Goal: Task Accomplishment & Management: Manage account settings

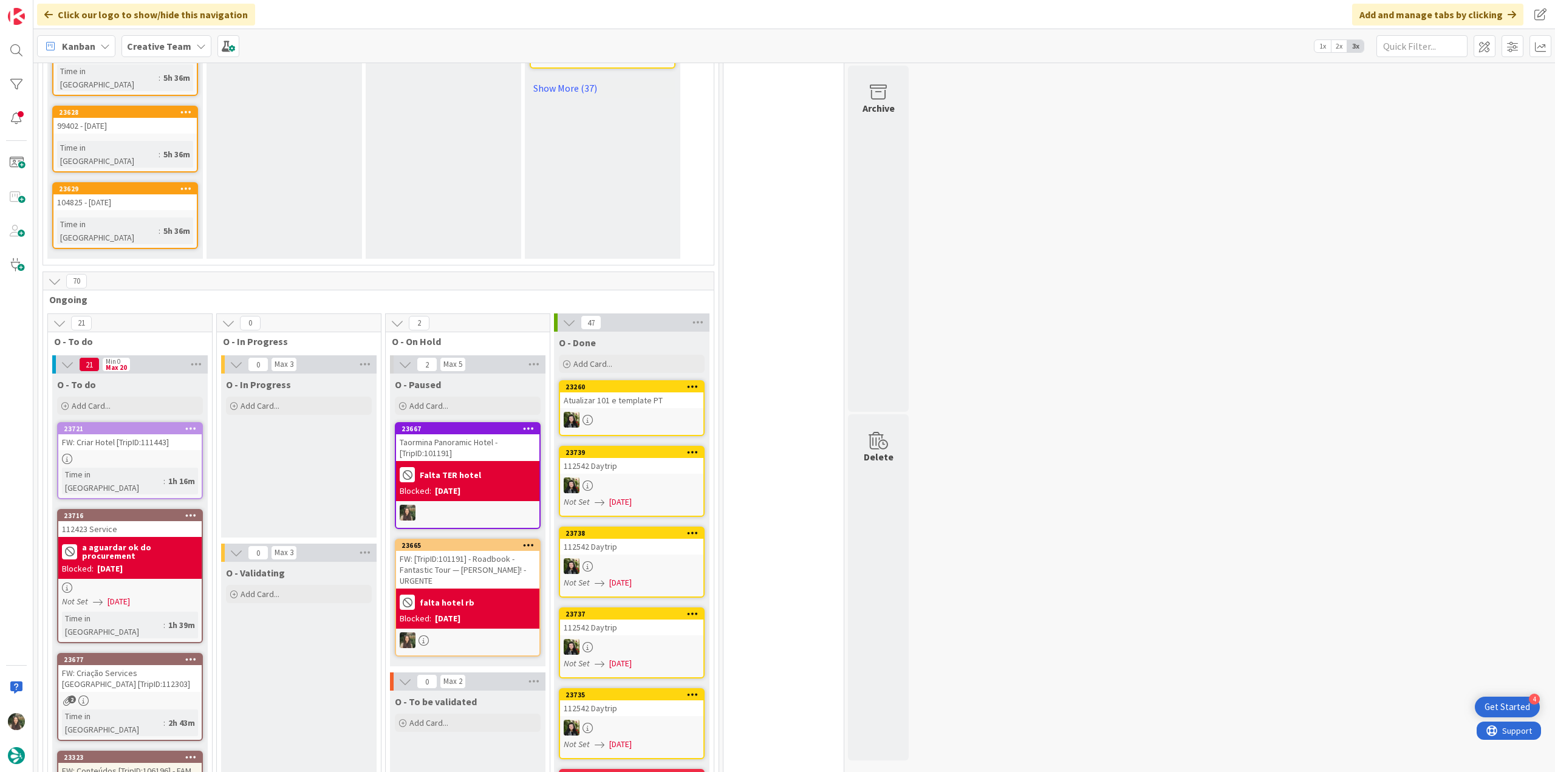
scroll to position [972, 0]
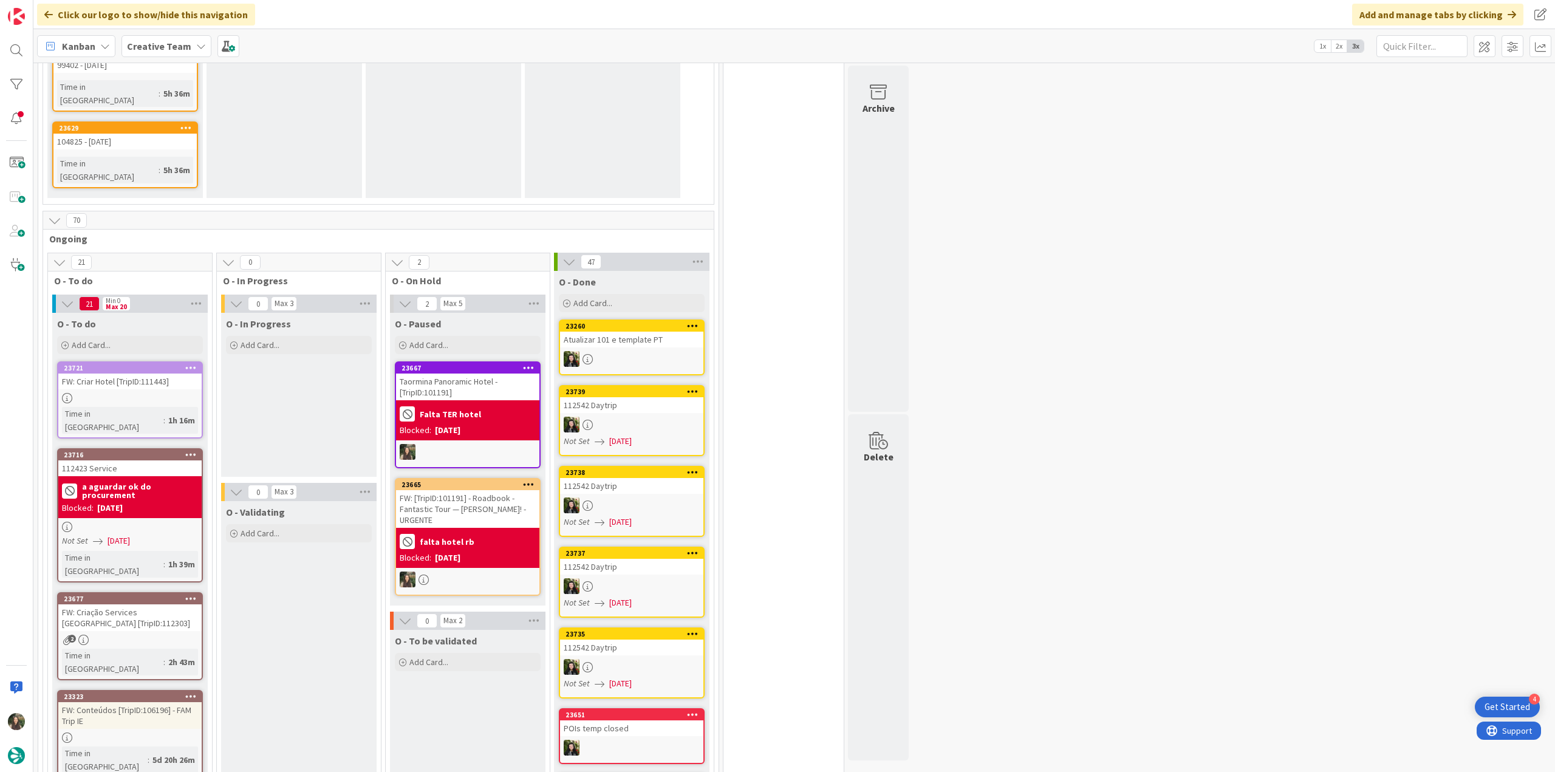
click at [162, 393] on div at bounding box center [129, 398] width 143 height 10
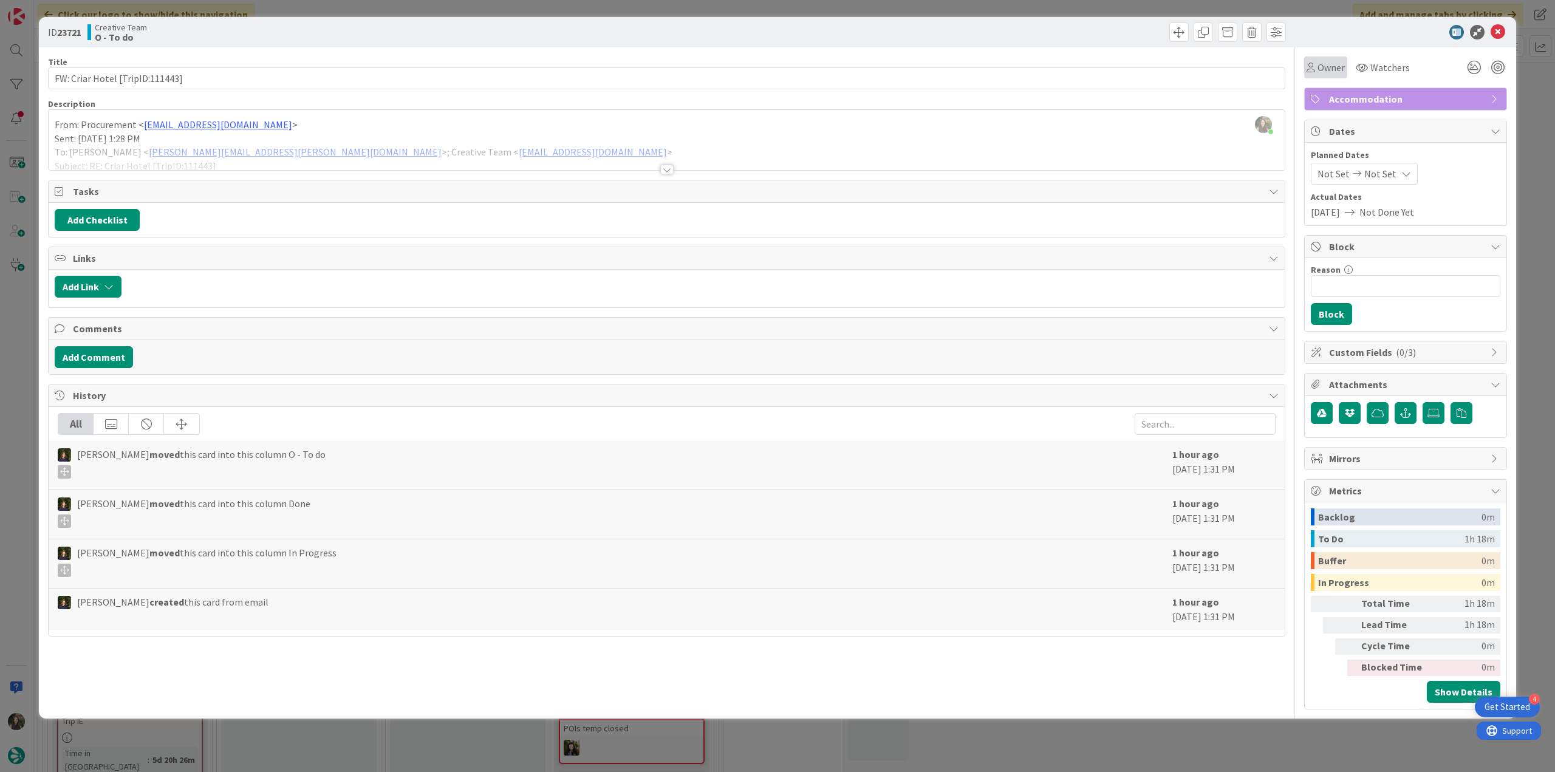
click at [1329, 72] on span "Owner" at bounding box center [1331, 67] width 27 height 15
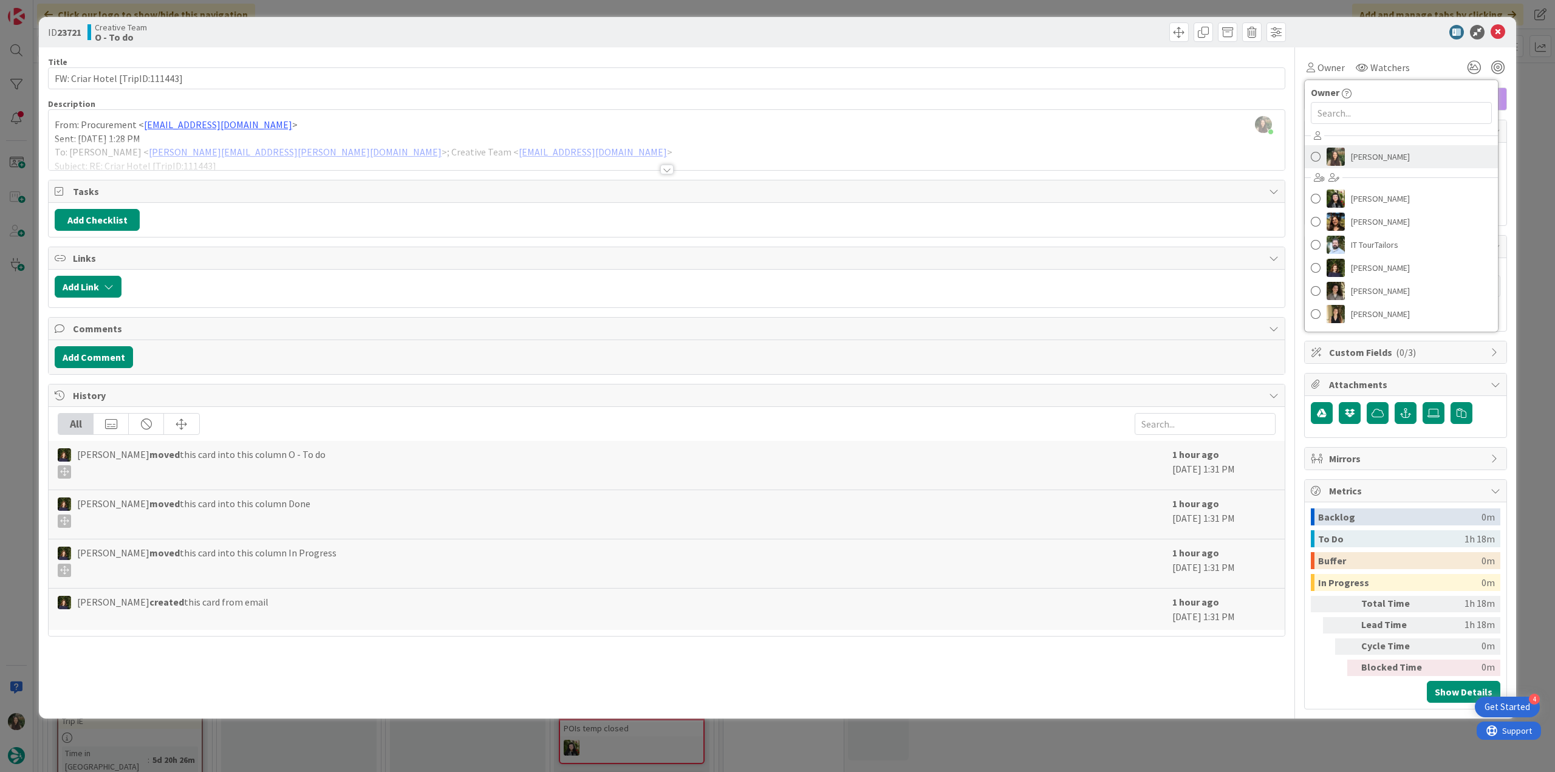
click at [1369, 160] on span "[PERSON_NAME]" at bounding box center [1380, 157] width 59 height 18
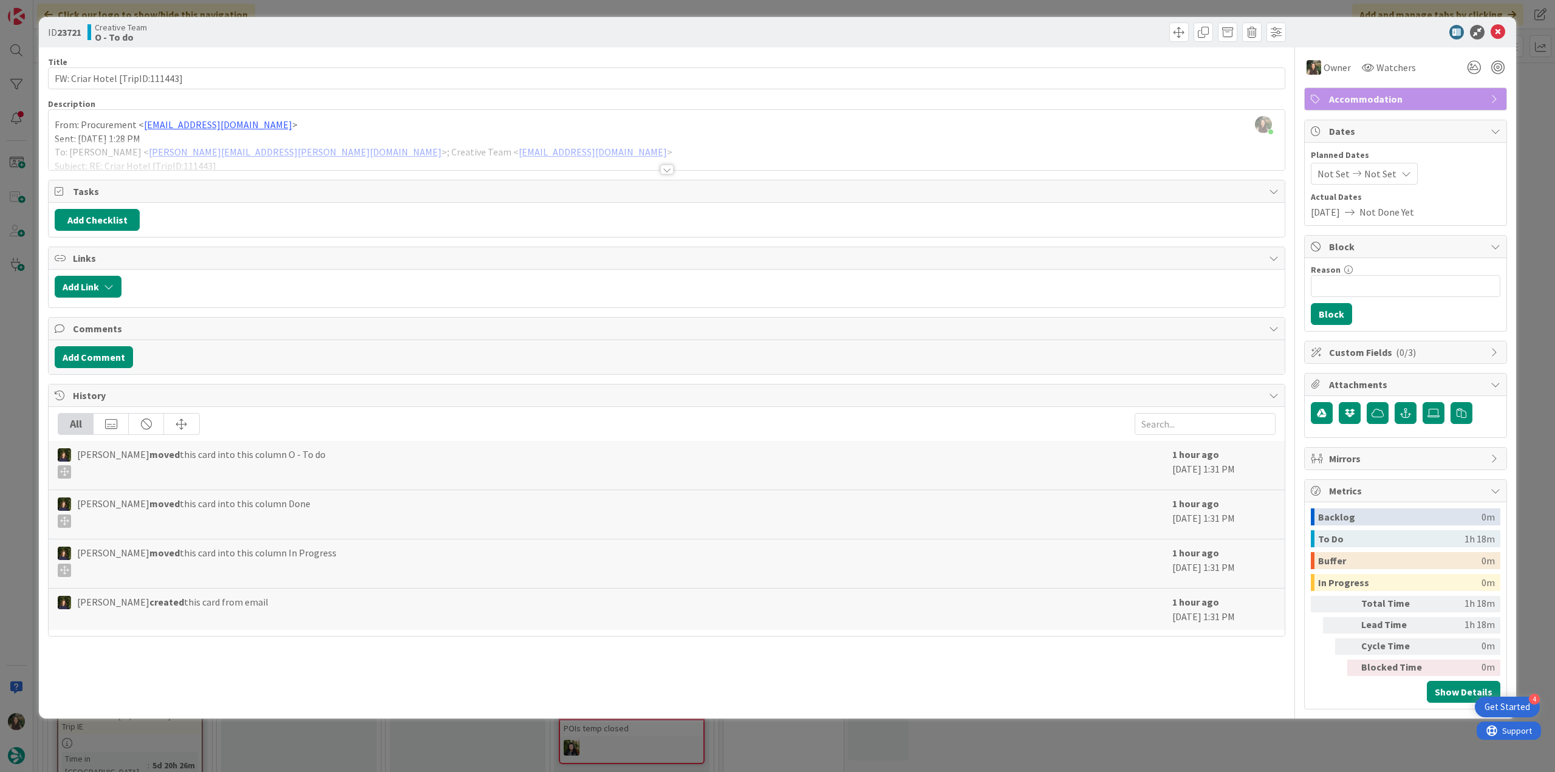
click at [1530, 120] on div "ID 23721 Creative Team O - To do Title 31 / 128 FW: Criar Hotel [TripID:111443]…" at bounding box center [777, 386] width 1555 height 772
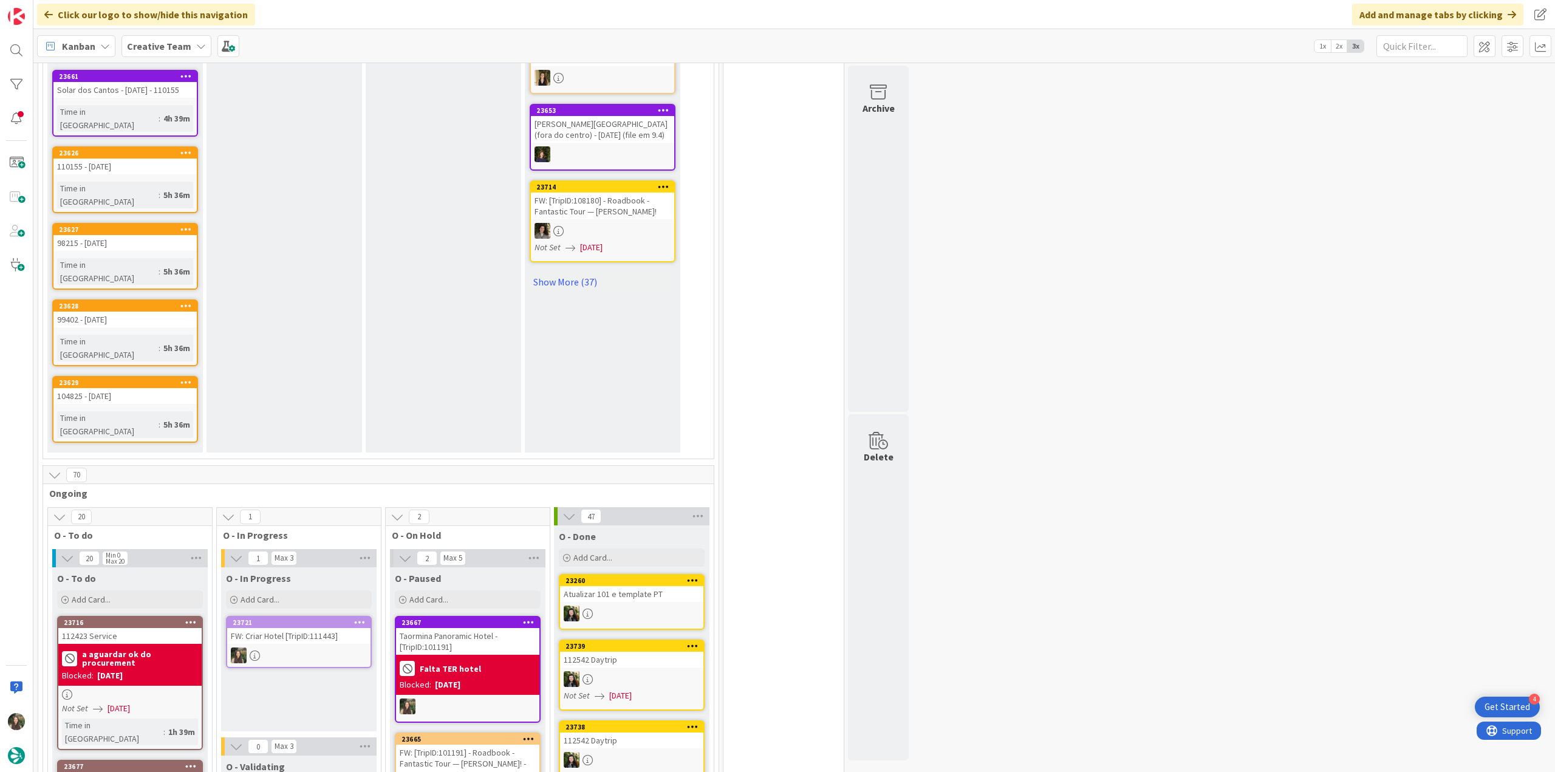
scroll to position [790, 0]
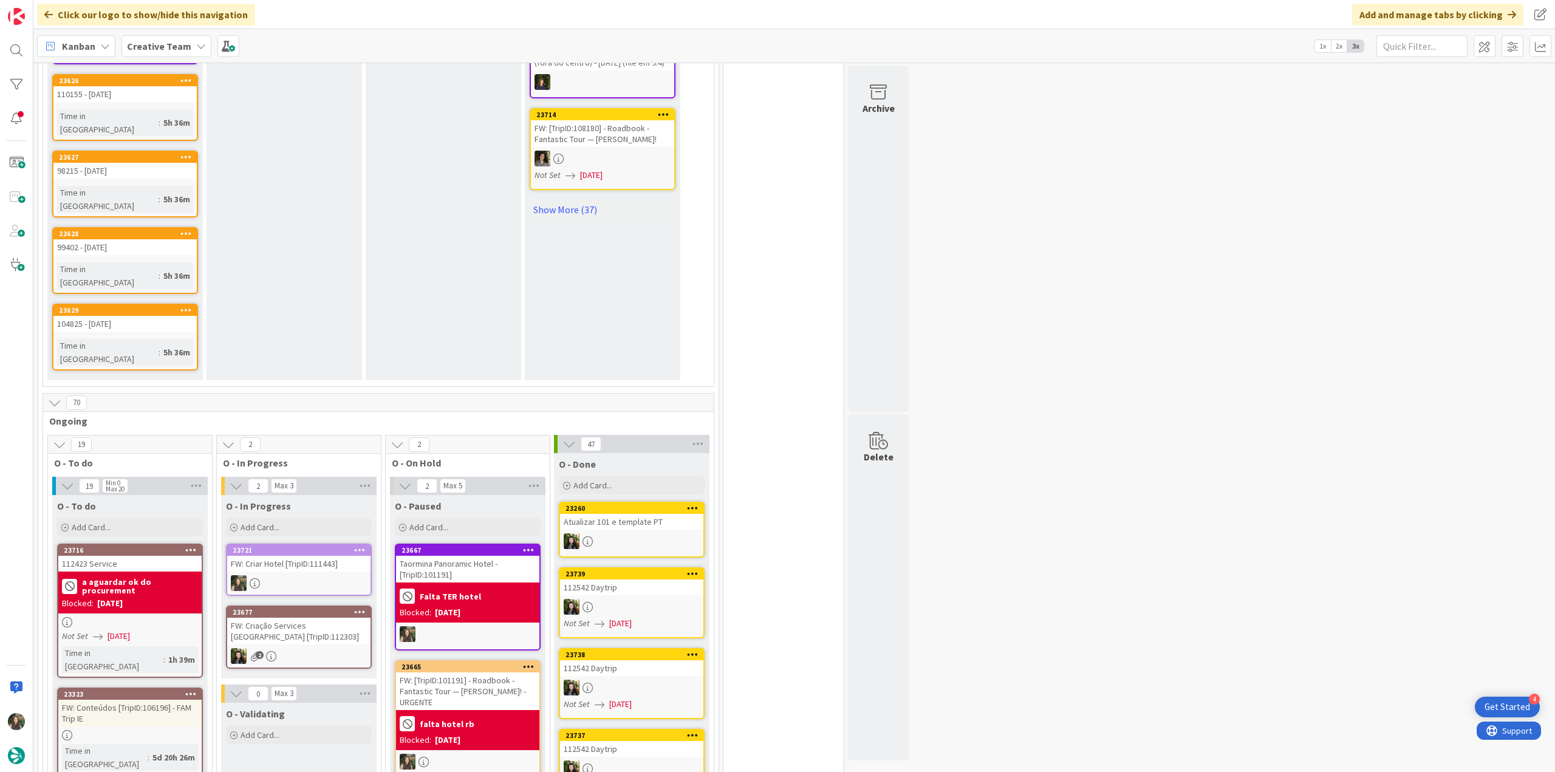
click at [327, 556] on div "FW: Criar Hotel [TripID:111443]" at bounding box center [298, 564] width 143 height 16
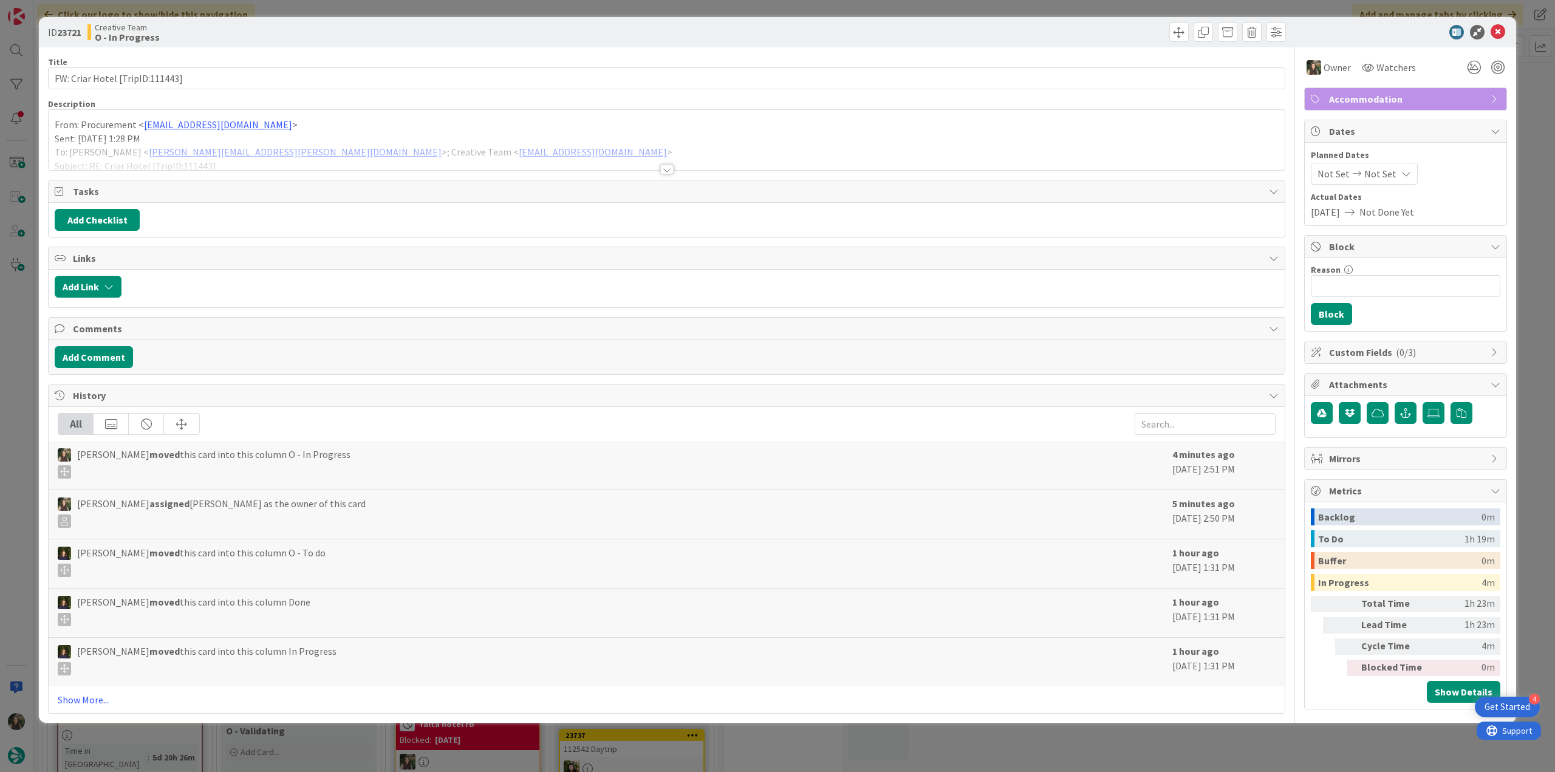
click at [524, 151] on div at bounding box center [667, 154] width 1236 height 31
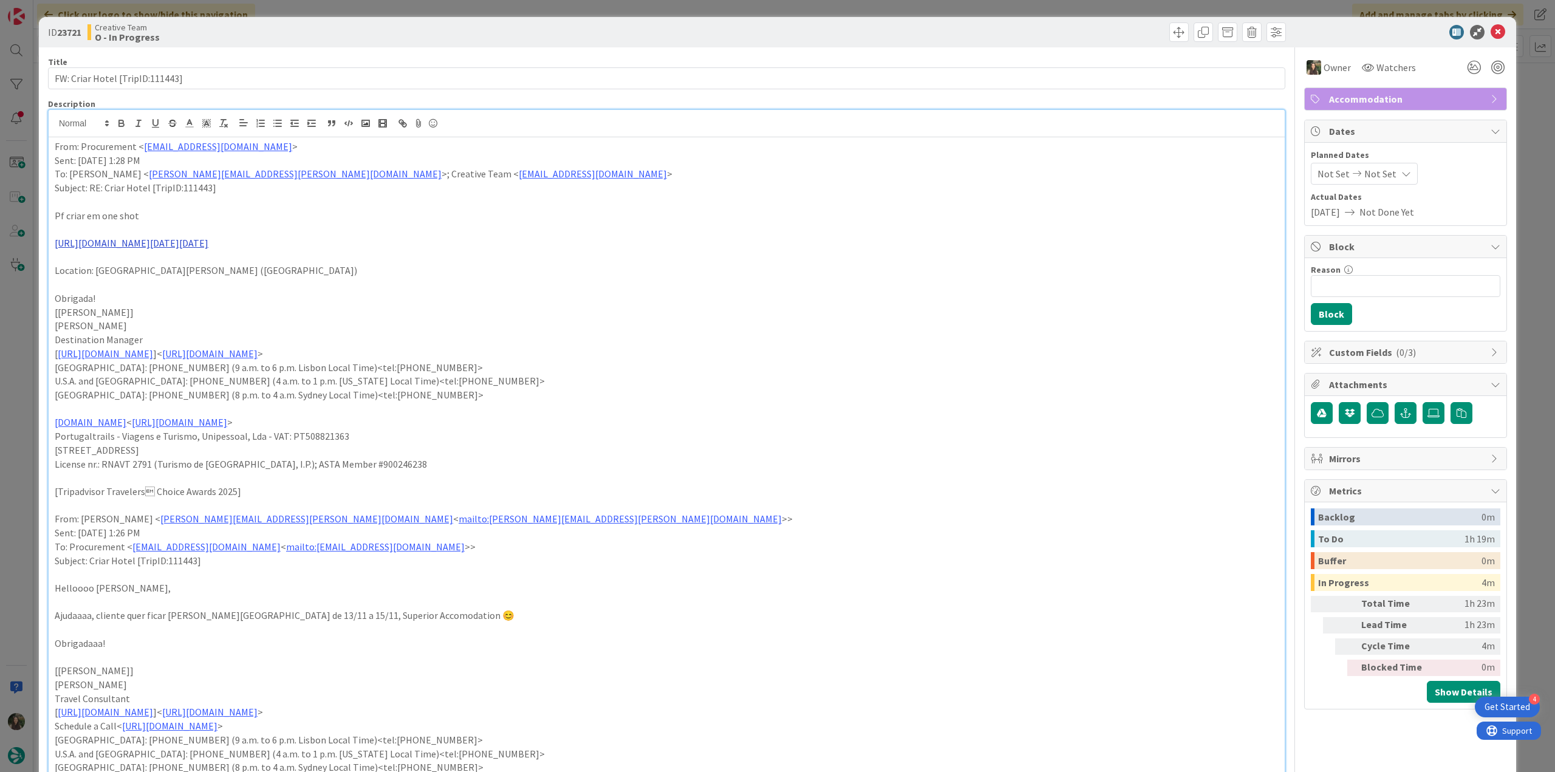
click at [208, 249] on link "https://www.booking.com/hotel/gb/duke-of-richmond.html?aid=304142&label=gen173n…" at bounding box center [132, 243] width 154 height 12
click at [648, 311] on link "https://www.booking.com/hotel/gb/duke-of-richmond.html?aid=304142&label=gen173n…" at bounding box center [651, 309] width 122 height 16
click at [17, 352] on div "ID 23721 Creative Team O - In Progress Title 31 / 128 FW: Criar Hotel [TripID:1…" at bounding box center [777, 386] width 1555 height 772
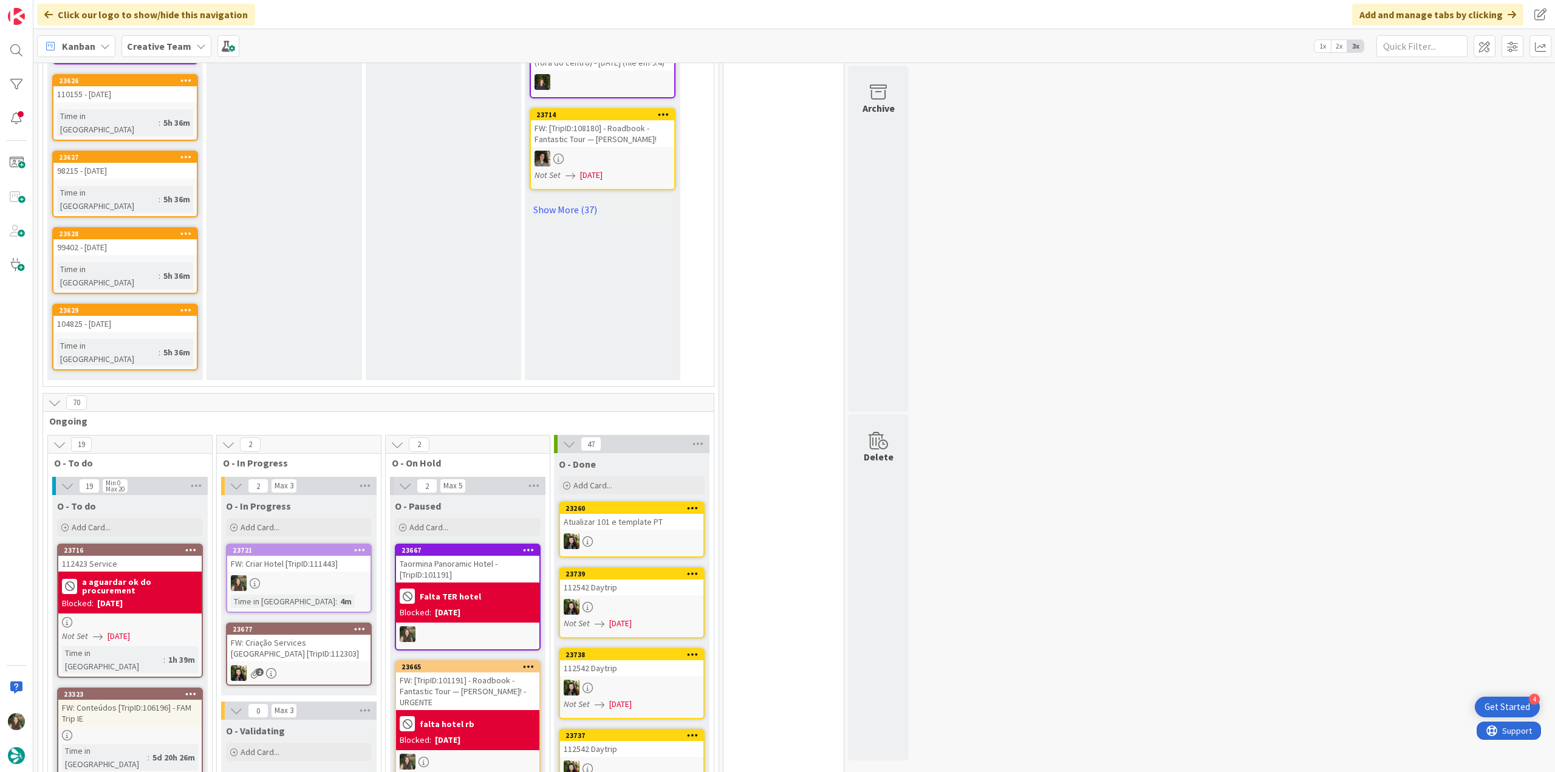
click at [312, 575] on div at bounding box center [298, 583] width 143 height 16
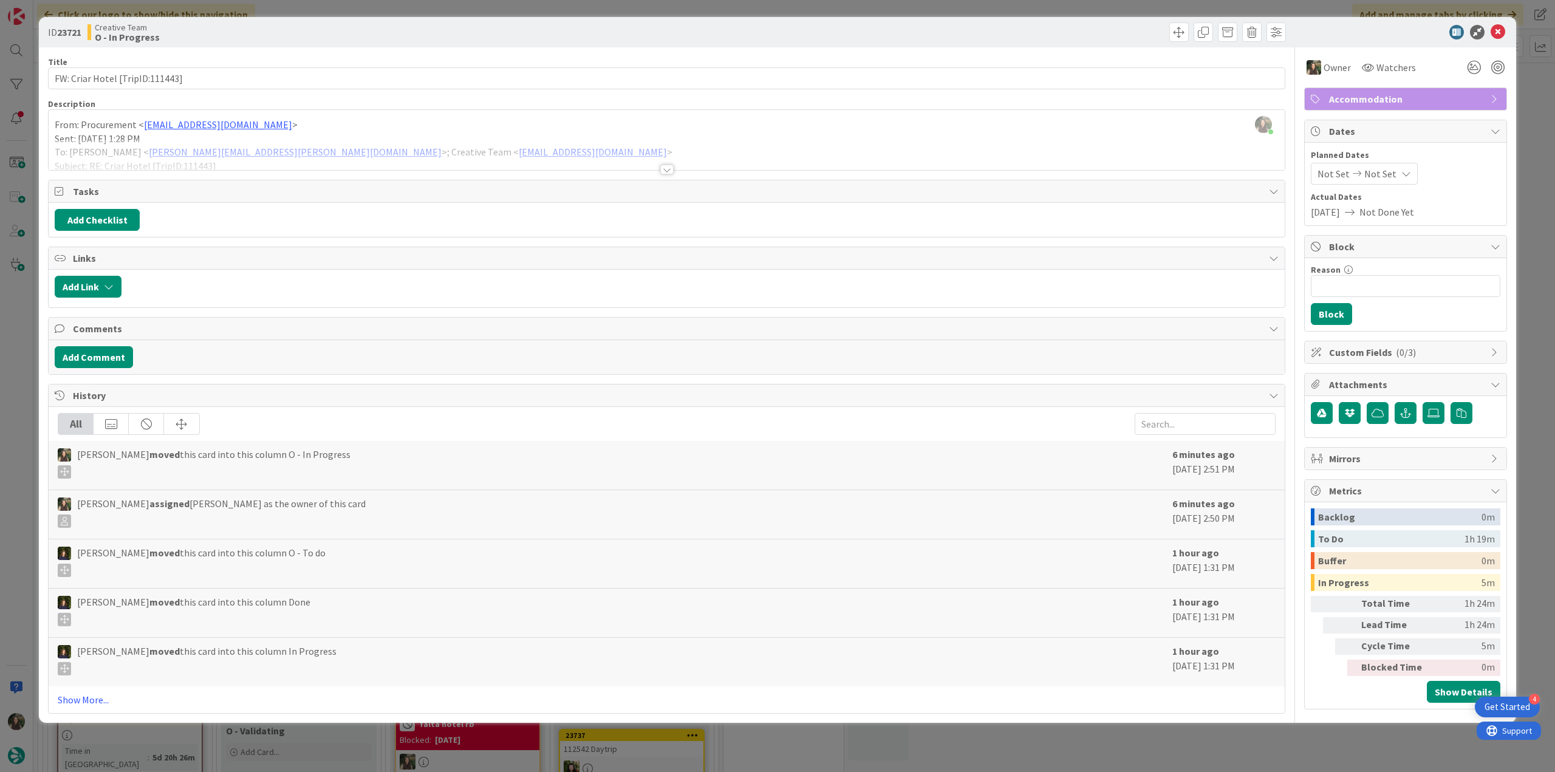
click at [405, 125] on div "Inês Gonçalves just joined From: Procurement < procurement@tourtailors.com > Se…" at bounding box center [667, 140] width 1236 height 60
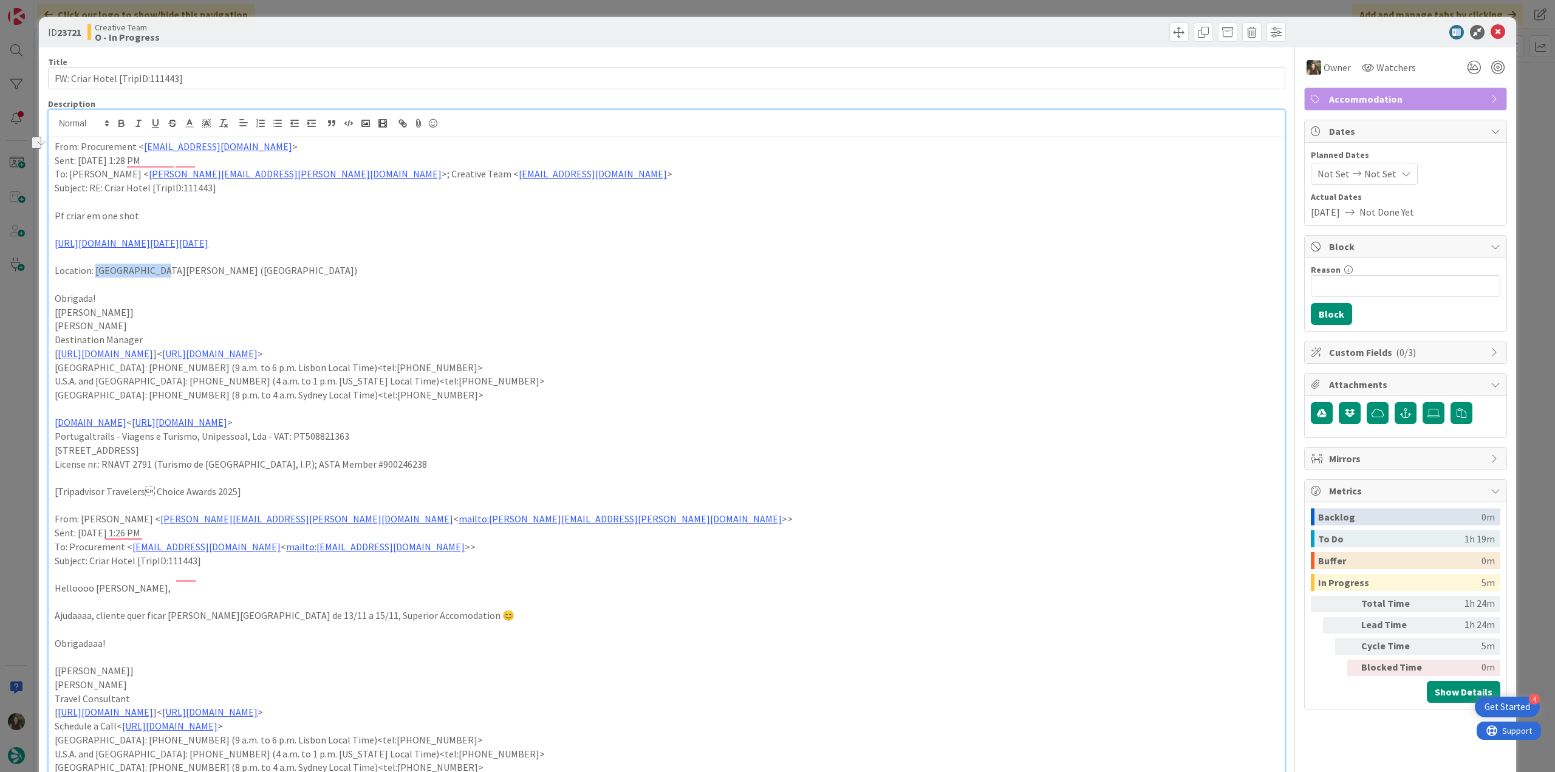
drag, startPoint x: 147, startPoint y: 310, endPoint x: 94, endPoint y: 312, distance: 53.5
click at [94, 278] on p "Location: St.Peter Port (Guernsey)" at bounding box center [667, 271] width 1224 height 14
copy p "St.Peter Port"
click at [171, 278] on p "Location: St.Peter Port (Guernsey)" at bounding box center [667, 271] width 1224 height 14
click at [172, 278] on p "Location: St.Peter Port (Guernsey)" at bounding box center [667, 271] width 1224 height 14
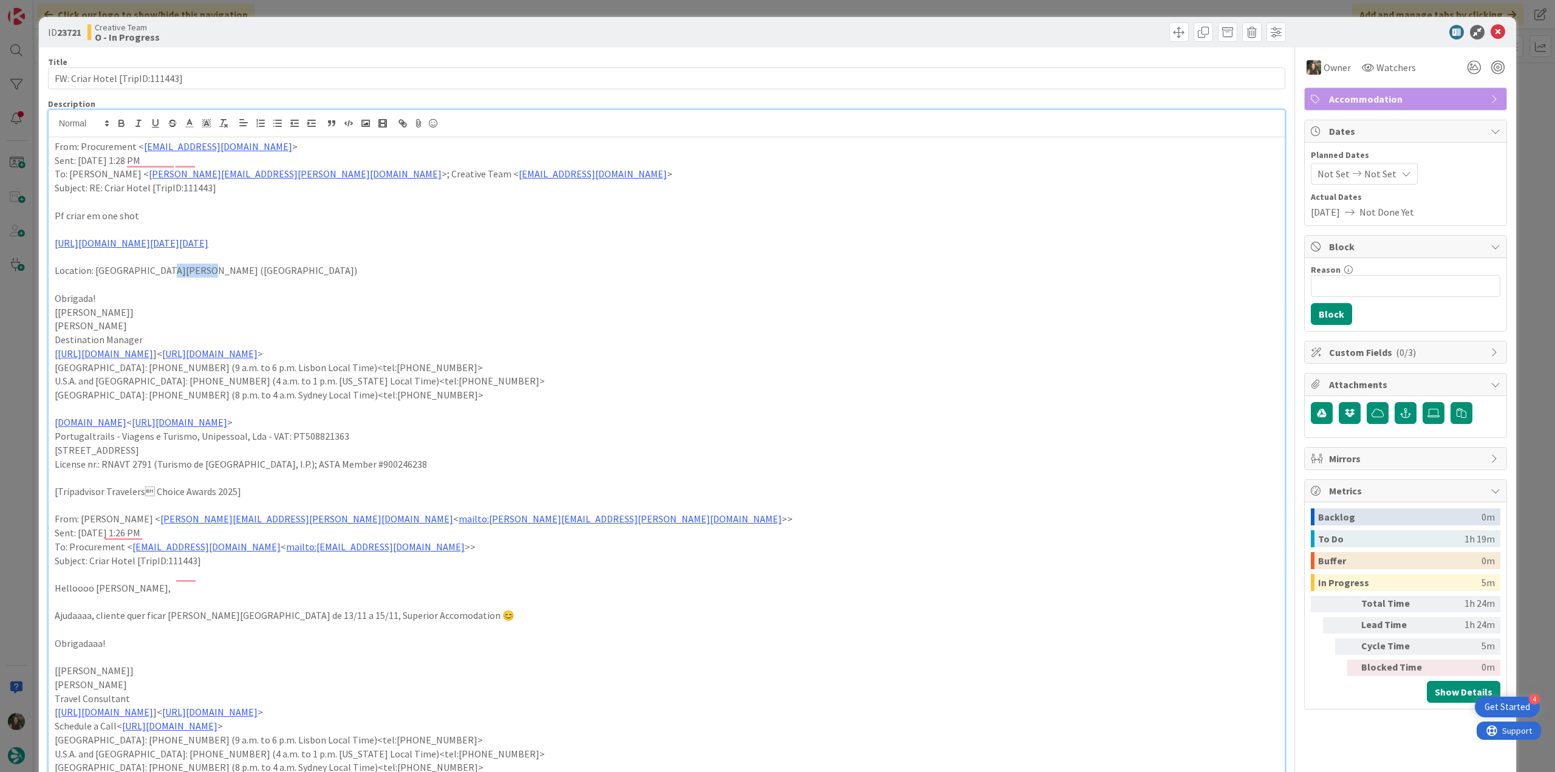
copy p "Guernsey"
click at [32, 371] on div "ID 23721 Creative Team O - In Progress Title 31 / 128 FW: Criar Hotel [TripID:1…" at bounding box center [777, 386] width 1555 height 772
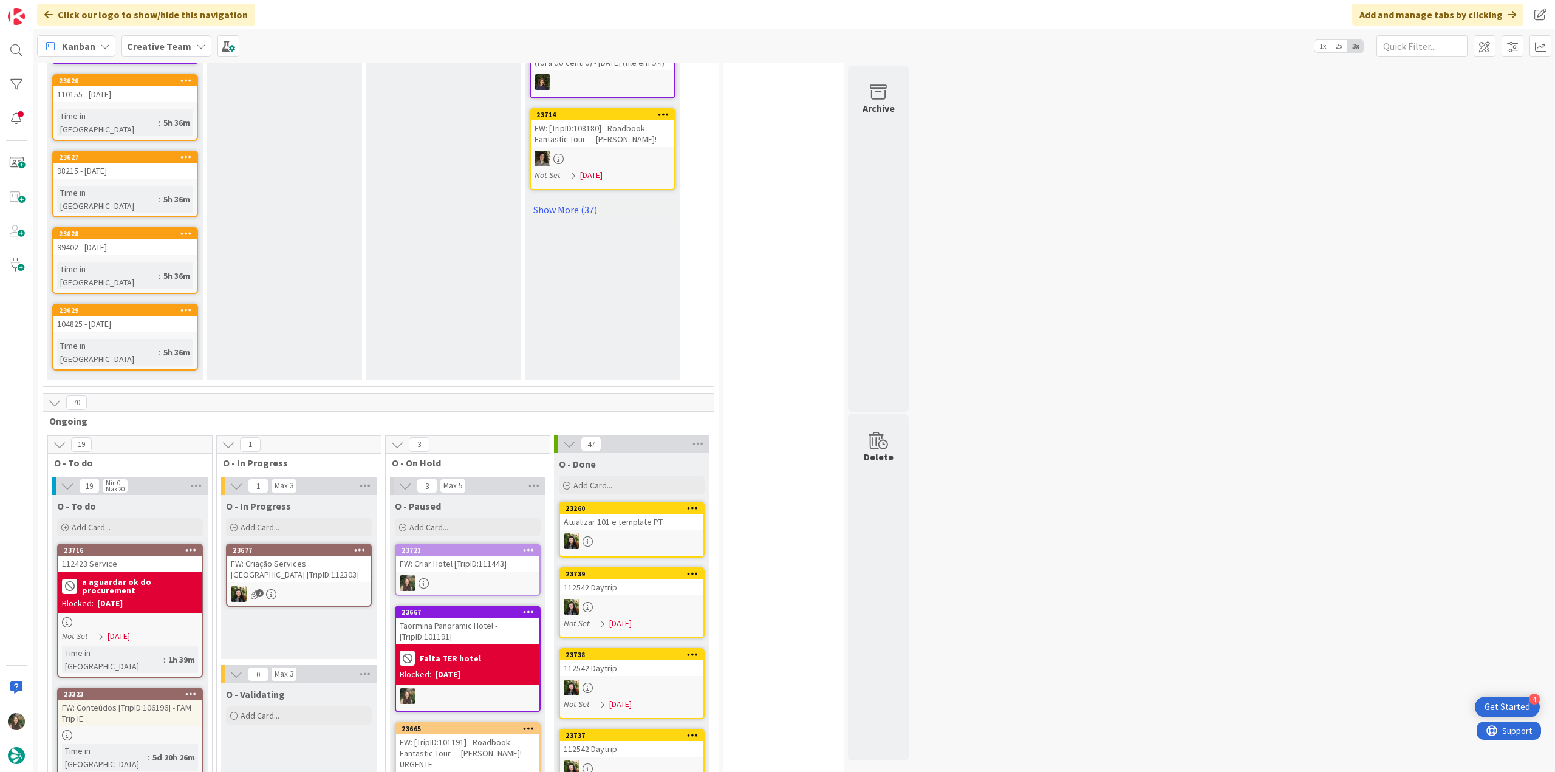
click at [470, 544] on link "23721 FW: Criar Hotel [TripID:111443]" at bounding box center [468, 570] width 146 height 52
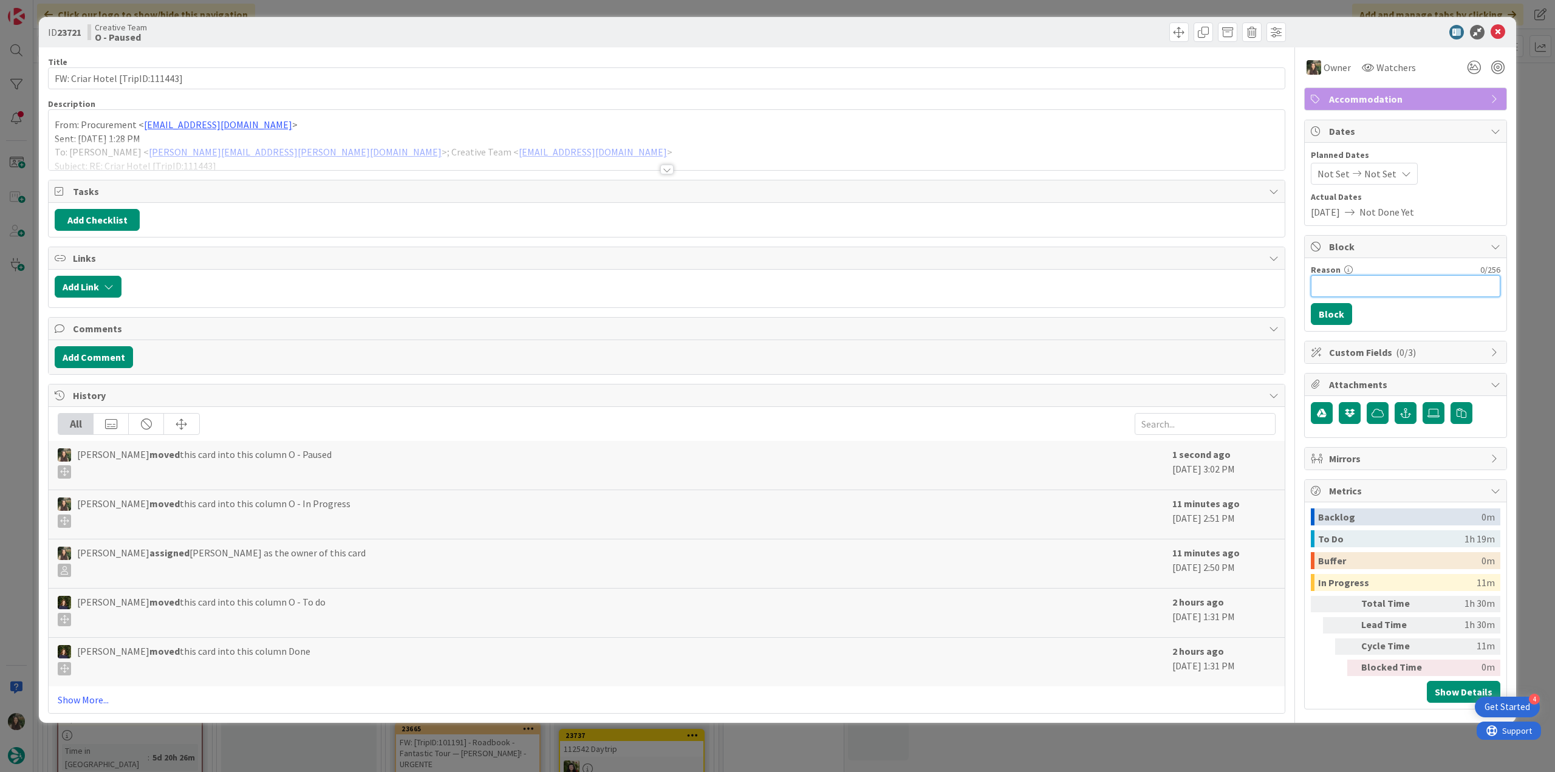
click at [1382, 278] on input "Reason" at bounding box center [1406, 286] width 190 height 22
type input "falta loc"
click at [1346, 313] on button "Block" at bounding box center [1331, 314] width 41 height 22
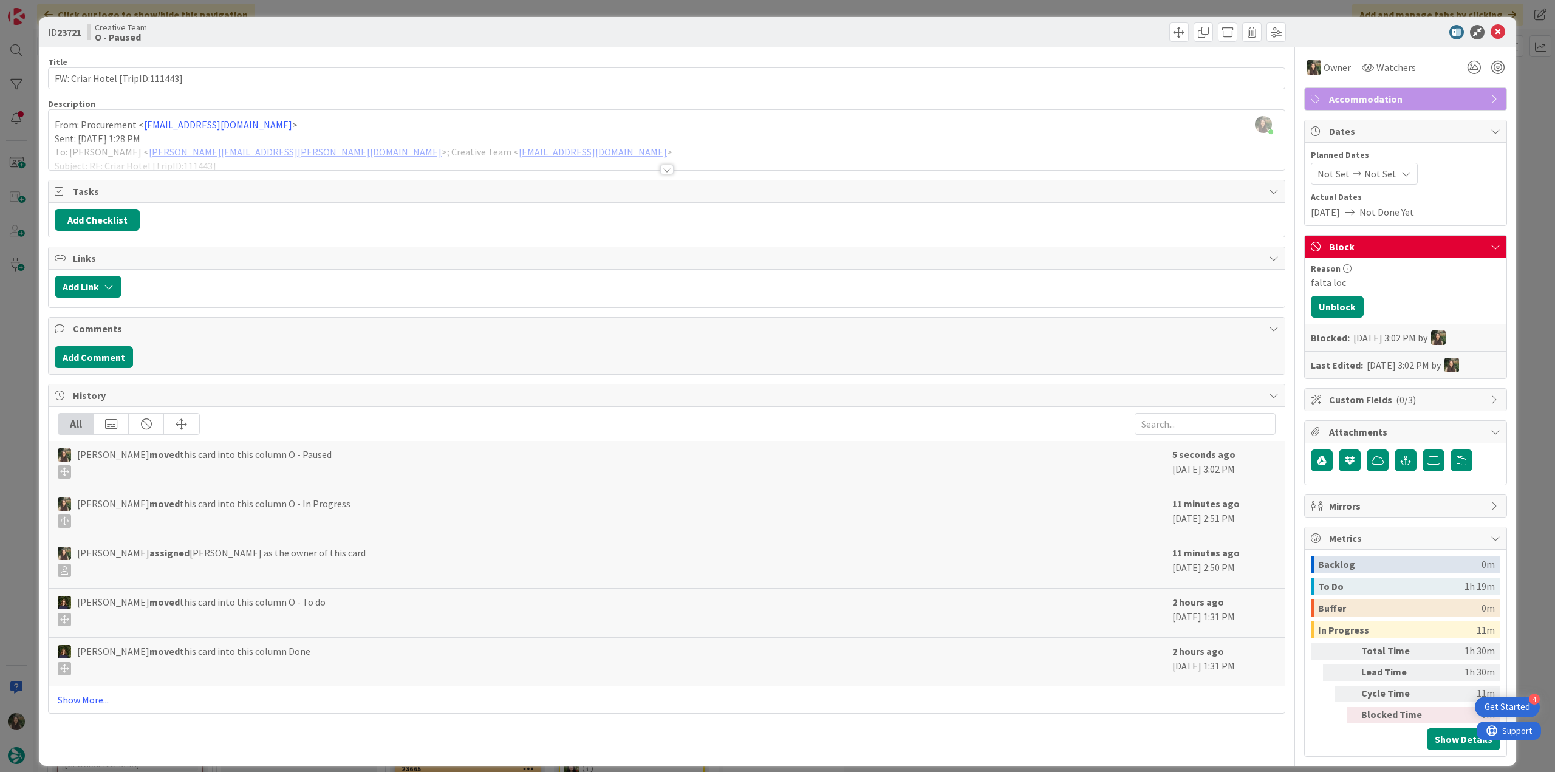
click at [1530, 187] on div "ID 23721 Creative Team O - Paused Title 31 / 128 FW: Criar Hotel [TripID:111443…" at bounding box center [777, 386] width 1555 height 772
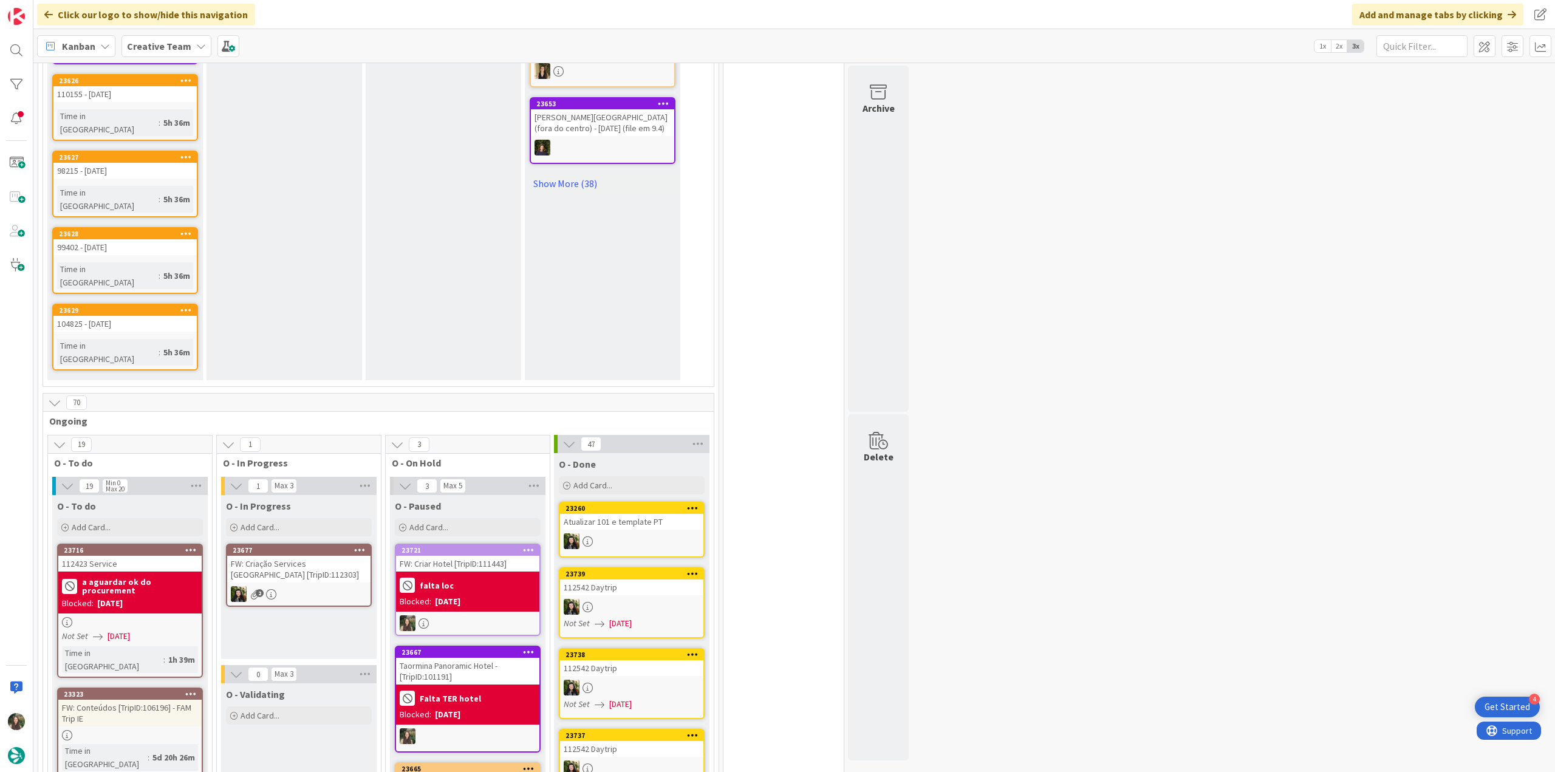
click at [490, 595] on div "Blocked: 09/23/2025" at bounding box center [468, 601] width 136 height 13
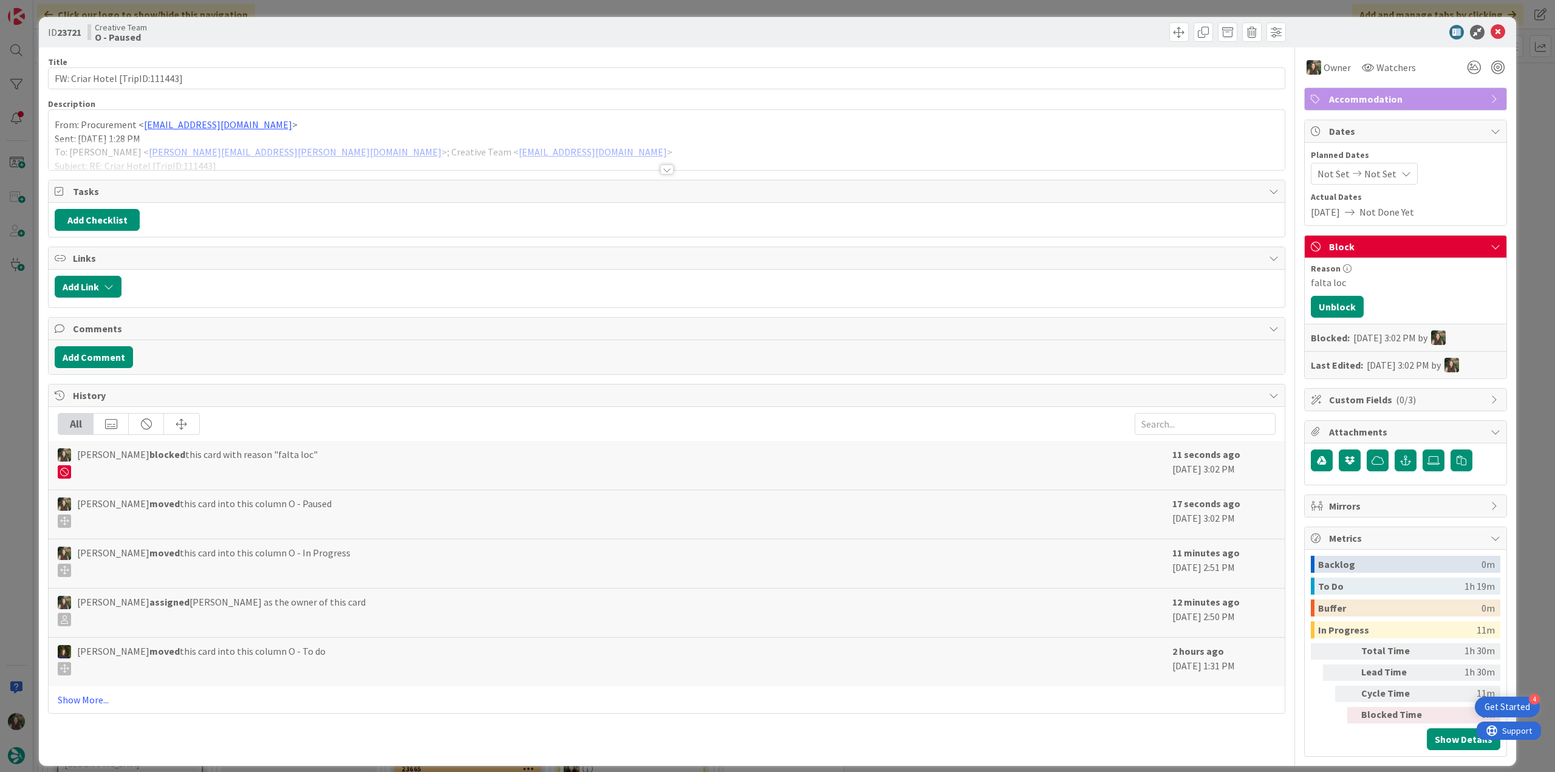
click at [382, 134] on div "From: Procurement < procurement@tourtailors.com > Sent: Tuesday, 23 September, …" at bounding box center [667, 140] width 1236 height 60
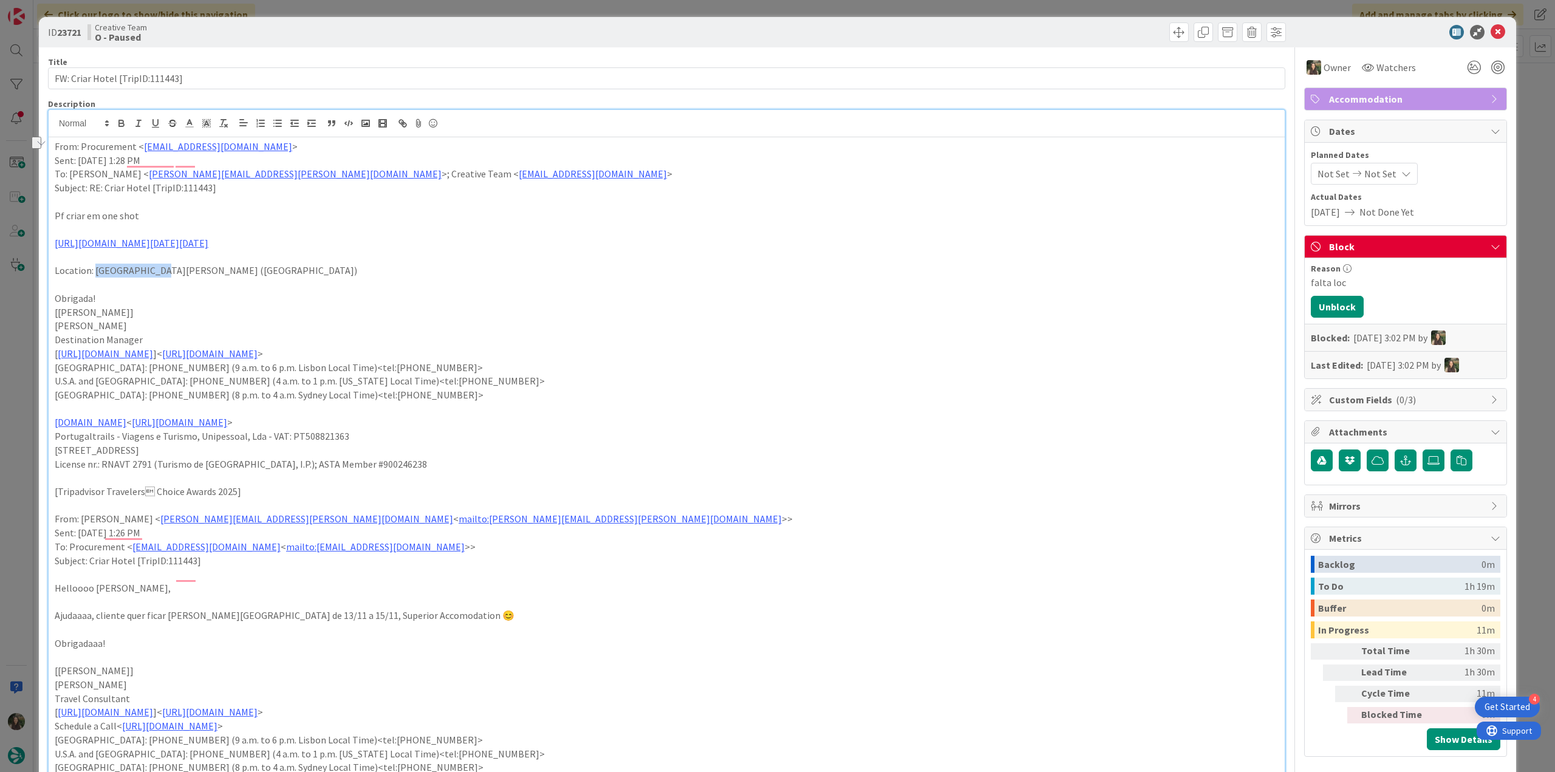
drag, startPoint x: 96, startPoint y: 313, endPoint x: 146, endPoint y: 312, distance: 49.8
click at [146, 278] on p "Location: St.Peter Port (Guernsey)" at bounding box center [667, 271] width 1224 height 14
copy p "St.Peter Port"
click at [176, 292] on p "To enrich screen reader interactions, please activate Accessibility in Grammarl…" at bounding box center [667, 285] width 1224 height 14
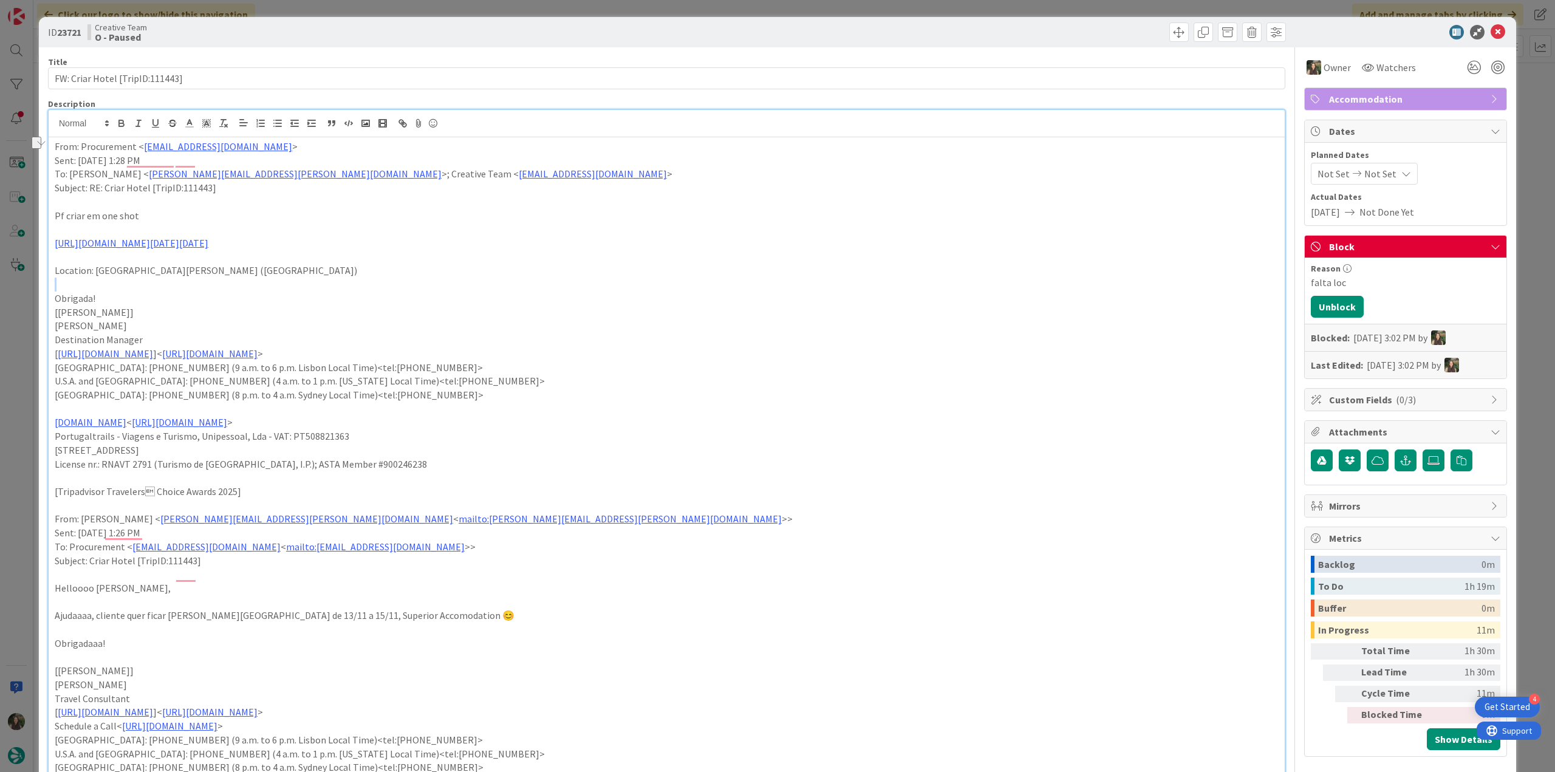
click at [176, 292] on p "To enrich screen reader interactions, please activate Accessibility in Grammarl…" at bounding box center [667, 285] width 1224 height 14
click at [174, 278] on p "Location: St.Peter Port (Guernsey)" at bounding box center [667, 271] width 1224 height 14
copy p "Guernsey"
click at [18, 378] on div "ID 23721 Creative Team O - Paused Title 31 / 128 FW: Criar Hotel [TripID:111443…" at bounding box center [777, 386] width 1555 height 772
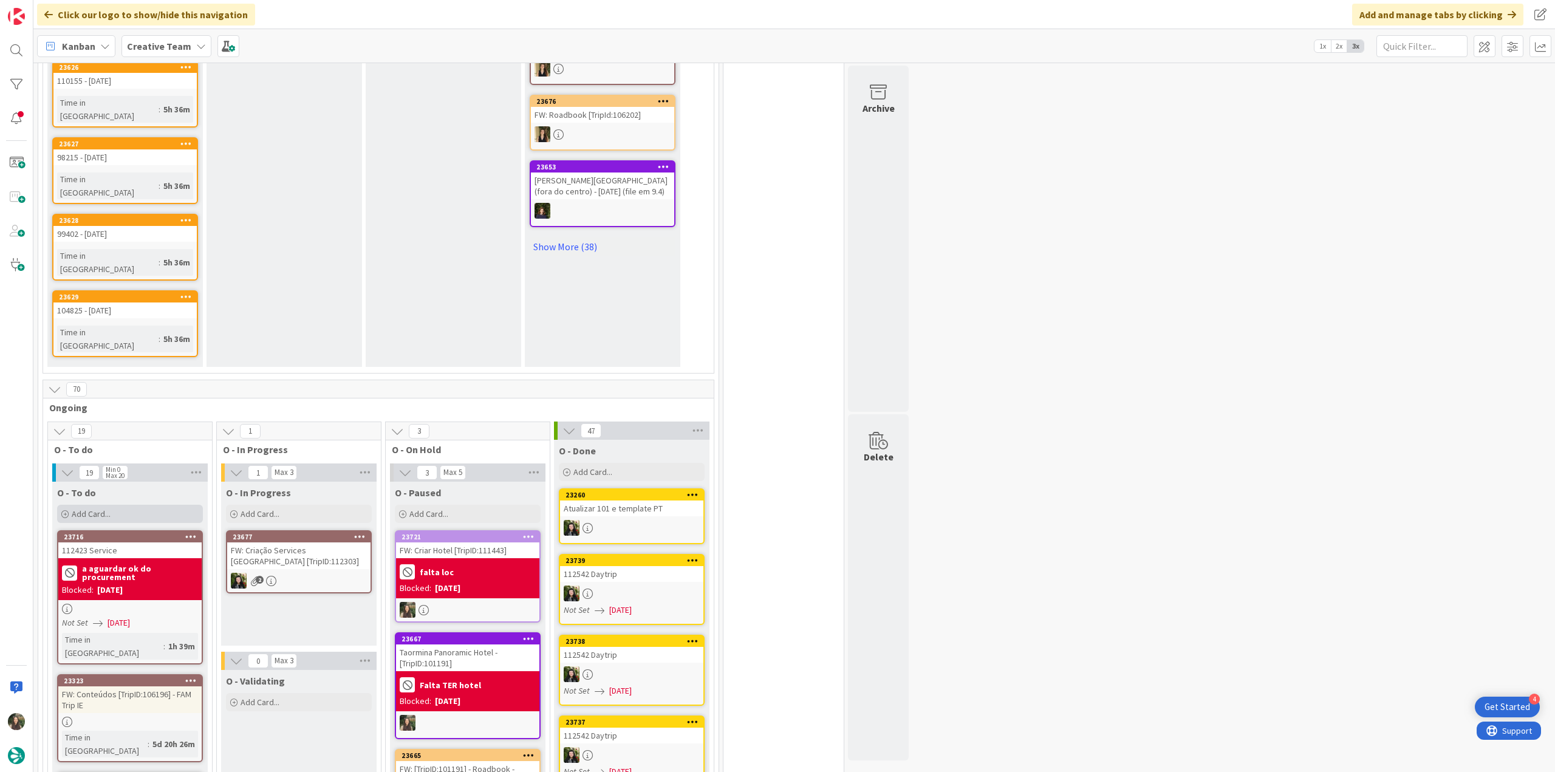
click at [146, 505] on div "Add Card..." at bounding box center [130, 514] width 146 height 18
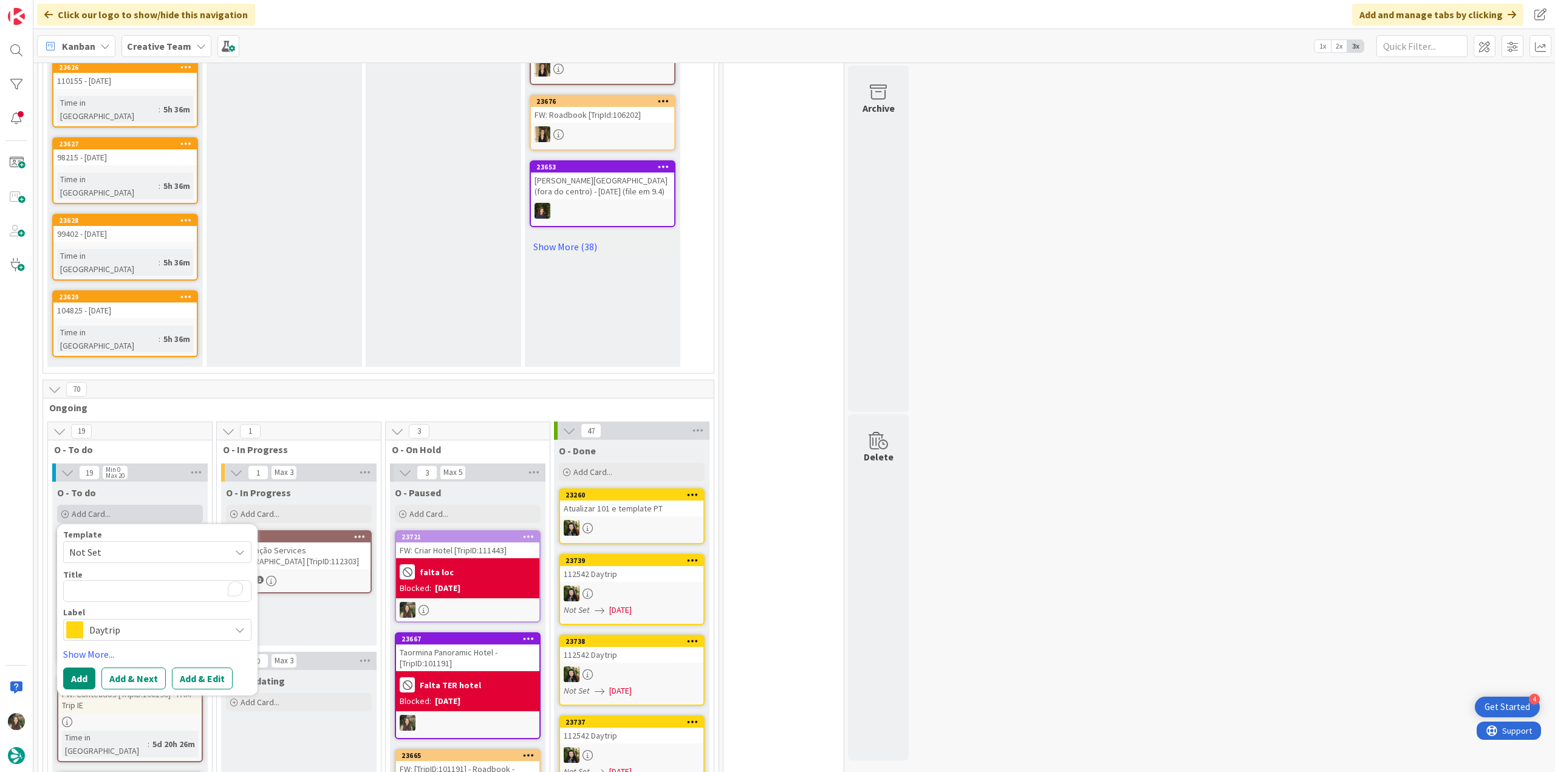
type textarea "x"
type textarea "Guernsey"
click at [125, 621] on span "Daytrip" at bounding box center [156, 629] width 135 height 17
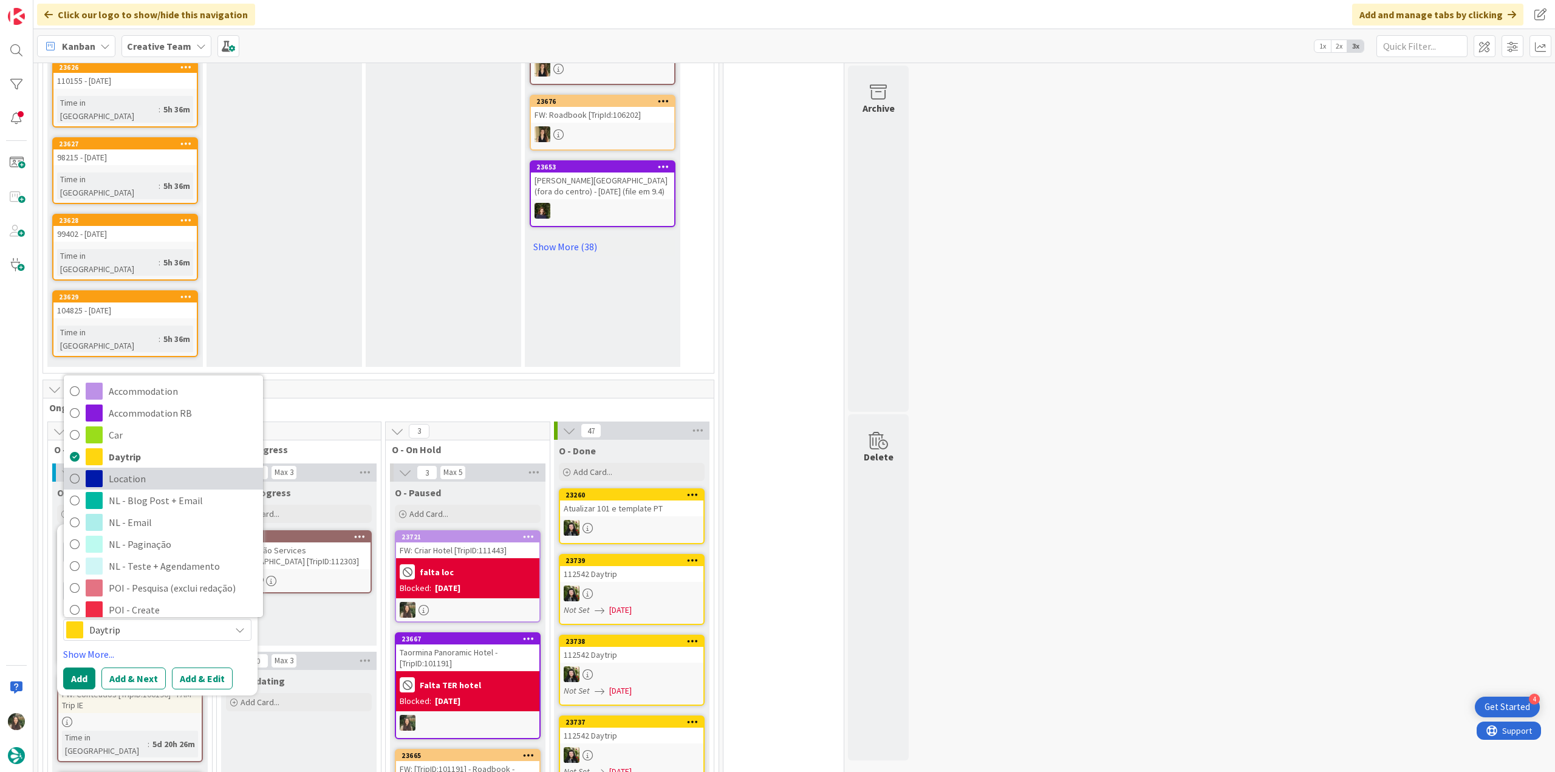
click at [146, 470] on span "Location" at bounding box center [183, 479] width 148 height 18
type textarea "x"
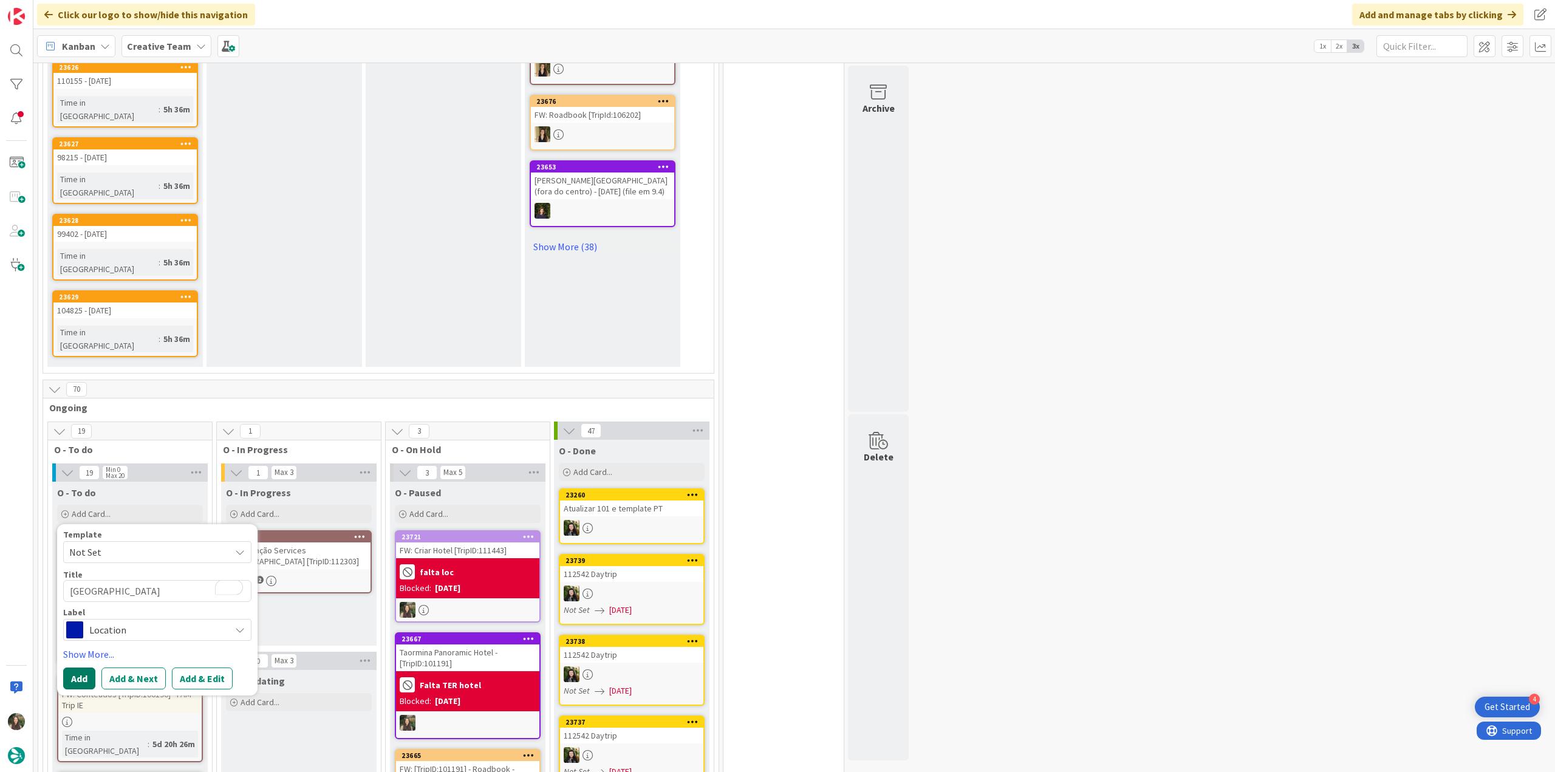
click at [74, 668] on button "Add" at bounding box center [79, 679] width 32 height 22
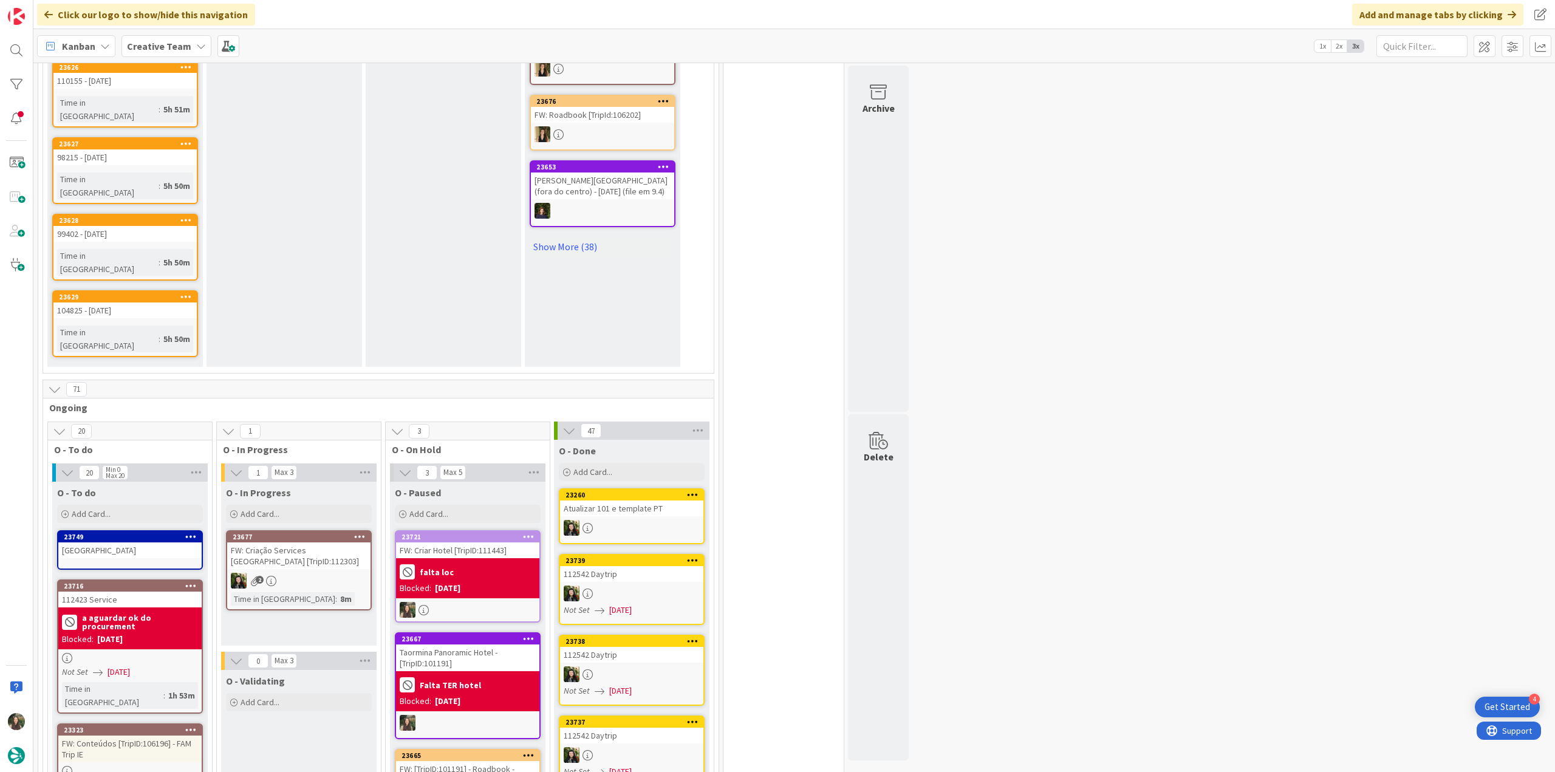
click at [123, 543] on div "Guernsey" at bounding box center [129, 551] width 143 height 16
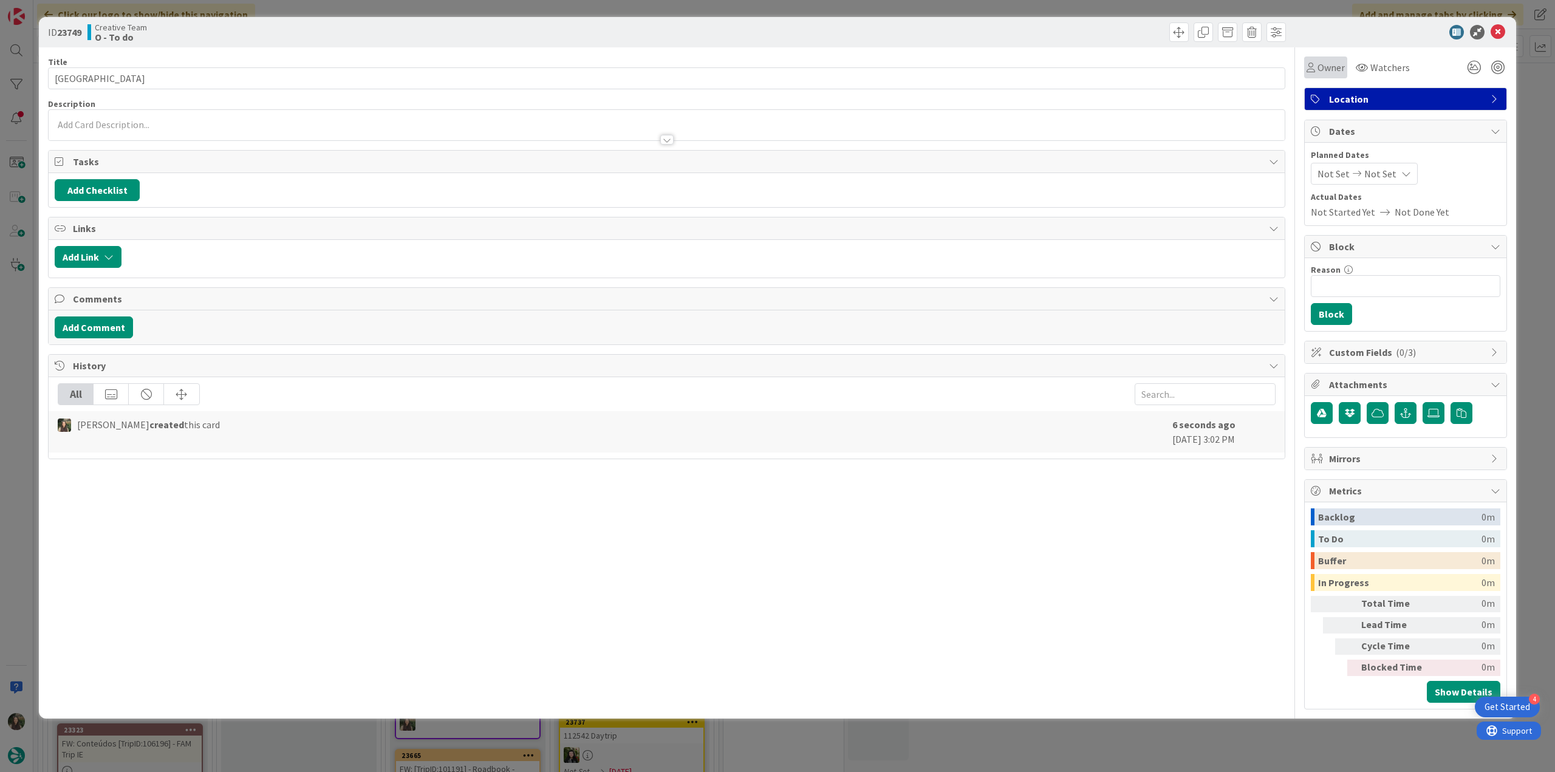
click at [1333, 78] on div "Owner" at bounding box center [1325, 67] width 43 height 22
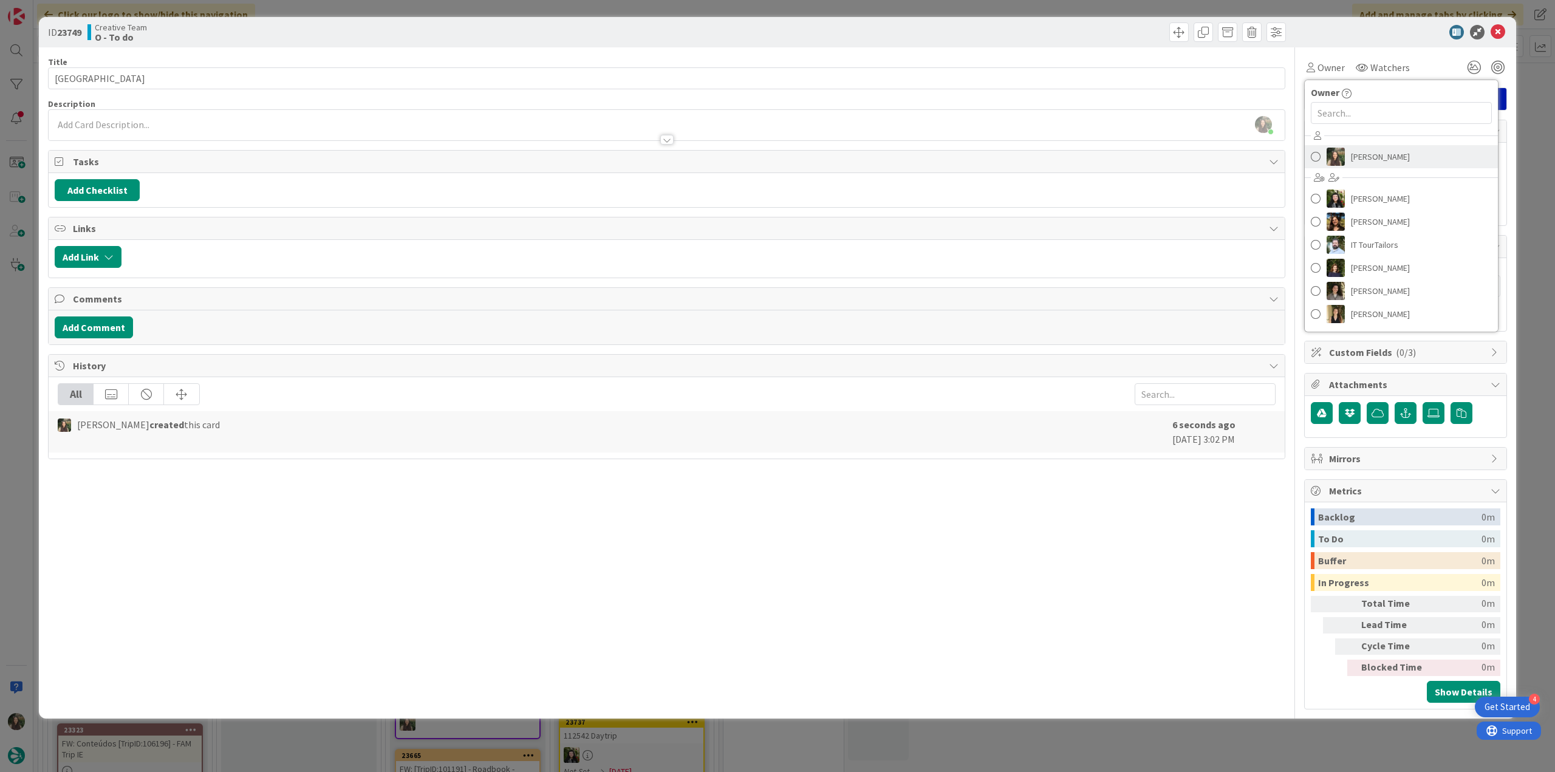
click at [1361, 155] on span "[PERSON_NAME]" at bounding box center [1380, 157] width 59 height 18
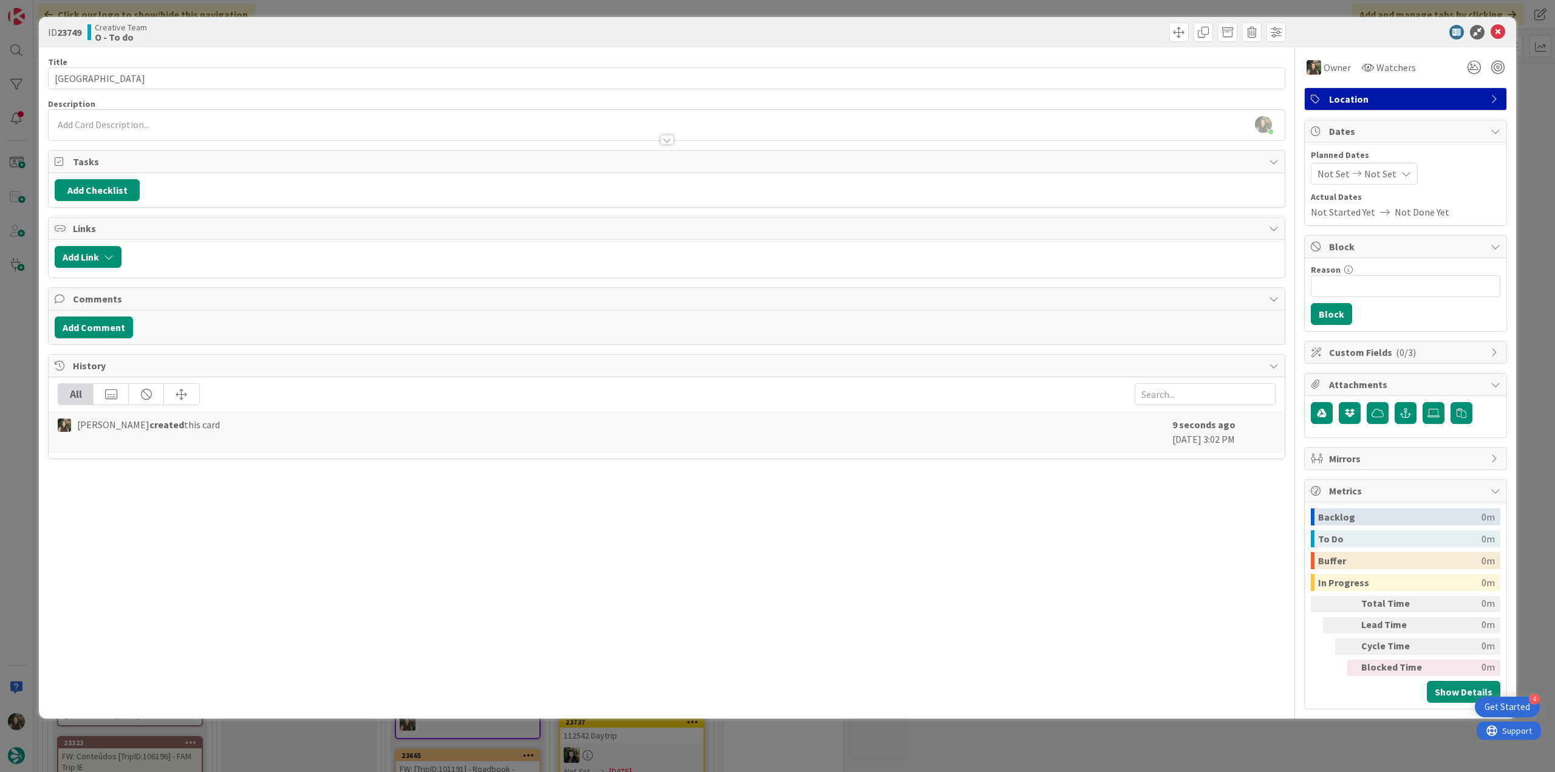
click at [1523, 112] on div "ID 23749 Creative Team O - To do Title 8 / 128 Guernsey Description Inês Gonçal…" at bounding box center [777, 386] width 1555 height 772
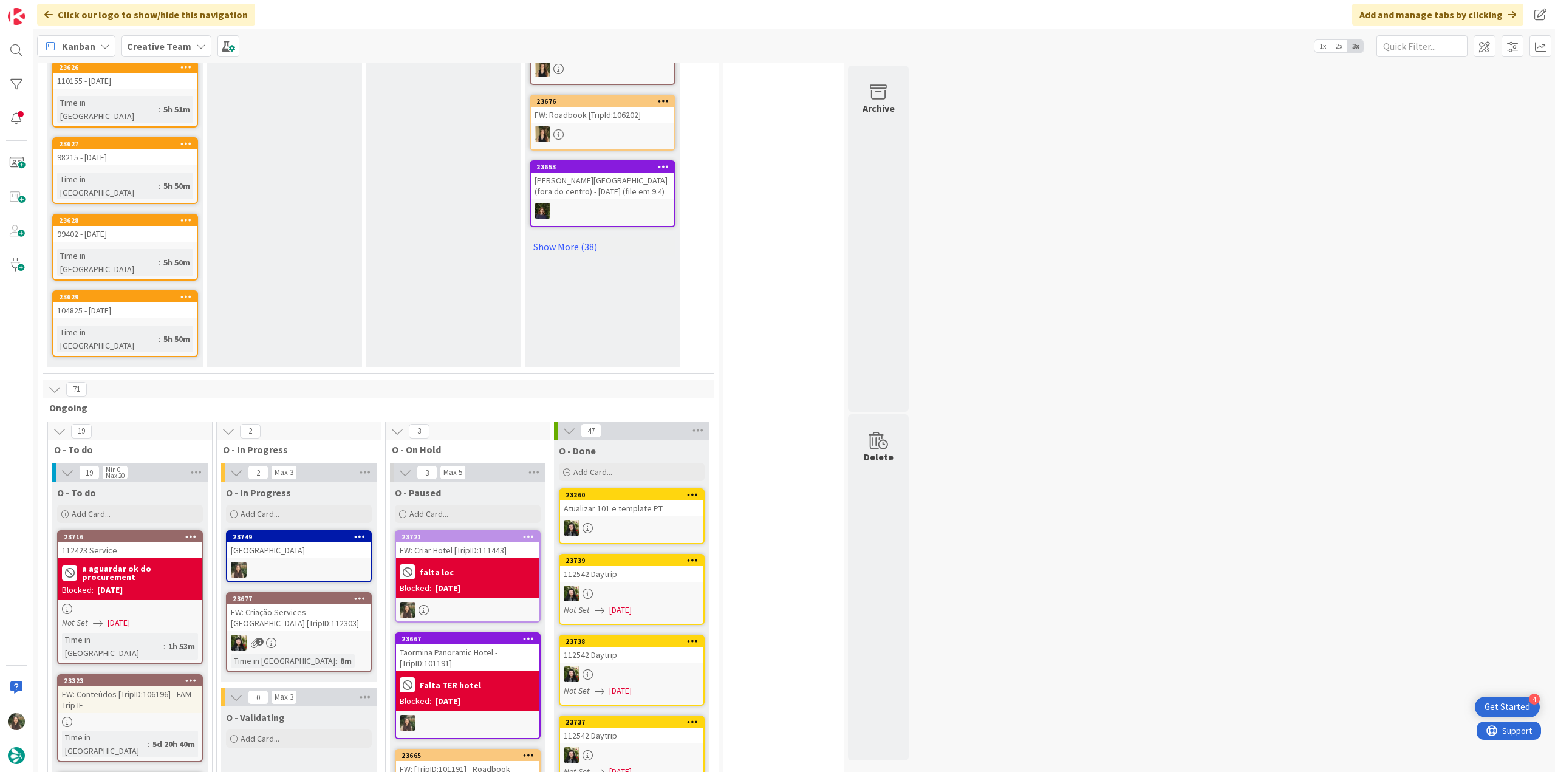
click at [309, 543] on div "Guernsey" at bounding box center [298, 551] width 143 height 16
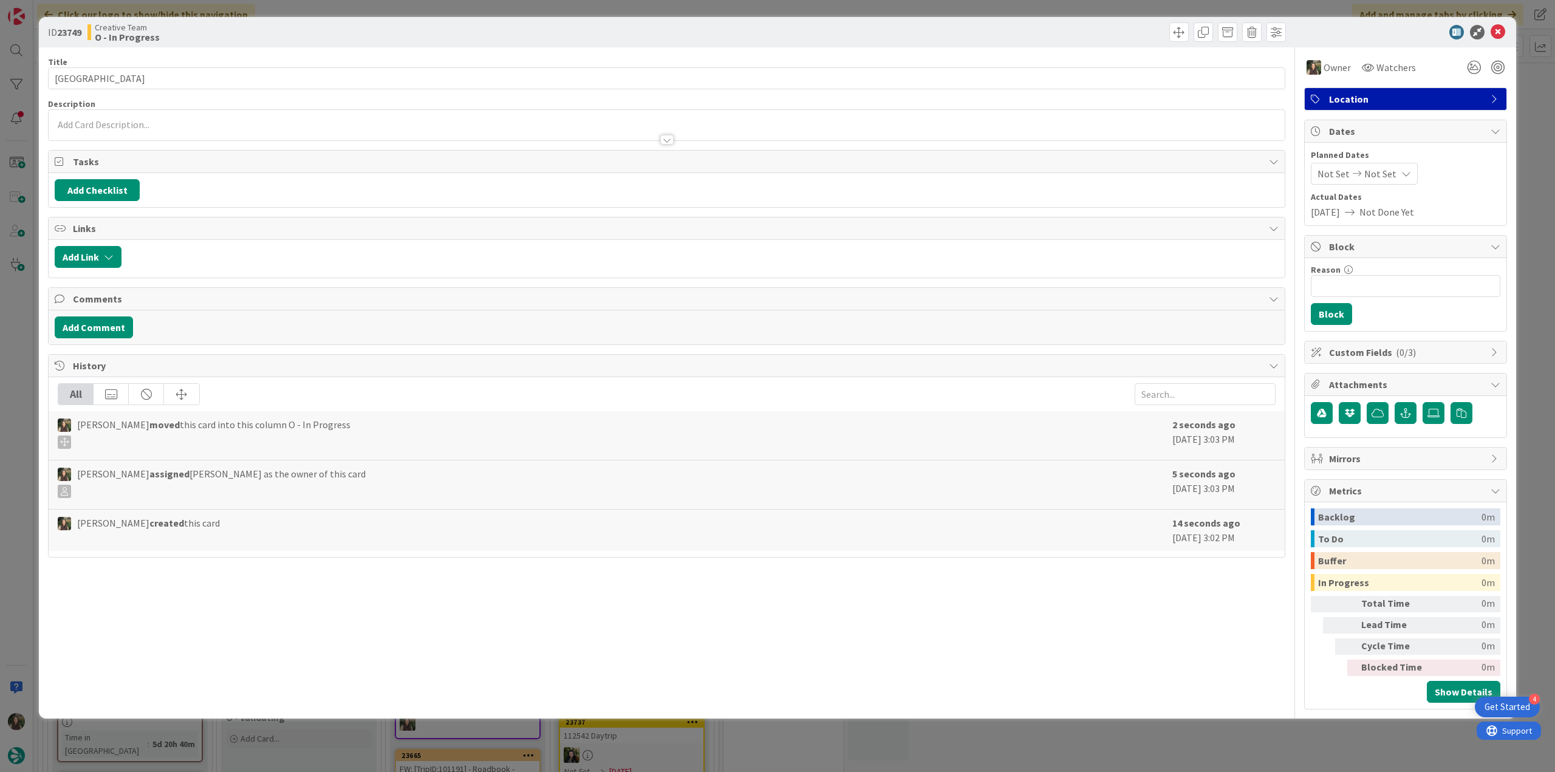
click at [13, 344] on div "ID 23749 Creative Team O - In Progress Title 8 / 128 Guernsey Description Owner…" at bounding box center [777, 386] width 1555 height 772
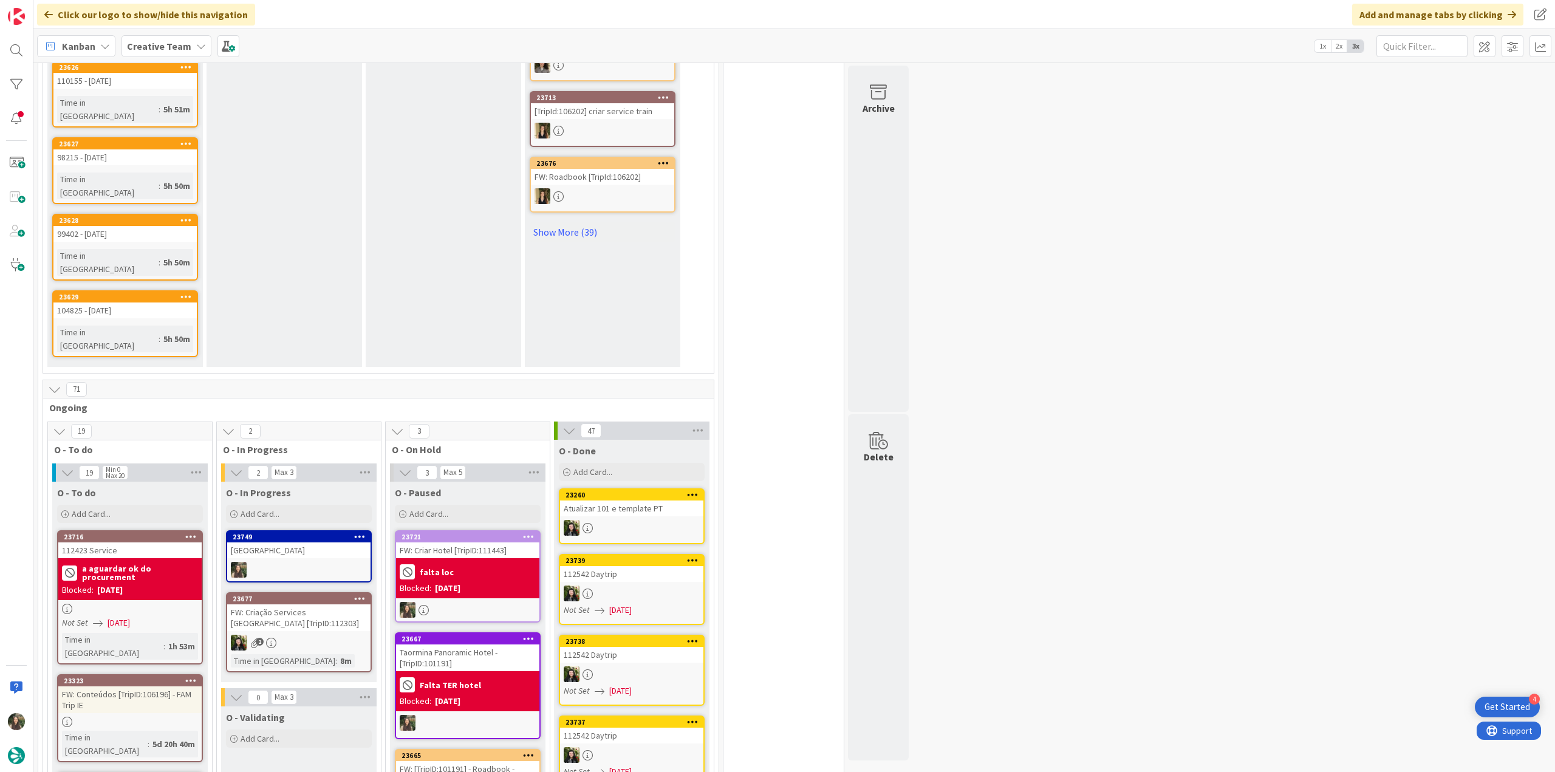
click at [317, 543] on div "Guernsey" at bounding box center [298, 551] width 143 height 16
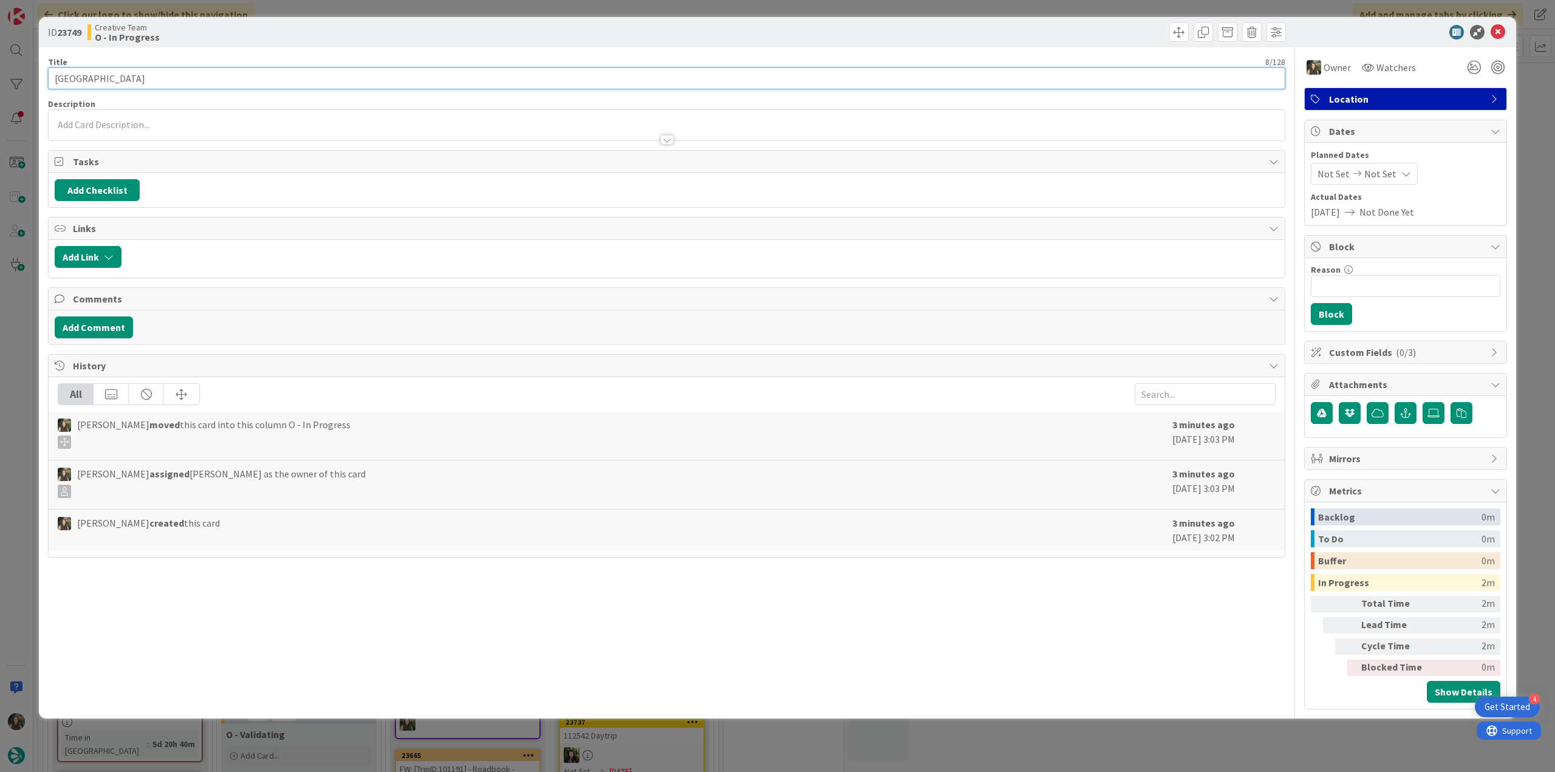
click at [81, 78] on input "Guernsey" at bounding box center [667, 78] width 1238 height 22
paste input "St. [PERSON_NAME] ([GEOGRAPHIC_DATA])"
type input "St. [PERSON_NAME] ([GEOGRAPHIC_DATA])"
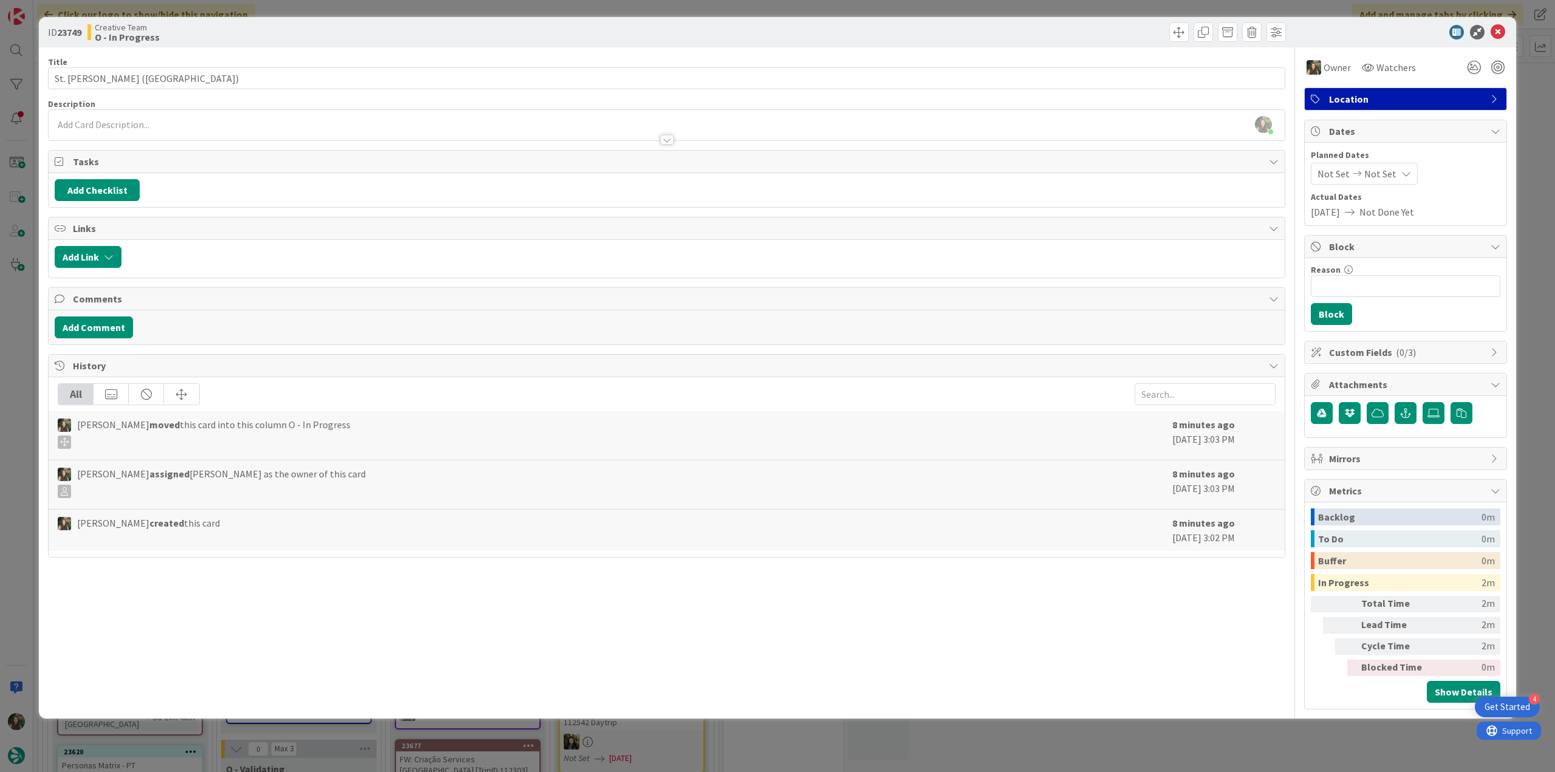
click at [11, 421] on div "ID 23749 Creative Team O - In Progress Title 25 / 128 St. Peter Port (Guernsey)…" at bounding box center [777, 386] width 1555 height 772
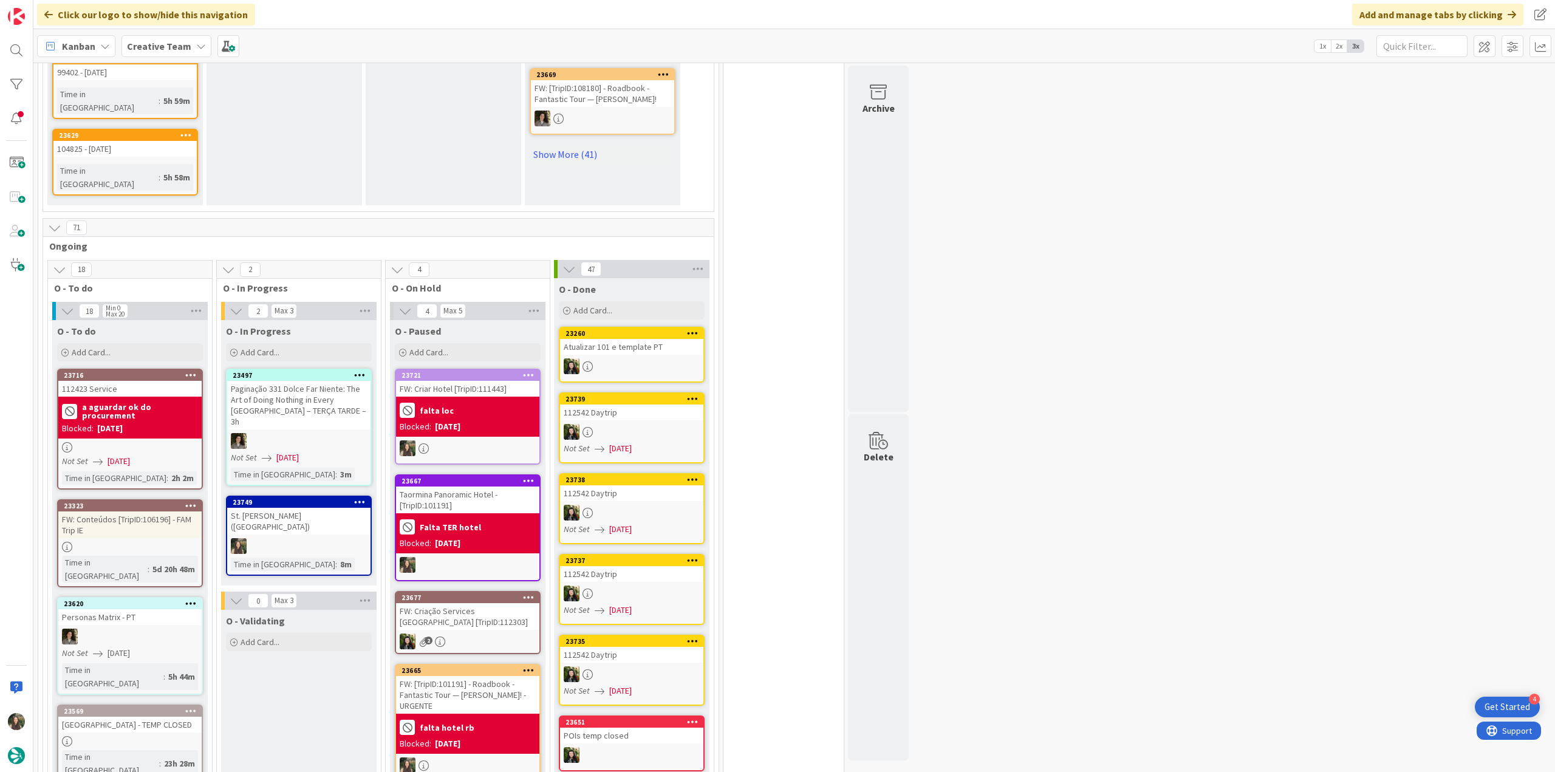
scroll to position [911, 0]
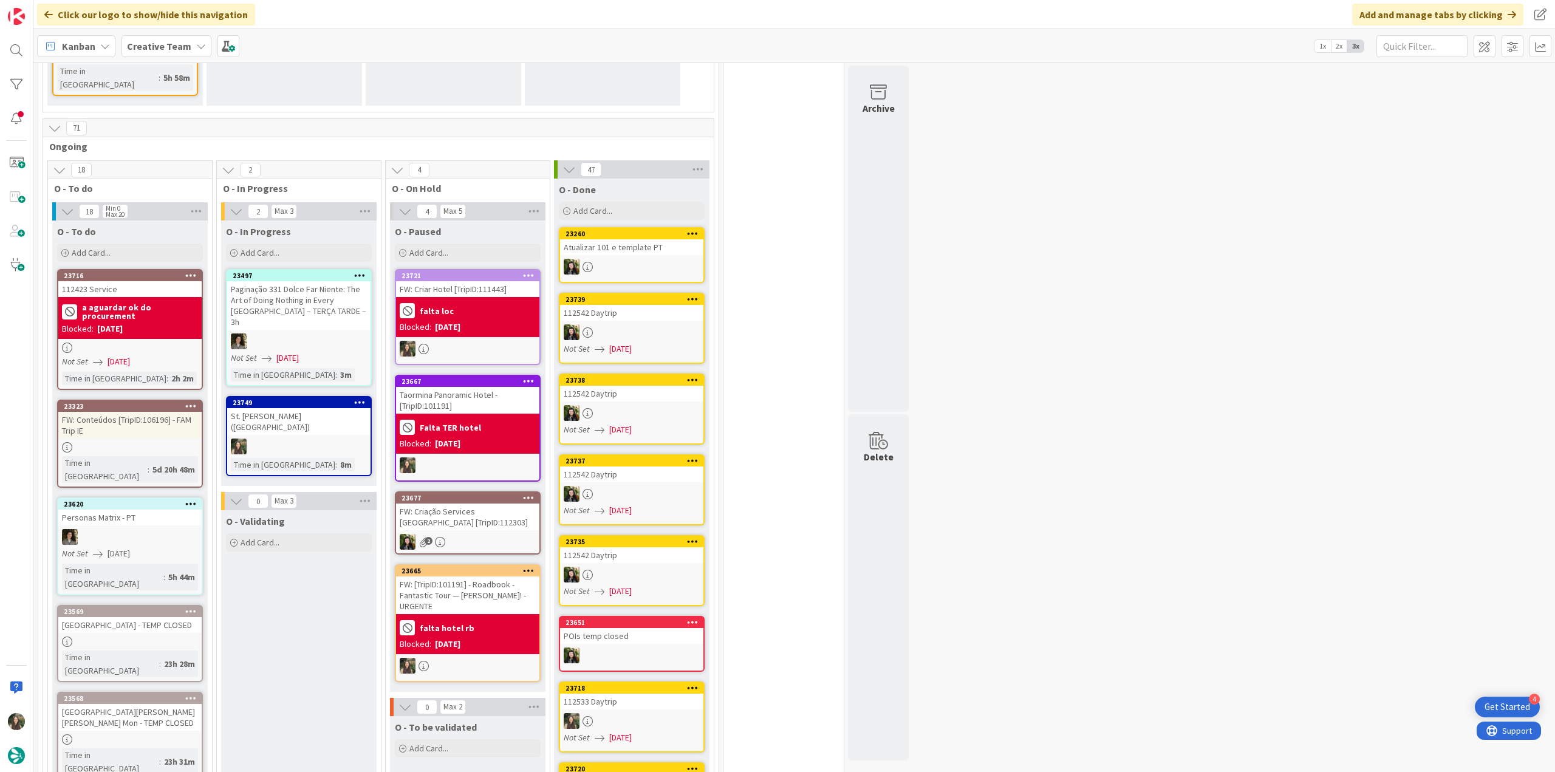
click at [334, 439] on div at bounding box center [298, 447] width 143 height 16
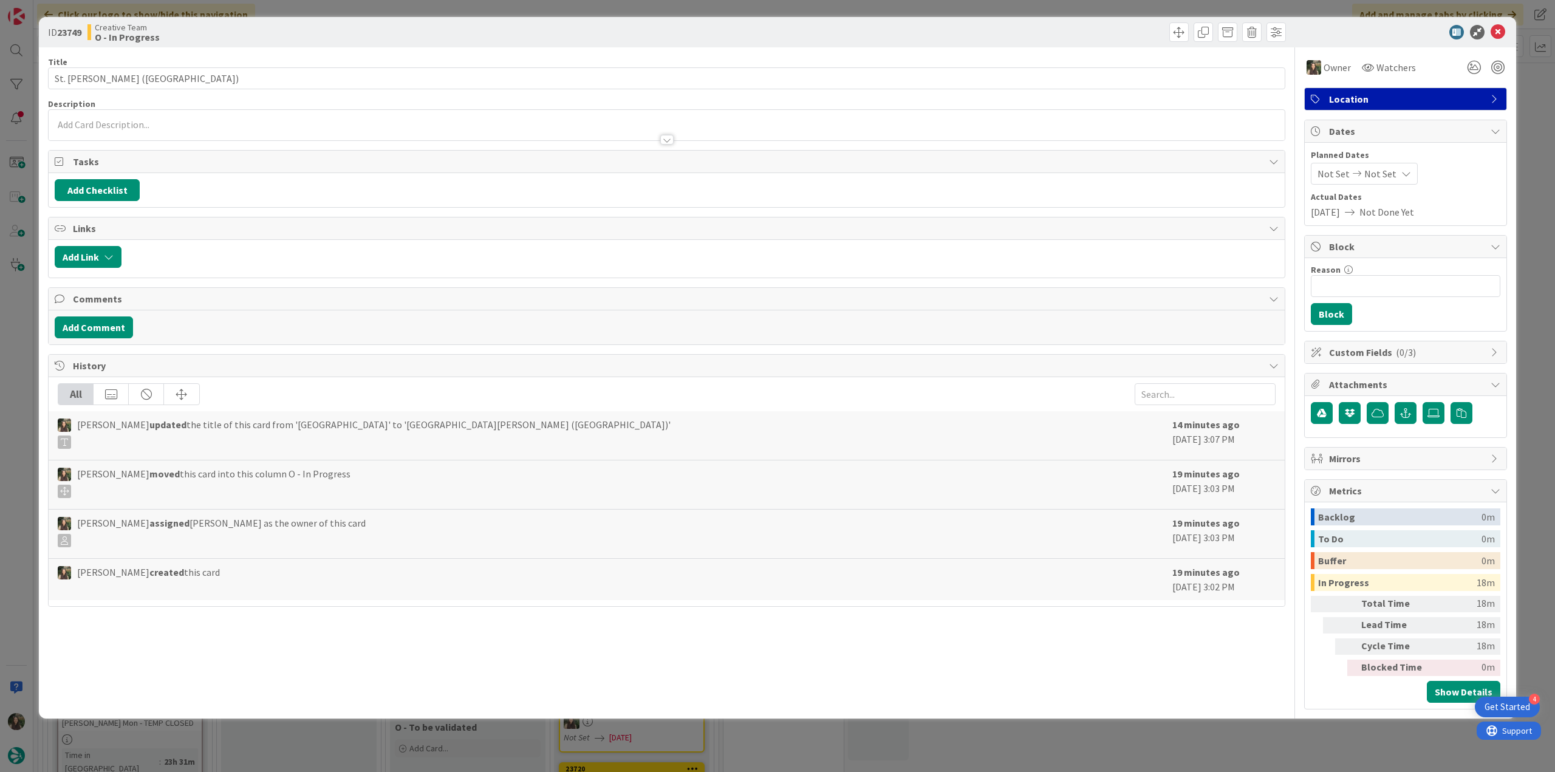
click at [1283, 758] on div "ID 23749 Creative Team O - In Progress Title 25 / 128 St. Peter Port (Guernsey)…" at bounding box center [777, 386] width 1555 height 772
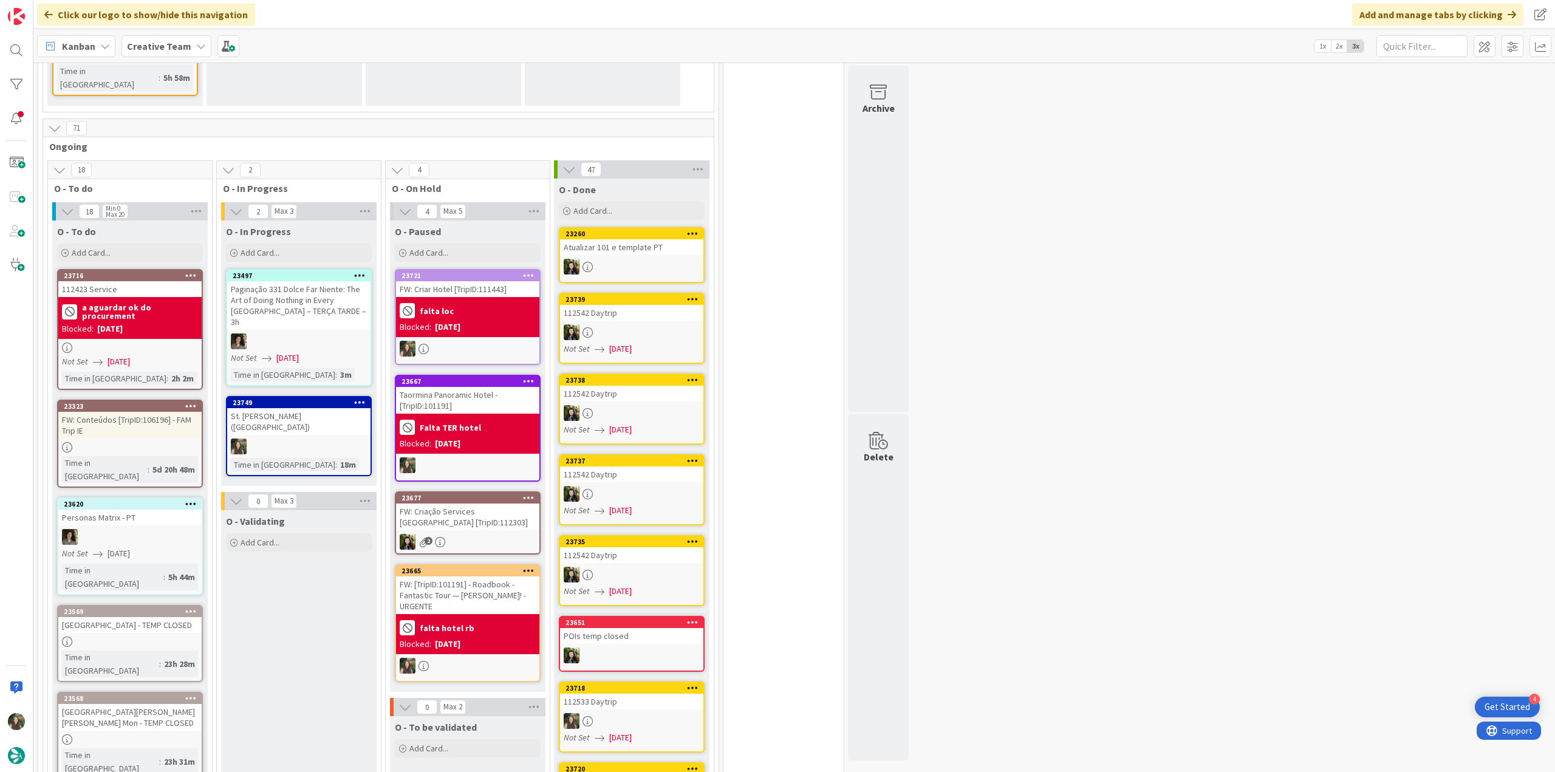
click at [320, 396] on link "23749 St. Peter Port (Guernsey) Time in Column : 18m" at bounding box center [299, 436] width 146 height 80
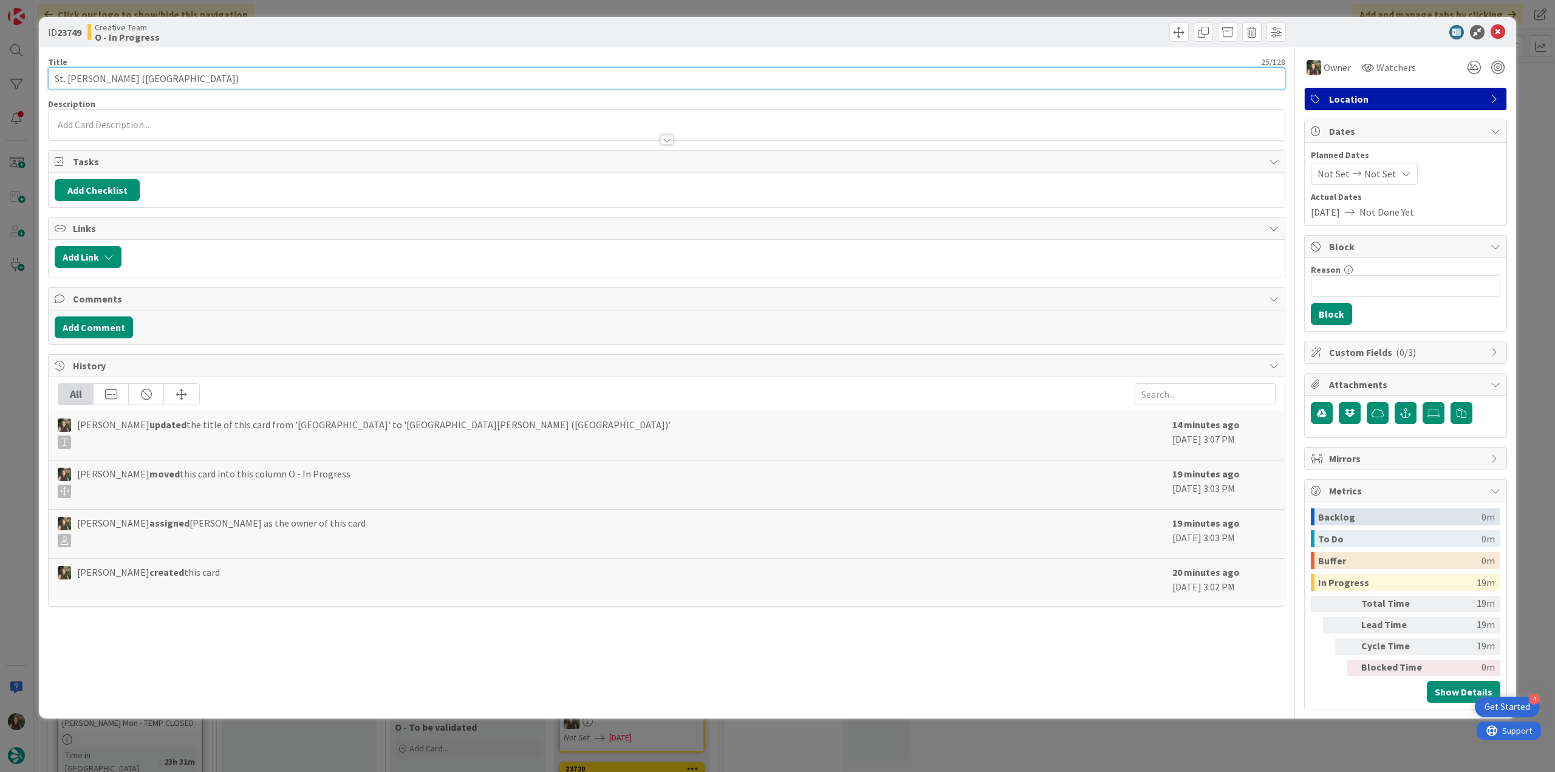
drag, startPoint x: 164, startPoint y: 77, endPoint x: -13, endPoint y: 398, distance: 366.3
click at [0, 398] on html "4 Get Started Click our logo to show/hide this navigation Add and manage tabs b…" at bounding box center [777, 386] width 1555 height 772
click at [28, 503] on div "ID 23749 Creative Team O - In Progress Title 25 / 128 St. Peter Port (Guernsey)…" at bounding box center [777, 386] width 1555 height 772
click at [26, 453] on div "ID 23749 Creative Team O - In Progress Title 25 / 128 St. Peter Port (Guernsey)…" at bounding box center [777, 386] width 1555 height 772
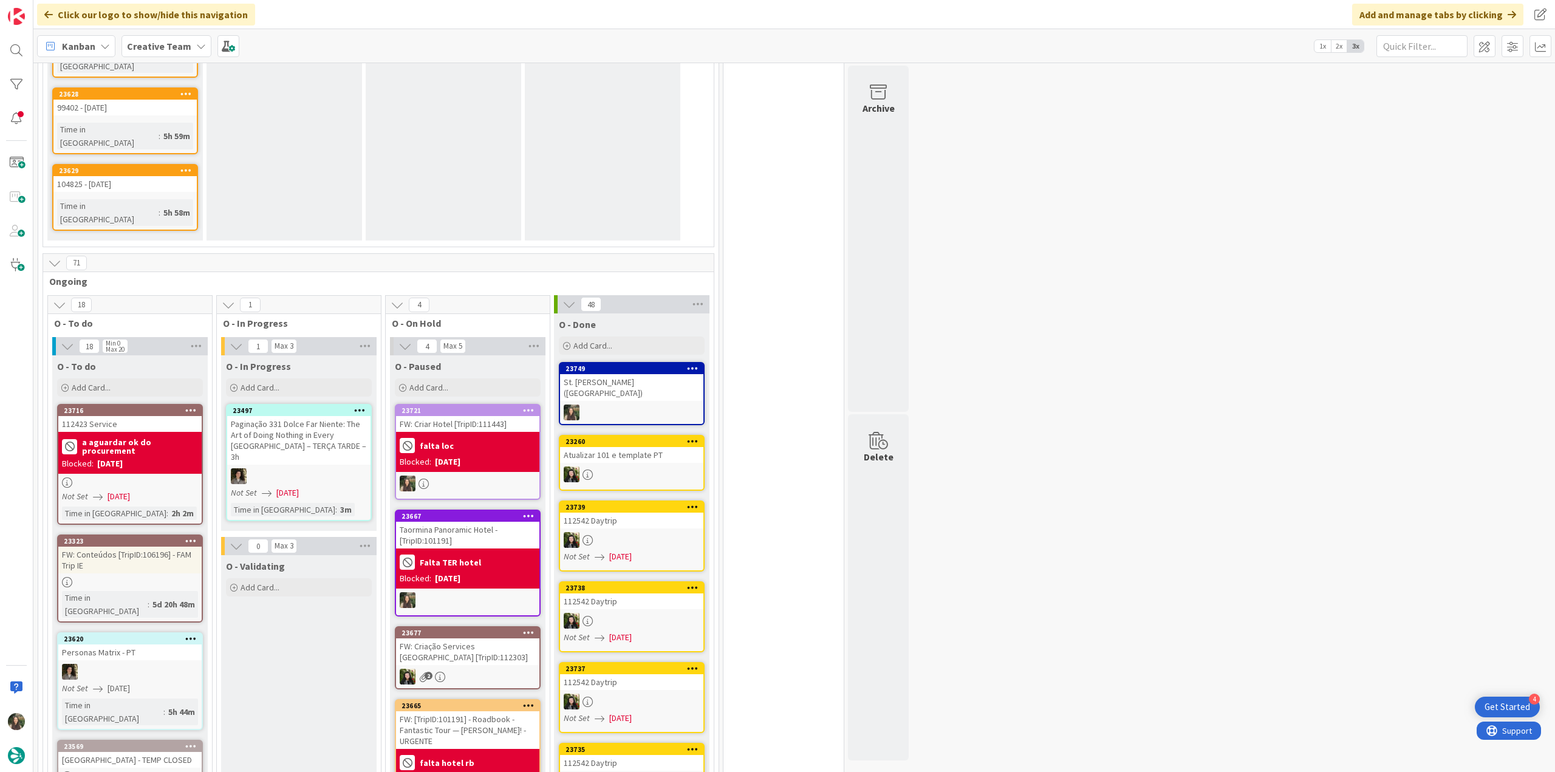
click at [464, 436] on div "falta loc" at bounding box center [468, 446] width 136 height 20
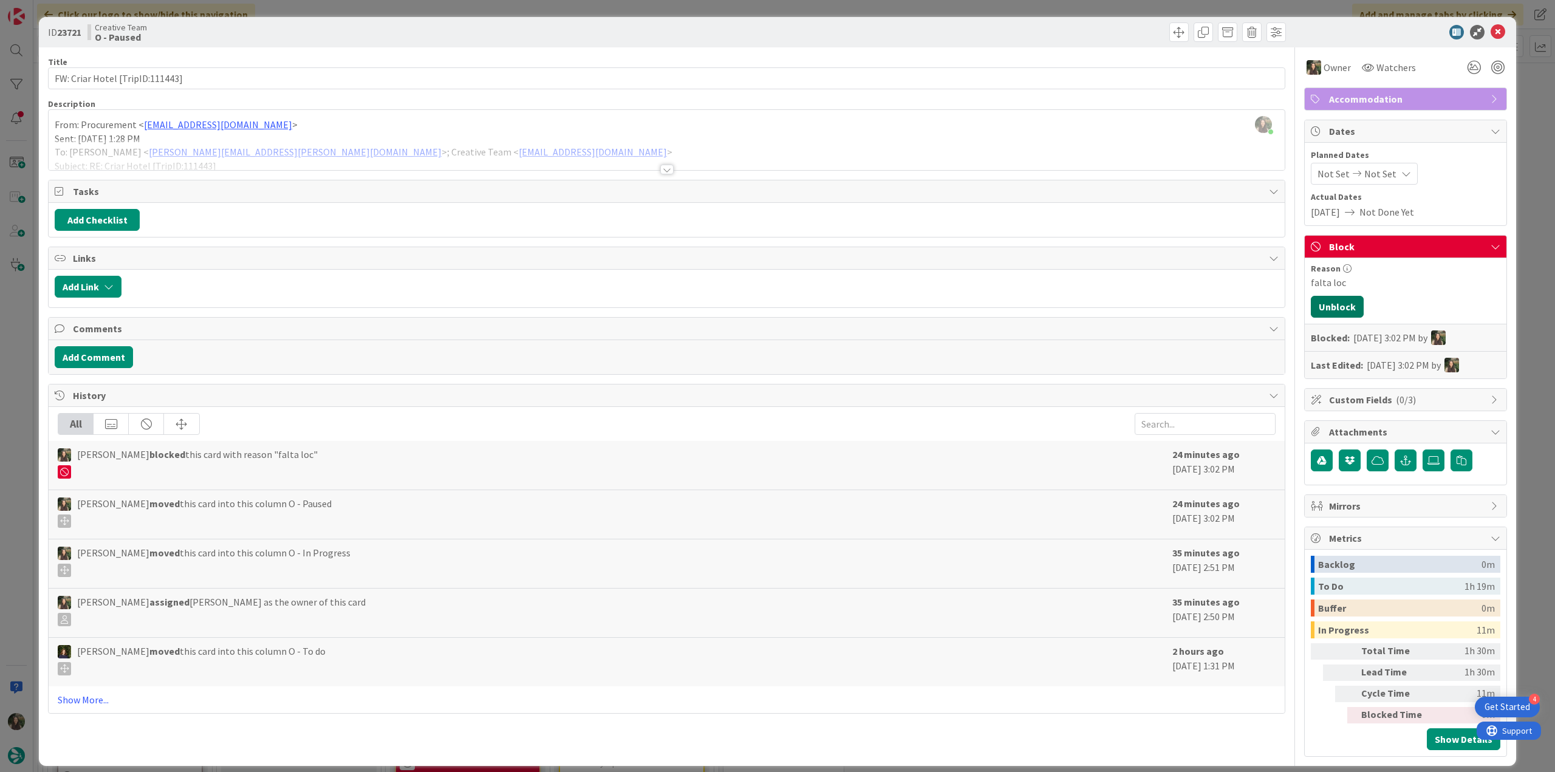
click at [1335, 303] on button "Unblock" at bounding box center [1337, 307] width 53 height 22
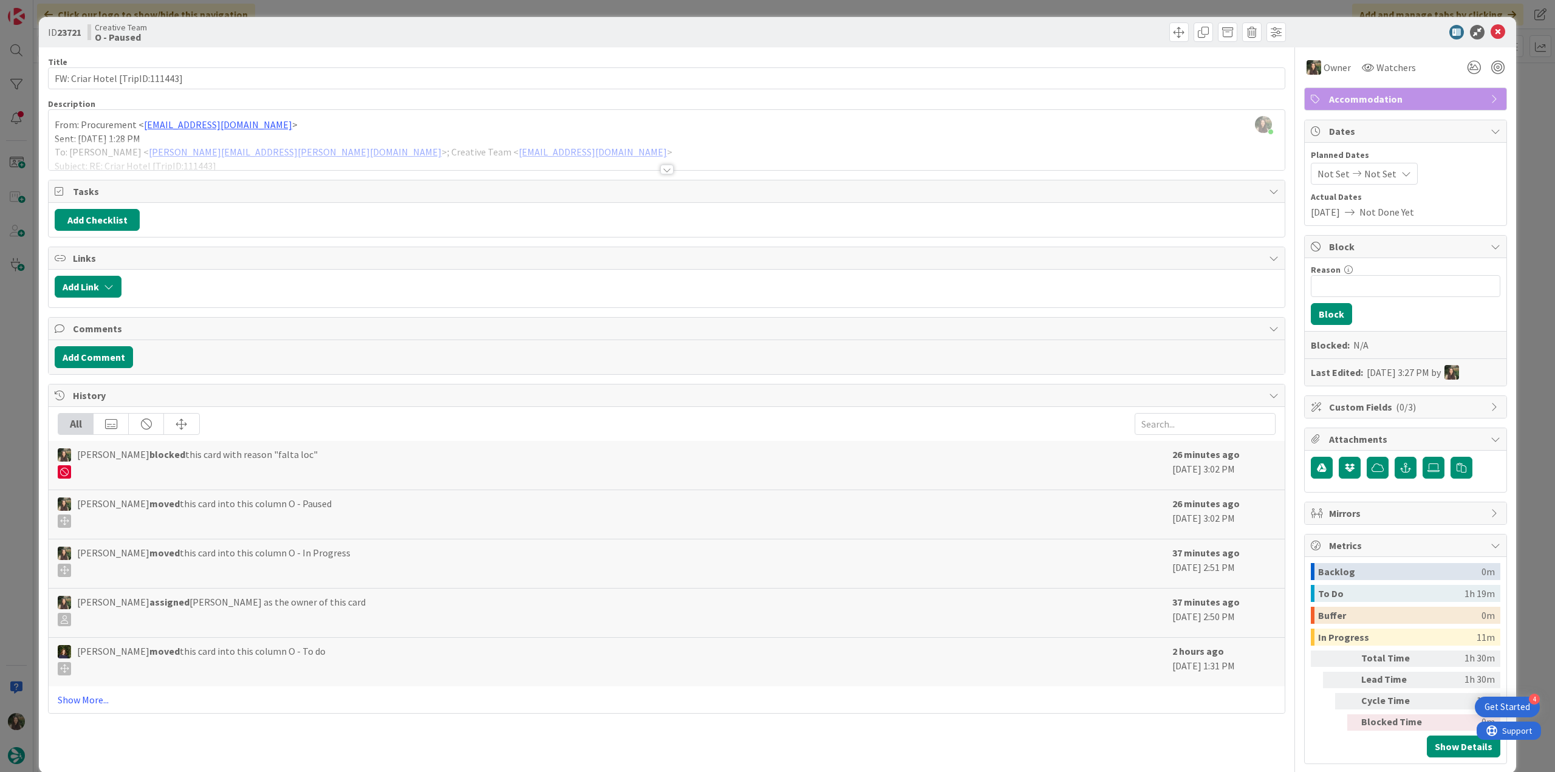
click at [1515, 222] on div "ID 23721 Creative Team O - Paused Title 31 / 128 FW: Criar Hotel [TripID:111443…" at bounding box center [777, 386] width 1555 height 772
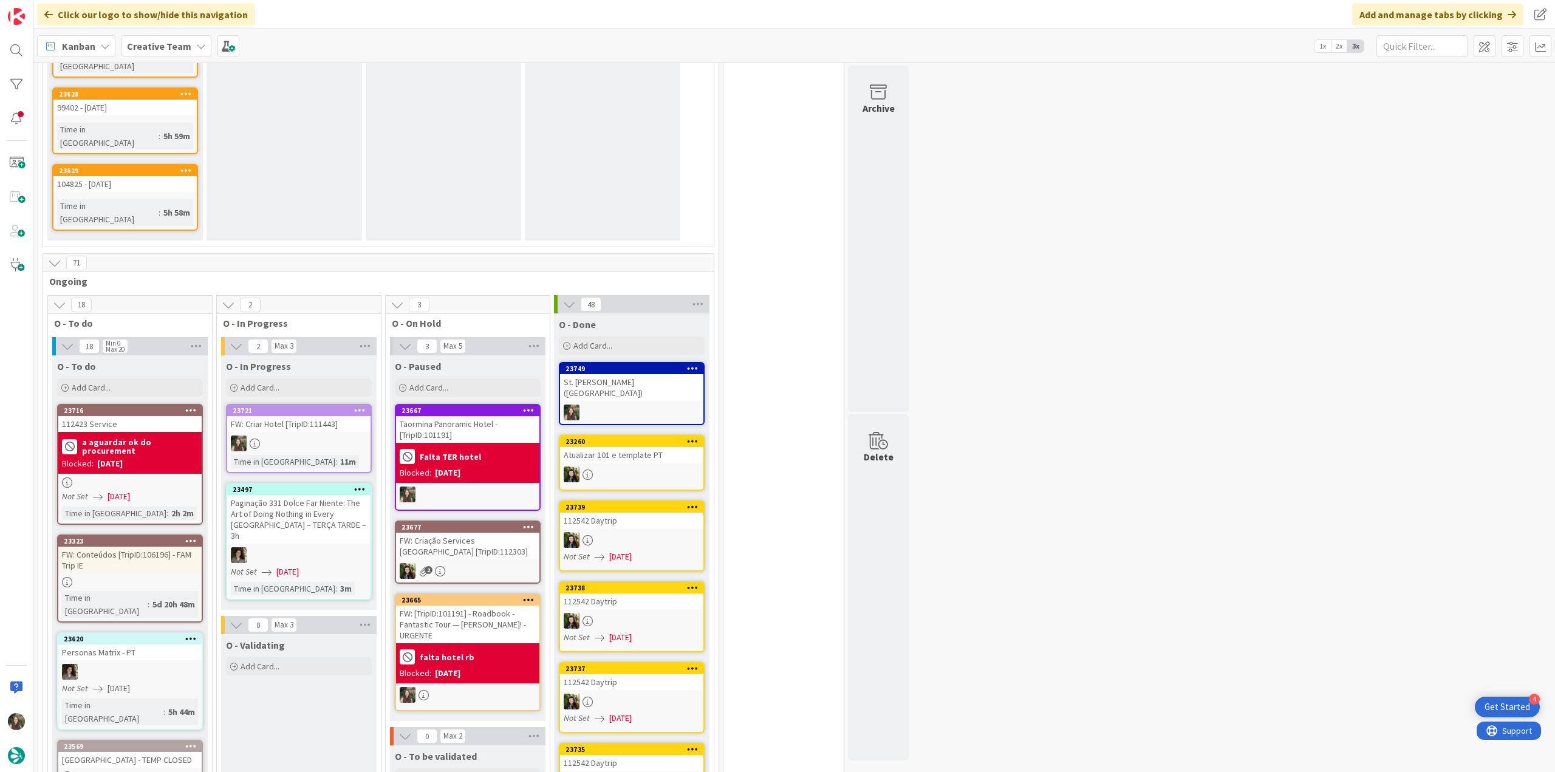
click at [302, 416] on div "FW: Criar Hotel [TripID:111443]" at bounding box center [298, 424] width 143 height 16
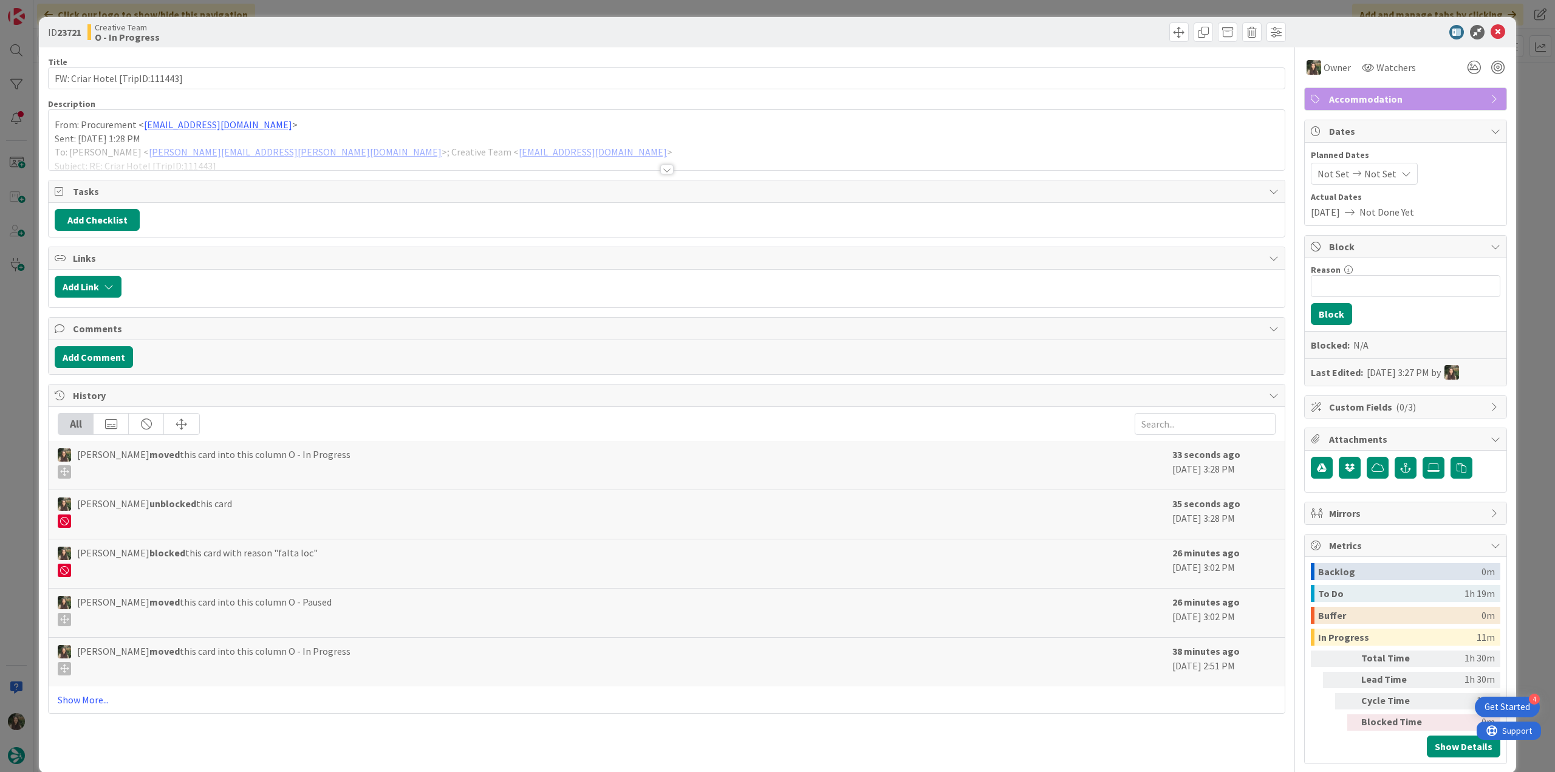
click at [504, 162] on div at bounding box center [667, 154] width 1236 height 31
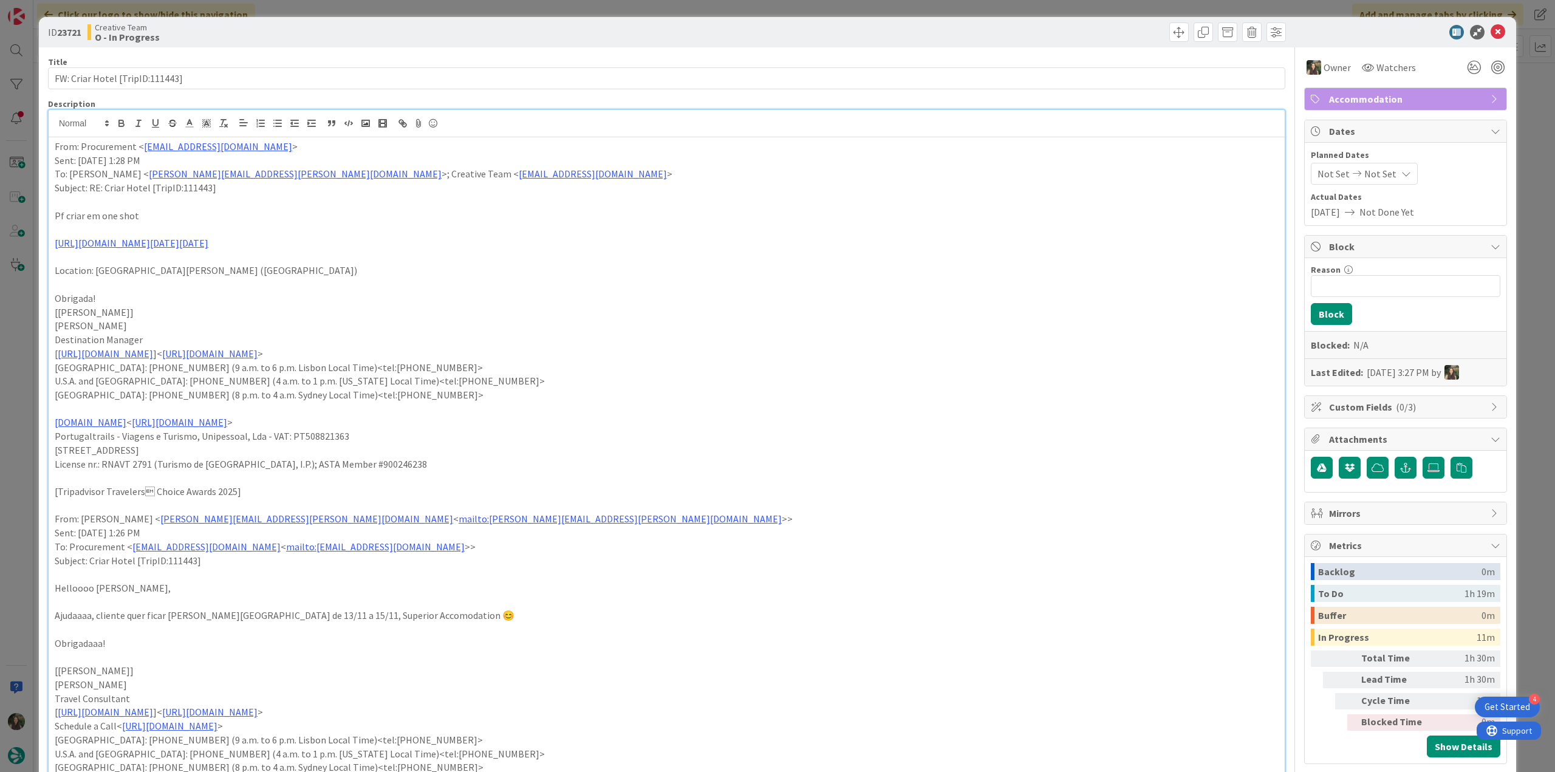
scroll to position [917, 0]
drag, startPoint x: 186, startPoint y: 81, endPoint x: -43, endPoint y: 395, distance: 387.9
click at [0, 395] on html "4 Get Started Click our logo to show/hide this navigation Add and manage tabs b…" at bounding box center [777, 386] width 1555 height 772
click at [178, 76] on input "FW: Criar Hotel [TripID:111443]" at bounding box center [667, 78] width 1238 height 22
click at [170, 81] on input "FW: Criar Hotel [TripID:111443]" at bounding box center [667, 78] width 1238 height 22
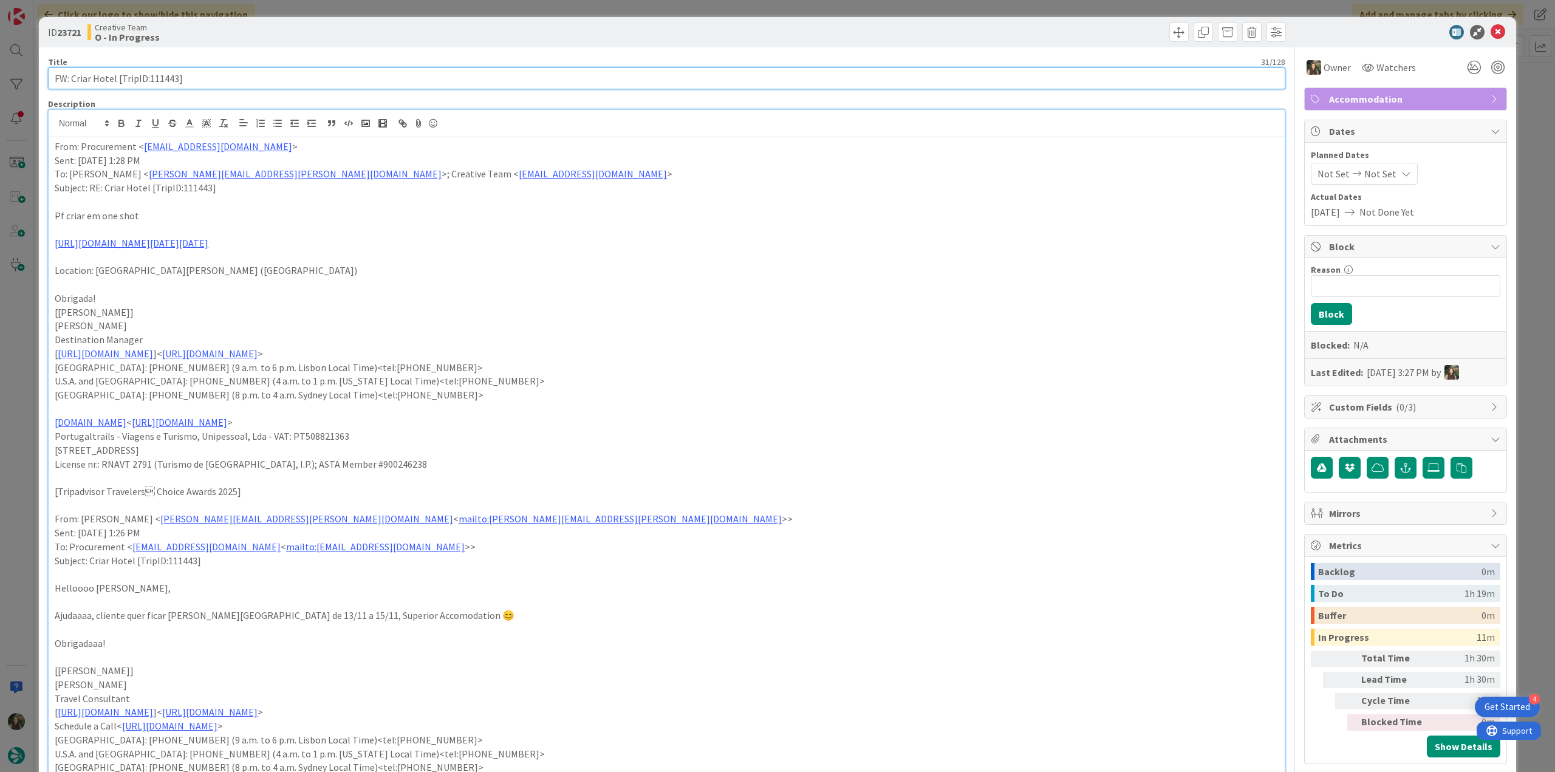
click at [170, 81] on input "FW: Criar Hotel [TripID:111443]" at bounding box center [667, 78] width 1238 height 22
click at [33, 454] on div "ID 23721 Creative Team O - In Progress Title 31 / 128 FW: Criar Hotel [TripID:1…" at bounding box center [777, 386] width 1555 height 772
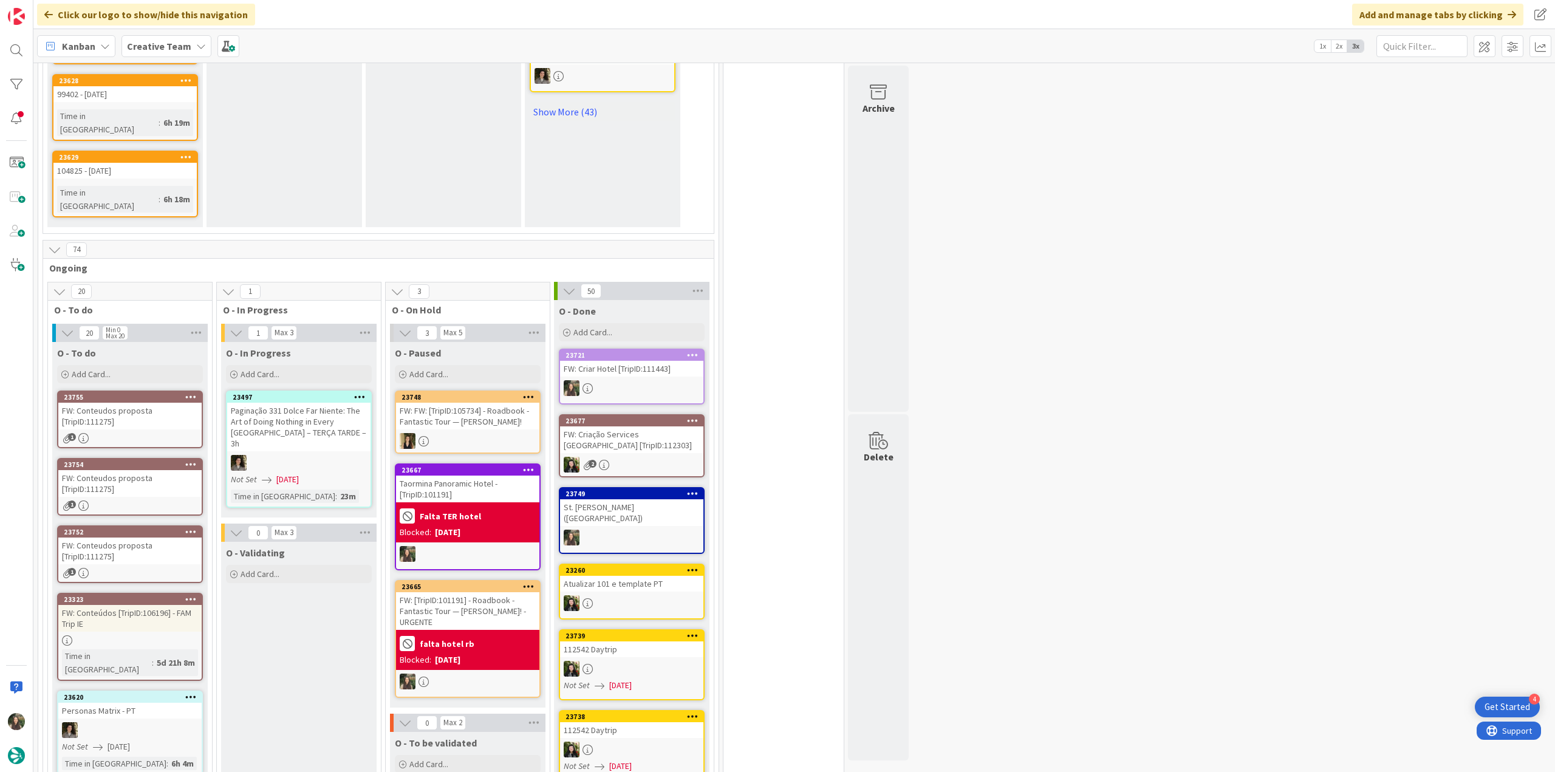
click at [640, 361] on div "FW: Criar Hotel [TripID:111443]" at bounding box center [631, 369] width 143 height 16
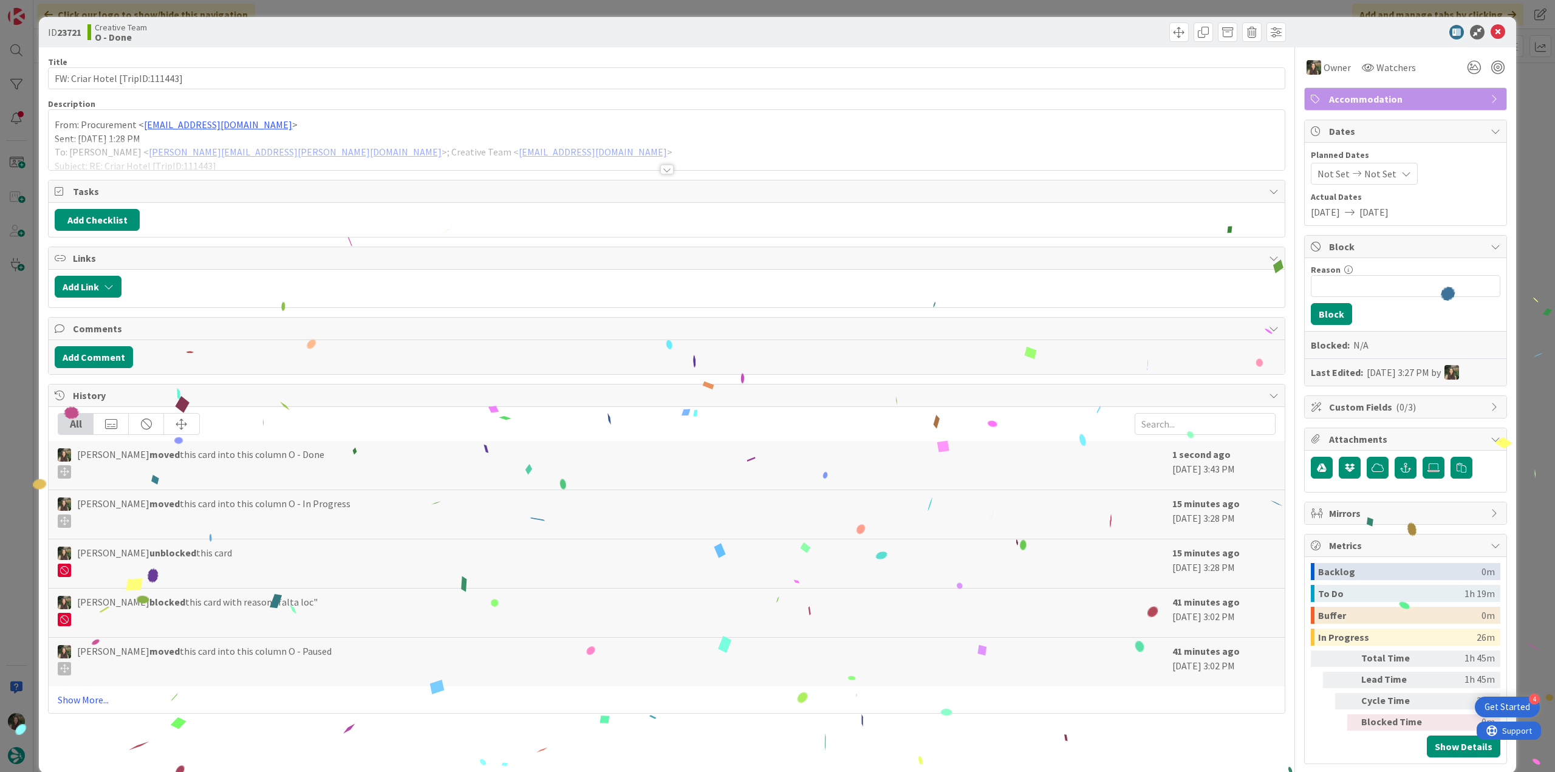
click at [1509, 549] on div "ID 23721 Creative Team O - Done Title 31 / 128 FW: Criar Hotel [TripID:111443] …" at bounding box center [777, 386] width 1555 height 772
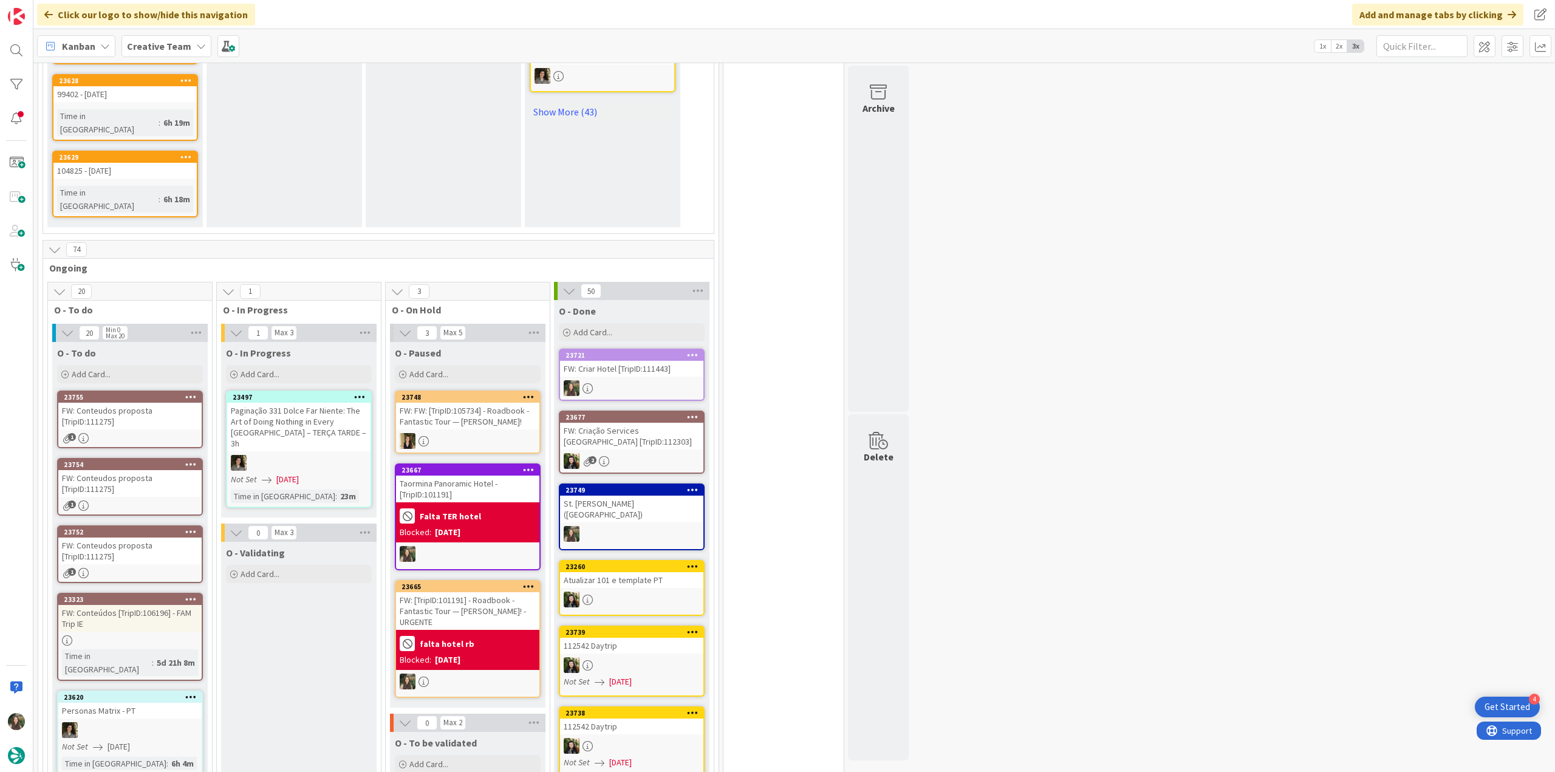
click at [474, 476] on div "Taormina Panoramic Hotel - [TripID:101191]" at bounding box center [467, 489] width 143 height 27
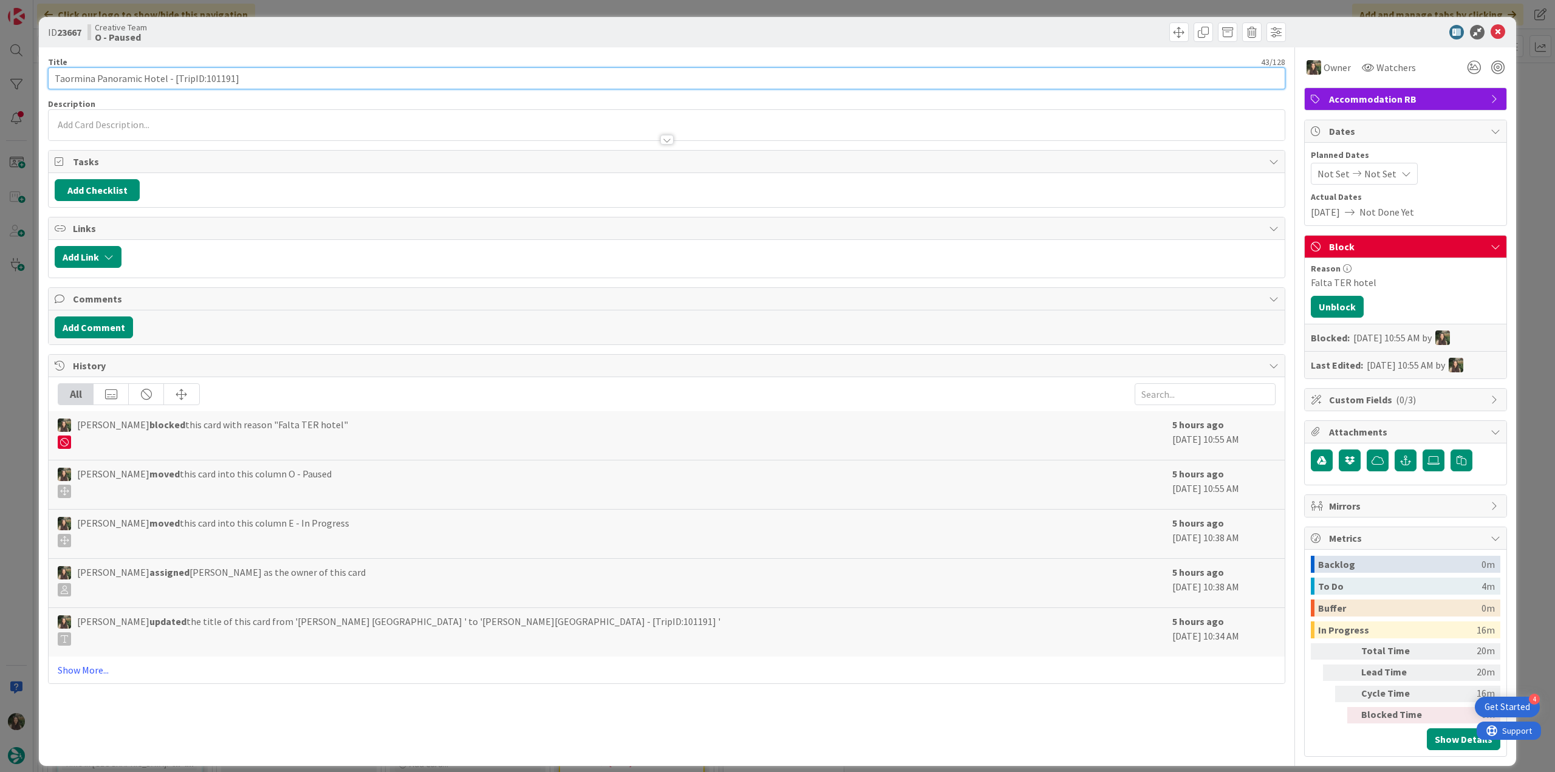
drag, startPoint x: 54, startPoint y: 79, endPoint x: 162, endPoint y: 81, distance: 108.2
click at [162, 81] on input "Taormina Panoramic Hotel - [TripID:101191]" at bounding box center [667, 78] width 1238 height 22
click at [2, 310] on div "ID 23667 Creative Team O - Paused Title 43 / 128 Taormina Panoramic Hotel - [Tr…" at bounding box center [777, 386] width 1555 height 772
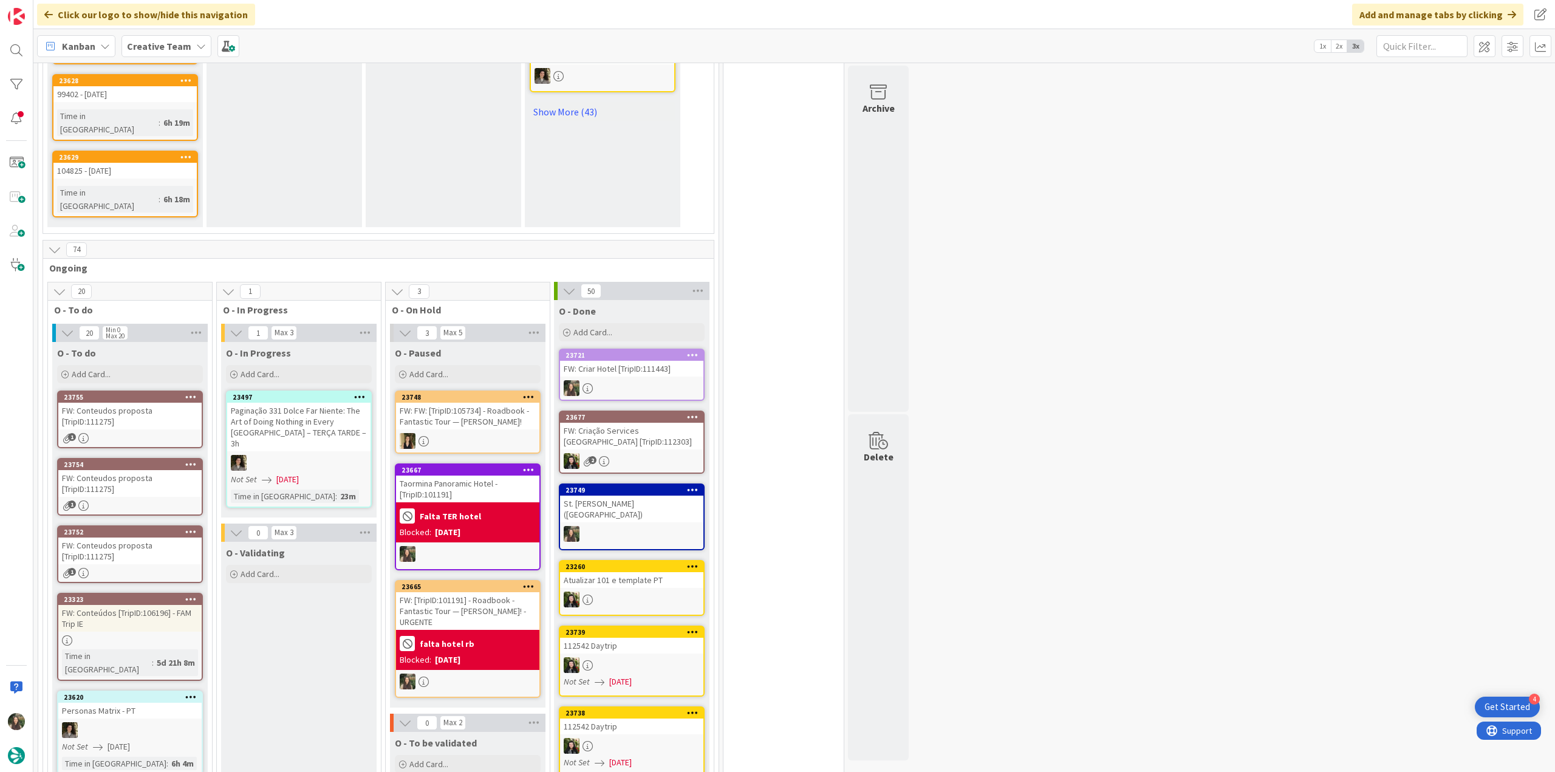
click at [166, 391] on link "23755 FW: Conteudos proposta [TripID:111275] 1" at bounding box center [130, 420] width 146 height 58
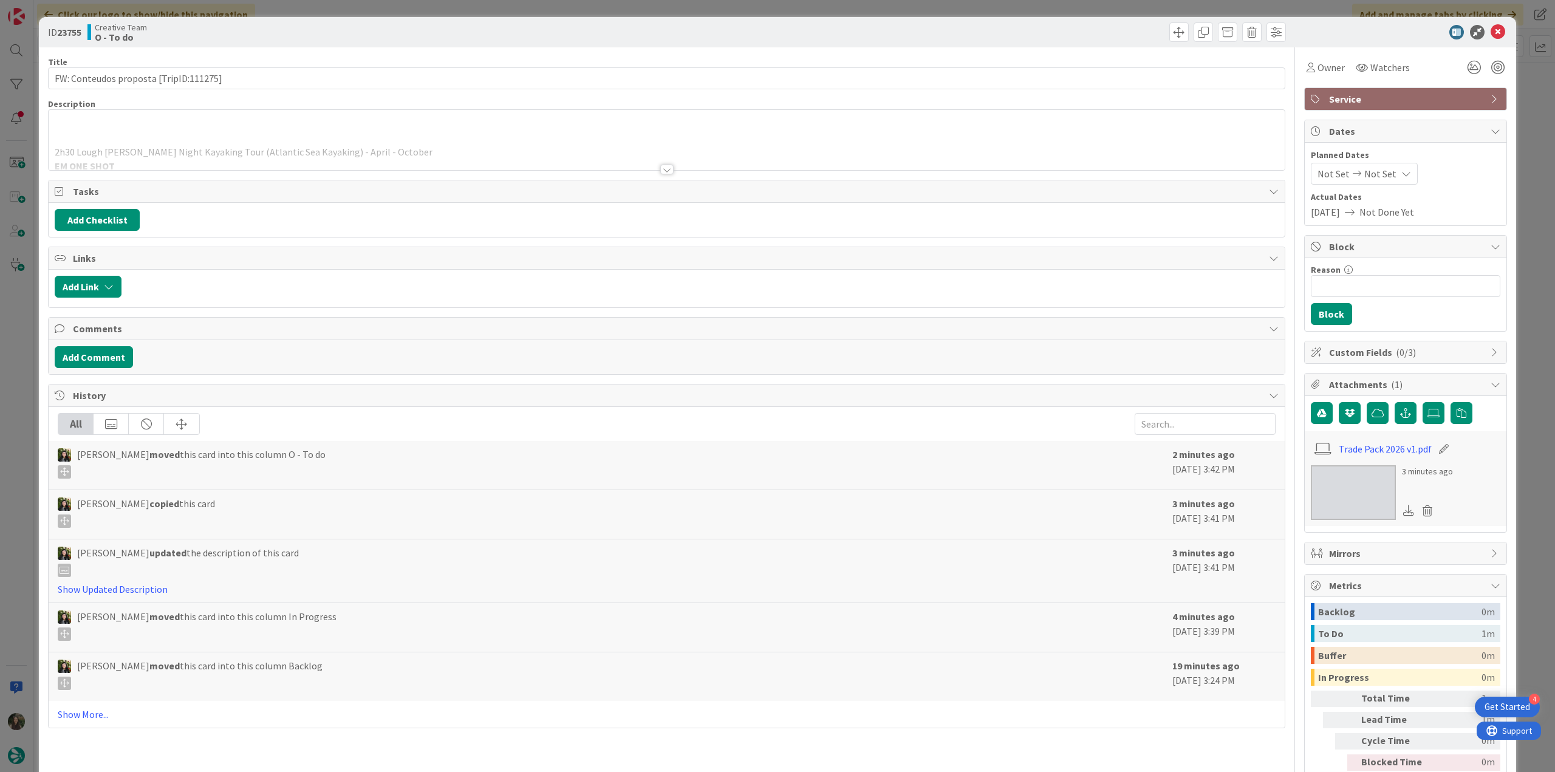
click at [329, 132] on div "2h30 Lough Hyne Night Kayaking Tour (Atlantic Sea Kayaking) - April - October E…" at bounding box center [667, 140] width 1236 height 60
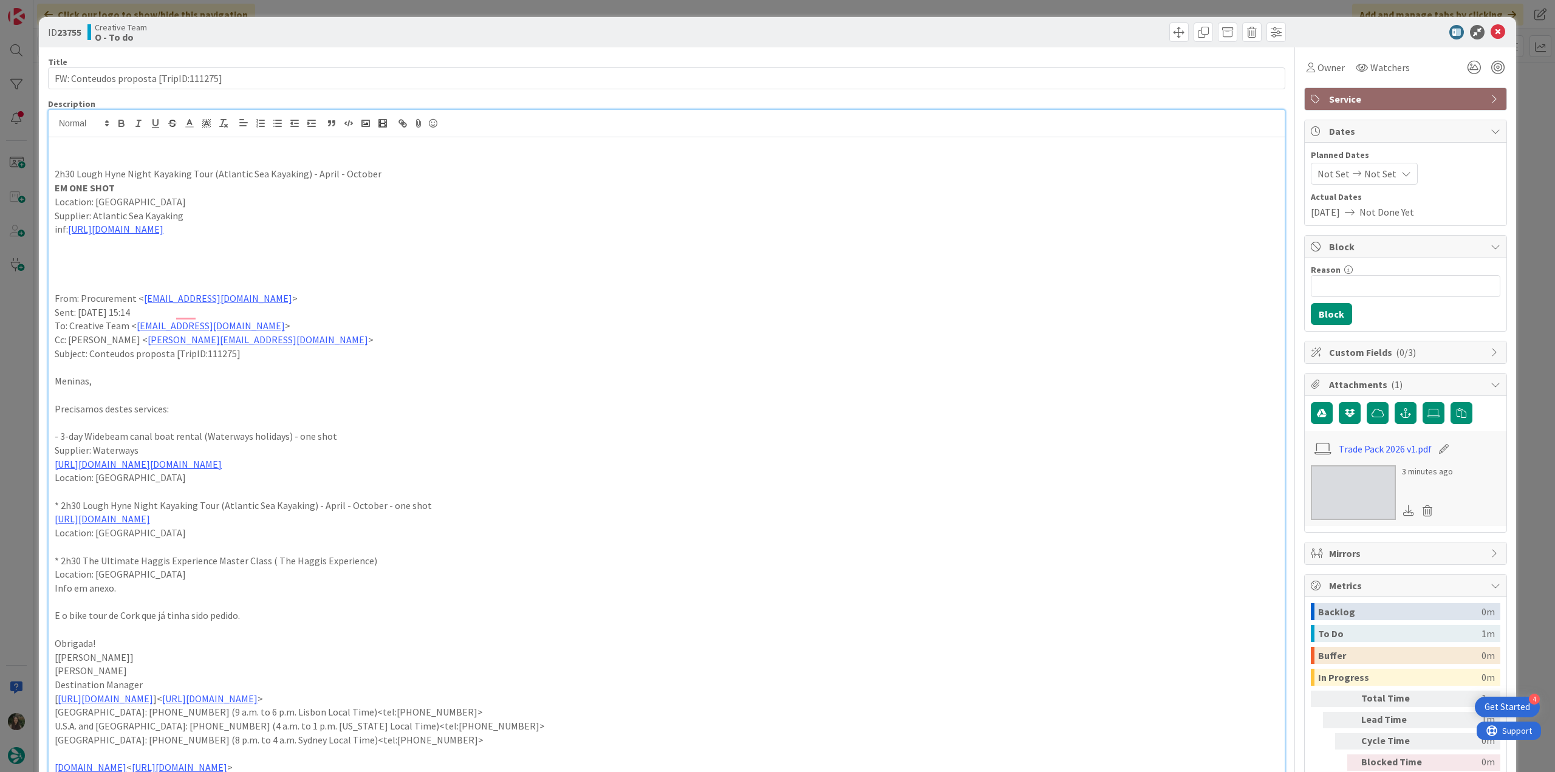
scroll to position [854, 0]
click at [34, 358] on div "ID 23755 Creative Team O - To do Title 38 / 128 FW: Conteudos proposta [TripID:…" at bounding box center [777, 386] width 1555 height 772
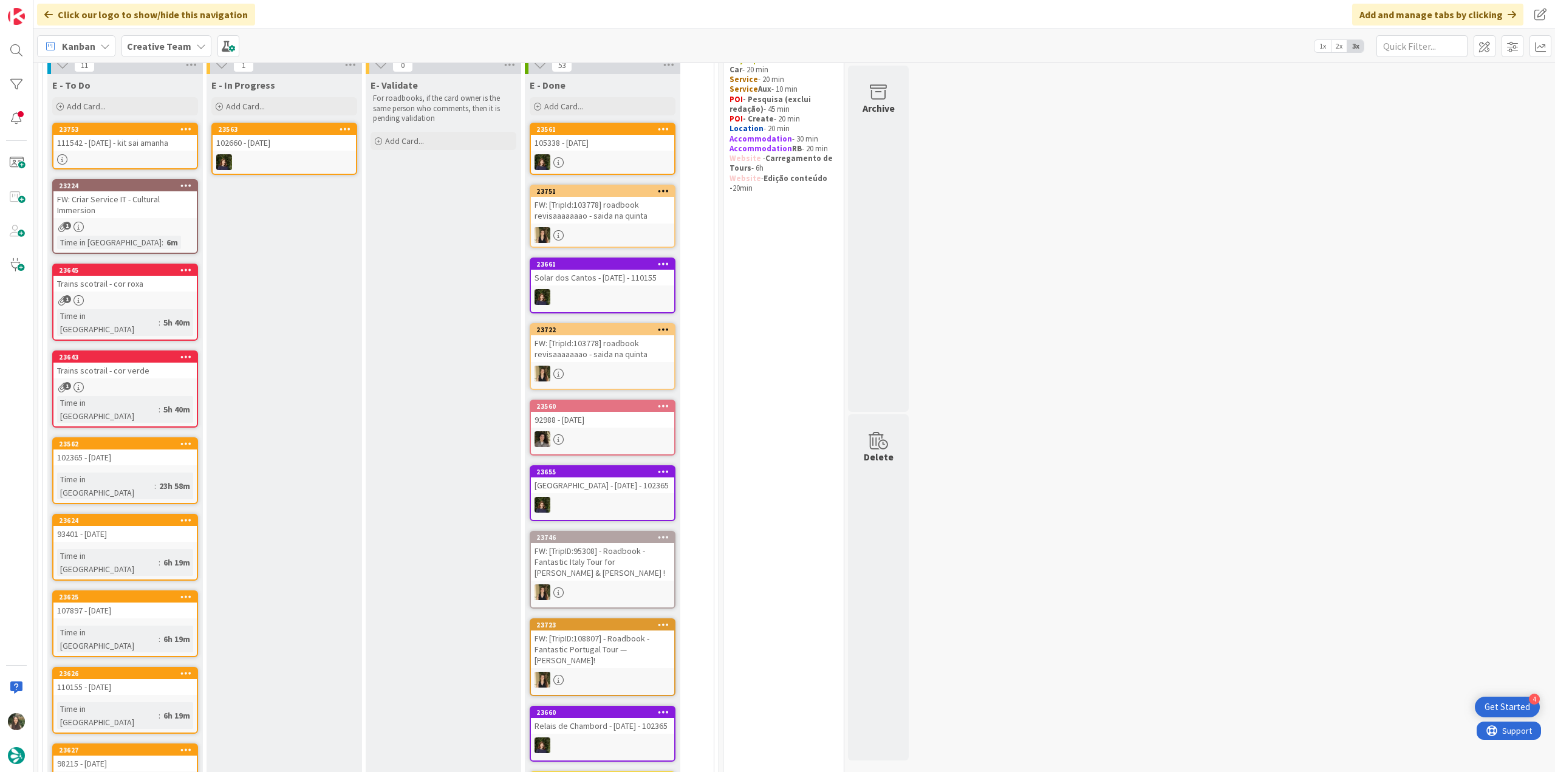
scroll to position [4, 0]
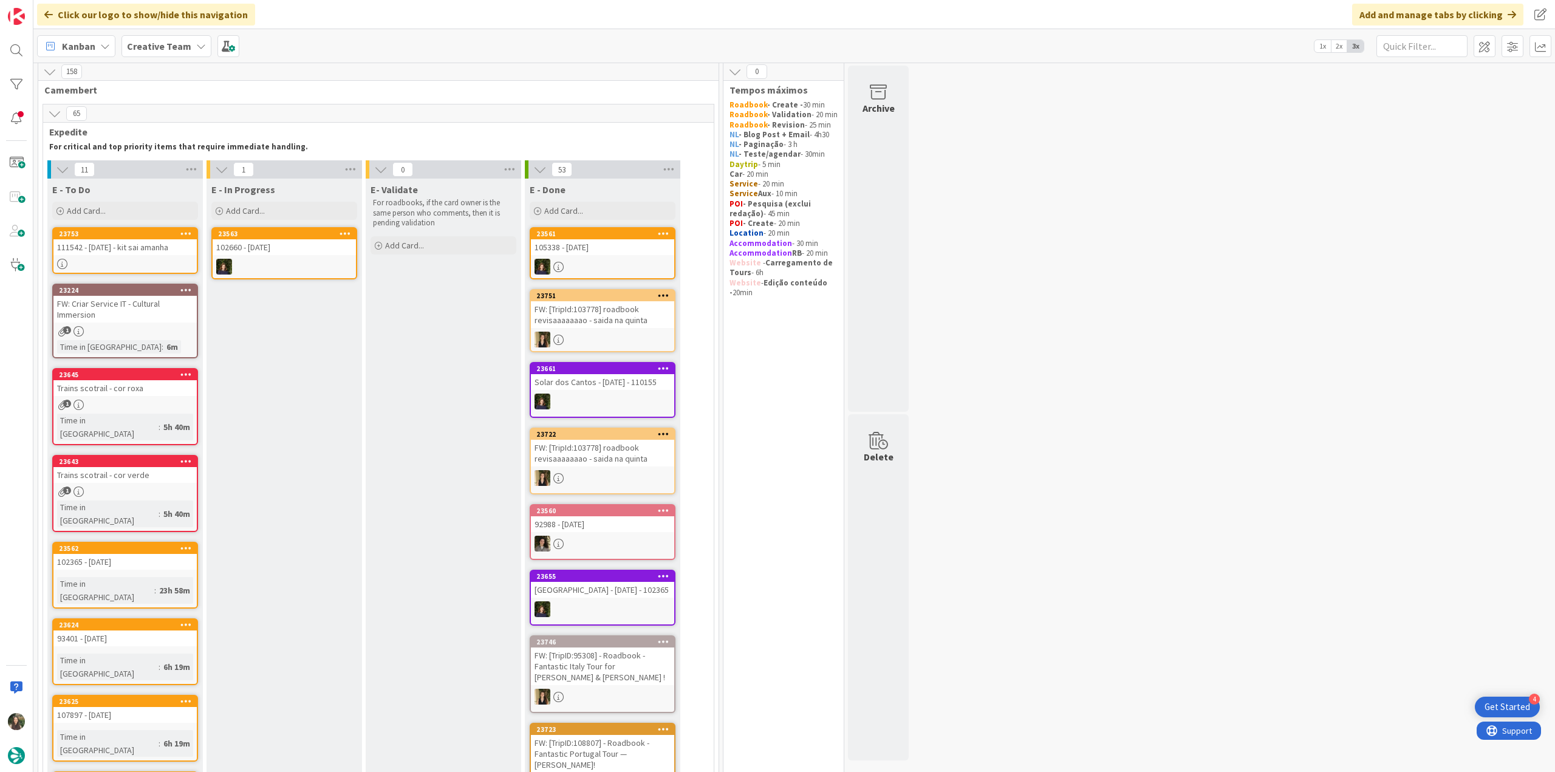
click at [153, 314] on div "FW: Criar Service IT - Cultural Immersion" at bounding box center [124, 309] width 143 height 27
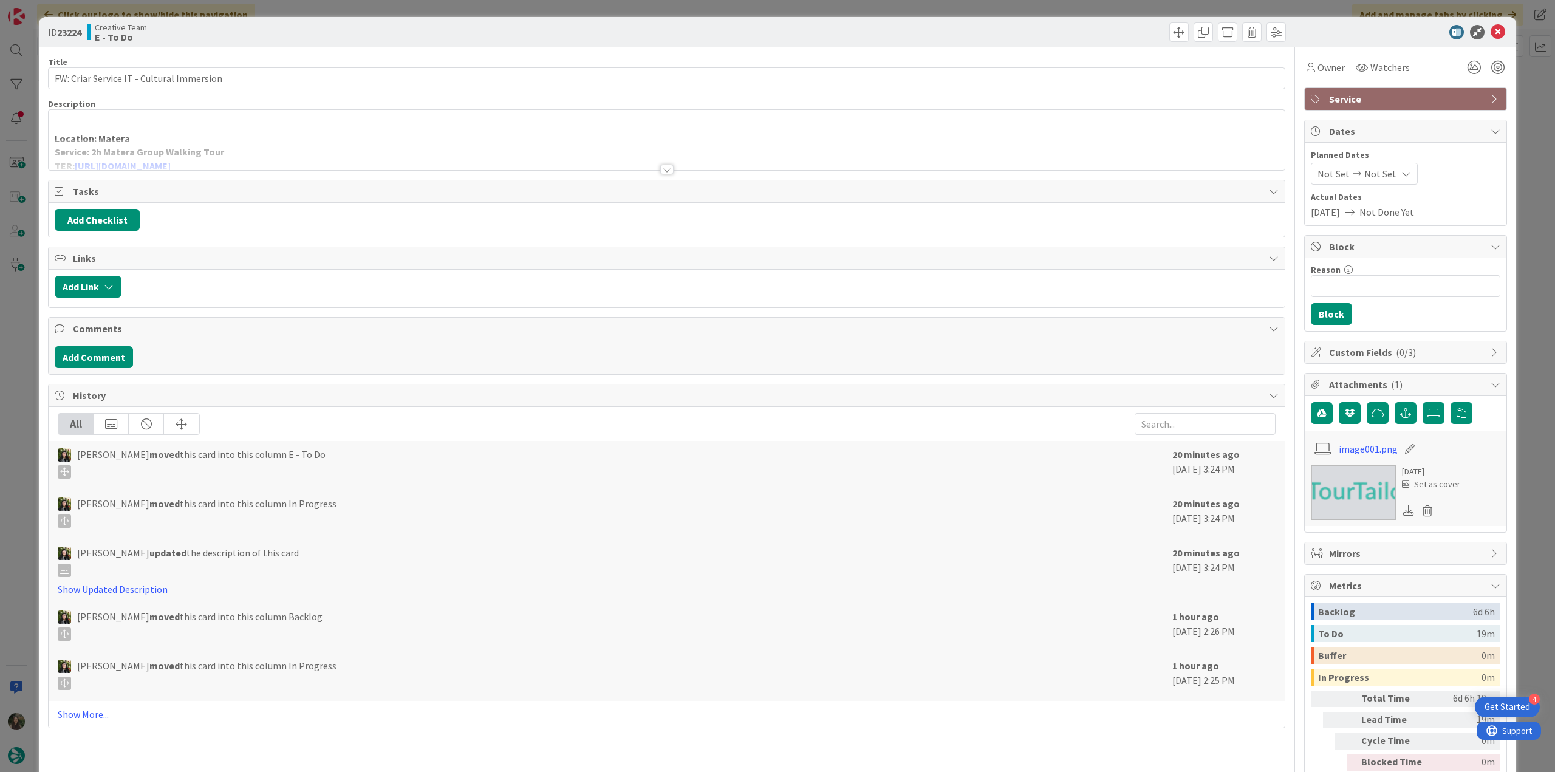
click at [241, 132] on div "Location: Matera Service: 2h Matera Group Walking Tour TER: [URL][DOMAIN_NAME] …" at bounding box center [667, 140] width 1236 height 60
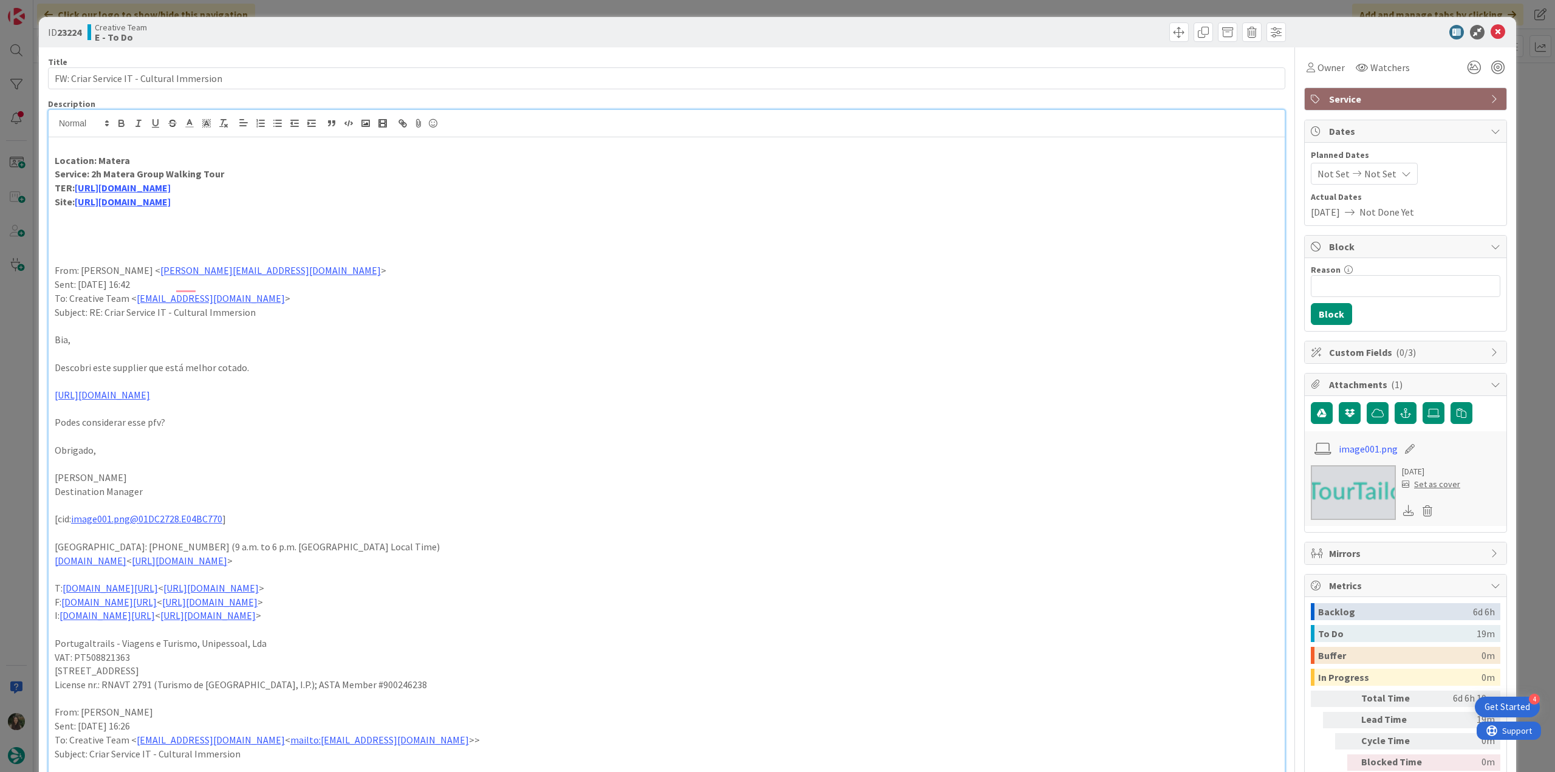
click at [17, 331] on div "ID 23224 Creative Team E - To Do Title 41 / 128 FW: Criar Service IT - Cultural…" at bounding box center [777, 386] width 1555 height 772
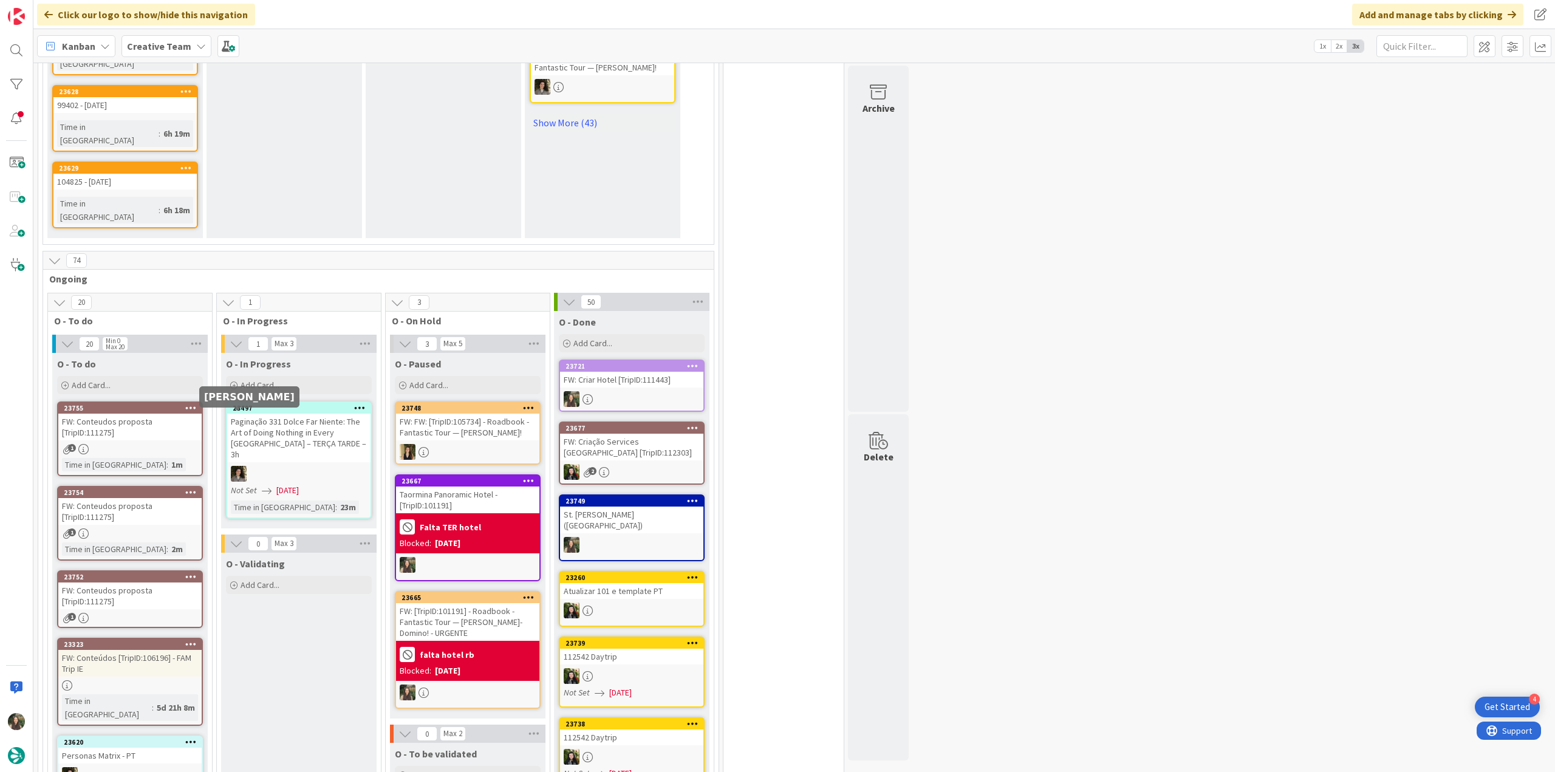
scroll to position [790, 0]
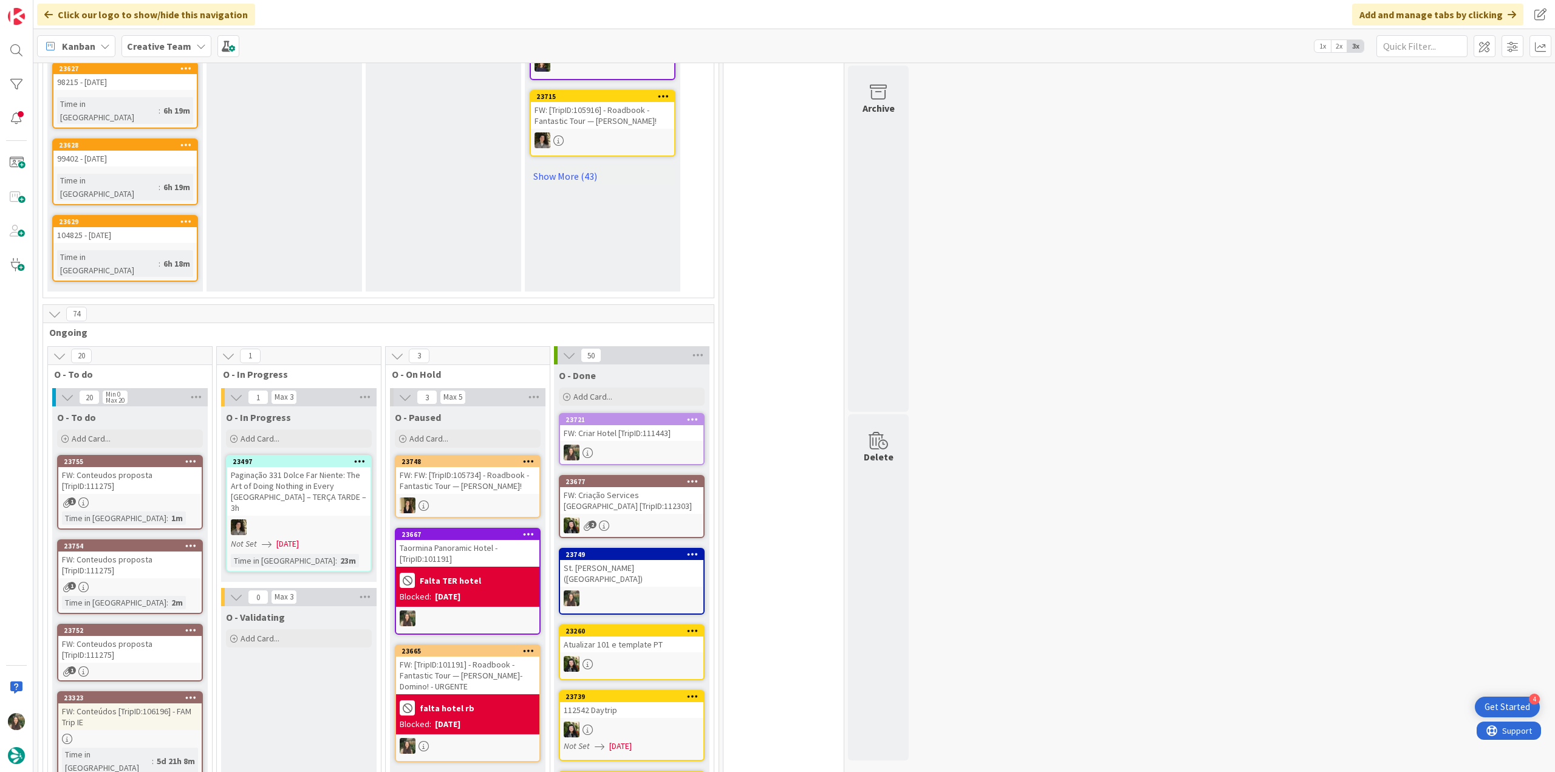
click at [166, 467] on div "FW: Conteudos proposta [TripID:111275]" at bounding box center [129, 480] width 143 height 27
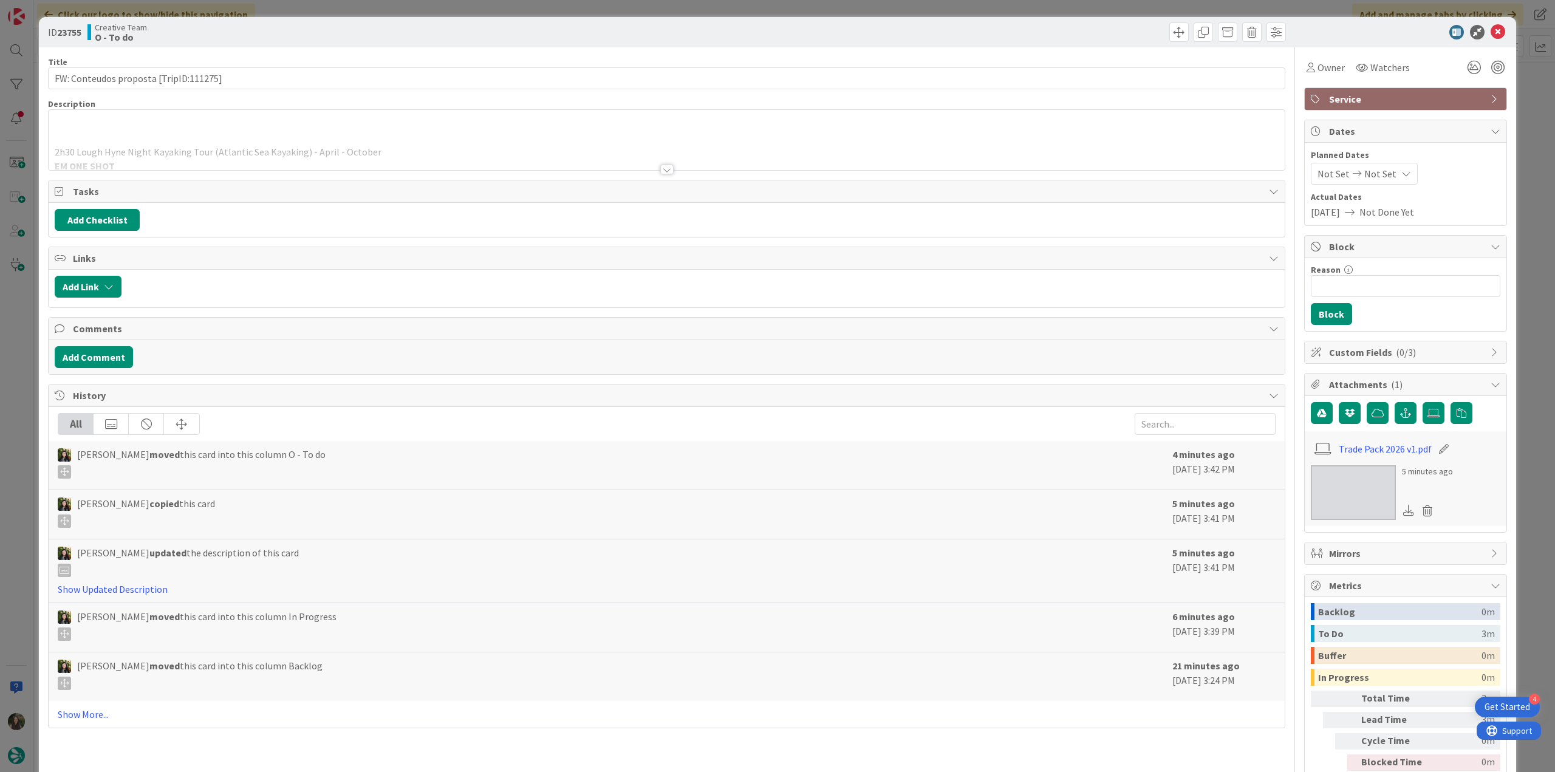
click at [264, 131] on div "2h30 Lough Hyne Night Kayaking Tour (Atlantic Sea Kayaking) - April - October E…" at bounding box center [667, 140] width 1236 height 60
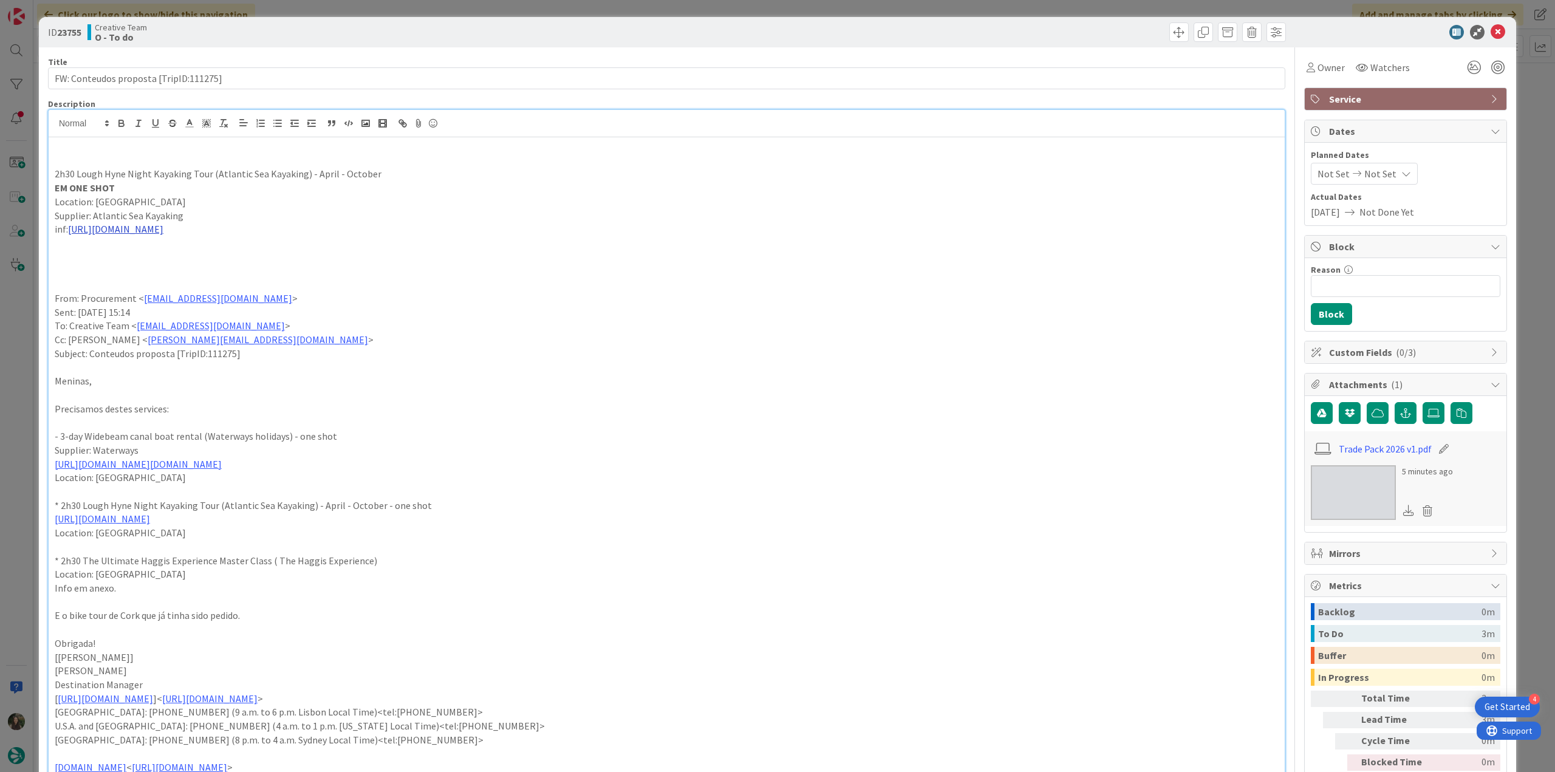
click at [163, 233] on link "[URL][DOMAIN_NAME]" at bounding box center [115, 229] width 95 height 12
click at [194, 254] on link "[URL][DOMAIN_NAME]" at bounding box center [207, 253] width 83 height 16
click at [19, 405] on div "ID 23755 Creative Team O - To do Title 38 / 128 FW: Conteudos proposta [TripID:…" at bounding box center [777, 386] width 1555 height 772
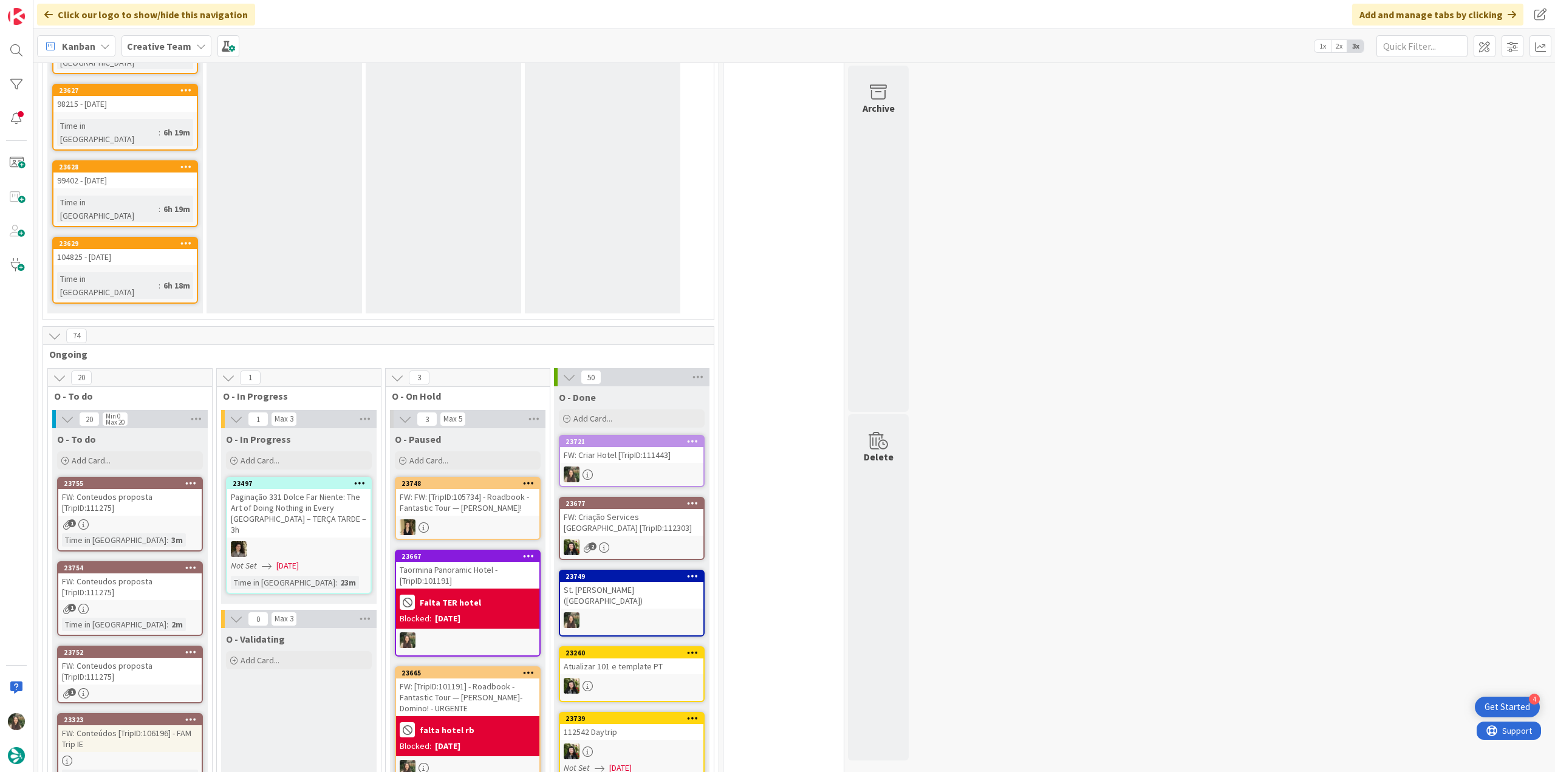
click at [159, 489] on div "FW: Conteudos proposta [TripID:111275]" at bounding box center [129, 502] width 143 height 27
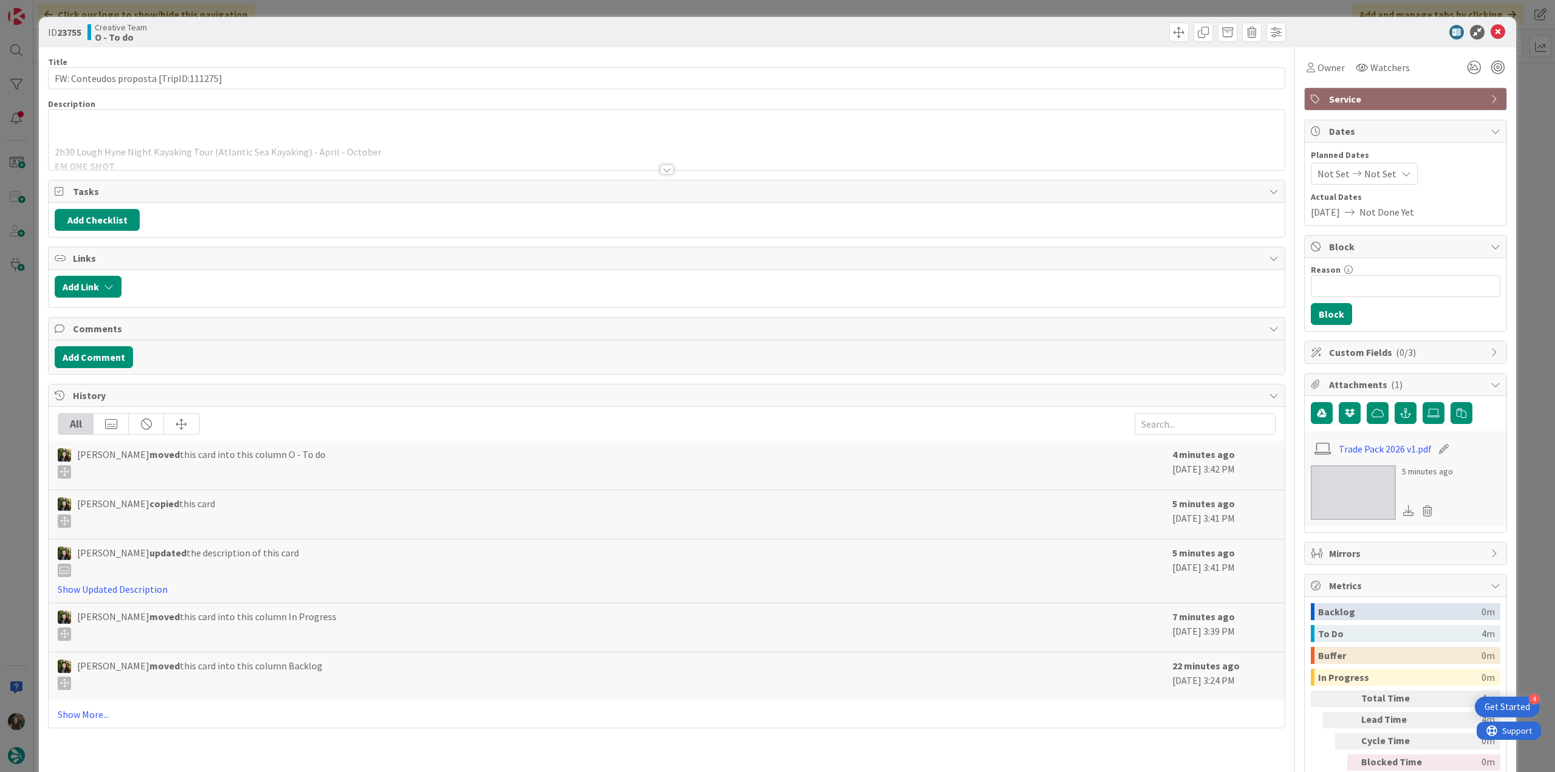
click at [464, 148] on div at bounding box center [667, 154] width 1236 height 31
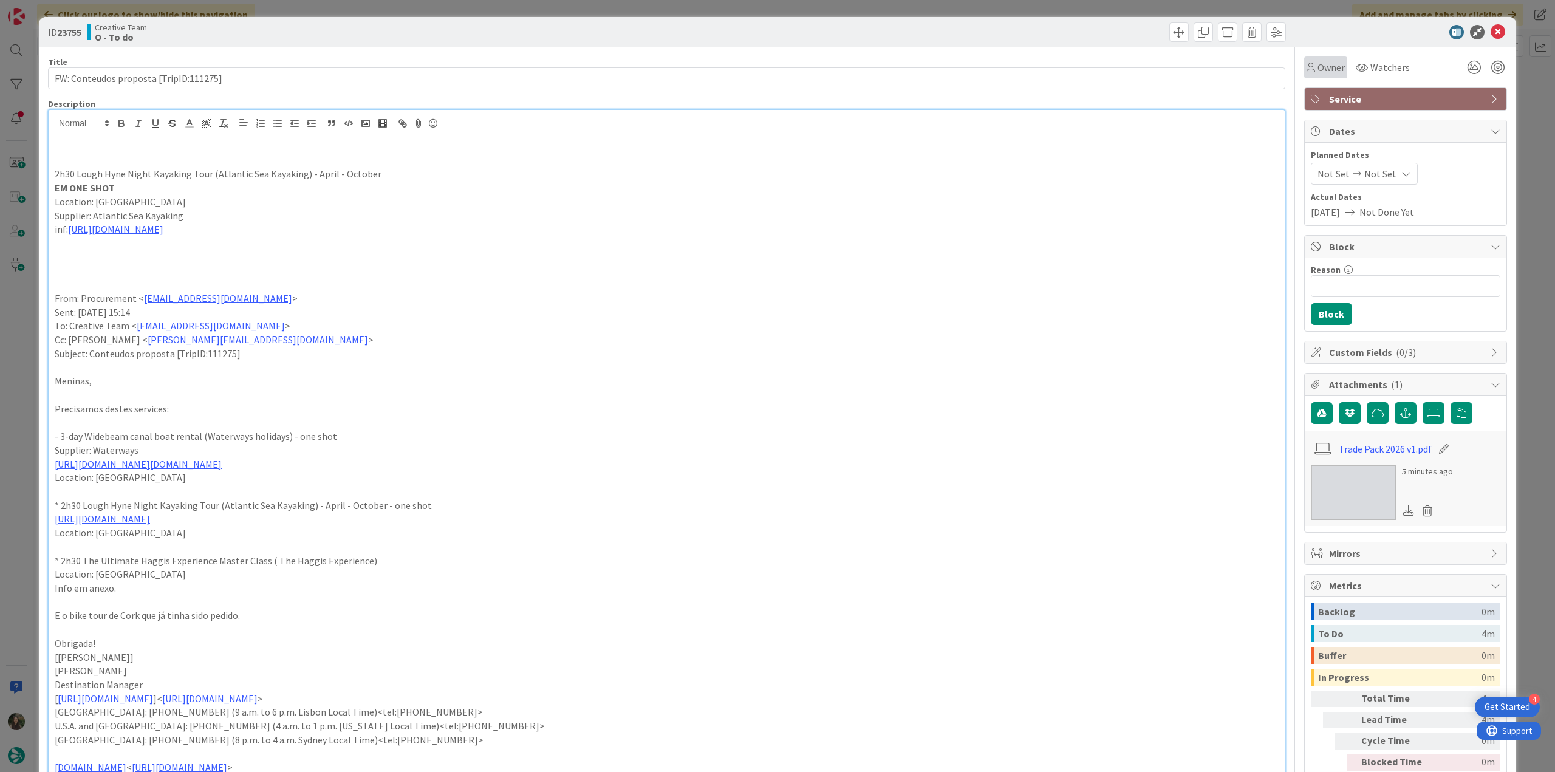
click at [1321, 67] on span "Owner" at bounding box center [1331, 67] width 27 height 15
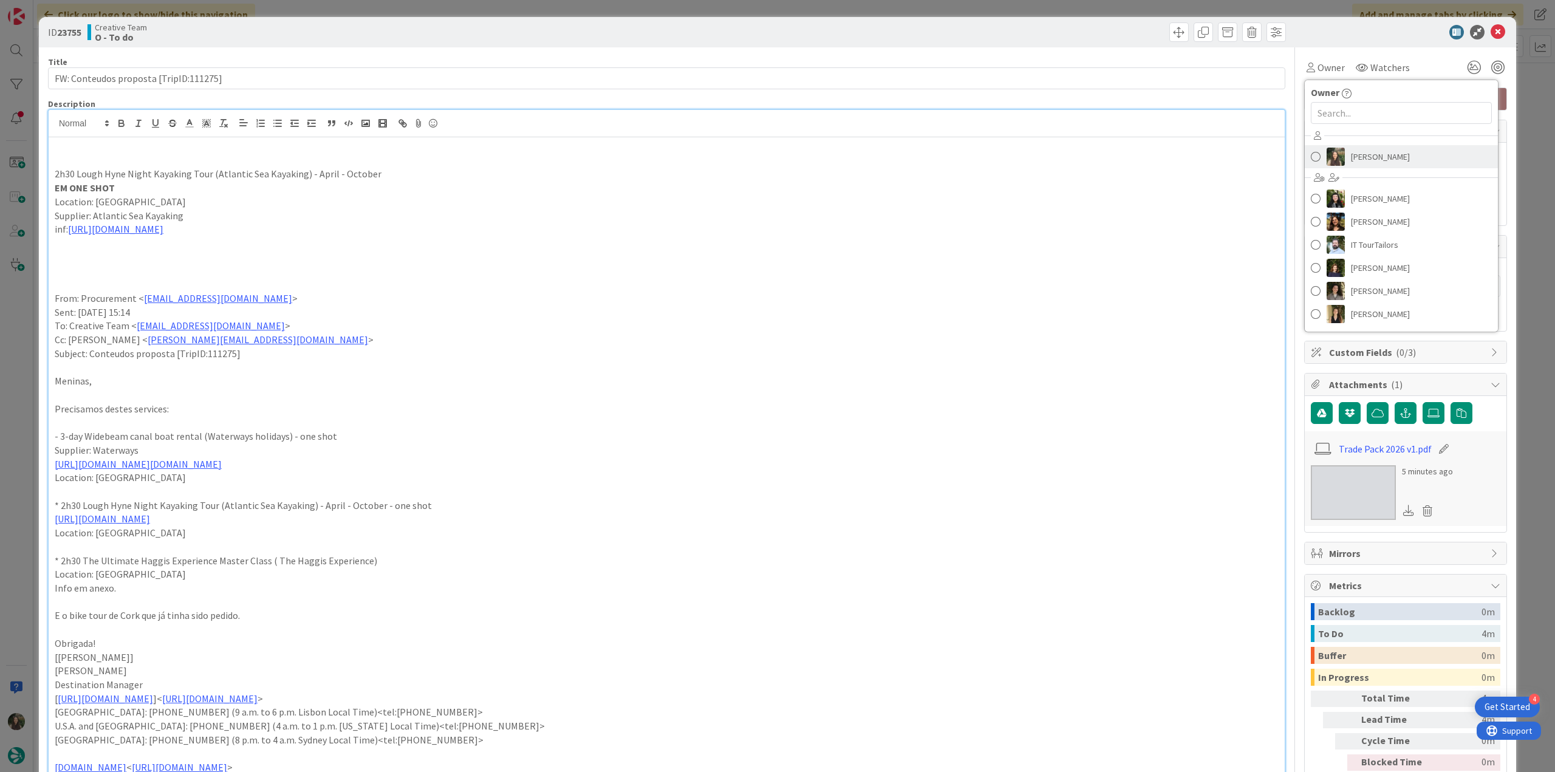
drag, startPoint x: 1344, startPoint y: 144, endPoint x: 1354, endPoint y: 149, distance: 10.9
click at [1344, 144] on div "[PERSON_NAME] [PERSON_NAME] [PERSON_NAME] IT TourTailors [PERSON_NAME] [PERSON_…" at bounding box center [1401, 226] width 193 height 200
click at [1407, 149] on link "[PERSON_NAME]" at bounding box center [1401, 156] width 193 height 23
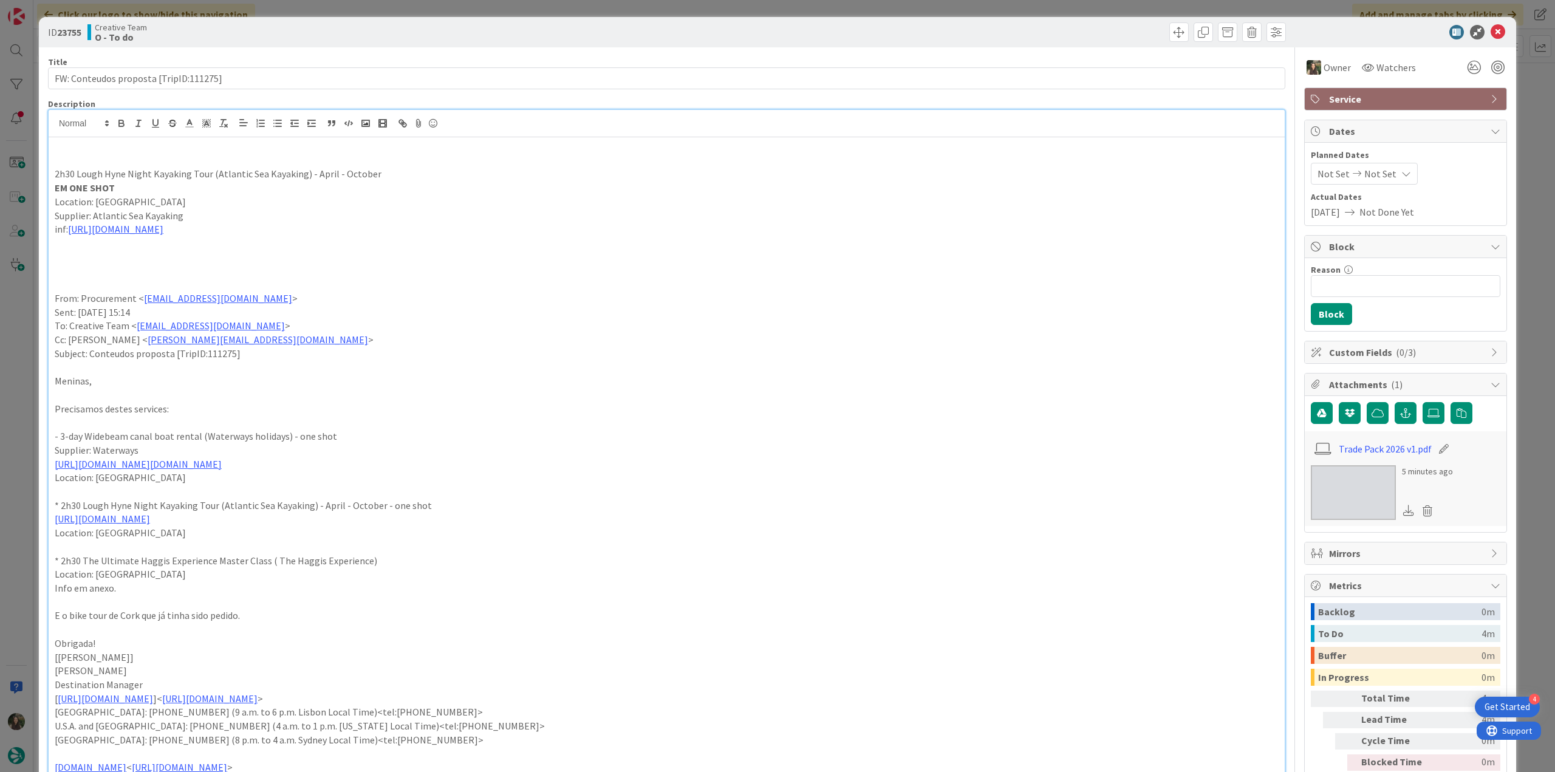
click at [1521, 87] on div "ID 23755 Creative Team O - To do Title 38 / 128 FW: Conteudos proposta [TripID:…" at bounding box center [777, 386] width 1555 height 772
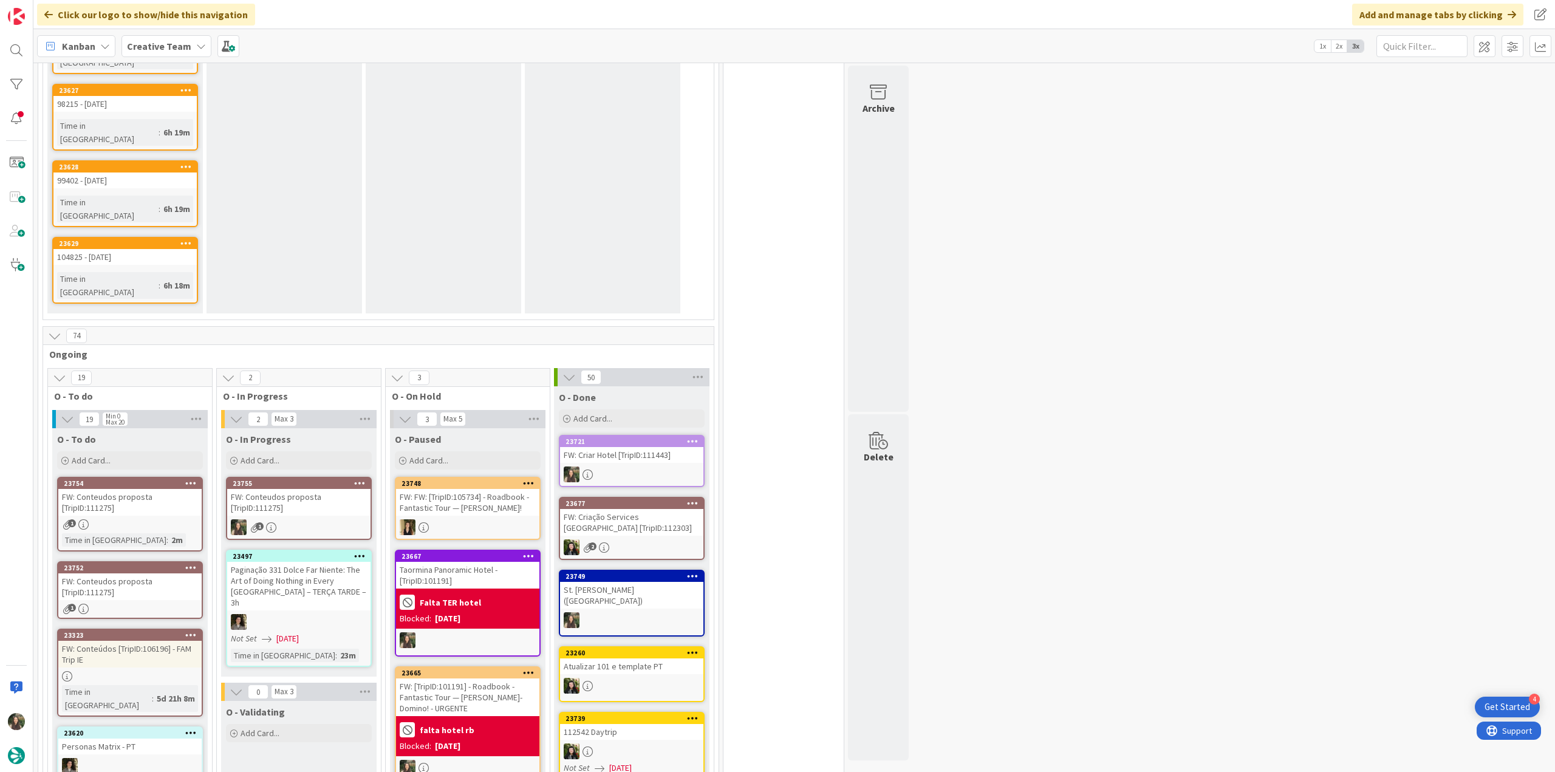
click at [298, 489] on div "FW: Conteudos proposta [TripID:111275]" at bounding box center [298, 502] width 143 height 27
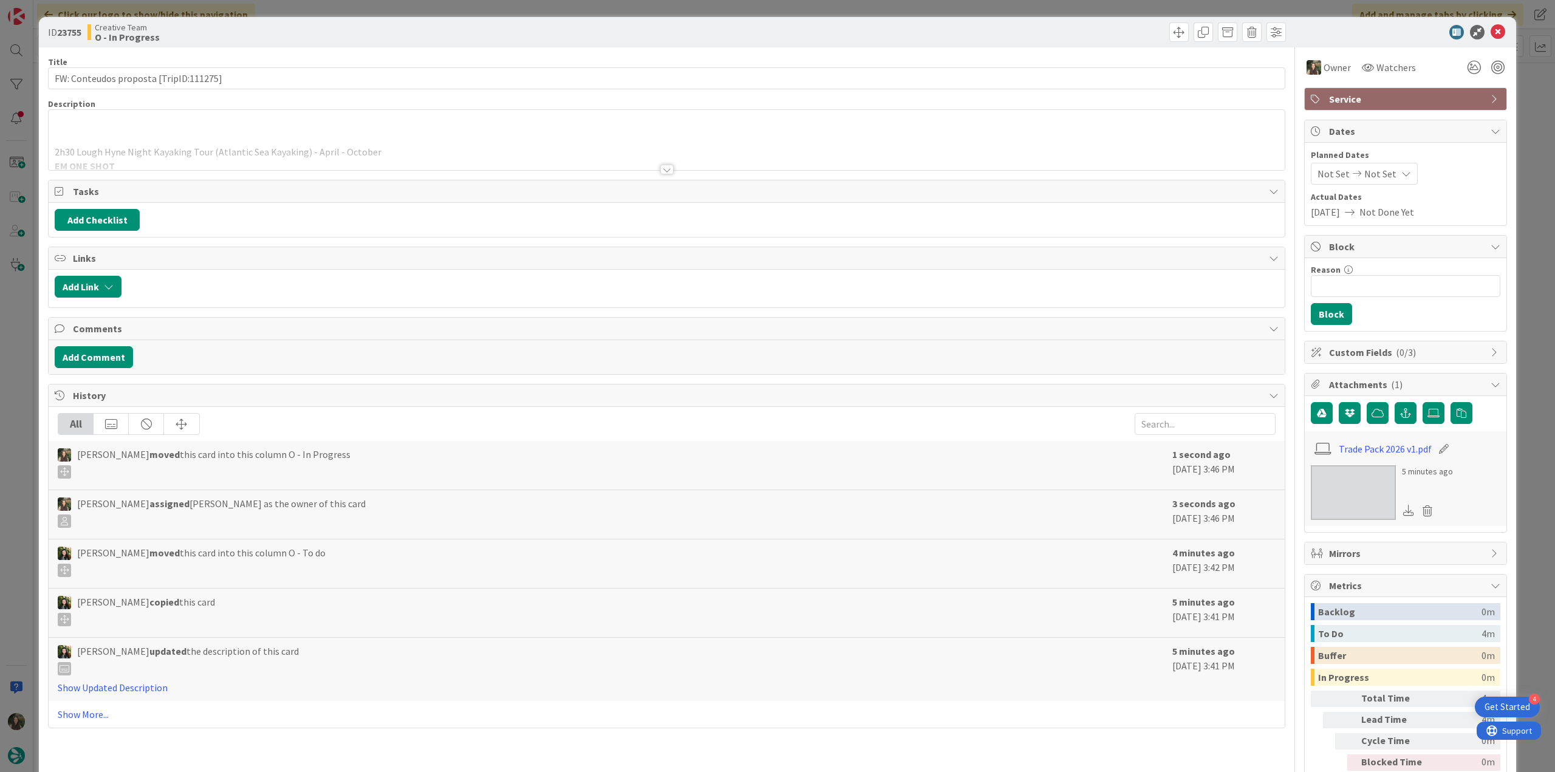
click at [258, 155] on div at bounding box center [667, 154] width 1236 height 31
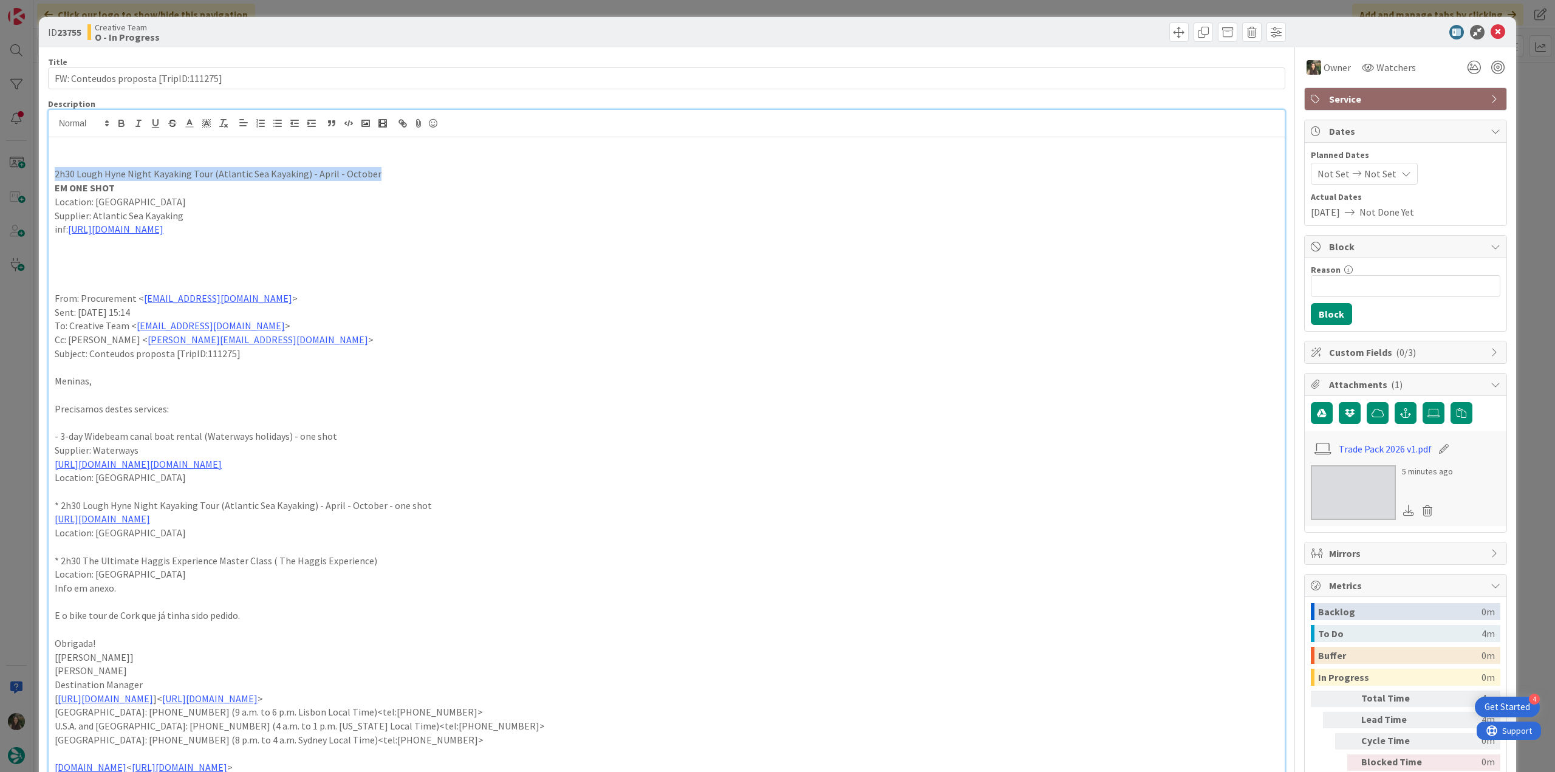
drag, startPoint x: 308, startPoint y: 176, endPoint x: 368, endPoint y: 176, distance: 59.5
click at [51, 175] on div "2h30 Lough Hyne Night Kayaking Tour (Atlantic Sea Kayaking) - April - October E…" at bounding box center [667, 496] width 1236 height 719
copy p "2h30 Lough Hyne Night Kayaking Tour (Atlantic Sea Kayaking) - April - October"
click at [19, 468] on div "ID 23755 Creative Team O - In Progress Title 38 / 128 FW: Conteudos proposta [T…" at bounding box center [777, 386] width 1555 height 772
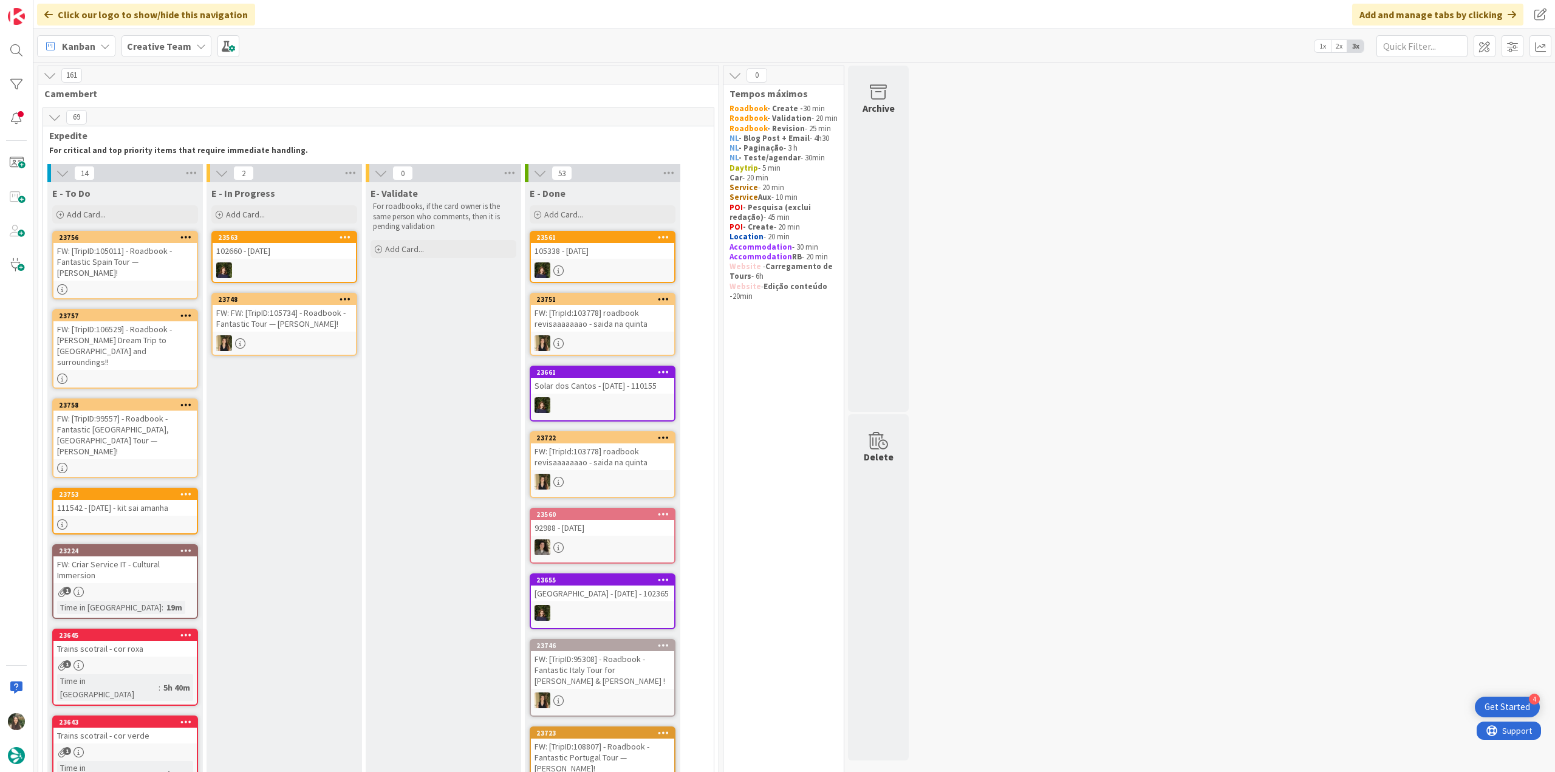
click at [159, 265] on div "FW: [TripID:105011] - Roadbook - Fantastic Spain Tour — [PERSON_NAME]!" at bounding box center [124, 262] width 143 height 38
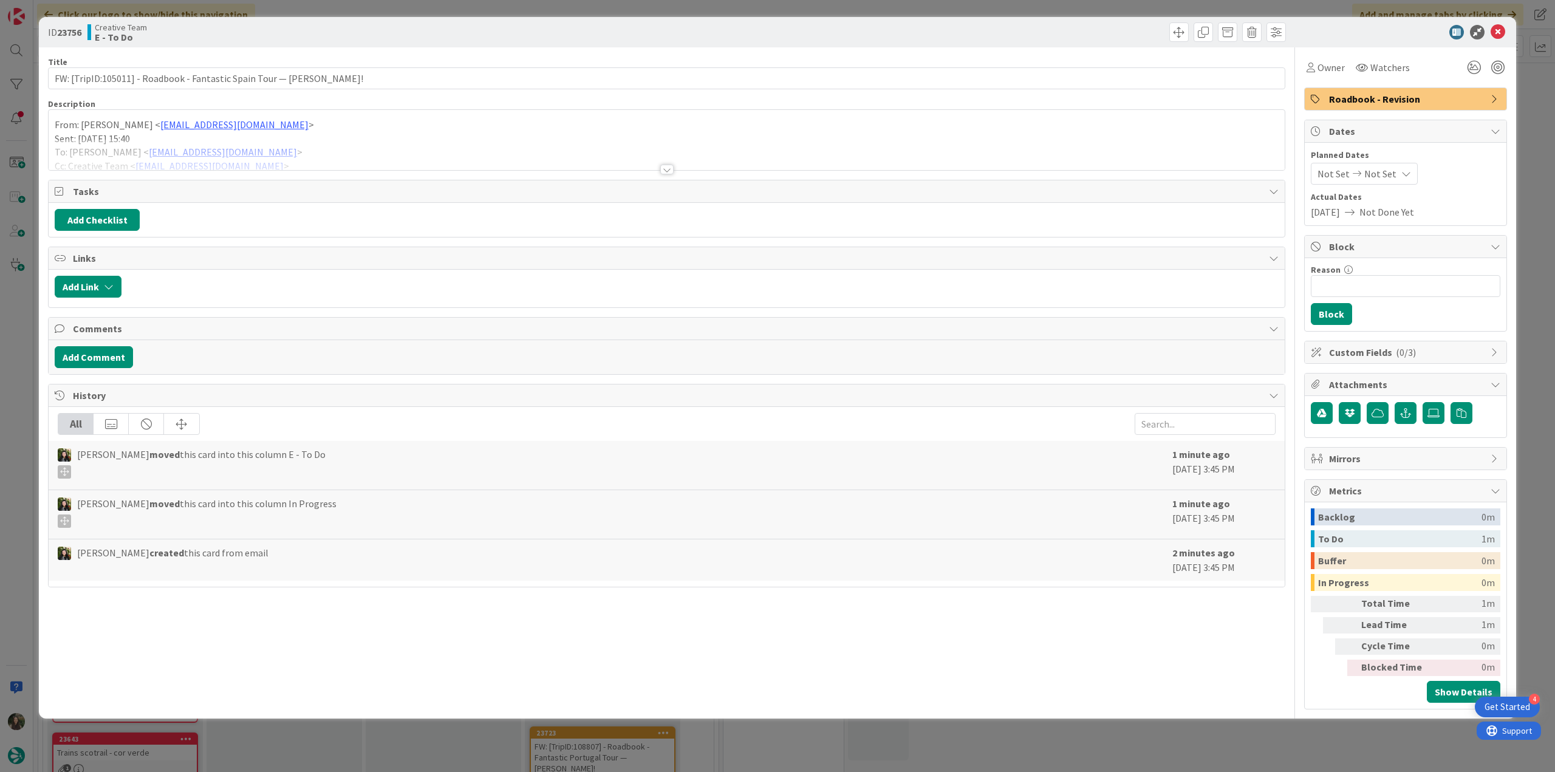
click at [355, 141] on div at bounding box center [667, 154] width 1236 height 31
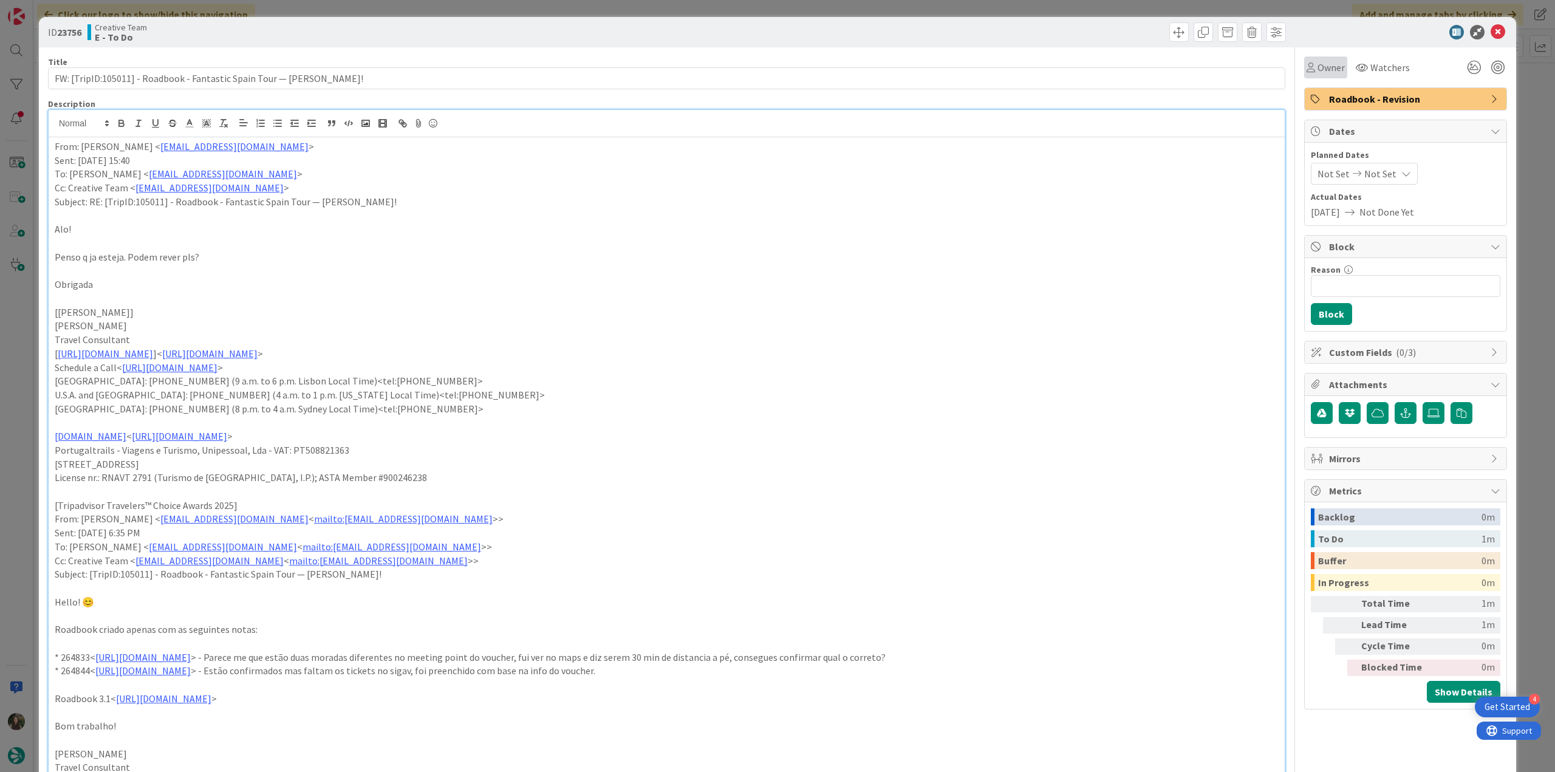
click at [1316, 75] on div "Owner" at bounding box center [1325, 67] width 43 height 22
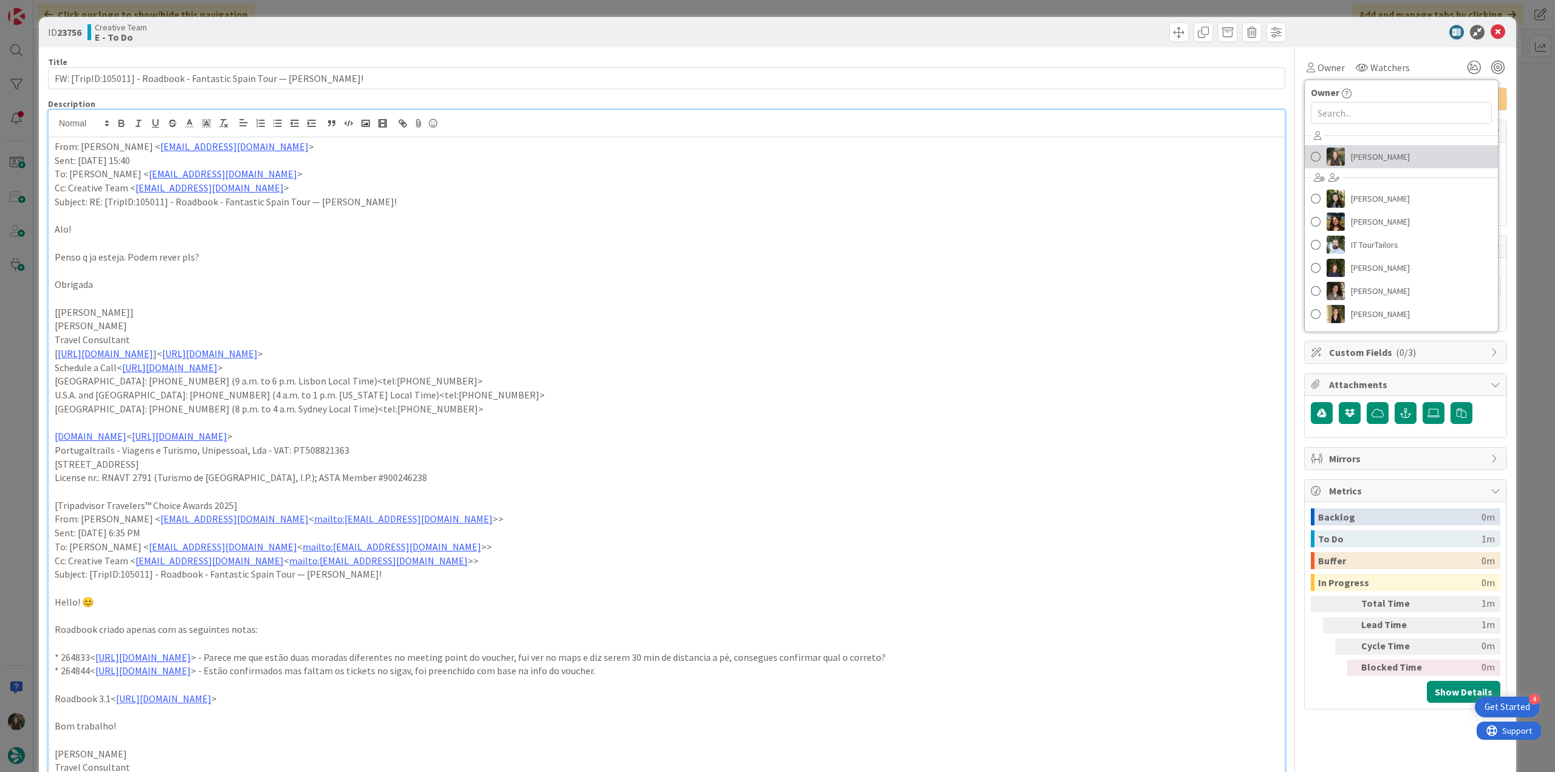
click at [1351, 151] on span "[PERSON_NAME]" at bounding box center [1380, 157] width 59 height 18
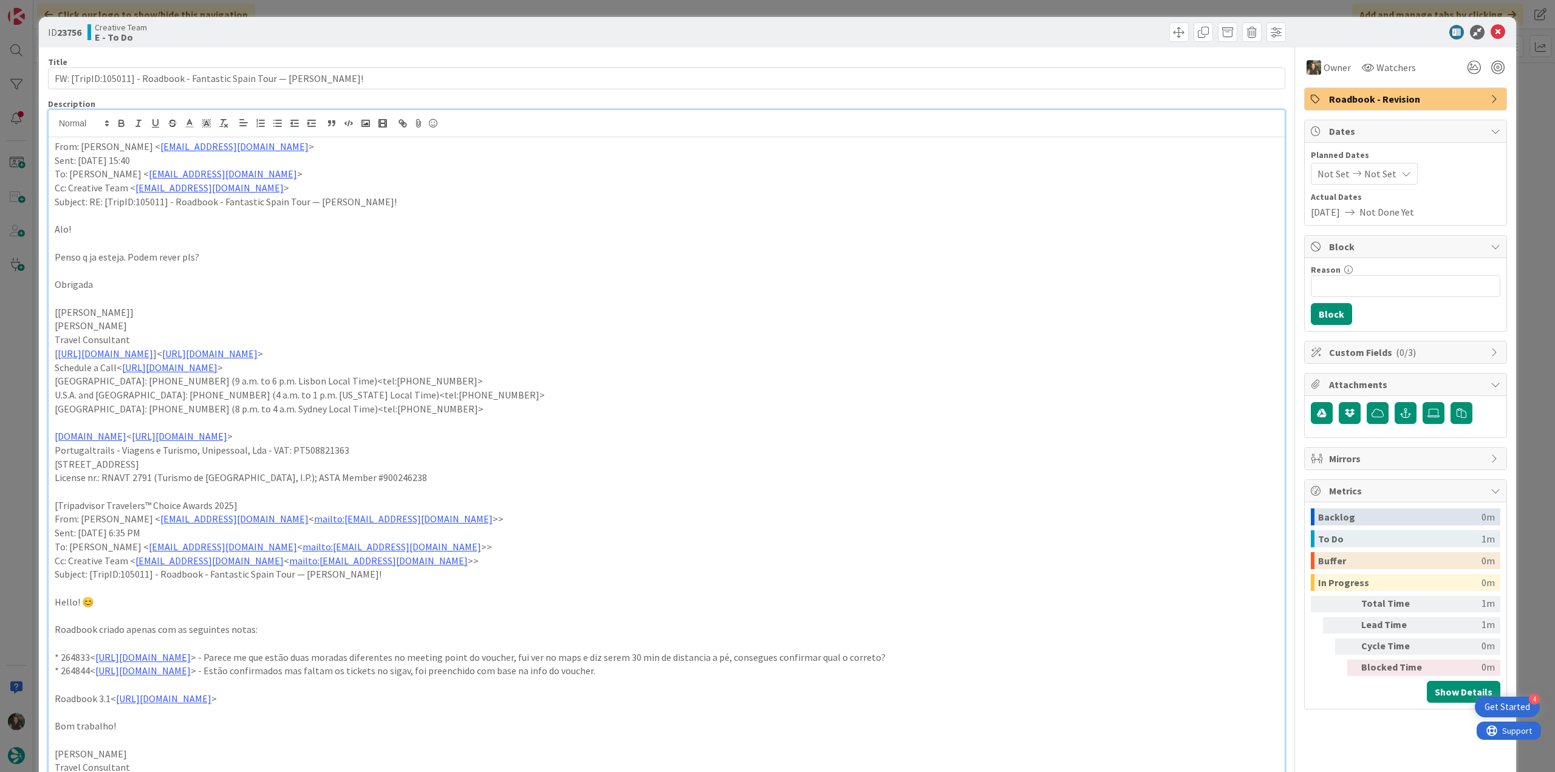
click at [1528, 104] on div "ID 23756 Creative Team E - To Do Title 71 / 128 FW: [TripID:105011] - Roadbook …" at bounding box center [777, 386] width 1555 height 772
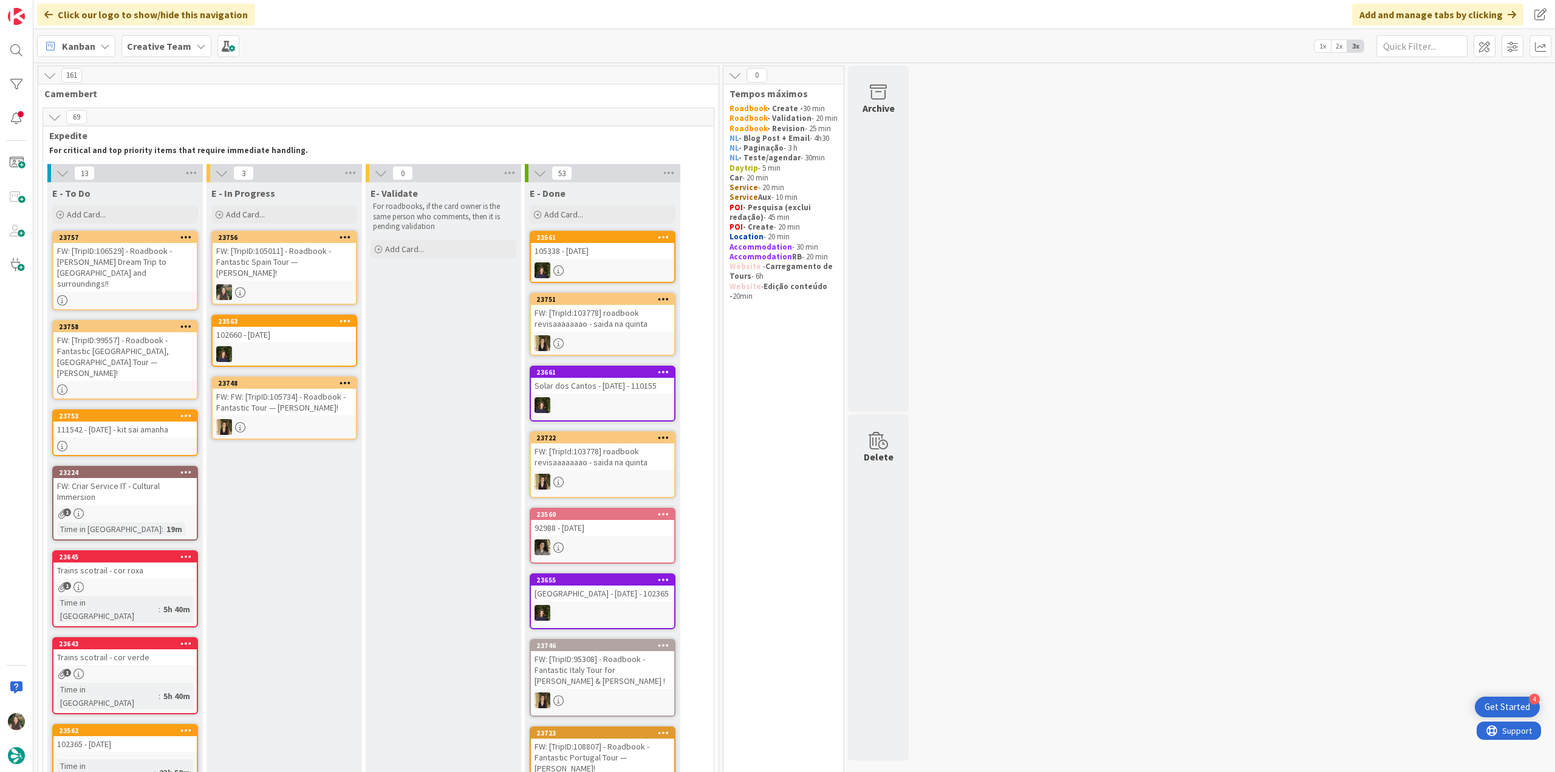
click at [301, 251] on div "FW: [TripID:105011] - Roadbook - Fantastic Spain Tour — [PERSON_NAME]!" at bounding box center [284, 262] width 143 height 38
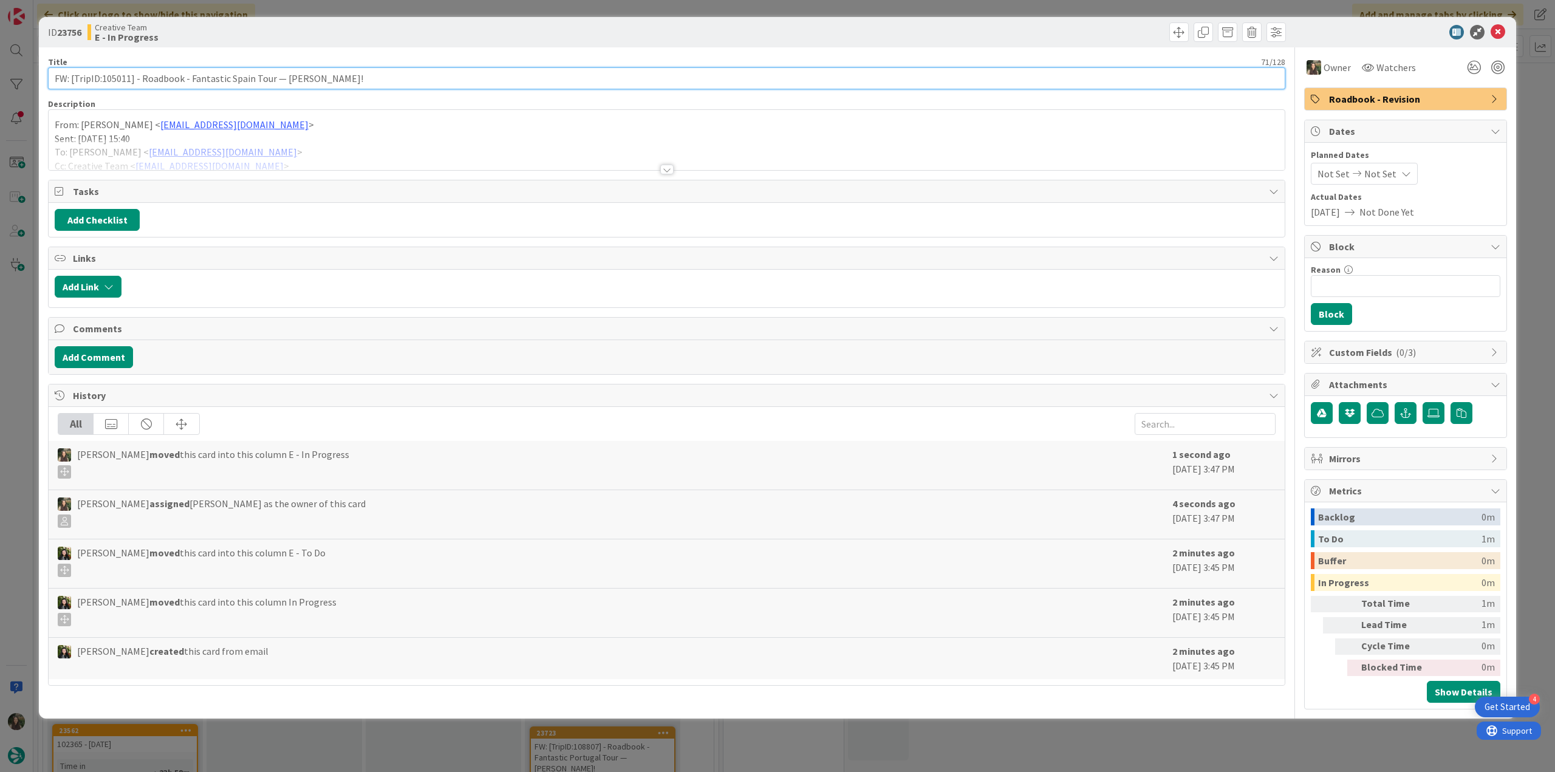
click at [116, 81] on input "FW: [TripID:105011] - Roadbook - Fantastic Spain Tour — [PERSON_NAME]!" at bounding box center [667, 78] width 1238 height 22
click at [12, 318] on div "ID 23756 Creative Team E - In Progress Title 71 / 128 FW: [TripID:105011] - Roa…" at bounding box center [777, 386] width 1555 height 772
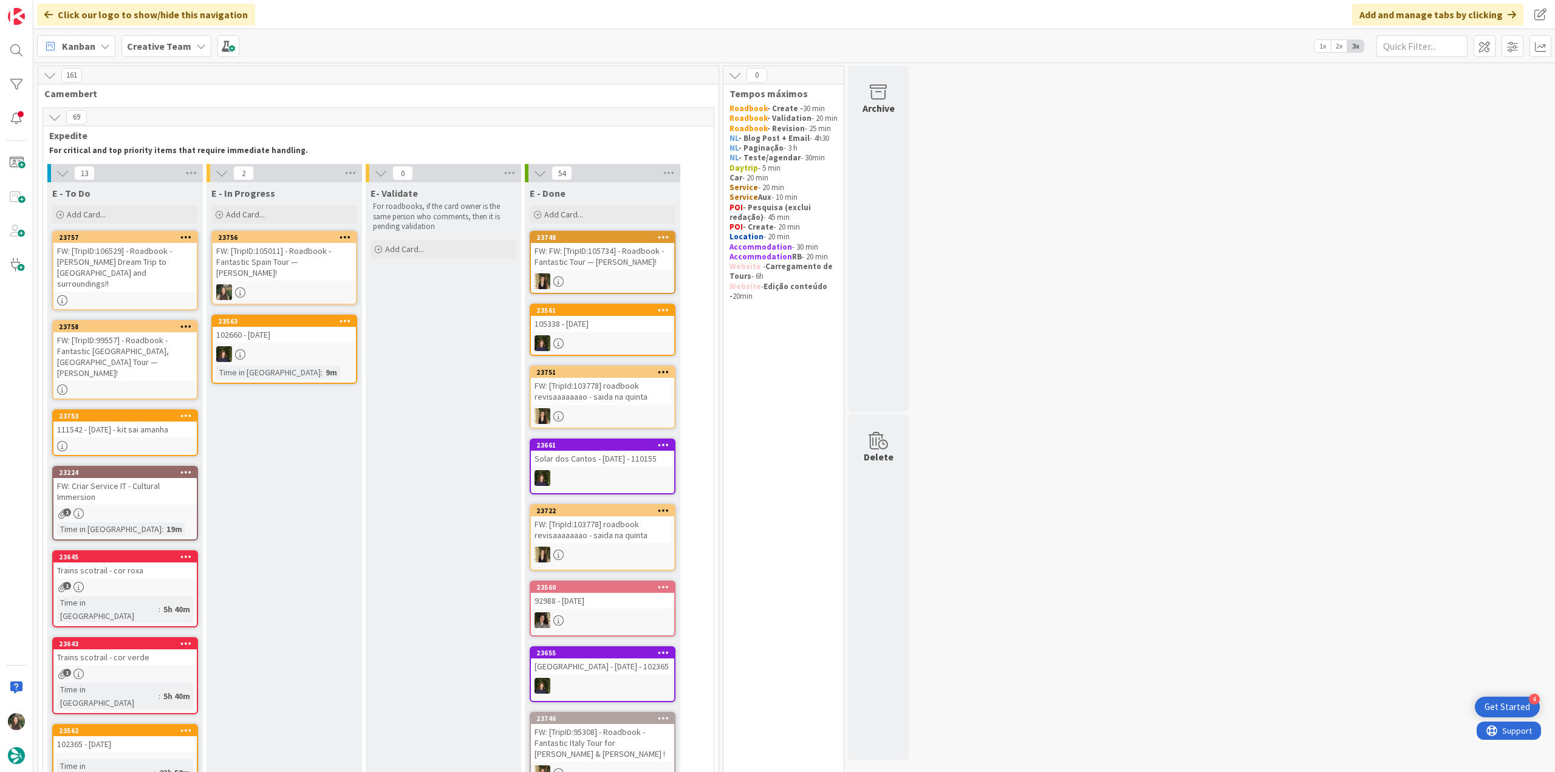
click at [329, 285] on div at bounding box center [284, 292] width 143 height 16
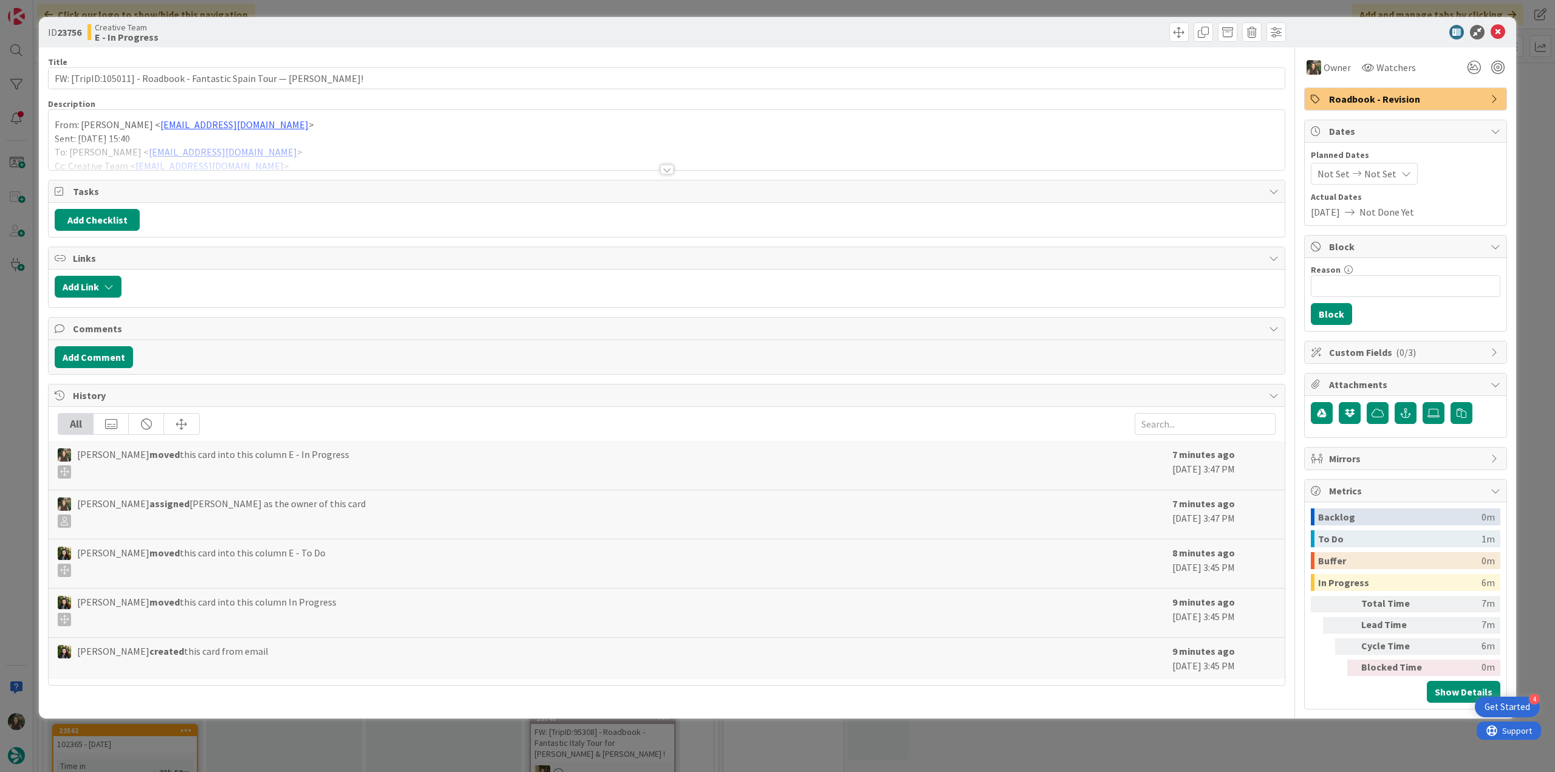
click at [402, 139] on div at bounding box center [667, 154] width 1236 height 31
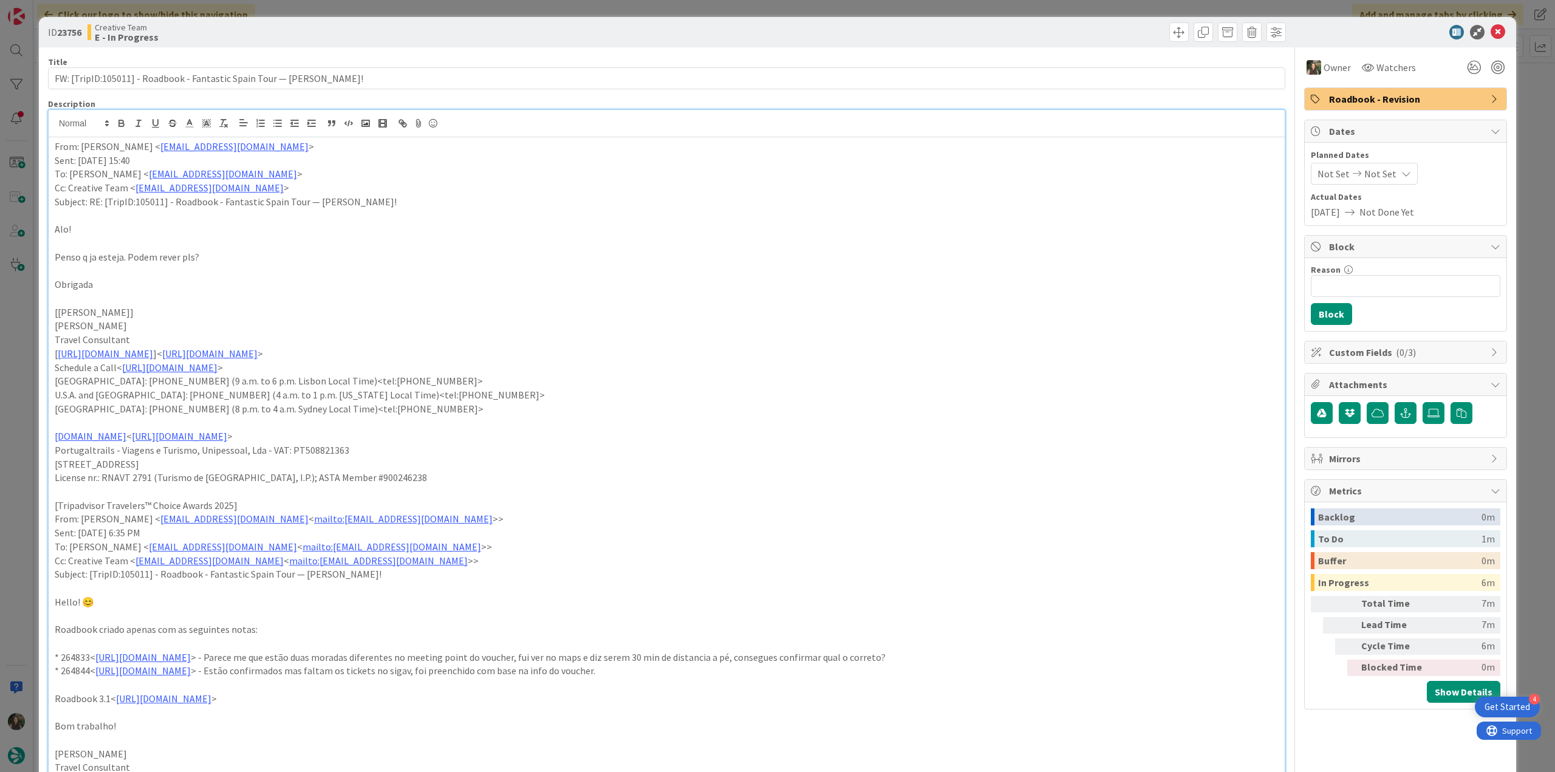
click at [23, 391] on div "ID 23756 Creative Team E - In Progress Title 71 / 128 FW: [TripID:105011] - Roa…" at bounding box center [777, 386] width 1555 height 772
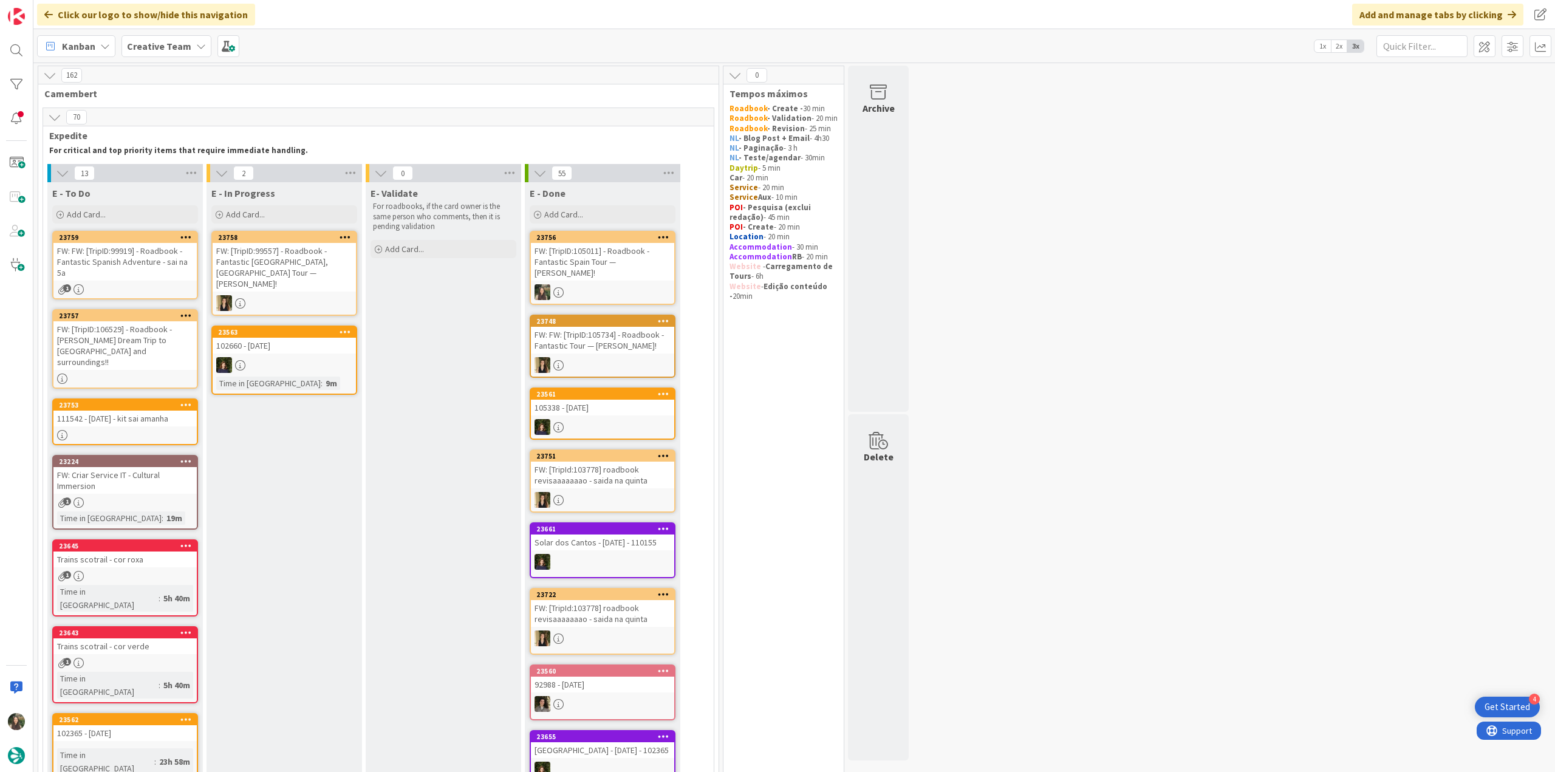
click at [626, 269] on div "FW: [TripID:105011] - Roadbook - Fantastic Spain Tour — [PERSON_NAME]!" at bounding box center [602, 262] width 143 height 38
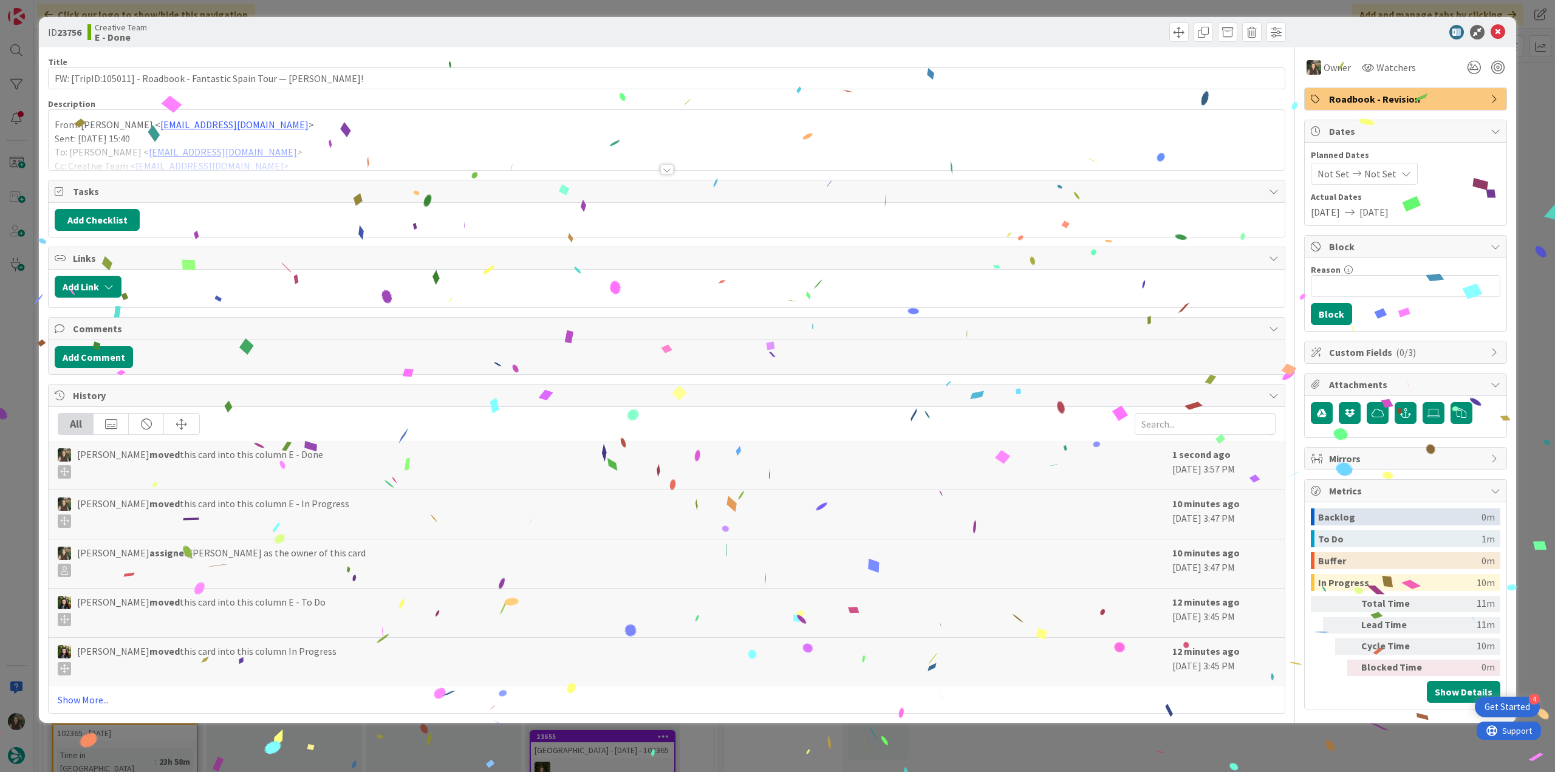
click at [1277, 722] on div "ID 23756 Creative Team E - Done Title 71 / 128 FW: [TripID:105011] - Roadbook -…" at bounding box center [777, 386] width 1555 height 772
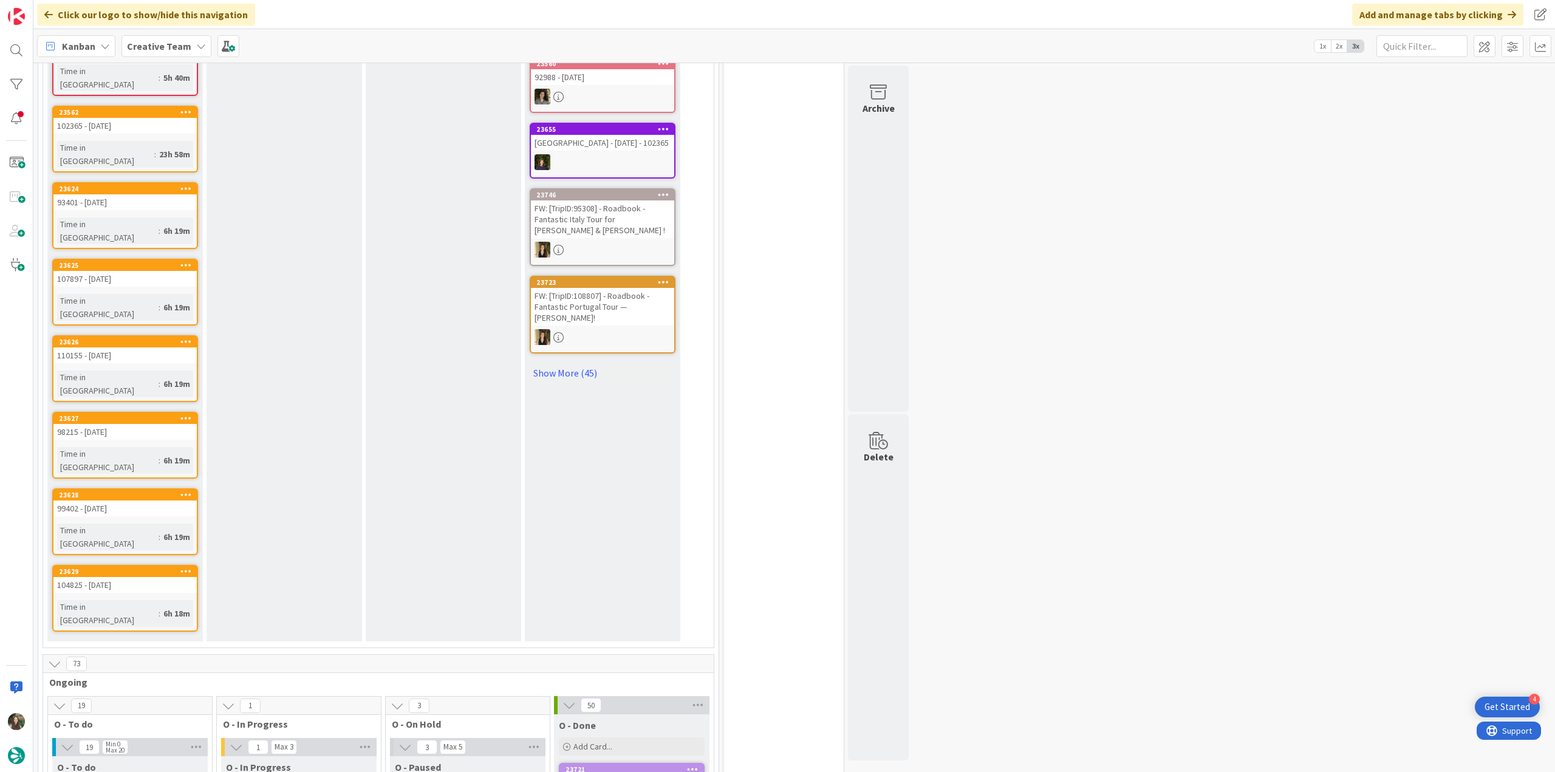
scroll to position [972, 0]
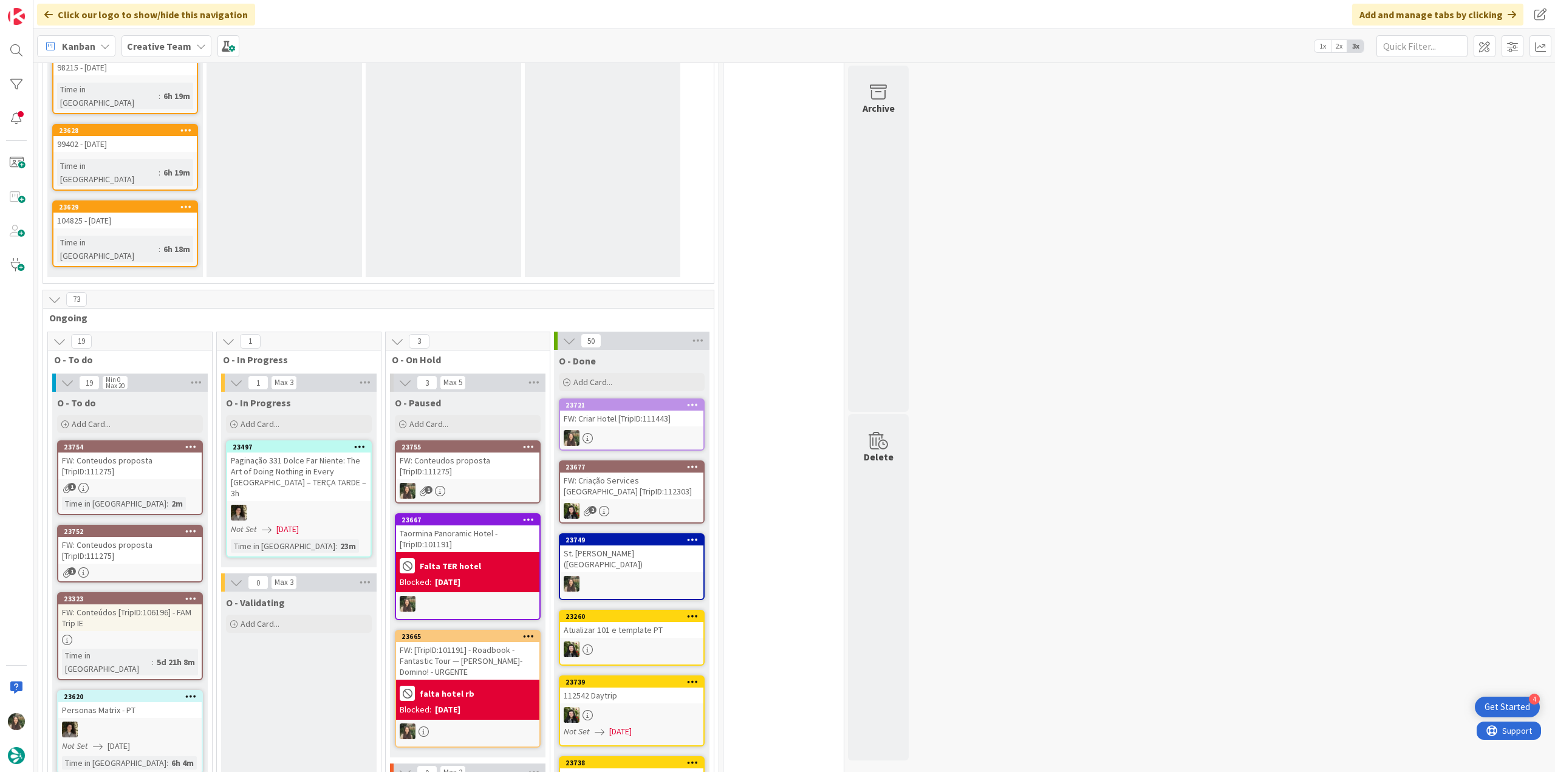
click at [493, 596] on div at bounding box center [467, 604] width 143 height 16
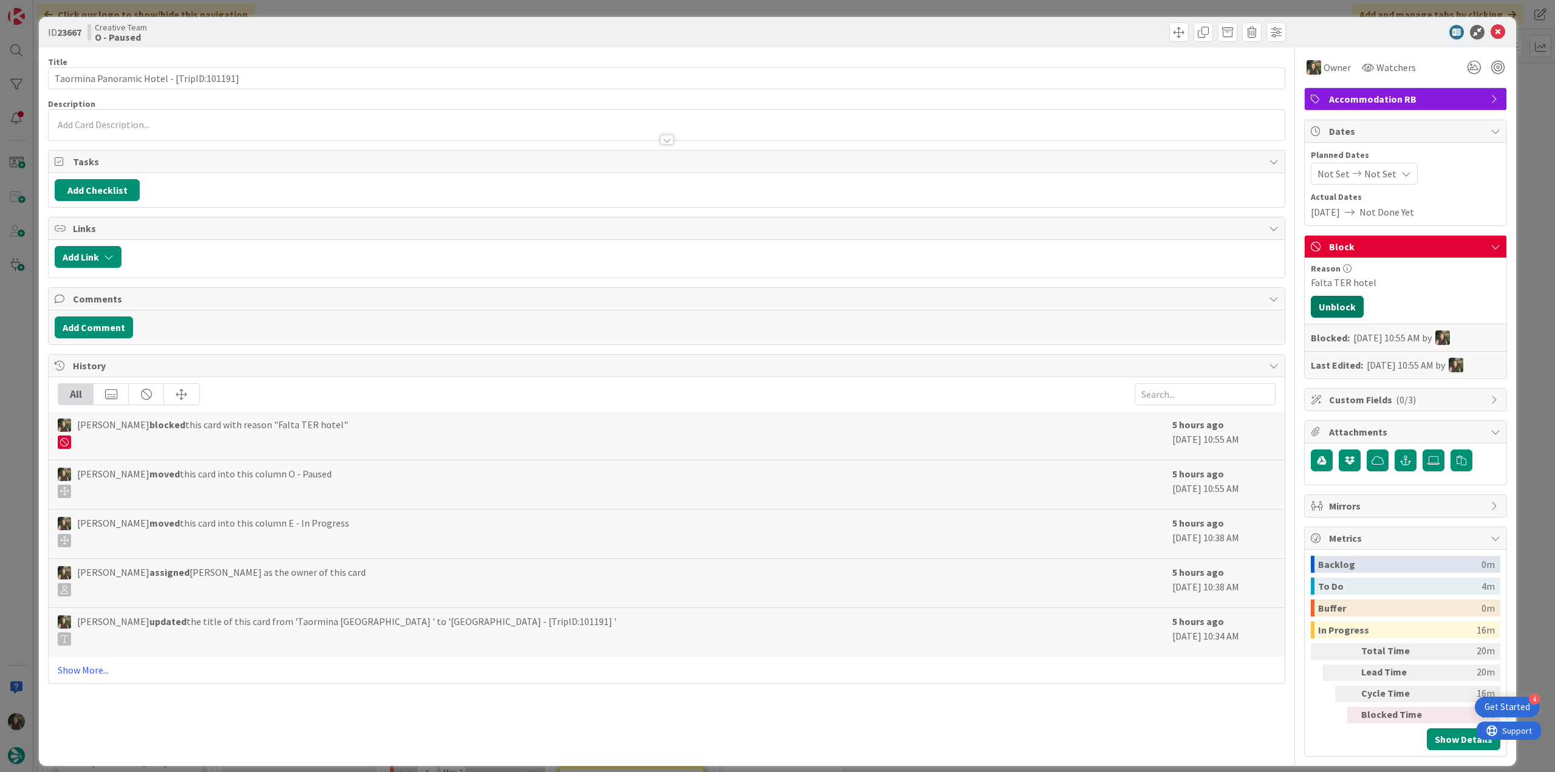
click at [1335, 309] on button "Unblock" at bounding box center [1337, 307] width 53 height 22
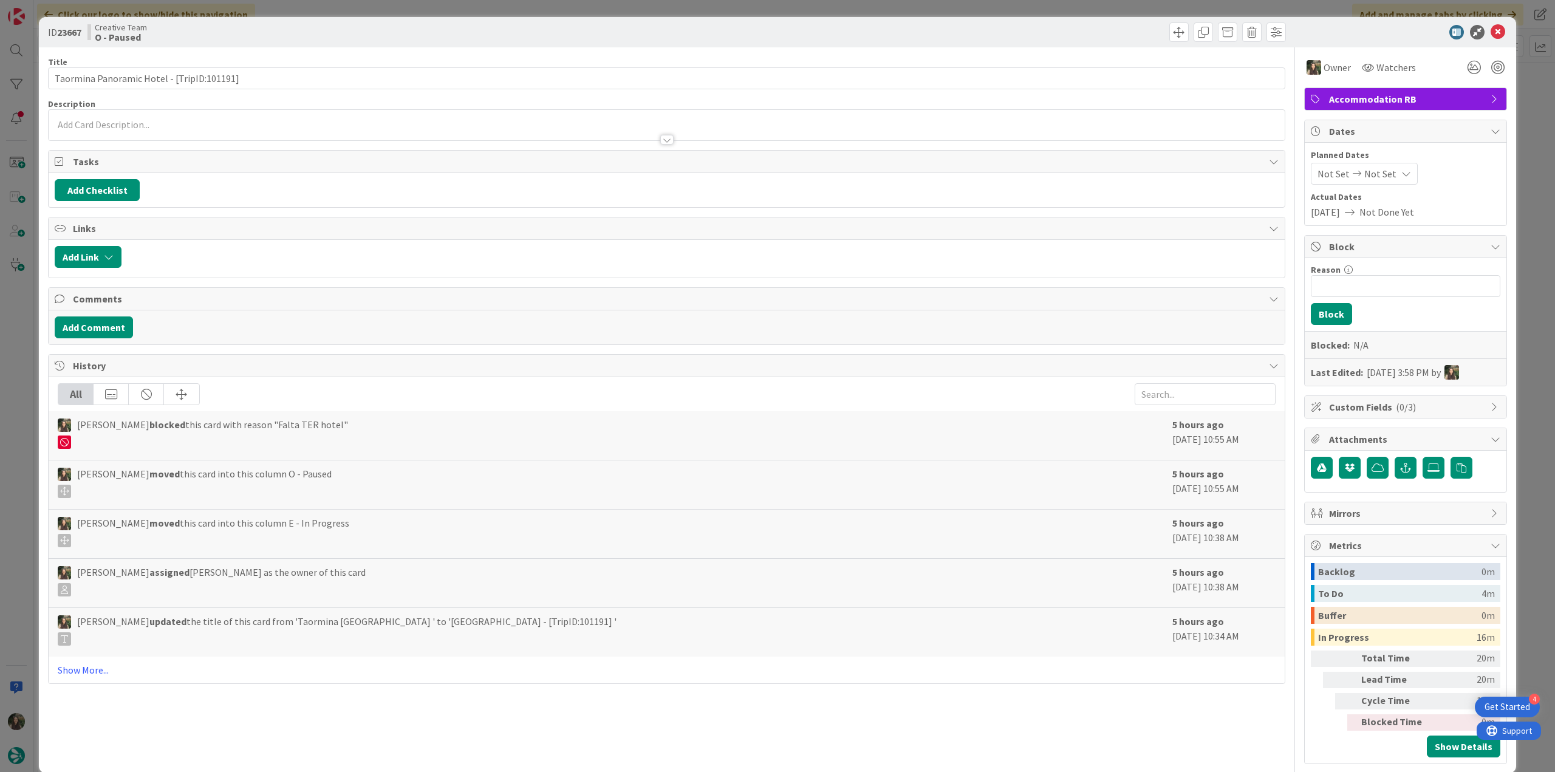
click at [1520, 222] on div "ID 23667 Creative Team O - Paused Title 43 / 128 Taormina Panoramic Hotel - [Tr…" at bounding box center [777, 386] width 1555 height 772
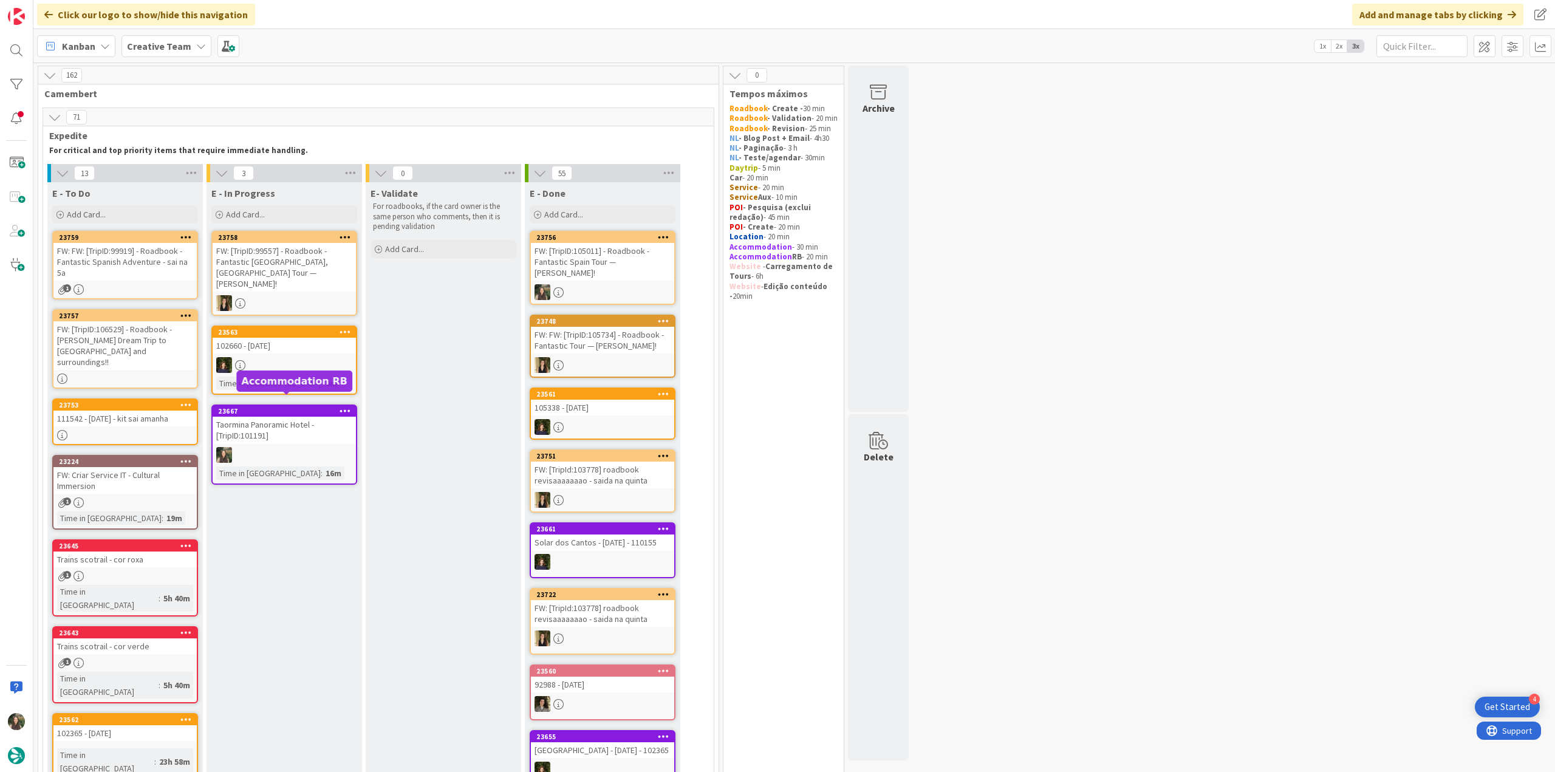
click at [306, 427] on div "Taormina Panoramic Hotel - [TripID:101191]" at bounding box center [284, 430] width 143 height 27
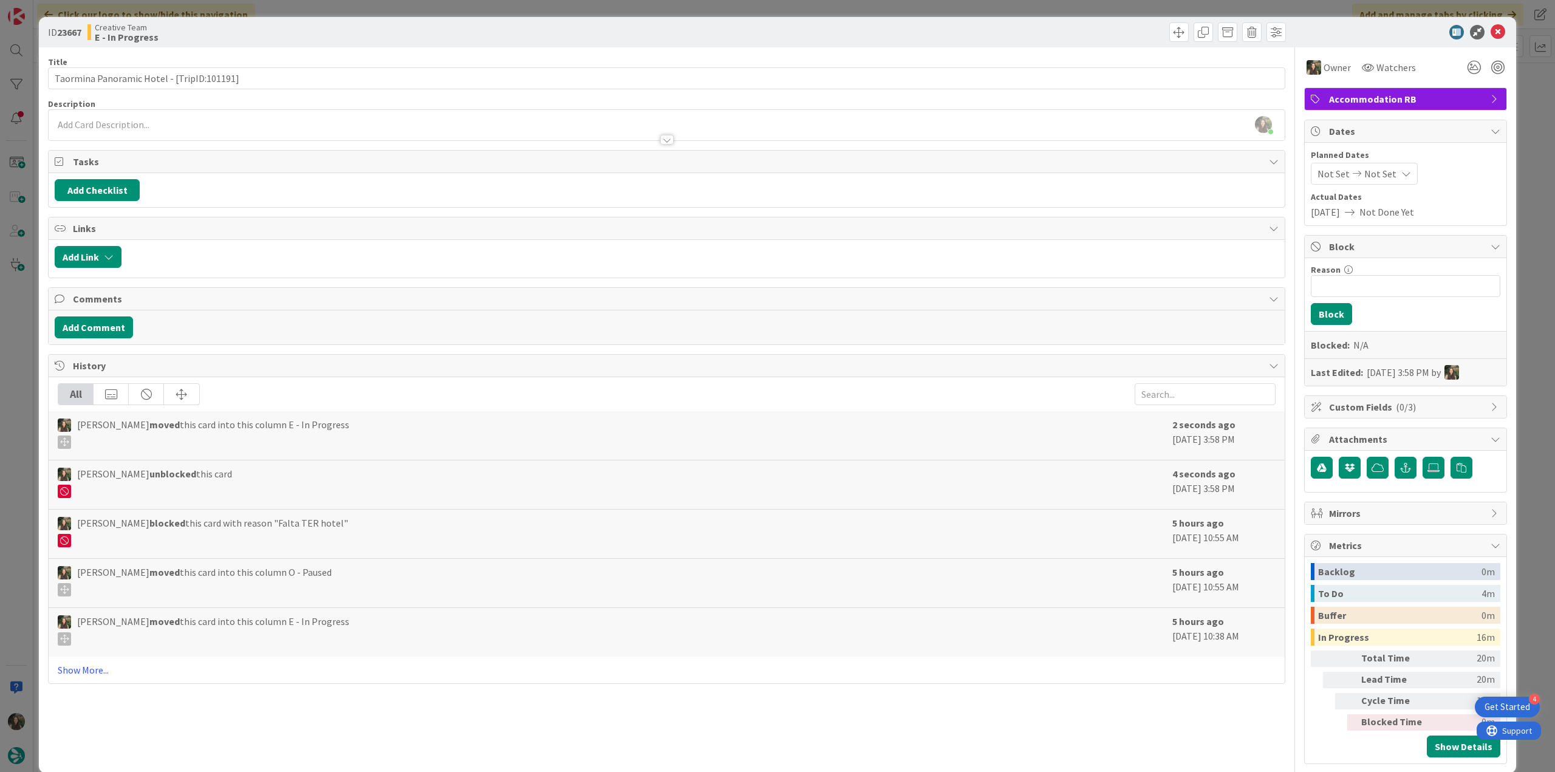
click at [17, 357] on div "ID 23667 Creative Team E - In Progress Title 43 / 128 Taormina Panoramic Hotel …" at bounding box center [777, 386] width 1555 height 772
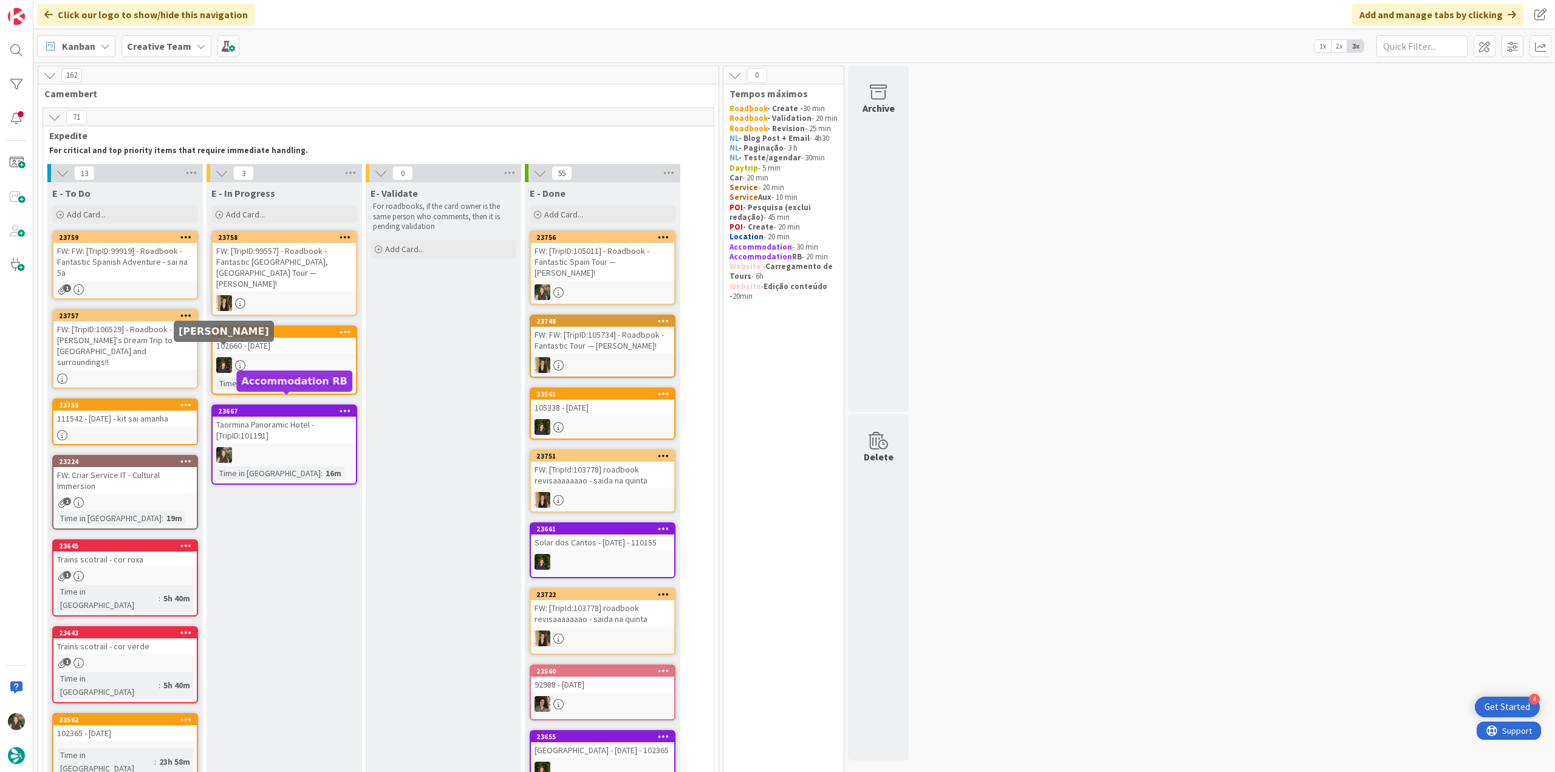
click at [285, 417] on div "Taormina Panoramic Hotel - [TripID:101191]" at bounding box center [284, 430] width 143 height 27
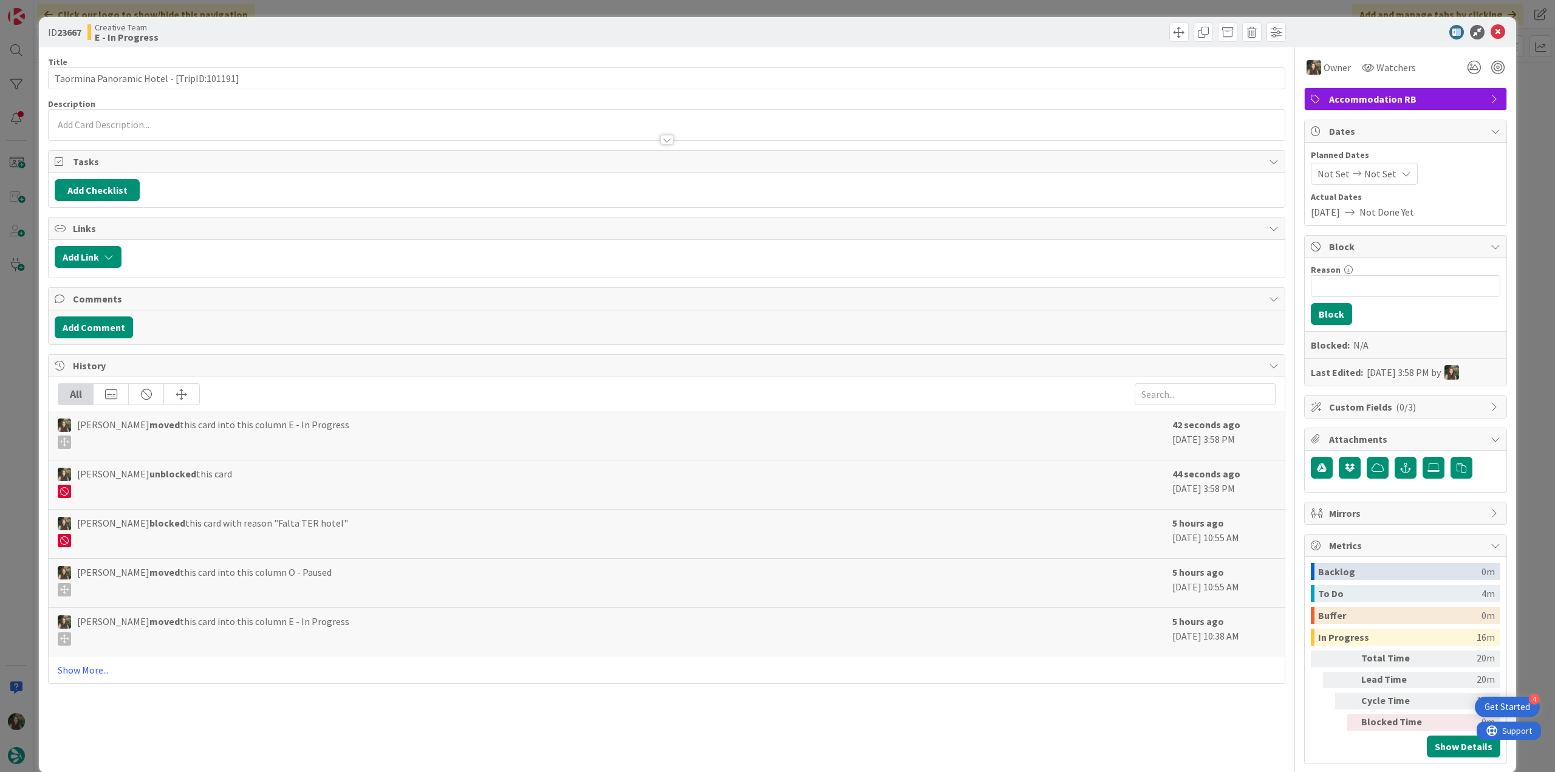
click at [1520, 619] on div "ID 23667 Creative Team E - In Progress Title 43 / 128 Taormina Panoramic Hotel …" at bounding box center [777, 386] width 1555 height 772
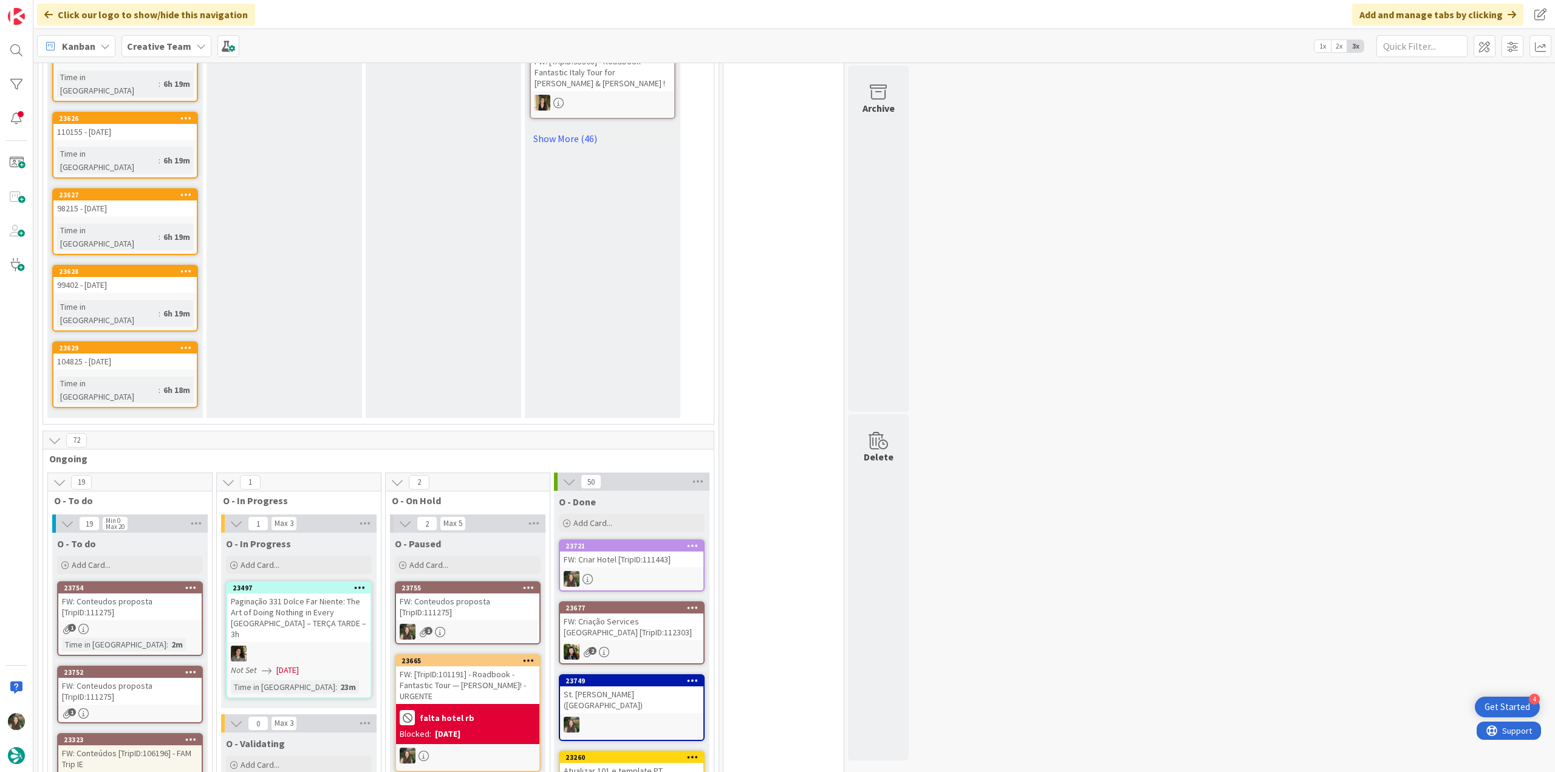
scroll to position [911, 0]
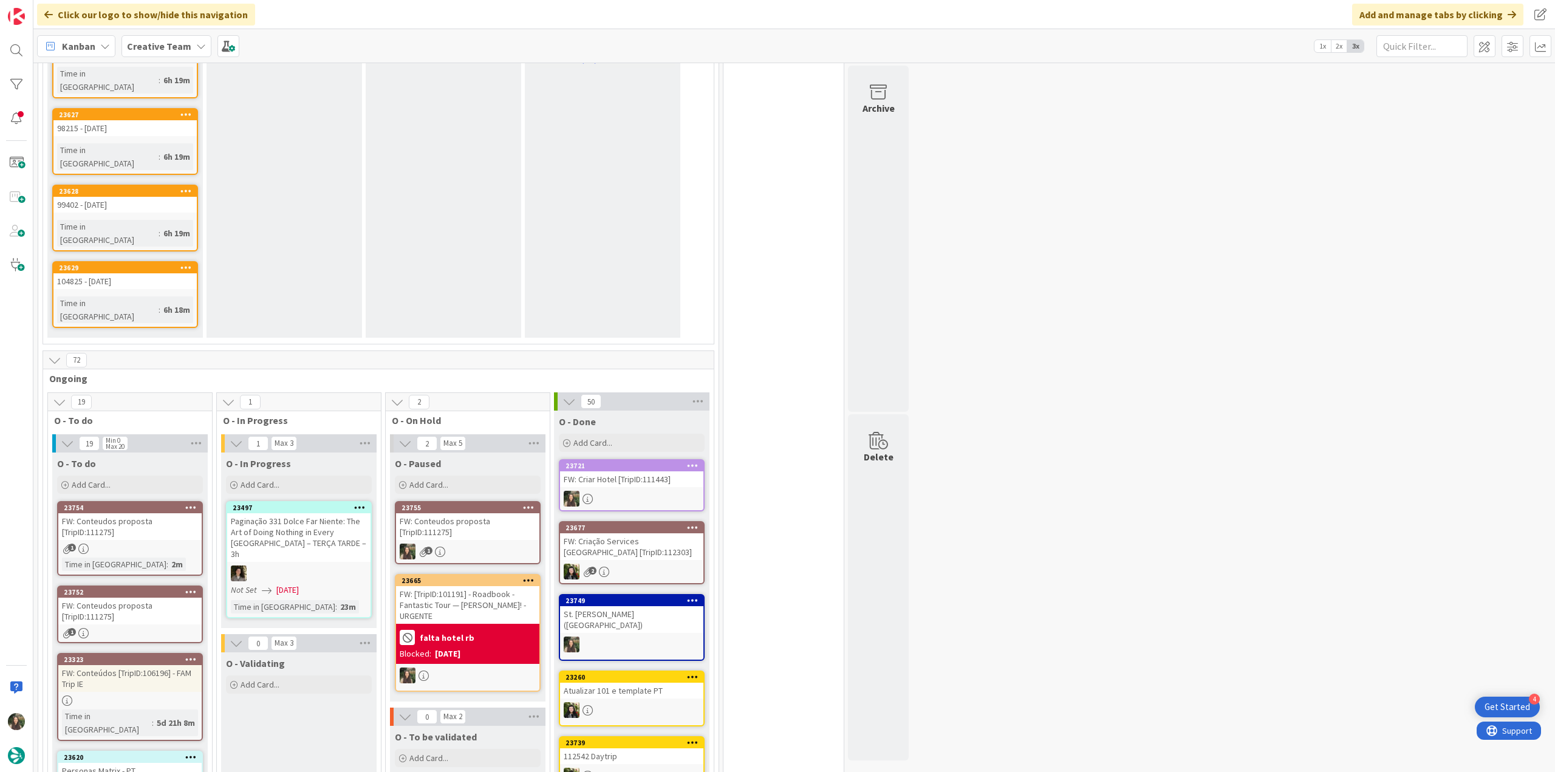
click at [500, 628] on div "falta hotel rb" at bounding box center [468, 638] width 136 height 20
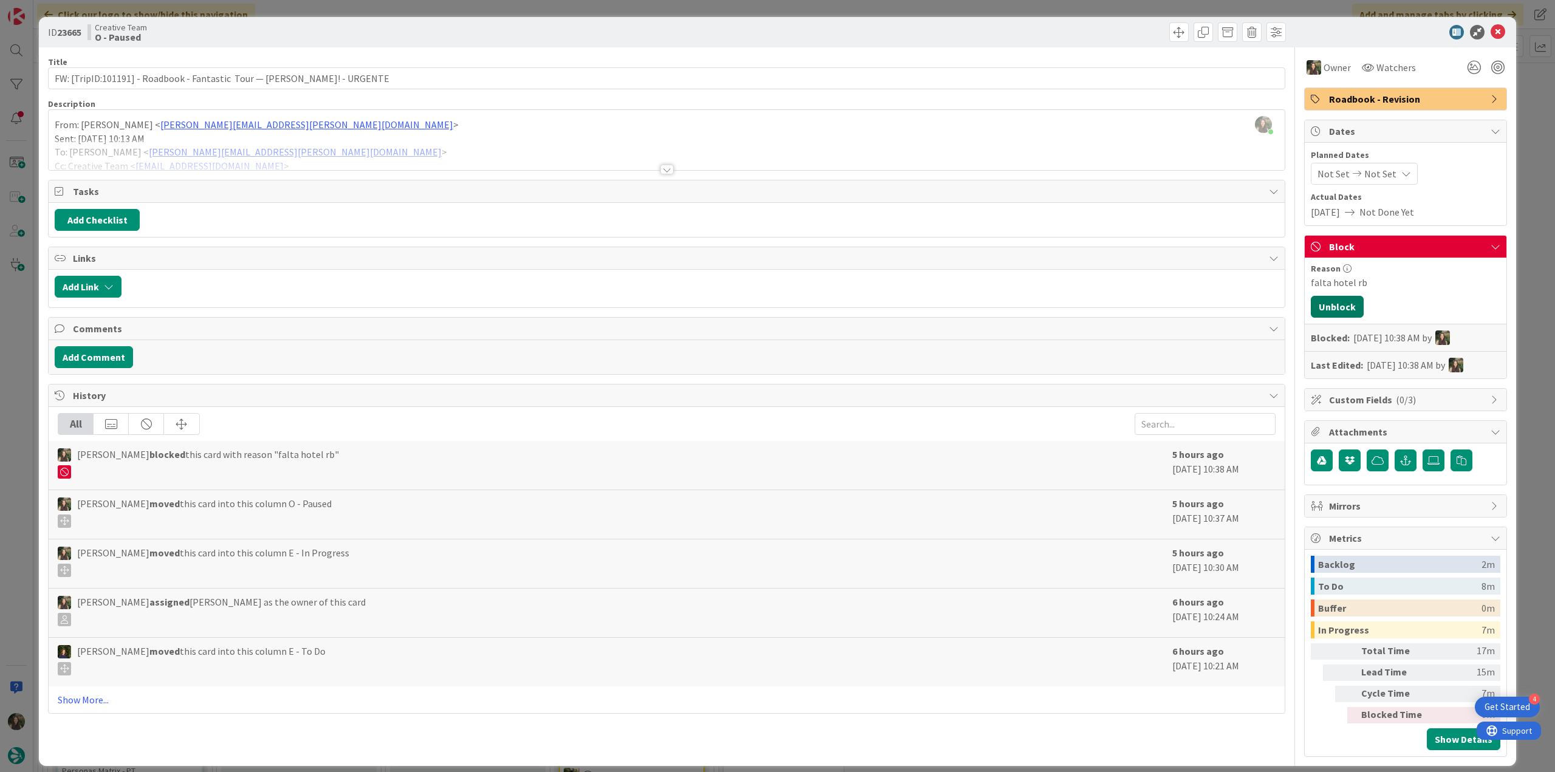
click at [1337, 306] on button "Unblock" at bounding box center [1337, 307] width 53 height 22
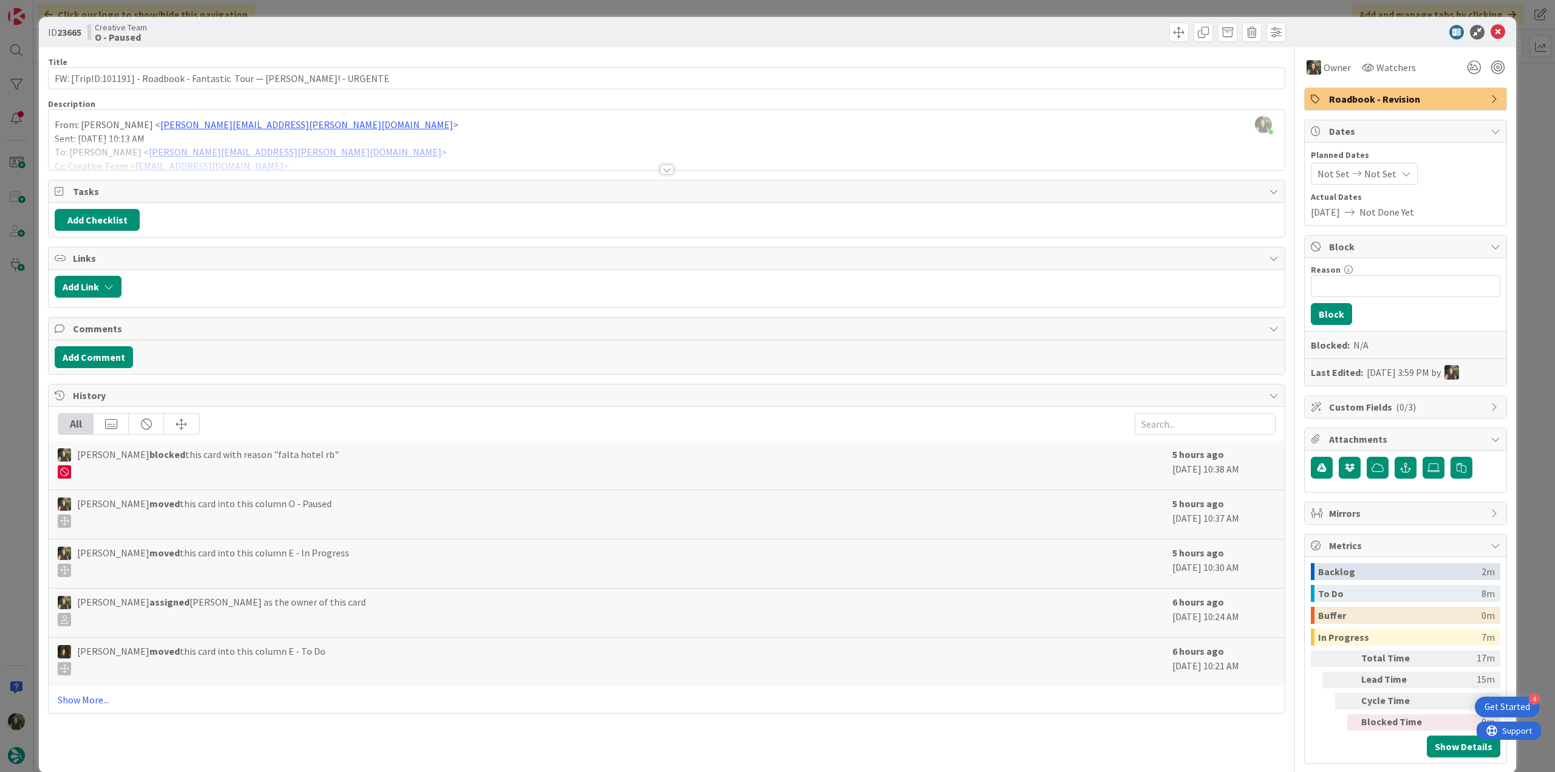
drag, startPoint x: 1531, startPoint y: 252, endPoint x: 1422, endPoint y: 280, distance: 112.4
click at [1532, 252] on div "ID 23665 Creative Team O - Paused Title 83 / 128 FW: [TripID:101191] - Roadbook…" at bounding box center [777, 386] width 1555 height 772
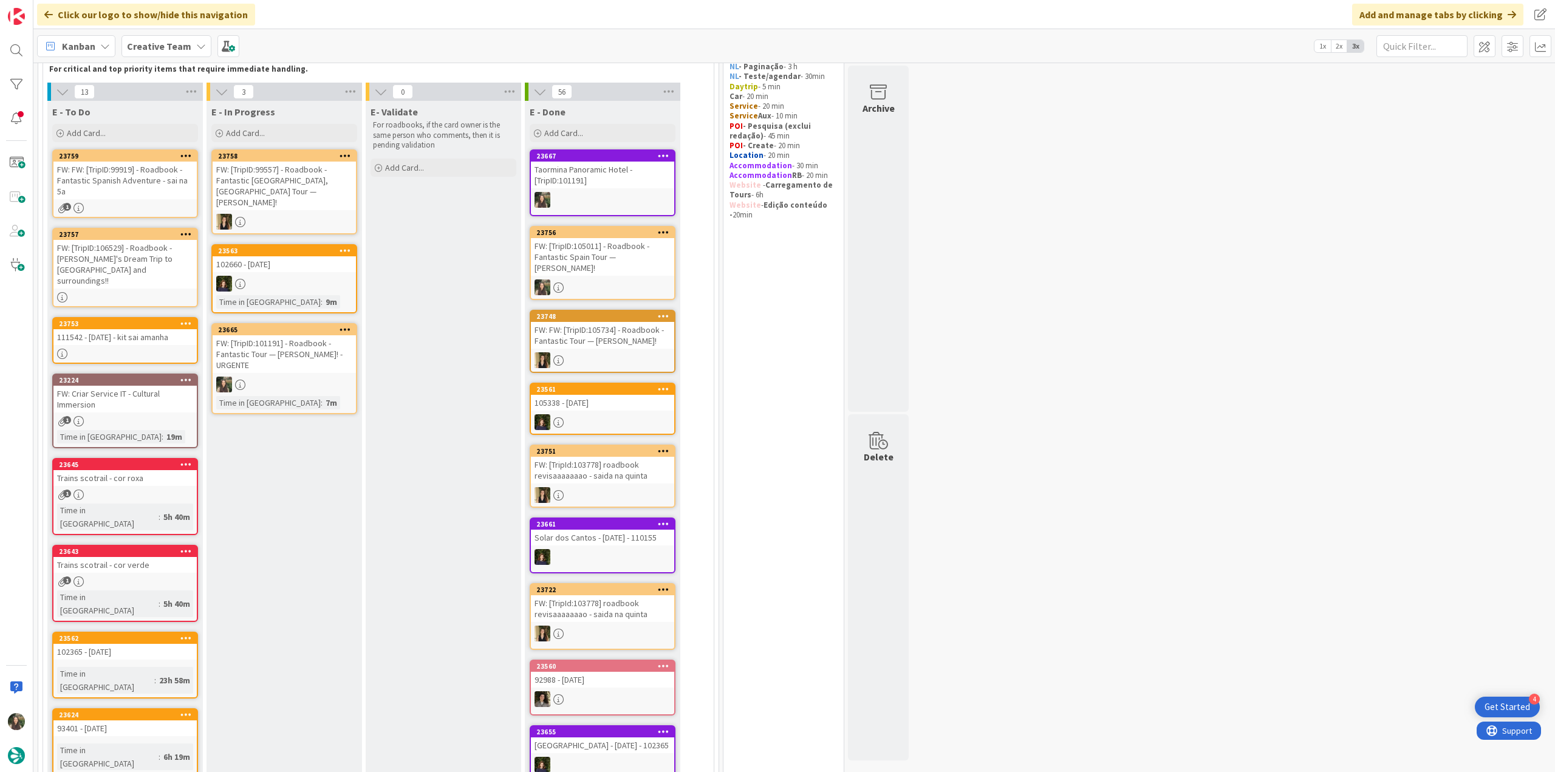
scroll to position [47, 0]
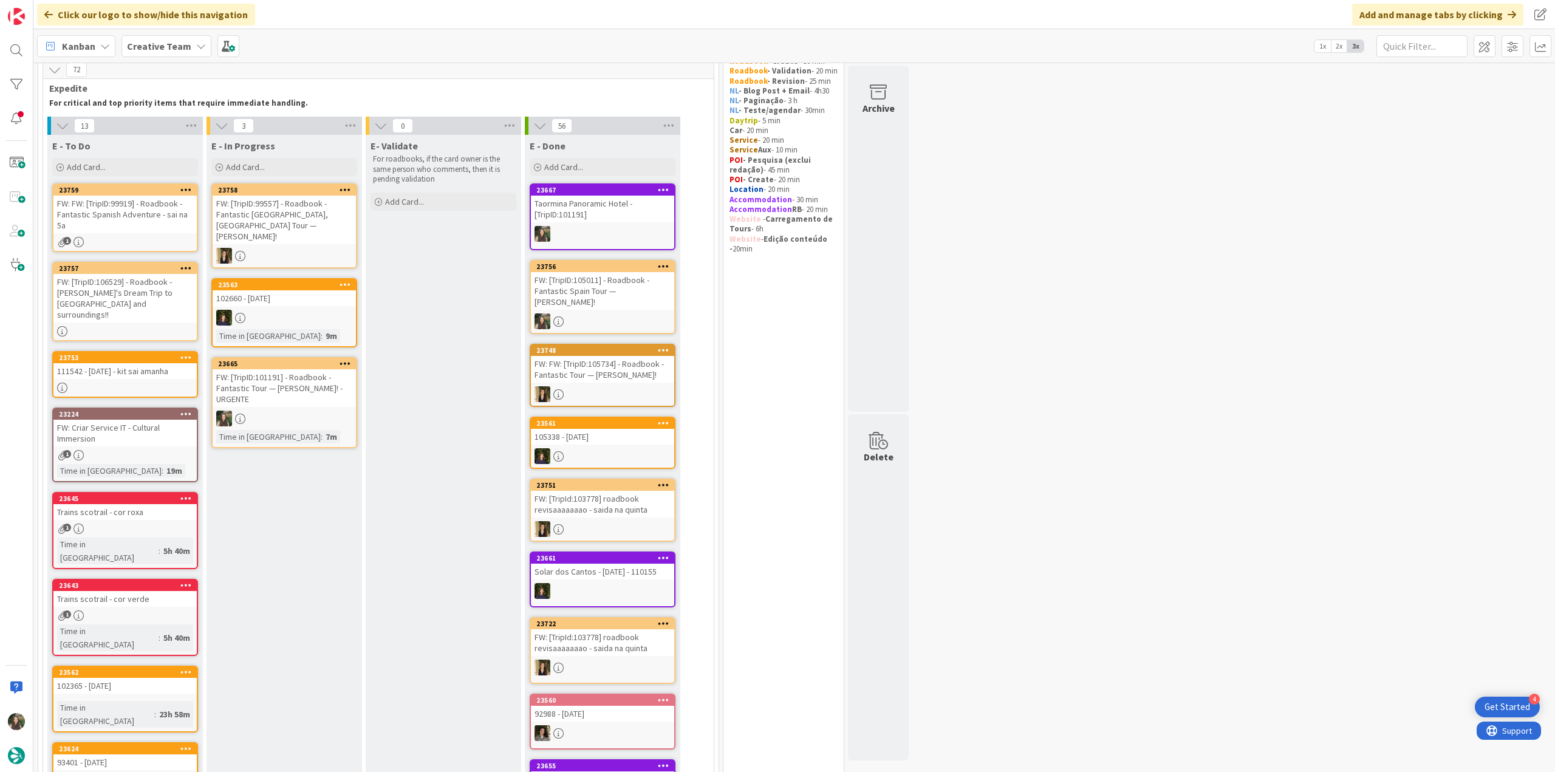
click at [314, 383] on div "FW: [TripID:101191] - Roadbook - Fantastic Tour — [PERSON_NAME]-Domino! - URGEN…" at bounding box center [284, 388] width 143 height 38
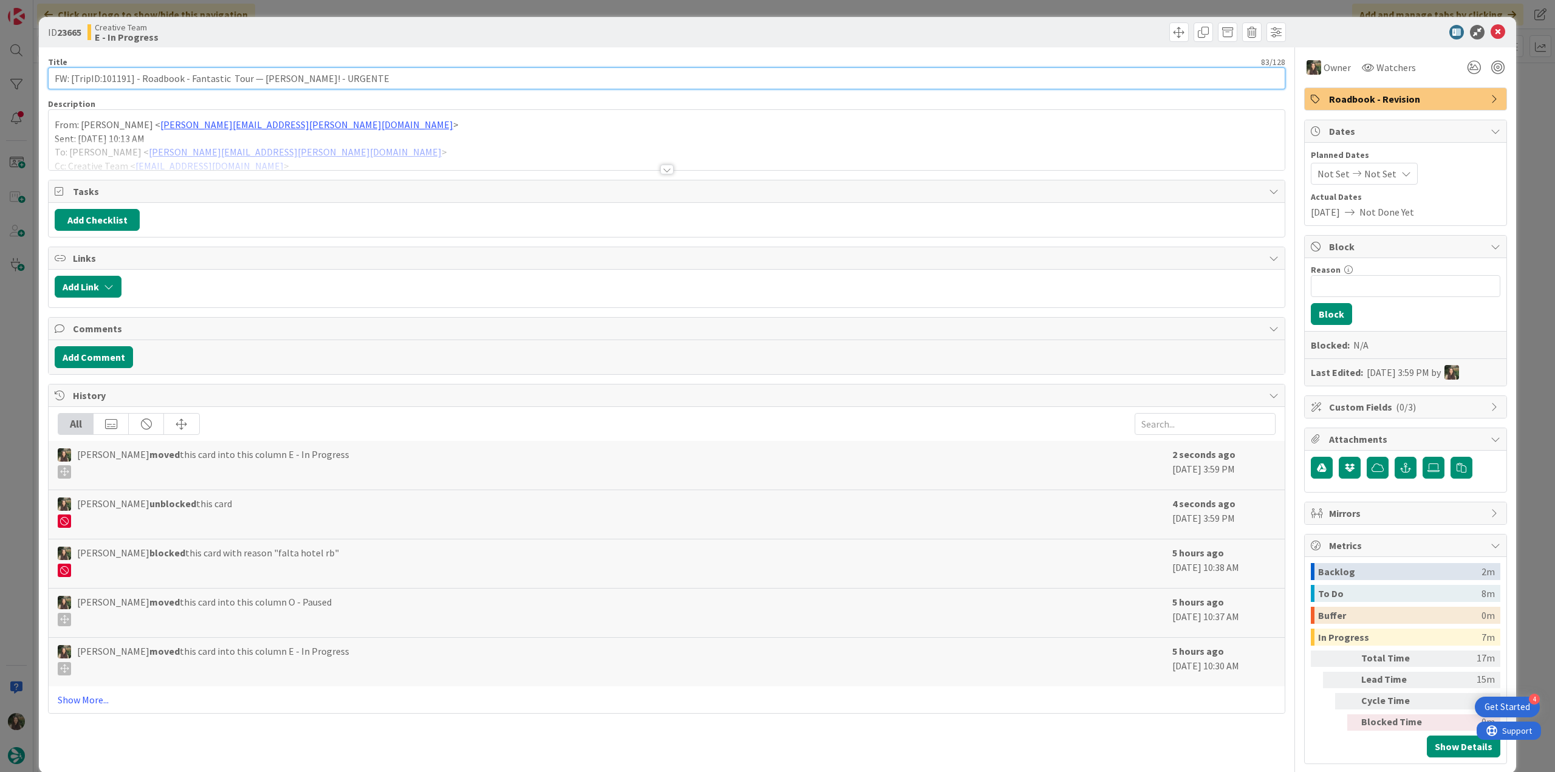
click at [119, 81] on input "FW: [TripID:101191] - Roadbook - Fantastic Tour — [PERSON_NAME]-Domino! - URGEN…" at bounding box center [667, 78] width 1238 height 22
click at [29, 334] on div "ID 23665 Creative Team E - In Progress Title 83 / 128 FW: [TripID:101191] - Roa…" at bounding box center [777, 386] width 1555 height 772
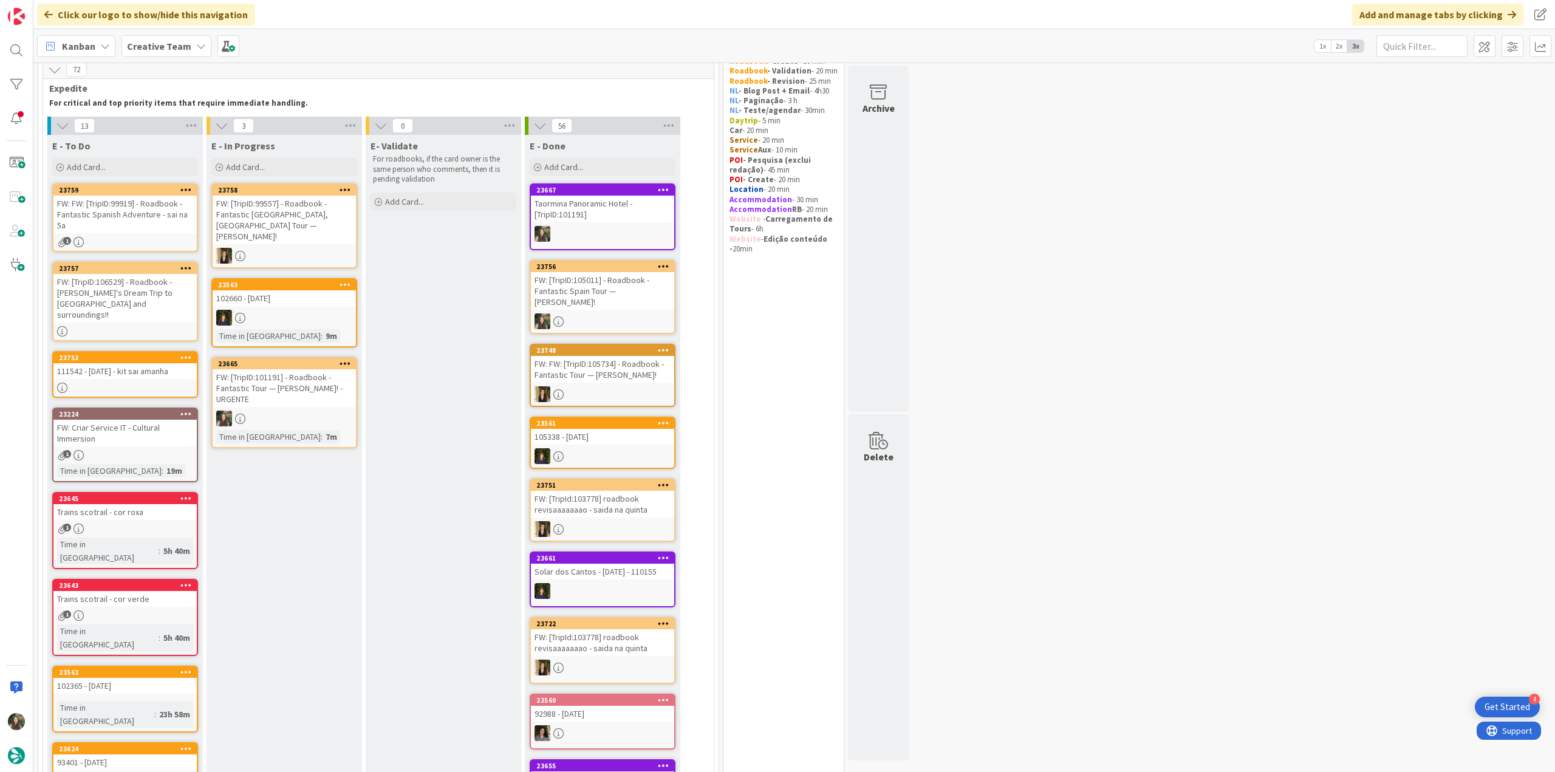
click at [295, 379] on div "FW: [TripID:101191] - Roadbook - Fantastic Tour — [PERSON_NAME]-Domino! - URGEN…" at bounding box center [284, 388] width 143 height 38
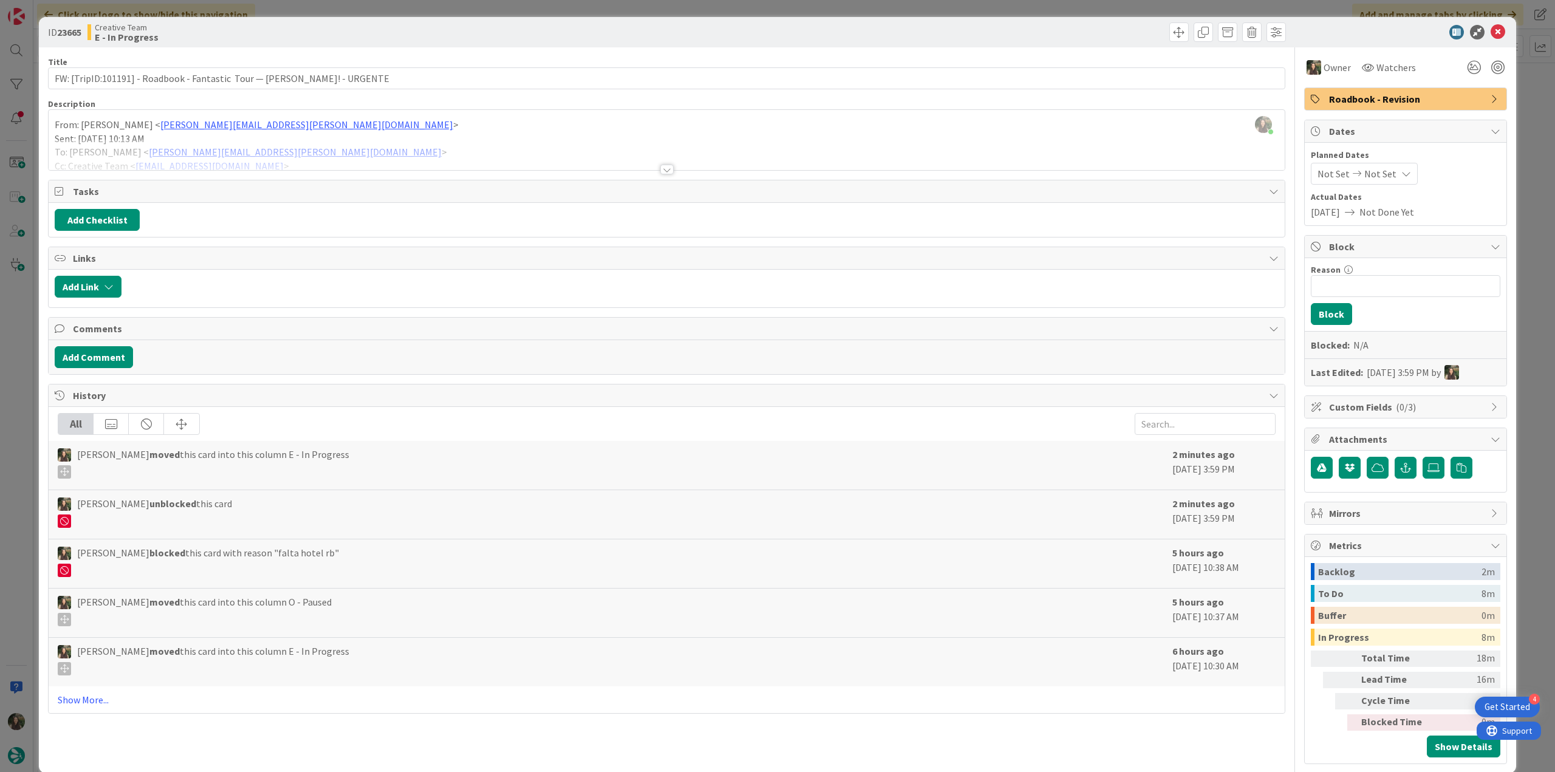
click at [1522, 524] on div "ID 23665 Creative Team E - In Progress Title 83 / 128 FW: [TripID:101191] - Roa…" at bounding box center [777, 386] width 1555 height 772
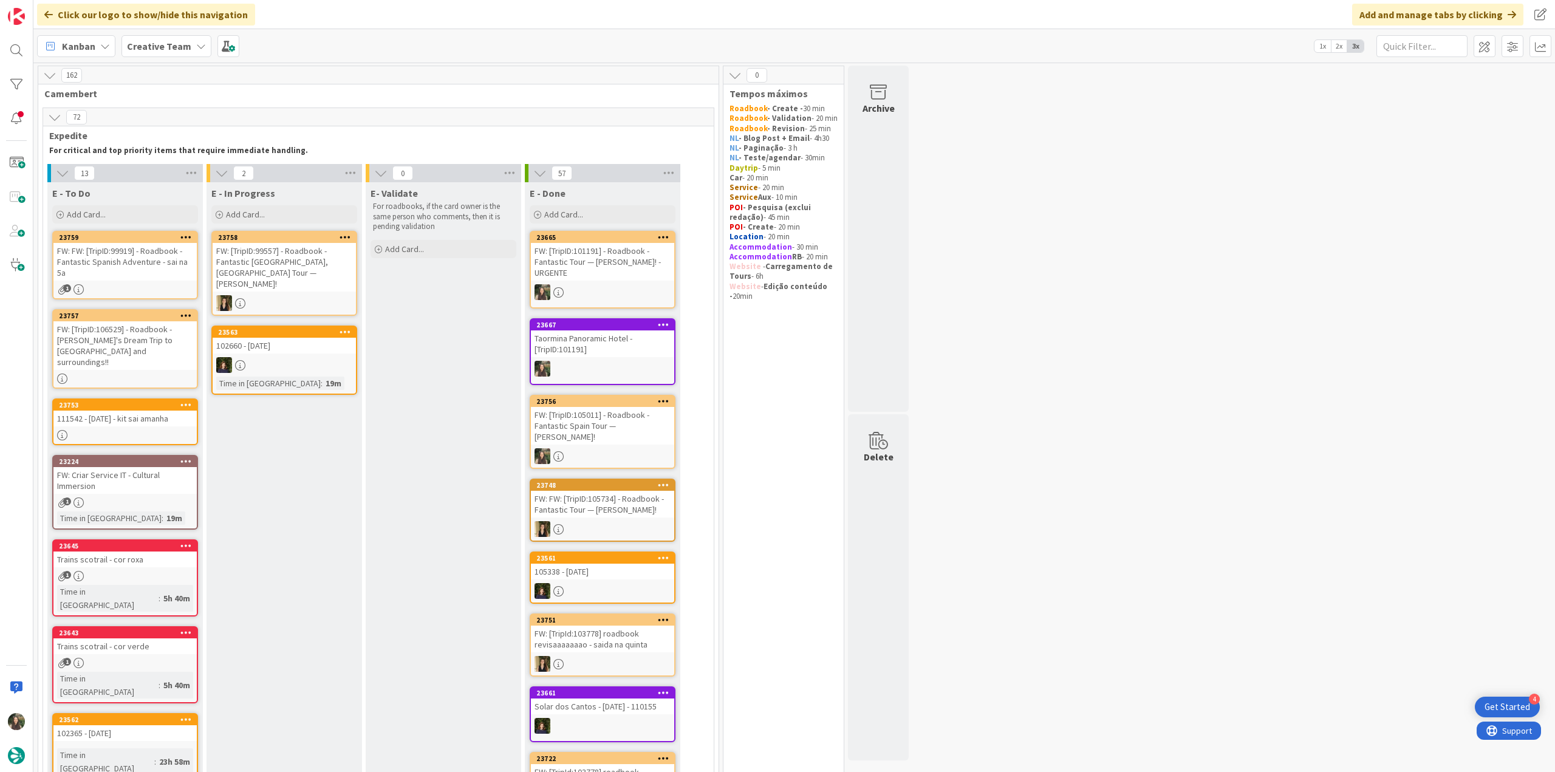
click at [156, 265] on div "FW: FW: [TripID:99919] - Roadbook - Fantastic Spanish Adventure - sai na 5a" at bounding box center [124, 262] width 143 height 38
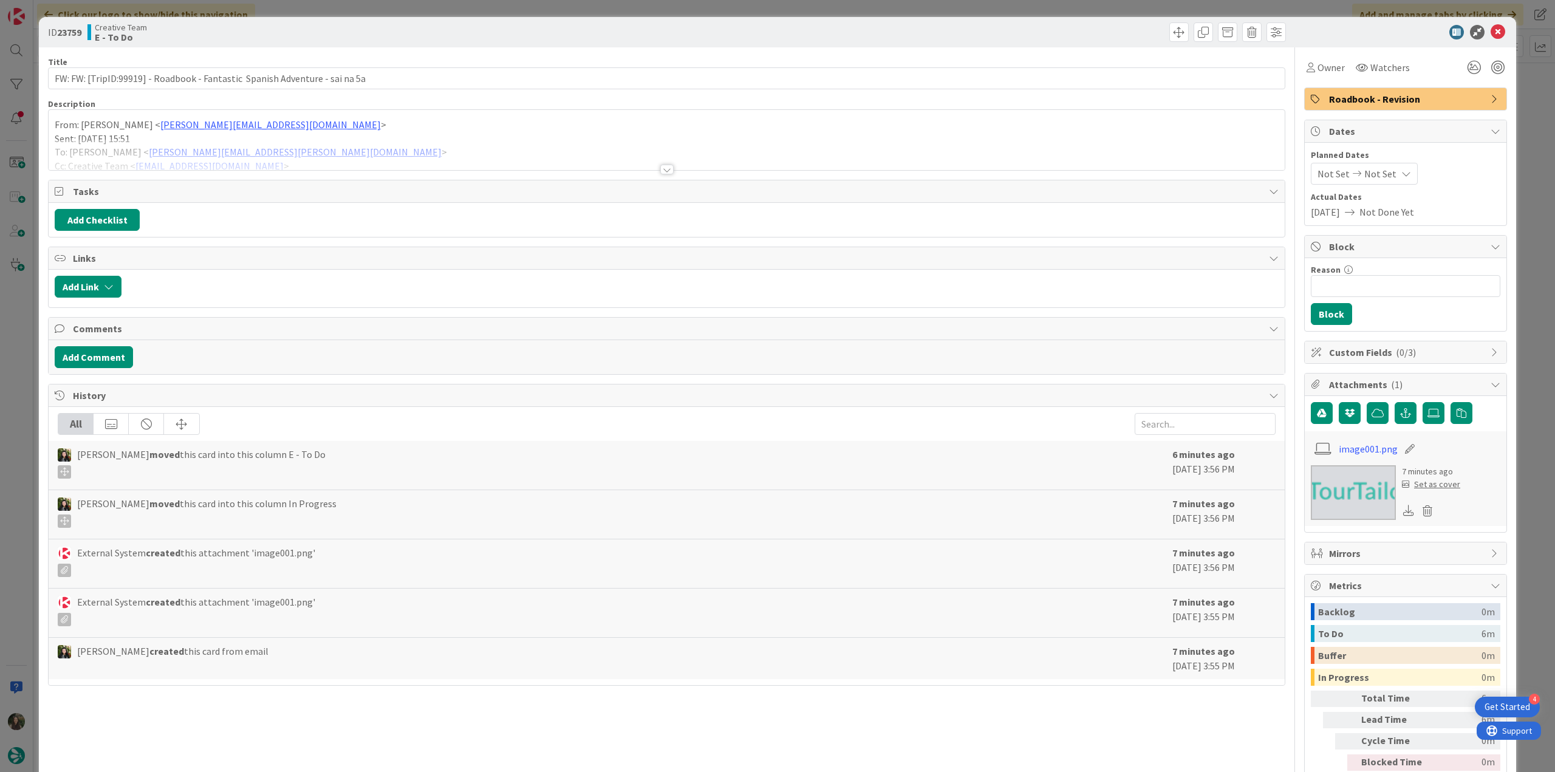
click at [369, 132] on p "Sent: Tuesday, September 23, 2025 15:51" at bounding box center [667, 139] width 1224 height 14
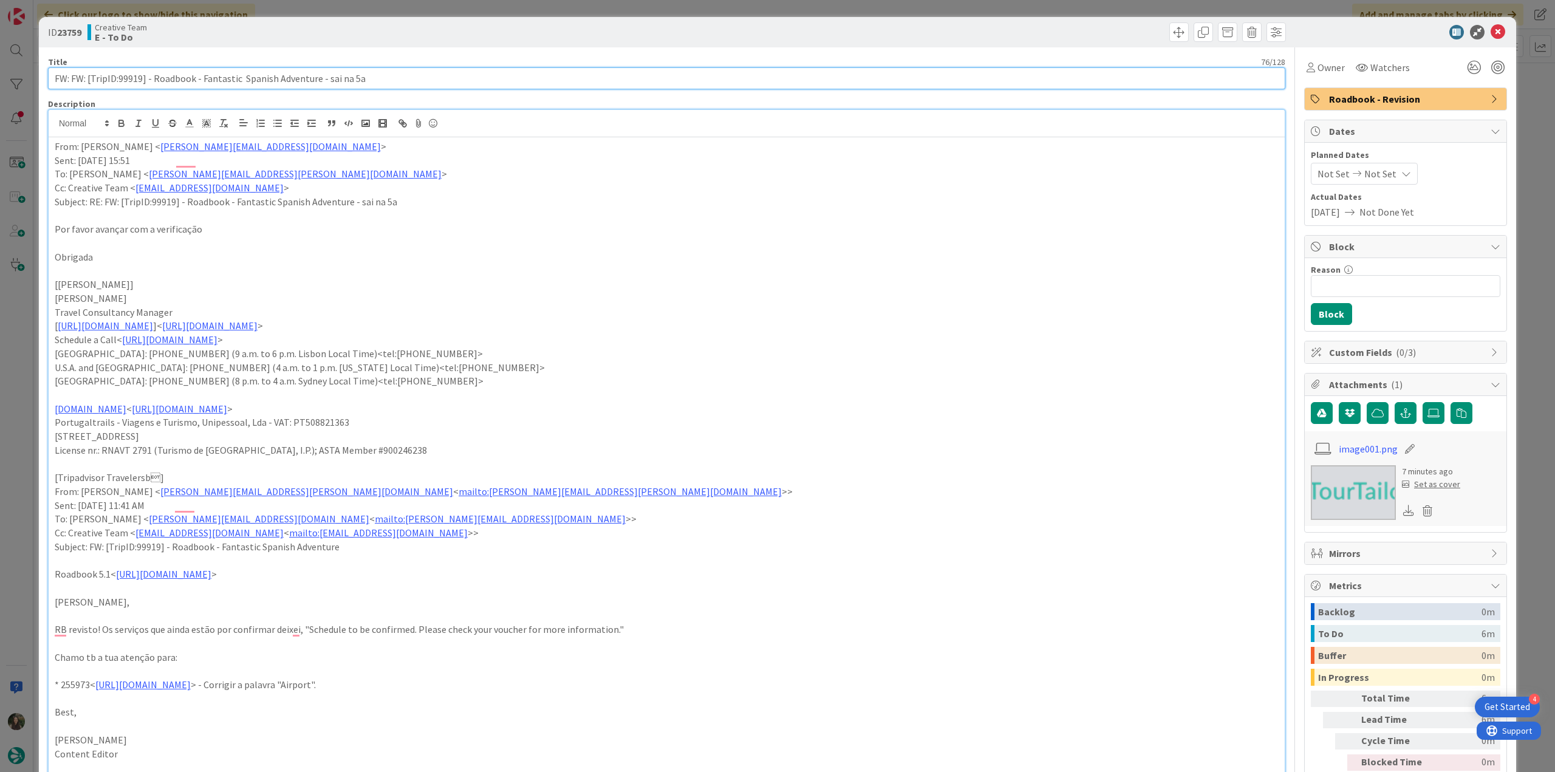
click at [128, 80] on input "FW: FW: [TripID:99919] - Roadbook - Fantastic Spanish Adventure - sai na 5a" at bounding box center [667, 78] width 1238 height 22
click at [1318, 73] on span "Owner" at bounding box center [1331, 67] width 27 height 15
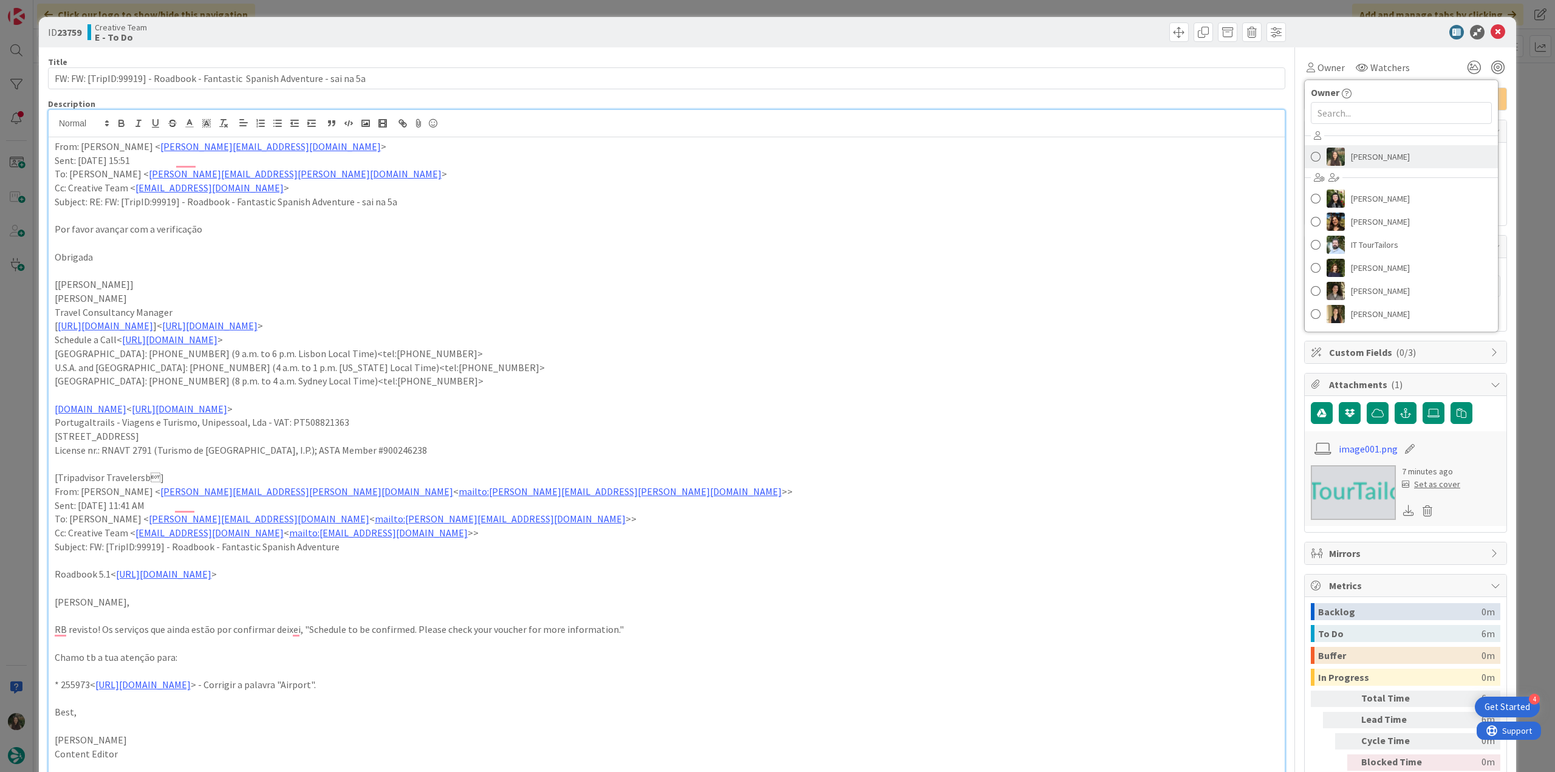
click at [1401, 165] on link "[PERSON_NAME]" at bounding box center [1401, 156] width 193 height 23
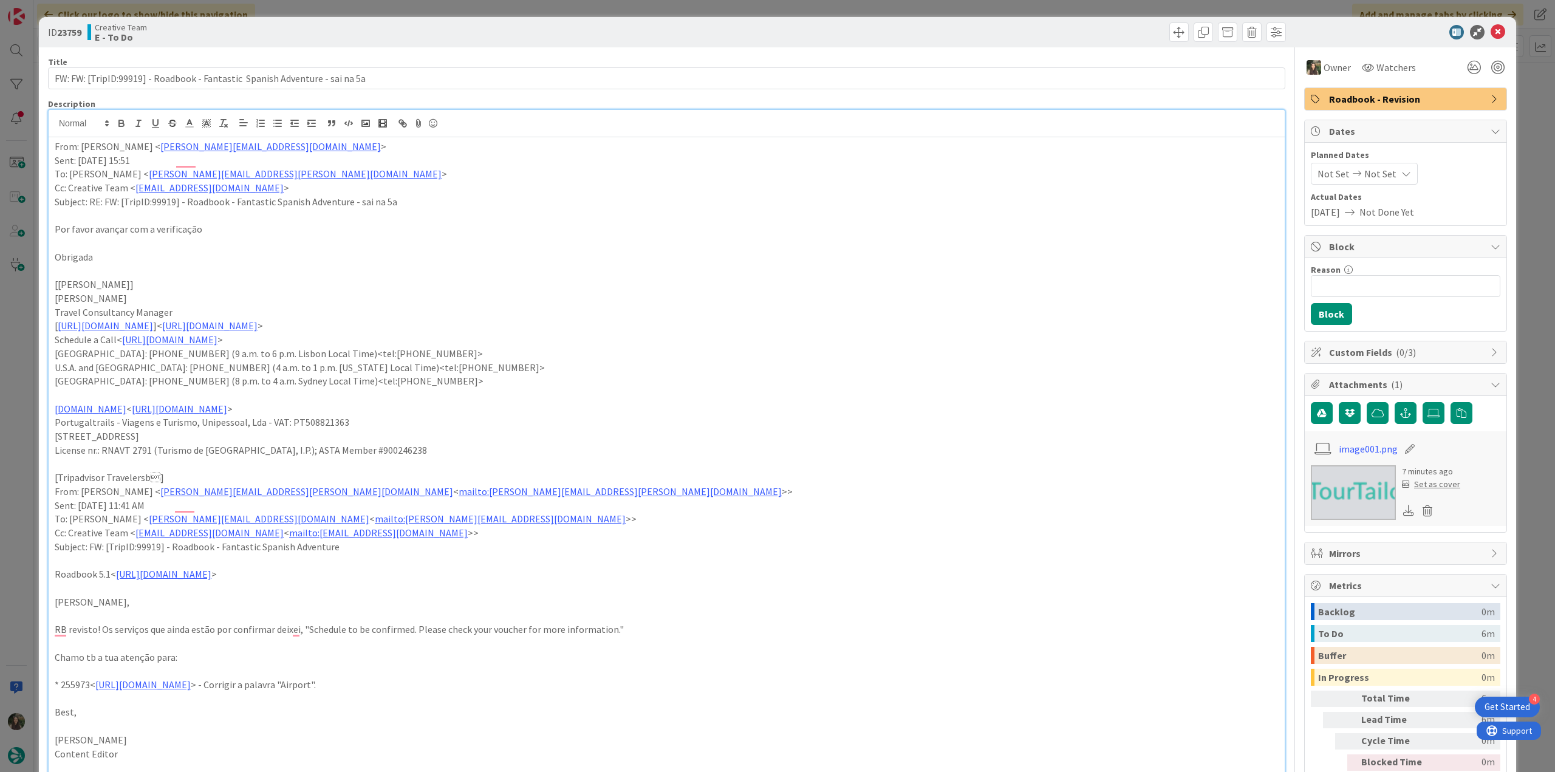
click at [1527, 112] on div "ID 23759 Creative Team E - To Do Title 76 / 128 FW: FW: [TripID:99919] - Roadbo…" at bounding box center [777, 386] width 1555 height 772
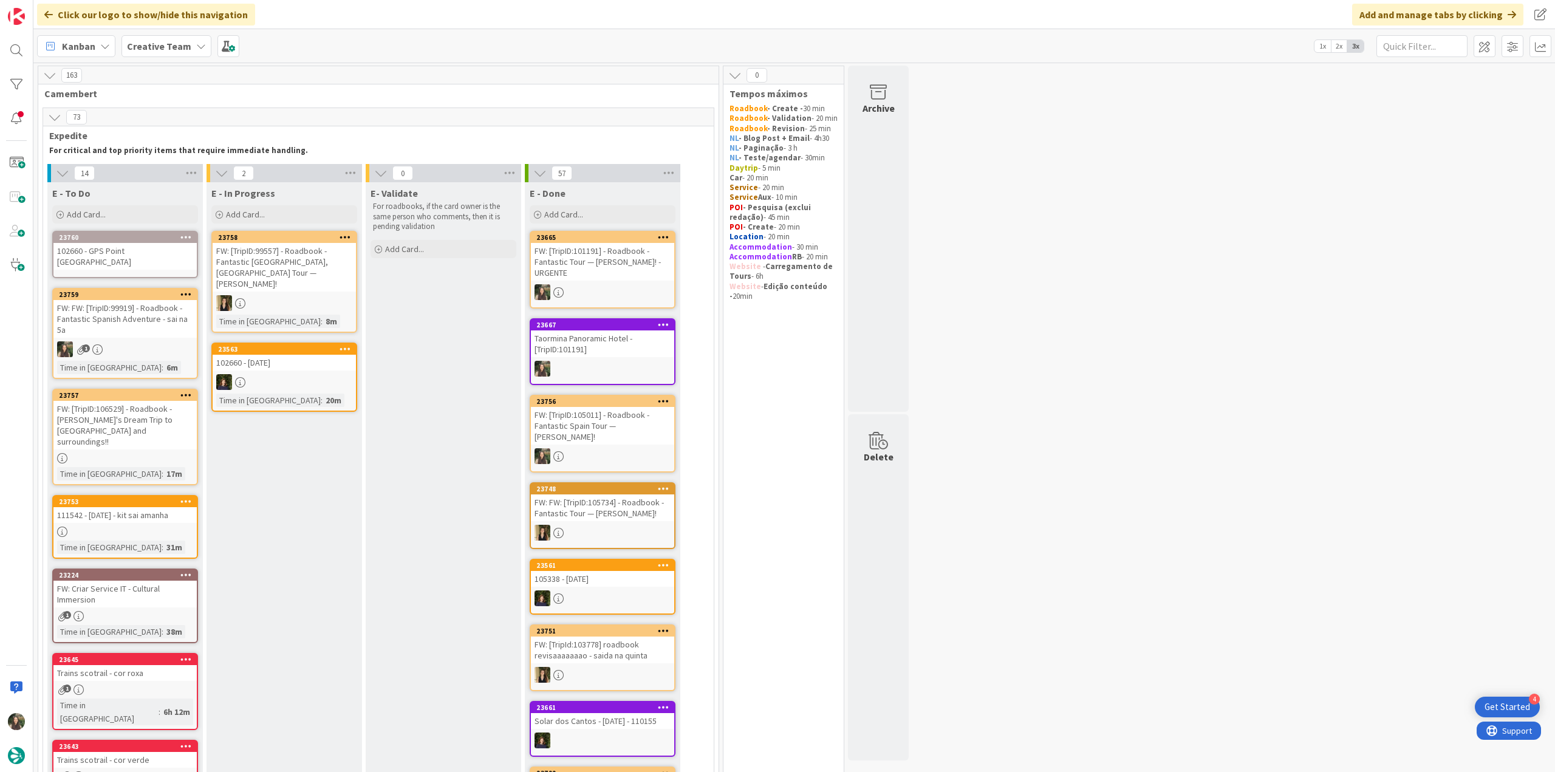
click at [185, 331] on div "FW: FW: [TripID:99919] - Roadbook - Fantastic Spanish Adventure - sai na 5a" at bounding box center [124, 319] width 143 height 38
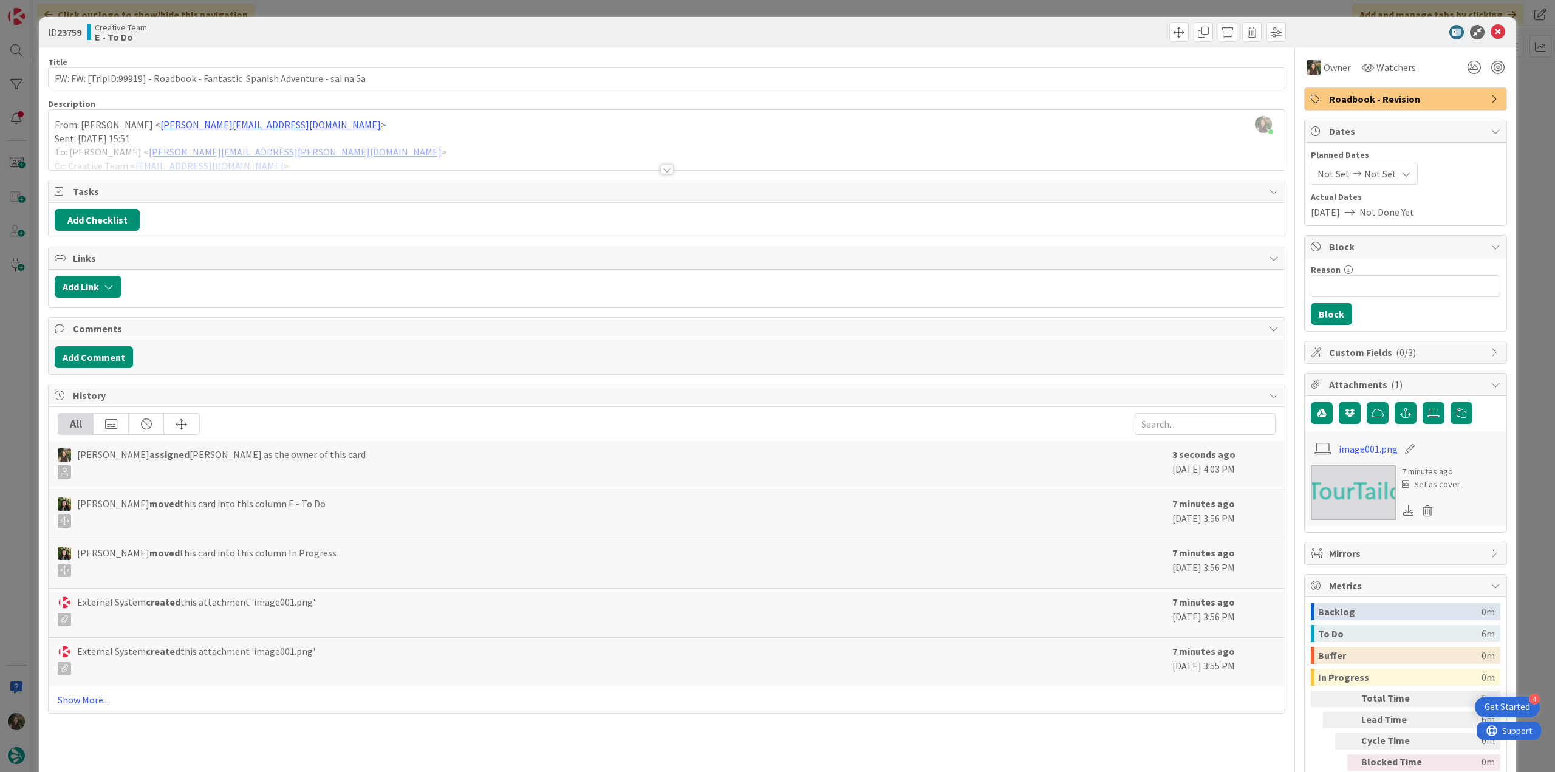
click at [1512, 476] on div "ID 23759 Creative Team E - To Do Title 76 / 128 FW: FW: [TripID:99919] - Roadbo…" at bounding box center [777, 386] width 1555 height 772
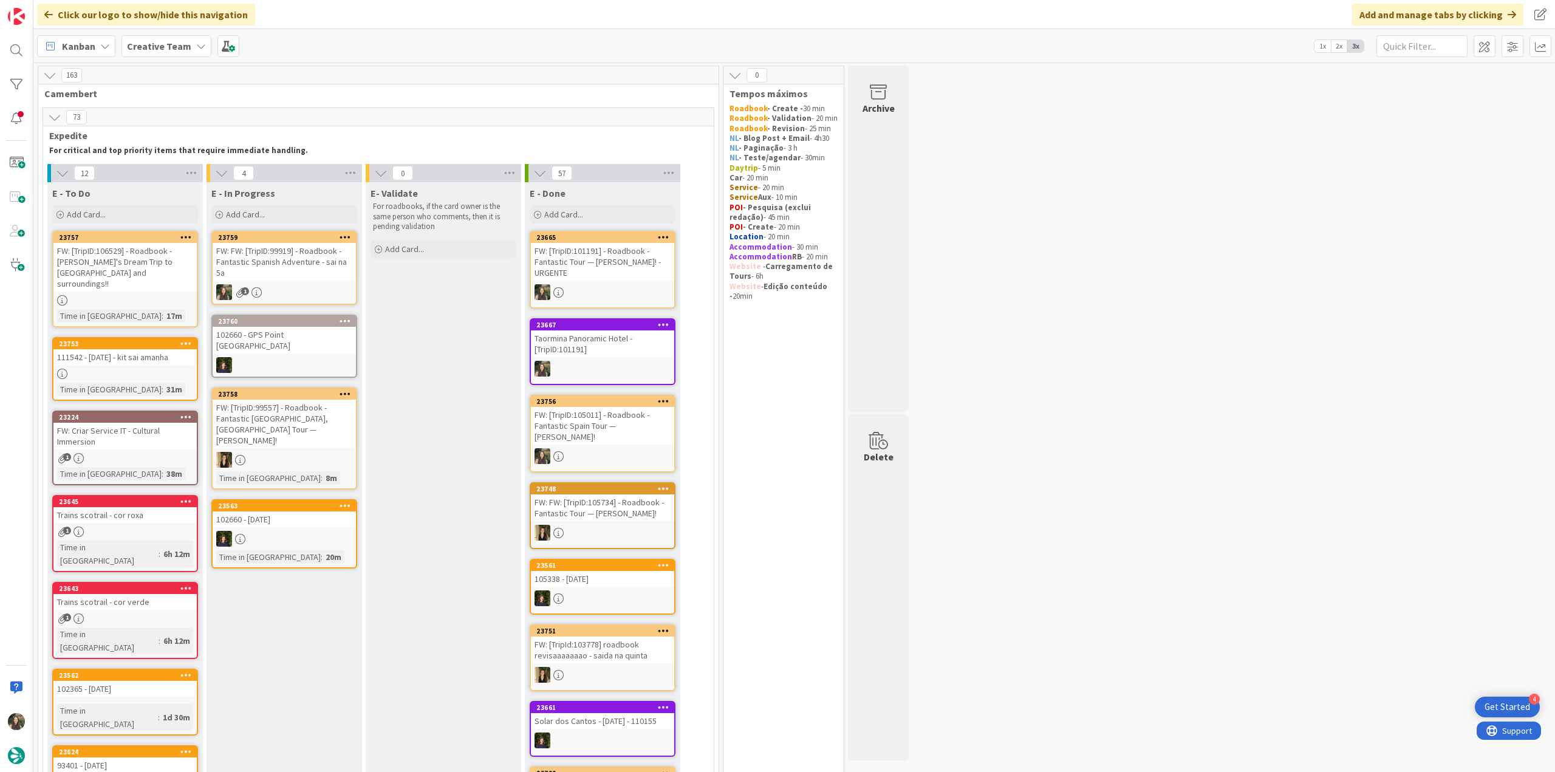
click at [329, 262] on div "FW: FW: [TripID:99919] - Roadbook - Fantastic Spanish Adventure - sai na 5a" at bounding box center [284, 262] width 143 height 38
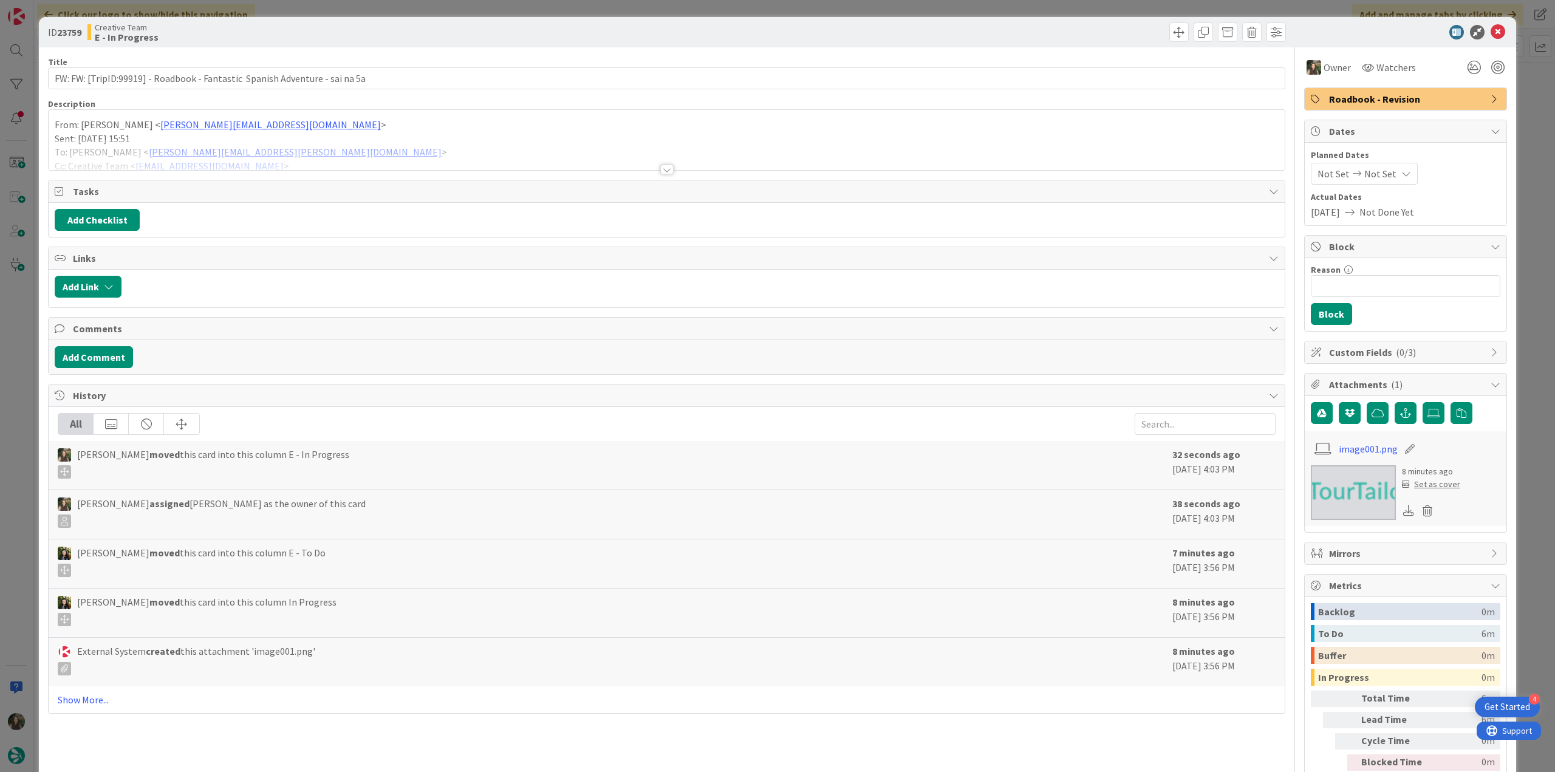
click at [459, 152] on div at bounding box center [667, 154] width 1236 height 31
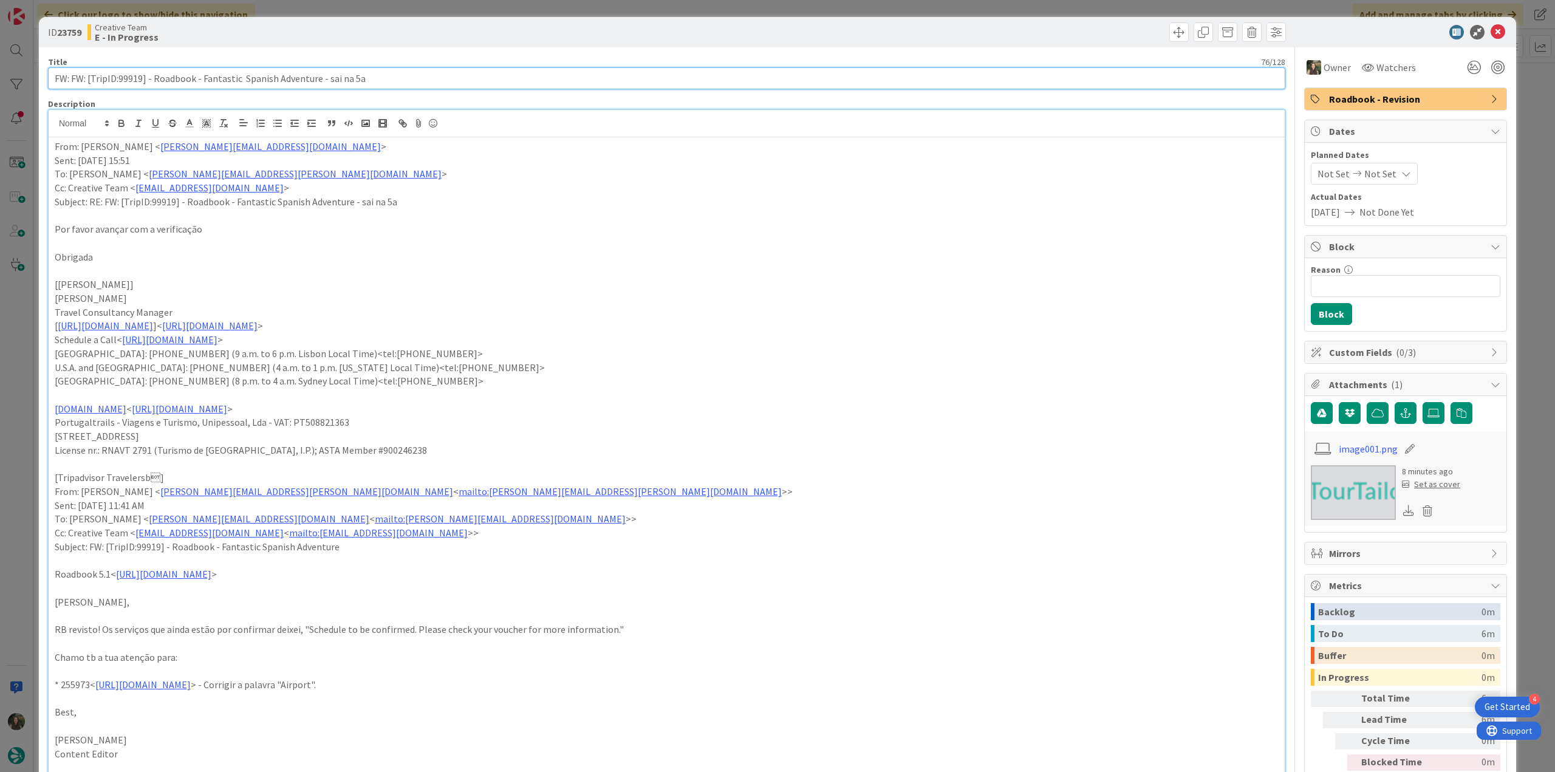
click at [132, 78] on input "FW: FW: [TripID:99919] - Roadbook - Fantastic Spanish Adventure - sai na 5a" at bounding box center [667, 78] width 1238 height 22
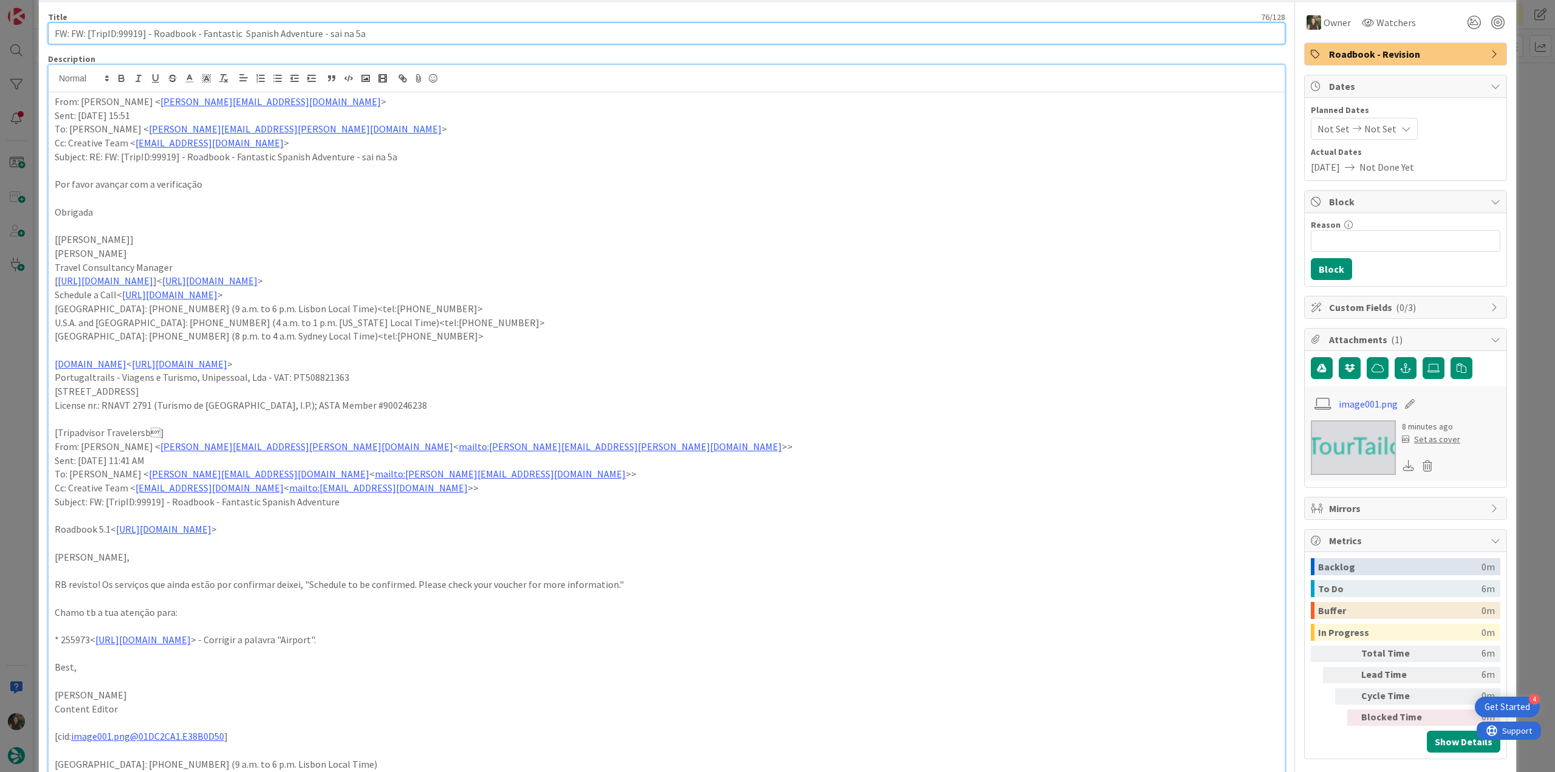
scroll to position [61, 0]
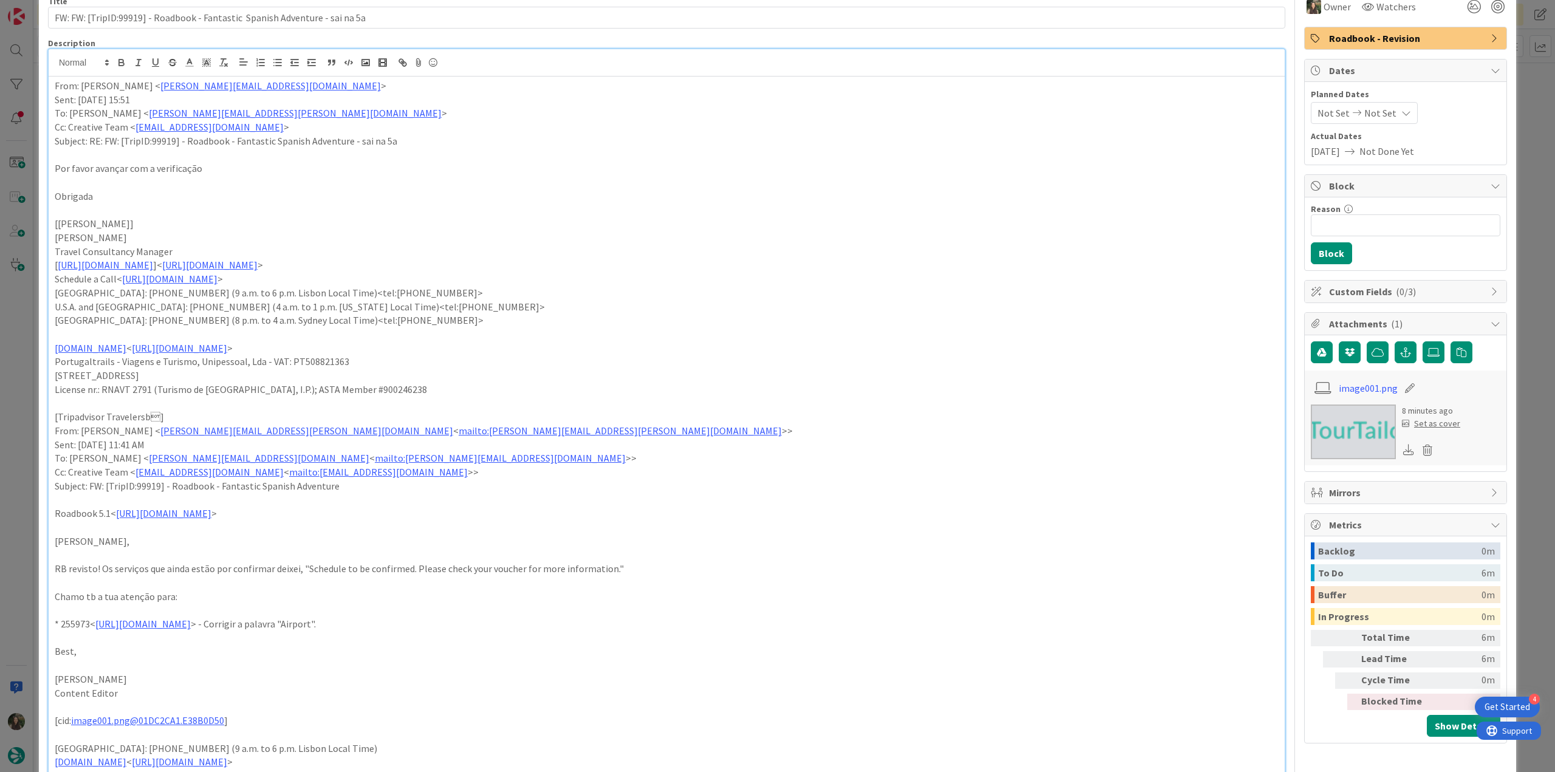
click at [32, 347] on div "ID 23759 Creative Team E - In Progress Title 76 / 128 FW: FW: [TripID:99919] - …" at bounding box center [777, 386] width 1555 height 772
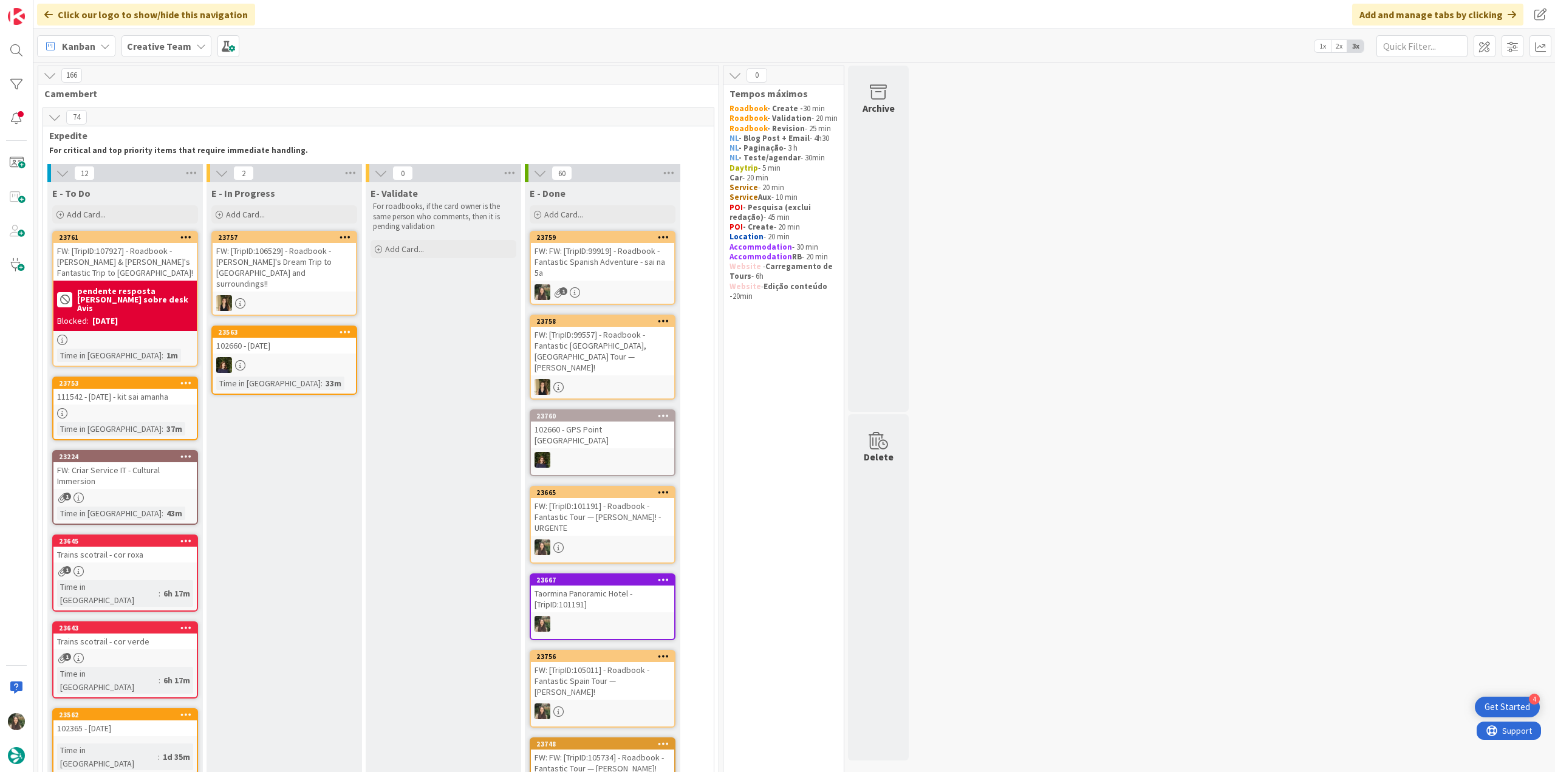
click at [589, 272] on div "FW: FW: [TripID:99919] - Roadbook - Fantastic Spanish Adventure - sai na 5a" at bounding box center [602, 262] width 143 height 38
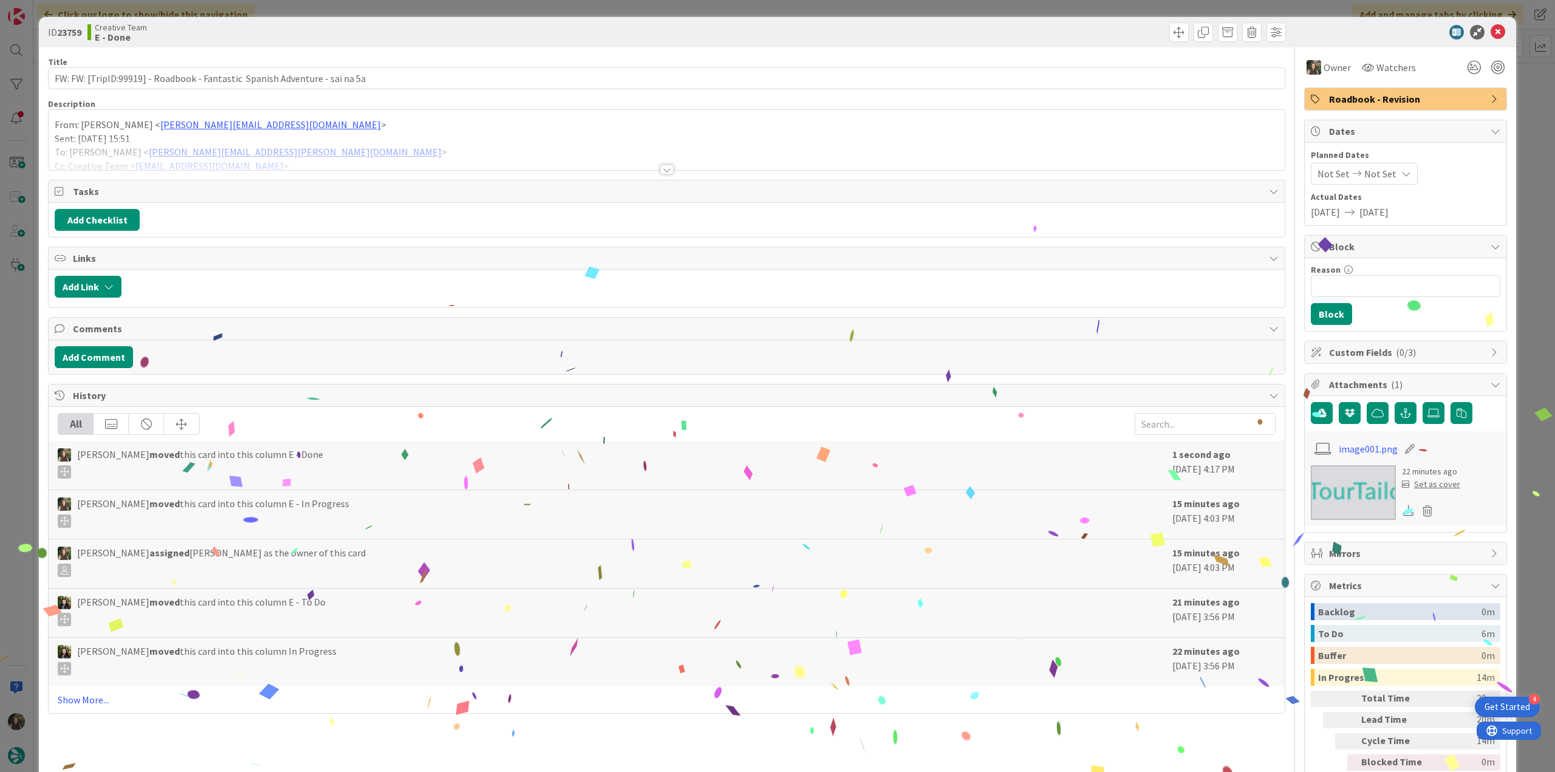
click at [1525, 594] on div "ID 23759 Creative Team E - Done Title 76 / 128 FW: FW: [TripID:99919] - Roadboo…" at bounding box center [777, 386] width 1555 height 772
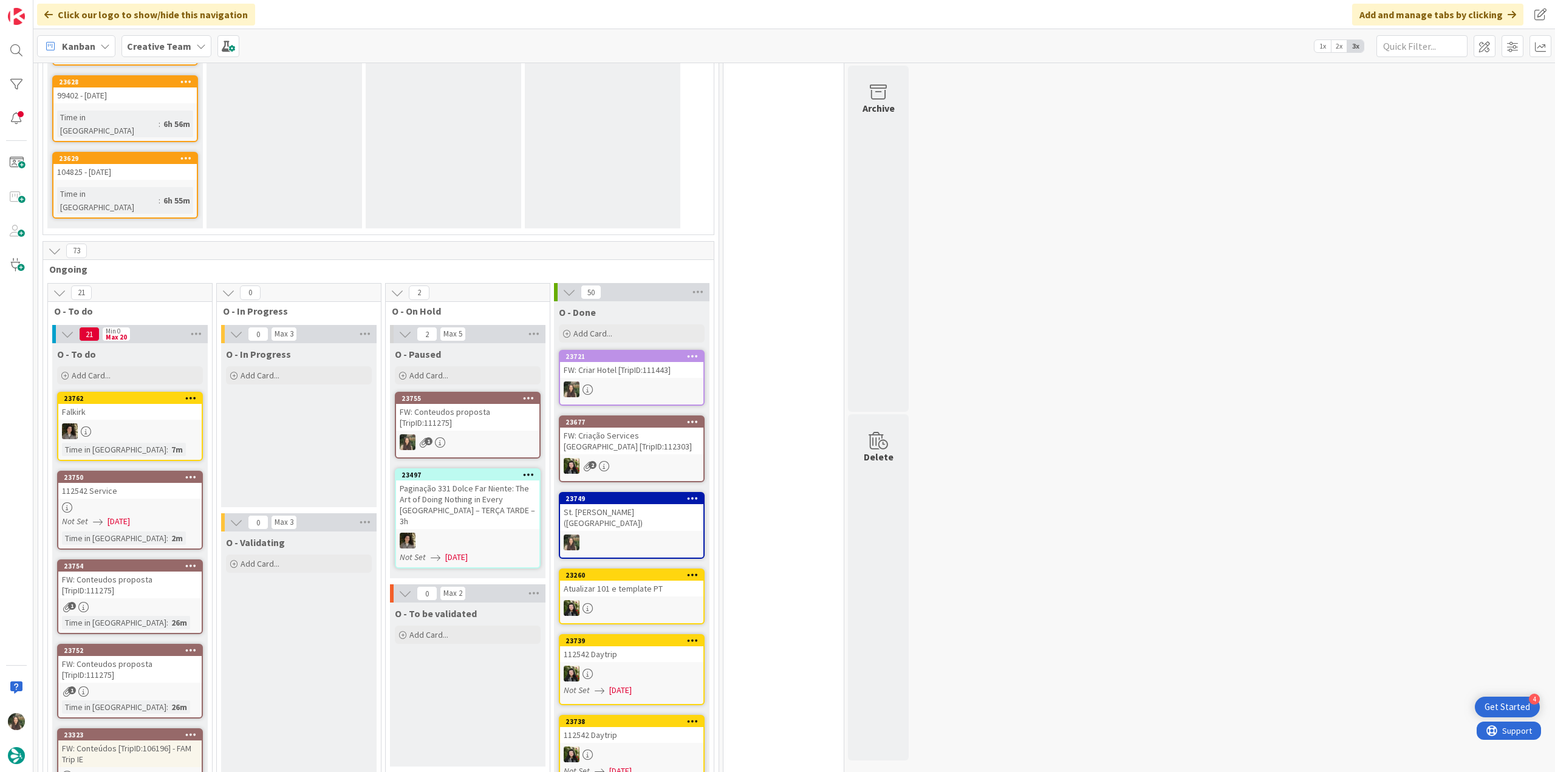
scroll to position [1094, 0]
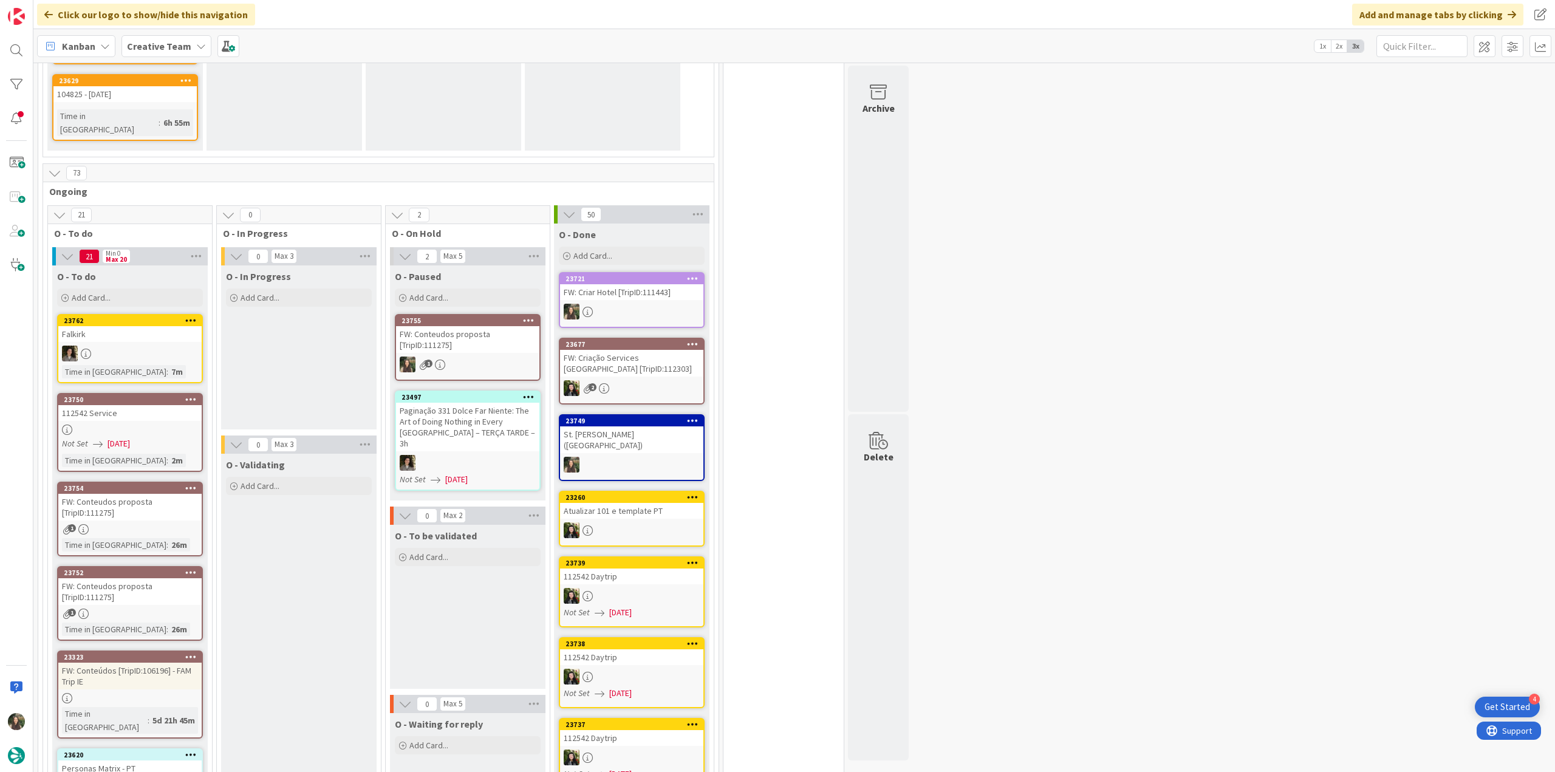
click at [174, 425] on div at bounding box center [129, 430] width 143 height 10
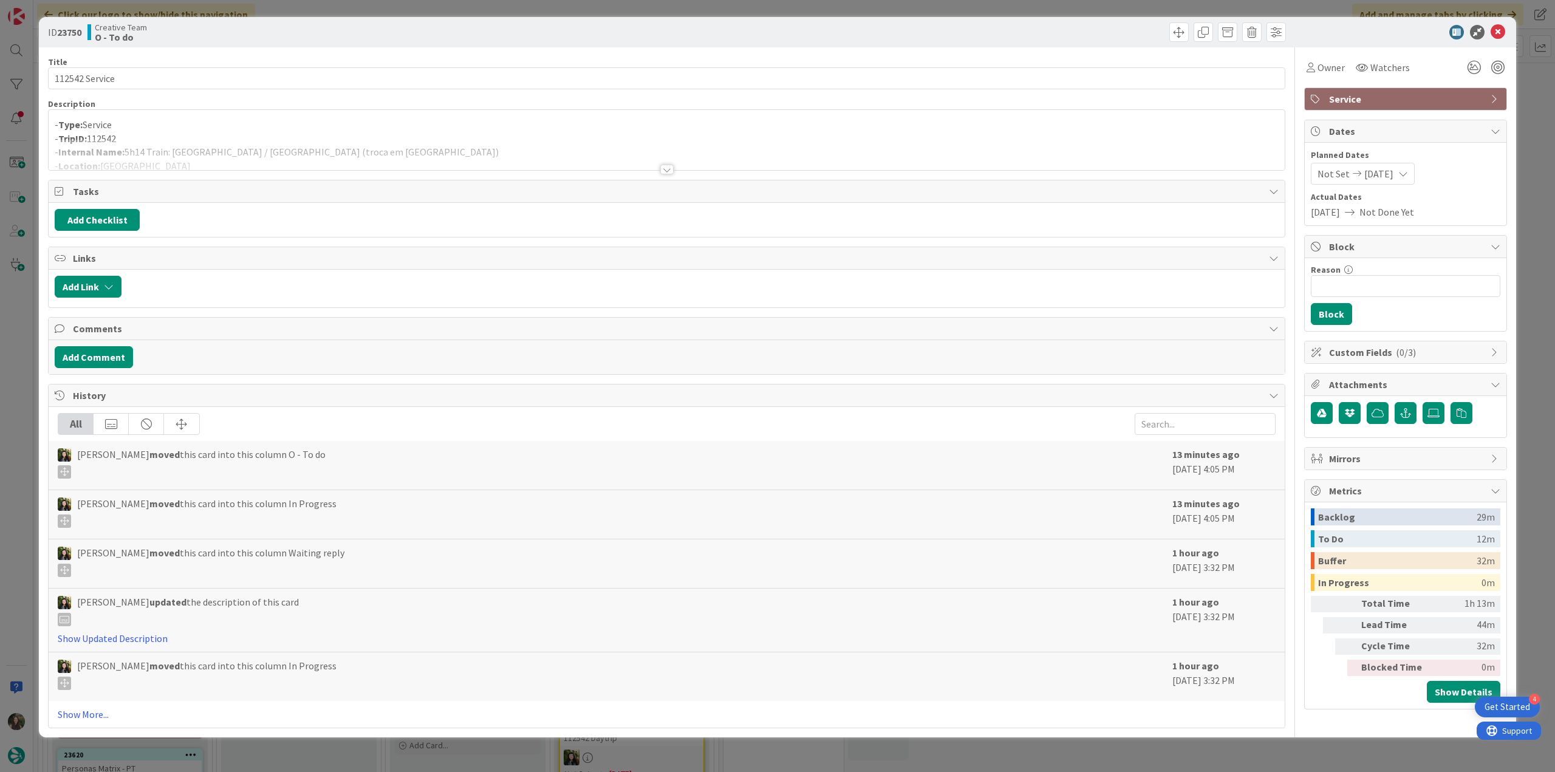
click at [249, 145] on div at bounding box center [667, 154] width 1236 height 31
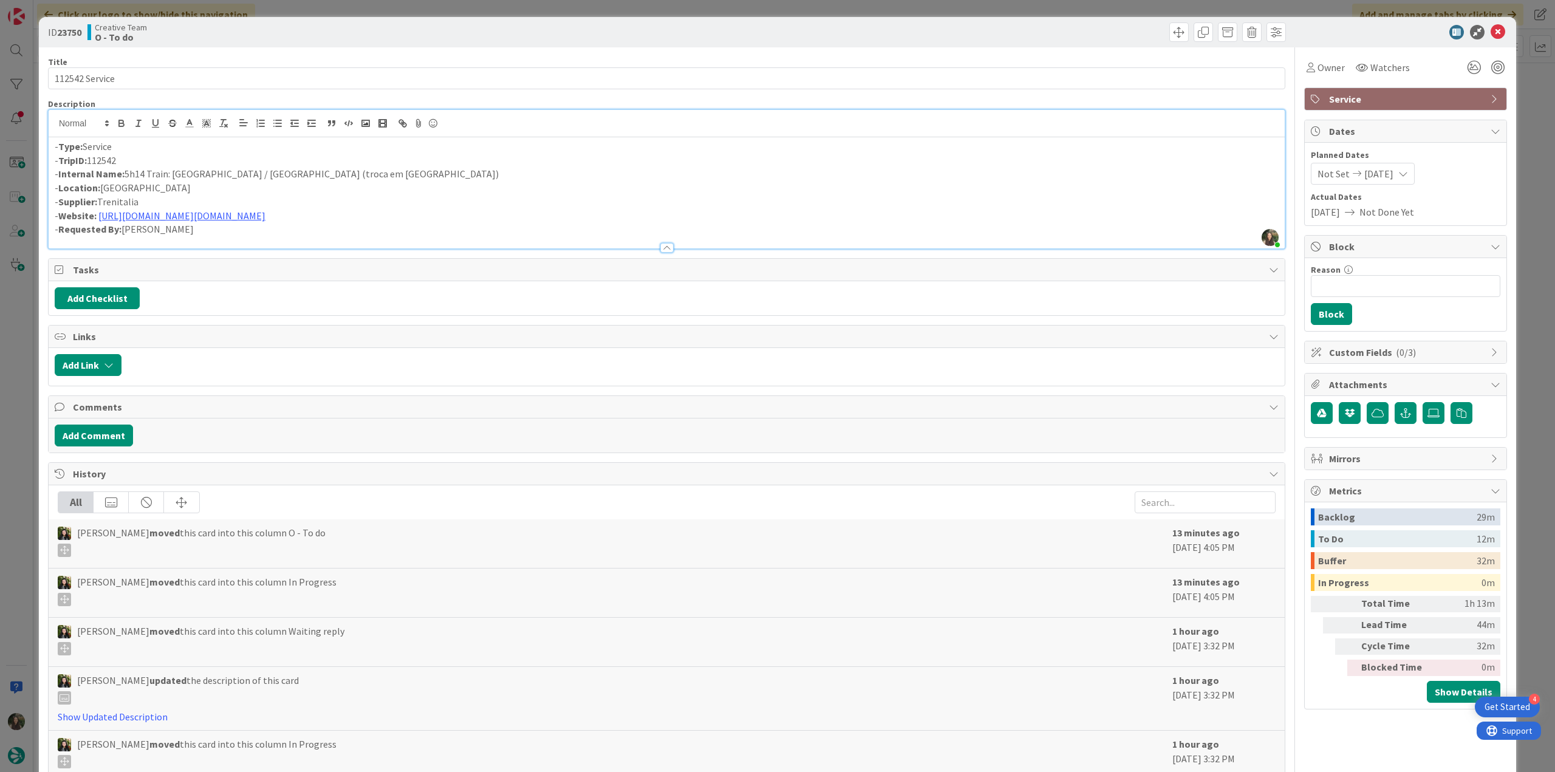
click at [23, 364] on div "ID 23750 Creative Team O - To do Title 14 / 128 112542 Service Description Inês…" at bounding box center [777, 386] width 1555 height 772
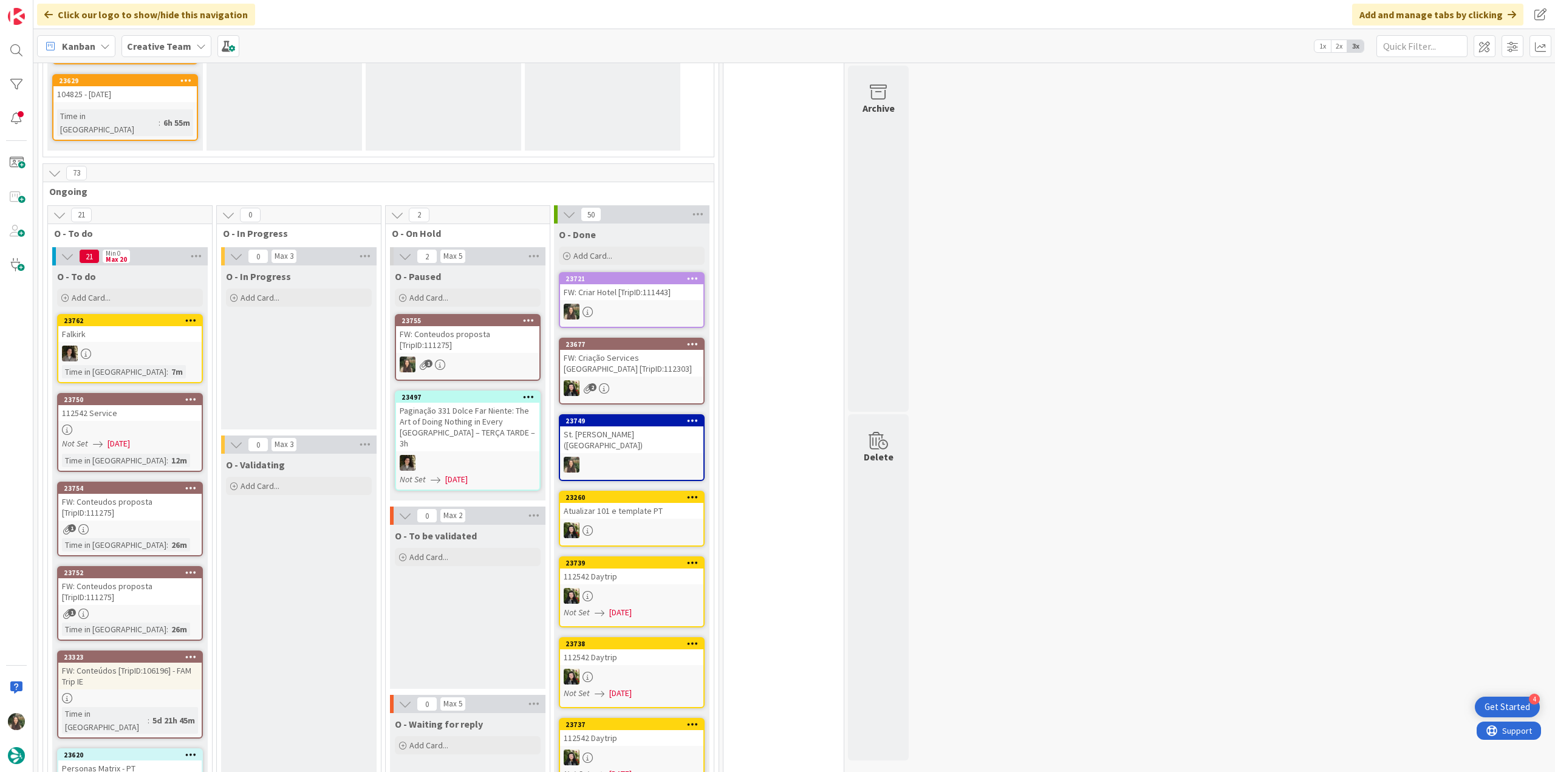
click at [134, 405] on div "112542 Service" at bounding box center [129, 413] width 143 height 16
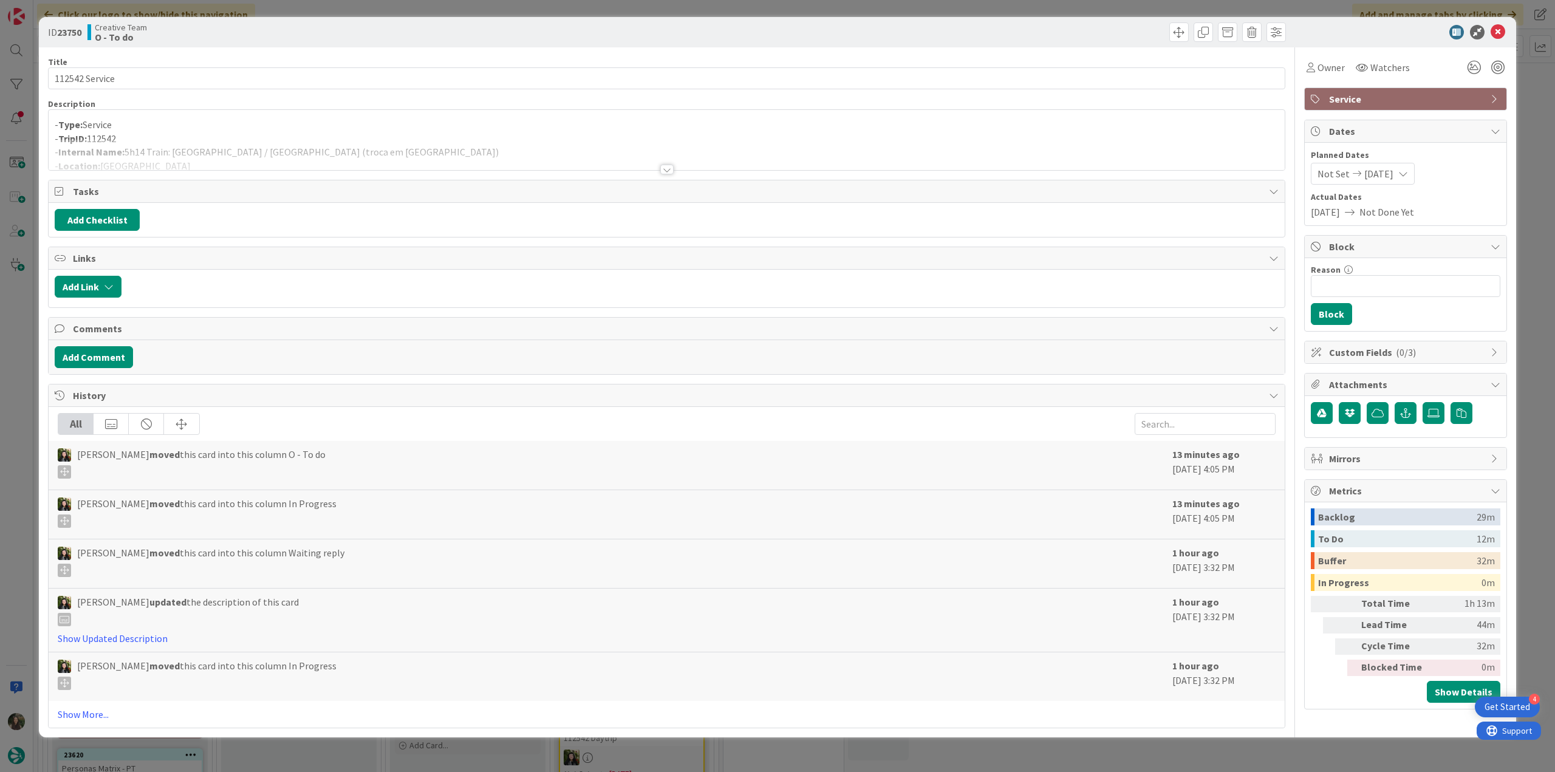
click at [16, 321] on div "ID 23750 Creative Team O - To do Title 14 / 128 112542 Service Description - Ty…" at bounding box center [777, 386] width 1555 height 772
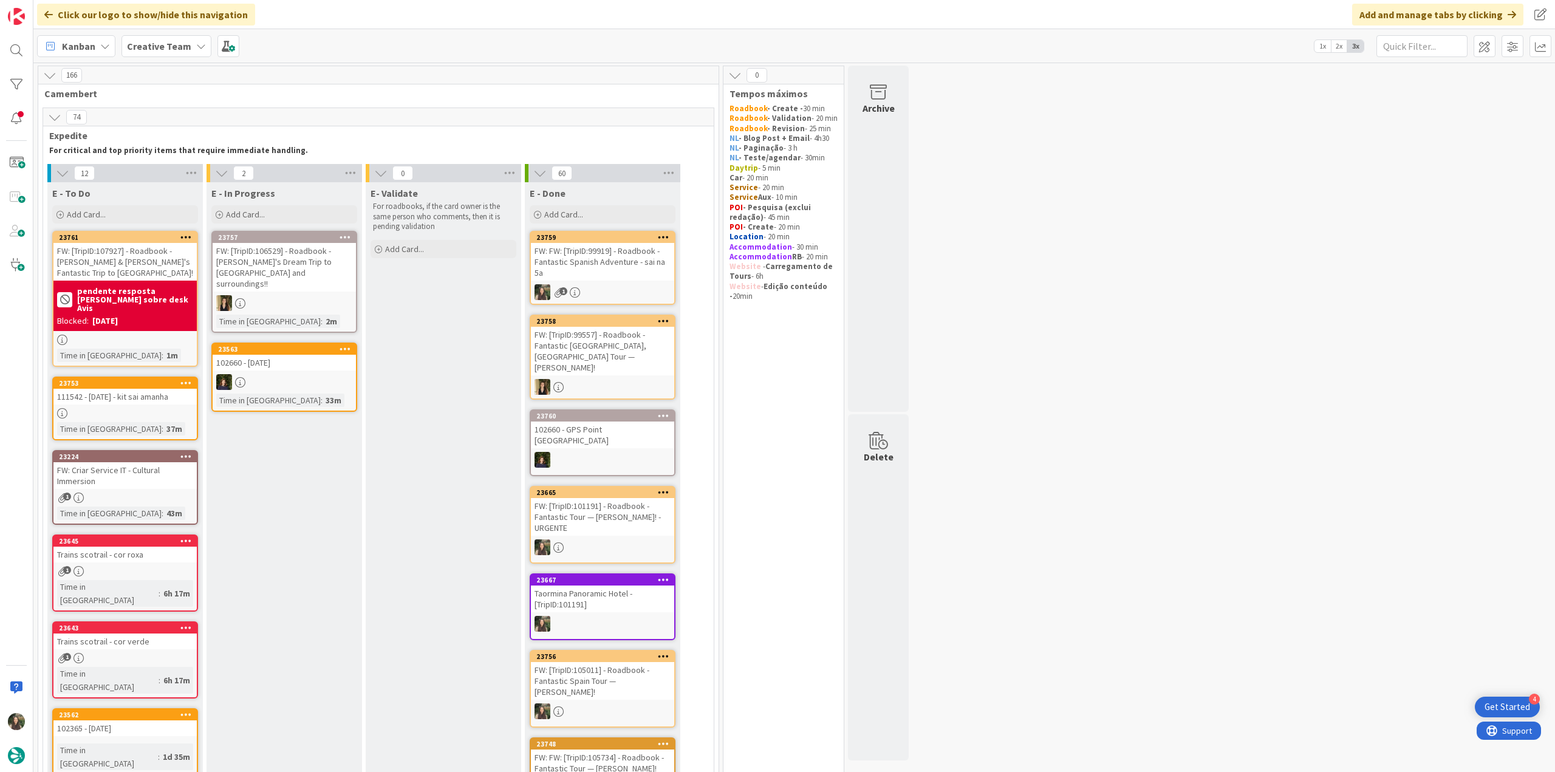
click at [166, 385] on link "23753 111542 - 1 oct - kit sai amanha Time in Column : 37m" at bounding box center [125, 409] width 146 height 64
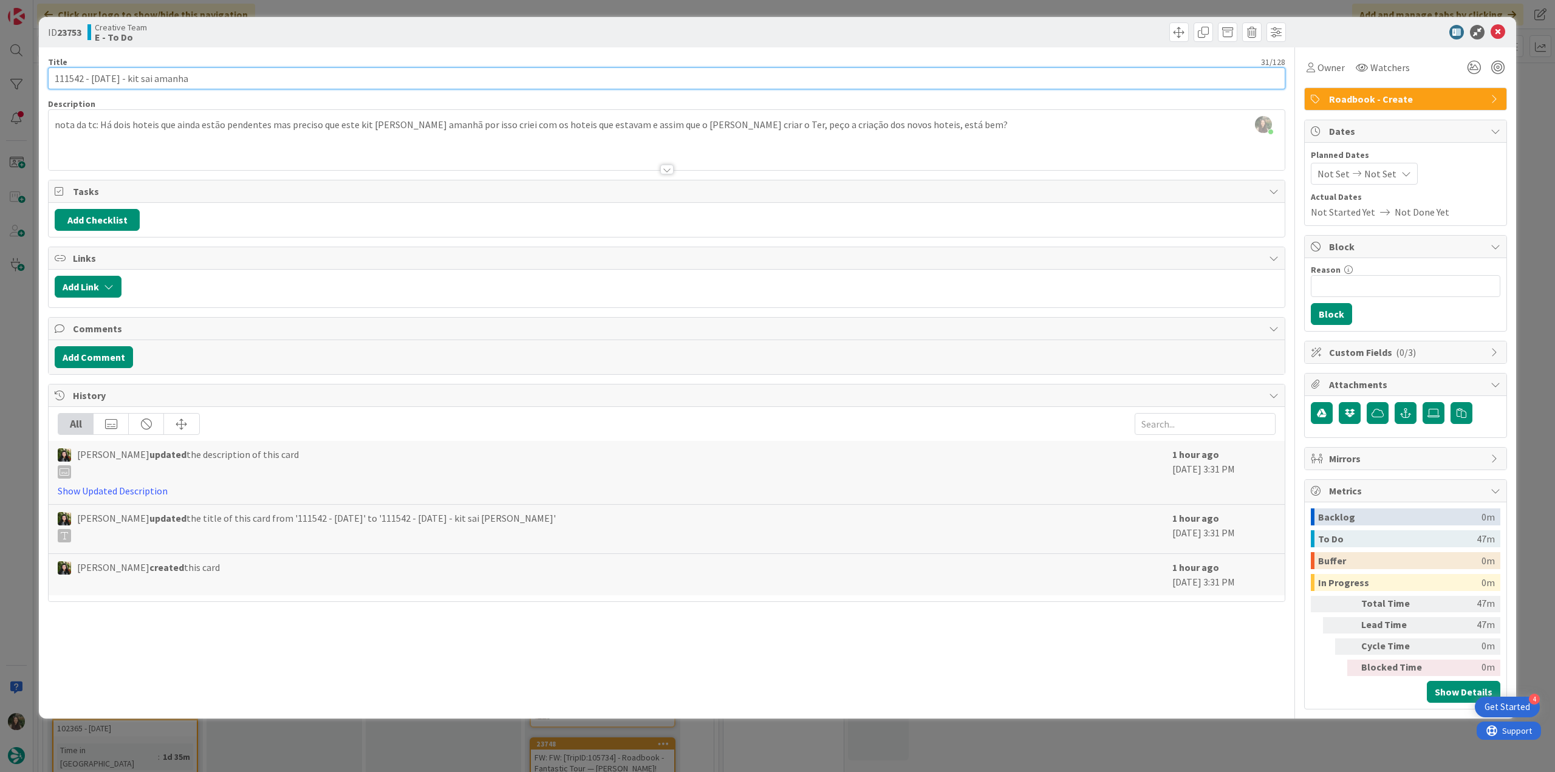
click at [67, 80] on input "111542 - [DATE] - kit sai amanha" at bounding box center [667, 78] width 1238 height 22
click at [27, 335] on div "ID 23753 Creative Team E - To Do Title 31 / 128 111542 - 1 oct - kit sai amanha…" at bounding box center [777, 386] width 1555 height 772
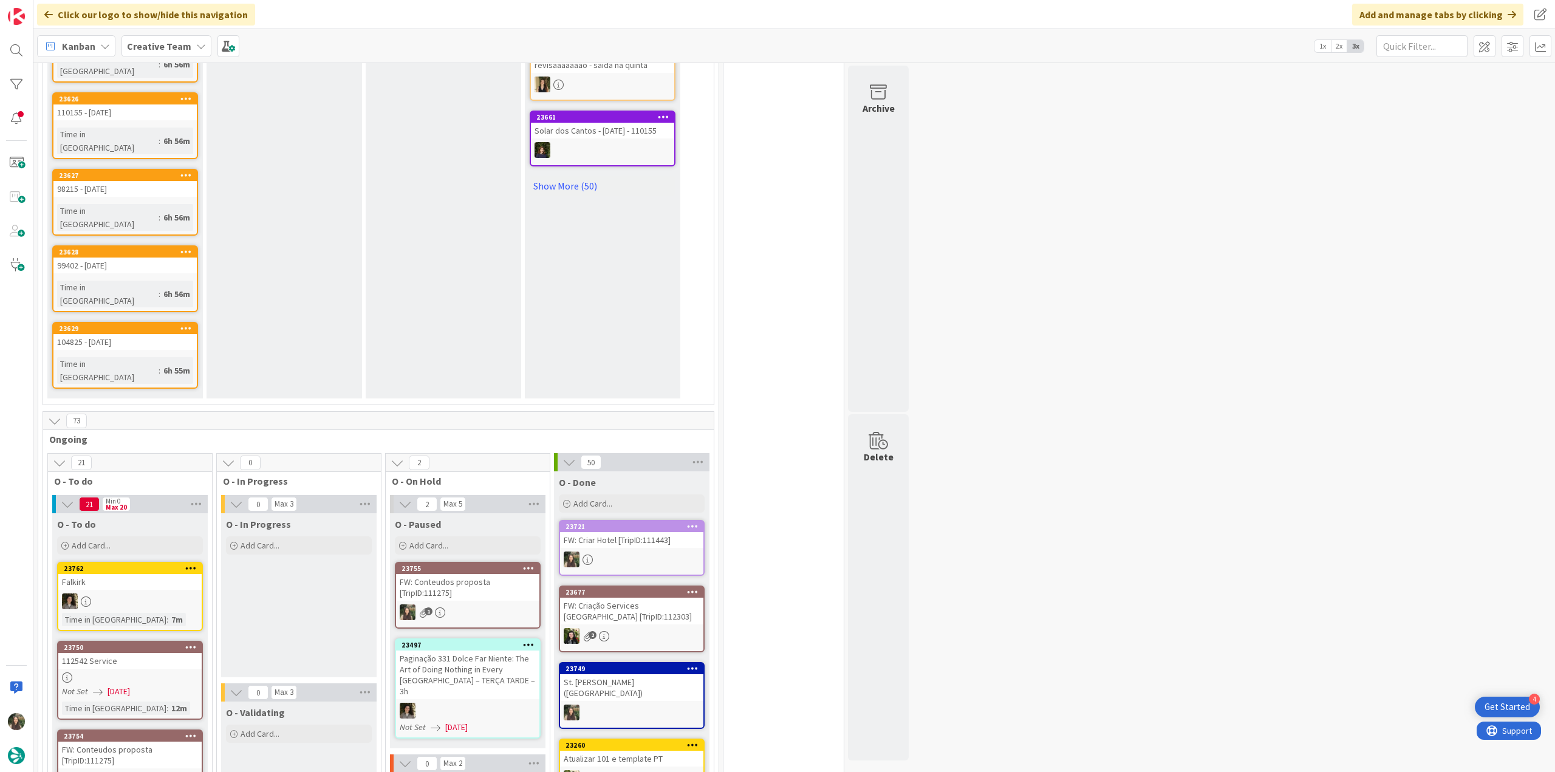
scroll to position [1033, 0]
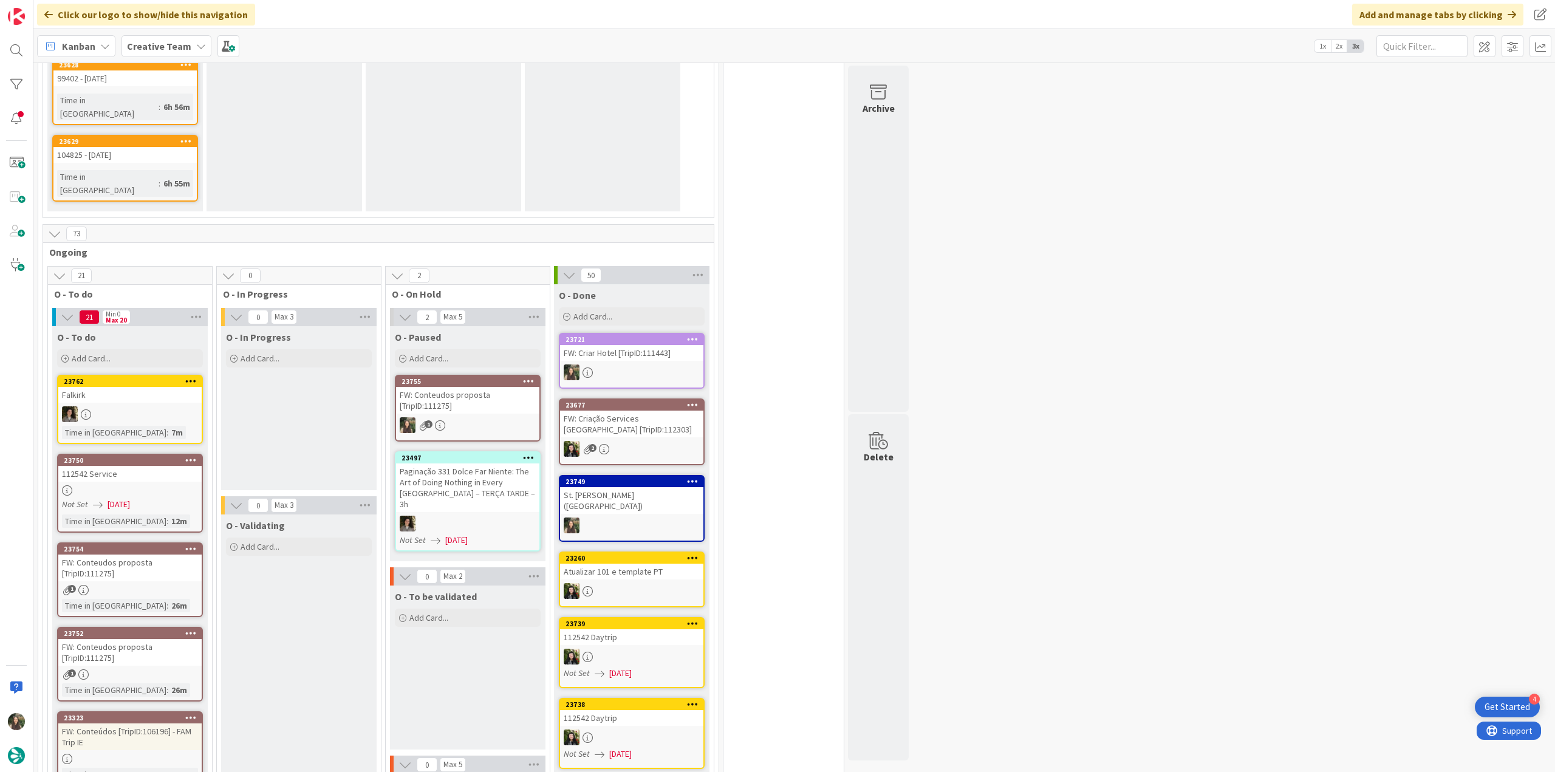
click at [443, 387] on div "FW: Conteudos proposta [TripID:111275]" at bounding box center [467, 400] width 143 height 27
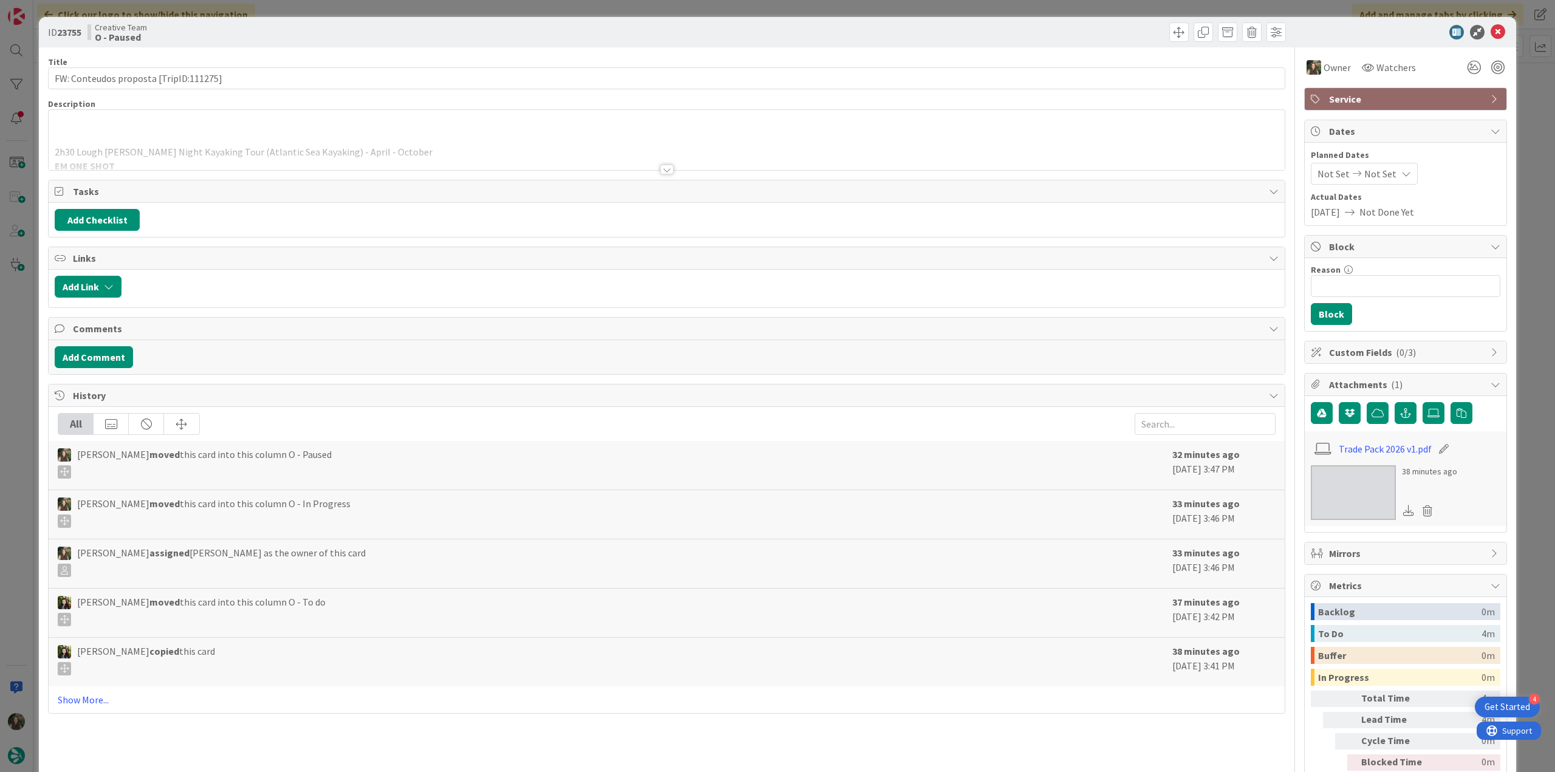
click at [352, 131] on div "2h30 Lough Hyne Night Kayaking Tour (Atlantic Sea Kayaking) - April - October E…" at bounding box center [667, 140] width 1236 height 60
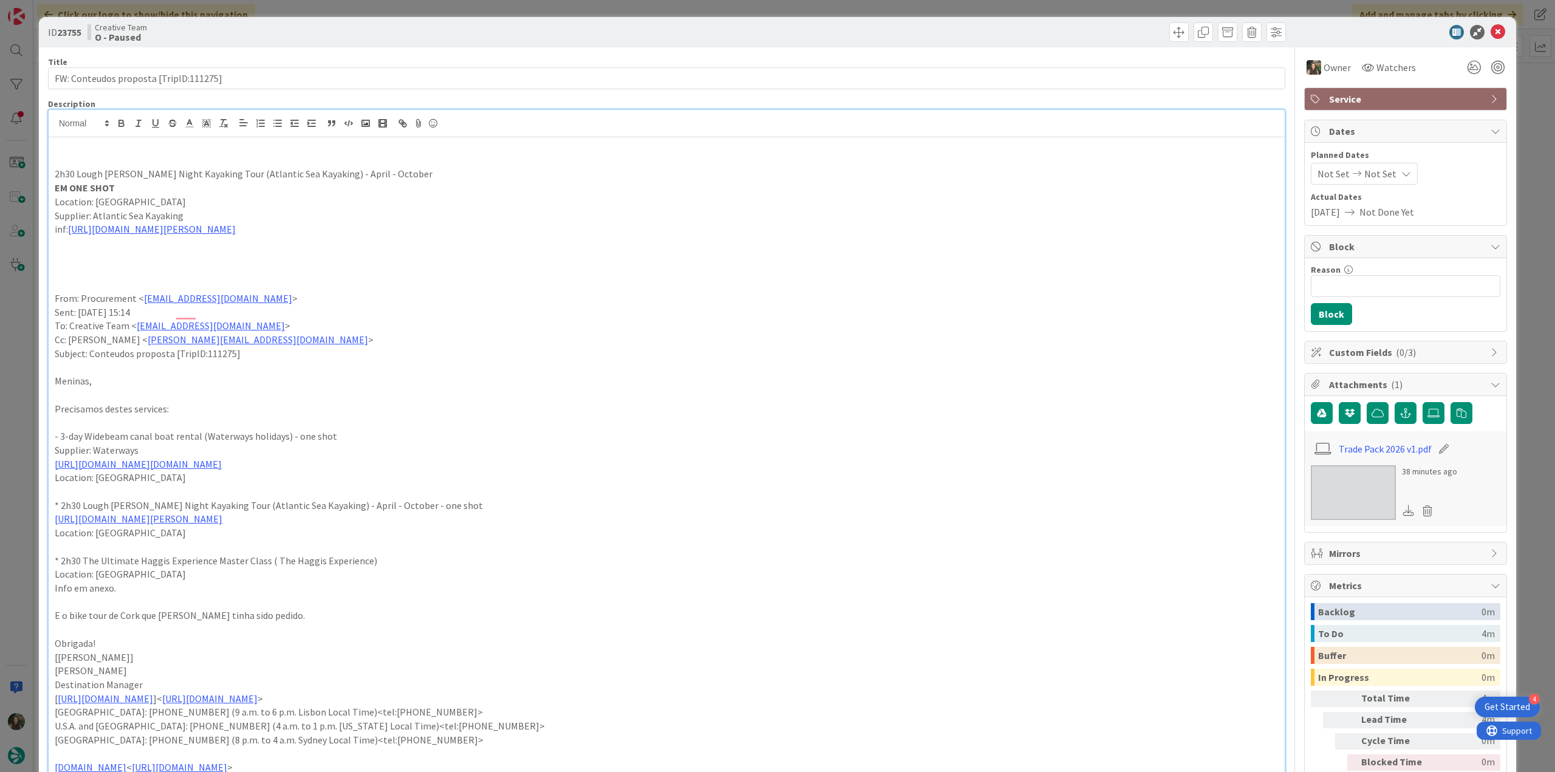
click at [22, 296] on div "ID 23755 Creative Team O - Paused Title 38 / 128 FW: Conteudos proposta [TripID…" at bounding box center [777, 386] width 1555 height 772
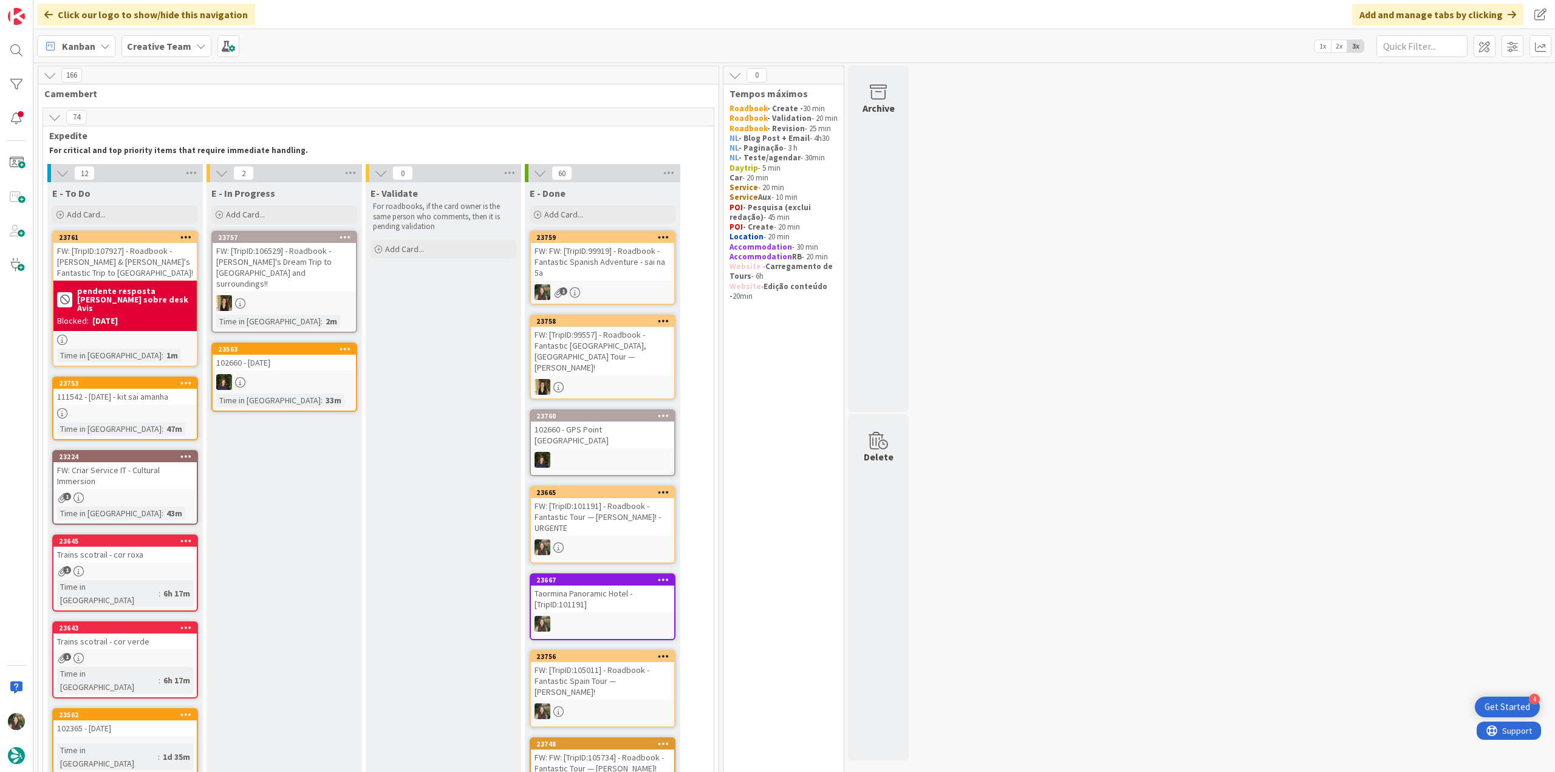
click at [122, 385] on link "23753 111542 - 1 oct - kit sai amanha Time in Column : 47m" at bounding box center [125, 409] width 146 height 64
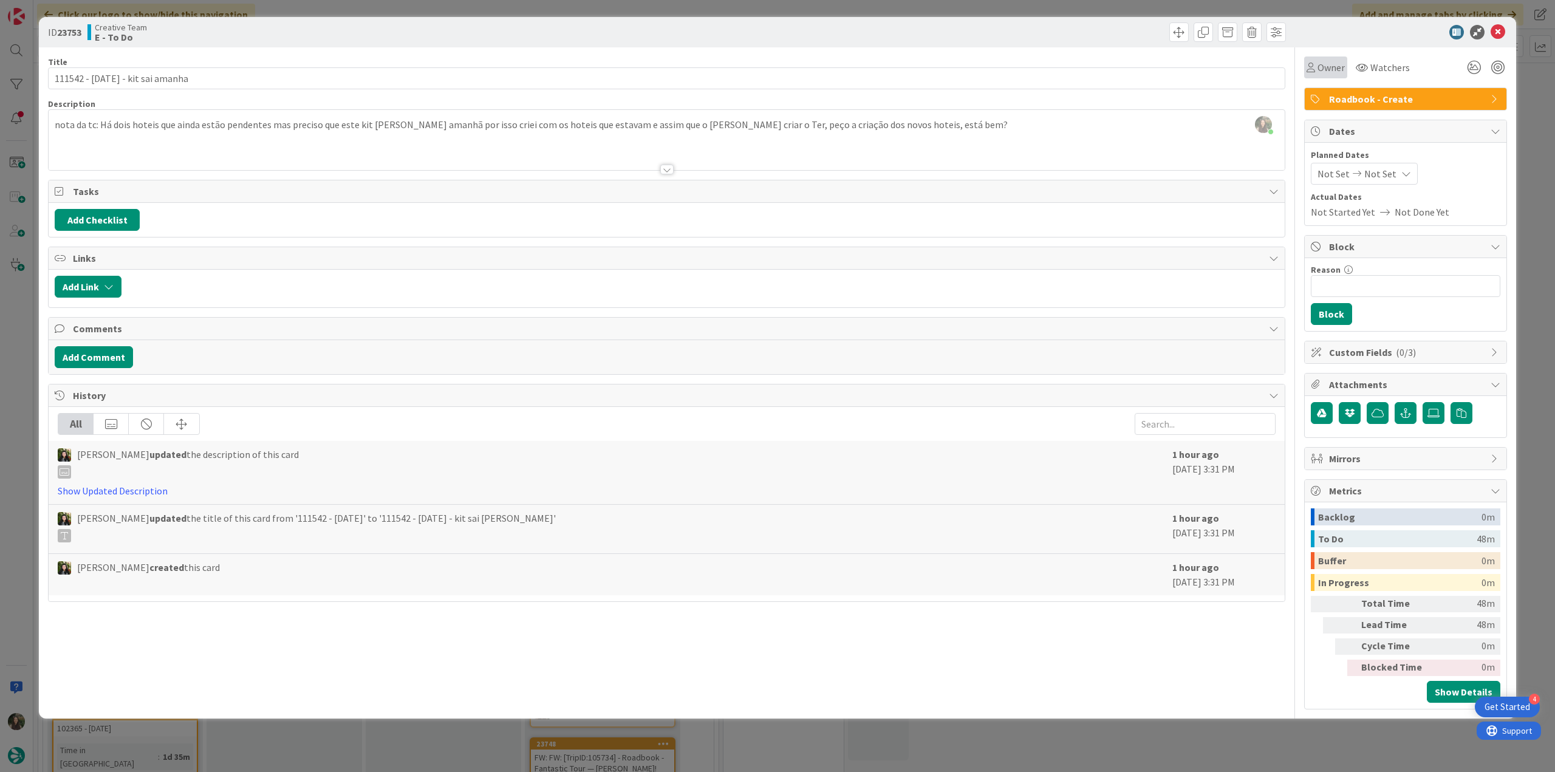
click at [1315, 77] on div "Owner" at bounding box center [1325, 67] width 43 height 22
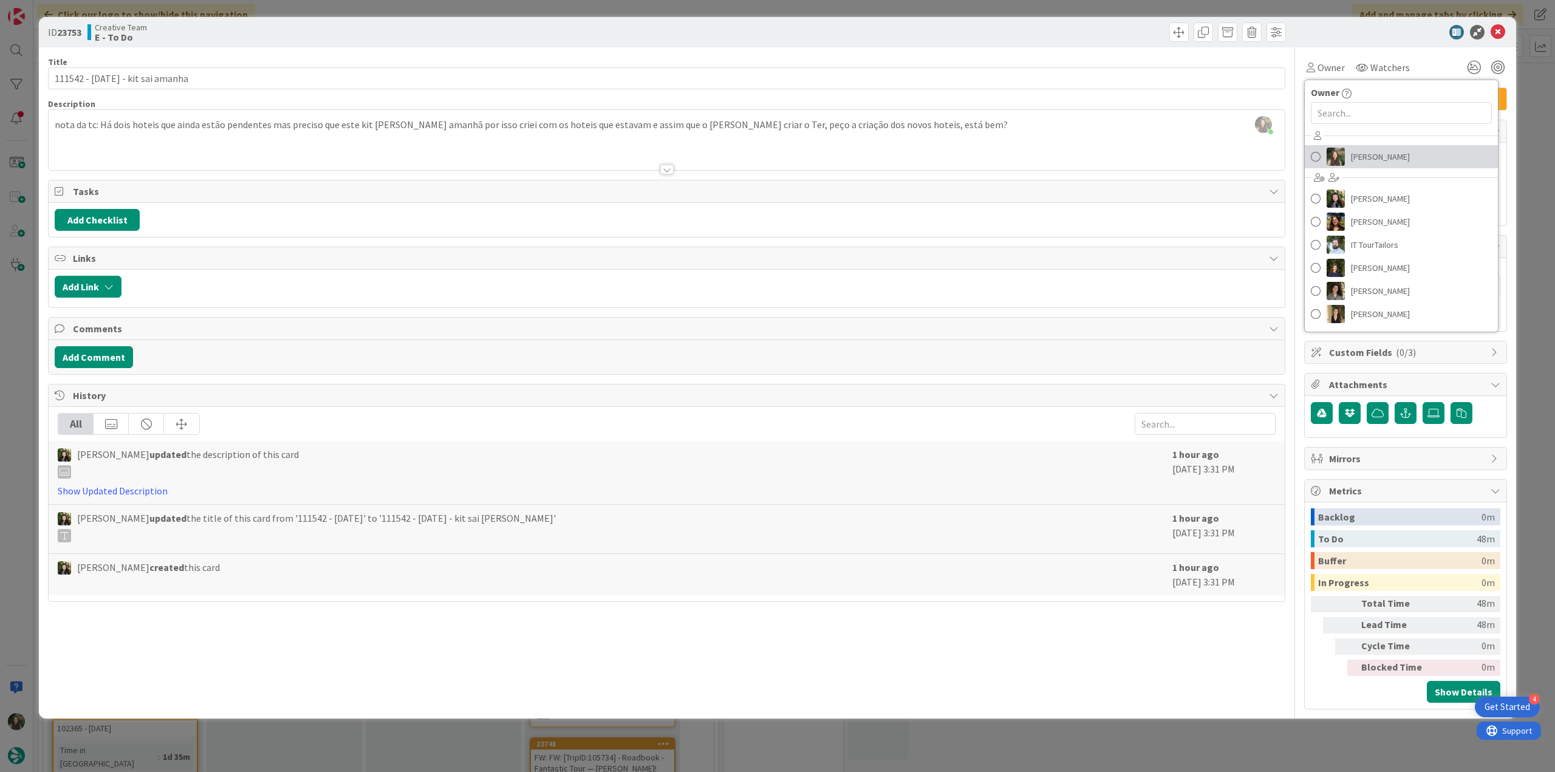
click at [1373, 159] on span "[PERSON_NAME]" at bounding box center [1380, 157] width 59 height 18
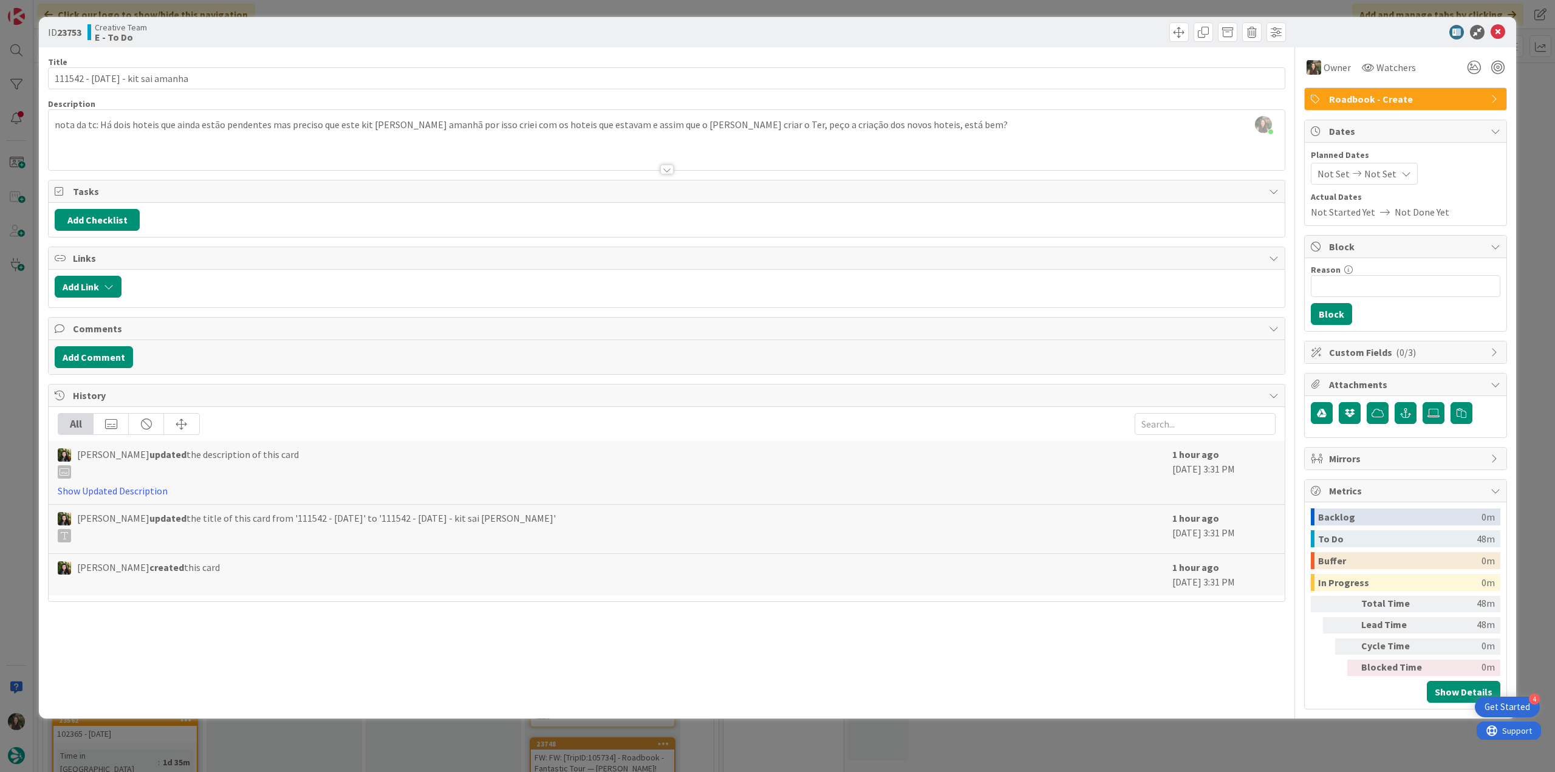
click at [1527, 120] on div "ID 23753 Creative Team E - To Do Title 31 / 128 111542 - 1 oct - kit sai amanha…" at bounding box center [777, 386] width 1555 height 772
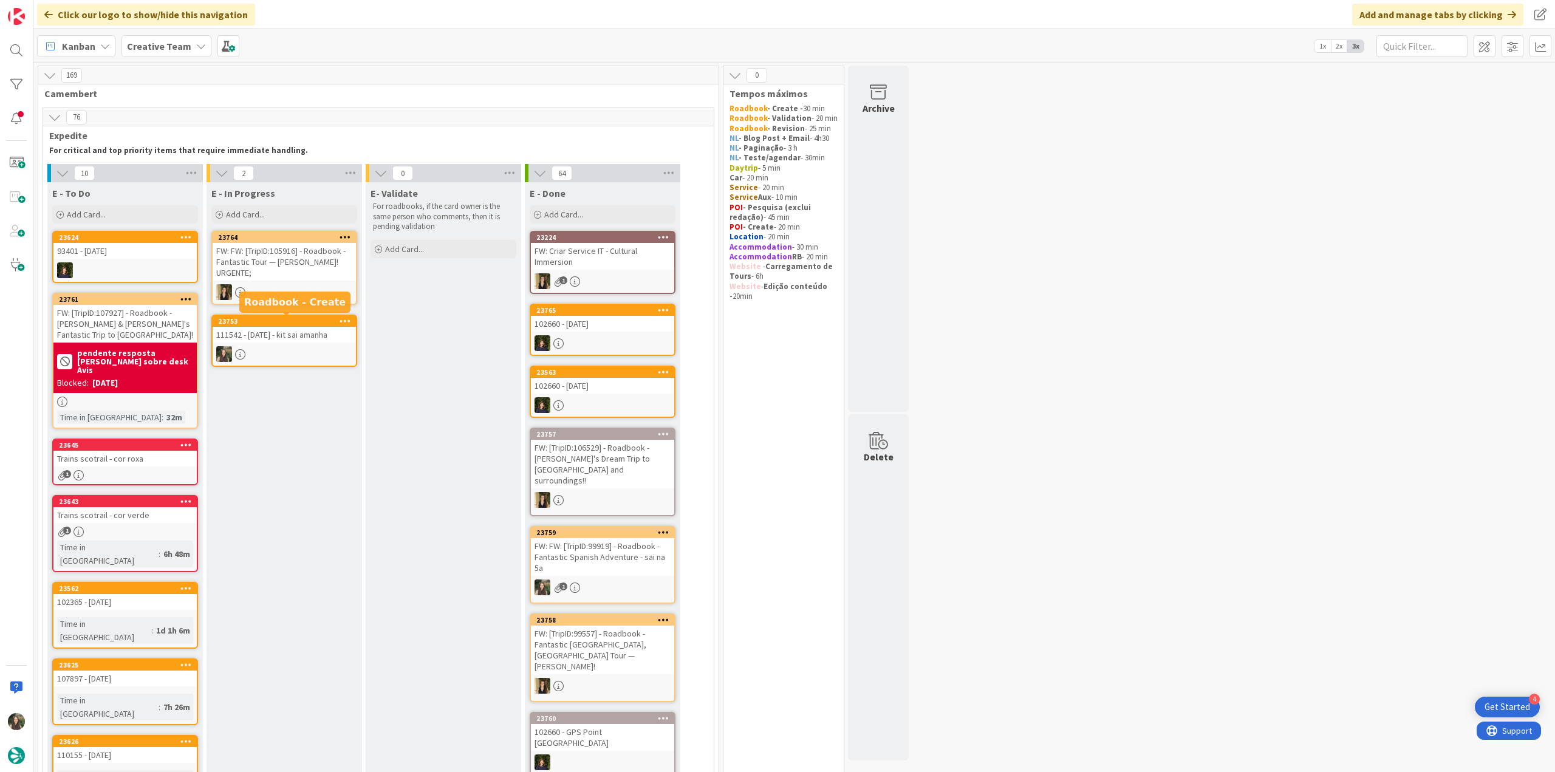
click at [269, 348] on div at bounding box center [284, 354] width 143 height 16
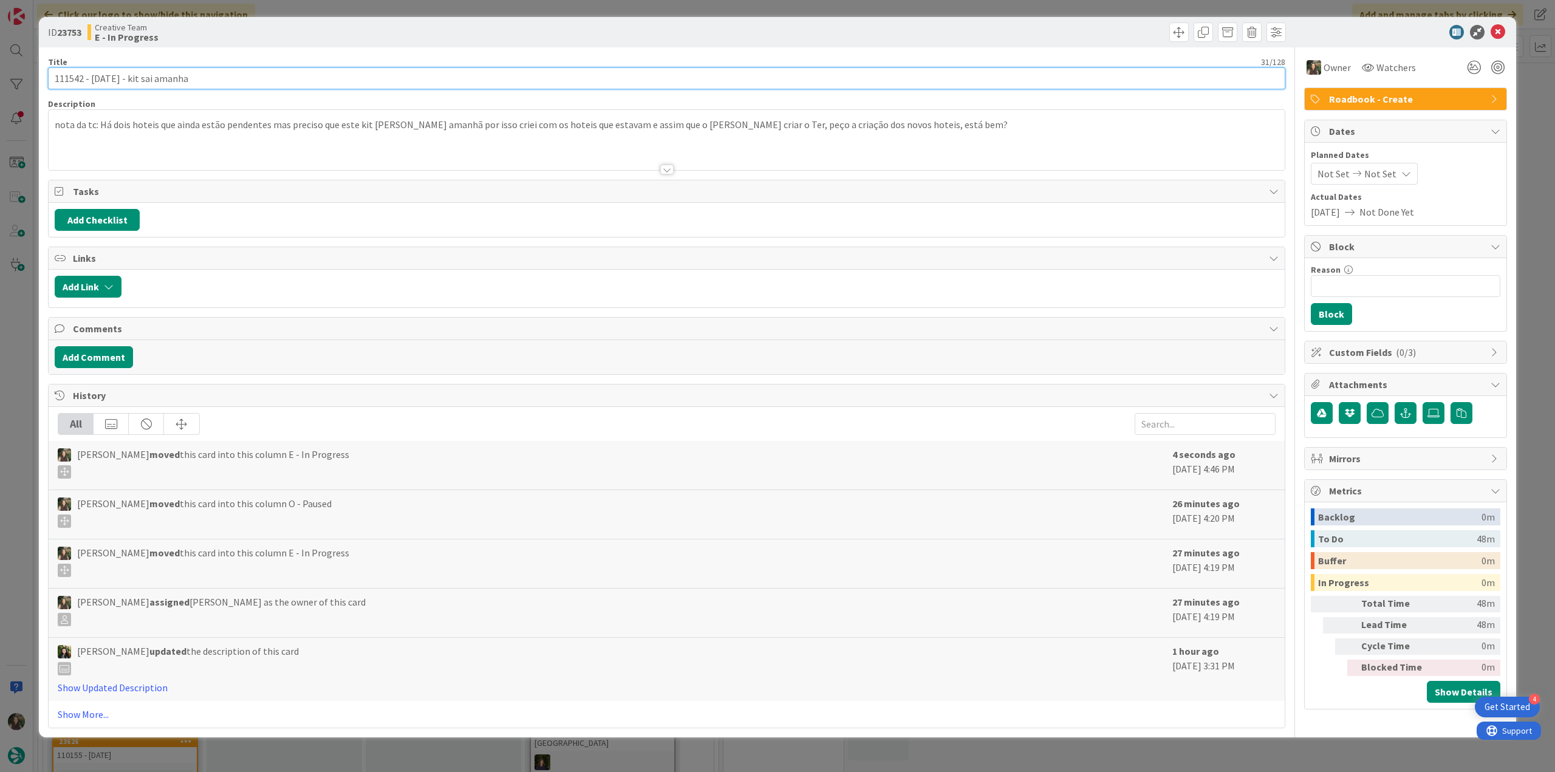
click at [63, 78] on input "111542 - [DATE] - kit sai amanha" at bounding box center [667, 78] width 1238 height 22
click at [30, 336] on div "ID 23753 Creative Team E - In Progress Title 31 / 128 111542 - 1 oct - kit sai …" at bounding box center [777, 386] width 1555 height 772
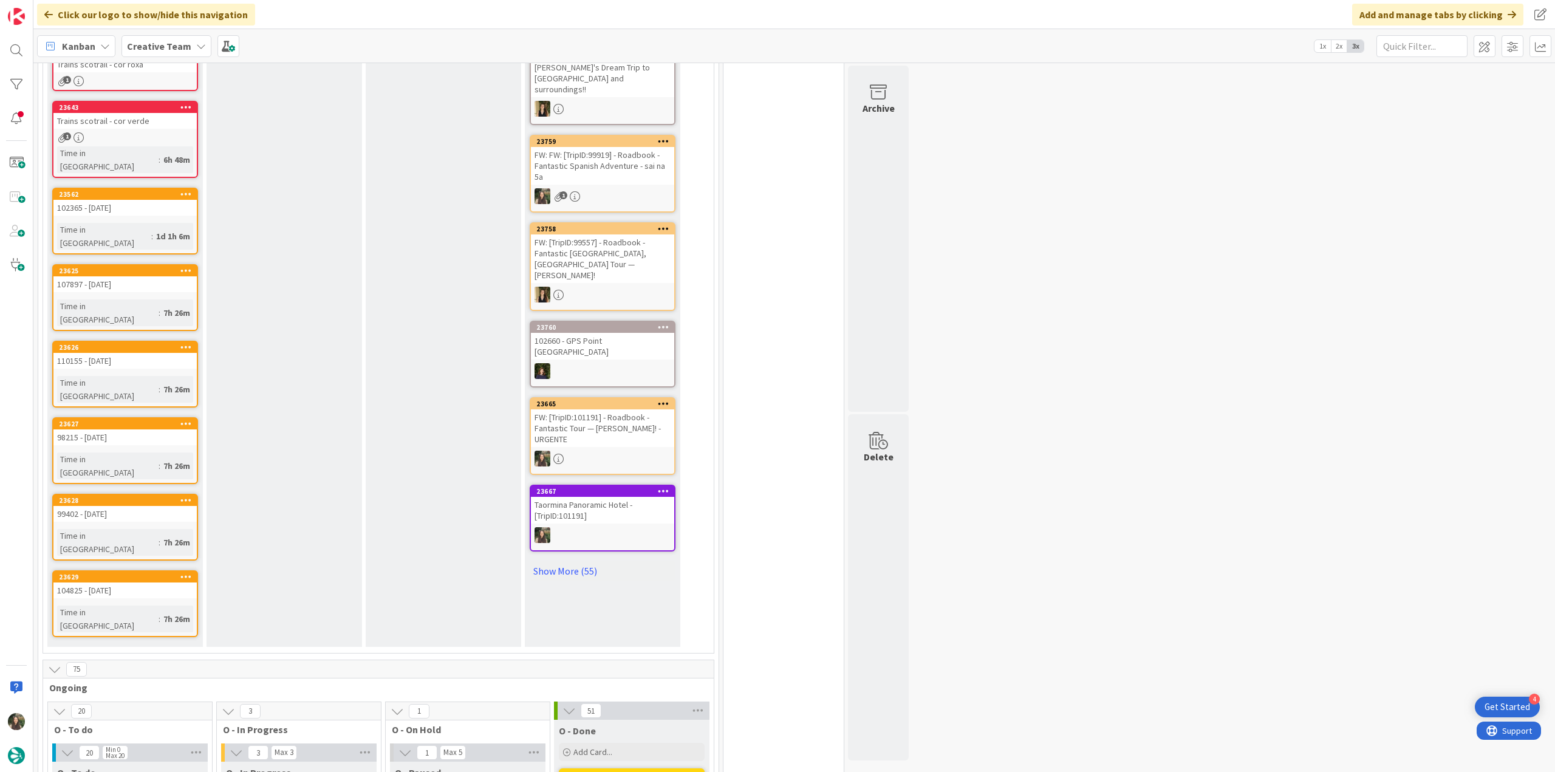
scroll to position [608, 0]
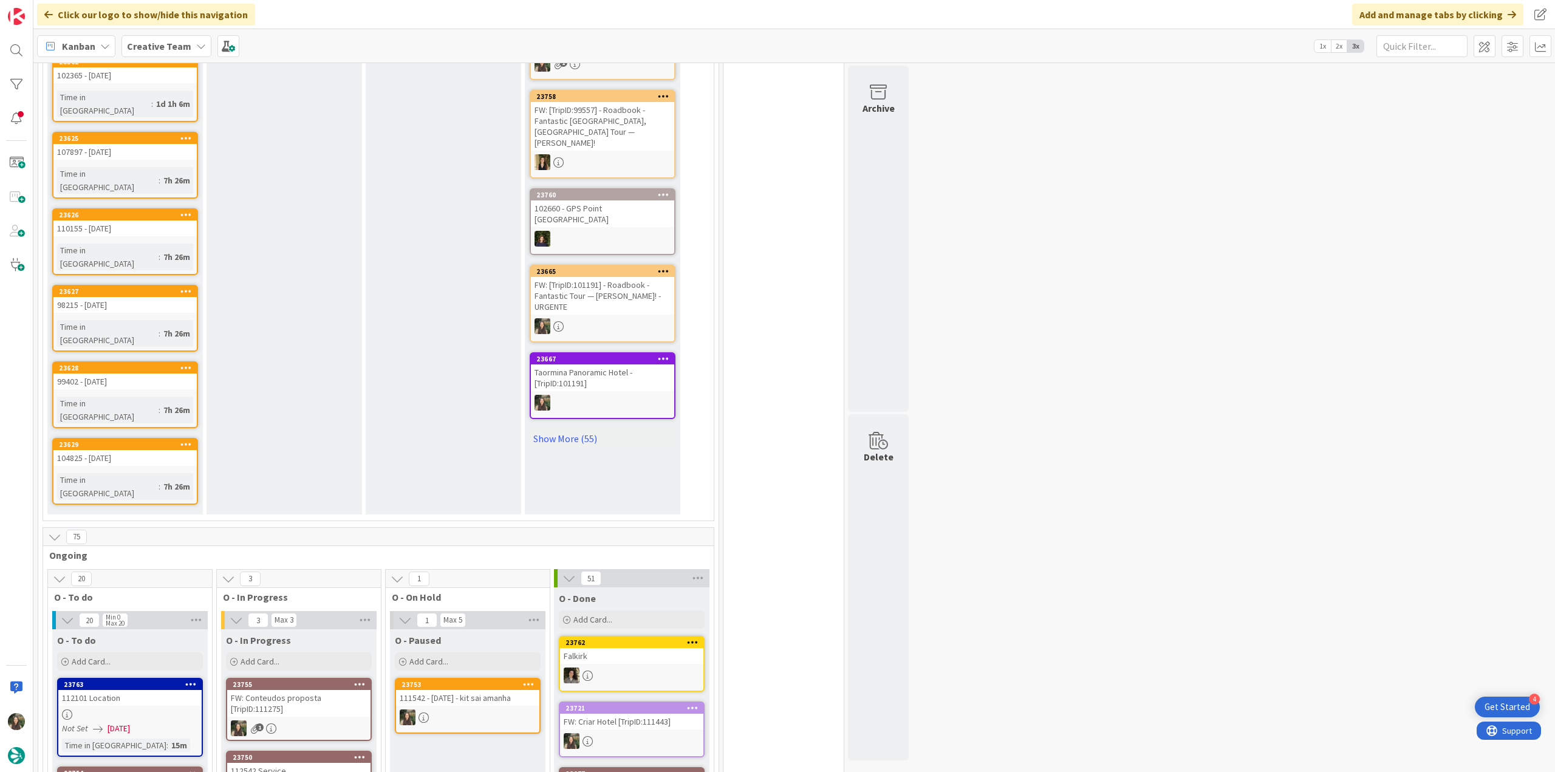
click at [324, 690] on div "FW: Conteudos proposta [TripID:111275]" at bounding box center [298, 703] width 143 height 27
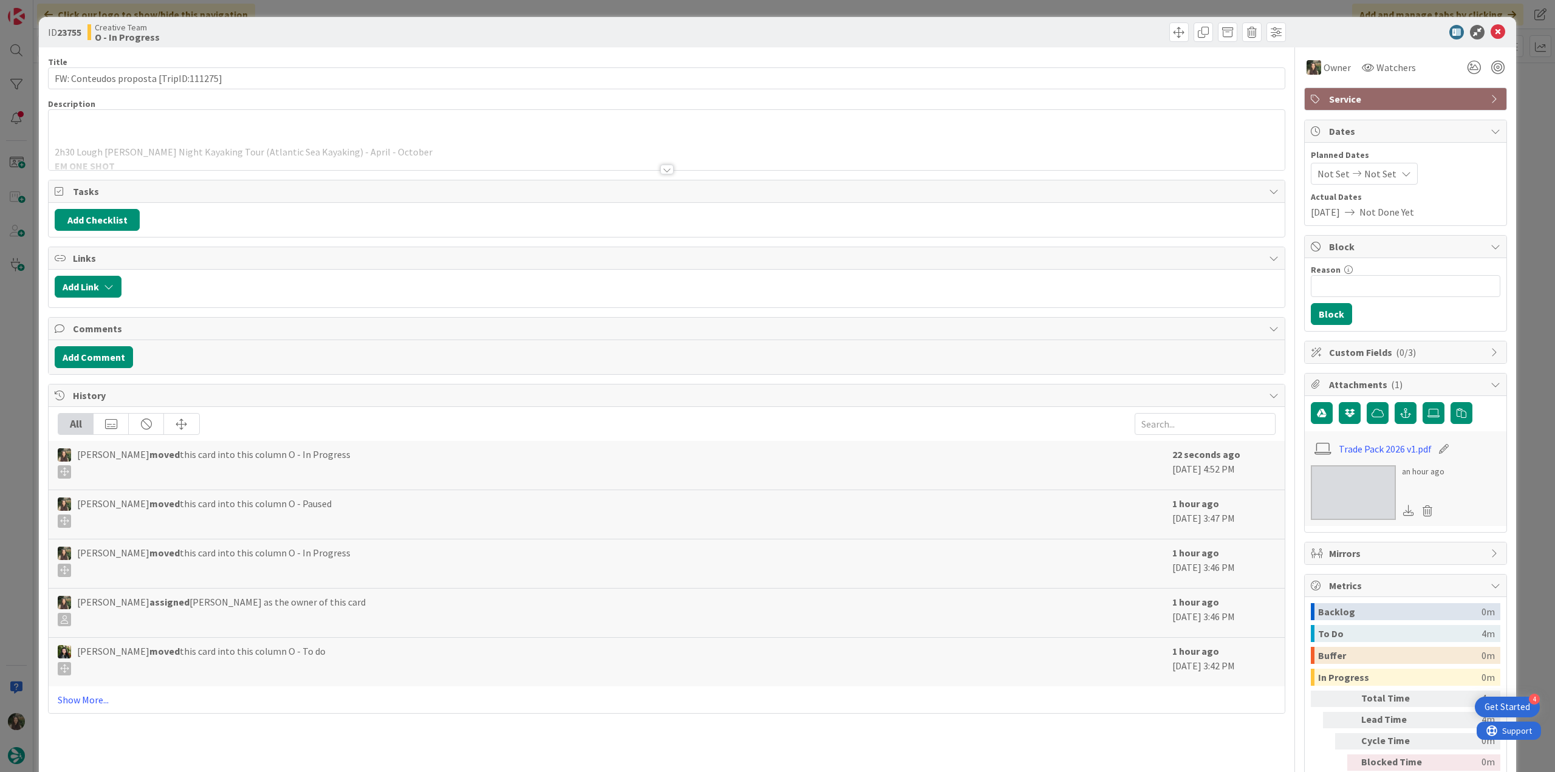
click at [363, 131] on div "2h30 Lough Hyne Night Kayaking Tour (Atlantic Sea Kayaking) - April - October E…" at bounding box center [667, 140] width 1236 height 60
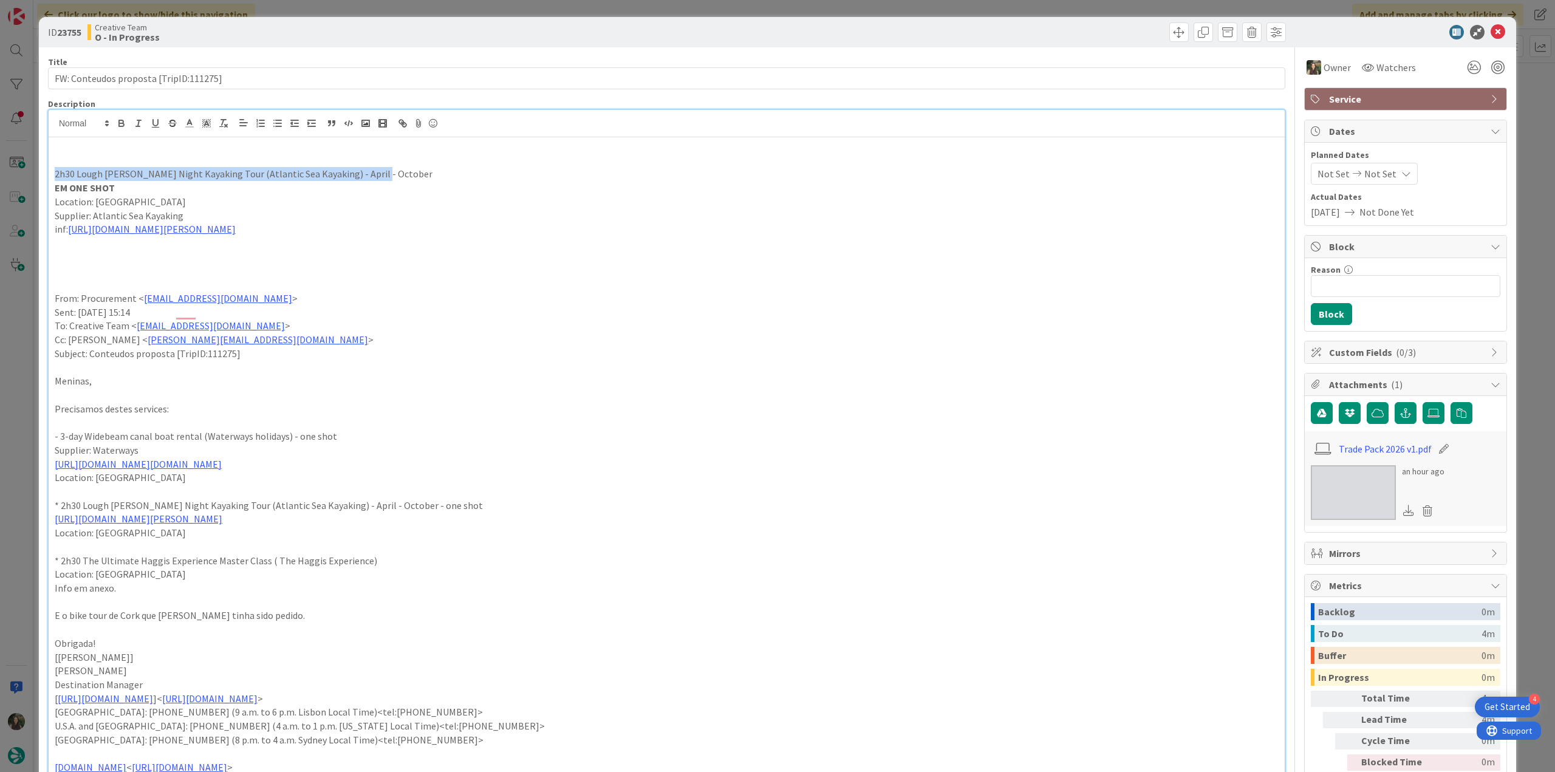
drag, startPoint x: 377, startPoint y: 173, endPoint x: 53, endPoint y: 174, distance: 323.2
click at [53, 174] on div "2h30 Lough Hyne Night Kayaking Tour (Atlantic Sea Kayaking) - April - October E…" at bounding box center [667, 496] width 1236 height 719
copy p "2h30 Lough Hyne Night Kayaking Tour (Atlantic Sea Kayaking) - April - October"
click at [202, 80] on input "FW: Conteudos proposta [TripID:111275]" at bounding box center [667, 78] width 1238 height 22
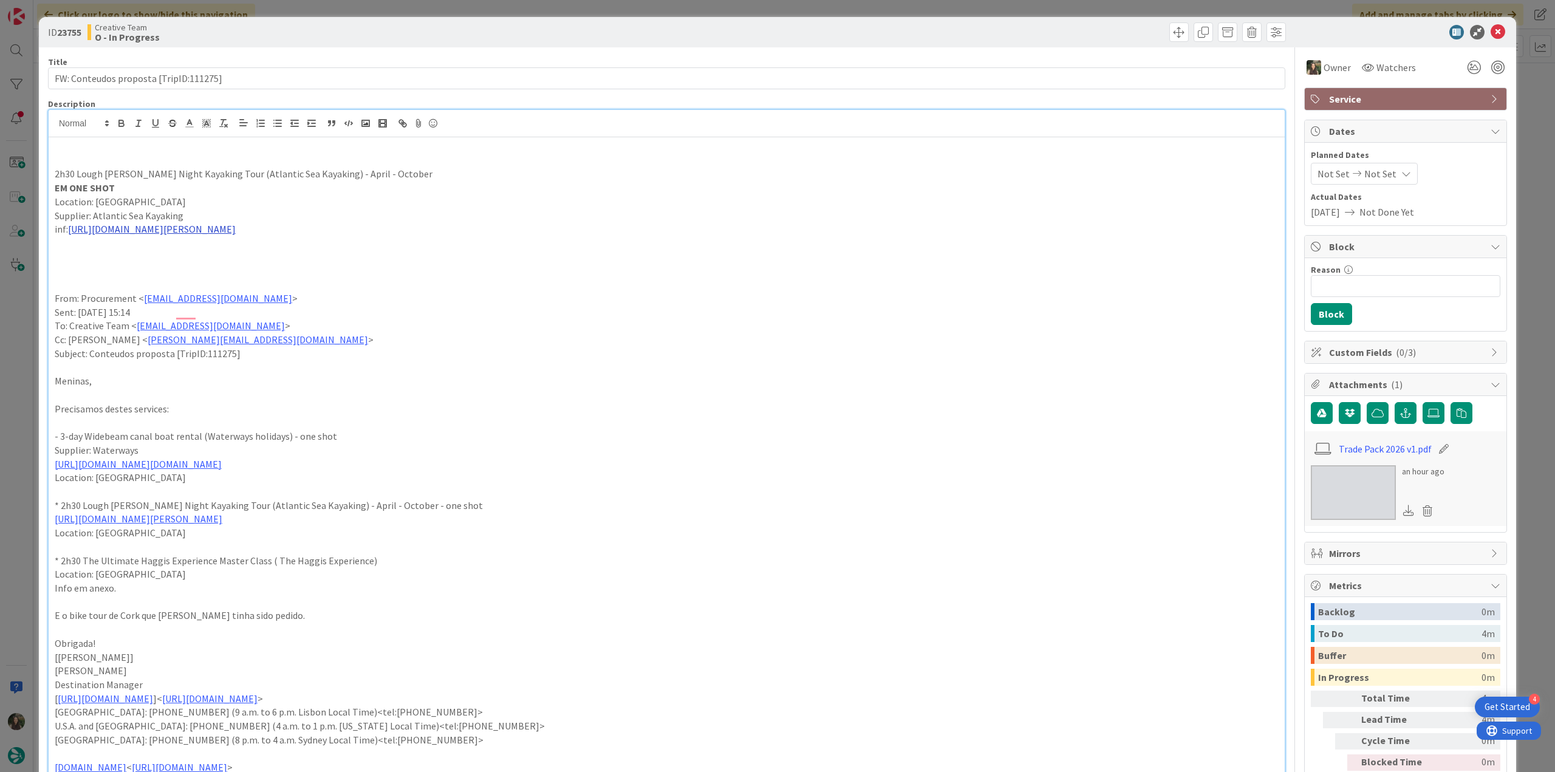
click at [236, 228] on link "[URL][DOMAIN_NAME]" at bounding box center [152, 229] width 168 height 12
click at [227, 248] on link "[URL][DOMAIN_NAME]" at bounding box center [227, 253] width 122 height 16
click at [31, 324] on div "ID 23755 Creative Team O - In Progress Title 38 / 128 FW: Conteudos proposta [T…" at bounding box center [777, 386] width 1555 height 772
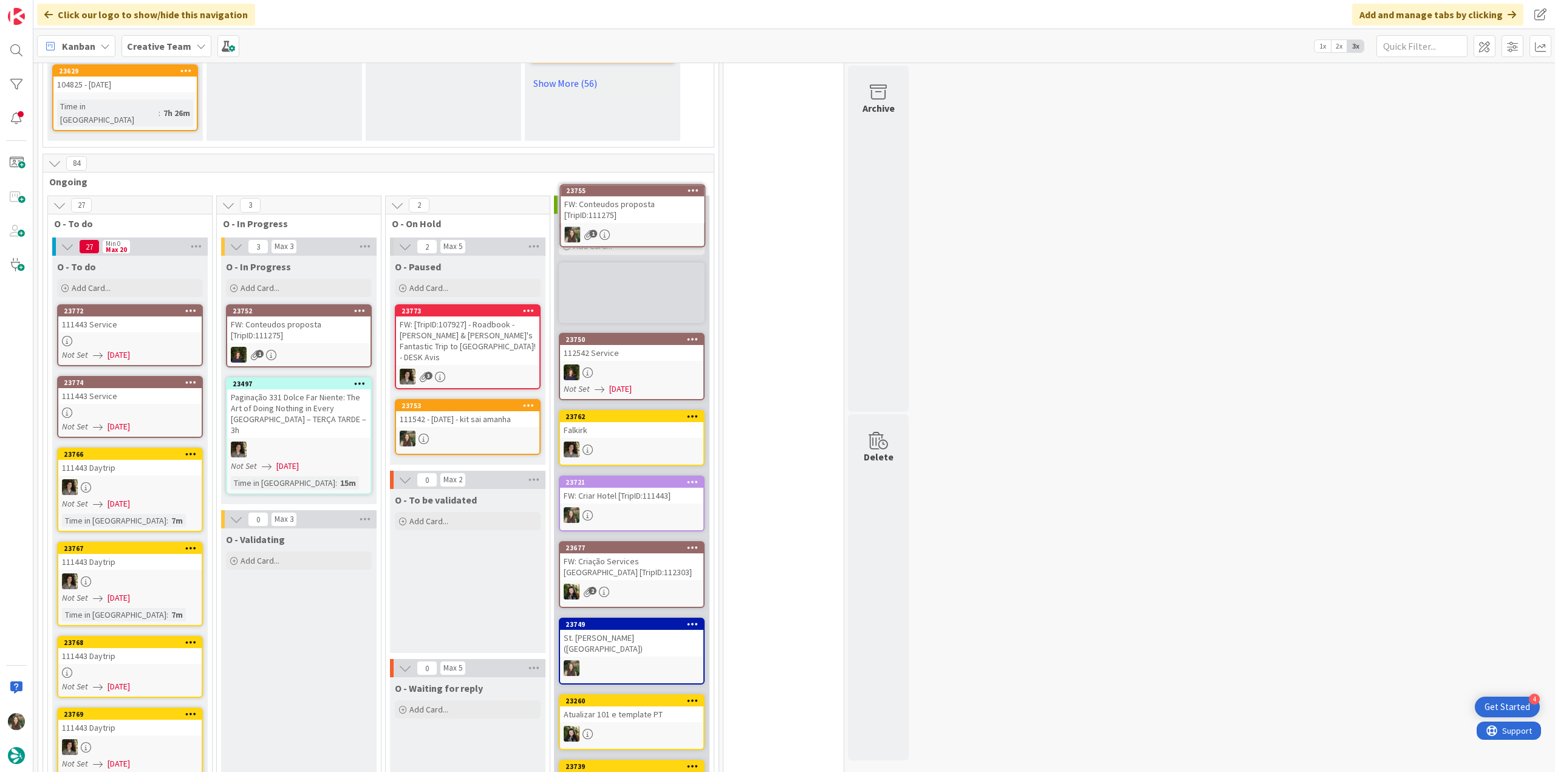
scroll to position [969, 0]
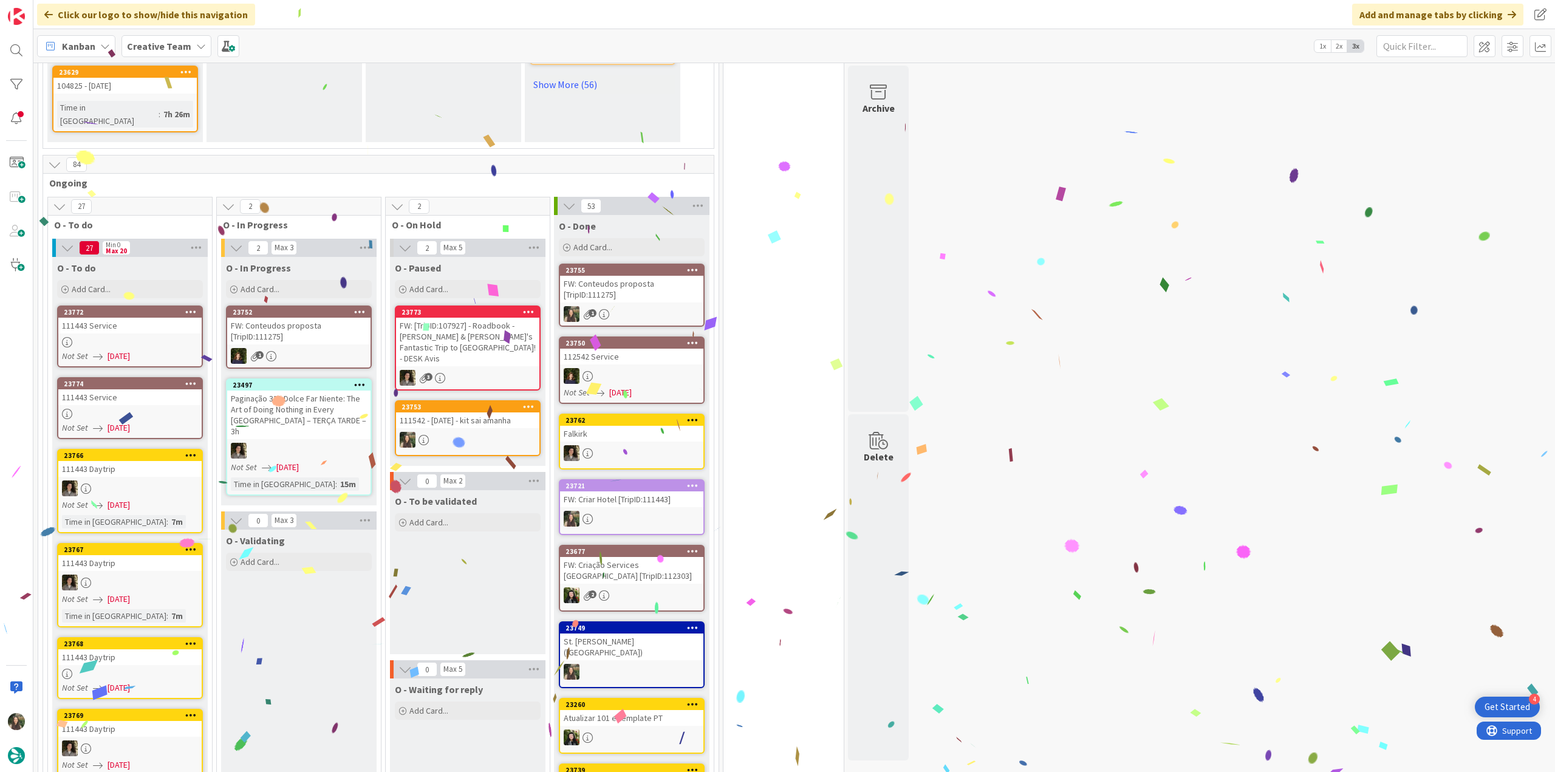
click at [601, 276] on div "FW: Conteudos proposta [TripID:111275]" at bounding box center [631, 289] width 143 height 27
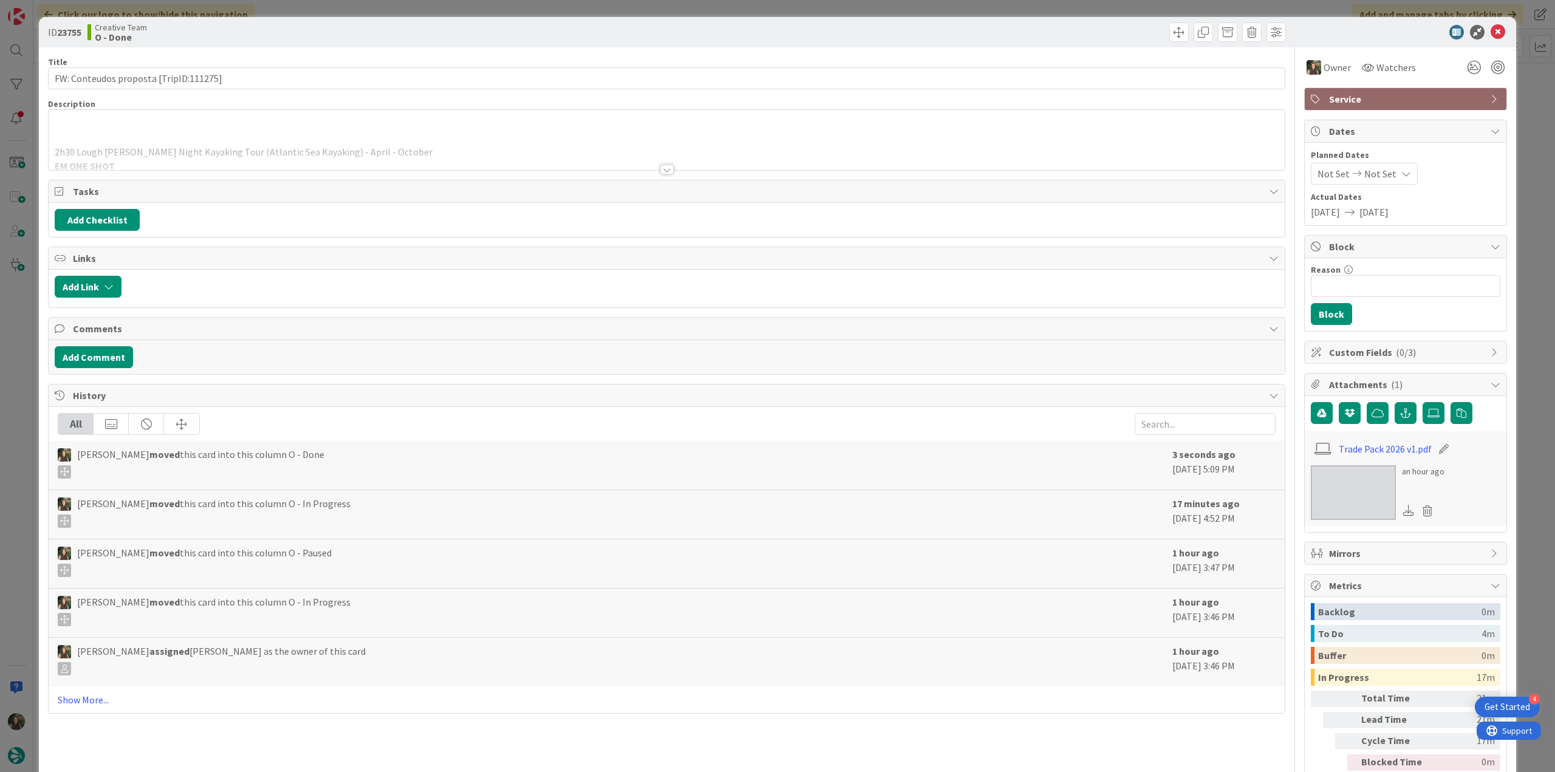
drag, startPoint x: 1535, startPoint y: 566, endPoint x: 1383, endPoint y: 578, distance: 152.4
click at [1535, 566] on div "ID 23755 Creative Team O - Done Title 38 / 128 FW: Conteudos proposta [TripID:1…" at bounding box center [777, 386] width 1555 height 772
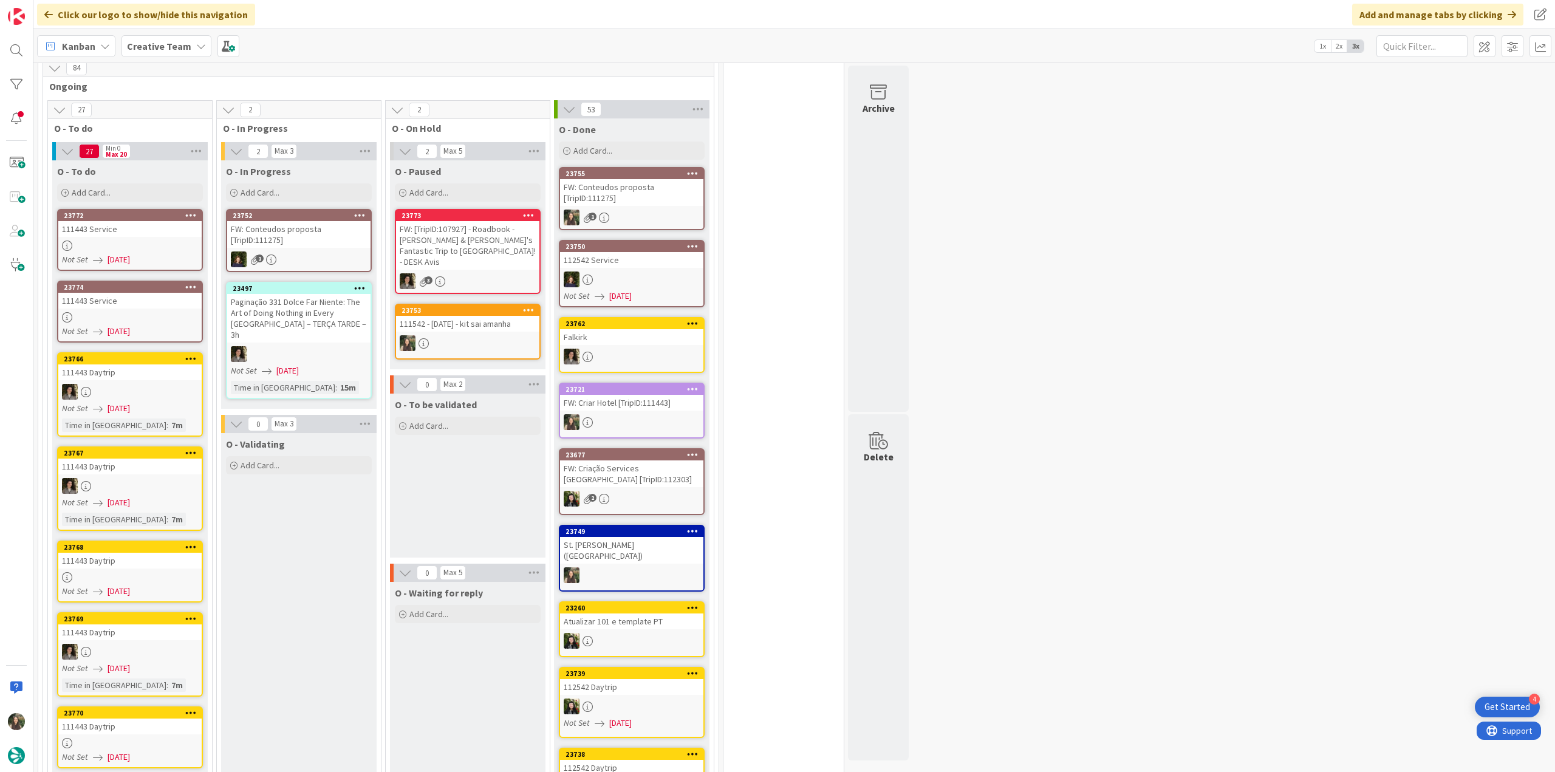
scroll to position [1151, 0]
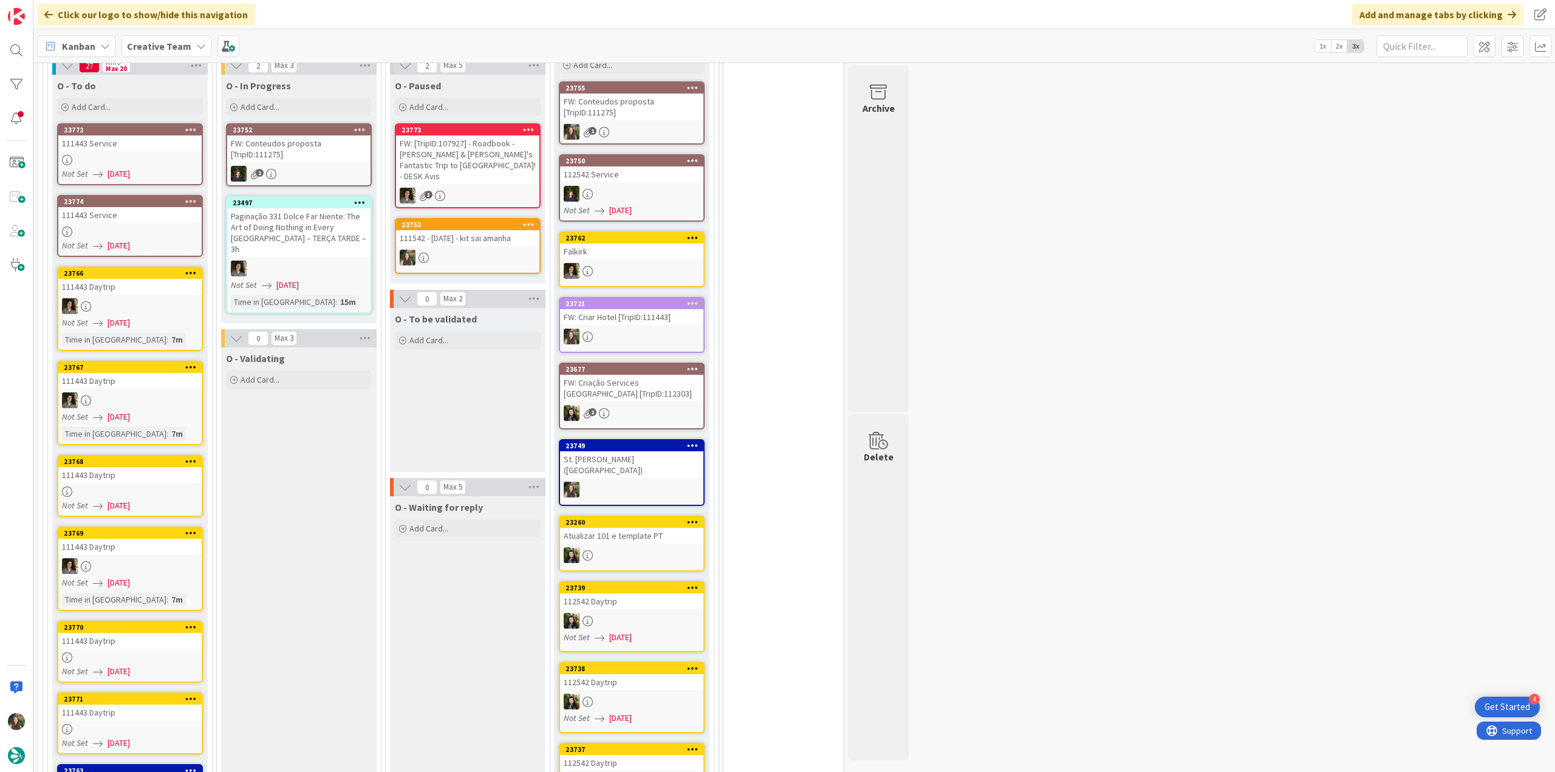
click at [145, 467] on div "111443 Daytrip" at bounding box center [129, 475] width 143 height 16
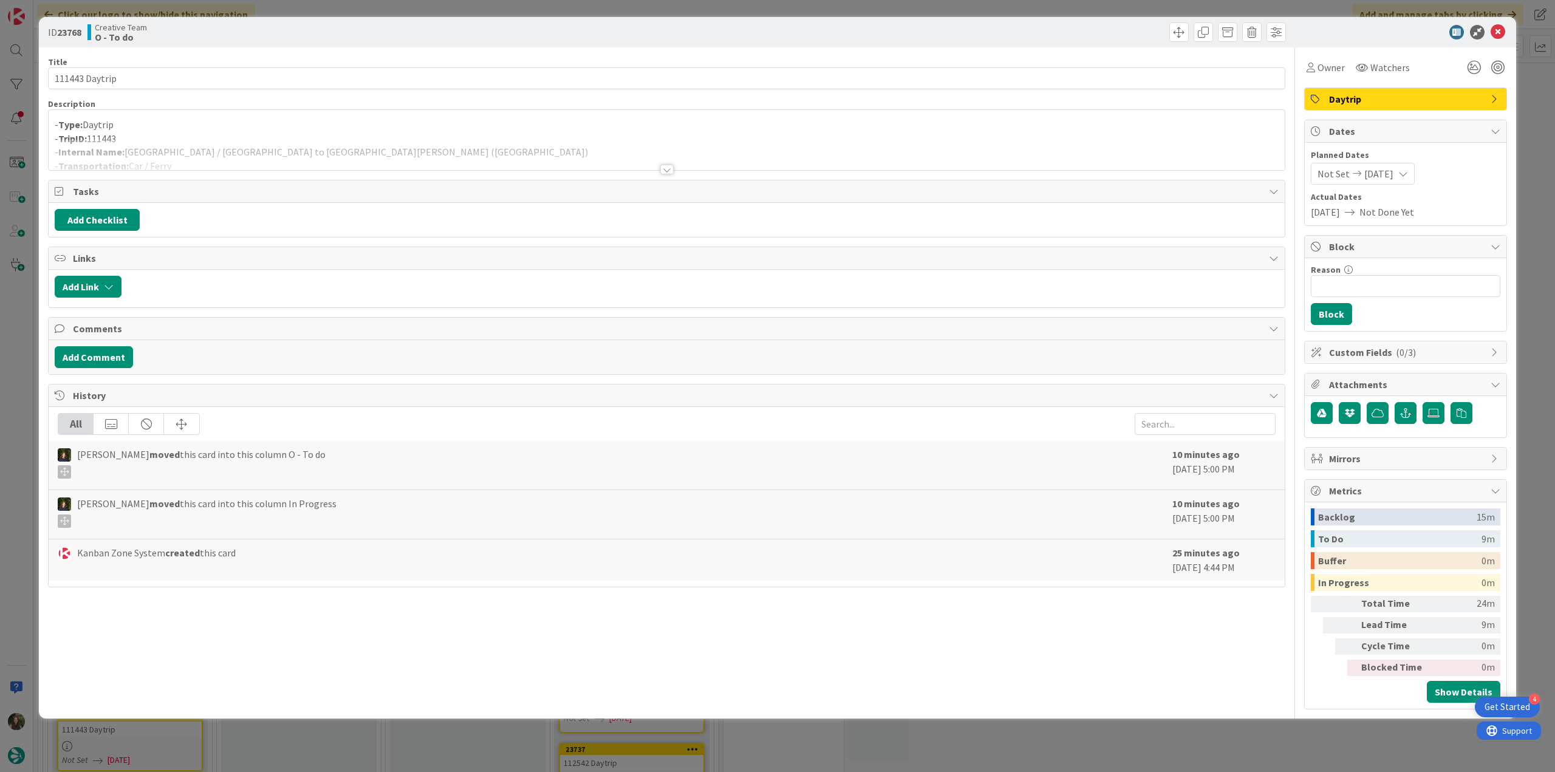
click at [21, 423] on div "ID 23768 Creative Team O - To do Title 14 / 128 111443 Daytrip Description - Ty…" at bounding box center [777, 386] width 1555 height 772
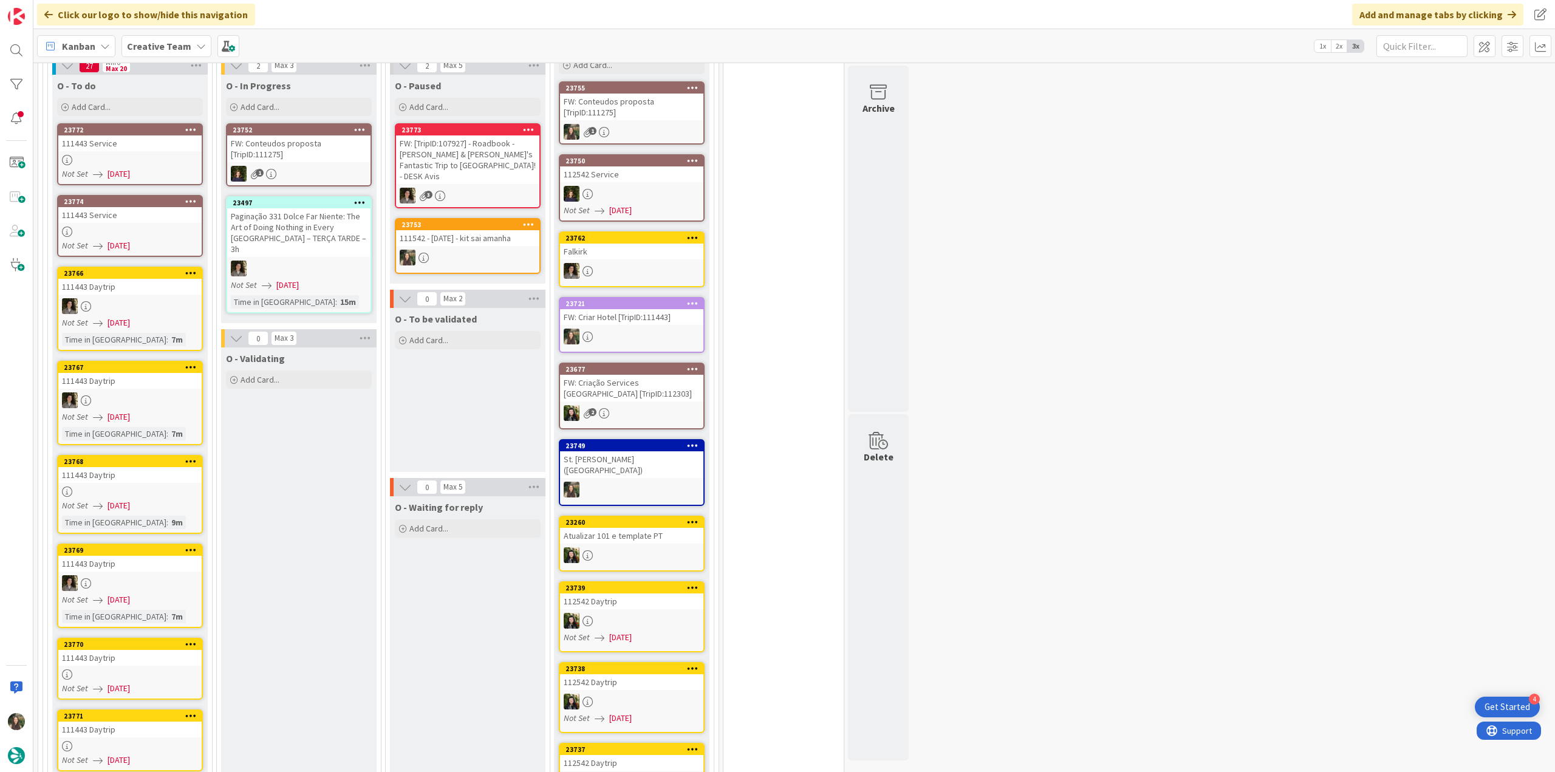
click at [148, 650] on div "111443 Daytrip" at bounding box center [129, 658] width 143 height 16
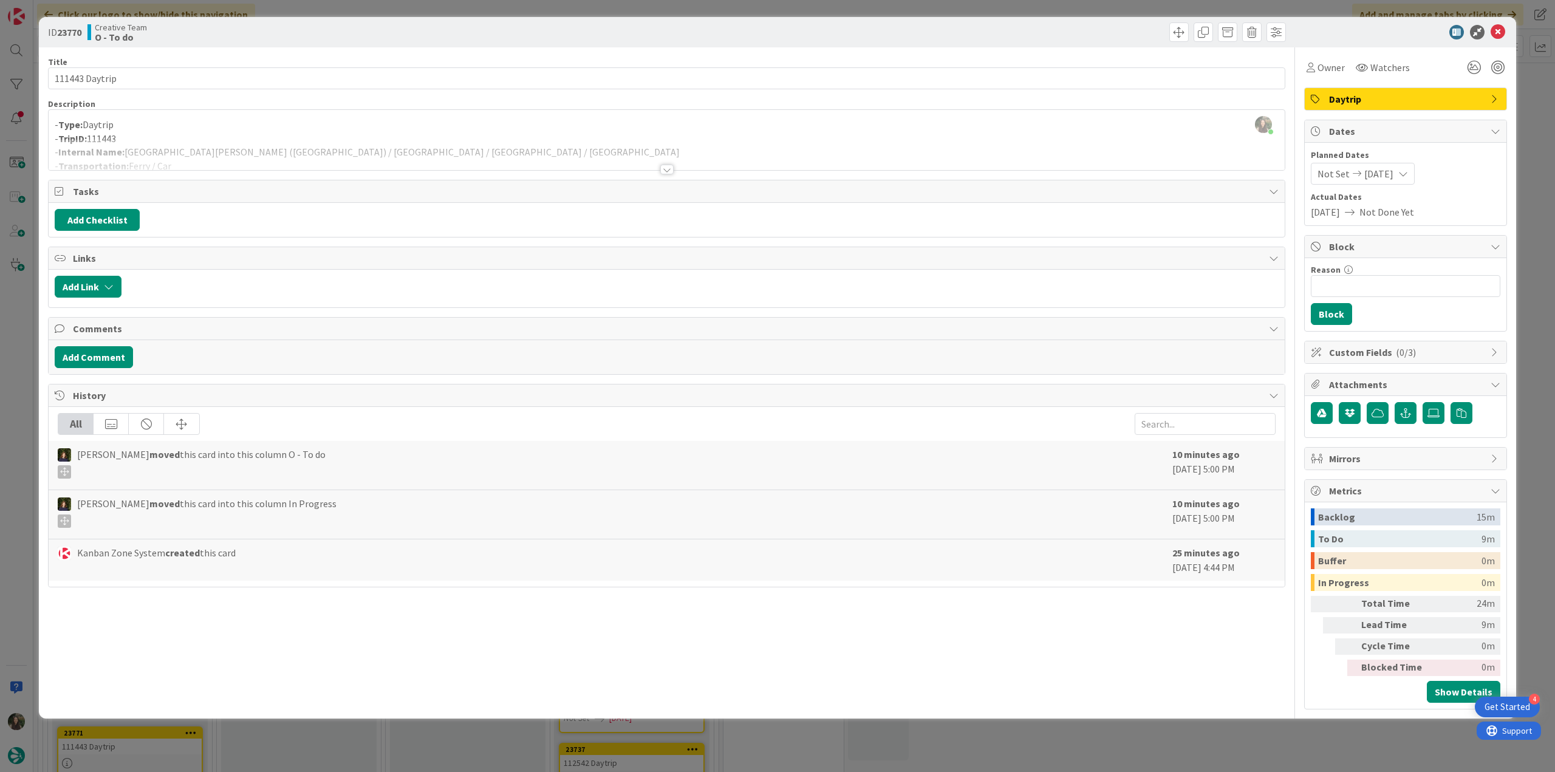
click at [265, 160] on div at bounding box center [667, 154] width 1236 height 31
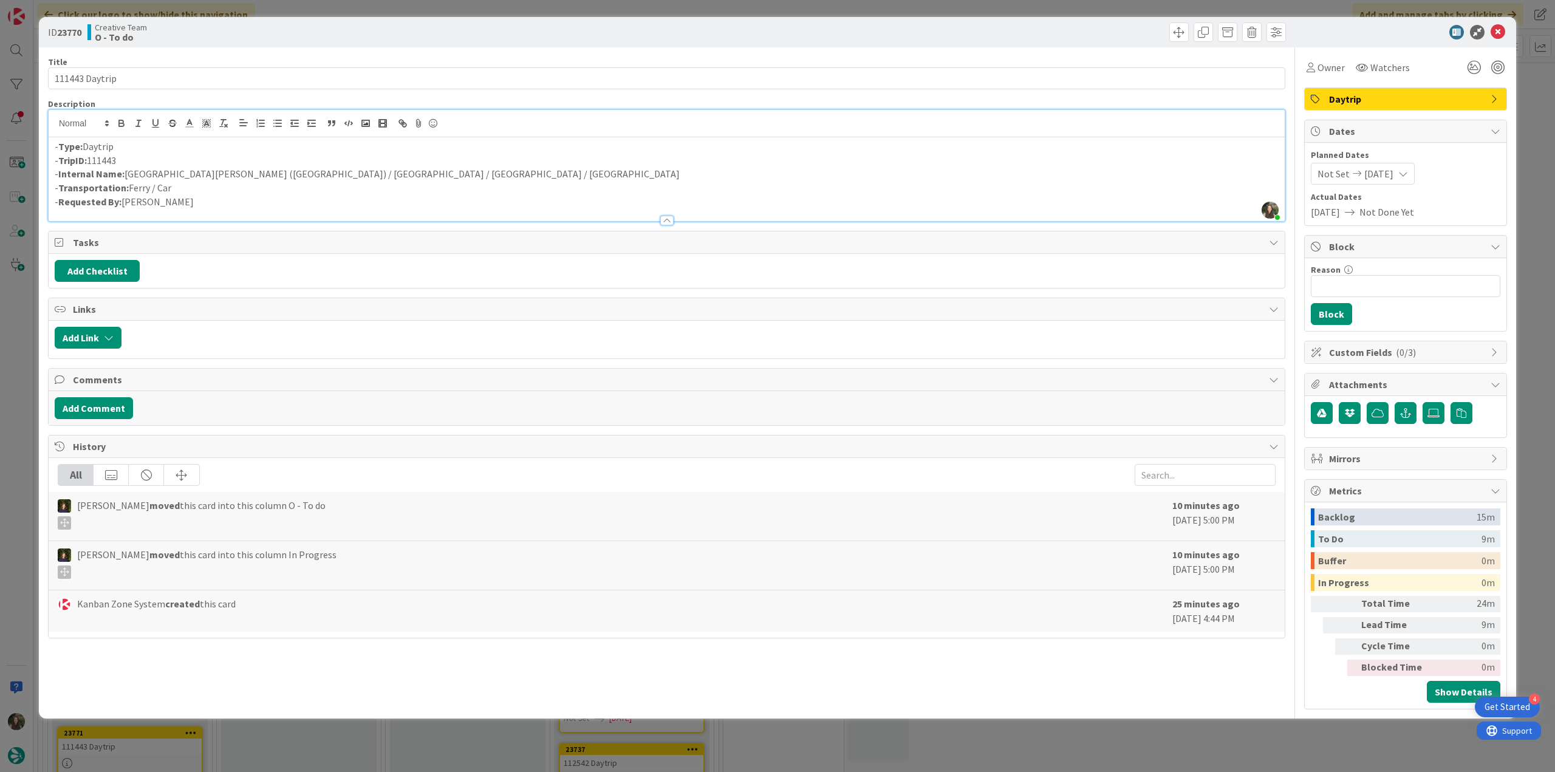
click at [32, 327] on div "ID 23770 Creative Team O - To do Title 14 / 128 111443 Daytrip Description Inês…" at bounding box center [777, 386] width 1555 height 772
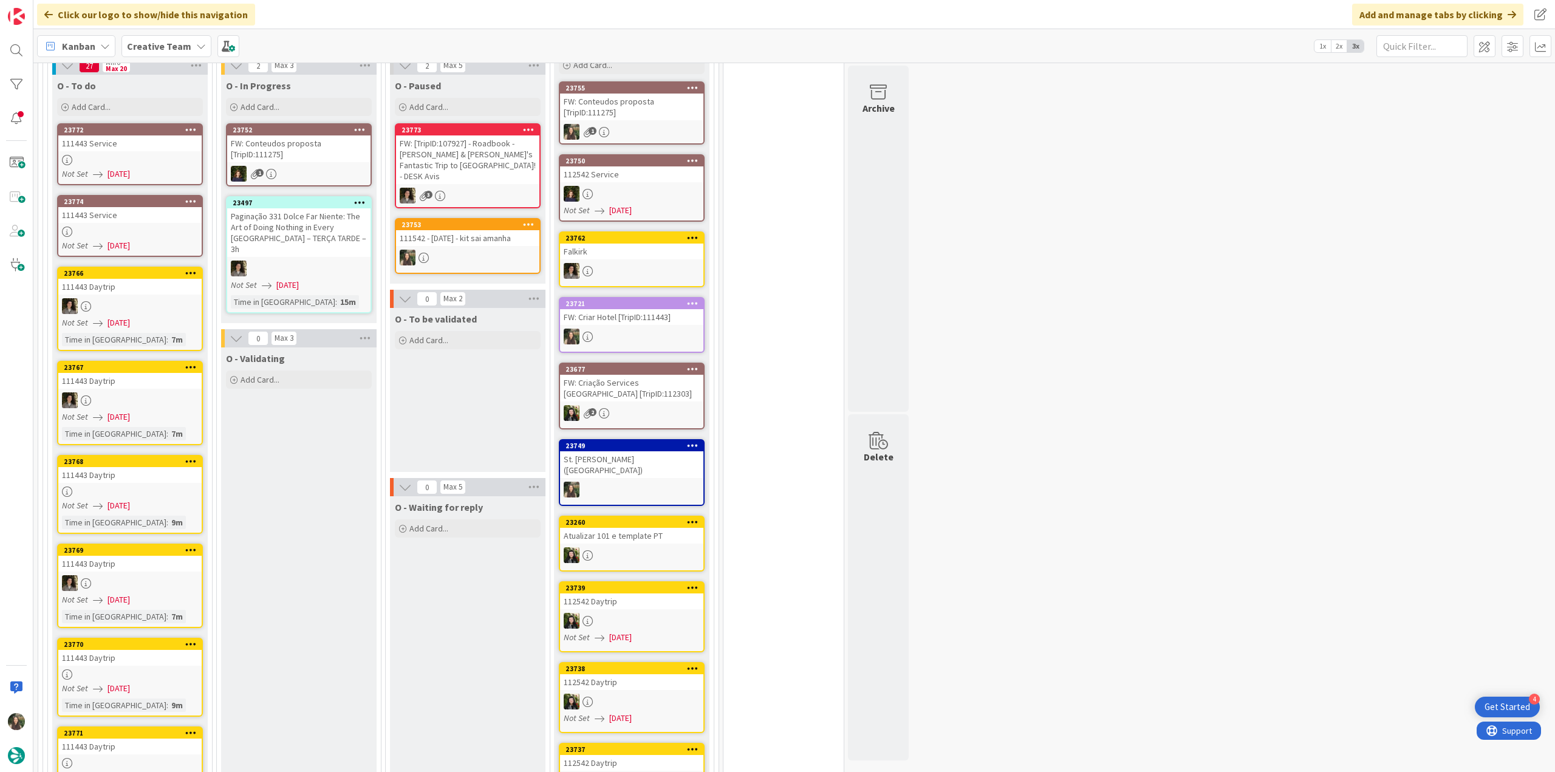
click at [136, 455] on link "23768 111443 Daytrip Not Set 09/23/2025 Time in Column : 9m" at bounding box center [130, 494] width 146 height 79
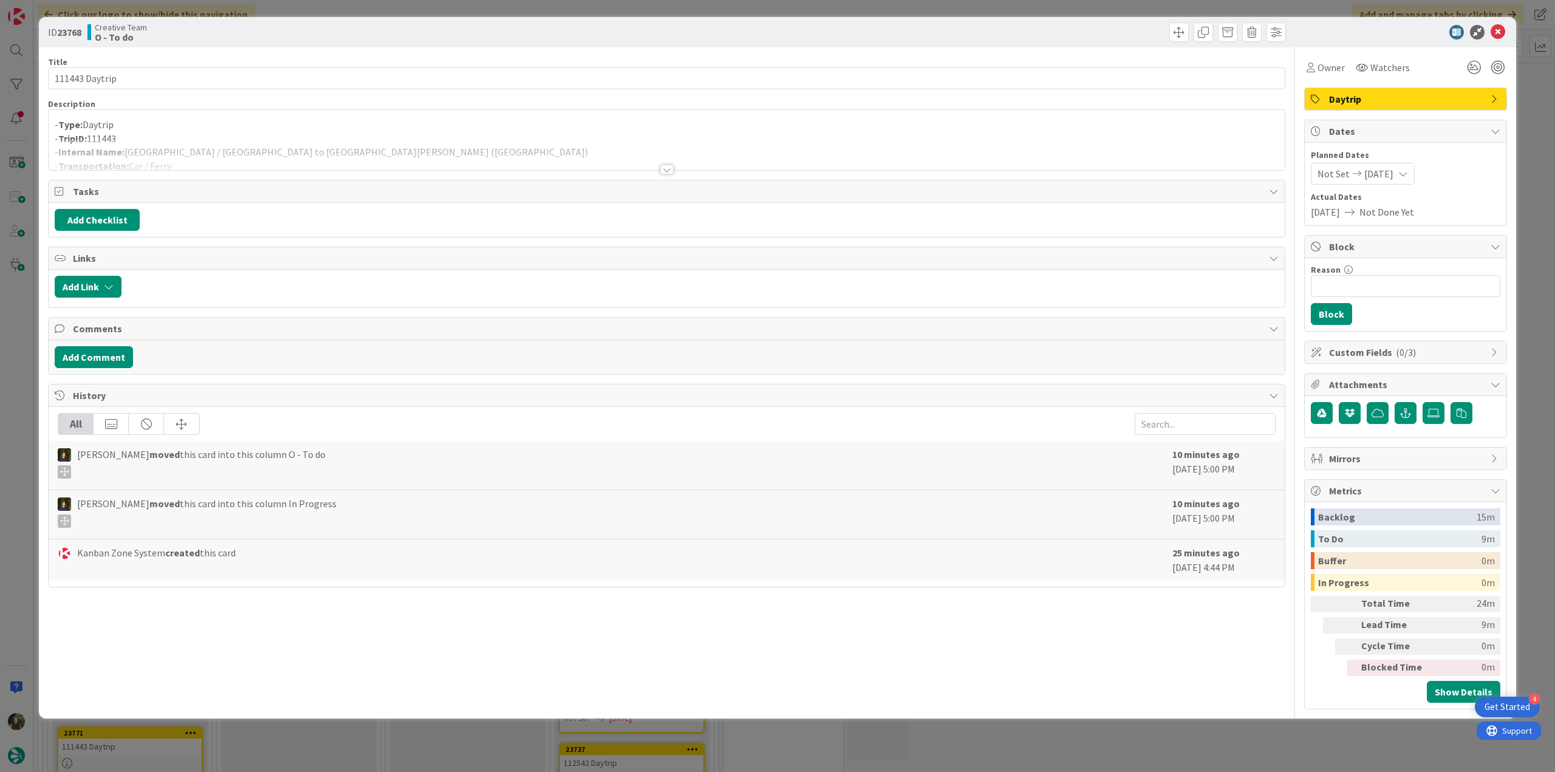
click at [27, 359] on div "ID 23768 Creative Team O - To do Title 14 / 128 111443 Daytrip Description - Ty…" at bounding box center [777, 386] width 1555 height 772
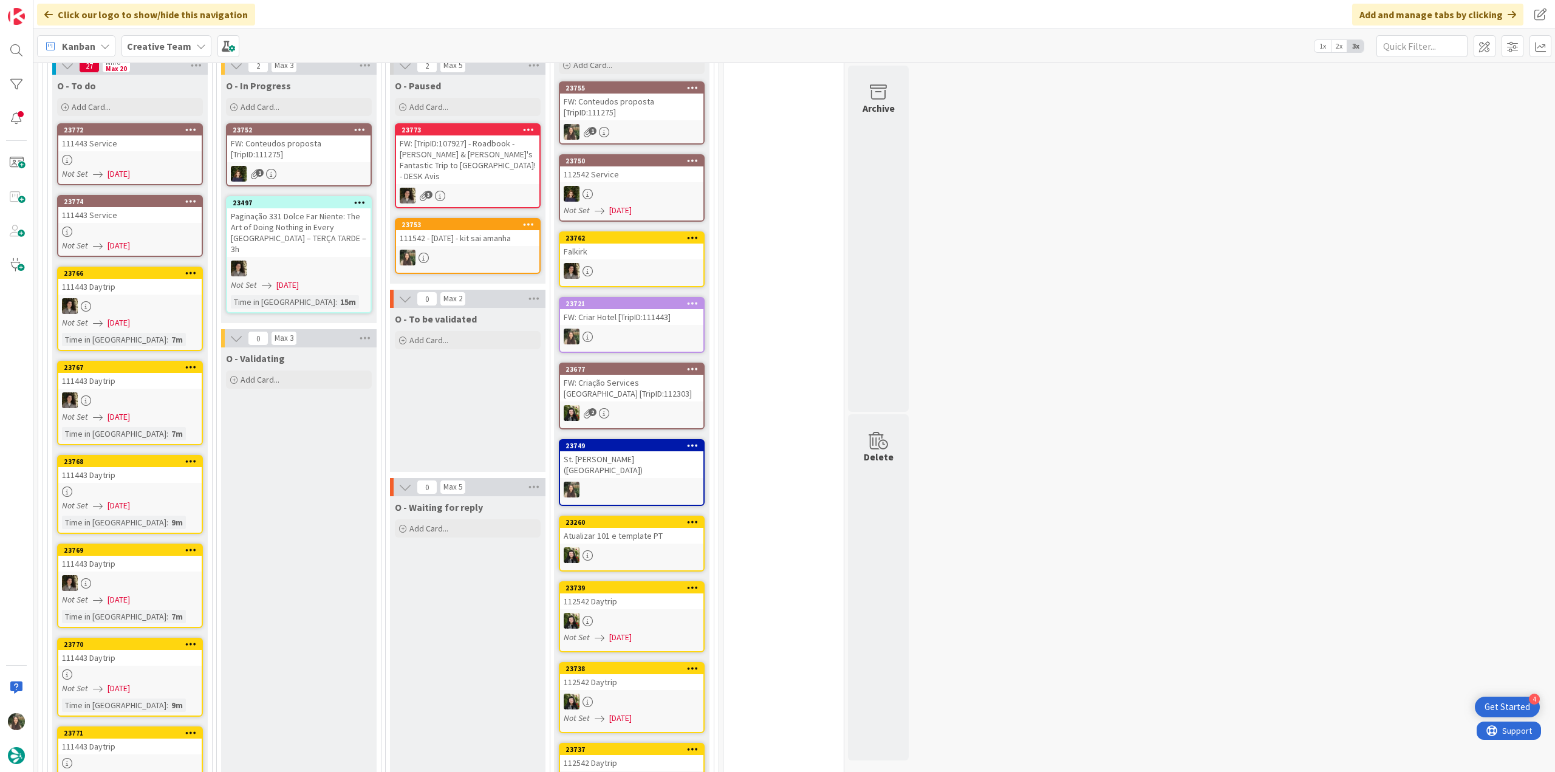
click at [120, 727] on link "23771 111443 Daytrip Not Set 09/23/2025" at bounding box center [130, 758] width 146 height 62
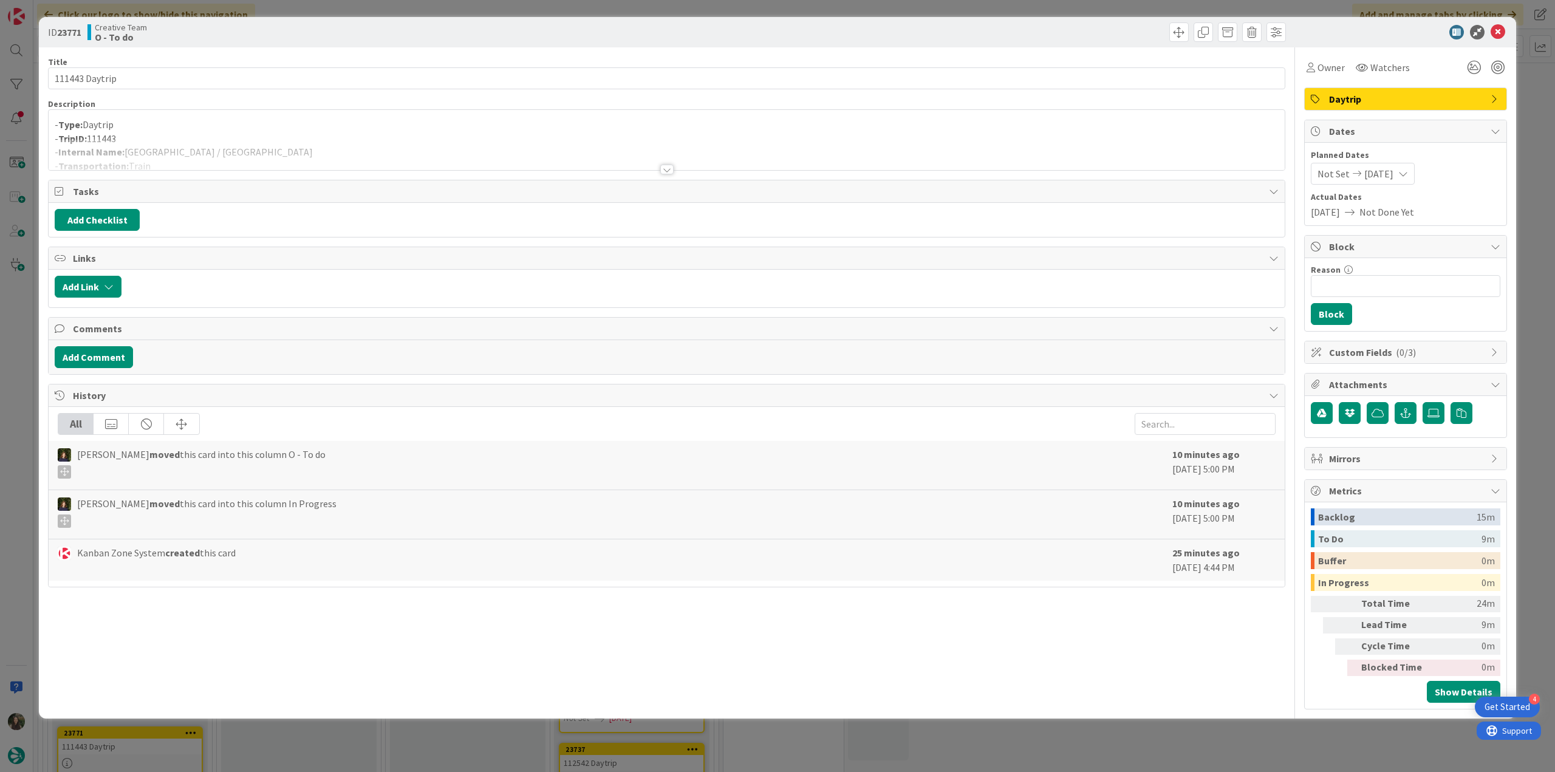
click at [298, 145] on div at bounding box center [667, 154] width 1236 height 31
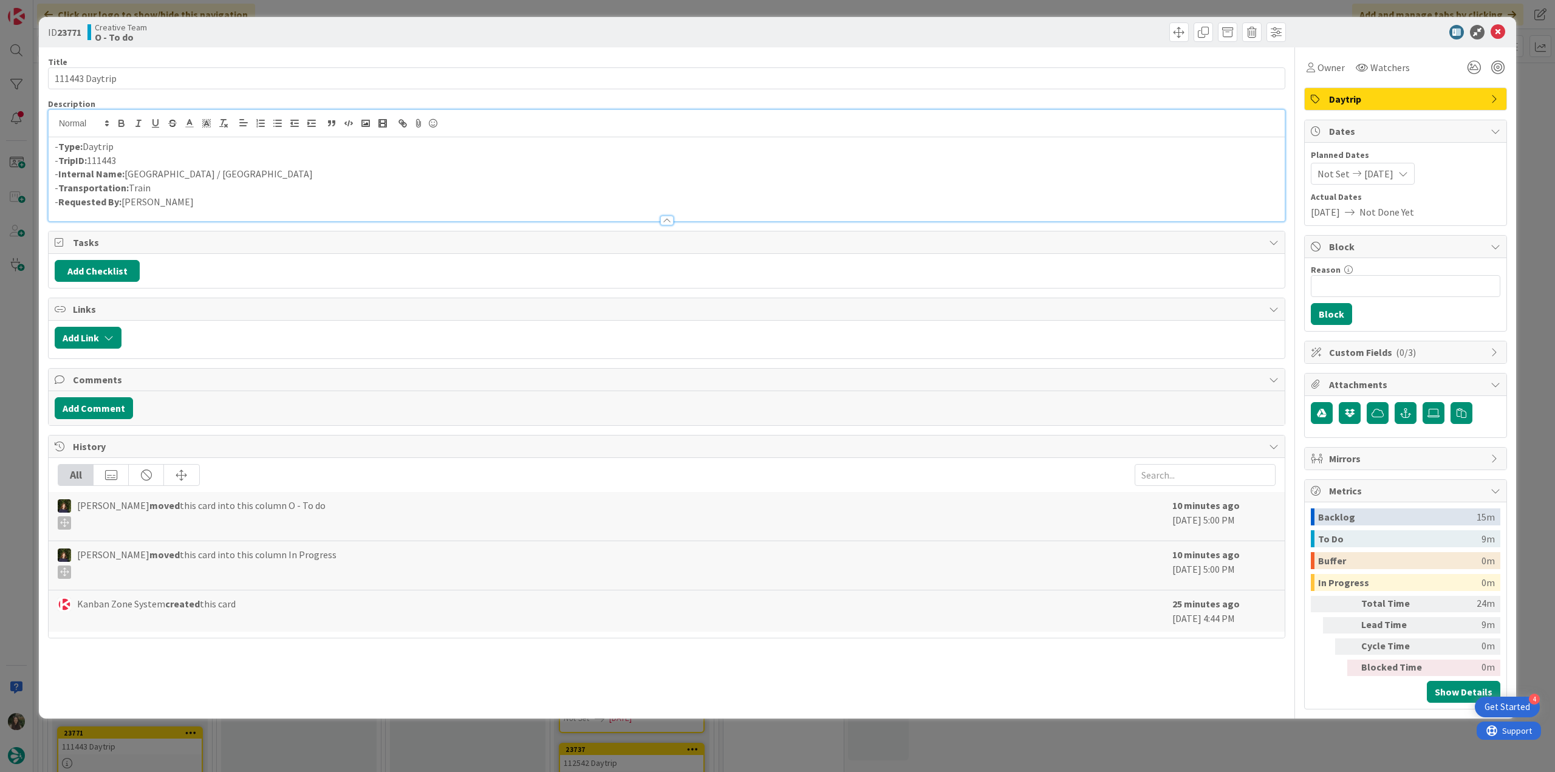
click at [18, 354] on div "ID 23771 Creative Team O - To do Title 14 / 128 111443 Daytrip Description - Ty…" at bounding box center [777, 386] width 1555 height 772
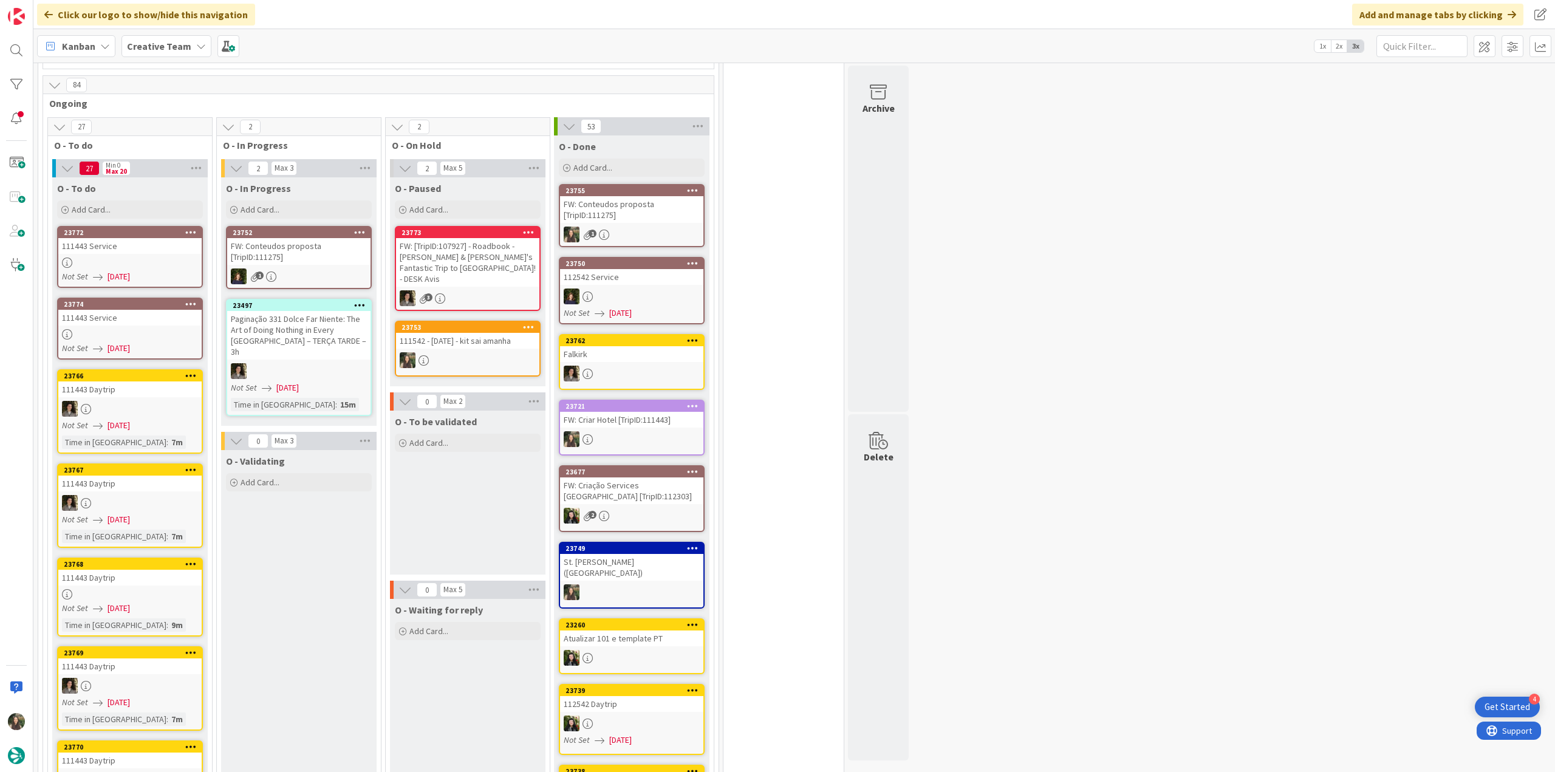
scroll to position [969, 0]
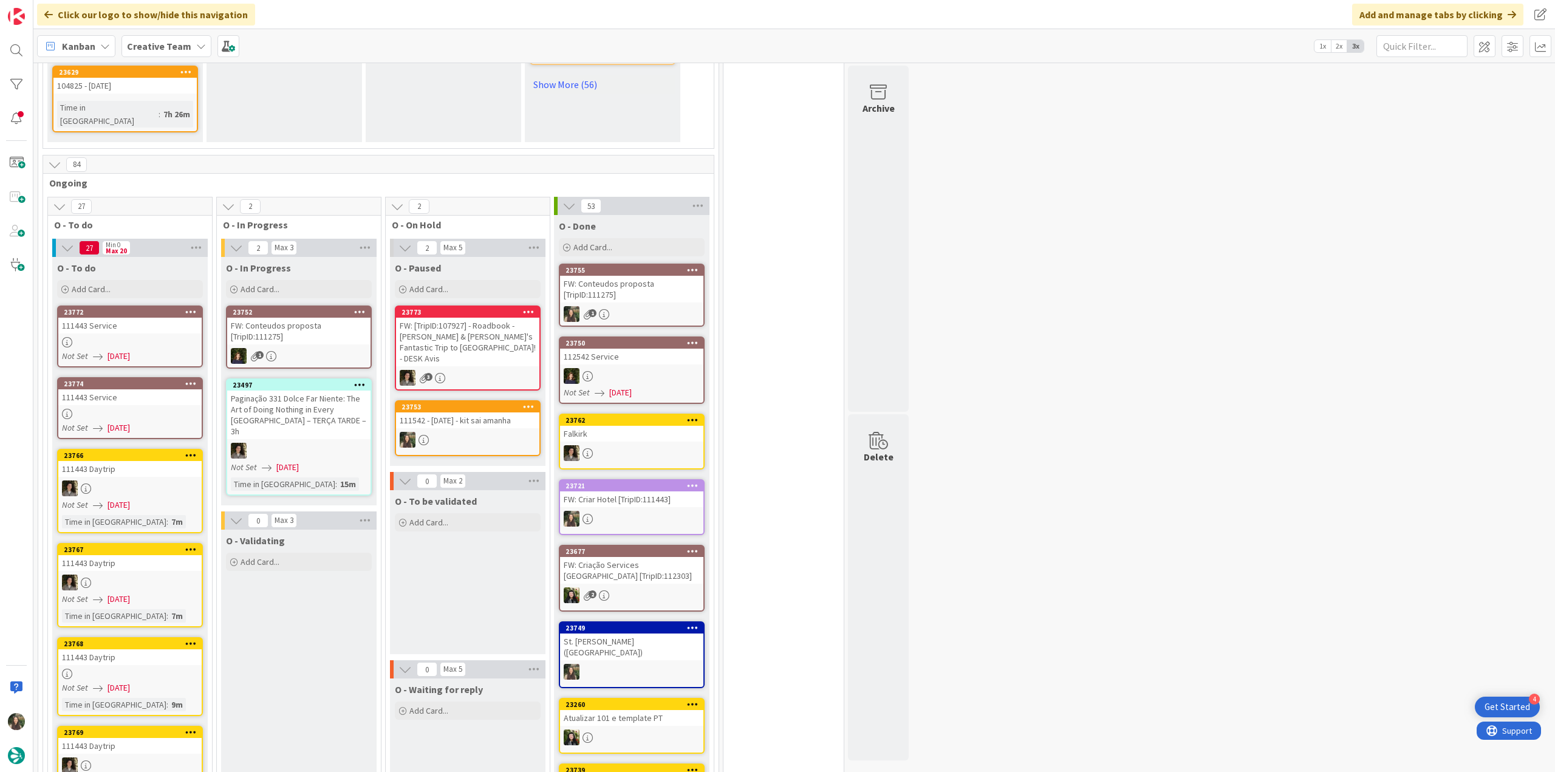
click at [163, 337] on div at bounding box center [129, 342] width 143 height 10
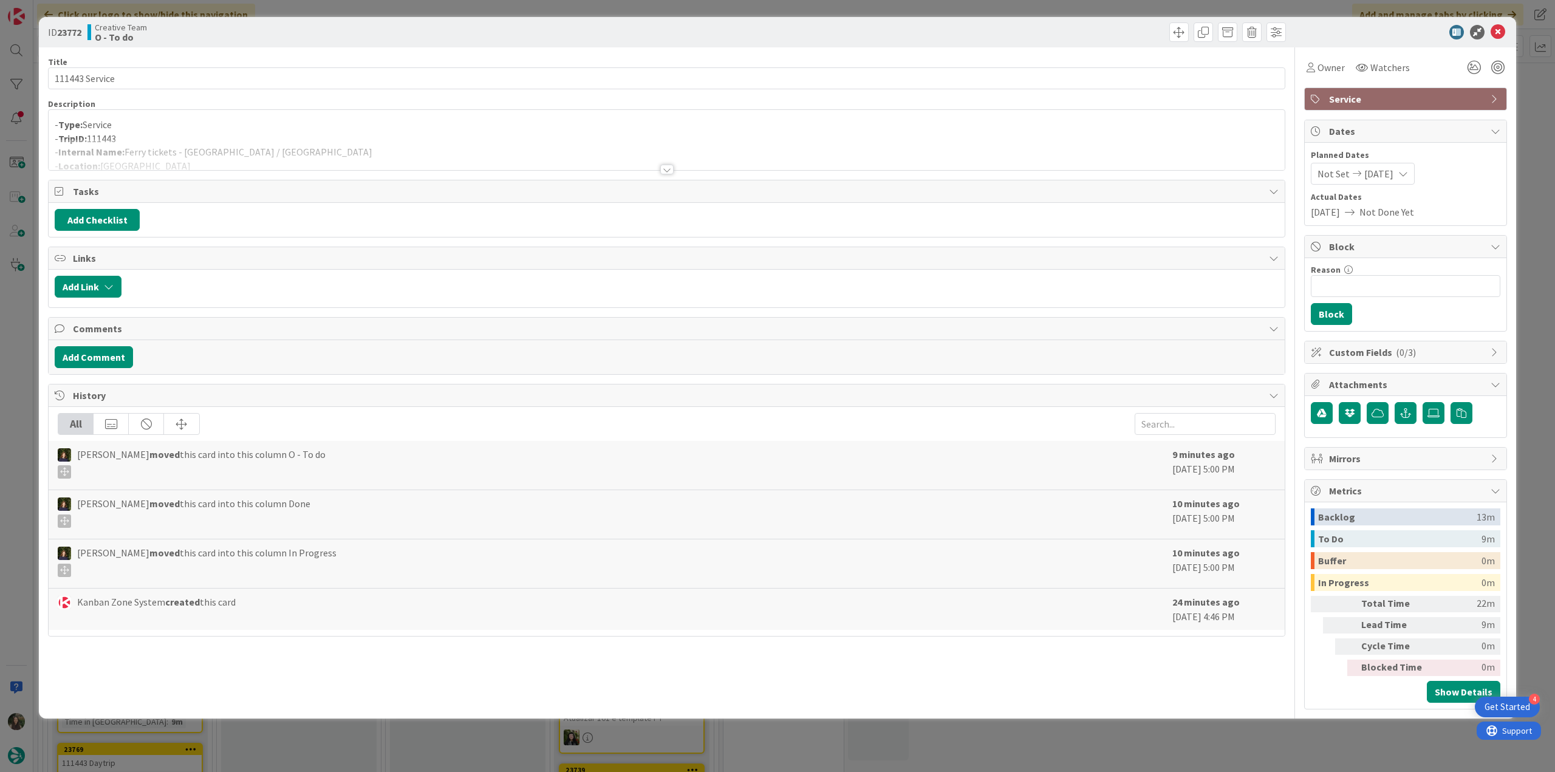
click at [276, 127] on p "- Type: Service" at bounding box center [667, 125] width 1224 height 14
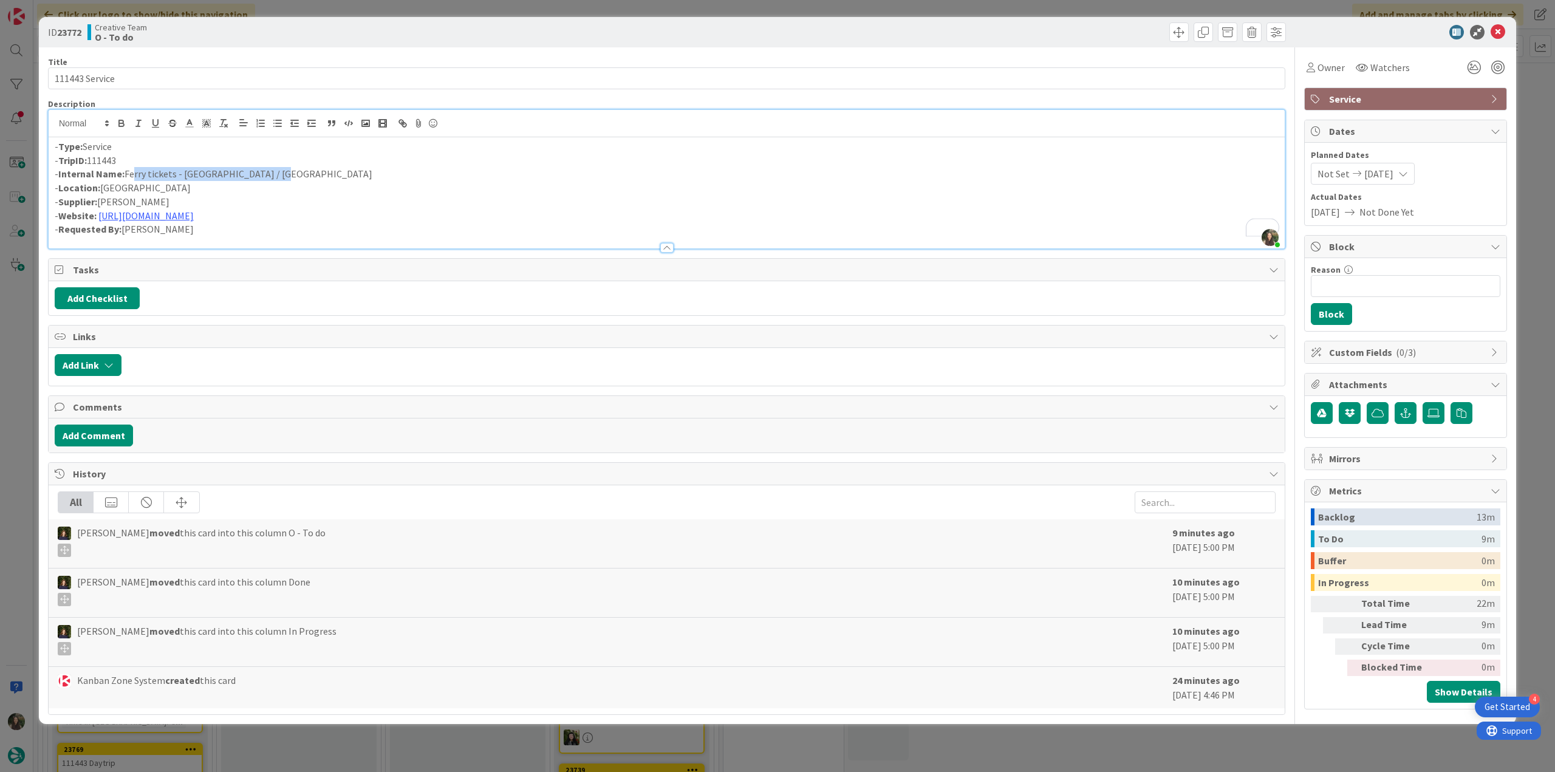
drag, startPoint x: 273, startPoint y: 171, endPoint x: 128, endPoint y: 172, distance: 145.2
click at [128, 172] on p "- Internal Name: Ferry tickets - Saint-Malo / Guernsey" at bounding box center [667, 174] width 1224 height 14
copy p "erry tickets - Saint-Malo / Guernsey"
click at [194, 211] on link "[URL][DOMAIN_NAME]" at bounding box center [145, 216] width 95 height 12
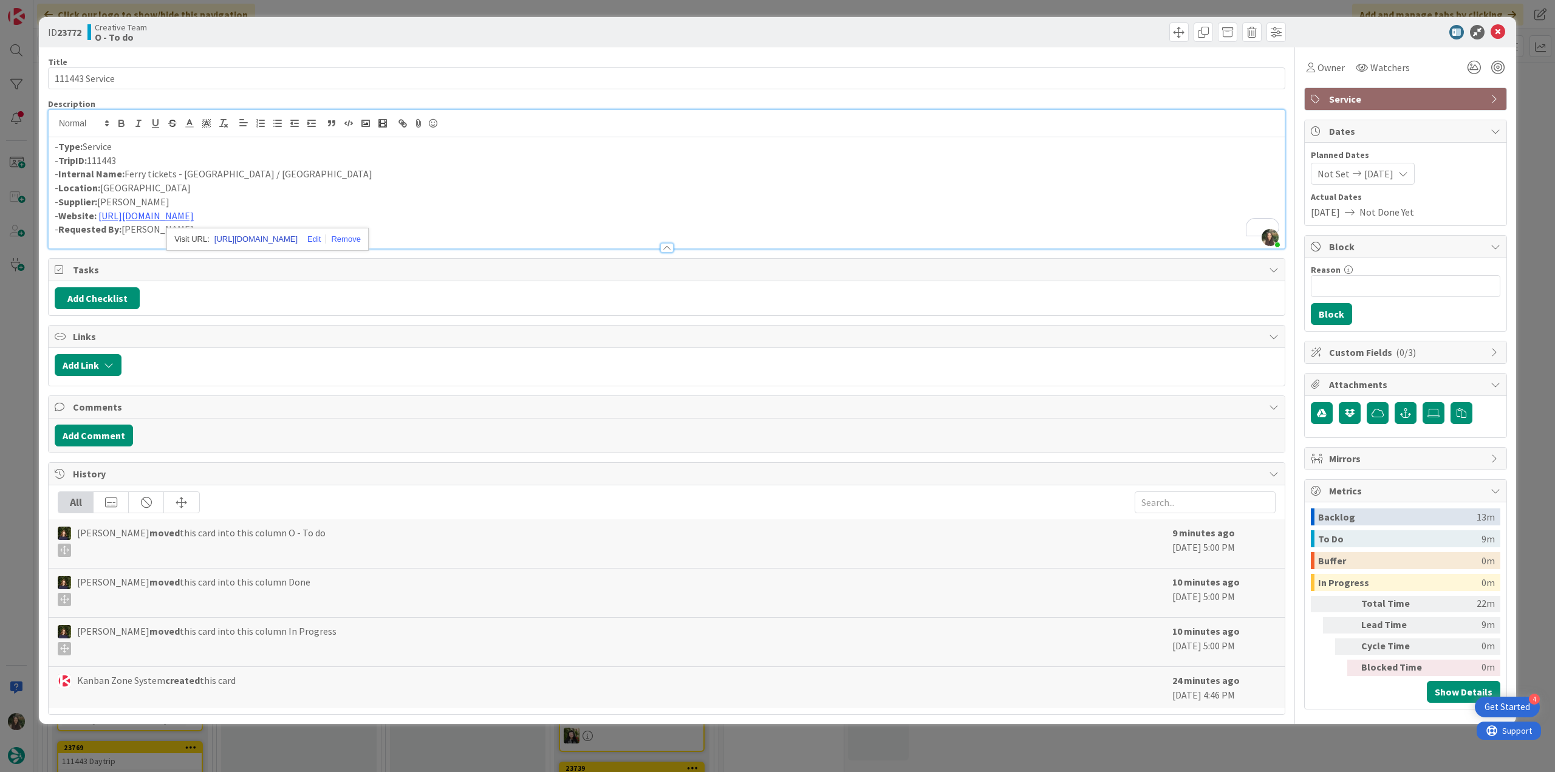
click at [284, 239] on link "[URL][DOMAIN_NAME]" at bounding box center [255, 239] width 83 height 16
click at [1324, 75] on div "Owner" at bounding box center [1325, 67] width 43 height 22
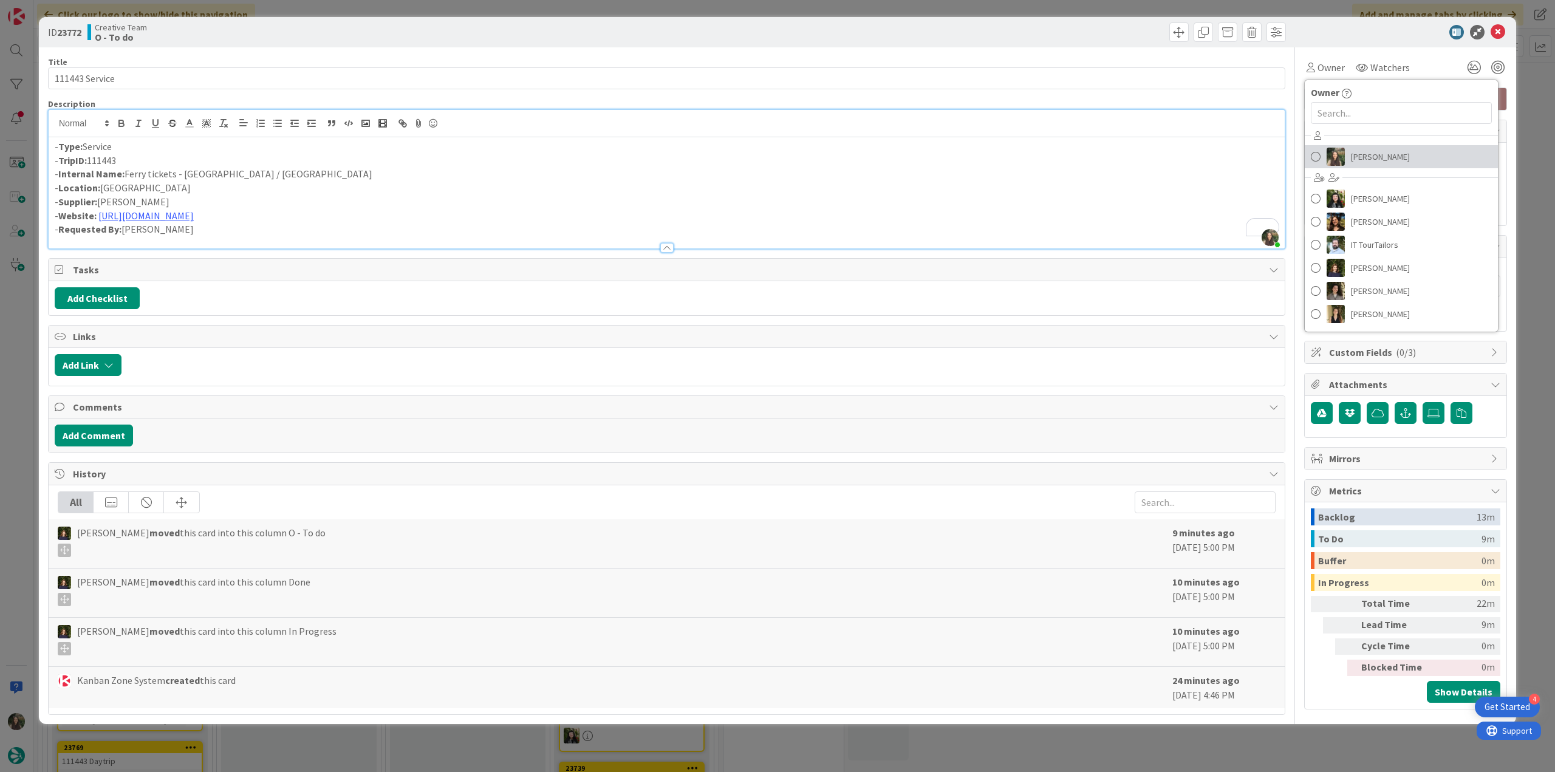
click at [1408, 161] on link "[PERSON_NAME]" at bounding box center [1401, 156] width 193 height 23
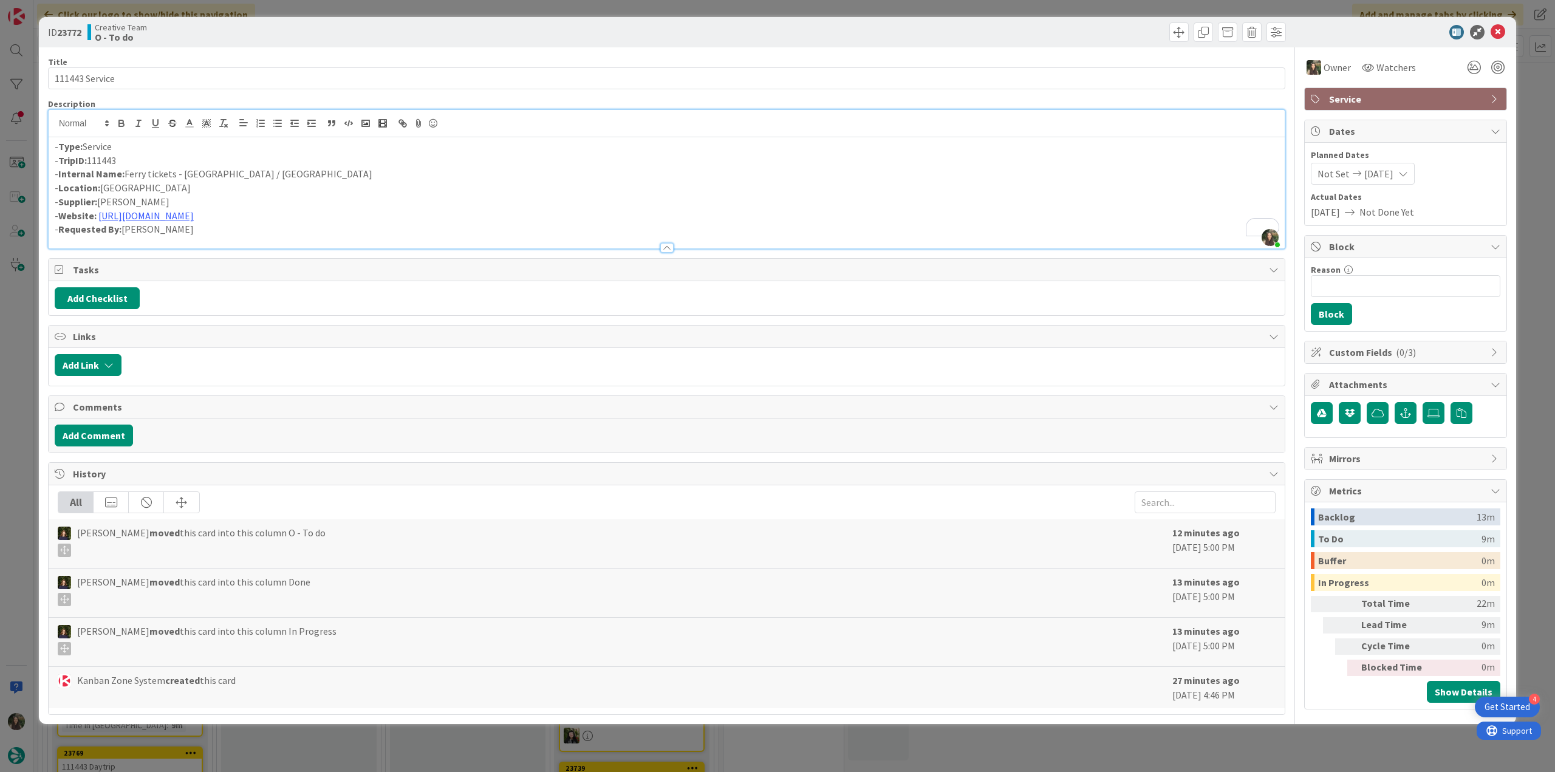
click at [1519, 106] on div "ID 23772 Creative Team O - To do Title 14 / 128 111443 Service Description [PER…" at bounding box center [777, 386] width 1555 height 772
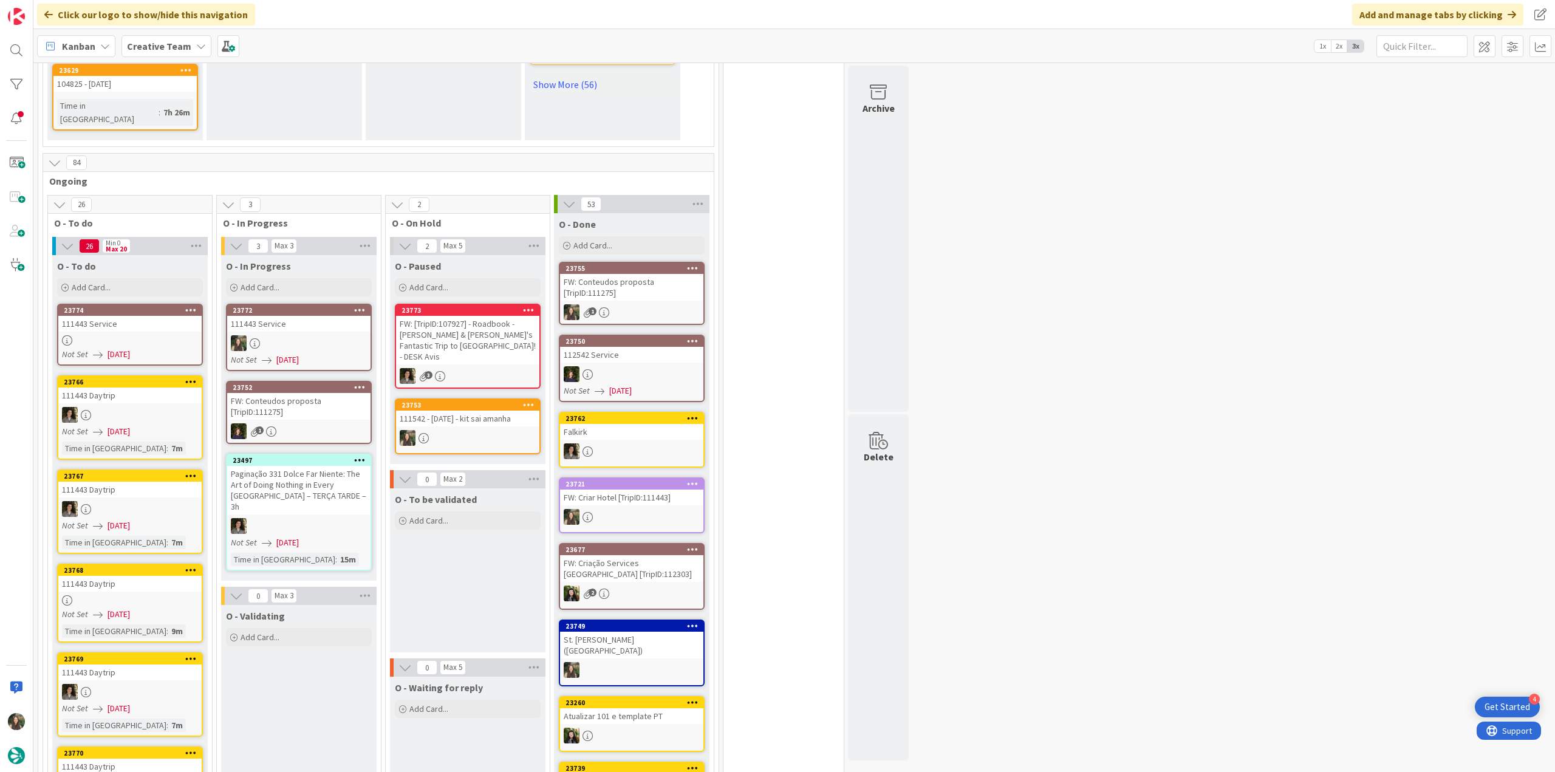
click at [351, 304] on link "23772 111443 Service Not Set 09/23/2025" at bounding box center [299, 337] width 146 height 67
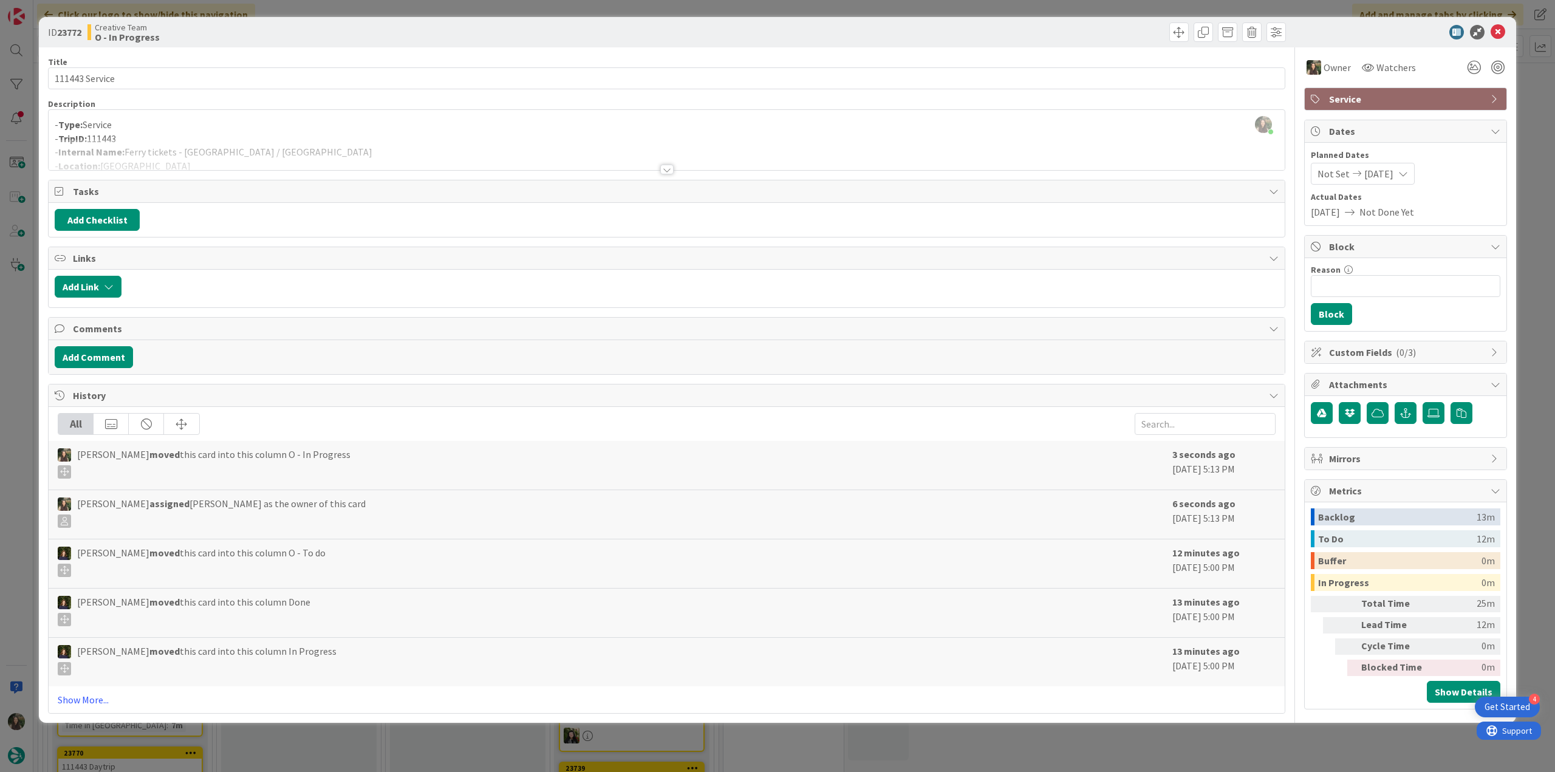
click at [294, 151] on div at bounding box center [667, 154] width 1236 height 31
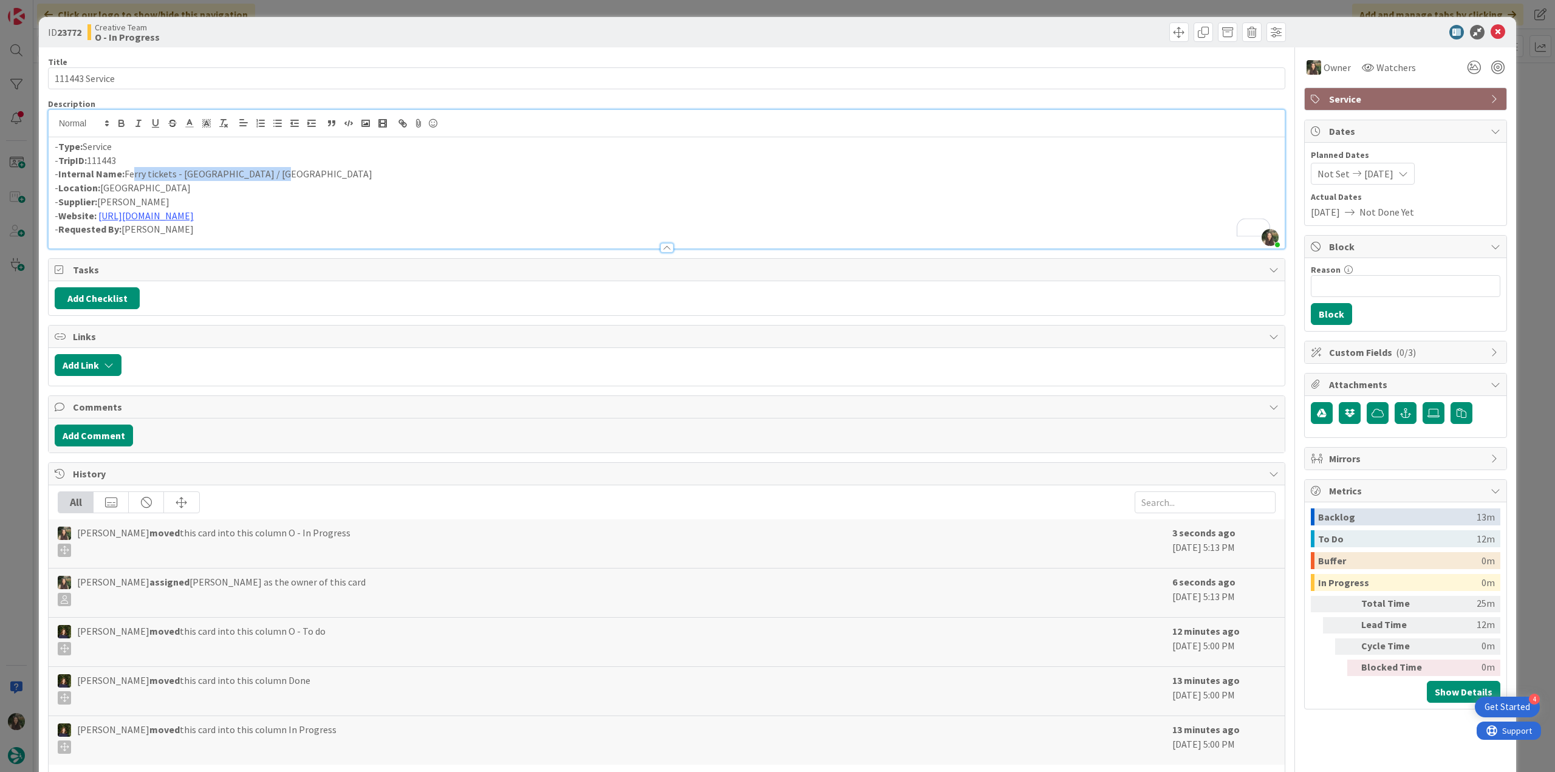
drag, startPoint x: 269, startPoint y: 174, endPoint x: 128, endPoint y: 174, distance: 141.6
click at [128, 174] on p "- Internal Name: Ferry tickets - Saint-Malo / Guernsey" at bounding box center [667, 174] width 1224 height 14
click at [233, 182] on p "- Location: Saint-Malo" at bounding box center [667, 188] width 1224 height 14
drag, startPoint x: 244, startPoint y: 168, endPoint x: 126, endPoint y: 172, distance: 117.9
click at [126, 172] on p "- Internal Name: Ferry tickets - Saint-Malo / Guernsey" at bounding box center [667, 174] width 1224 height 14
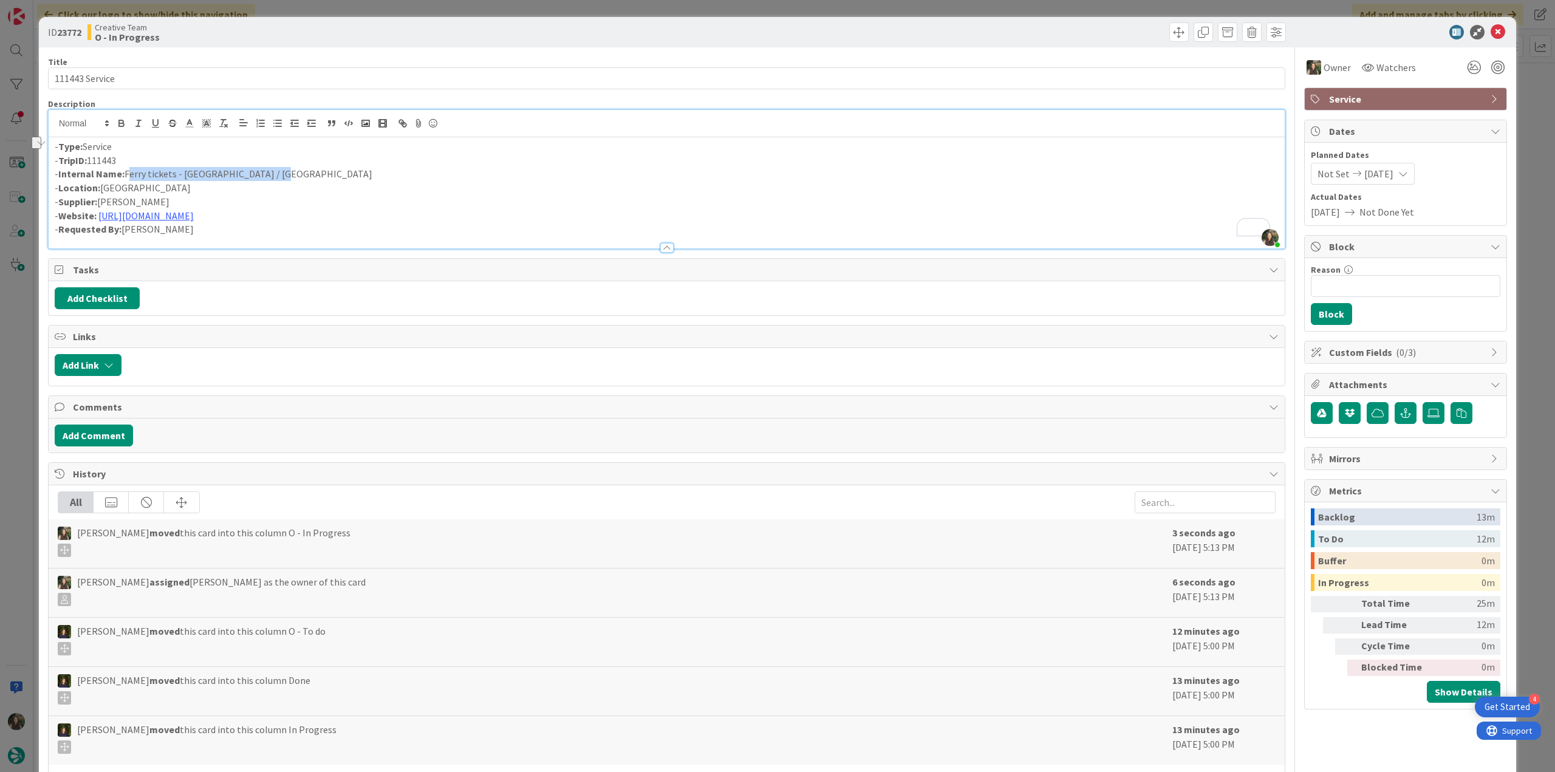
copy p "Ferry tickets - Saint-Malo / Guernsey"
drag, startPoint x: 166, startPoint y: 197, endPoint x: 101, endPoint y: 203, distance: 65.3
click at [101, 203] on p "- Supplier: Brittany Ferries" at bounding box center [667, 202] width 1224 height 14
copy p "[PERSON_NAME]"
click at [19, 371] on div "ID 23772 Creative Team O - In Progress Title 14 / 128 111443 Service Descriptio…" at bounding box center [777, 386] width 1555 height 772
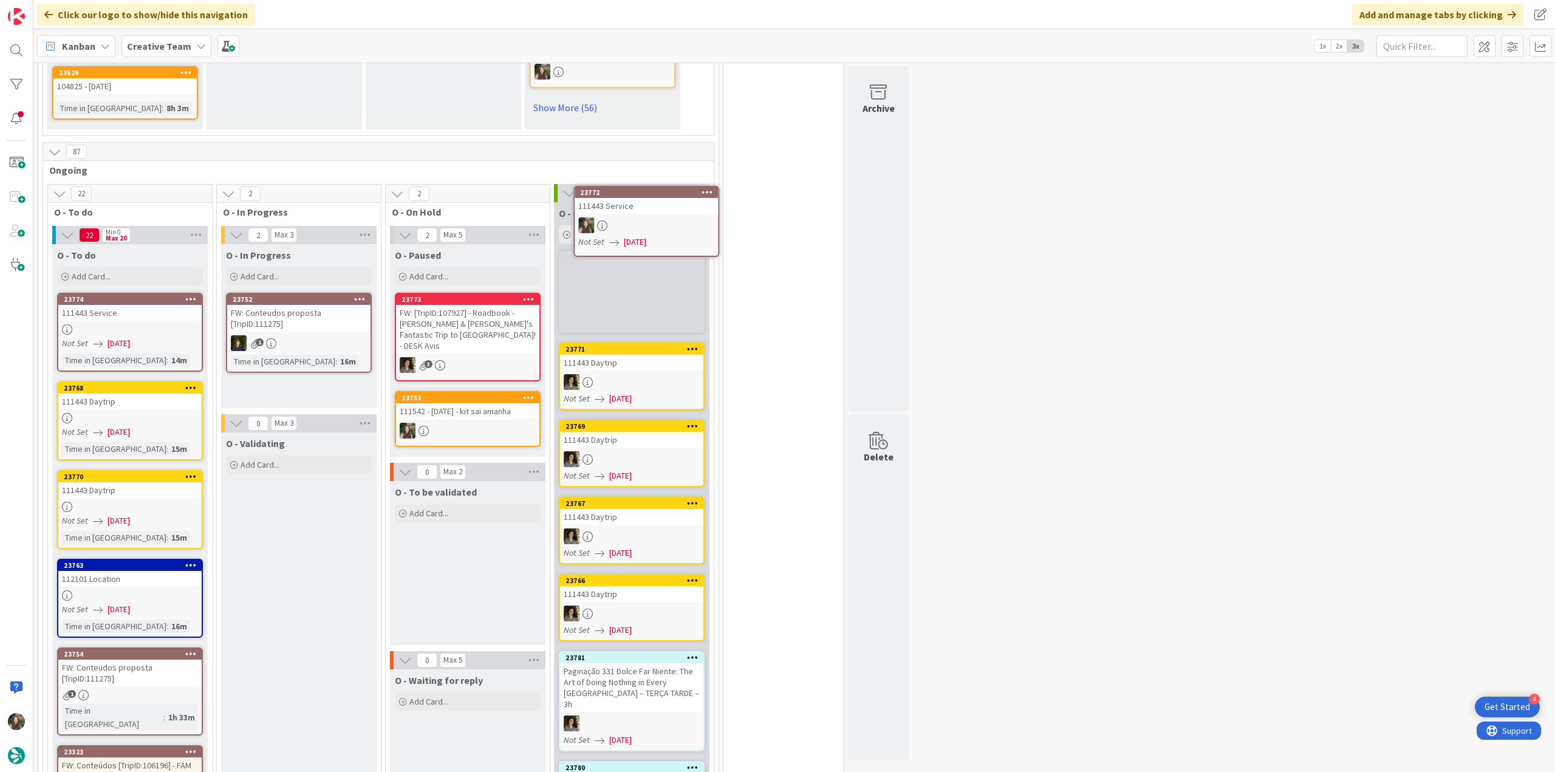
scroll to position [964, 0]
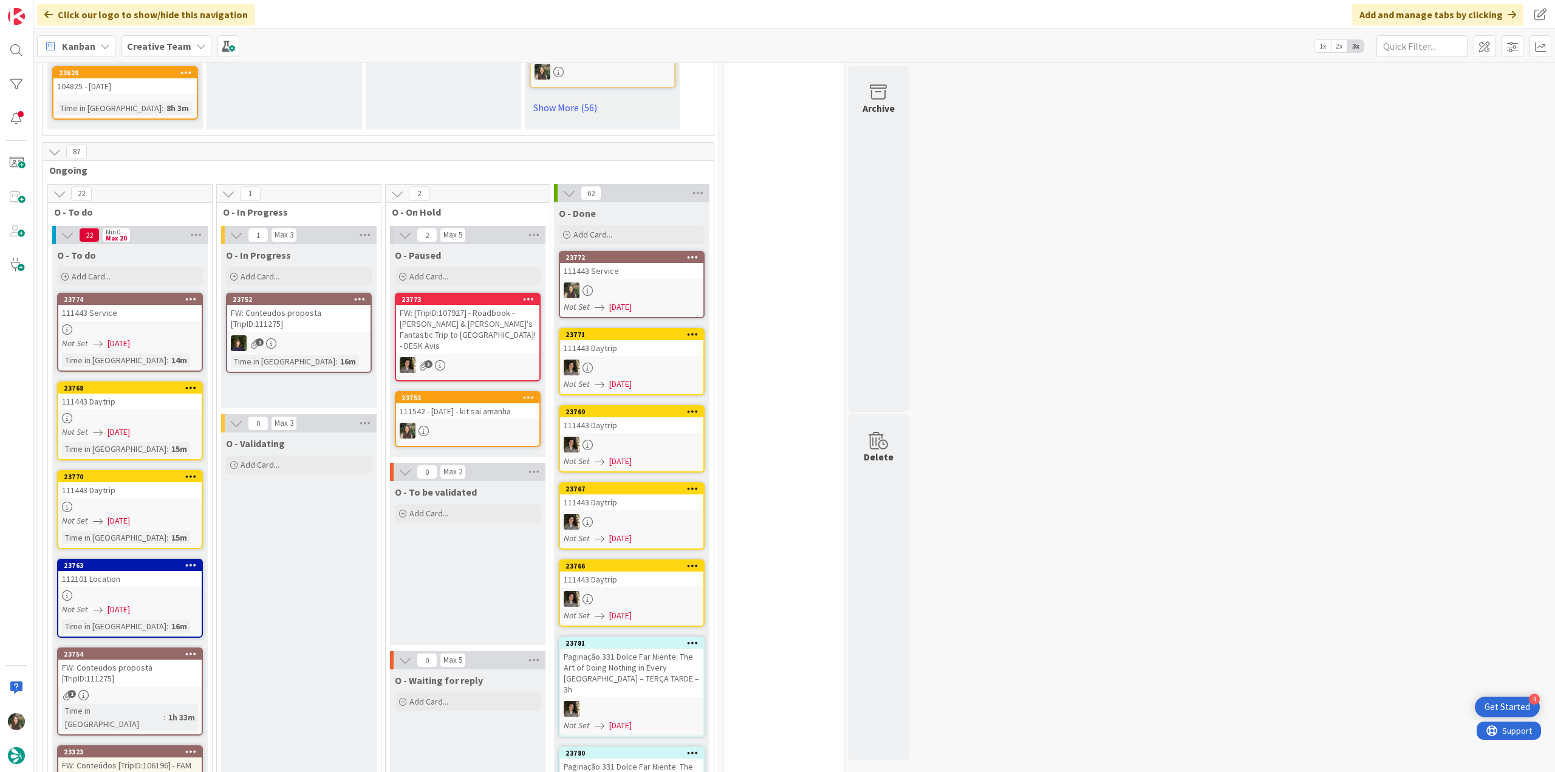
click at [648, 256] on link "23772 111443 Service Not Set 09/23/2025" at bounding box center [632, 284] width 146 height 67
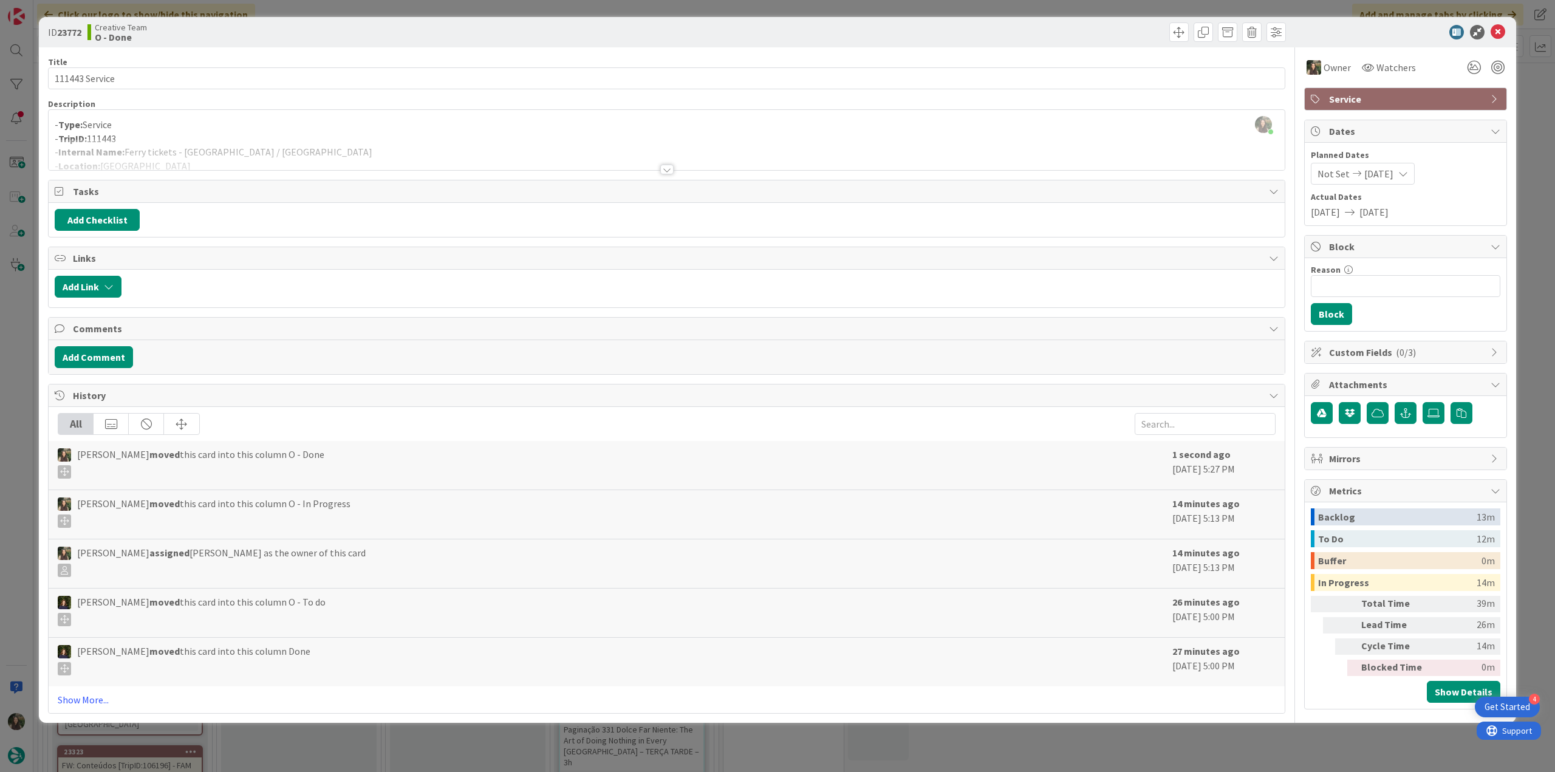
click at [1196, 744] on div "ID 23772 Creative Team O - Done Title 14 / 128 111443 Service Description Inês …" at bounding box center [777, 386] width 1555 height 772
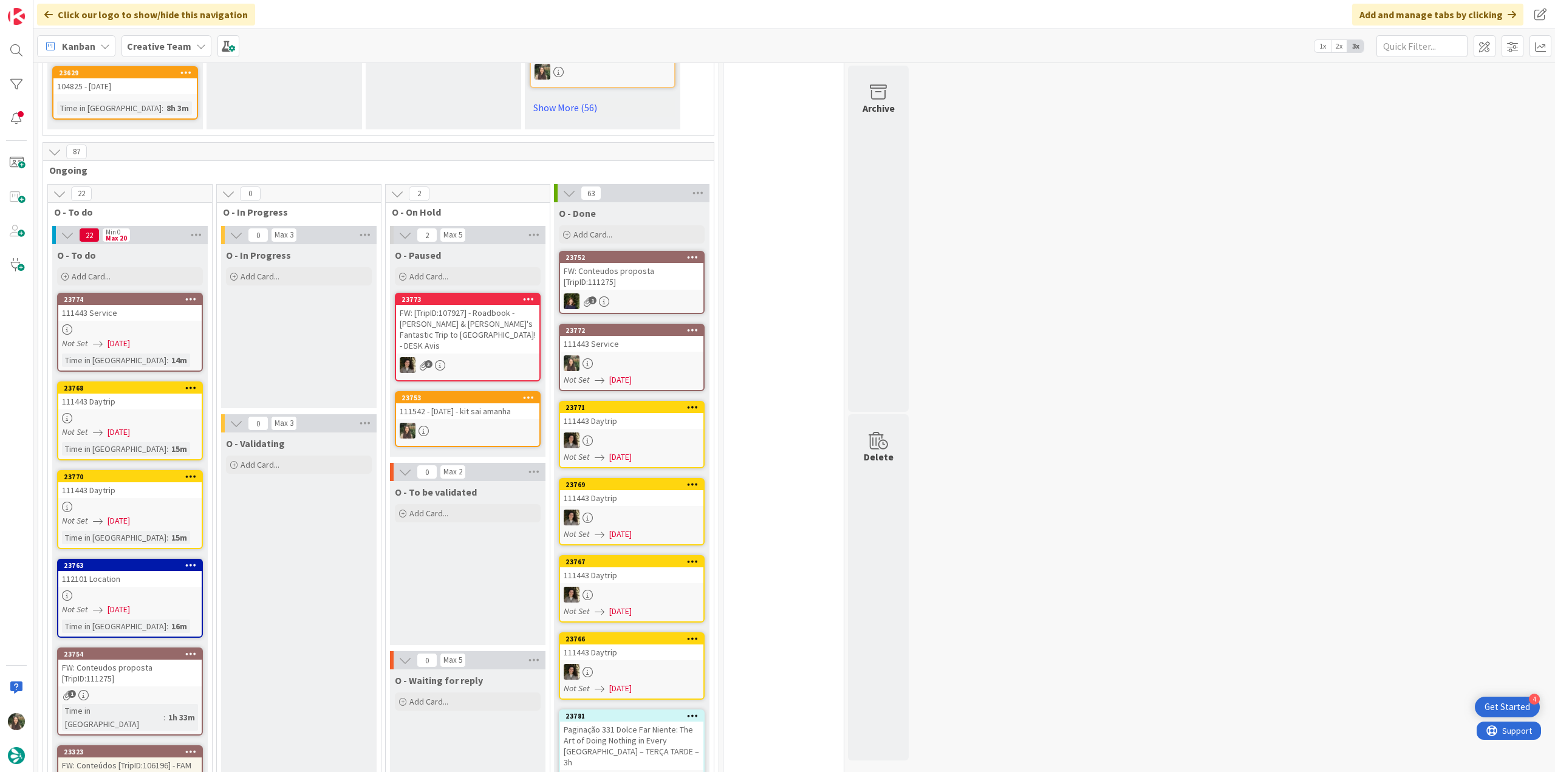
click at [182, 337] on div "Not Set [DATE]" at bounding box center [132, 343] width 140 height 13
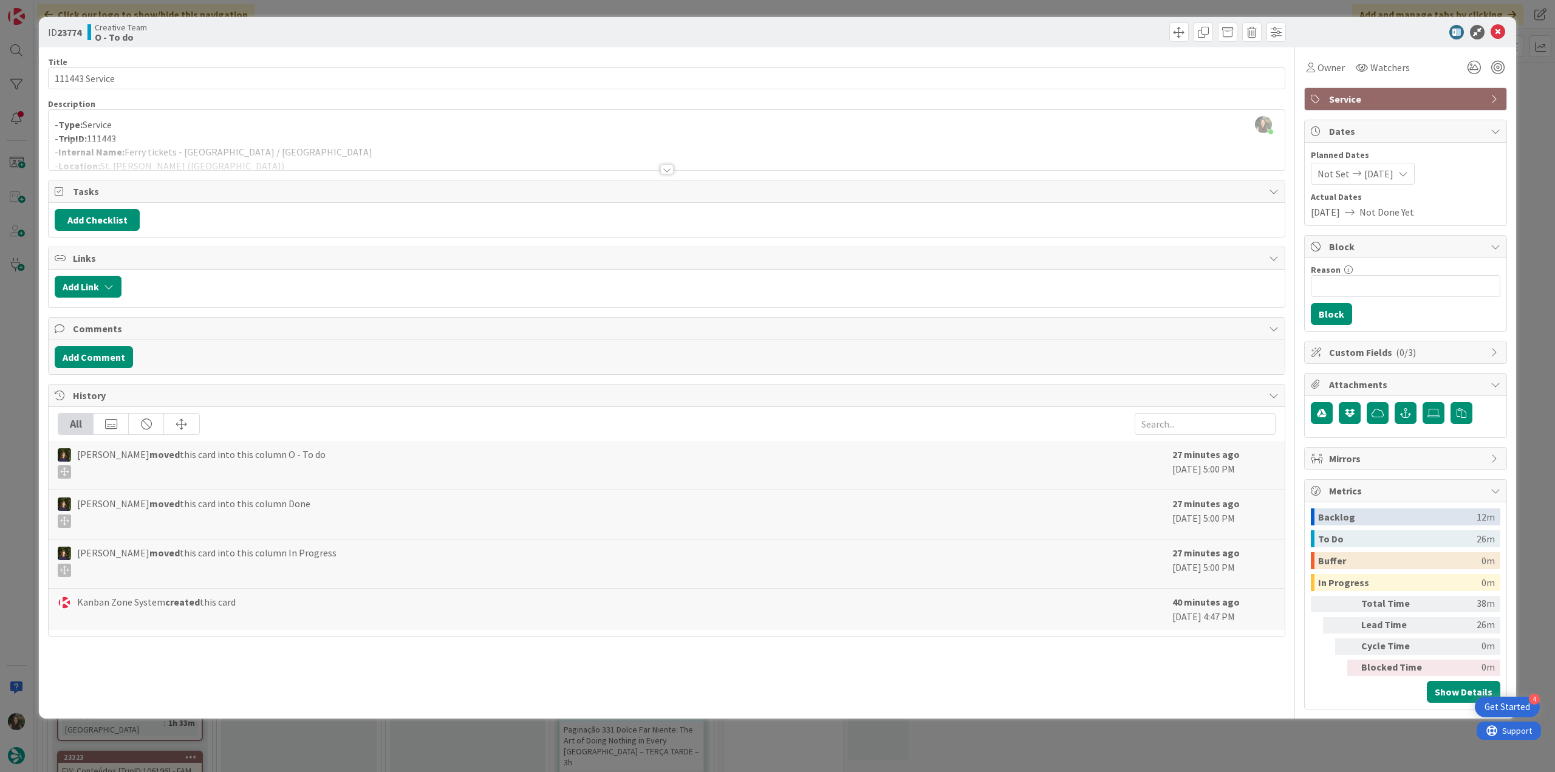
click at [293, 137] on div "- Type: Service - TripID: 111443 - Internal Name: Ferry tickets - [GEOGRAPHIC_D…" at bounding box center [667, 142] width 1236 height 55
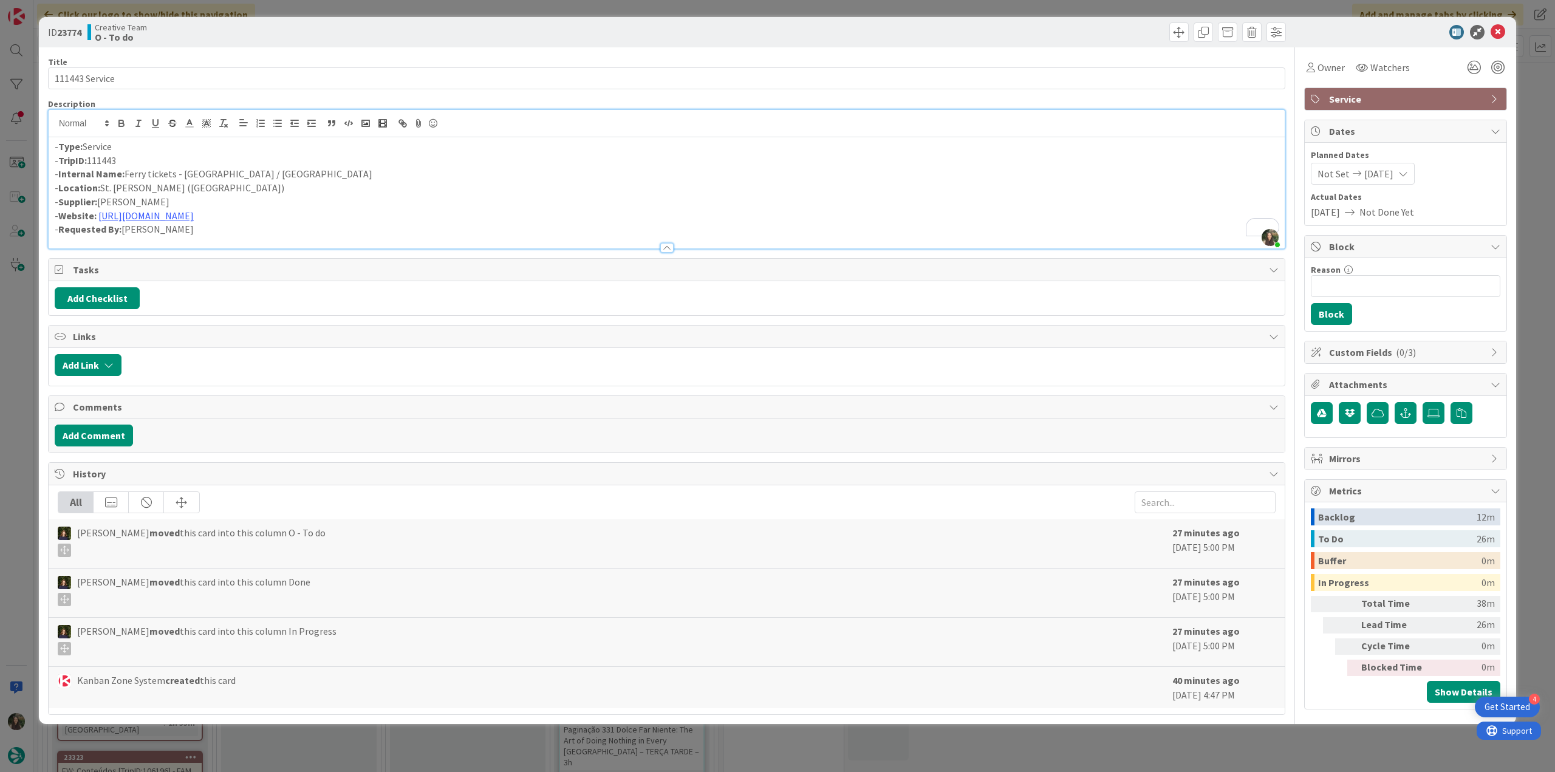
click at [30, 348] on div "ID 23774 Creative Team O - To do Title 14 / 128 111443 Service Description Inês…" at bounding box center [777, 386] width 1555 height 772
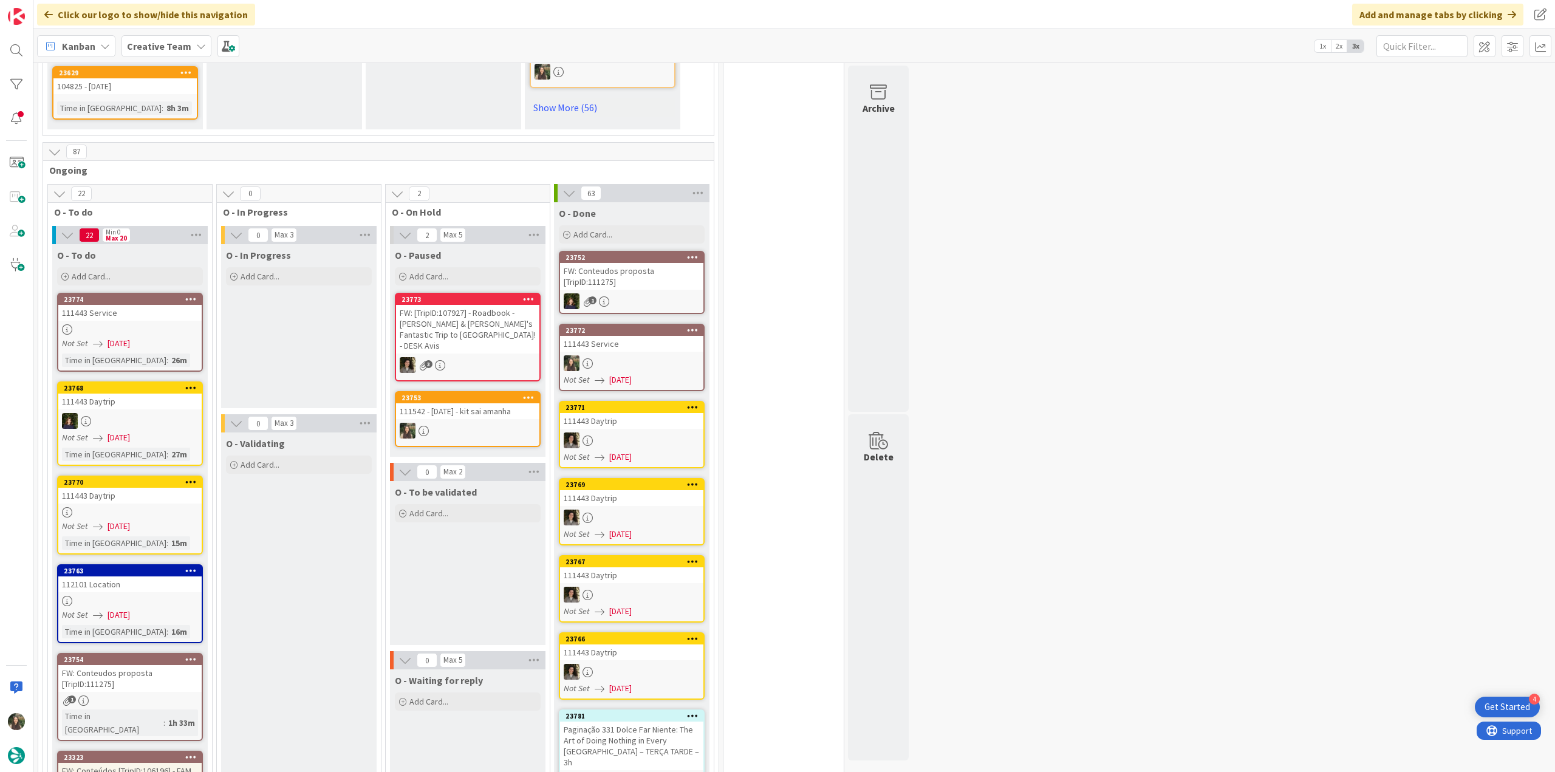
click at [143, 296] on link "23774 111443 Service Not Set 09/23/2025 Time in Column : 26m" at bounding box center [130, 332] width 146 height 79
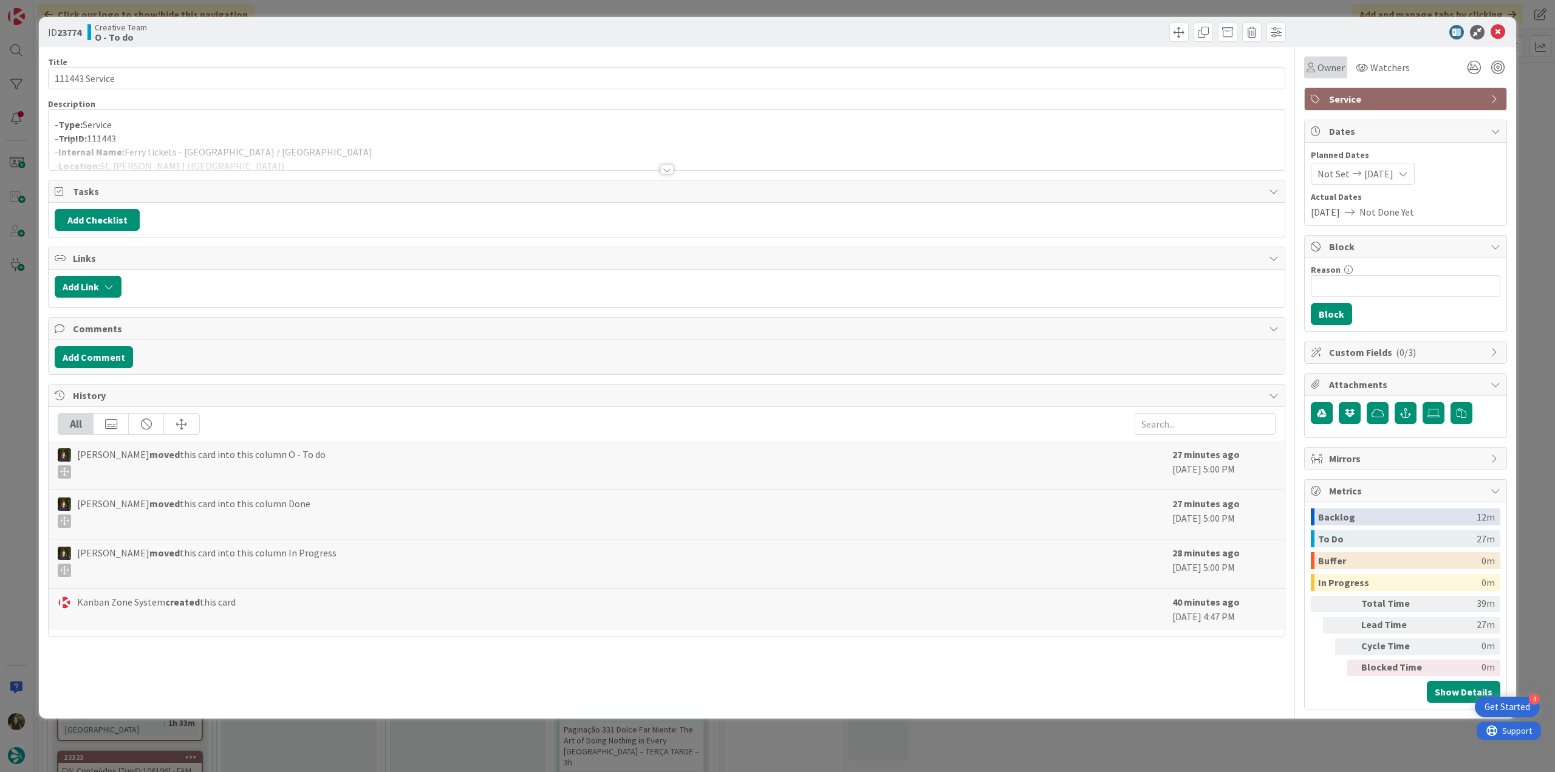
click at [1318, 67] on span "Owner" at bounding box center [1331, 67] width 27 height 15
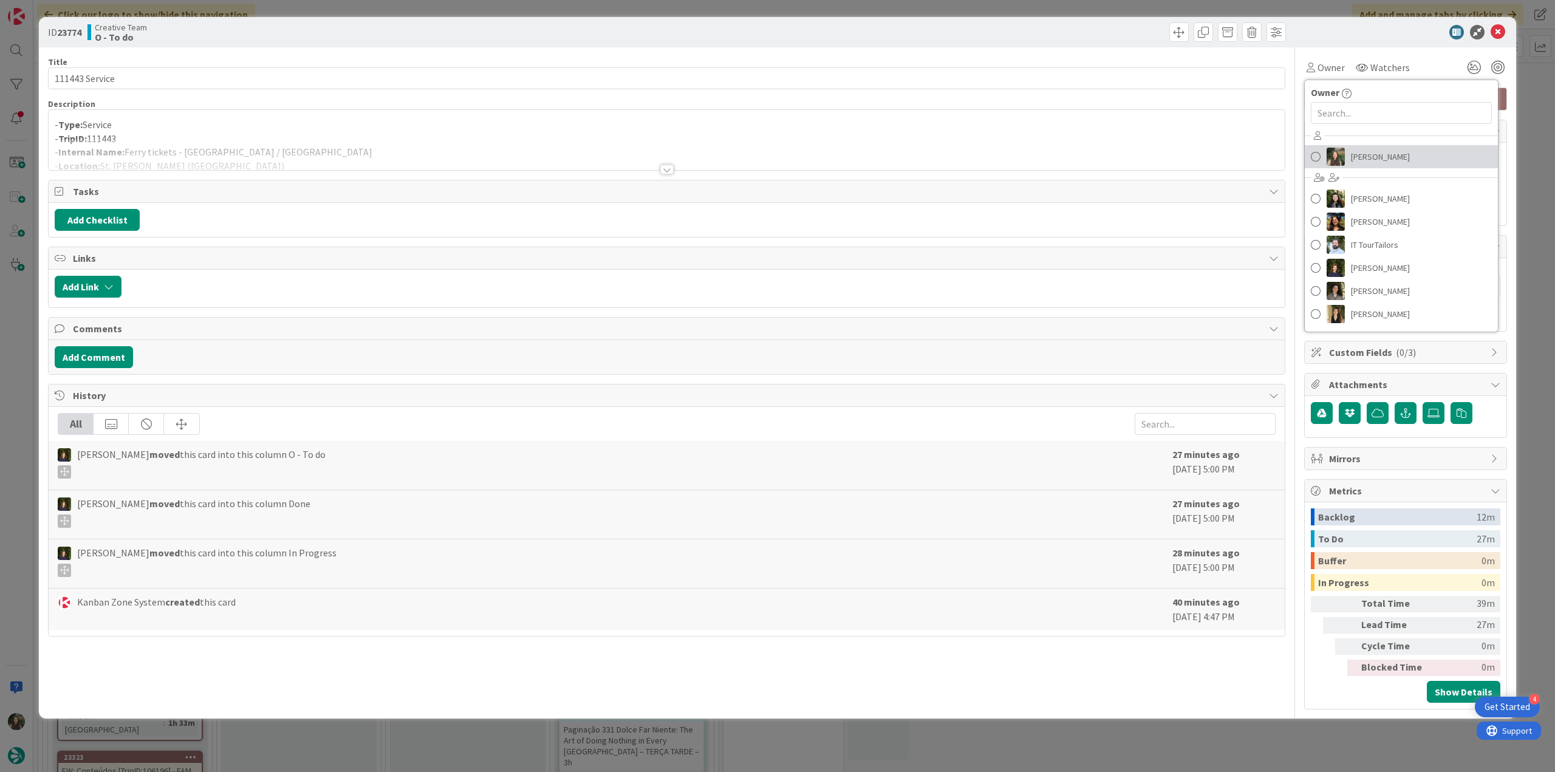
click at [1350, 151] on link "[PERSON_NAME]" at bounding box center [1401, 156] width 193 height 23
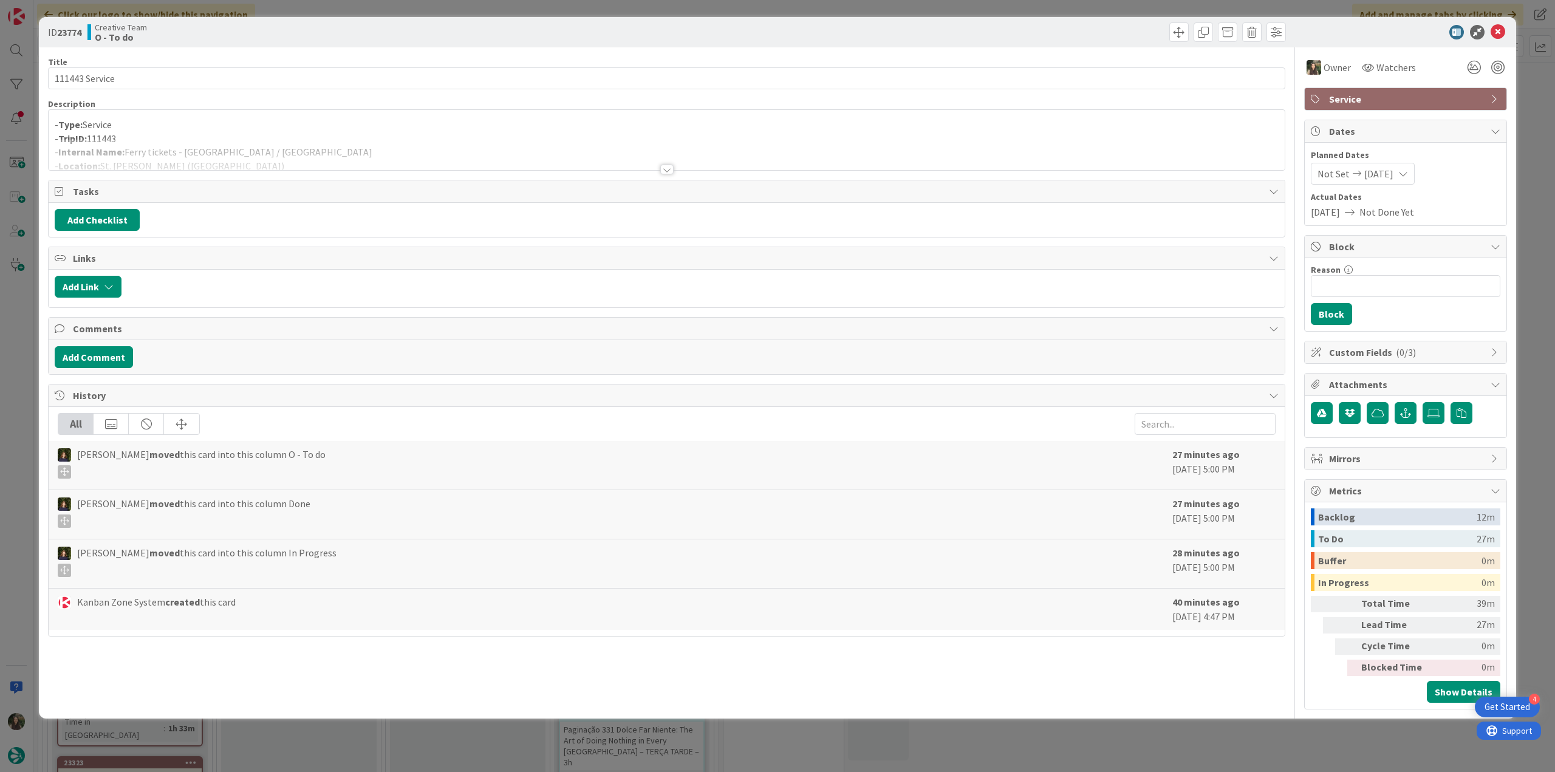
click at [1528, 92] on div "ID 23774 Creative Team O - To do Title 14 / 128 111443 Service Description - Ty…" at bounding box center [777, 386] width 1555 height 772
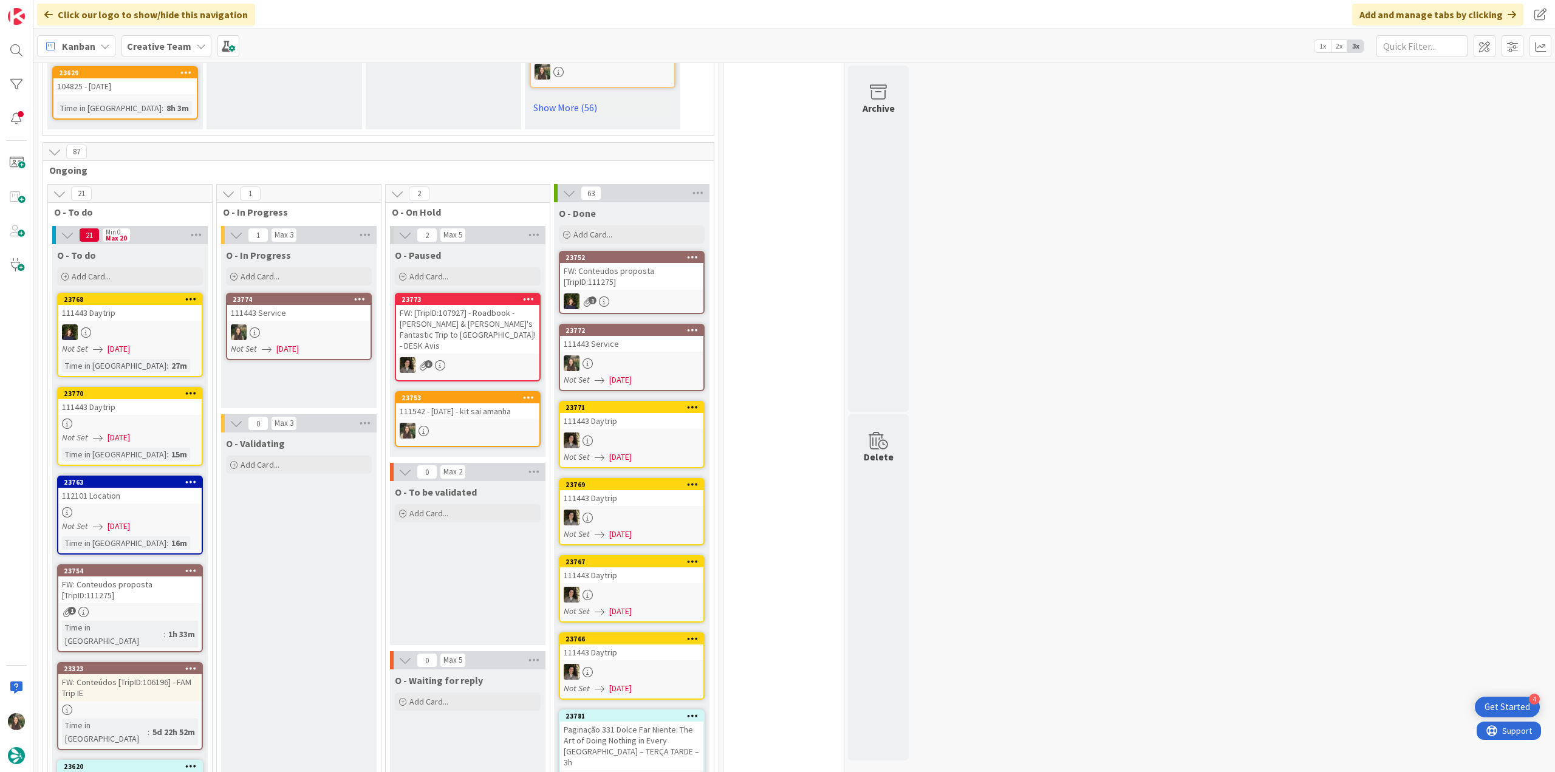
click at [327, 296] on link "23774 111443 Service Not Set [DATE]" at bounding box center [299, 326] width 146 height 67
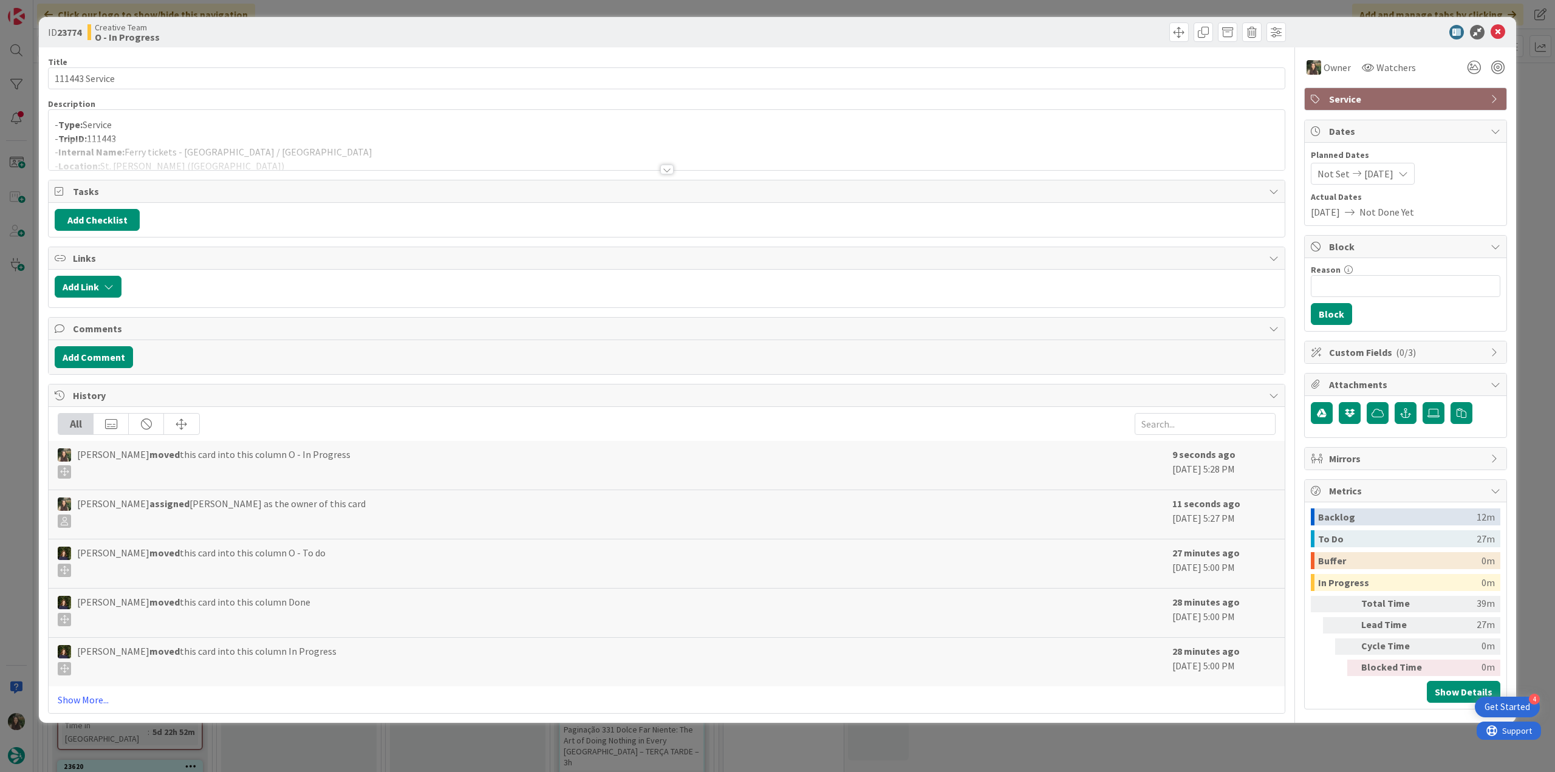
click at [290, 137] on p "- TripID: 111443" at bounding box center [667, 139] width 1224 height 14
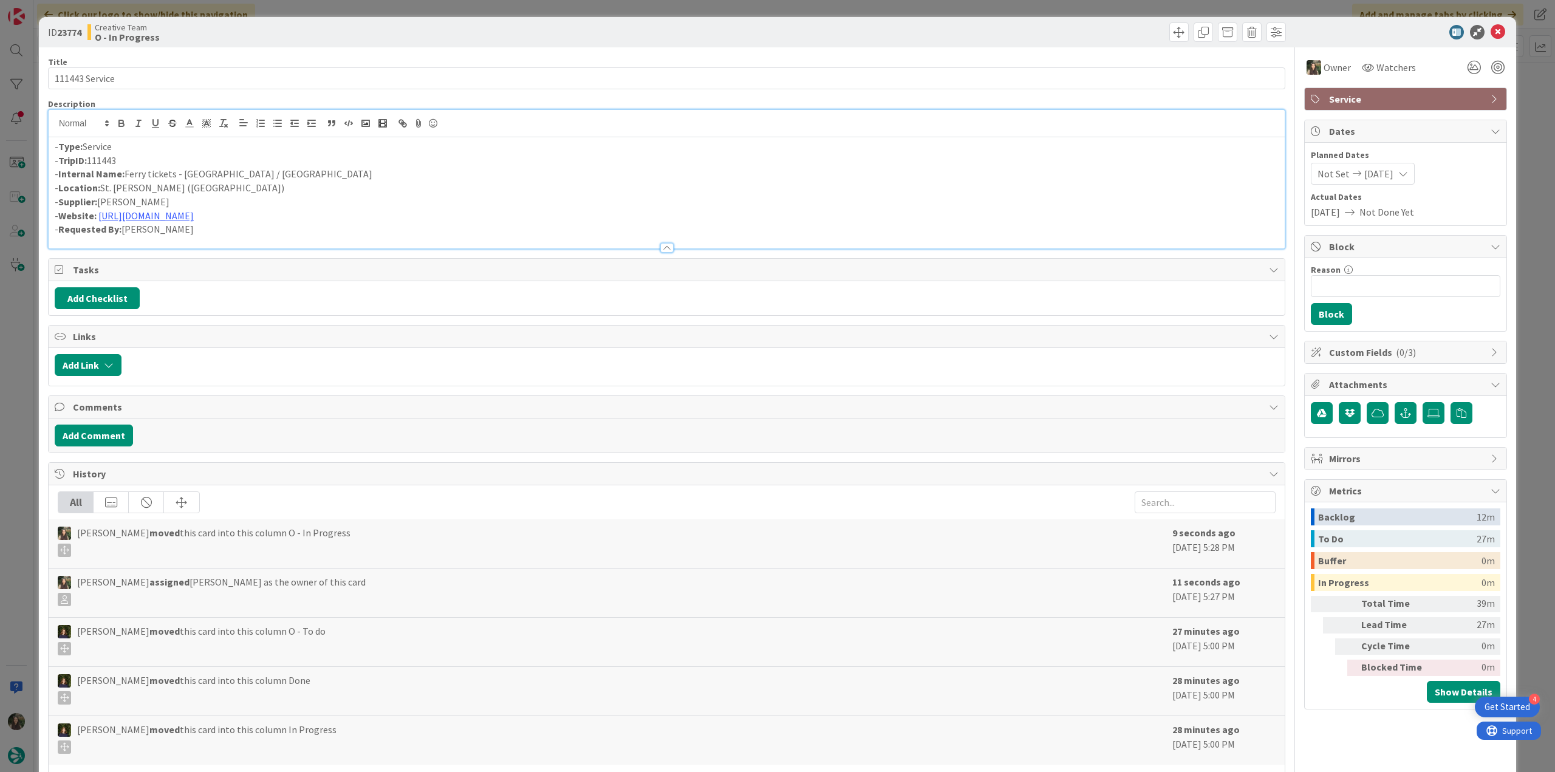
drag, startPoint x: 9, startPoint y: 371, endPoint x: 21, endPoint y: 371, distance: 12.8
click at [9, 371] on div "ID 23774 Creative Team O - In Progress Title 14 / 128 111443 Service Descriptio…" at bounding box center [777, 386] width 1555 height 772
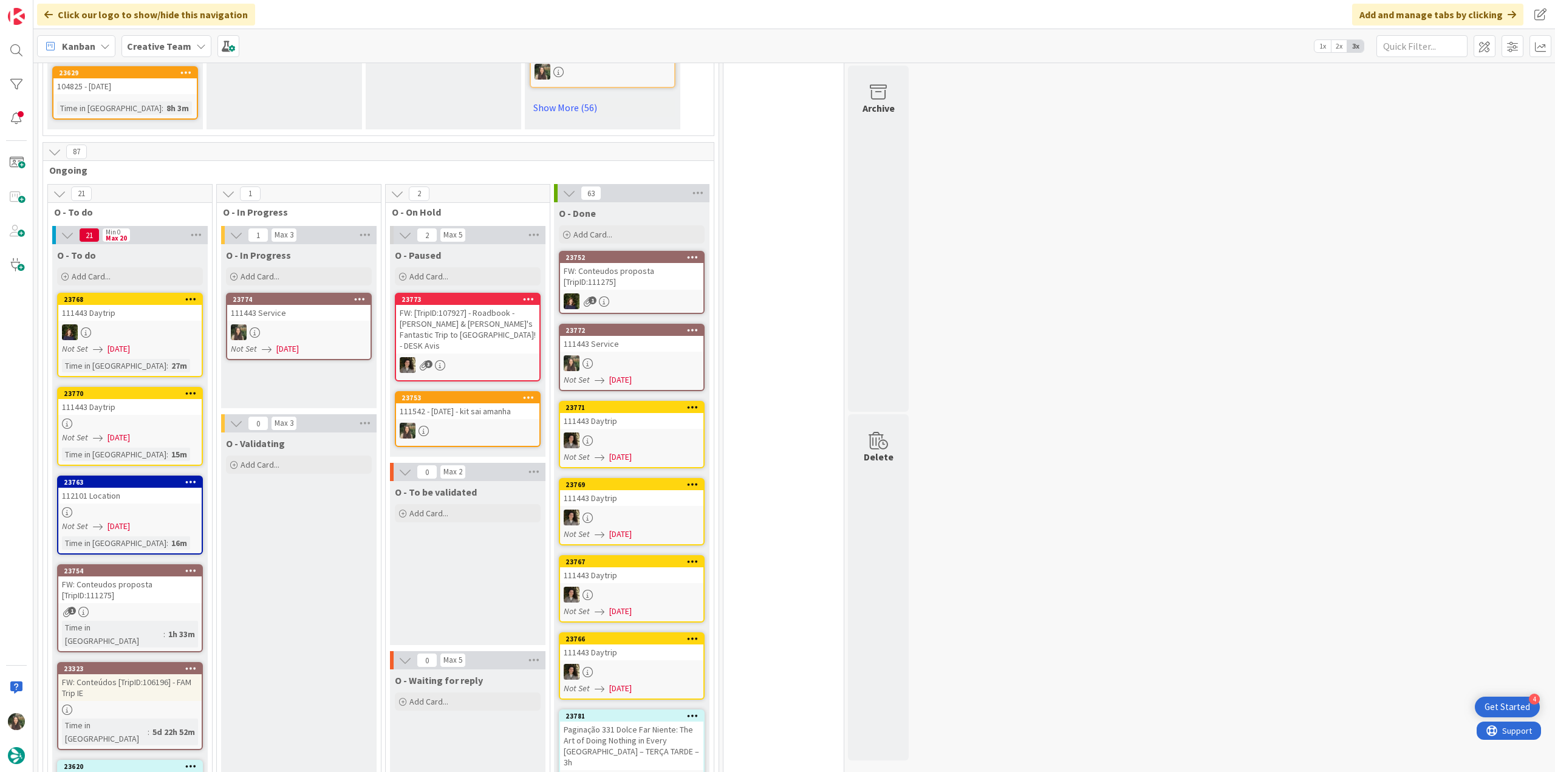
click at [299, 297] on link "23774 111443 Service Not Set [DATE]" at bounding box center [299, 326] width 146 height 67
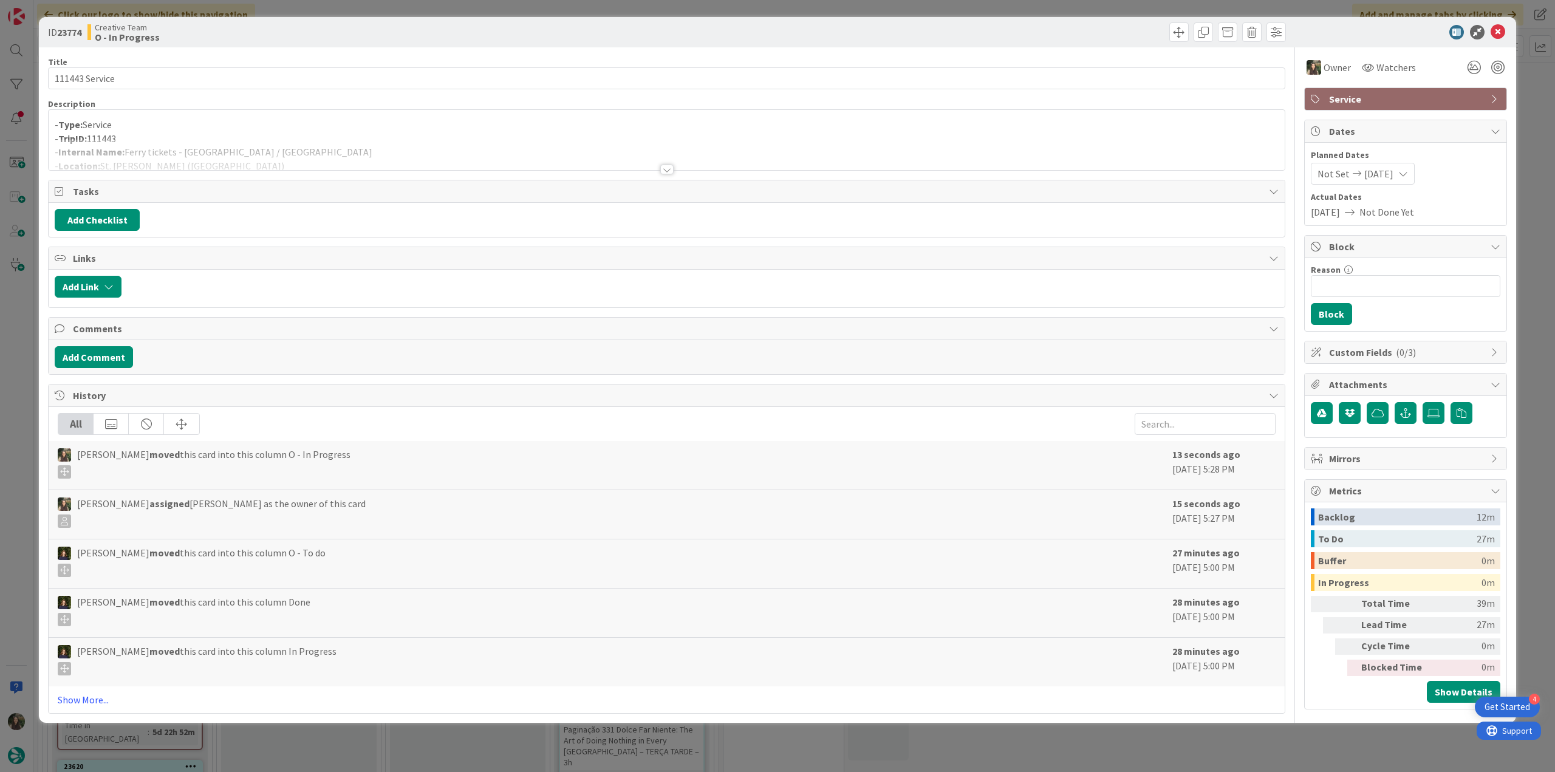
click at [289, 127] on div "- Type: Service - TripID: 111443 - Internal Name: Ferry tickets - [GEOGRAPHIC_D…" at bounding box center [667, 140] width 1236 height 60
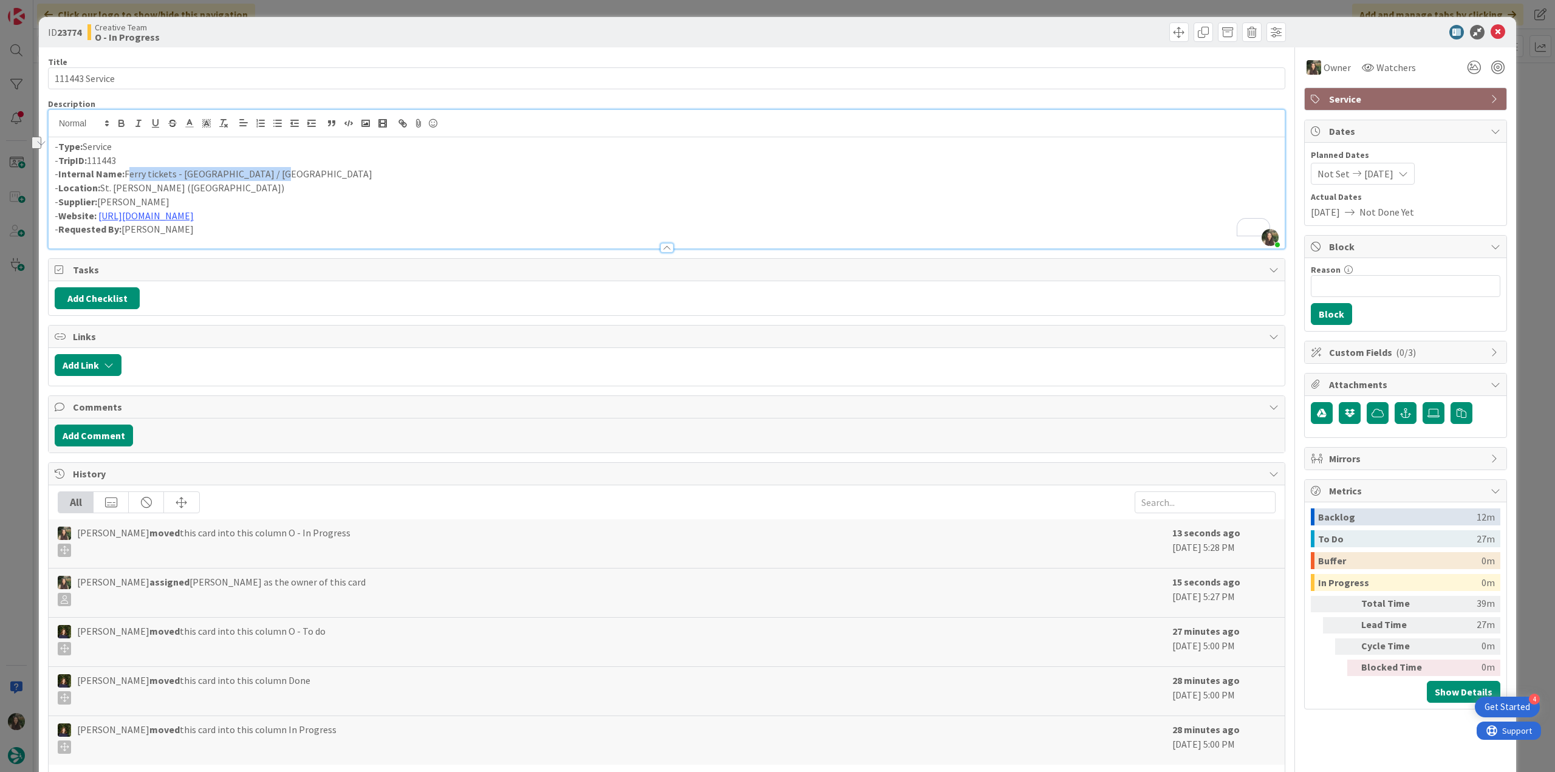
drag, startPoint x: 284, startPoint y: 175, endPoint x: 128, endPoint y: 177, distance: 156.1
click at [128, 177] on p "- Internal Name: Ferry tickets - Guernsey / Saint-Malo" at bounding box center [667, 174] width 1224 height 14
copy p "Ferry tickets - [GEOGRAPHIC_DATA] / [GEOGRAPHIC_DATA]"
click at [18, 327] on div "ID 23774 Creative Team O - In Progress Title 14 / 128 111443 Service Descriptio…" at bounding box center [777, 386] width 1555 height 772
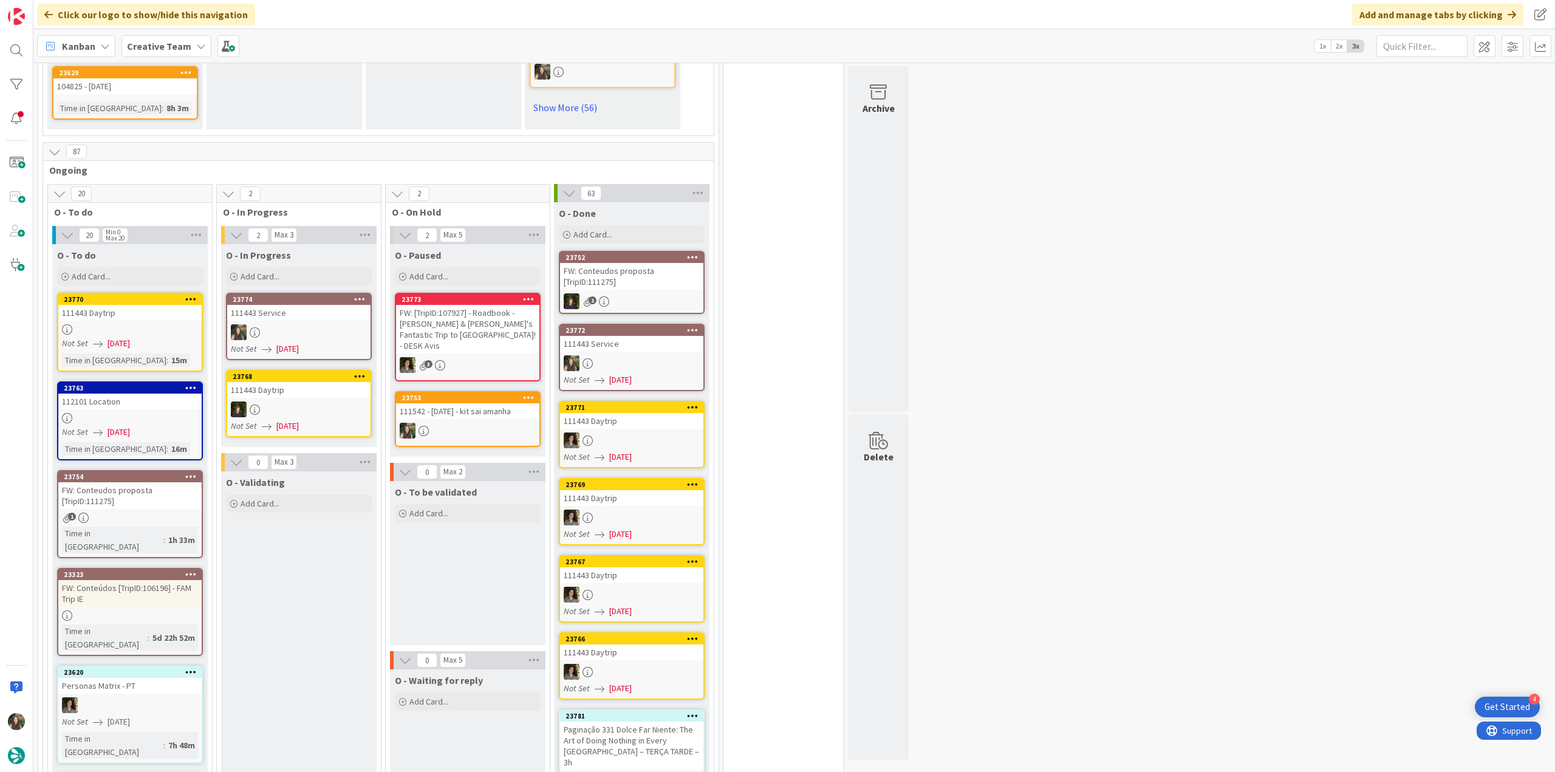
click at [360, 324] on div at bounding box center [298, 332] width 143 height 16
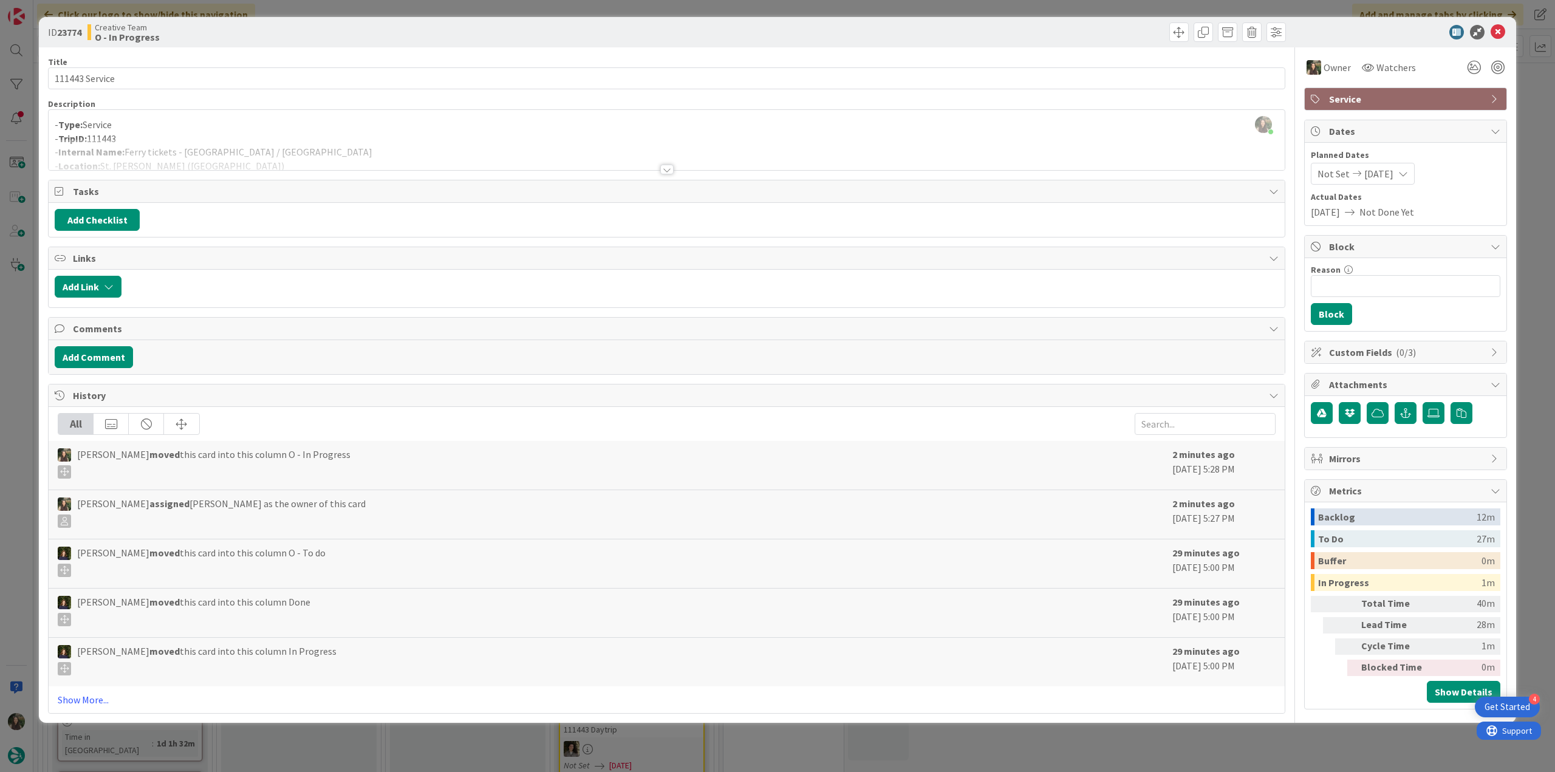
click at [25, 340] on div "ID 23774 Creative Team O - In Progress Title 14 / 128 111443 Service Descriptio…" at bounding box center [777, 386] width 1555 height 772
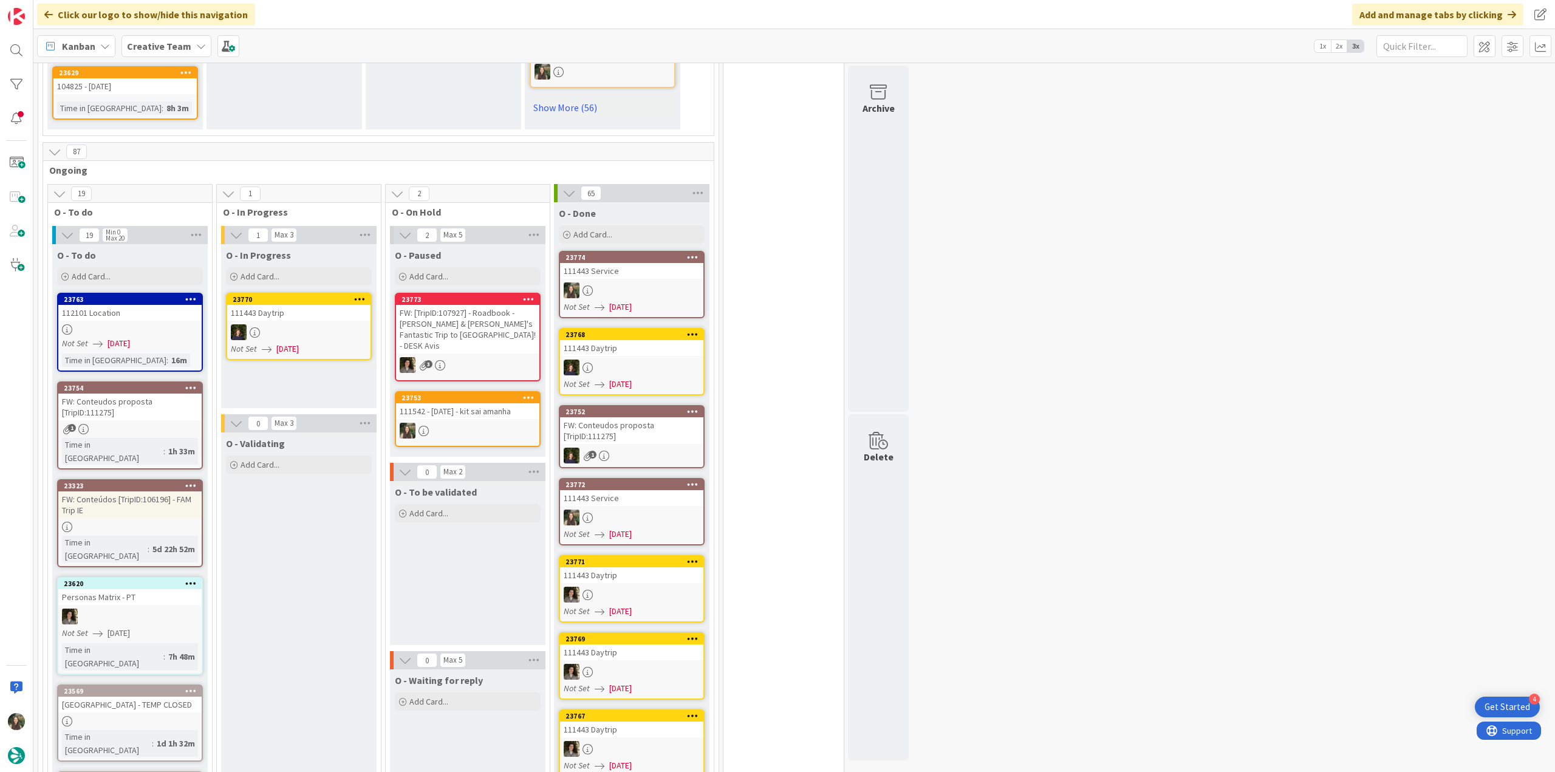
click at [643, 282] on div at bounding box center [631, 290] width 143 height 16
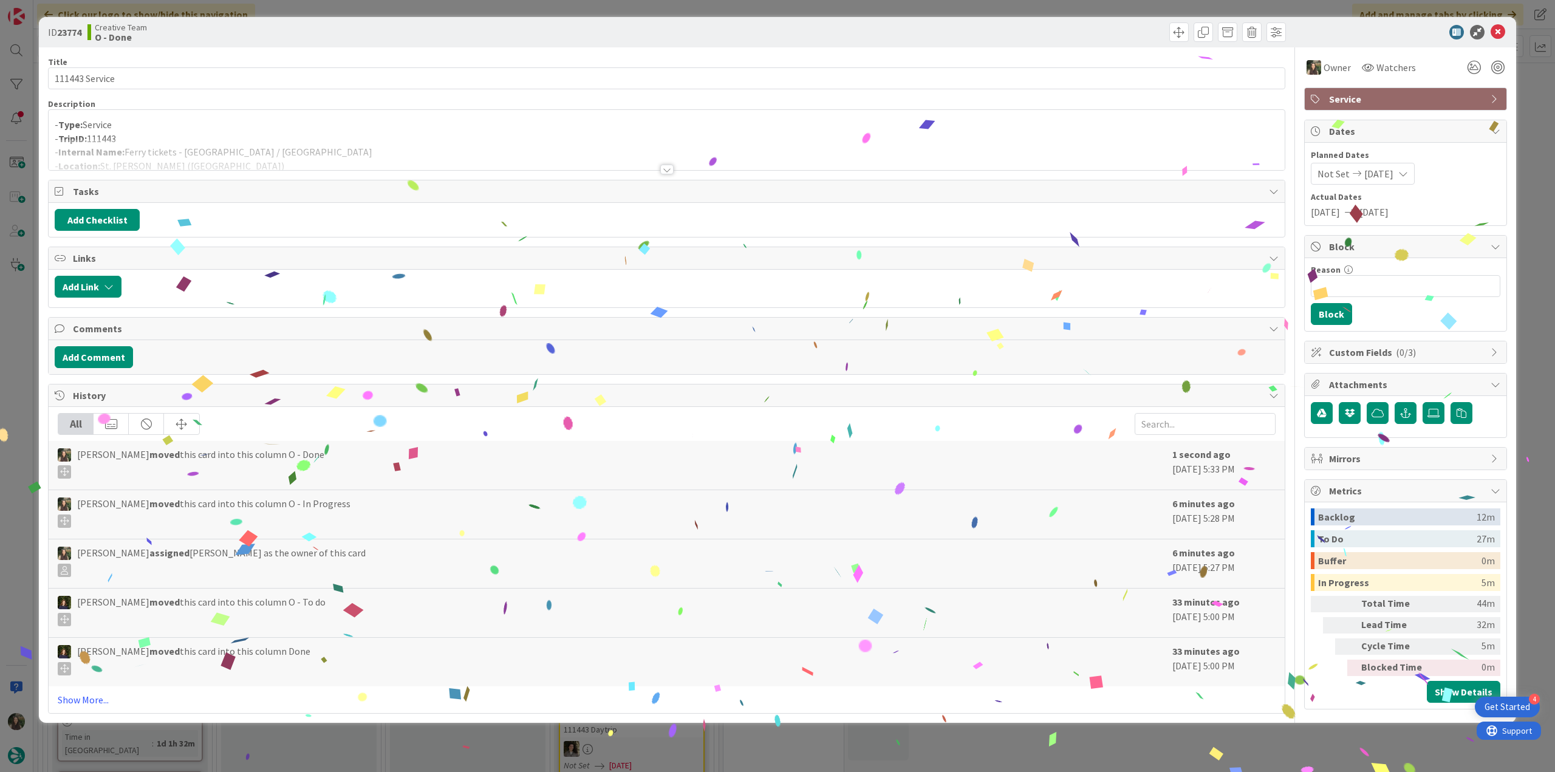
click at [1231, 746] on div "ID 23774 Creative Team O - Done Title 14 / 128 111443 Service Description - Typ…" at bounding box center [777, 386] width 1555 height 772
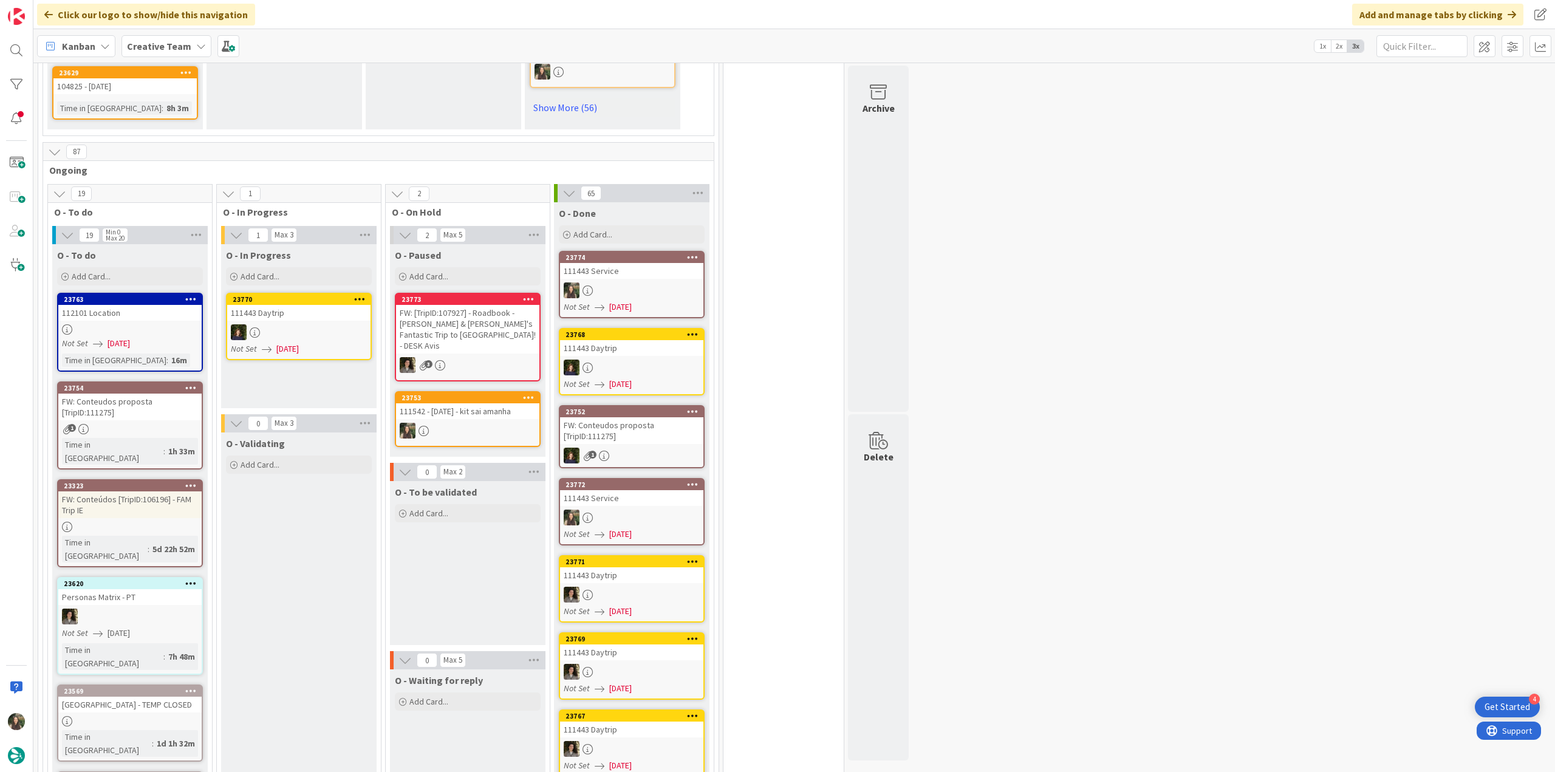
click at [181, 337] on div "Not Set [DATE]" at bounding box center [132, 343] width 140 height 13
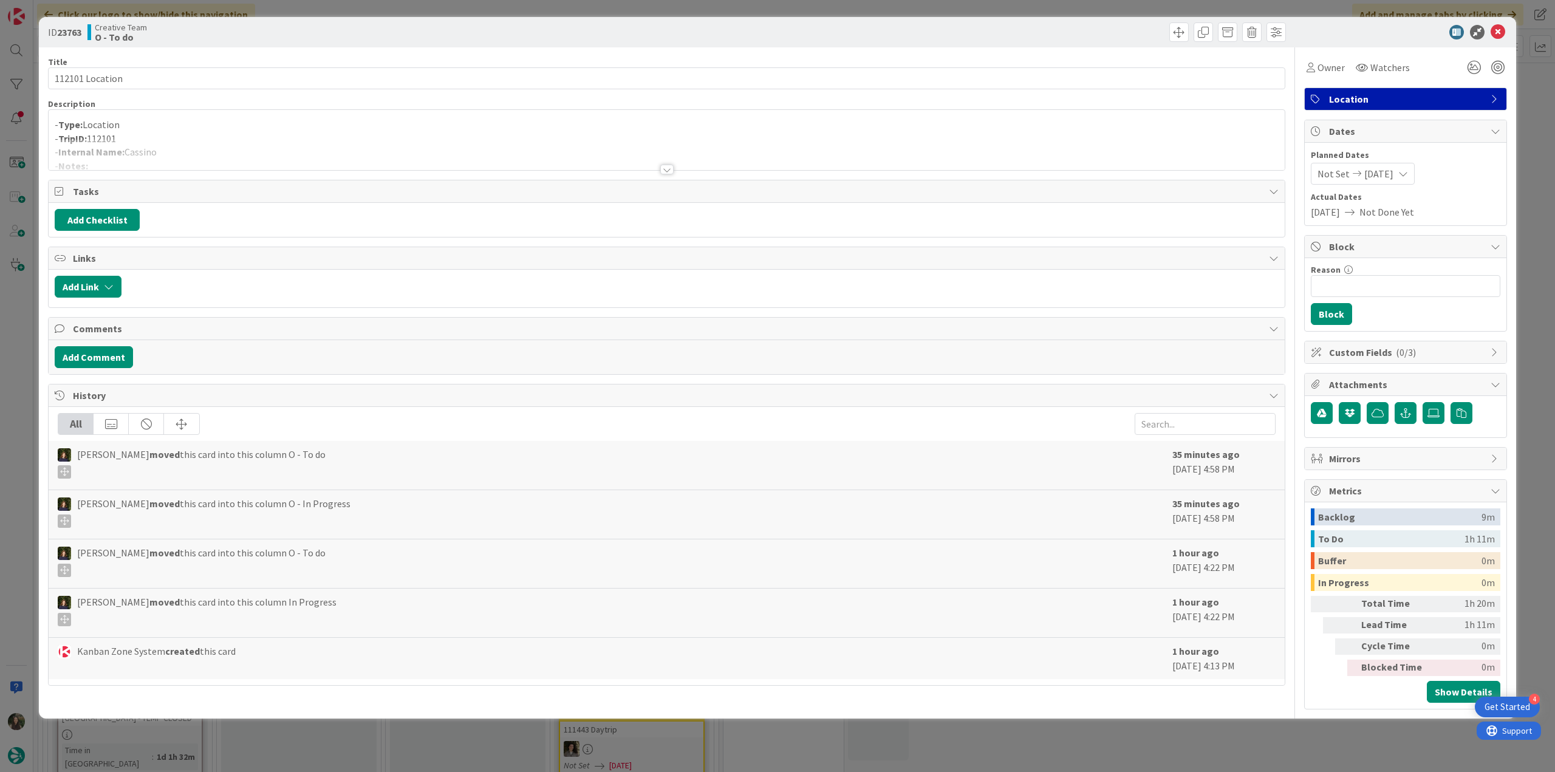
click at [272, 145] on div at bounding box center [667, 154] width 1236 height 31
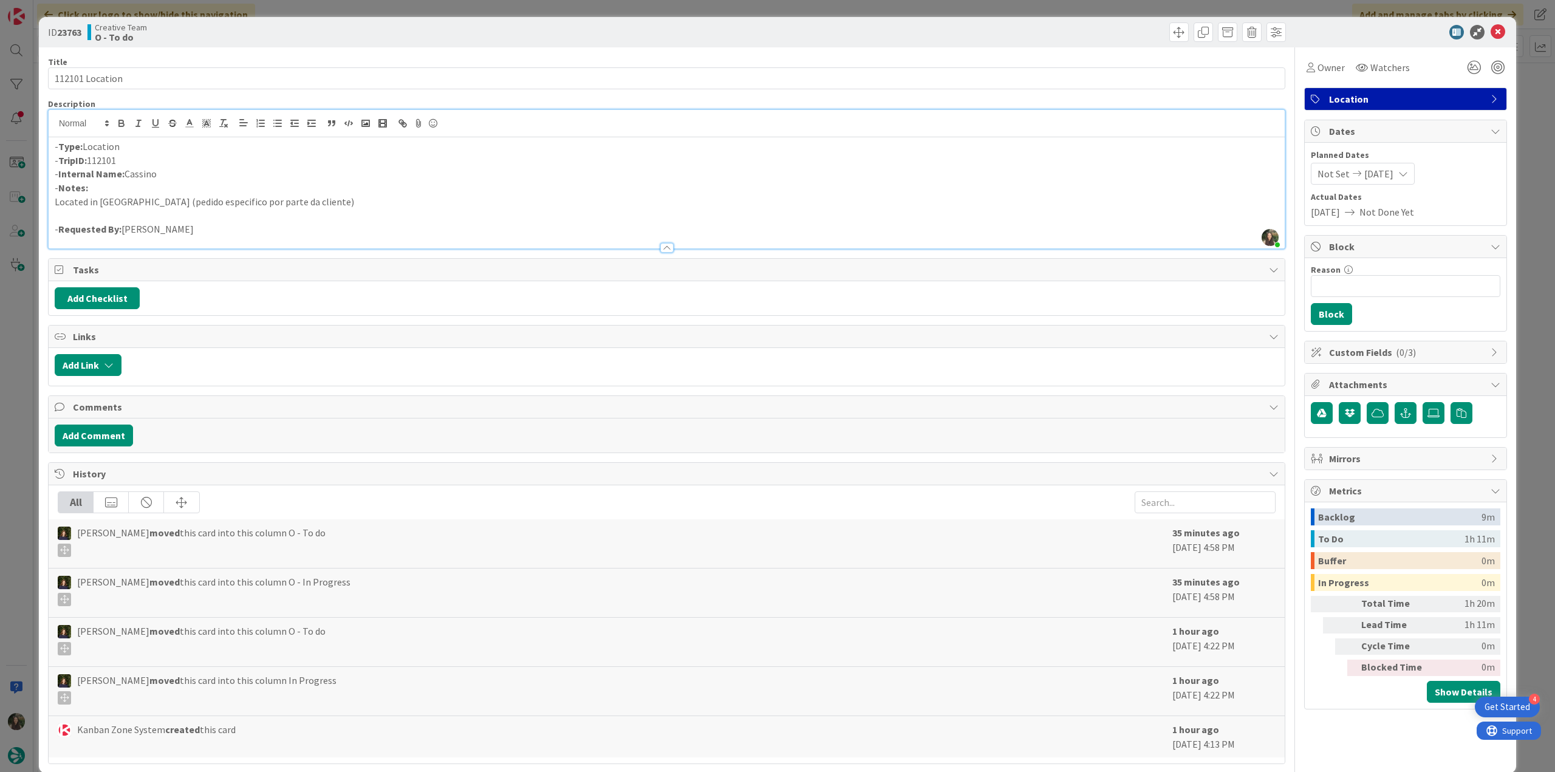
click at [145, 167] on p "- Internal Name: [PERSON_NAME]" at bounding box center [667, 174] width 1224 height 14
click at [145, 168] on p "- Internal Name: [PERSON_NAME]" at bounding box center [667, 174] width 1224 height 14
copy p "Cassino"
click at [131, 205] on p "Located in [GEOGRAPHIC_DATA] (pedido especifico por parte da cliente)" at bounding box center [667, 202] width 1224 height 14
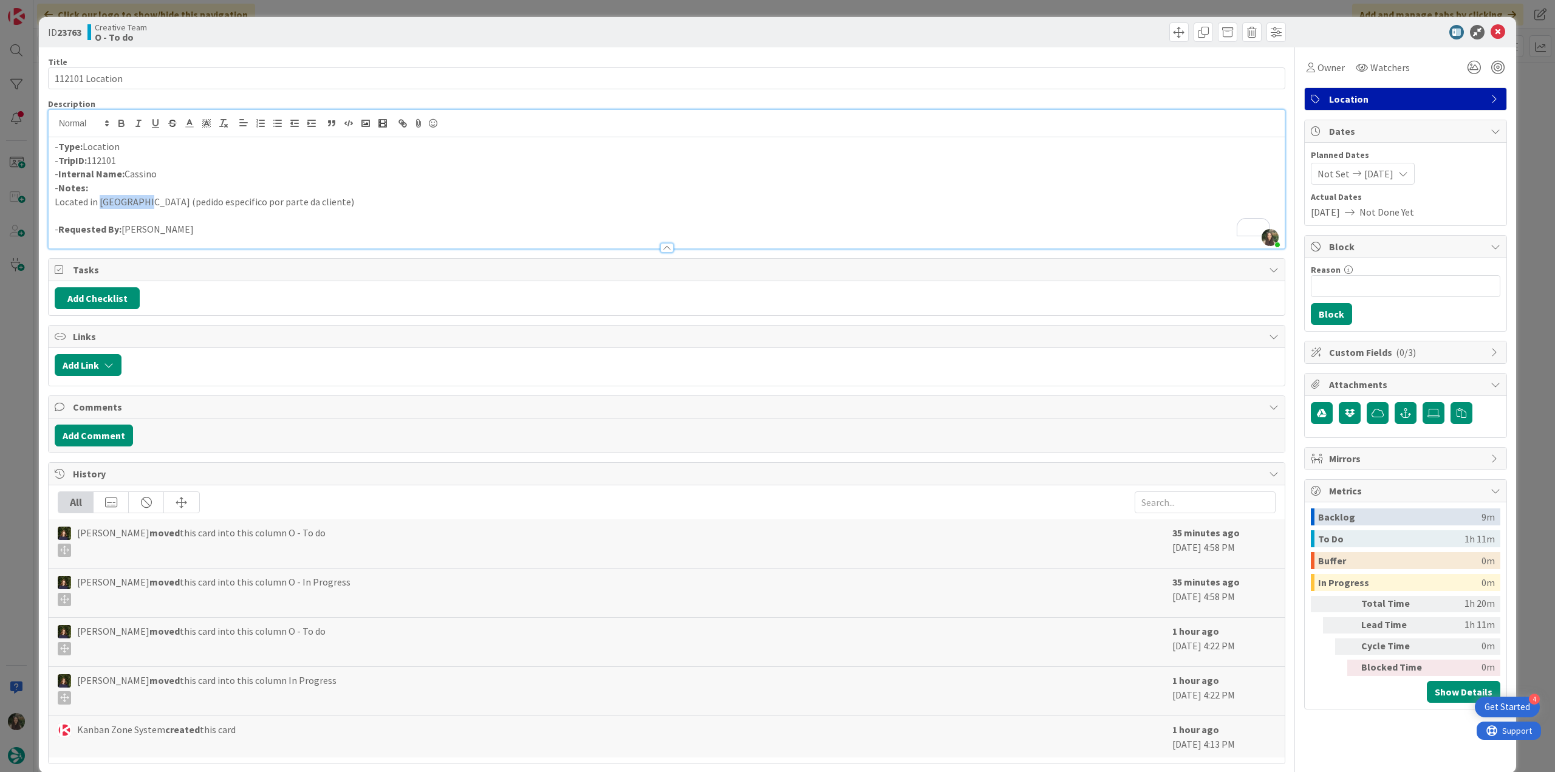
copy p "[GEOGRAPHIC_DATA]"
click at [28, 310] on div "ID 23763 Creative Team O - To do Title 15 / 128 112101 Location Description [PE…" at bounding box center [777, 386] width 1555 height 772
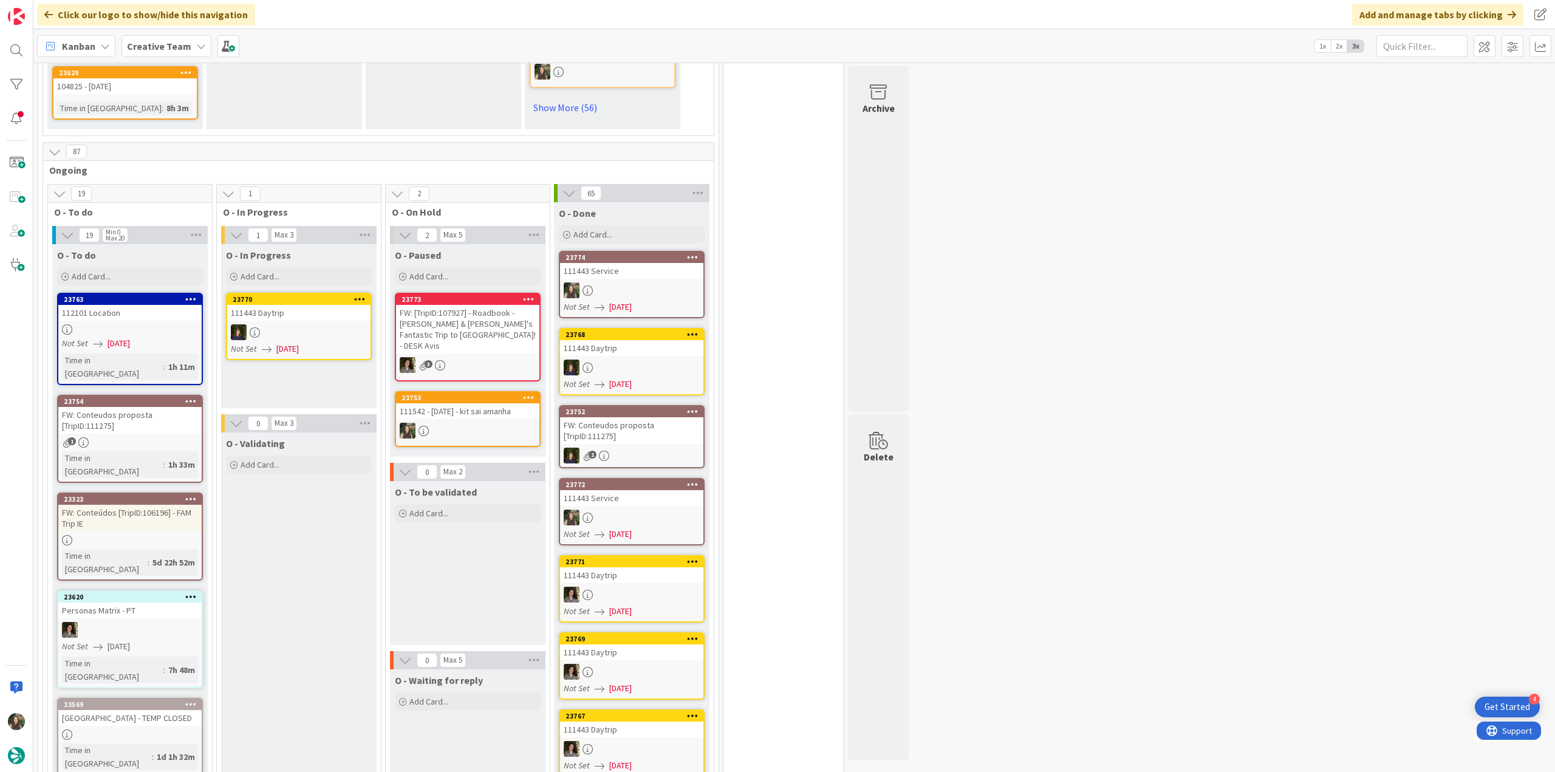
click at [157, 407] on div "FW: Conteudos proposta [TripID:111275]" at bounding box center [129, 420] width 143 height 27
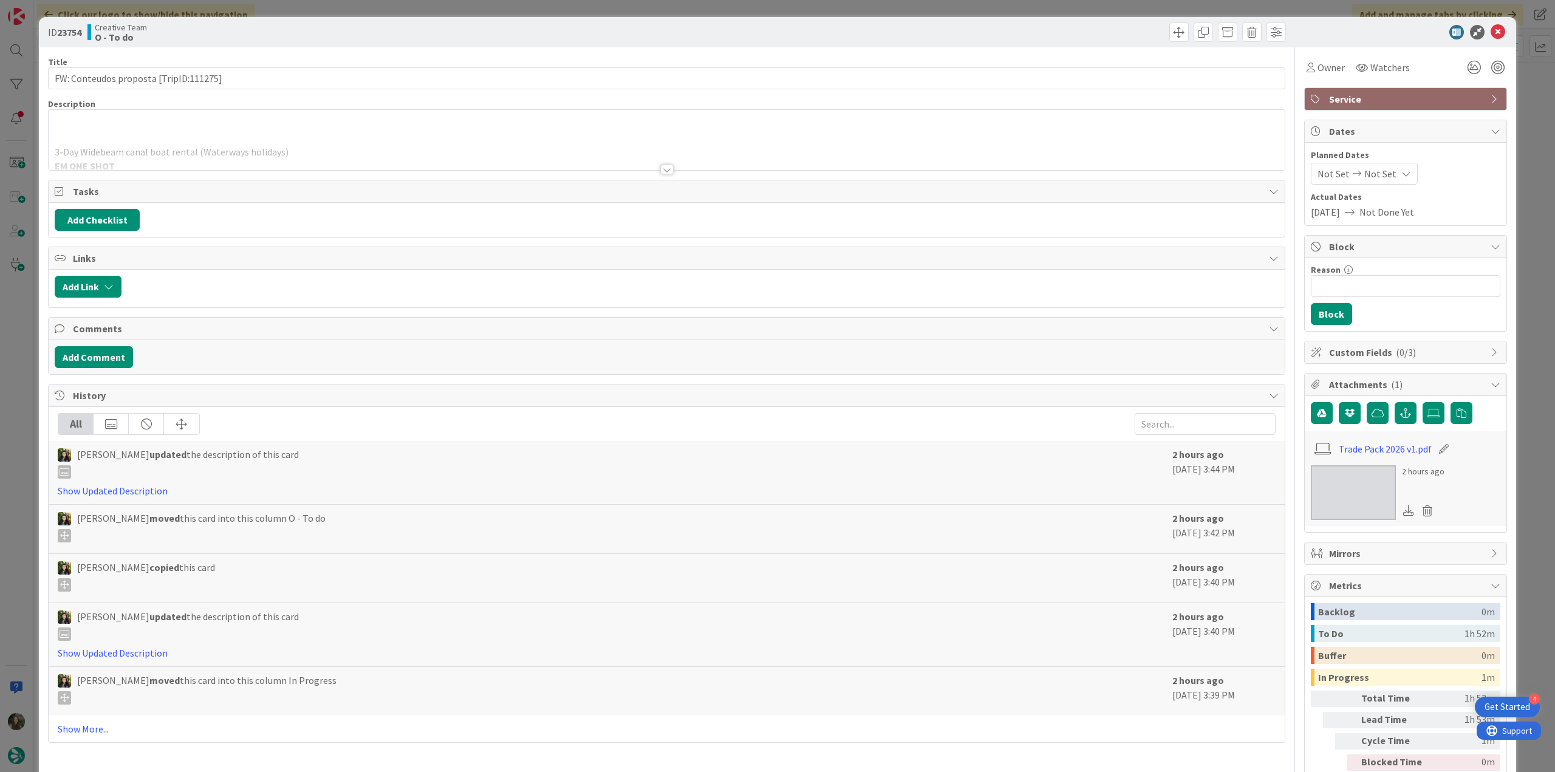
click at [196, 135] on div "3-Day Widebeam canal boat rental (Waterways holidays) EM ONE SHOT Location: Fal…" at bounding box center [667, 140] width 1236 height 60
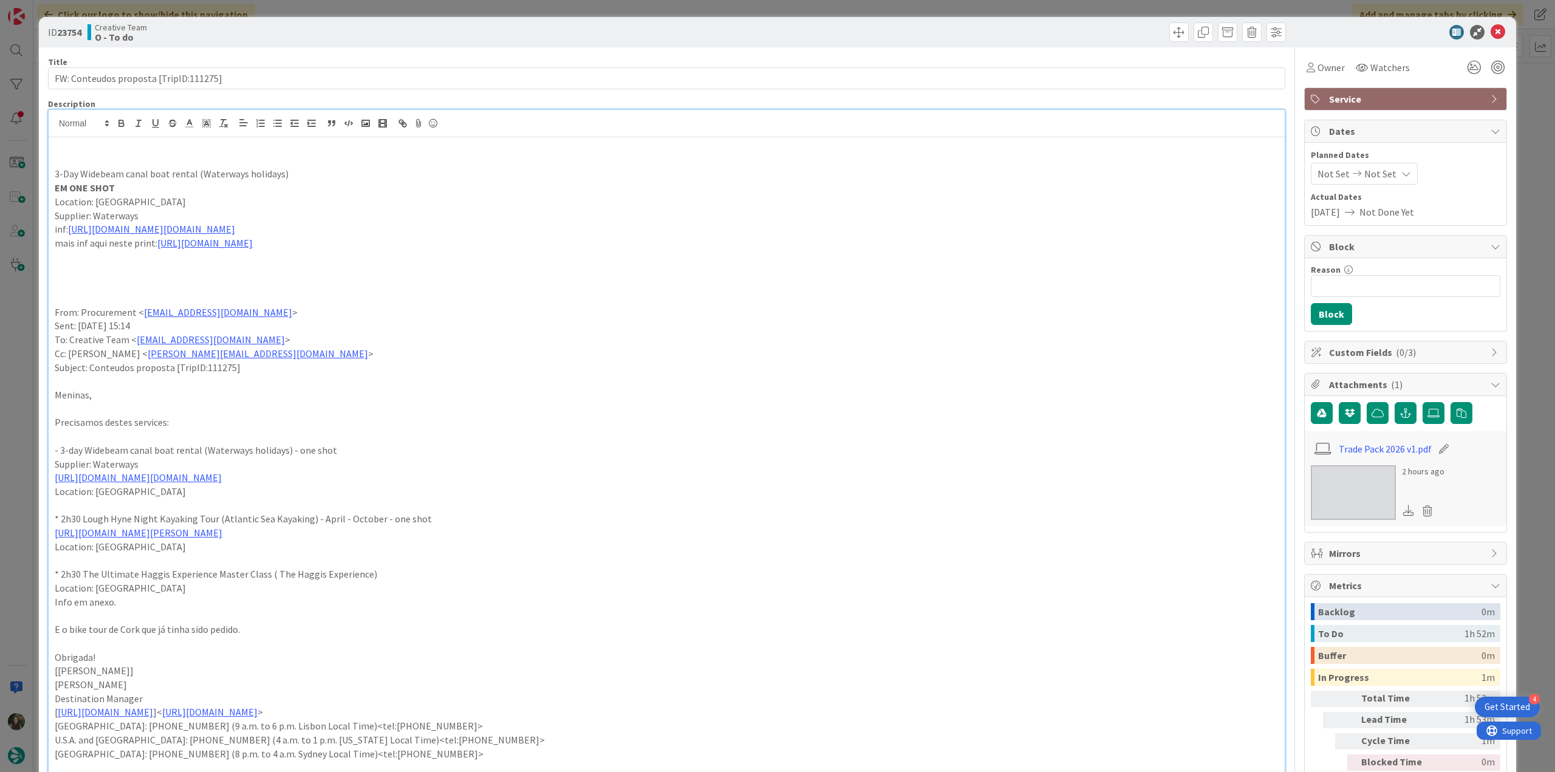
click at [18, 296] on div "ID 23754 Creative Team O - To do Title 38 / 128 FW: Conteudos proposta [TripID:…" at bounding box center [777, 386] width 1555 height 772
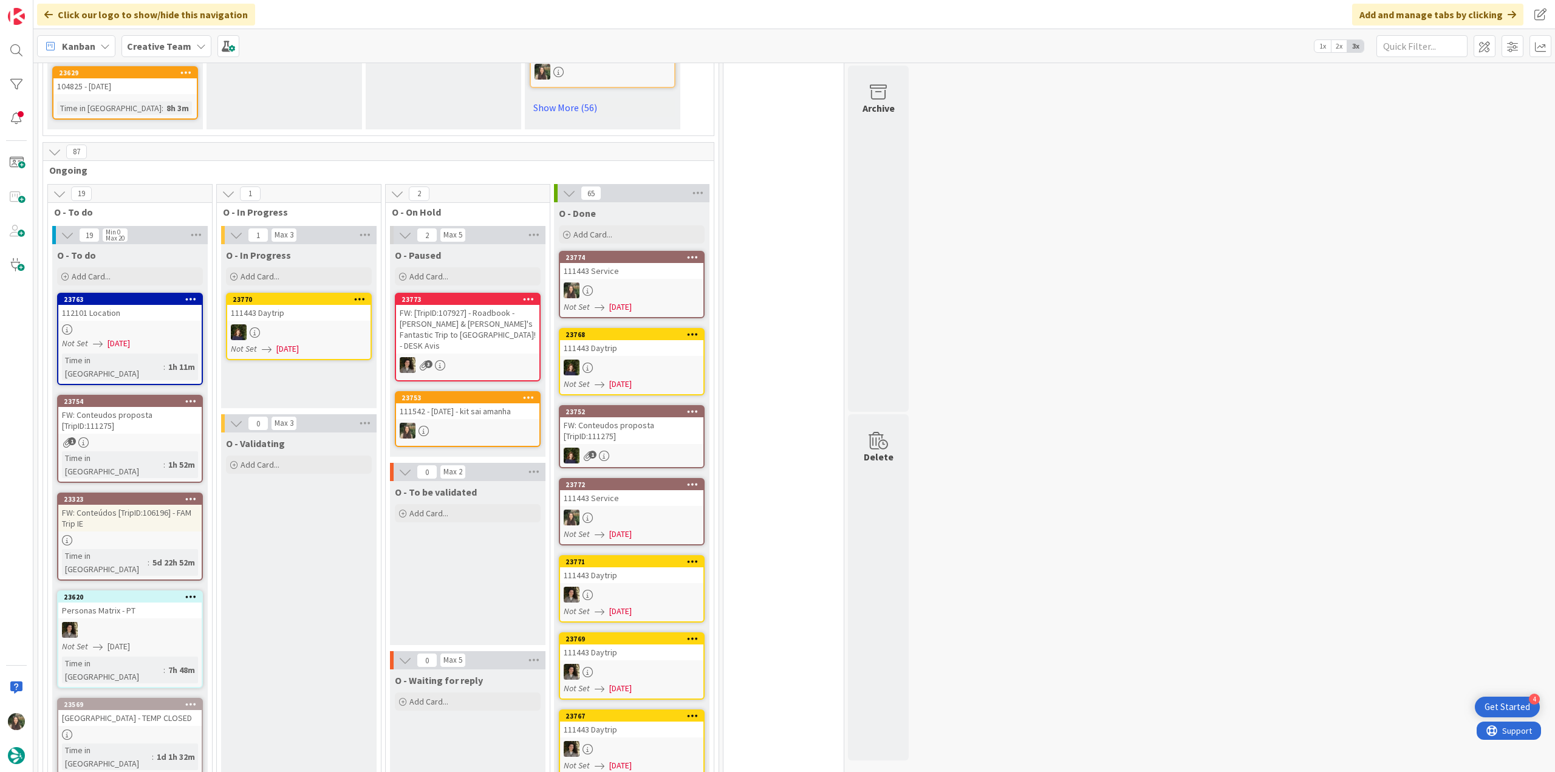
click at [128, 324] on div at bounding box center [129, 329] width 143 height 10
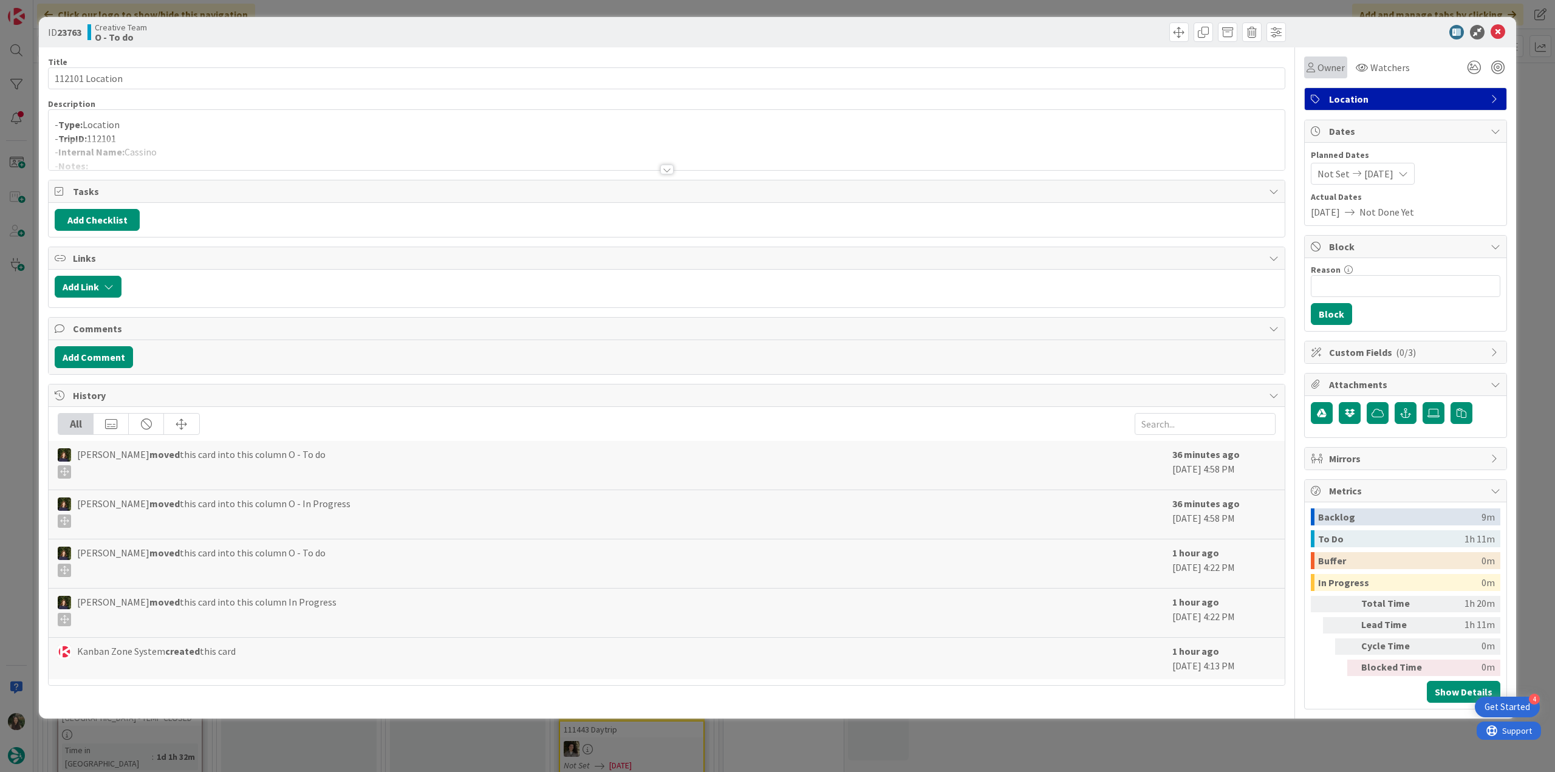
click at [1330, 66] on span "Owner" at bounding box center [1331, 67] width 27 height 15
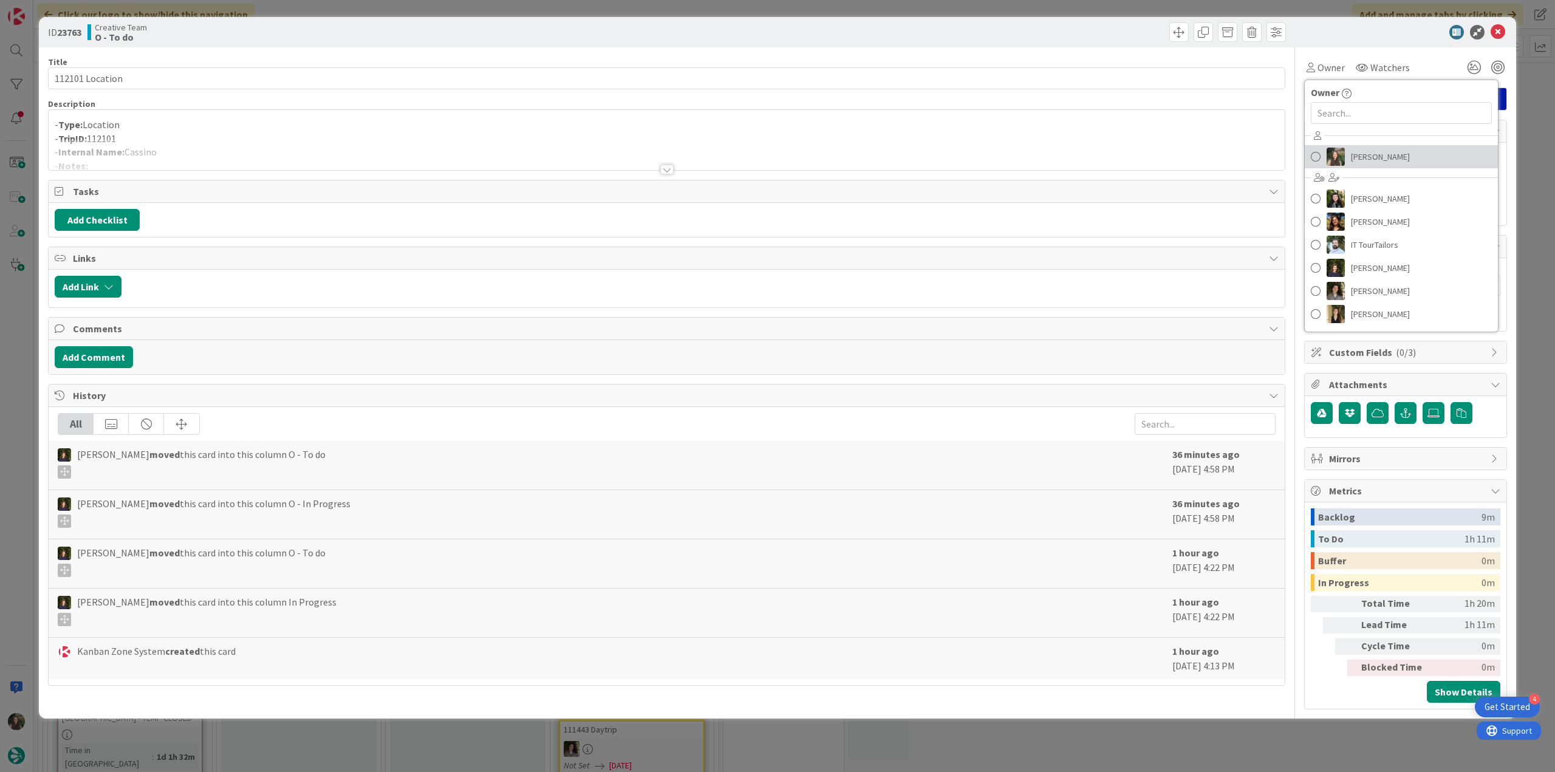
click at [1374, 162] on span "[PERSON_NAME]" at bounding box center [1380, 157] width 59 height 18
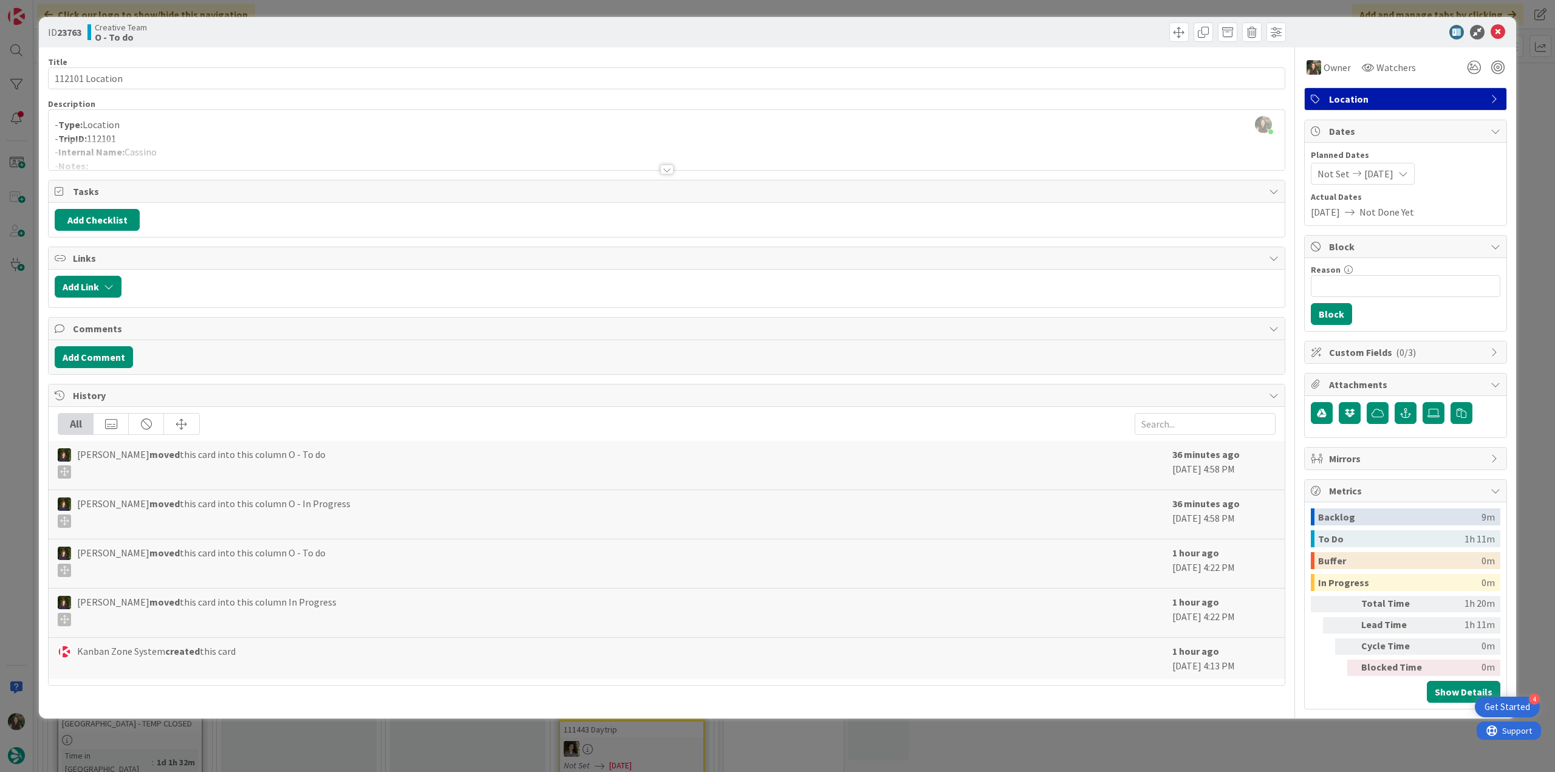
click at [1531, 111] on div "ID 23763 Creative Team O - To do Title 15 / 128 112101 Location Description Inê…" at bounding box center [777, 386] width 1555 height 772
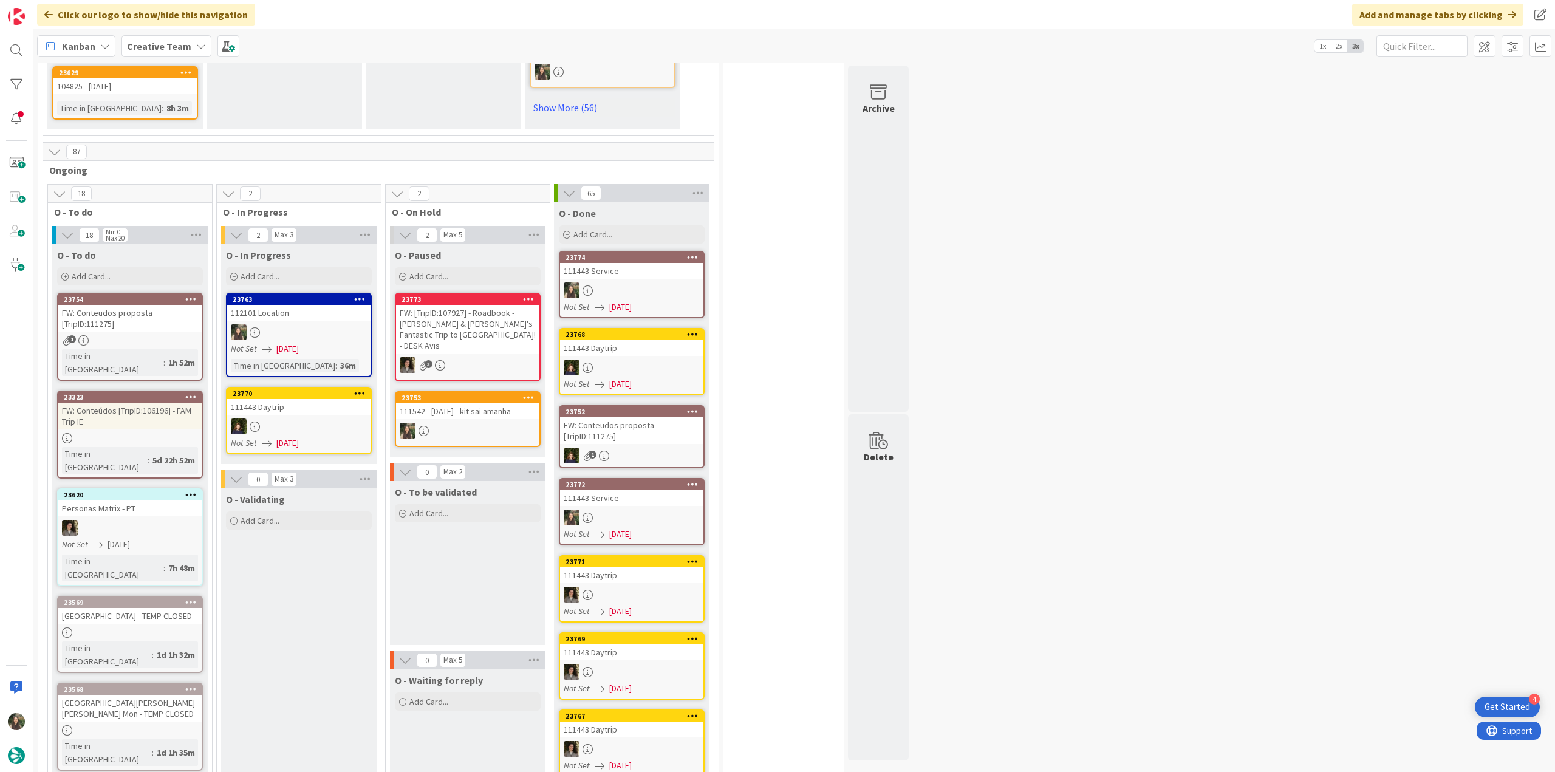
click at [351, 343] on div "Not Set 09/23/2025" at bounding box center [301, 349] width 140 height 13
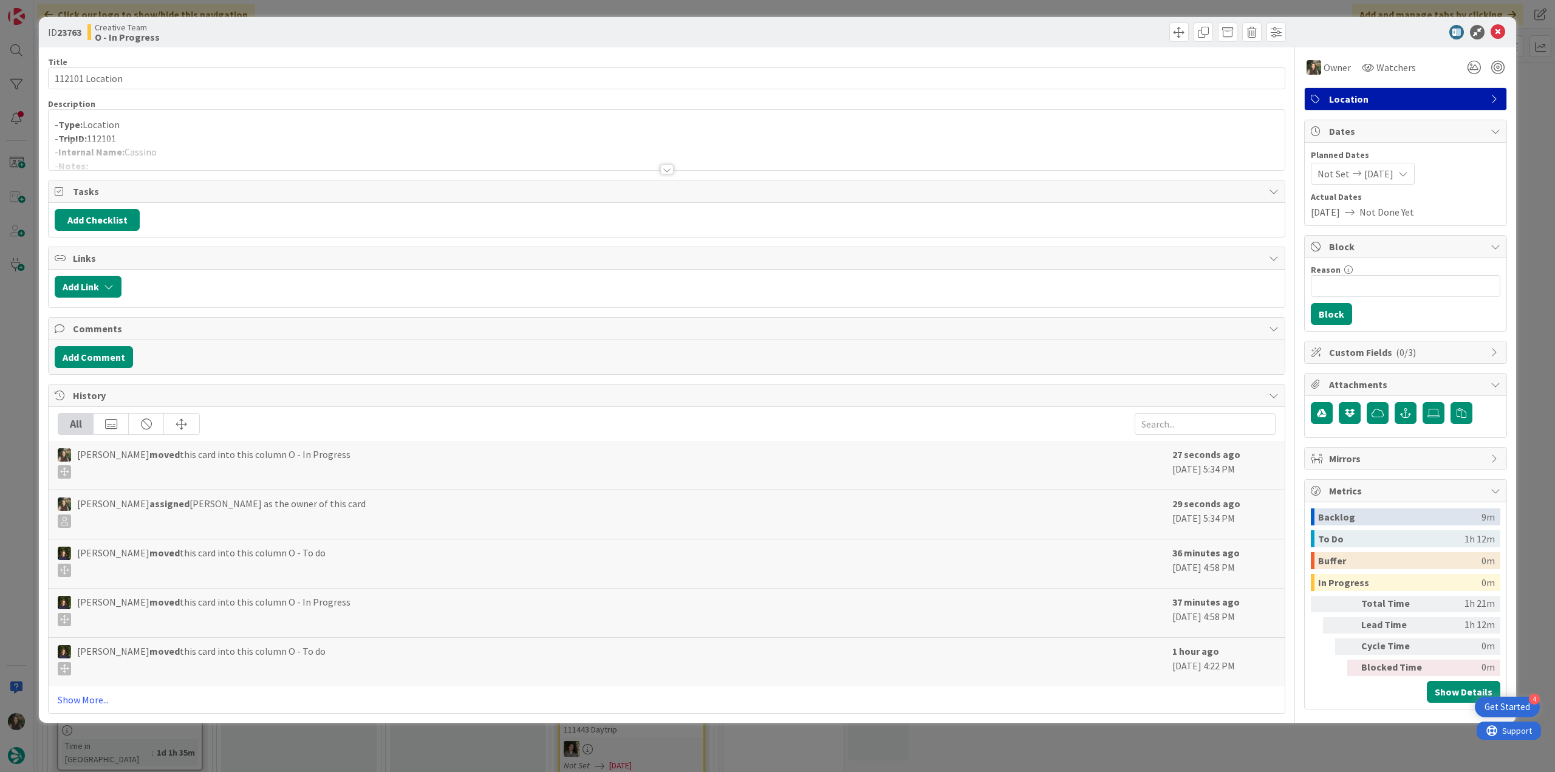
click at [165, 135] on div "- Type: Location - TripID: 112101 - Internal Name: Cassino - Notes: Located in …" at bounding box center [667, 140] width 1236 height 60
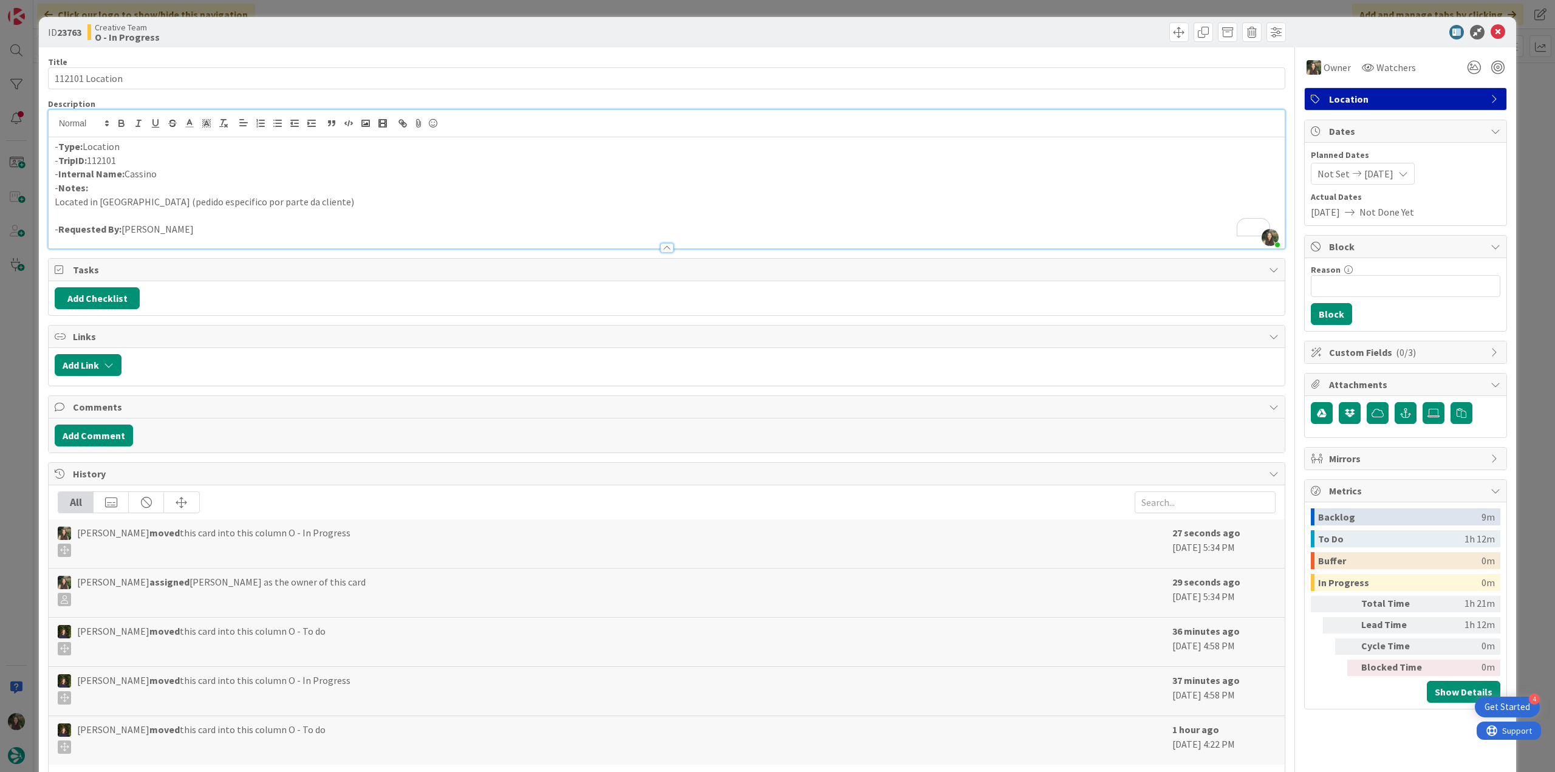
click at [142, 176] on p "- Internal Name: Cassino" at bounding box center [667, 174] width 1224 height 14
copy p "Cassino"
click at [20, 388] on div "ID 23763 Creative Team O - In Progress Title 15 / 128 112101 Location Descripti…" at bounding box center [777, 386] width 1555 height 772
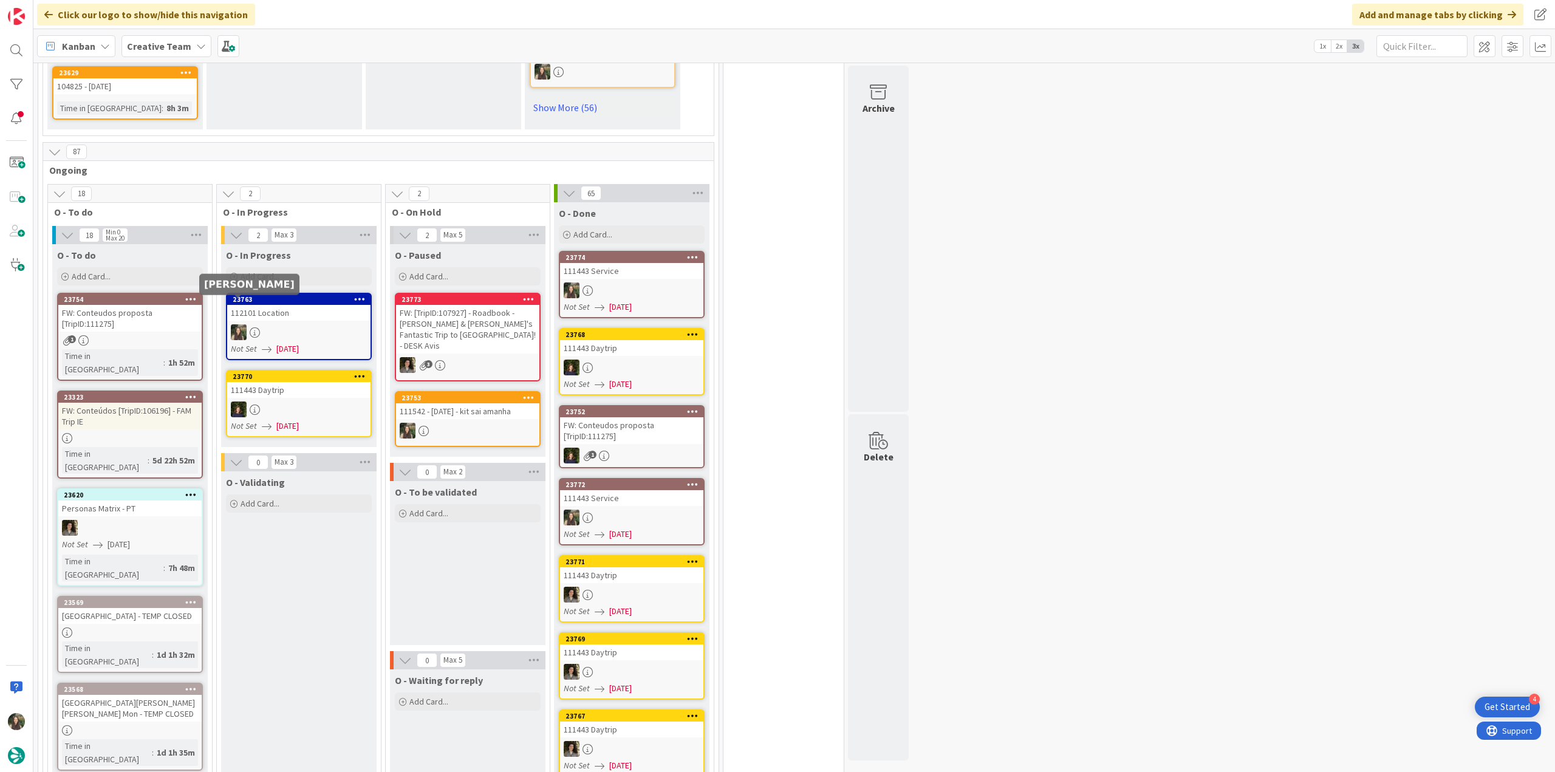
click at [187, 305] on div "FW: Conteudos proposta [TripID:111275]" at bounding box center [129, 318] width 143 height 27
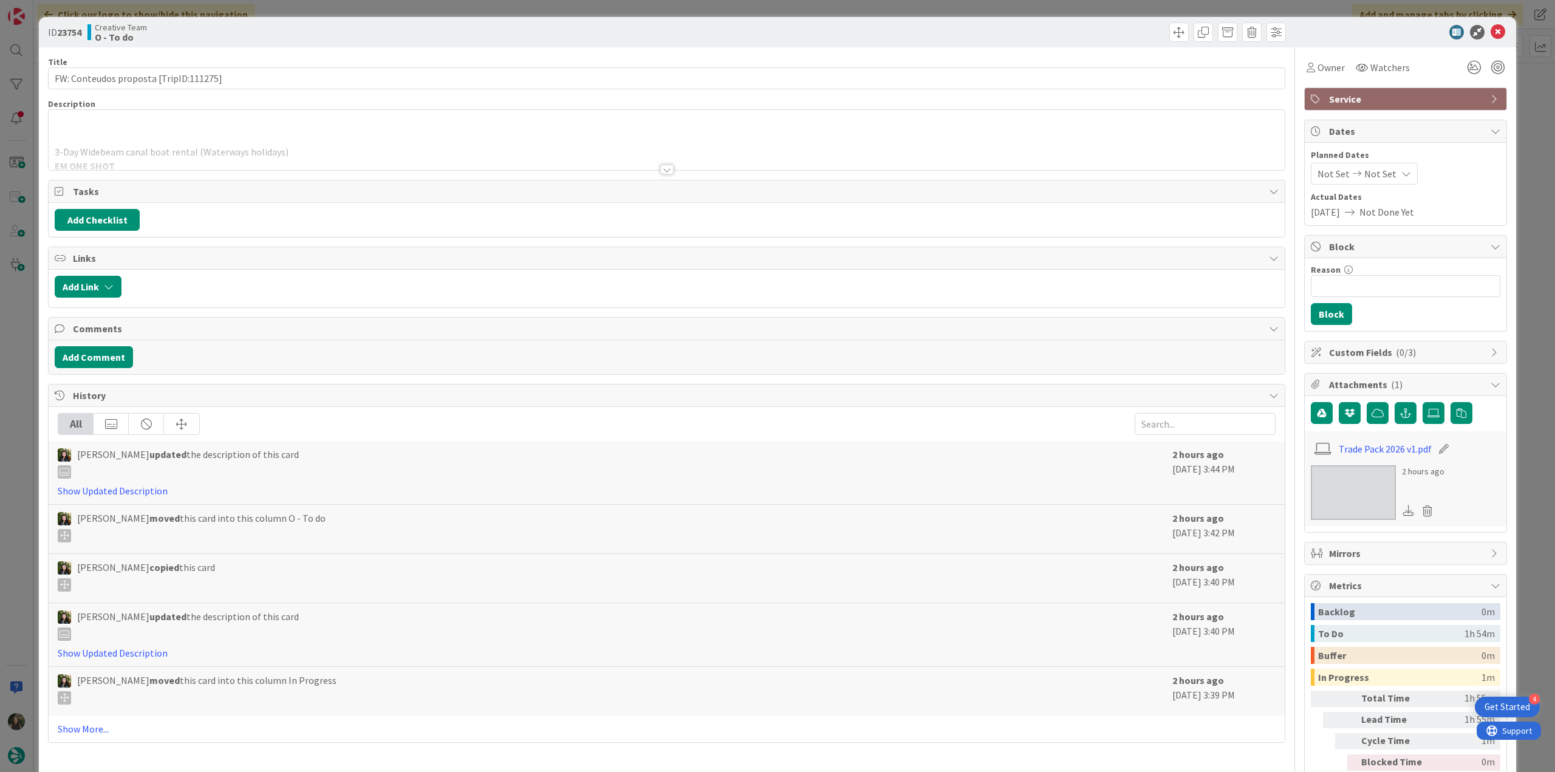
click at [310, 151] on div at bounding box center [667, 154] width 1236 height 31
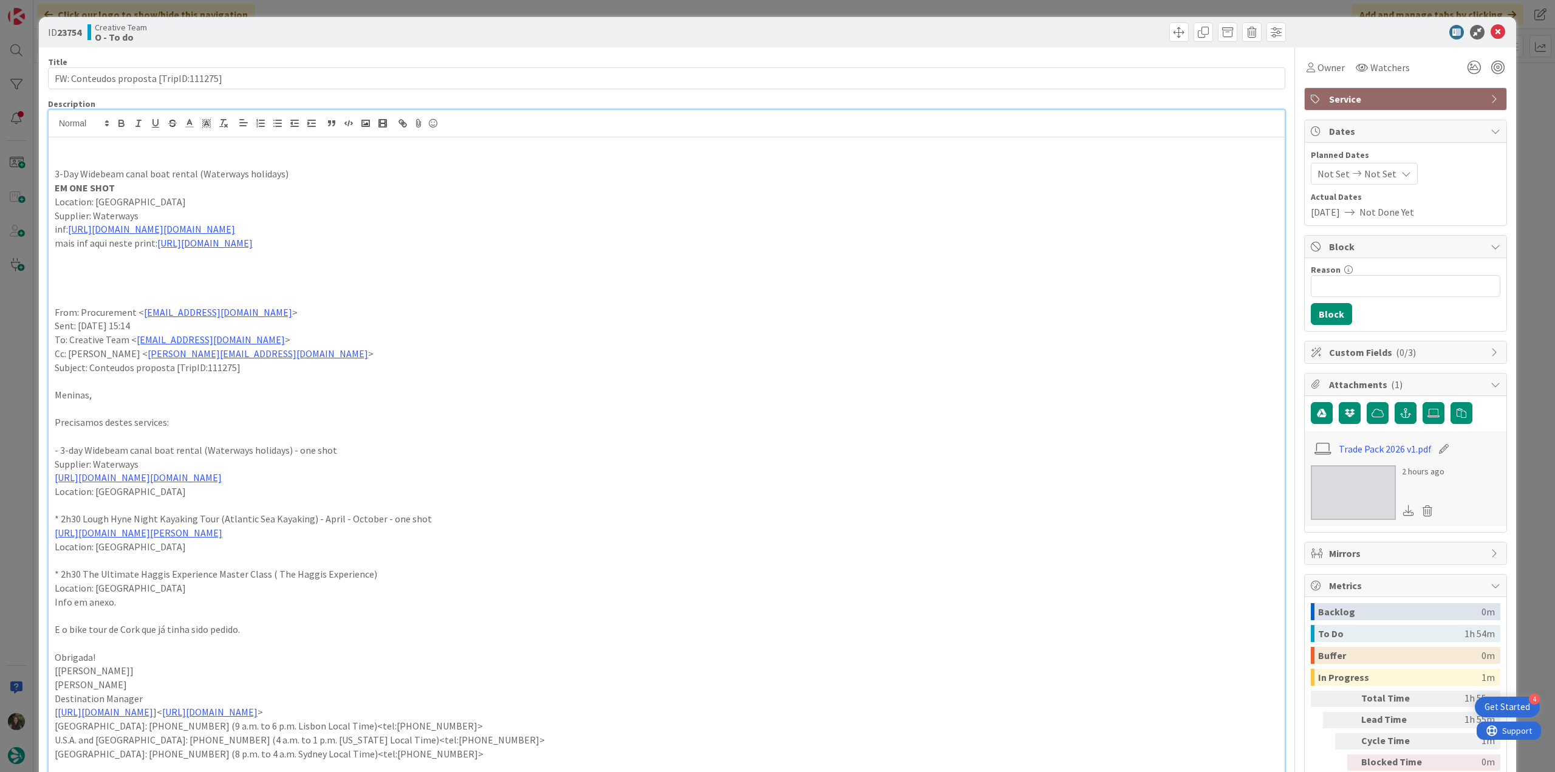
click at [29, 320] on div "ID 23754 Creative Team O - To do Title 38 / 128 FW: Conteudos proposta [TripID:…" at bounding box center [777, 386] width 1555 height 772
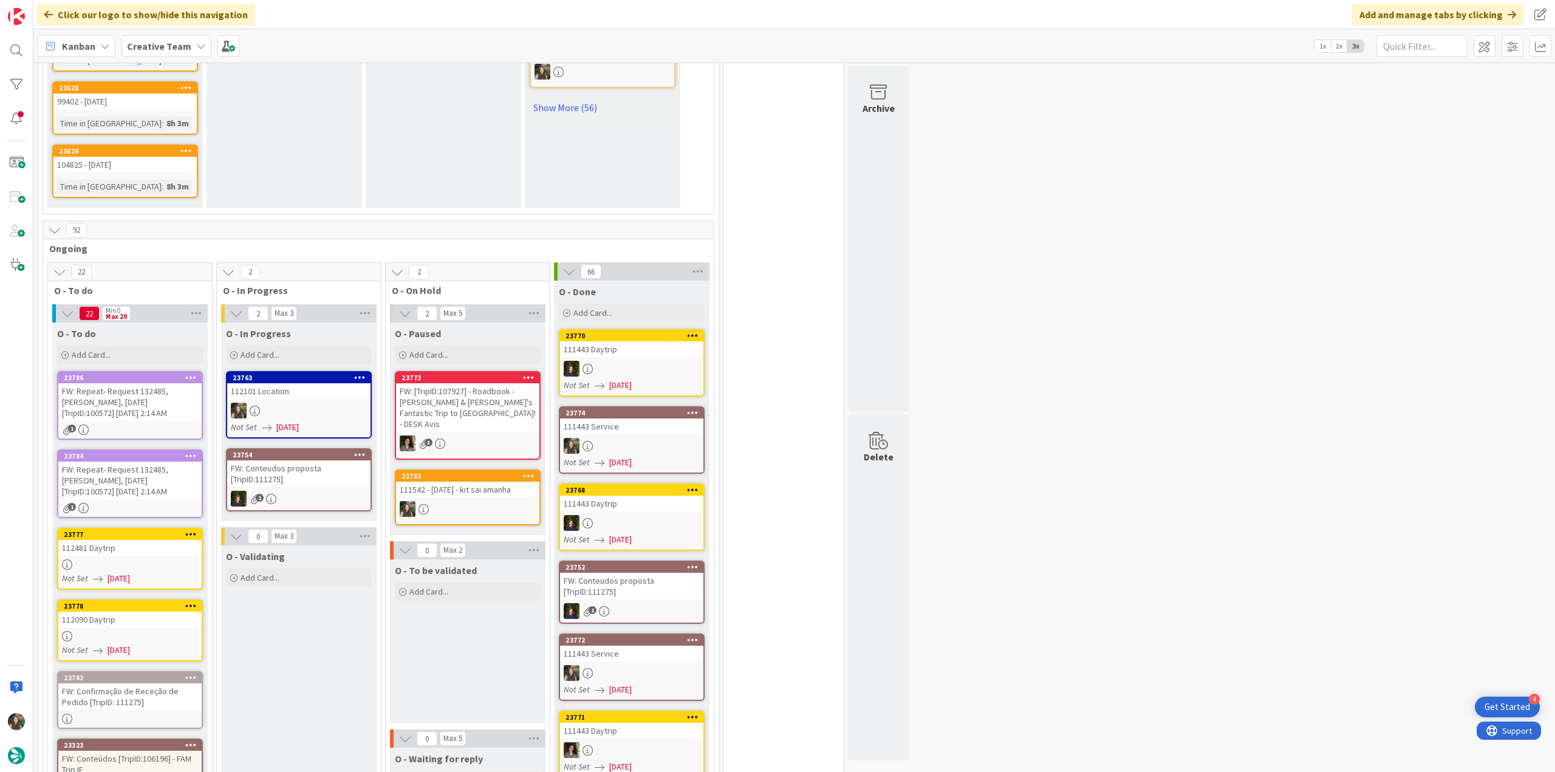
scroll to position [1032, 0]
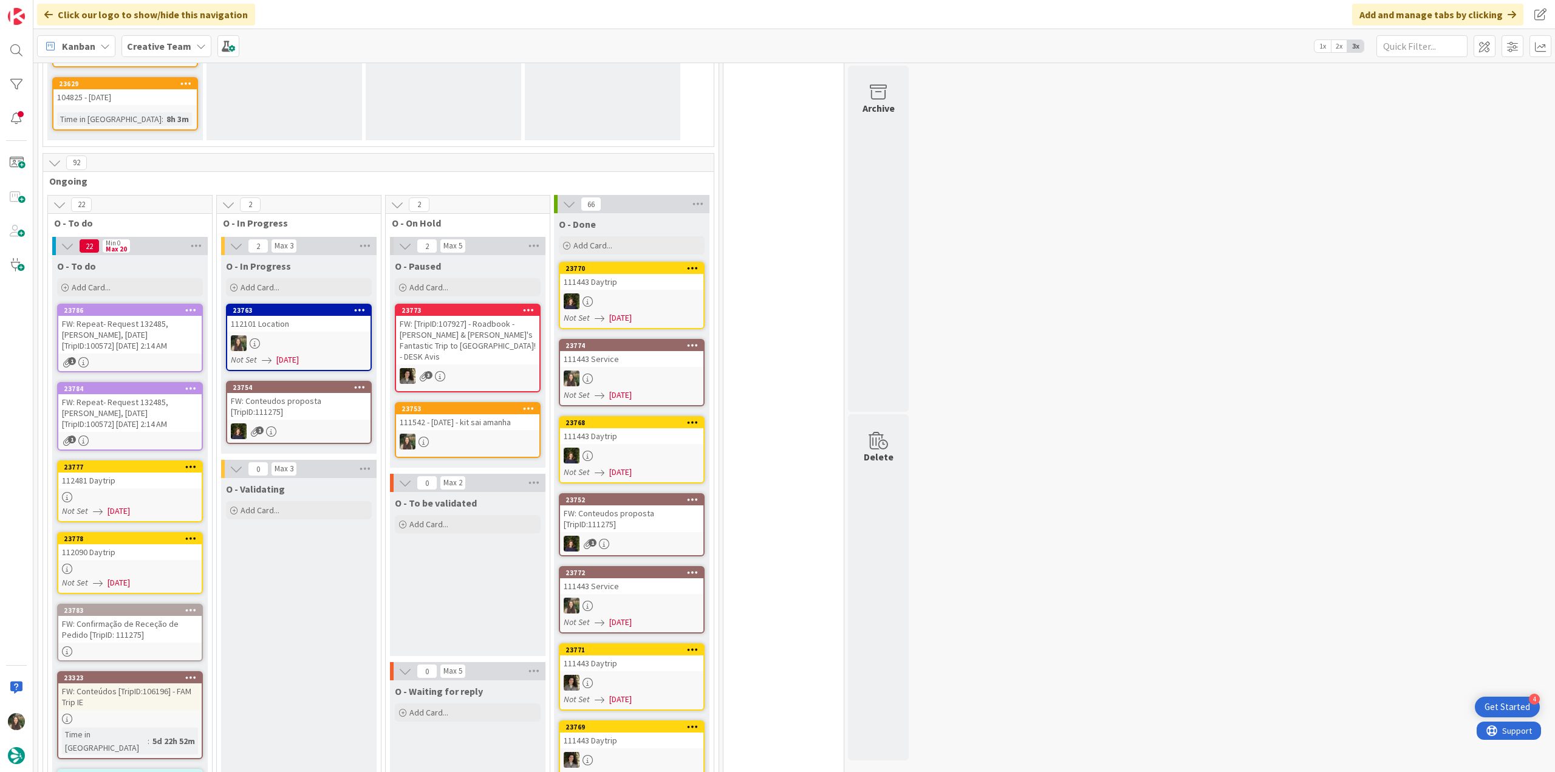
click at [293, 335] on div at bounding box center [298, 343] width 143 height 16
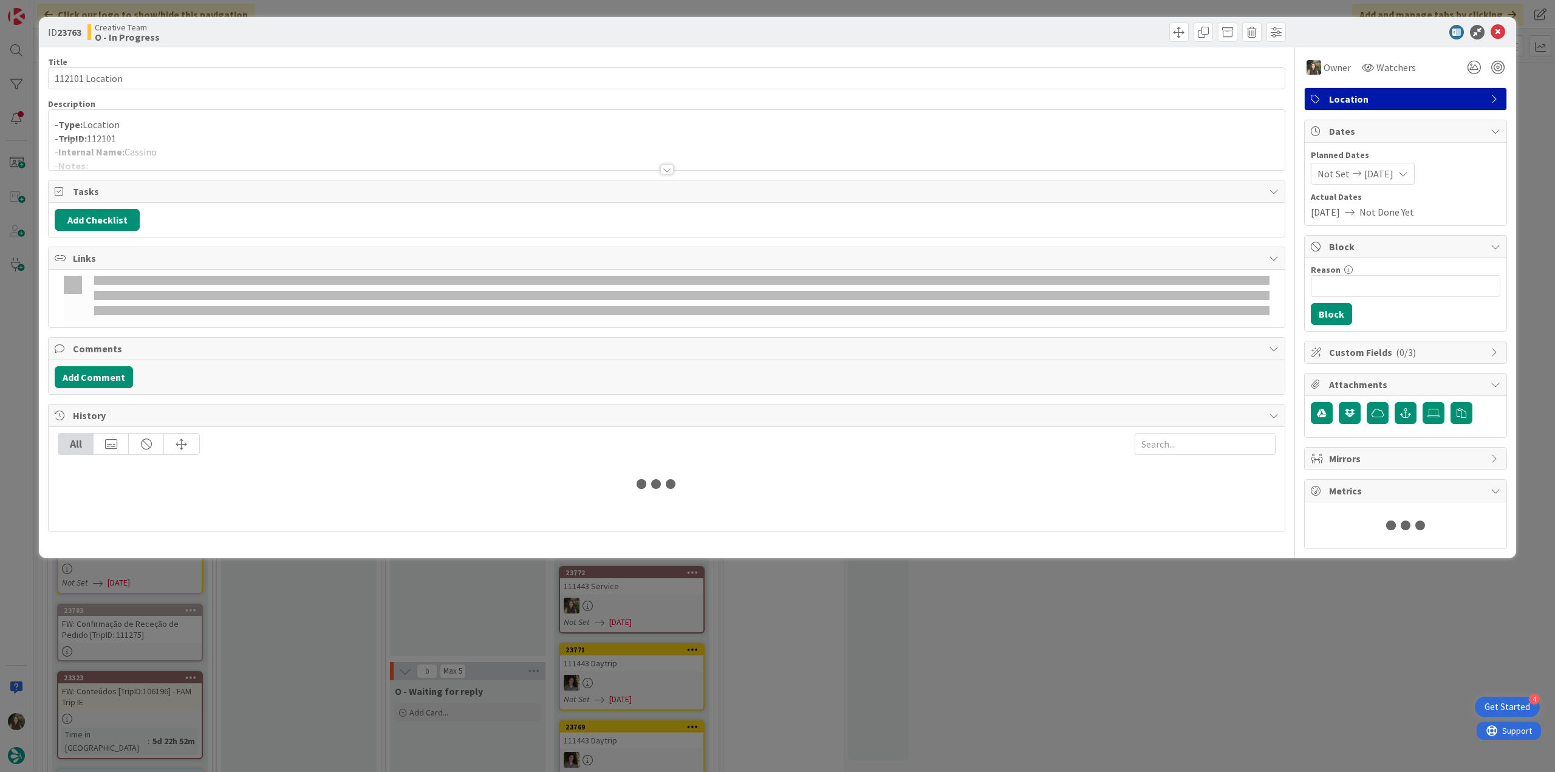
click at [175, 126] on p "- Type: Location" at bounding box center [667, 125] width 1224 height 14
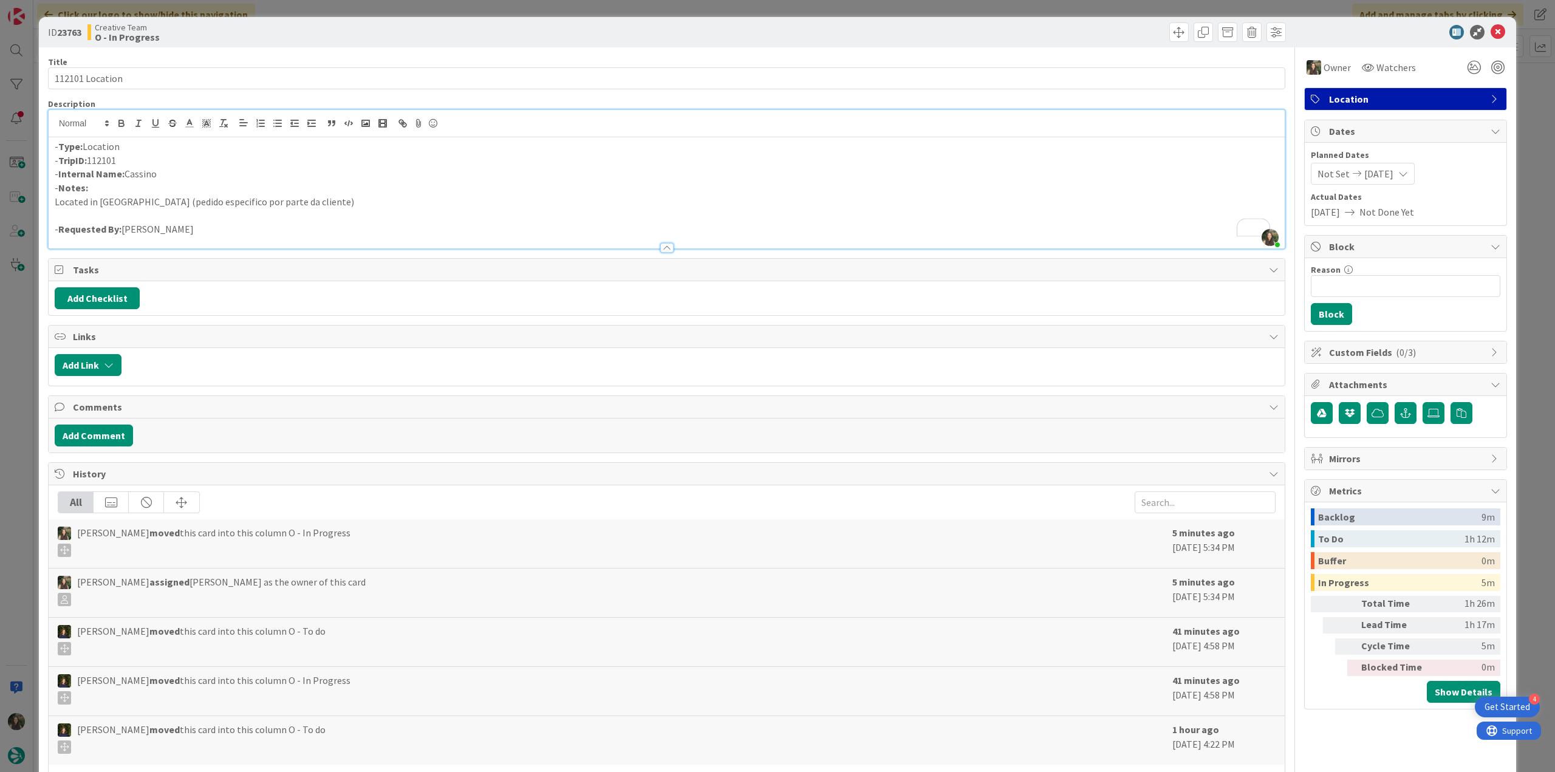
click at [125, 199] on p "Located in Frosinone (pedido especifico por parte da cliente)" at bounding box center [667, 202] width 1224 height 14
copy p "Frosinone"
click at [19, 413] on div "ID 23763 Creative Team O - In Progress Title 15 / 128 112101 Location Descripti…" at bounding box center [777, 386] width 1555 height 772
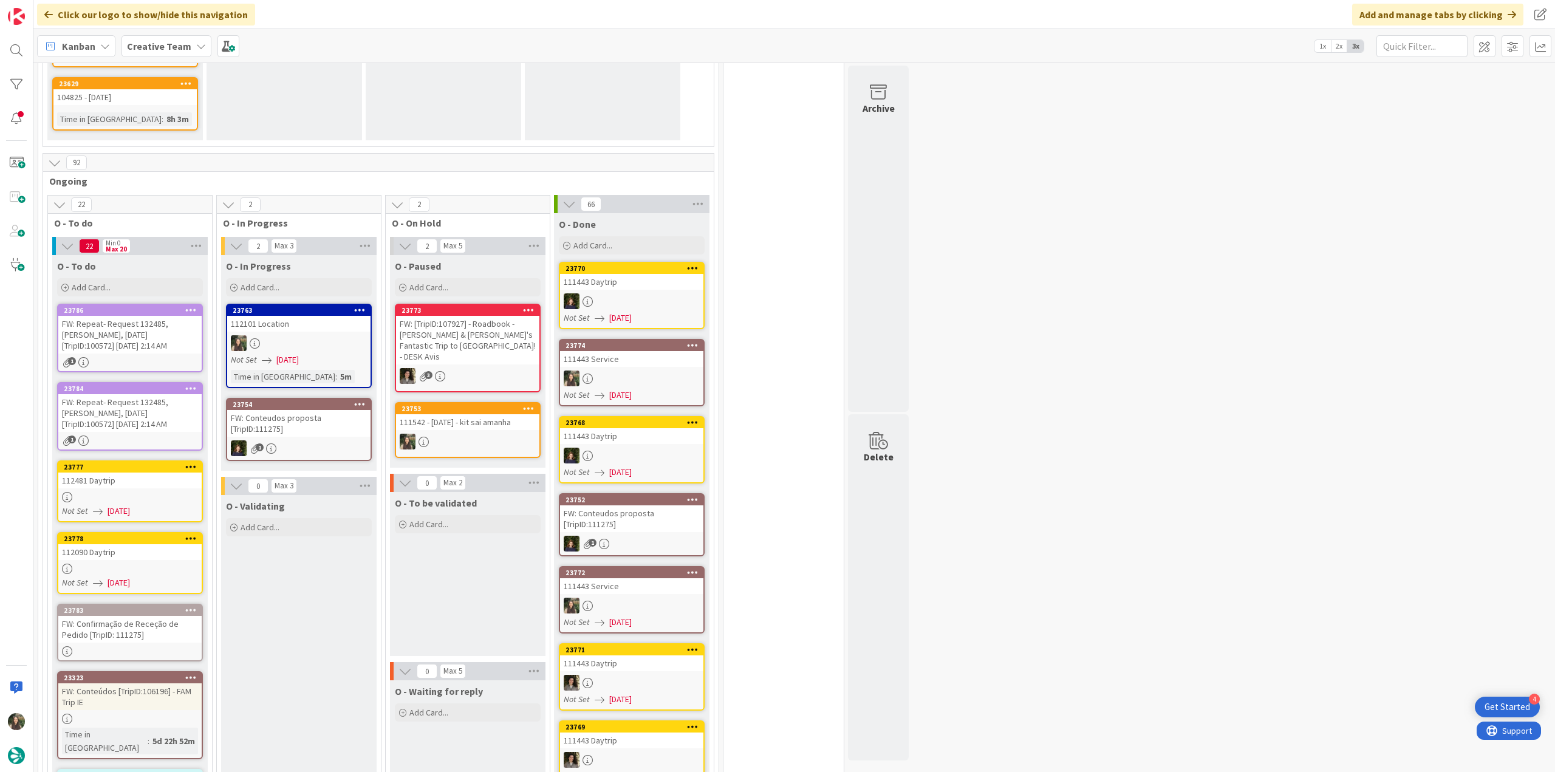
click at [296, 335] on div at bounding box center [298, 343] width 143 height 16
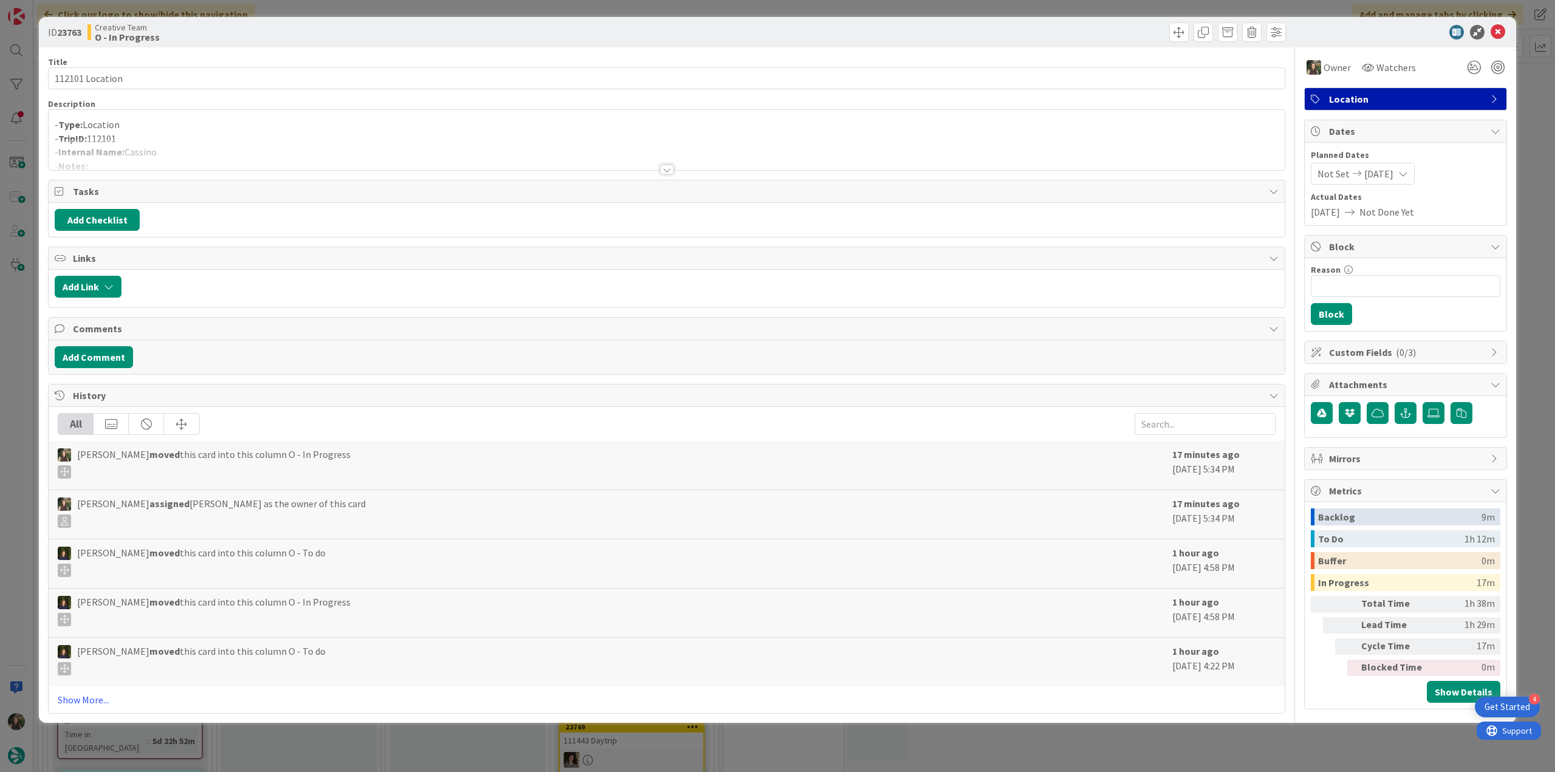
click at [228, 135] on p "- TripID: 112101" at bounding box center [667, 139] width 1224 height 14
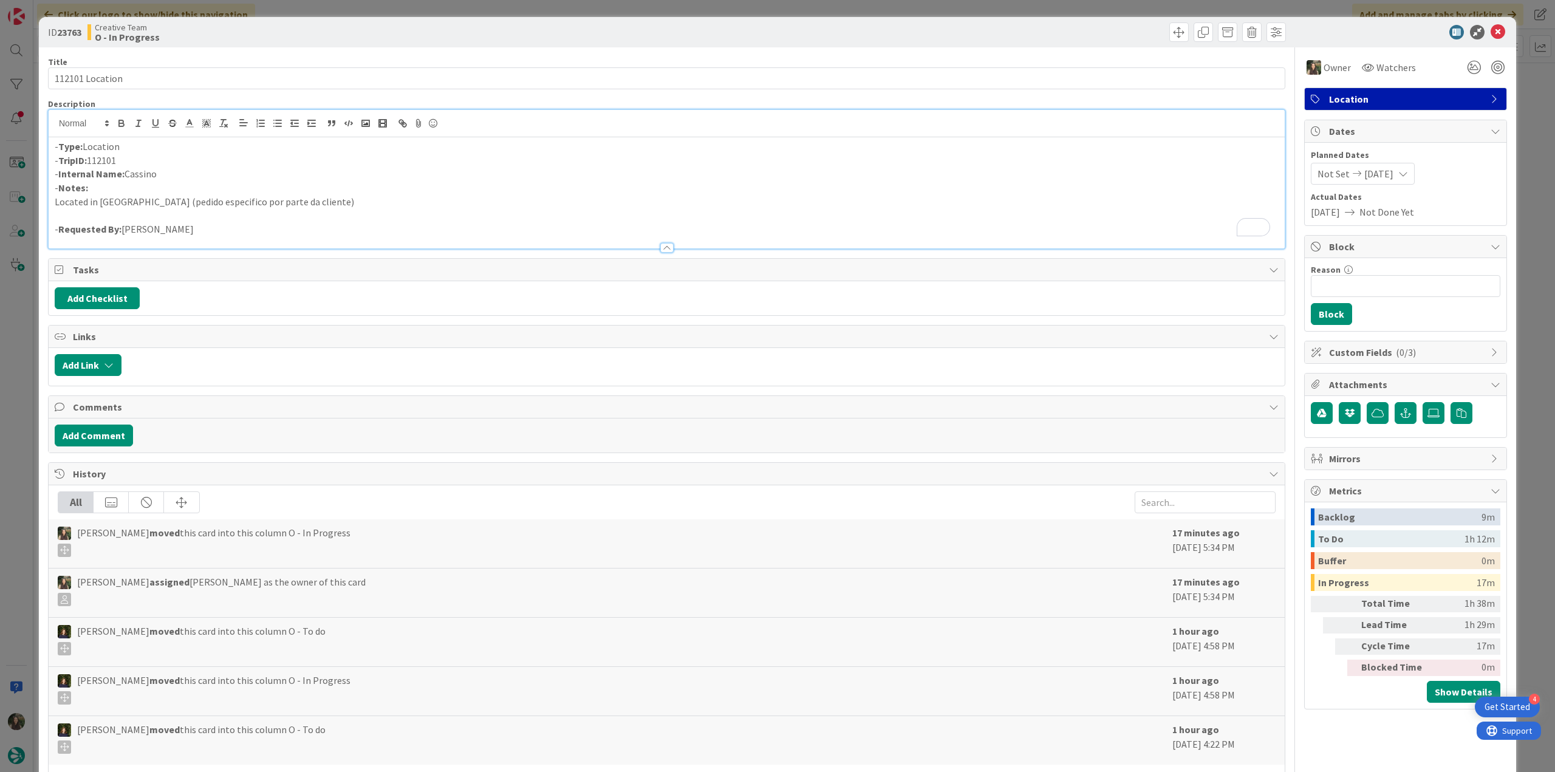
click at [30, 320] on div "ID 23763 Creative Team O - In Progress Title 15 / 128 112101 Location Descripti…" at bounding box center [777, 386] width 1555 height 772
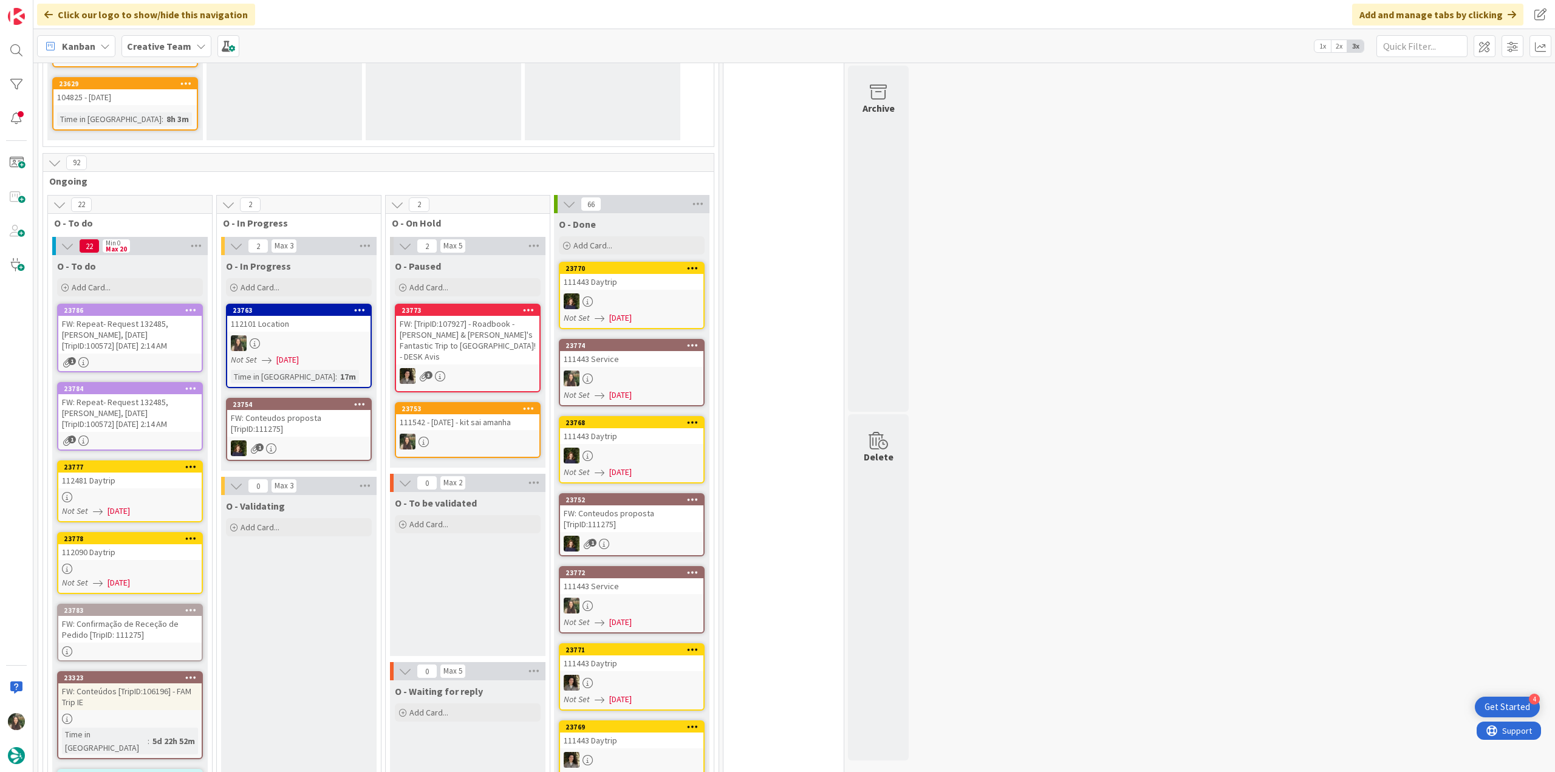
click at [319, 335] on div at bounding box center [298, 343] width 143 height 16
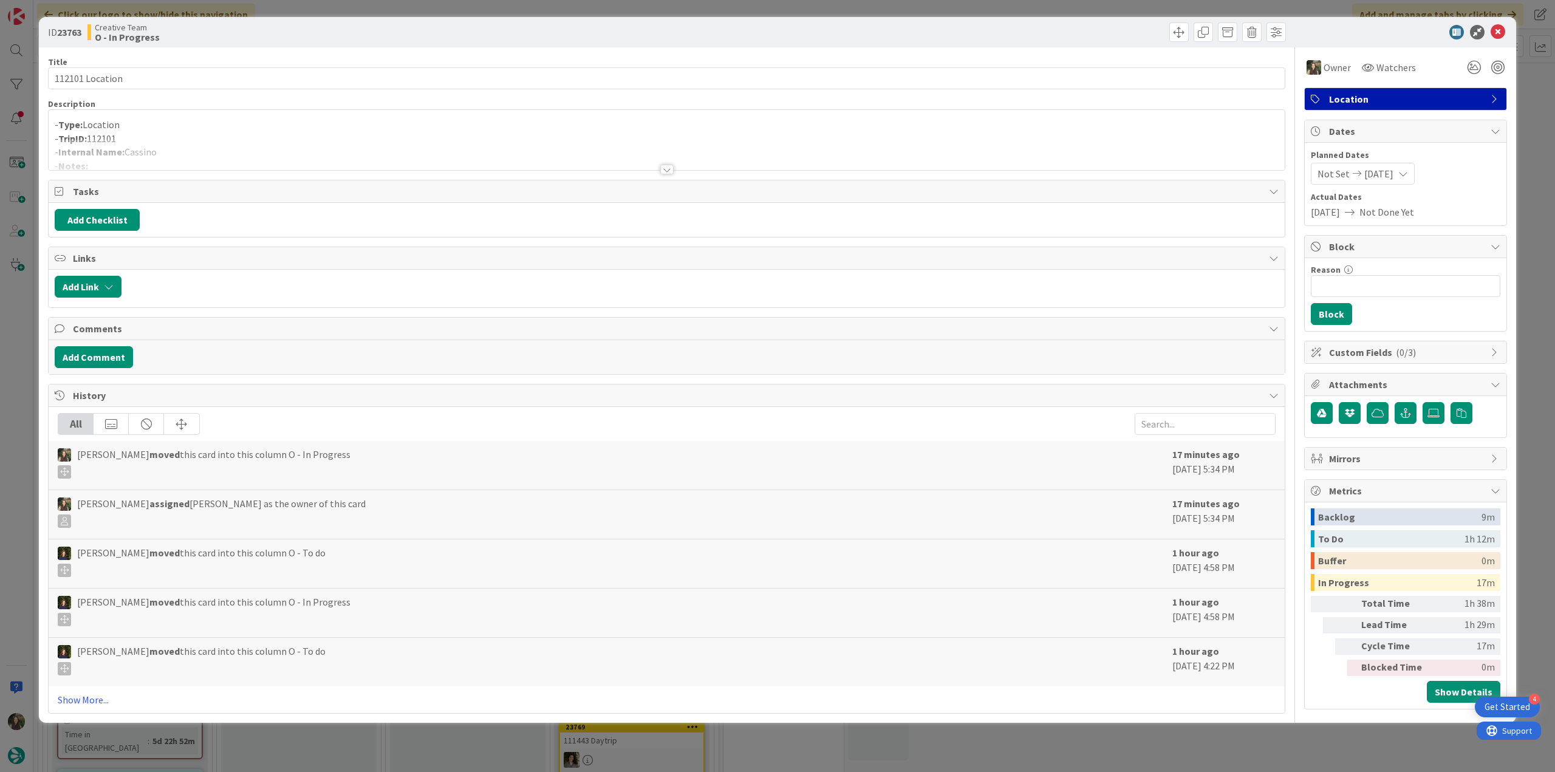
click at [224, 140] on div at bounding box center [667, 154] width 1236 height 31
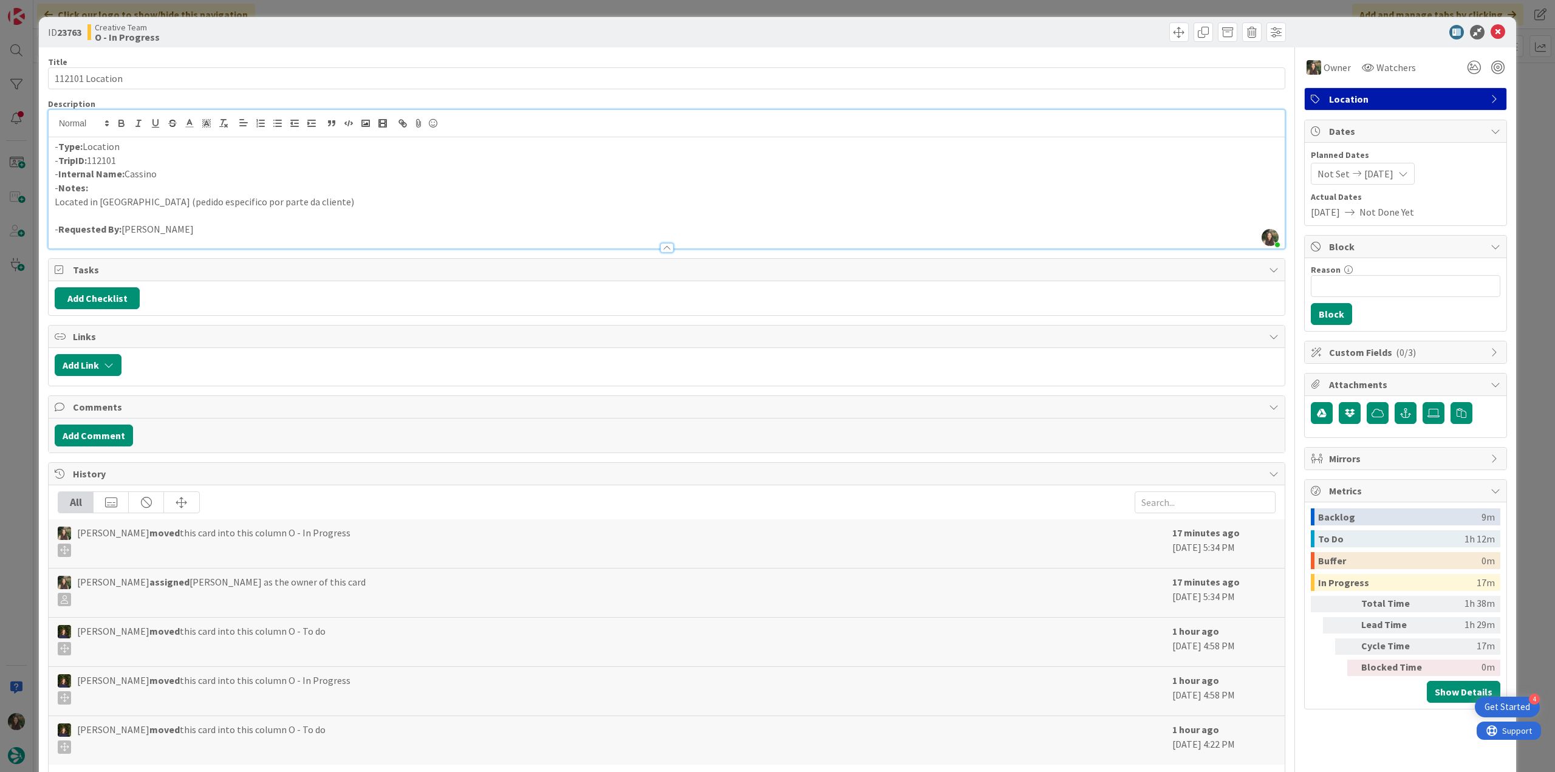
click at [17, 378] on div "ID 23763 Creative Team O - In Progress Title 15 / 128 112101 Location Descripti…" at bounding box center [777, 386] width 1555 height 772
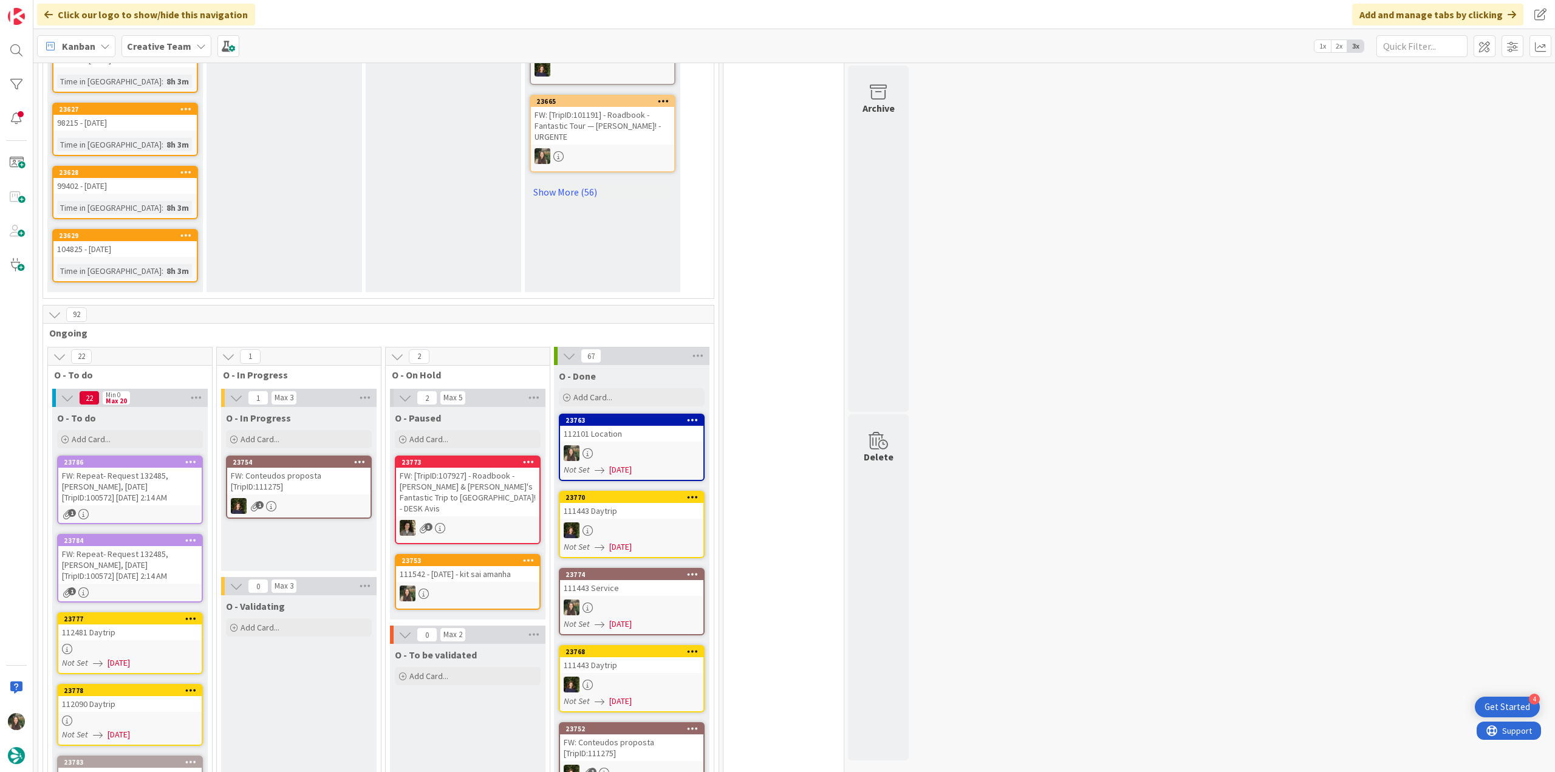
scroll to position [972, 0]
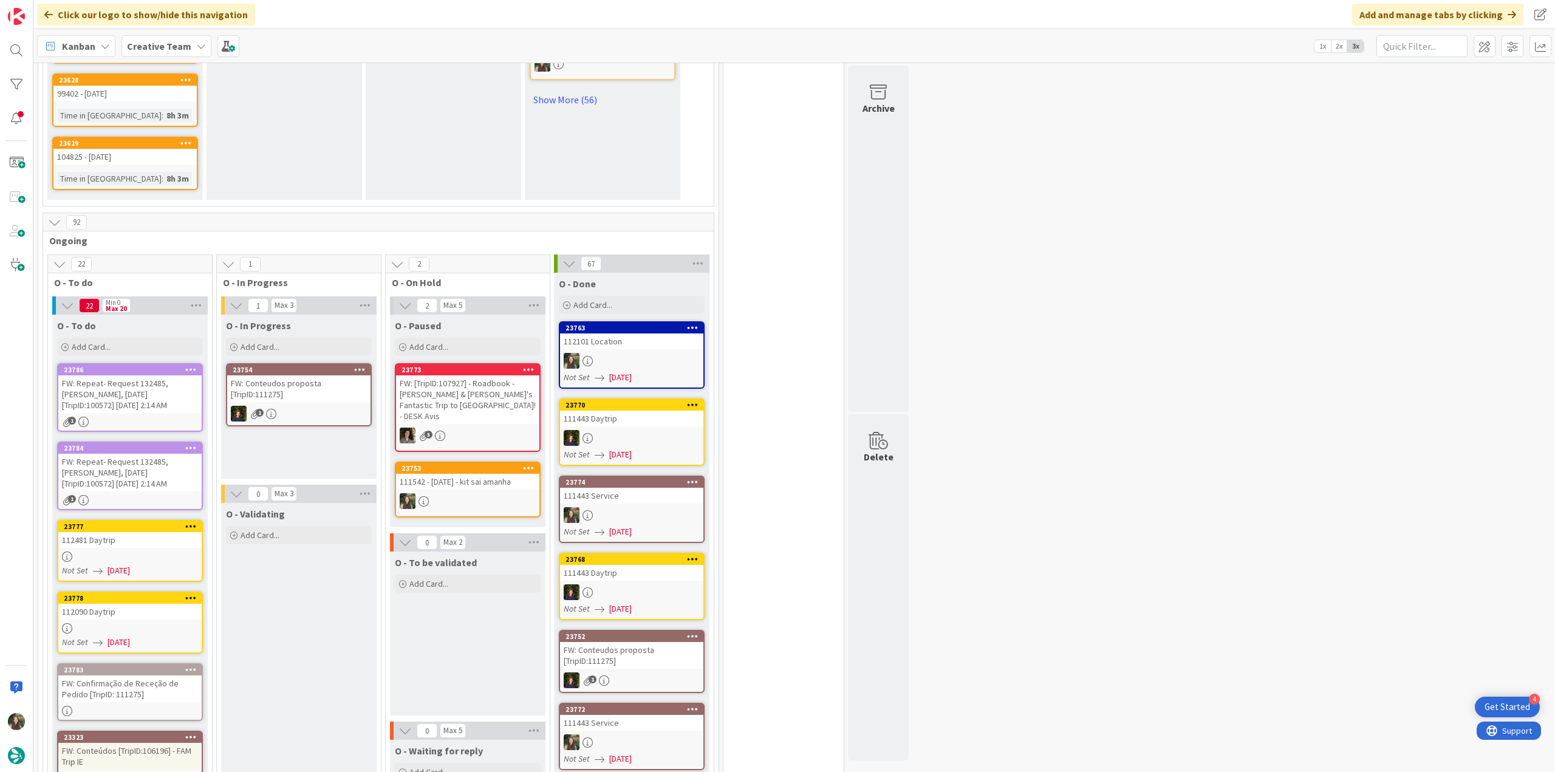
click at [174, 552] on div at bounding box center [129, 557] width 143 height 10
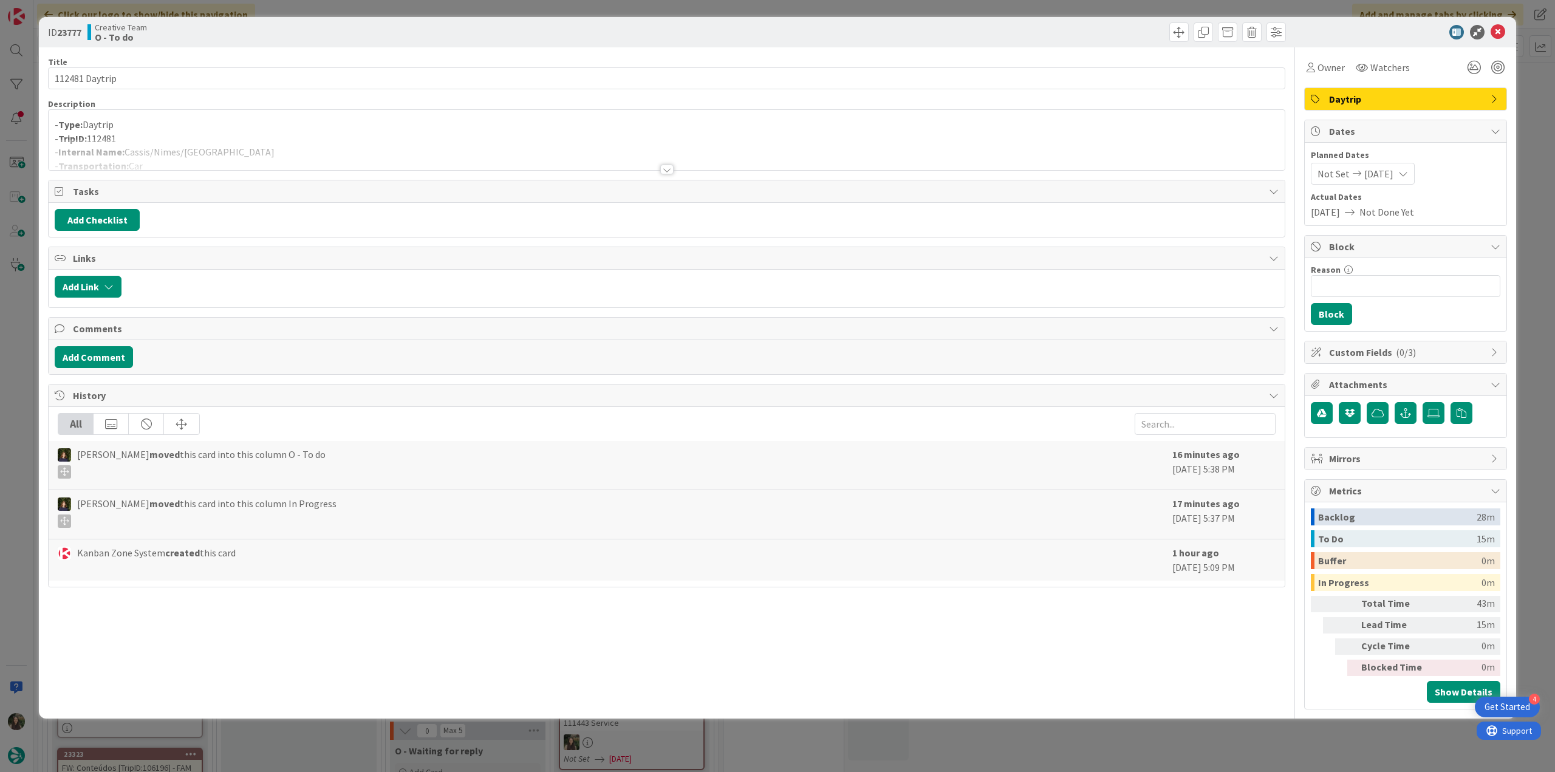
click at [270, 149] on div at bounding box center [667, 154] width 1236 height 31
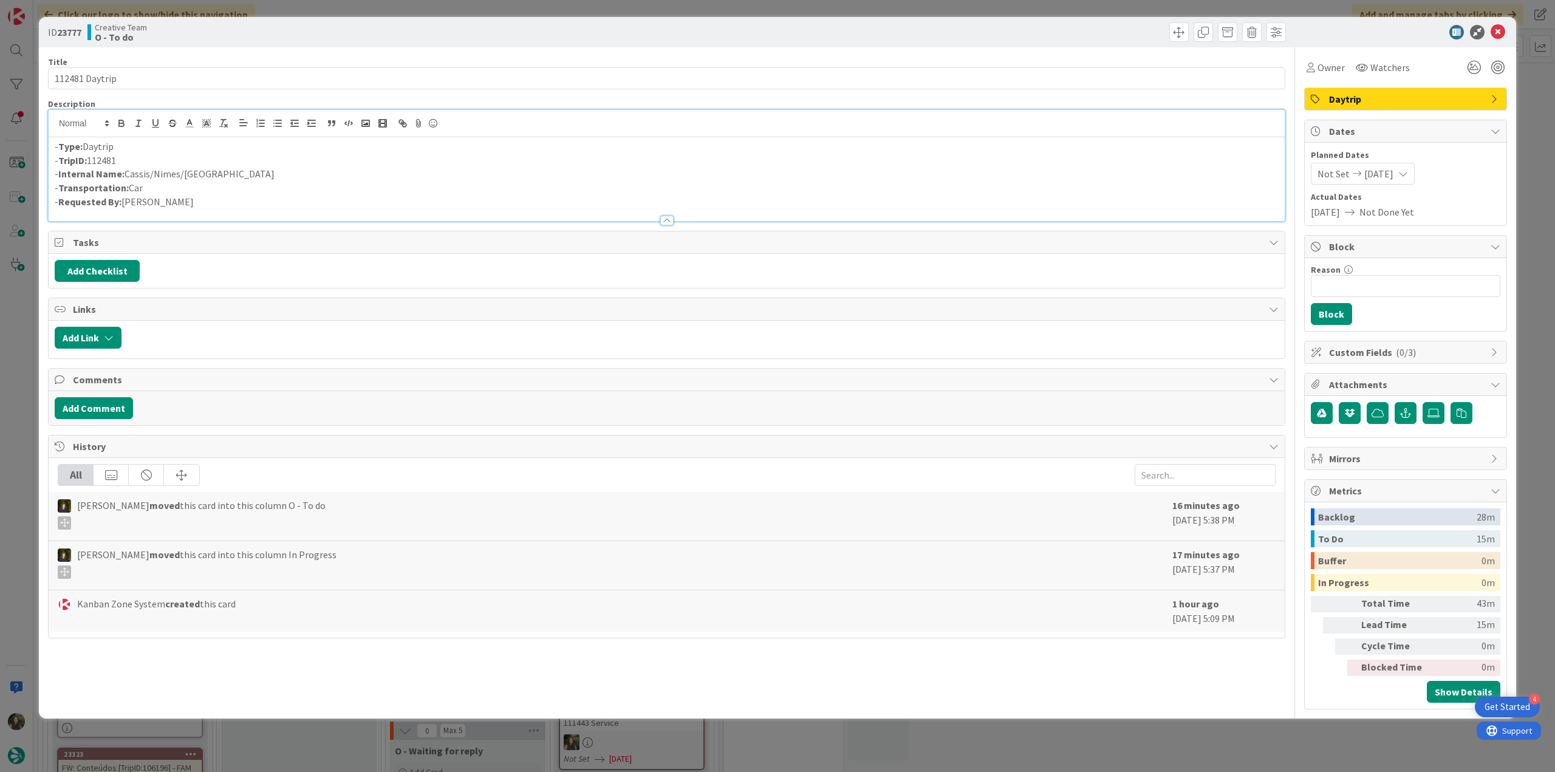
click at [18, 375] on div "ID 23777 Creative Team O - To do Title 14 / 128 112481 Daytrip Description - Ty…" at bounding box center [777, 386] width 1555 height 772
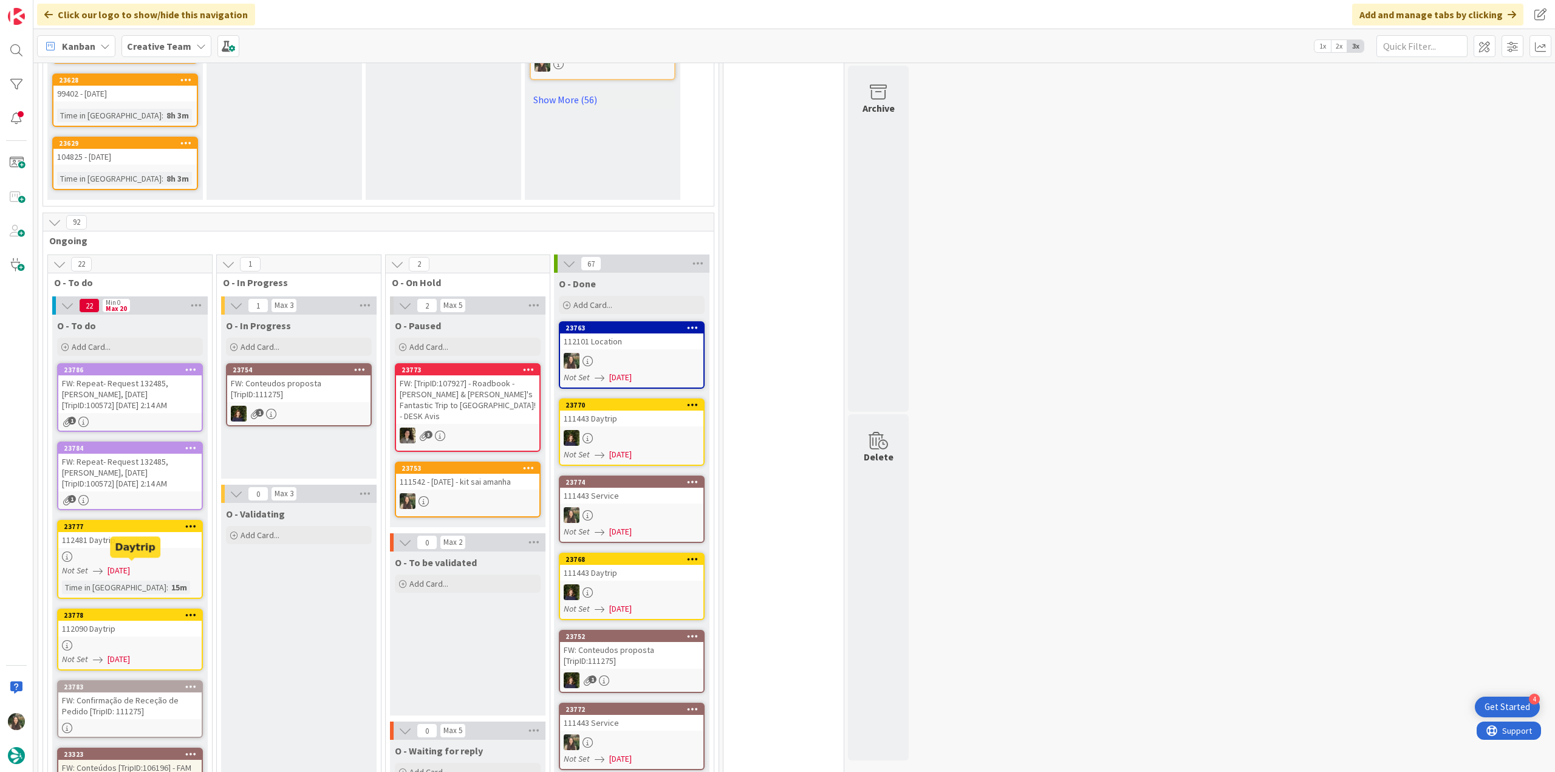
click at [154, 621] on div "112090 Daytrip" at bounding box center [129, 629] width 143 height 16
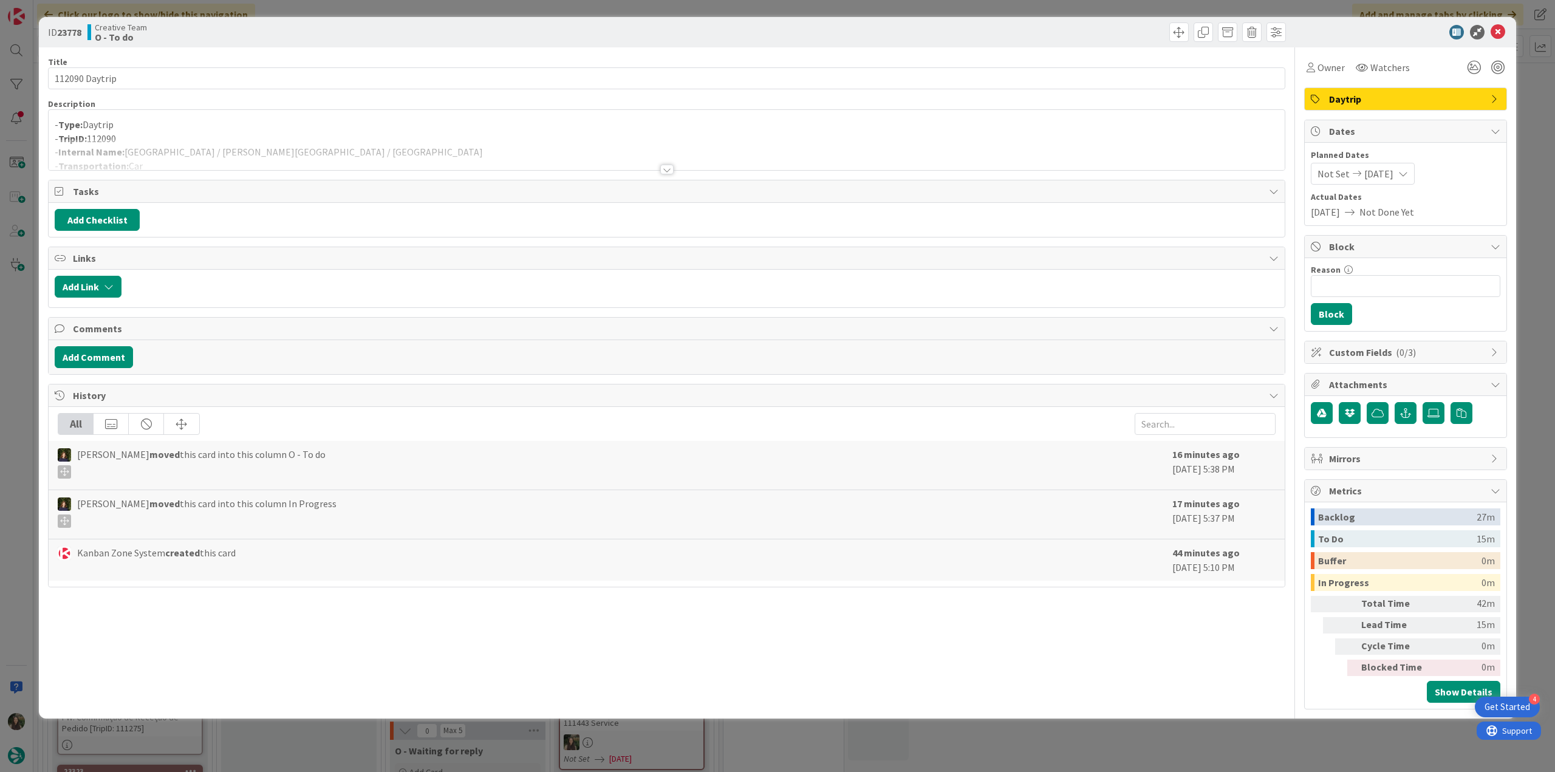
click at [310, 145] on div at bounding box center [667, 154] width 1236 height 31
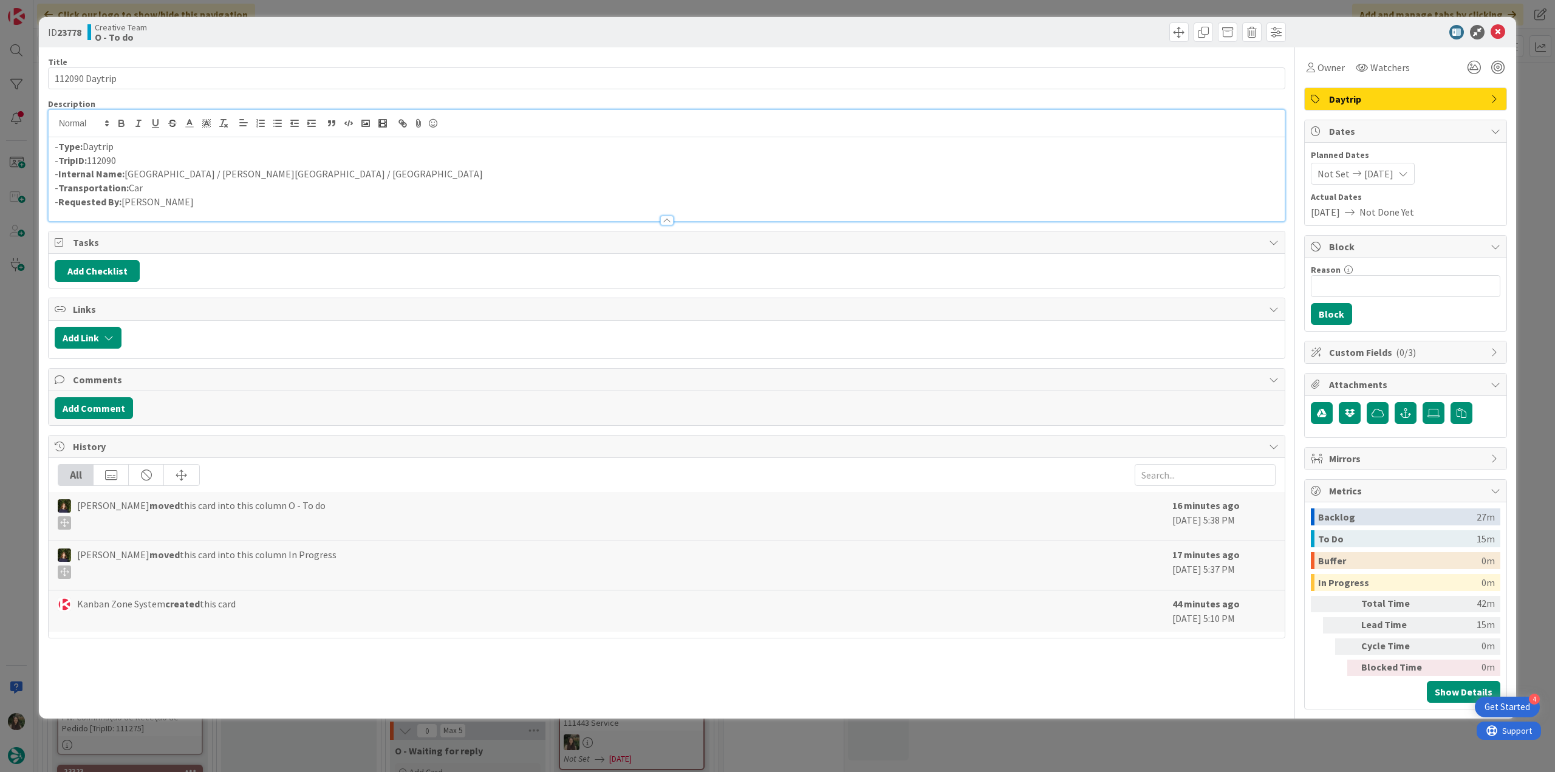
drag, startPoint x: 22, startPoint y: 370, endPoint x: 24, endPoint y: 380, distance: 10.5
click at [22, 371] on div "ID 23778 Creative Team O - To do Title 14 / 128 112090 Daytrip Description - Ty…" at bounding box center [777, 386] width 1555 height 772
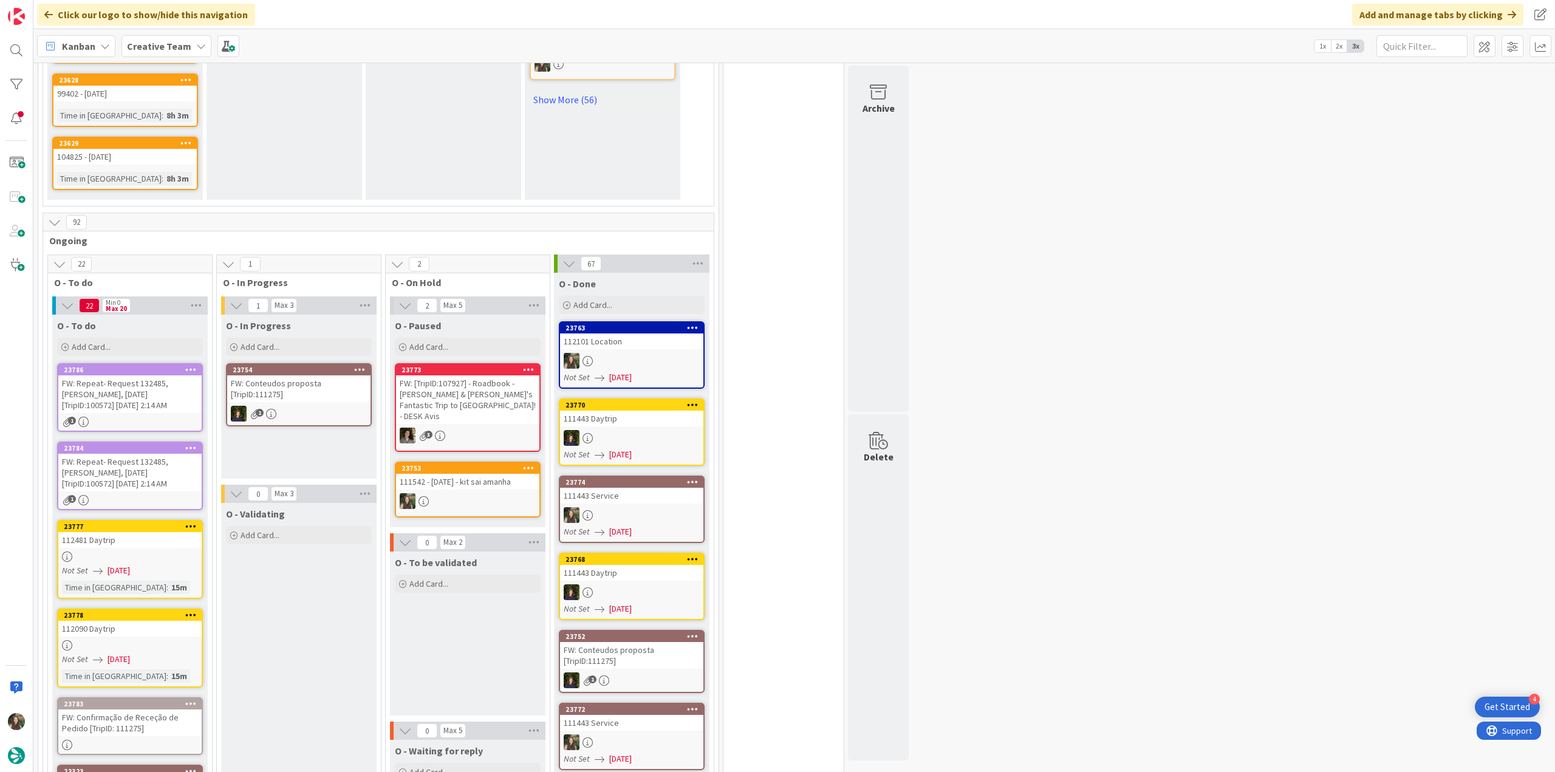
click at [159, 552] on div at bounding box center [129, 557] width 143 height 10
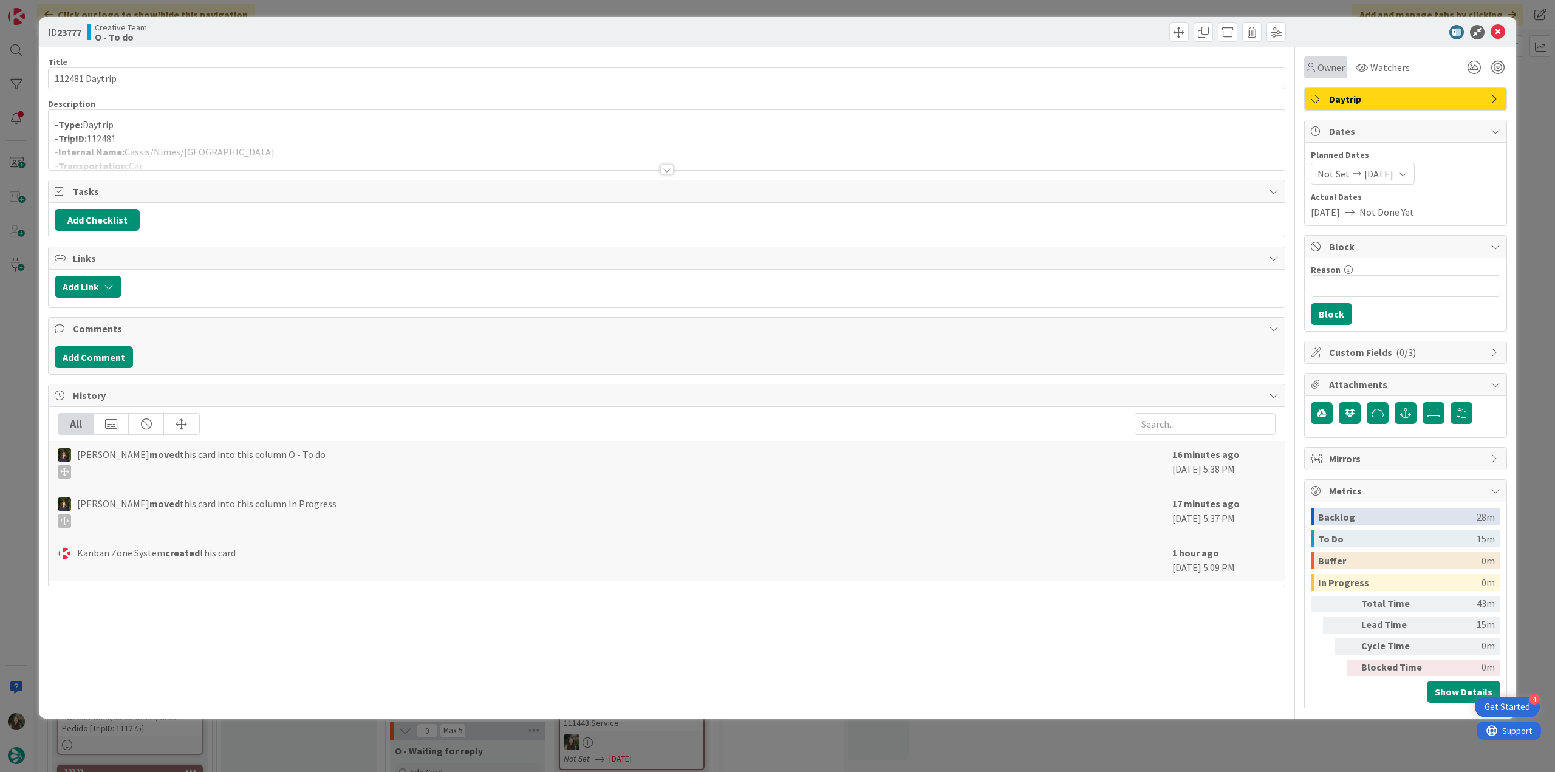
click at [1330, 64] on span "Owner" at bounding box center [1331, 67] width 27 height 15
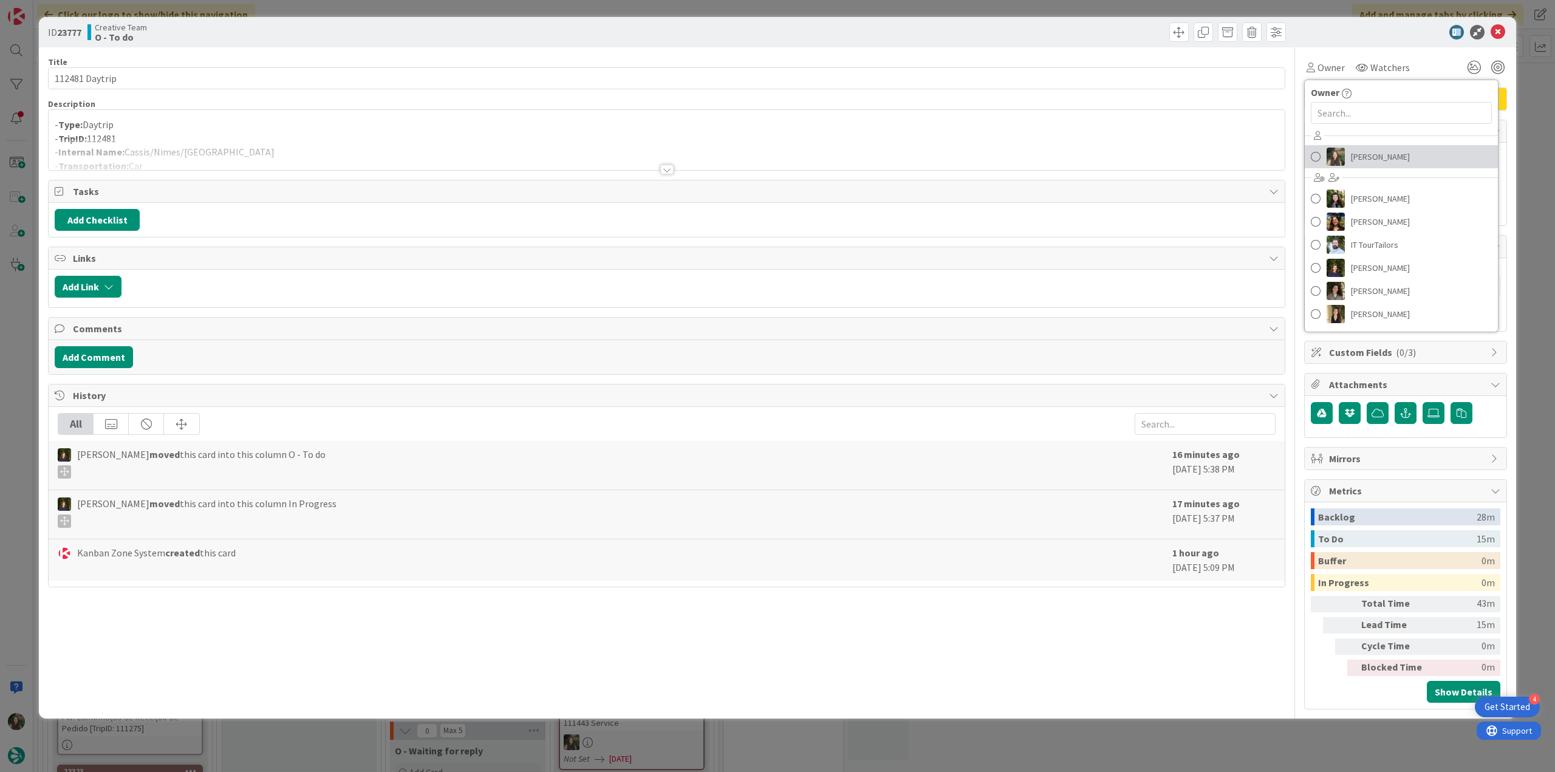
click at [1375, 162] on span "[PERSON_NAME]" at bounding box center [1380, 157] width 59 height 18
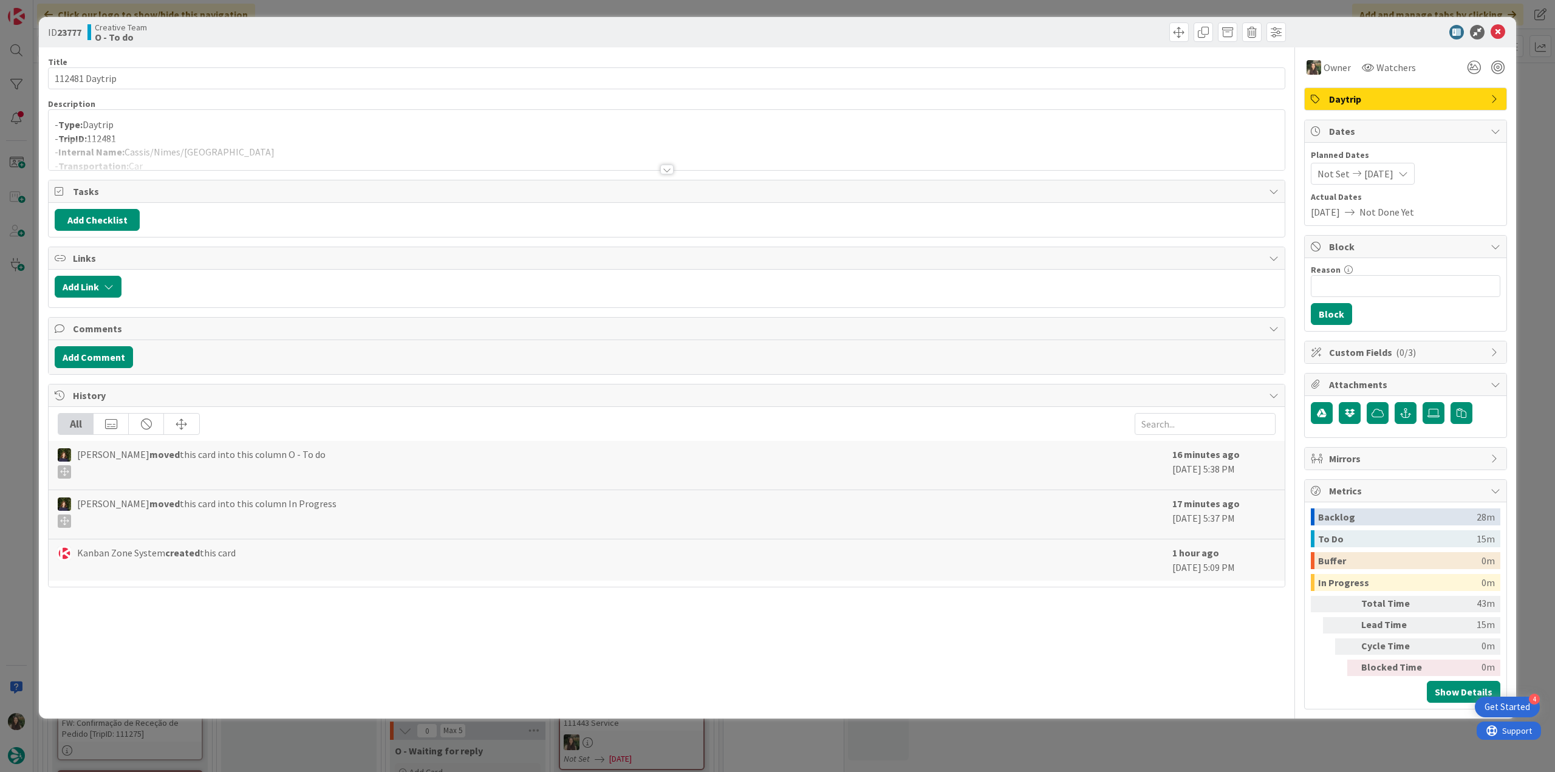
click at [1538, 97] on div "ID 23777 Creative Team O - To do Title 14 / 128 112481 Daytrip Description - Ty…" at bounding box center [777, 386] width 1555 height 772
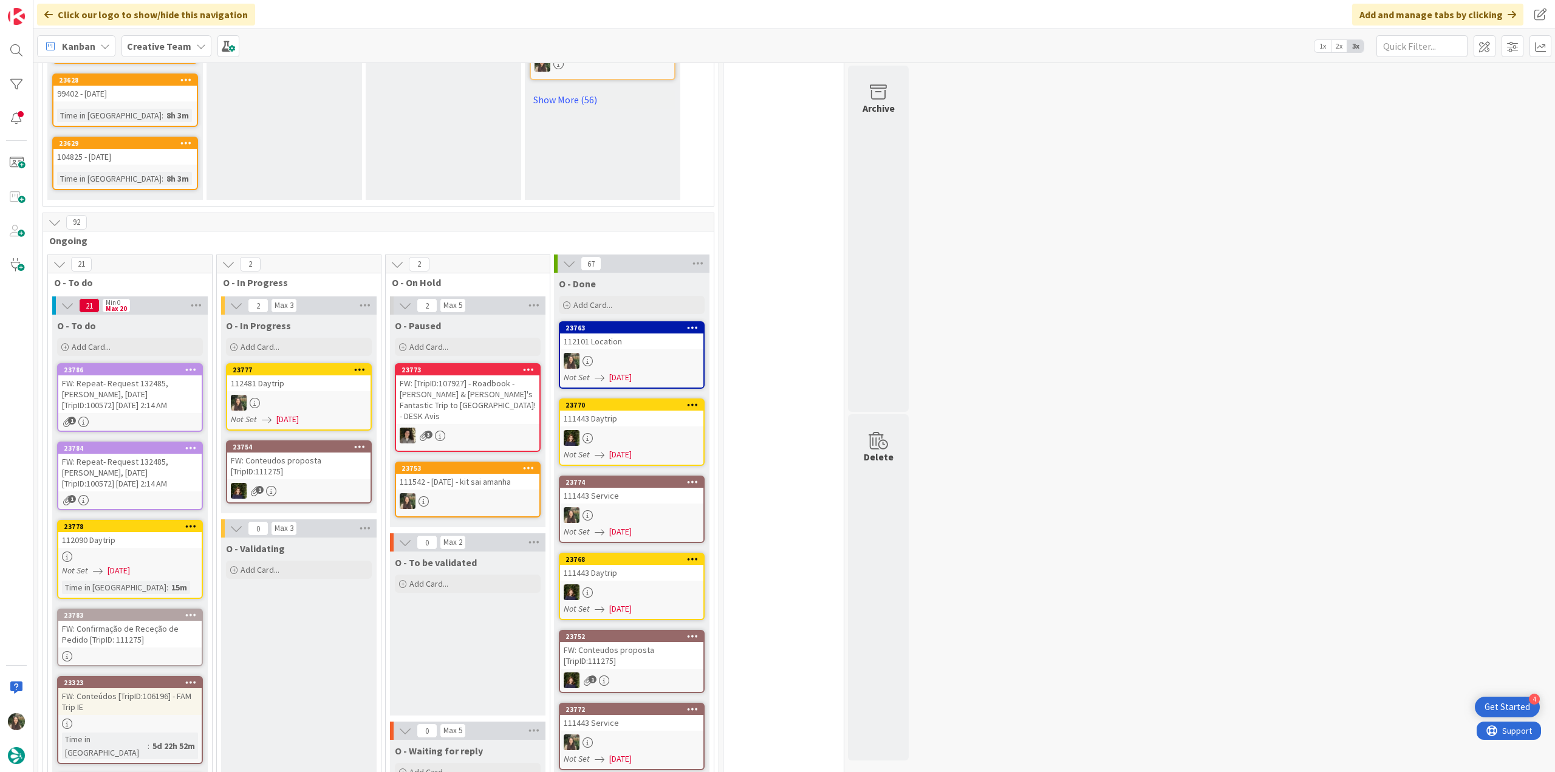
click at [337, 395] on div at bounding box center [298, 403] width 143 height 16
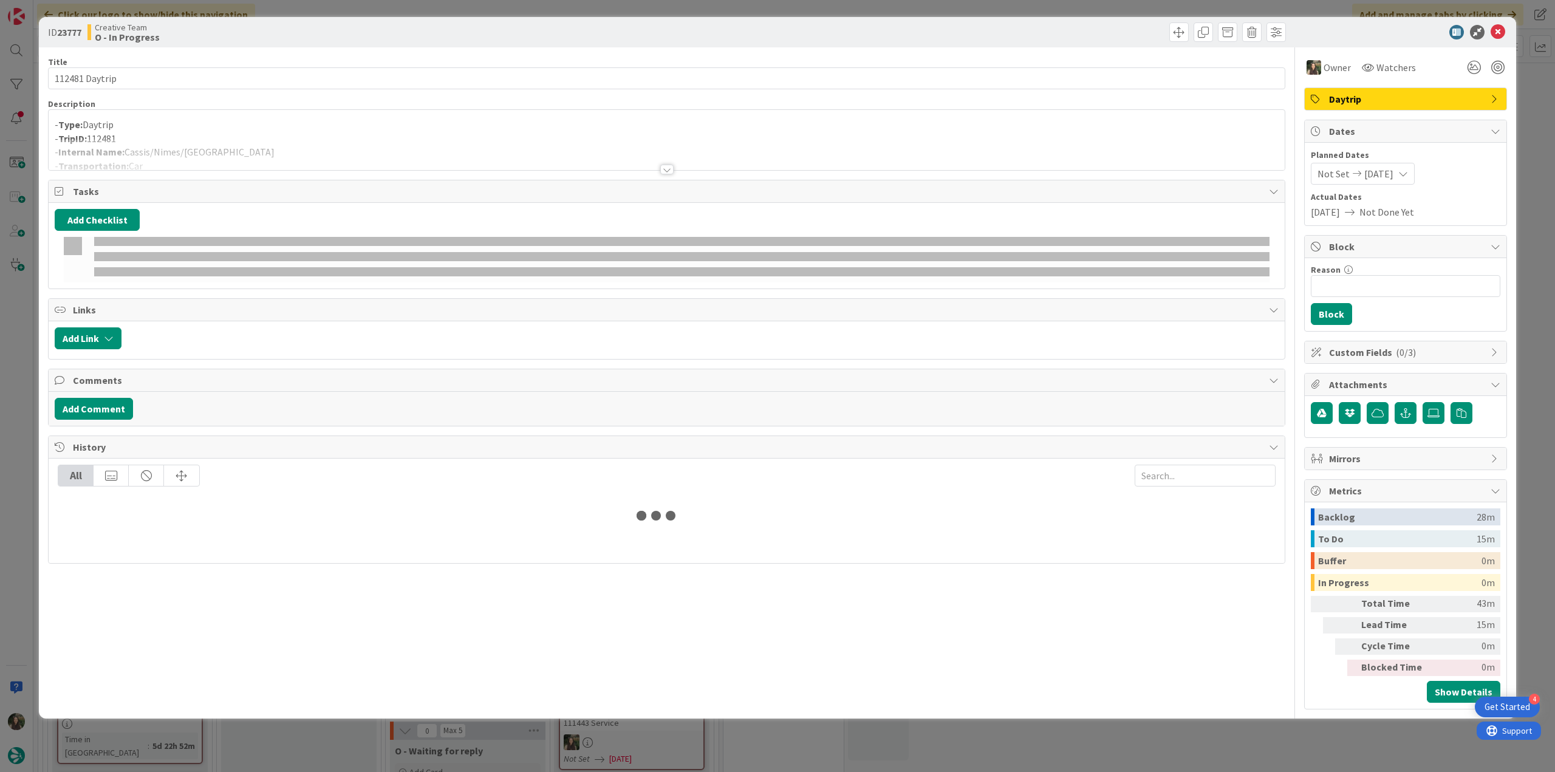
click at [223, 132] on p "- TripID: 112481" at bounding box center [667, 139] width 1224 height 14
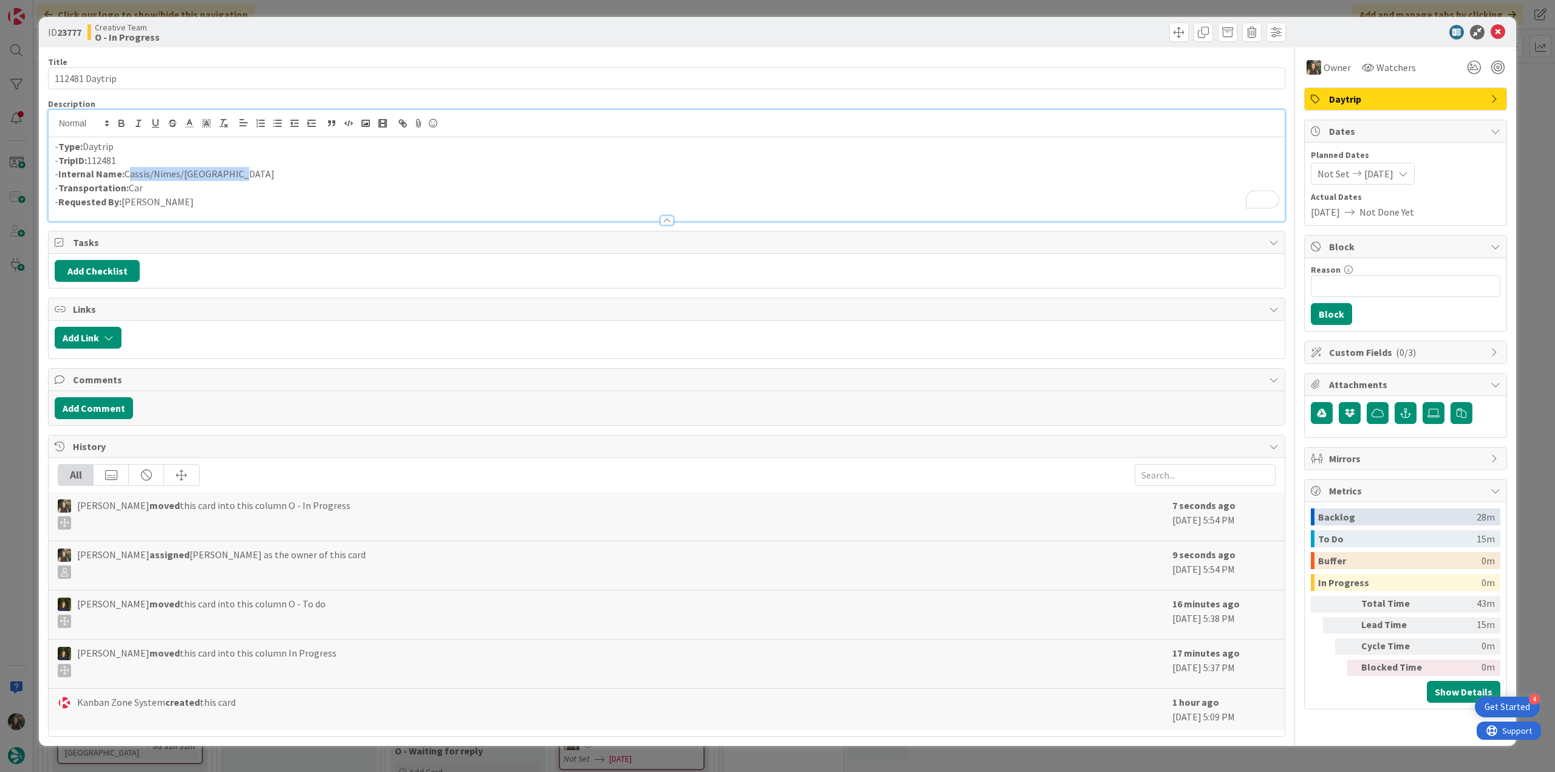
drag, startPoint x: 207, startPoint y: 171, endPoint x: 128, endPoint y: 172, distance: 79.0
click at [128, 172] on p "- Internal Name: Cassis/Nimes/Carcassonne" at bounding box center [667, 174] width 1224 height 14
copy p "Cassis/Nimes/Carcassonne"
drag, startPoint x: 29, startPoint y: 76, endPoint x: -12, endPoint y: 392, distance: 318.6
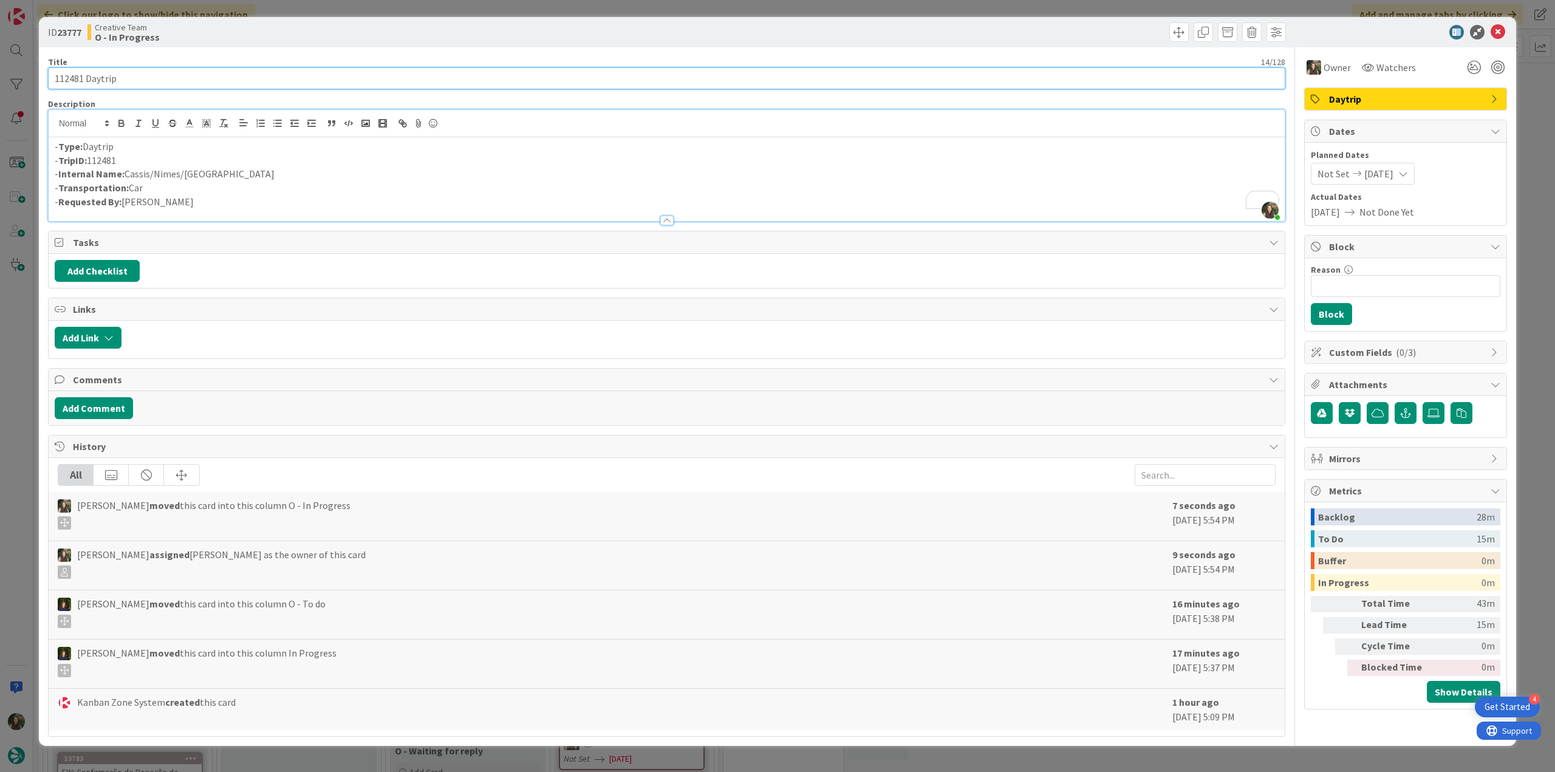
click at [0, 392] on html "4 Get Started Click our logo to show/hide this navigation Add and manage tabs b…" at bounding box center [777, 386] width 1555 height 772
click at [22, 329] on div "ID 23777 Creative Team O - In Progress Title 14 / 128 112481 Daytrip Descriptio…" at bounding box center [777, 386] width 1555 height 772
click at [12, 372] on div "ID 23777 Creative Team O - In Progress Title 14 / 128 112481 Daytrip Descriptio…" at bounding box center [777, 386] width 1555 height 772
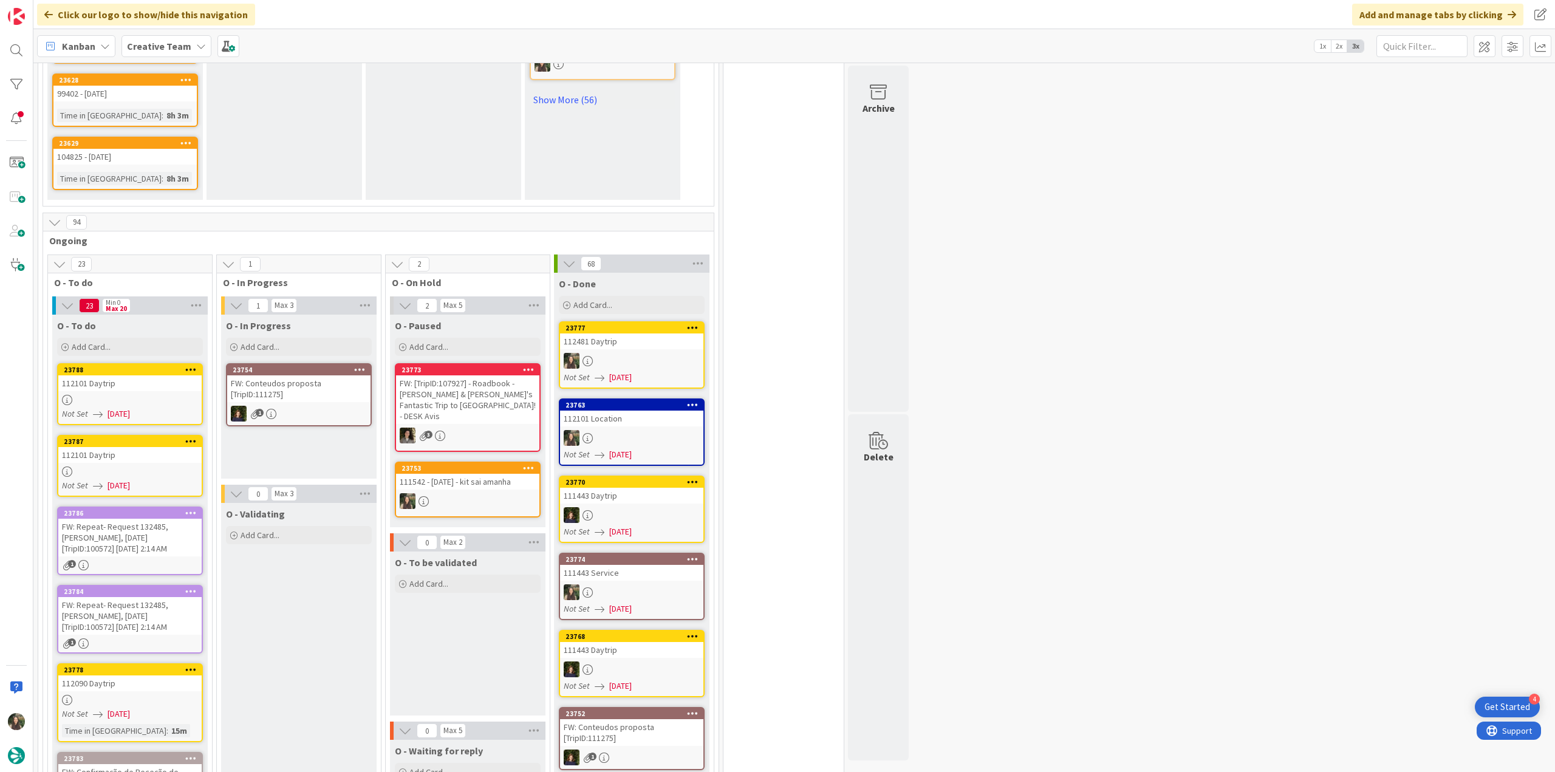
click at [172, 676] on div "112090 Daytrip" at bounding box center [129, 684] width 143 height 16
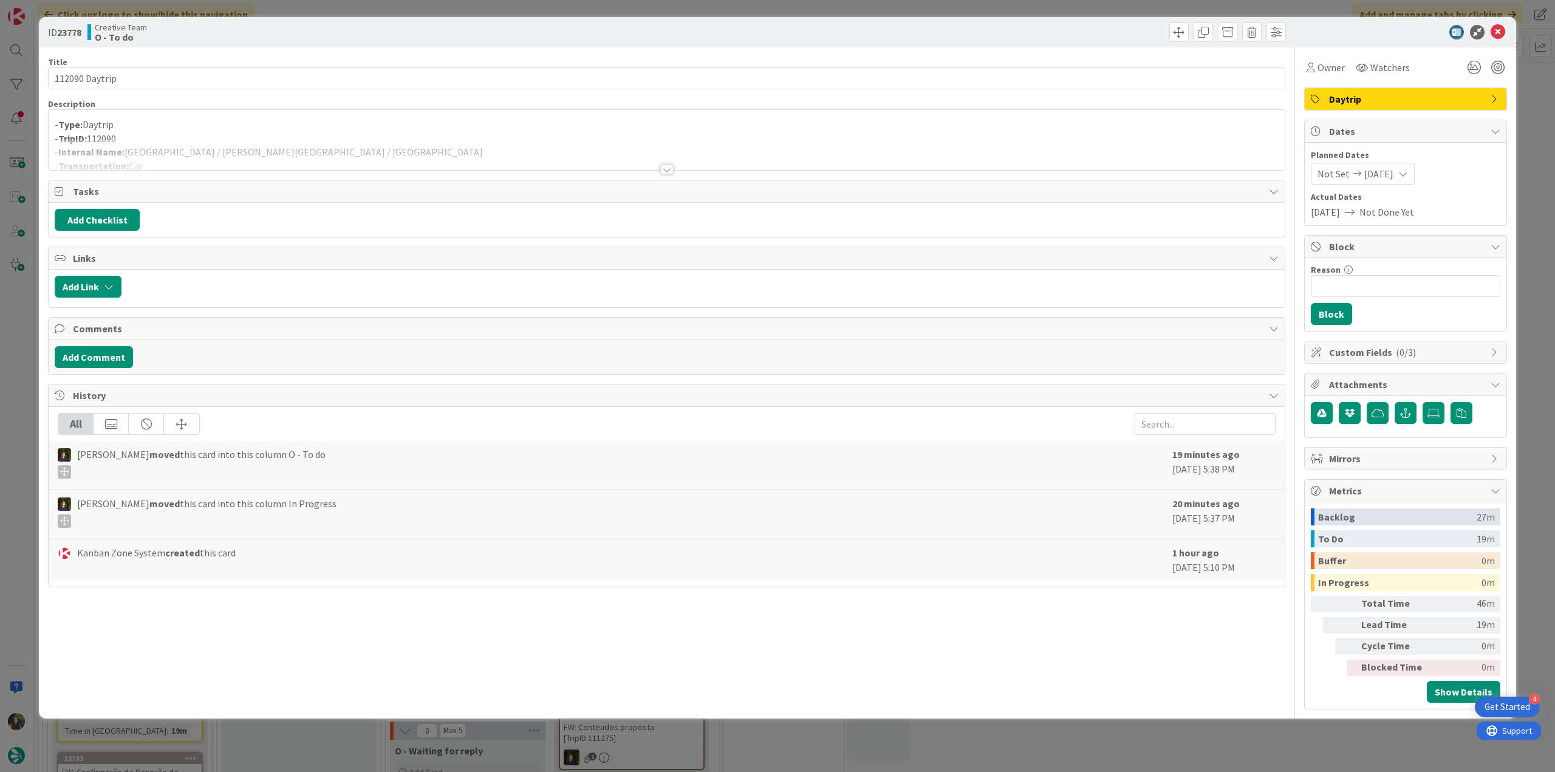
click at [441, 145] on div at bounding box center [667, 154] width 1236 height 31
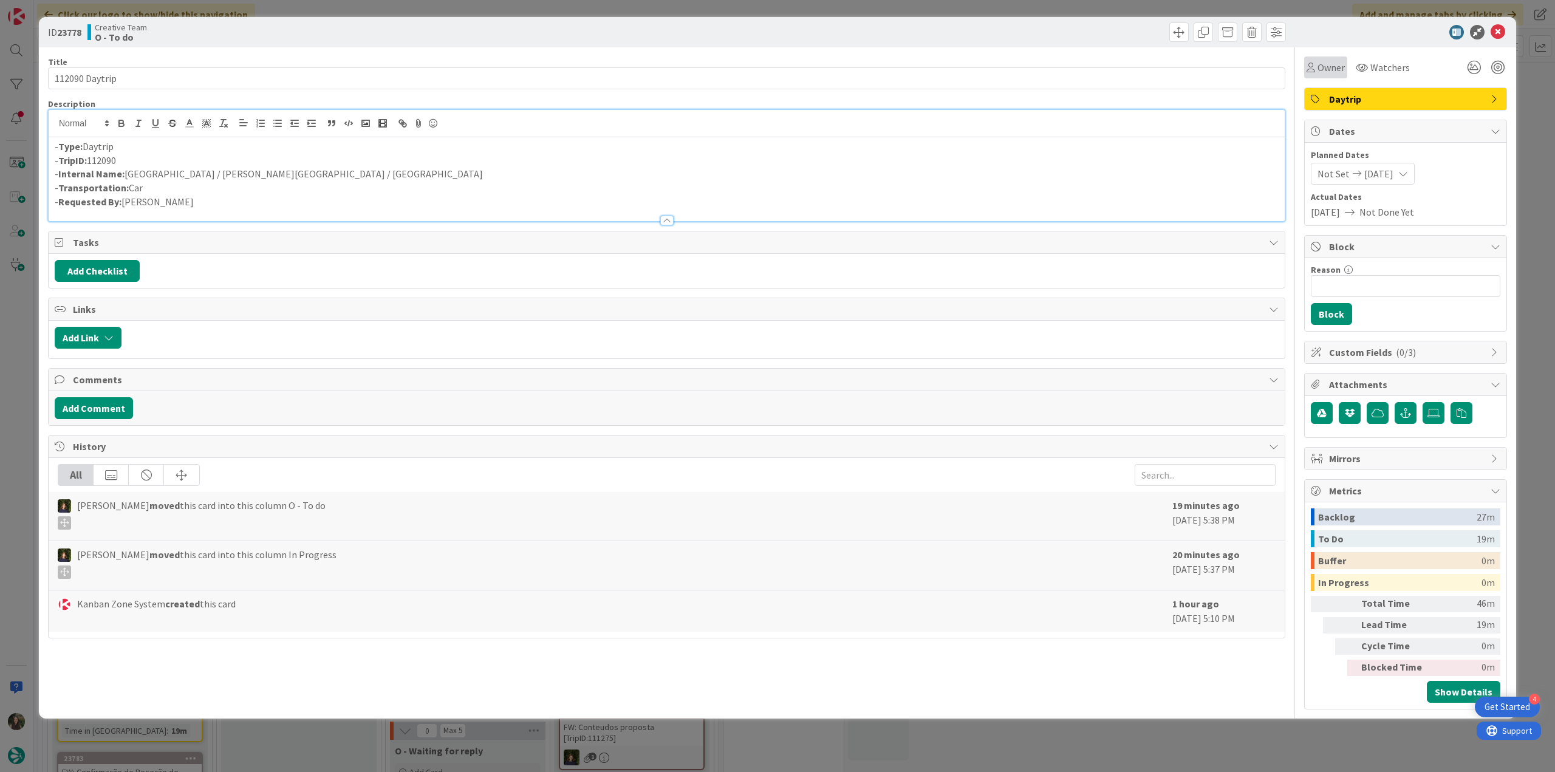
click at [1316, 67] on div "Owner" at bounding box center [1326, 67] width 38 height 15
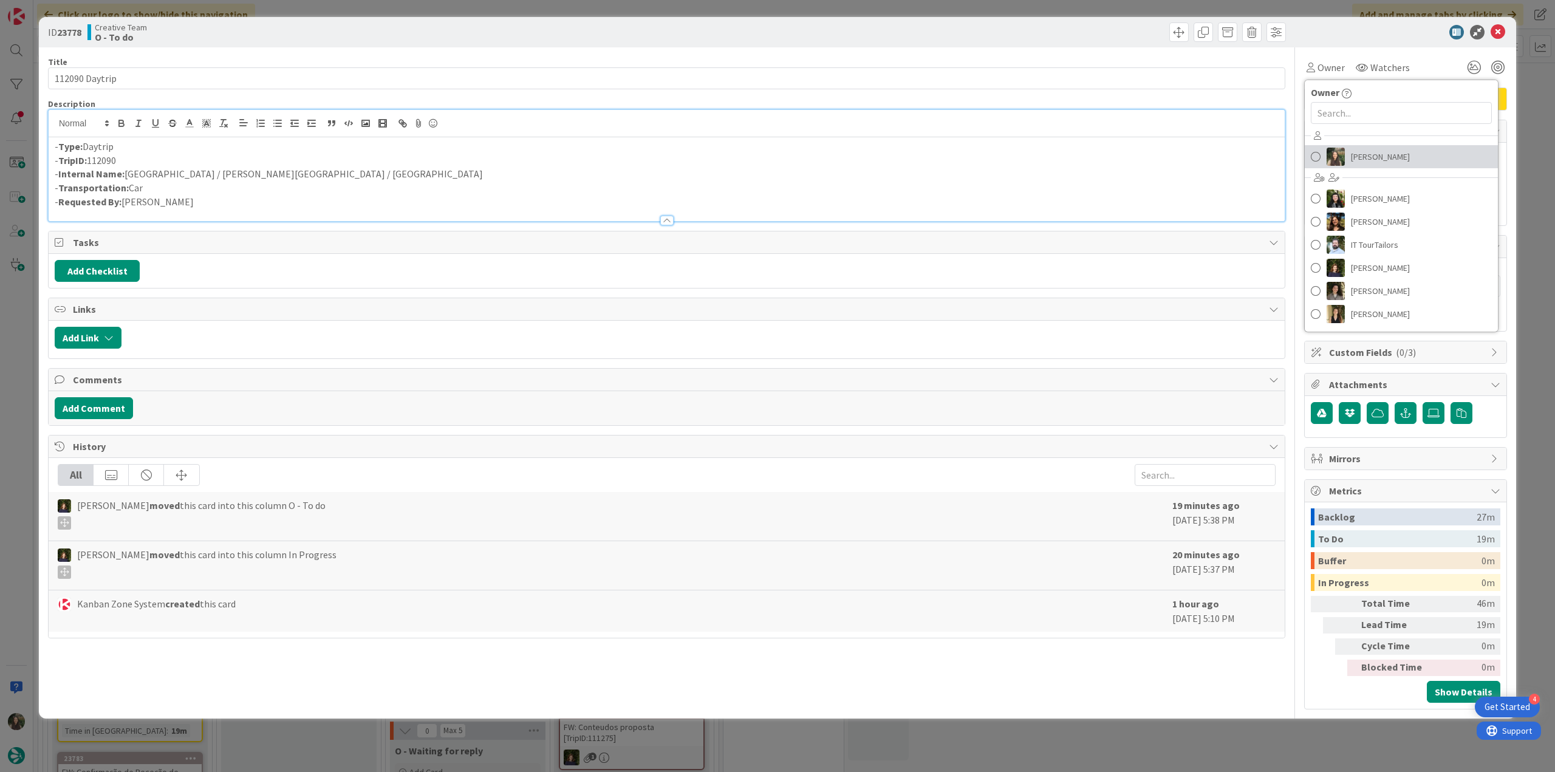
drag, startPoint x: 1357, startPoint y: 152, endPoint x: 1448, endPoint y: 127, distance: 94.5
click at [1357, 152] on span "[PERSON_NAME]" at bounding box center [1380, 157] width 59 height 18
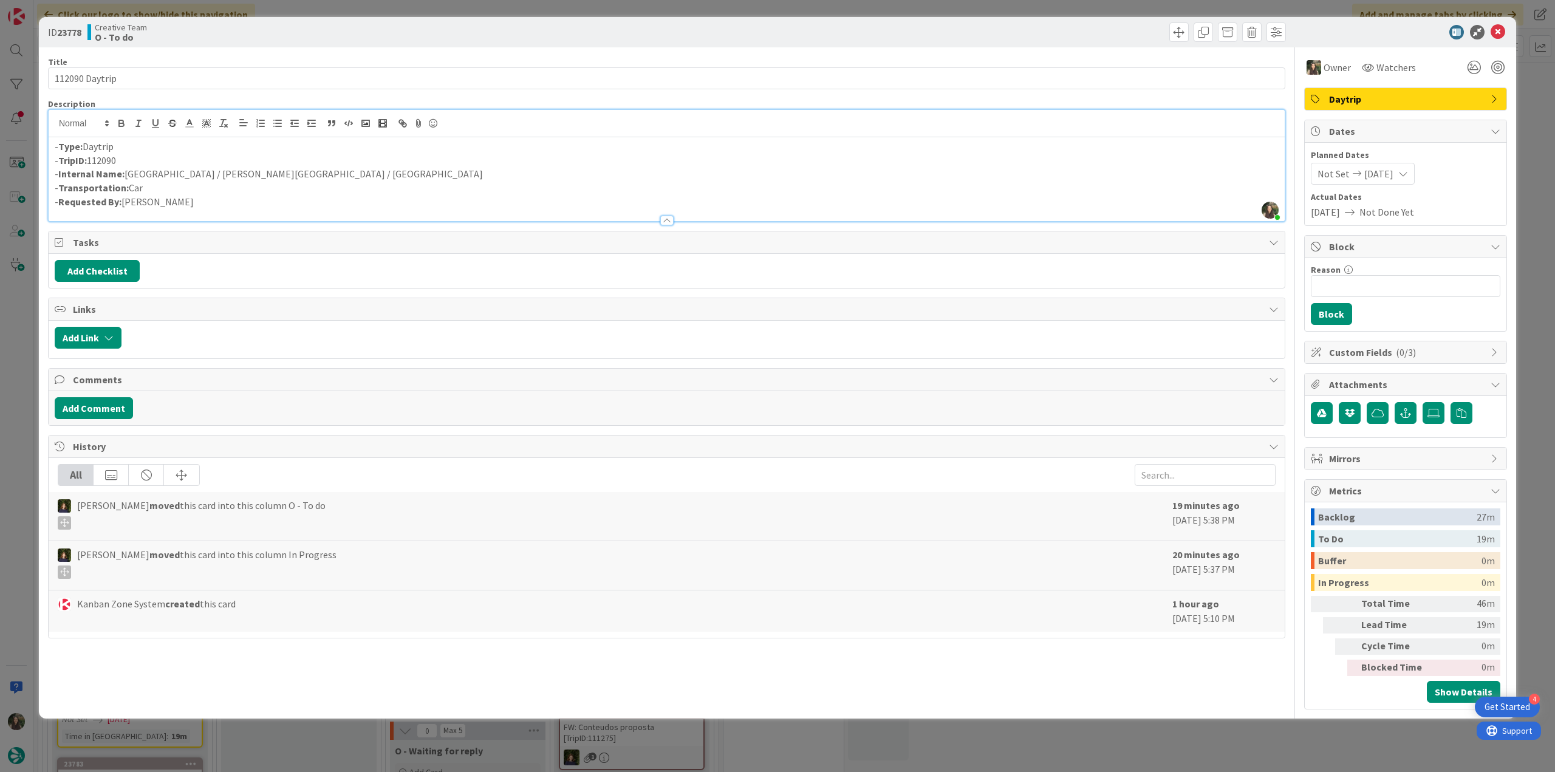
click at [1539, 104] on div "ID 23778 Creative Team O - To do Title 14 / 128 112090 Daytrip Description [PER…" at bounding box center [777, 386] width 1555 height 772
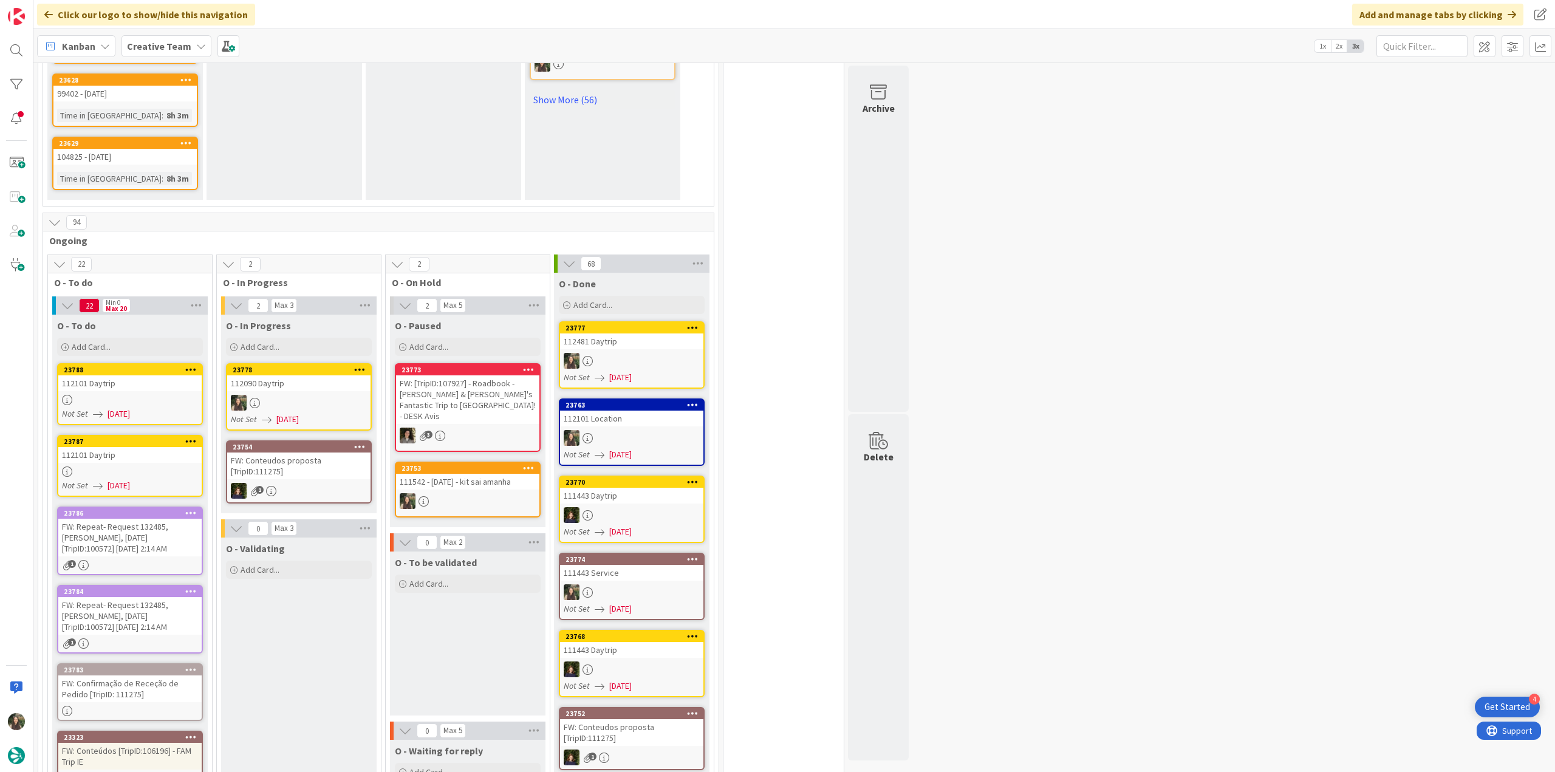
click at [330, 395] on div at bounding box center [298, 403] width 143 height 16
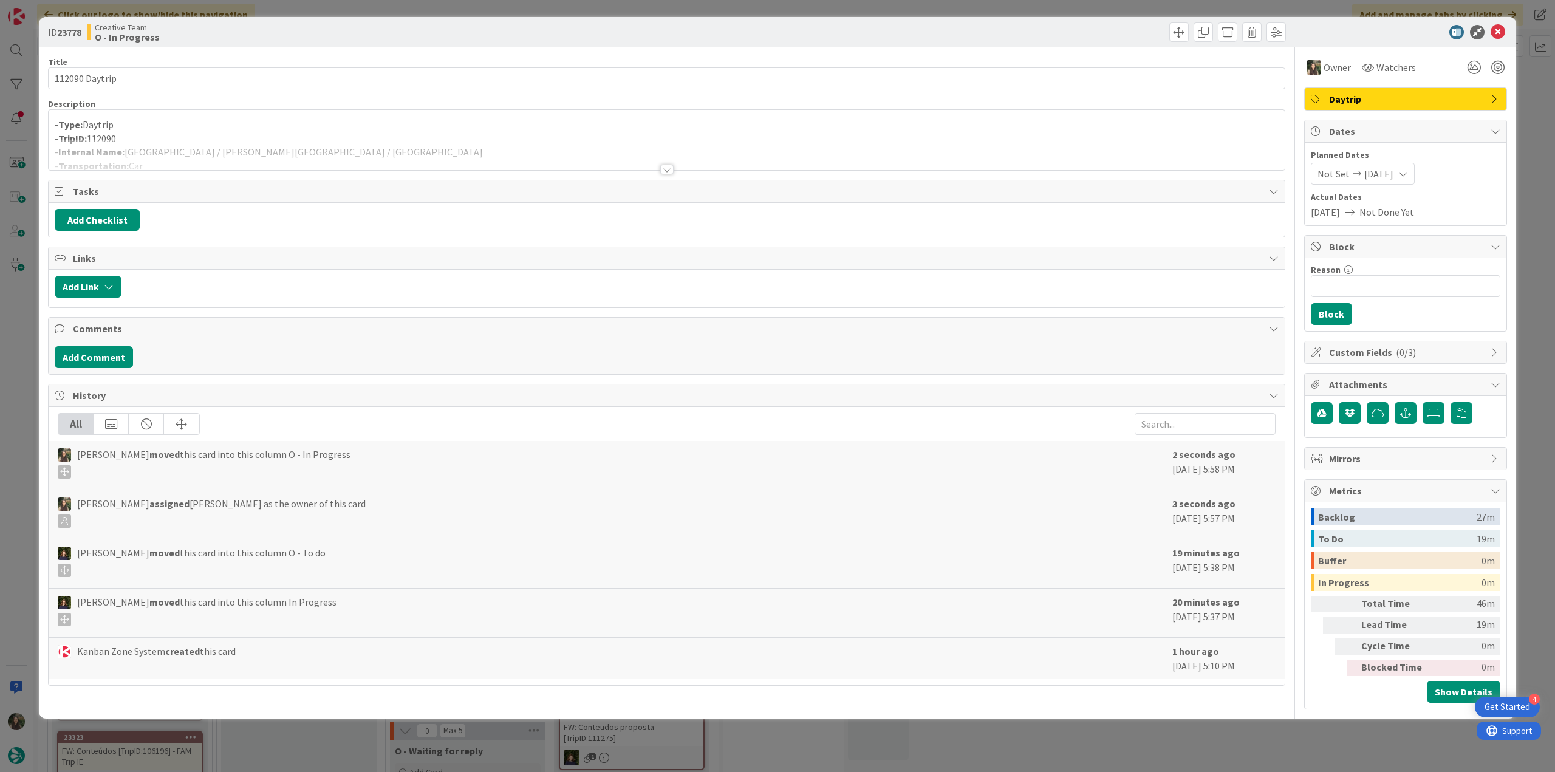
click at [270, 139] on div at bounding box center [667, 154] width 1236 height 31
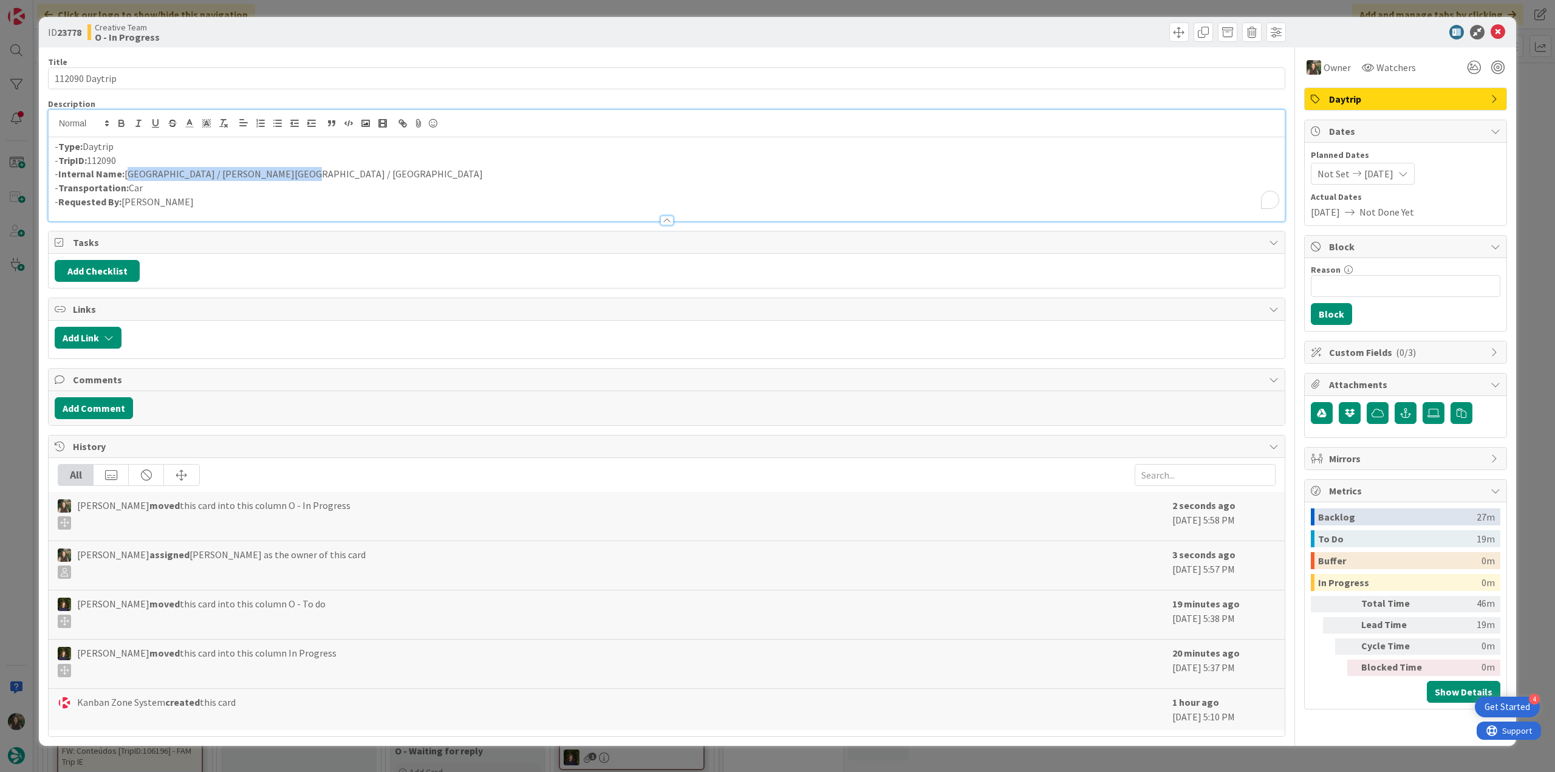
drag, startPoint x: 259, startPoint y: 172, endPoint x: 128, endPoint y: 174, distance: 131.9
click at [128, 174] on p "- Internal Name: [GEOGRAPHIC_DATA] / [PERSON_NAME][GEOGRAPHIC_DATA] / [GEOGRAPH…" at bounding box center [667, 174] width 1224 height 14
copy p "[GEOGRAPHIC_DATA] / [PERSON_NAME][GEOGRAPHIC_DATA] / [GEOGRAPHIC_DATA]"
drag, startPoint x: 135, startPoint y: 82, endPoint x: 16, endPoint y: 81, distance: 118.5
click at [16, 81] on div "ID 23778 Creative Team O - In Progress Title 14 / 128 112090 Daytrip Descriptio…" at bounding box center [777, 386] width 1555 height 772
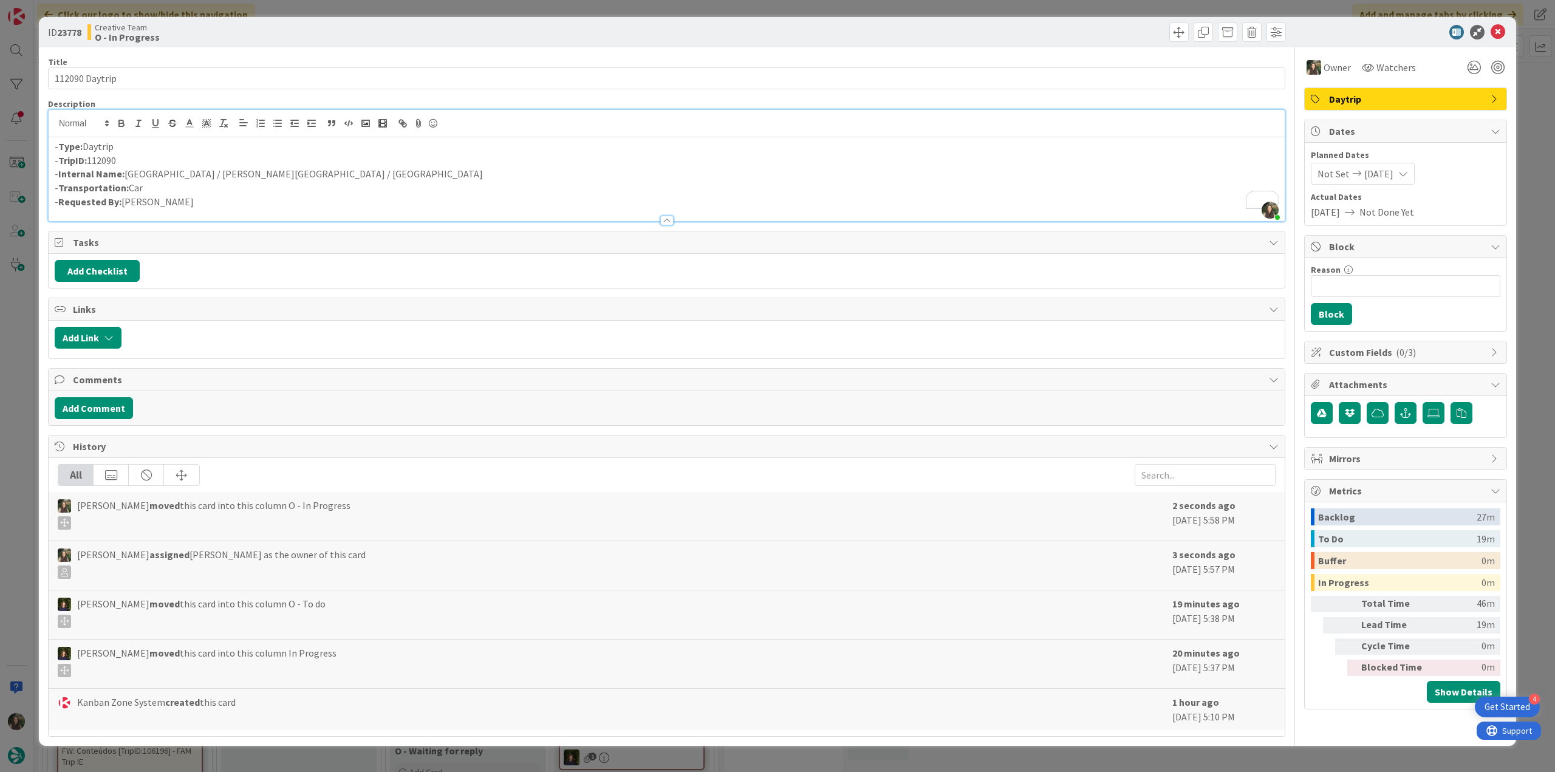
drag, startPoint x: 21, startPoint y: 287, endPoint x: 24, endPoint y: 295, distance: 8.5
click at [22, 289] on div "ID 23778 Creative Team O - In Progress Title 14 / 128 112090 Daytrip Descriptio…" at bounding box center [777, 386] width 1555 height 772
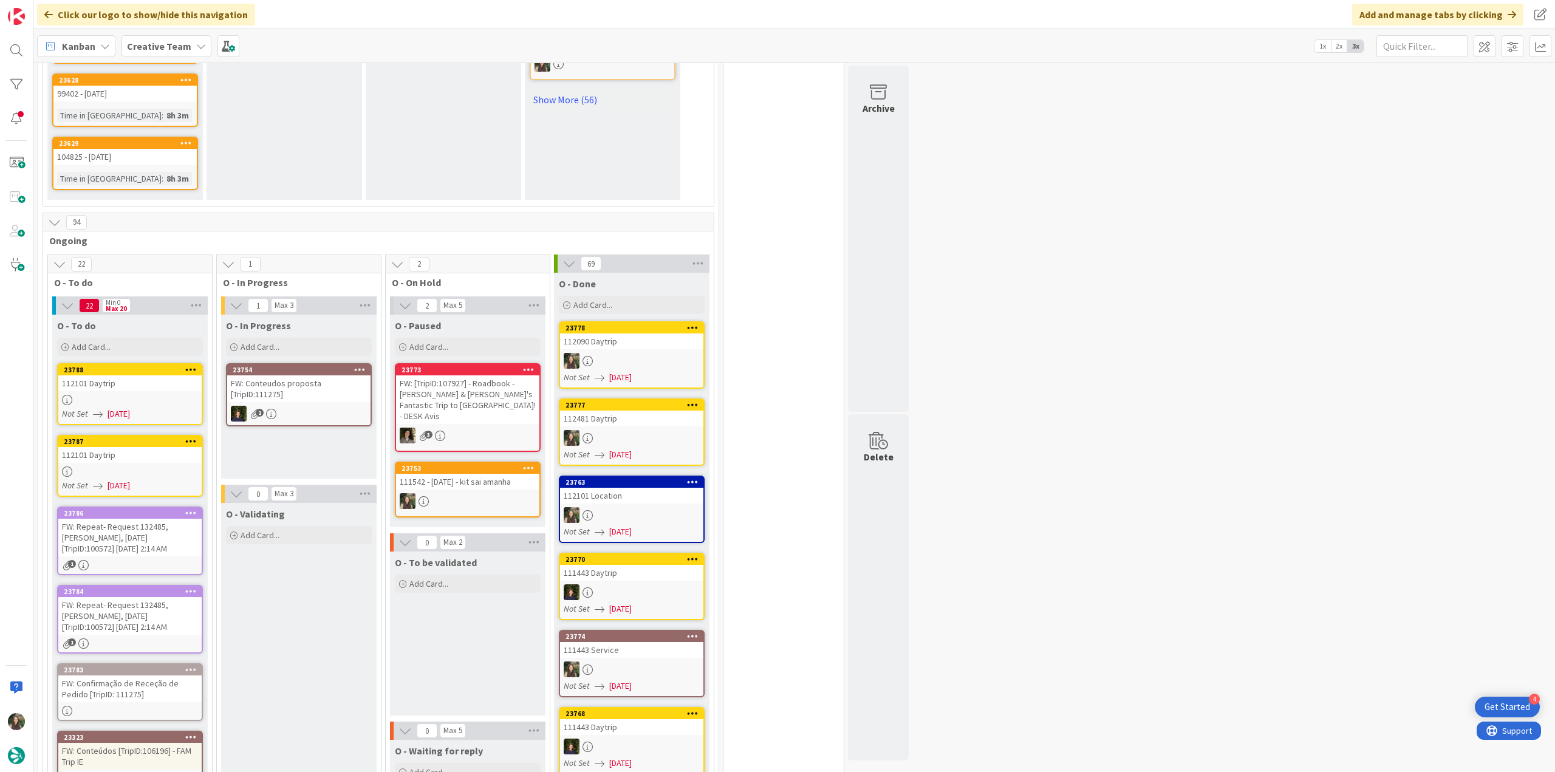
click at [117, 363] on link "23788 112101 Daytrip Not Set [DATE]" at bounding box center [130, 394] width 146 height 62
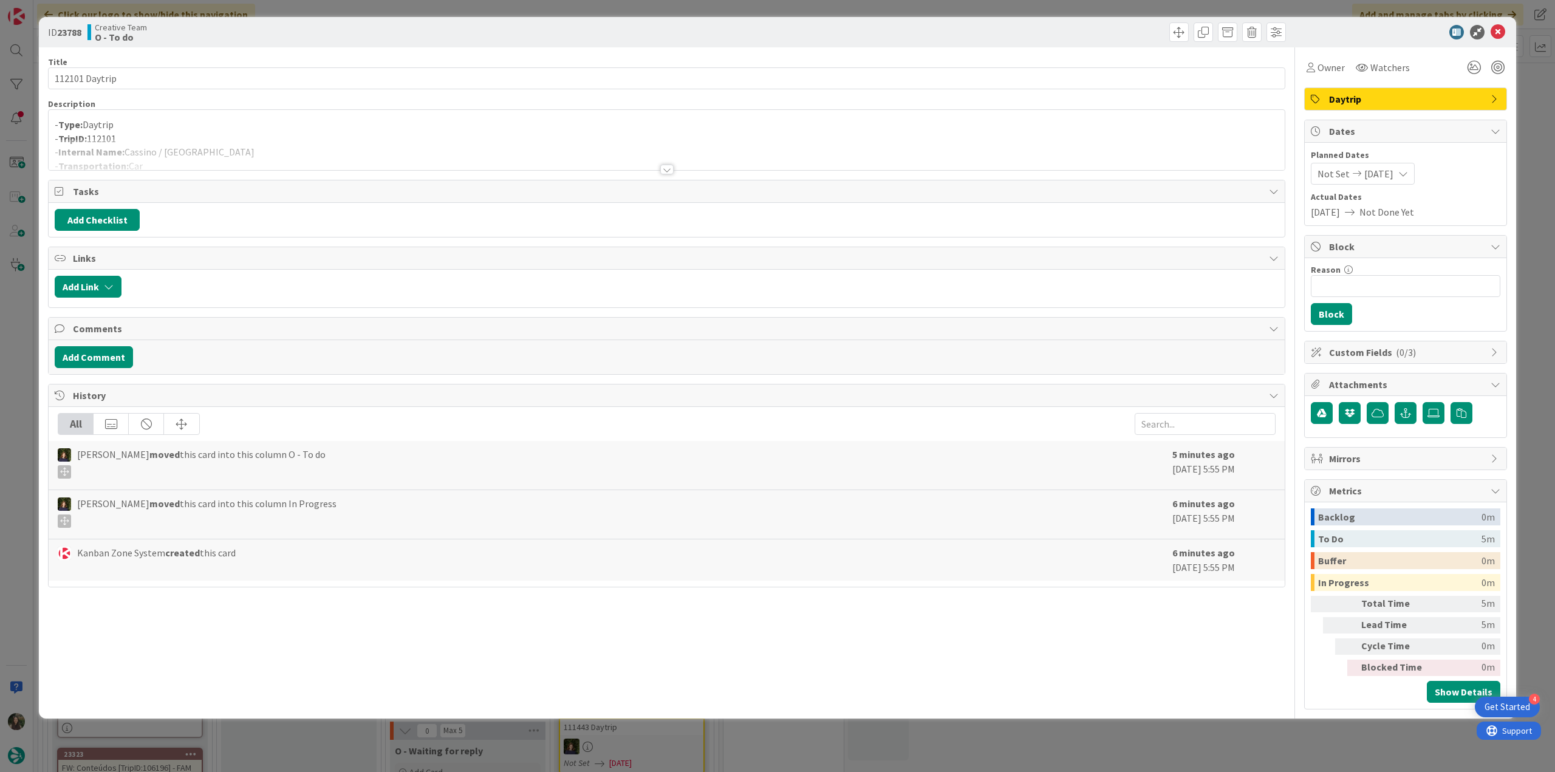
drag, startPoint x: 621, startPoint y: 151, endPoint x: 632, endPoint y: 151, distance: 10.3
click at [621, 152] on div at bounding box center [667, 154] width 1236 height 31
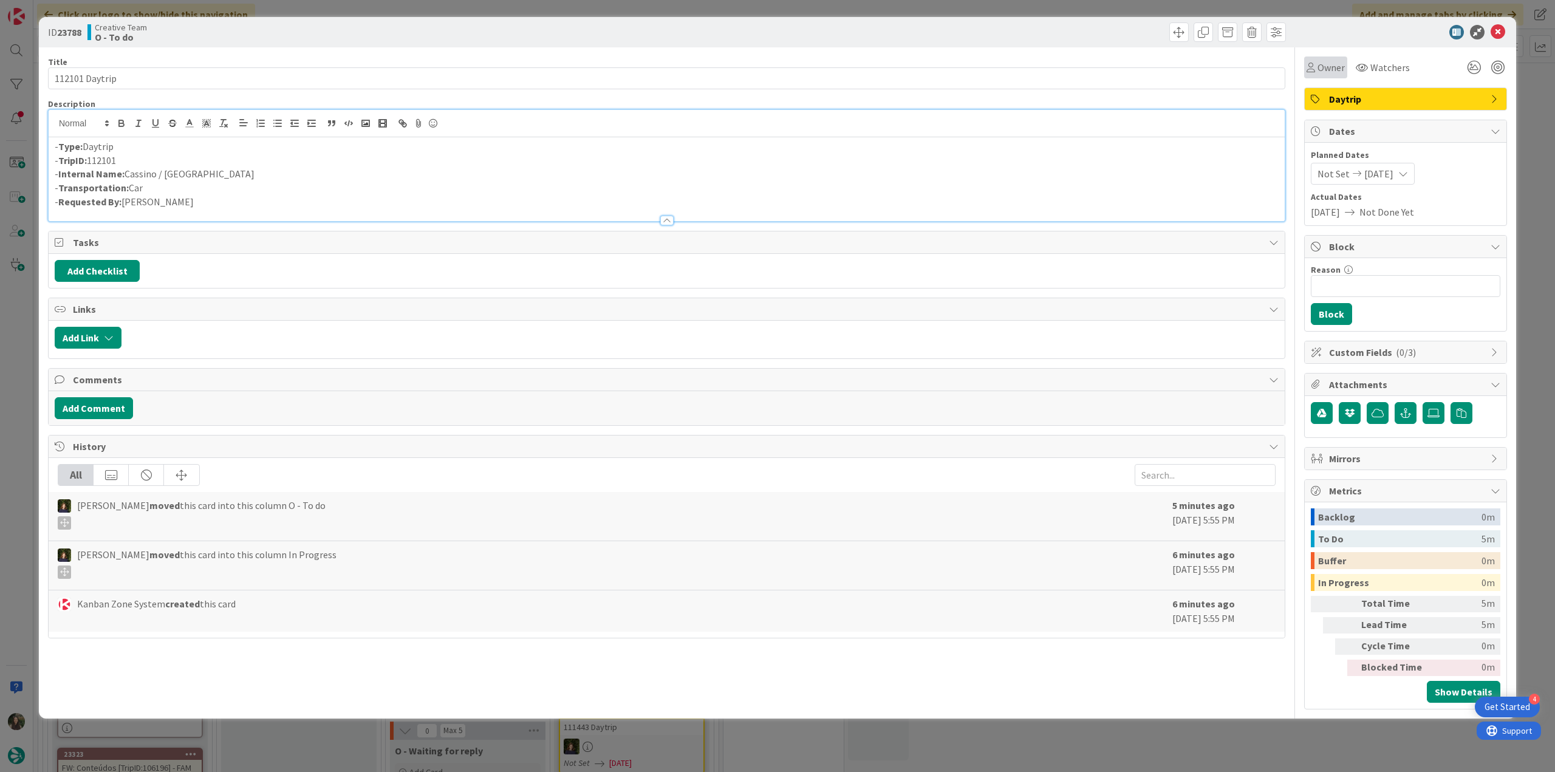
drag, startPoint x: 1316, startPoint y: 68, endPoint x: 1320, endPoint y: 78, distance: 10.4
click at [1316, 67] on div "Owner" at bounding box center [1326, 67] width 38 height 15
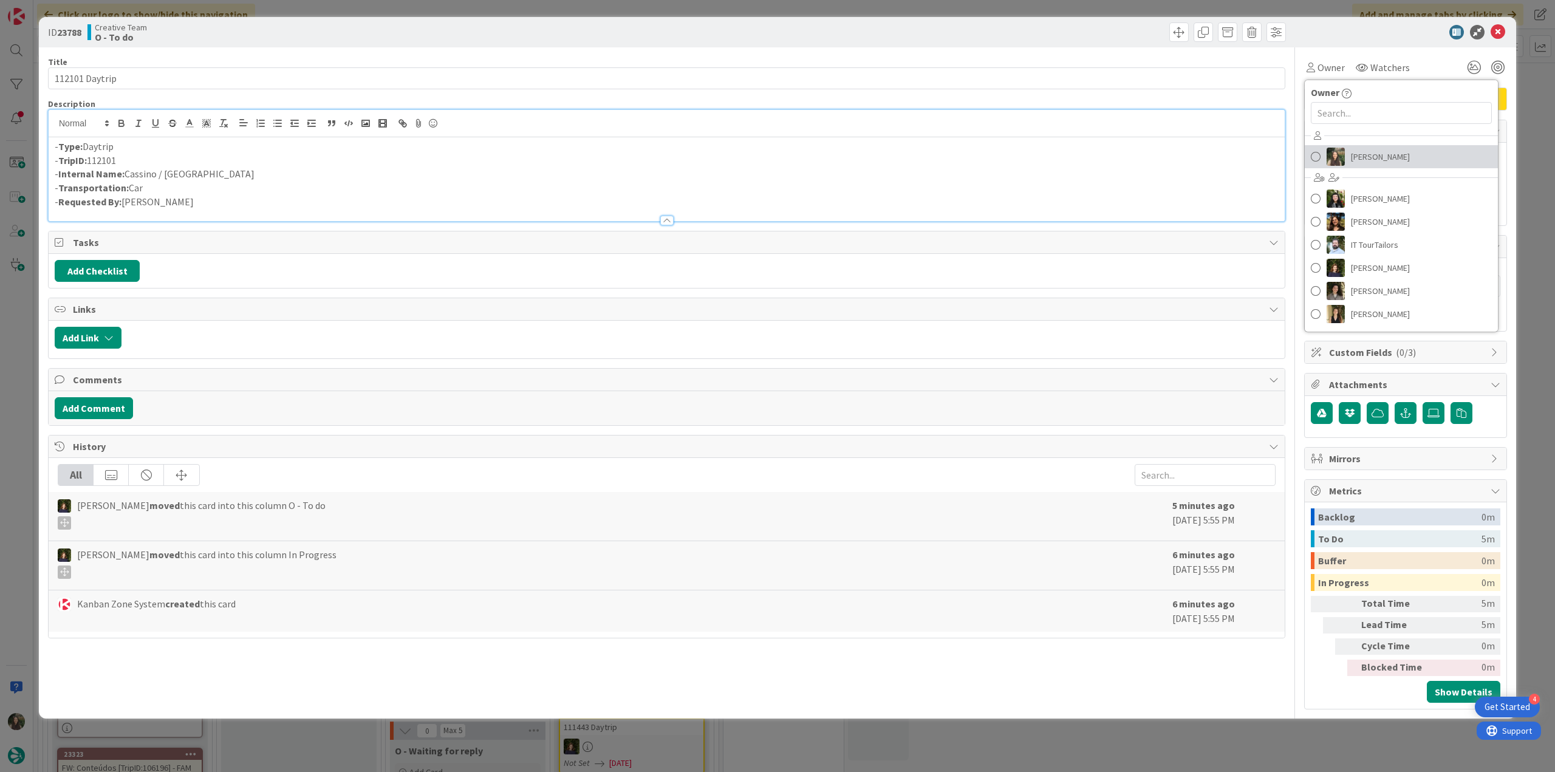
click at [1355, 151] on span "[PERSON_NAME]" at bounding box center [1380, 157] width 59 height 18
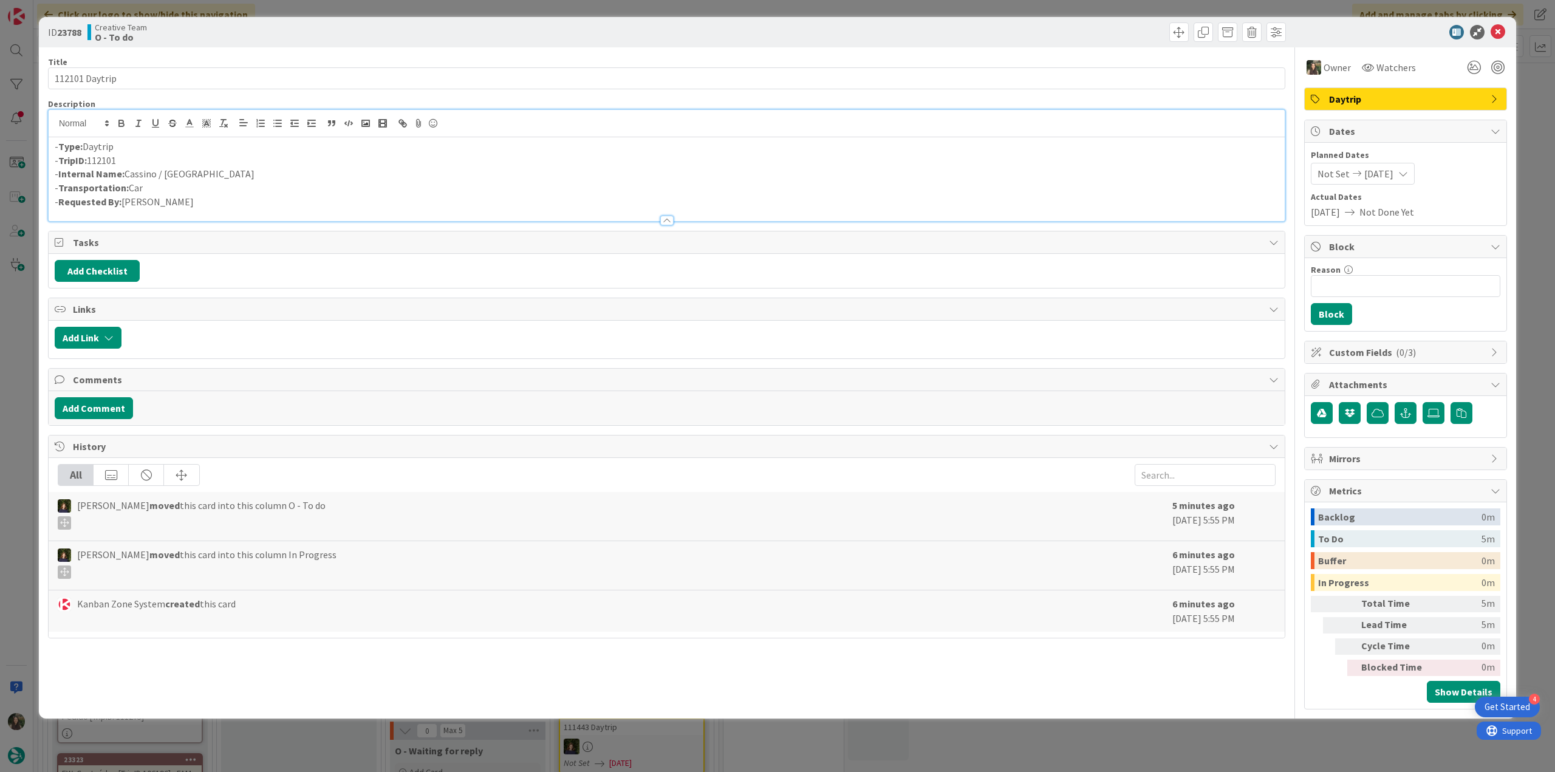
click at [1527, 112] on div "ID 23788 Creative Team O - To do Title 14 / 128 112101 Daytrip Description - Ty…" at bounding box center [777, 386] width 1555 height 772
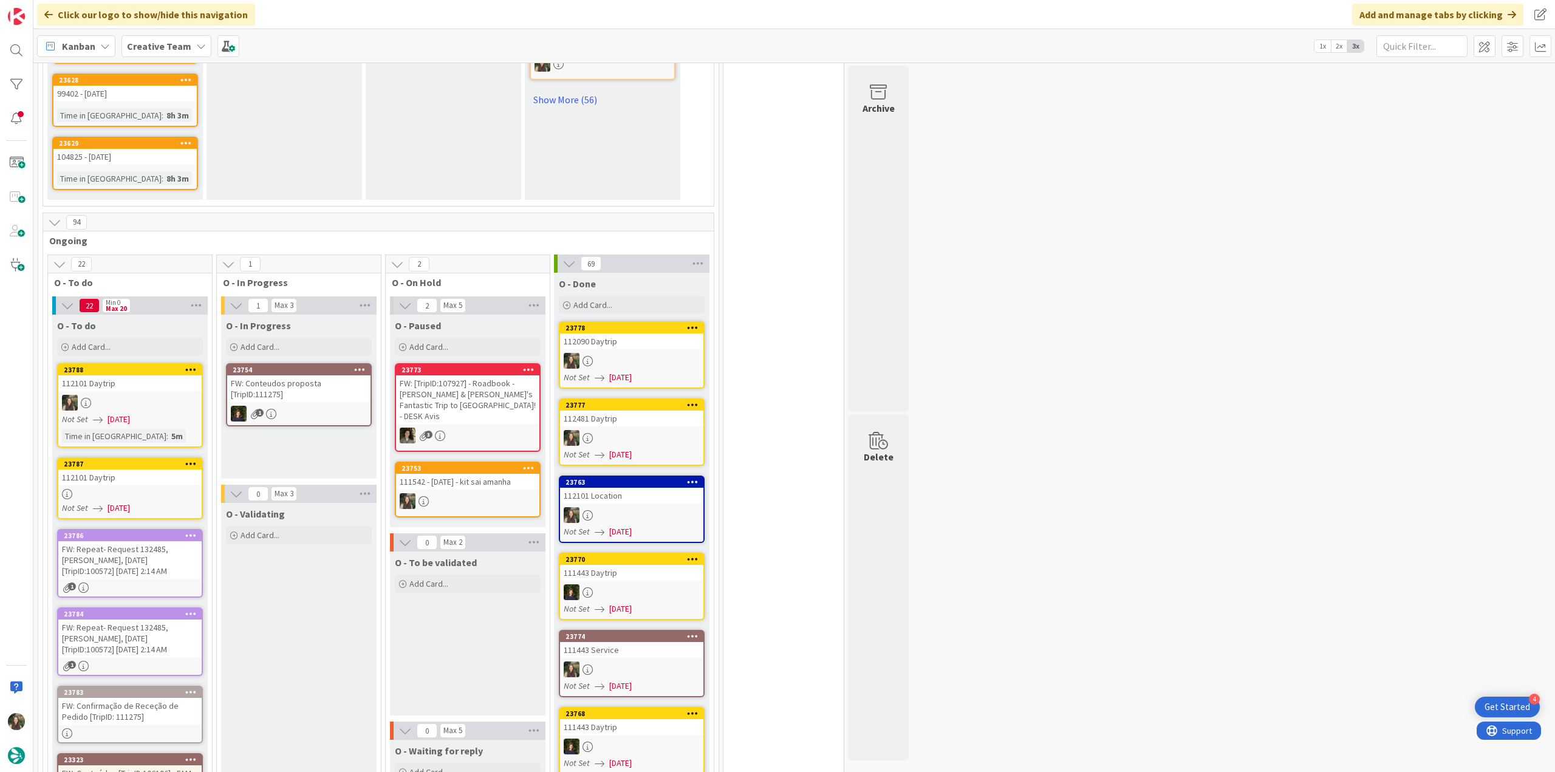
click at [149, 457] on link "23787 112101 Daytrip Not Set [DATE]" at bounding box center [130, 488] width 146 height 62
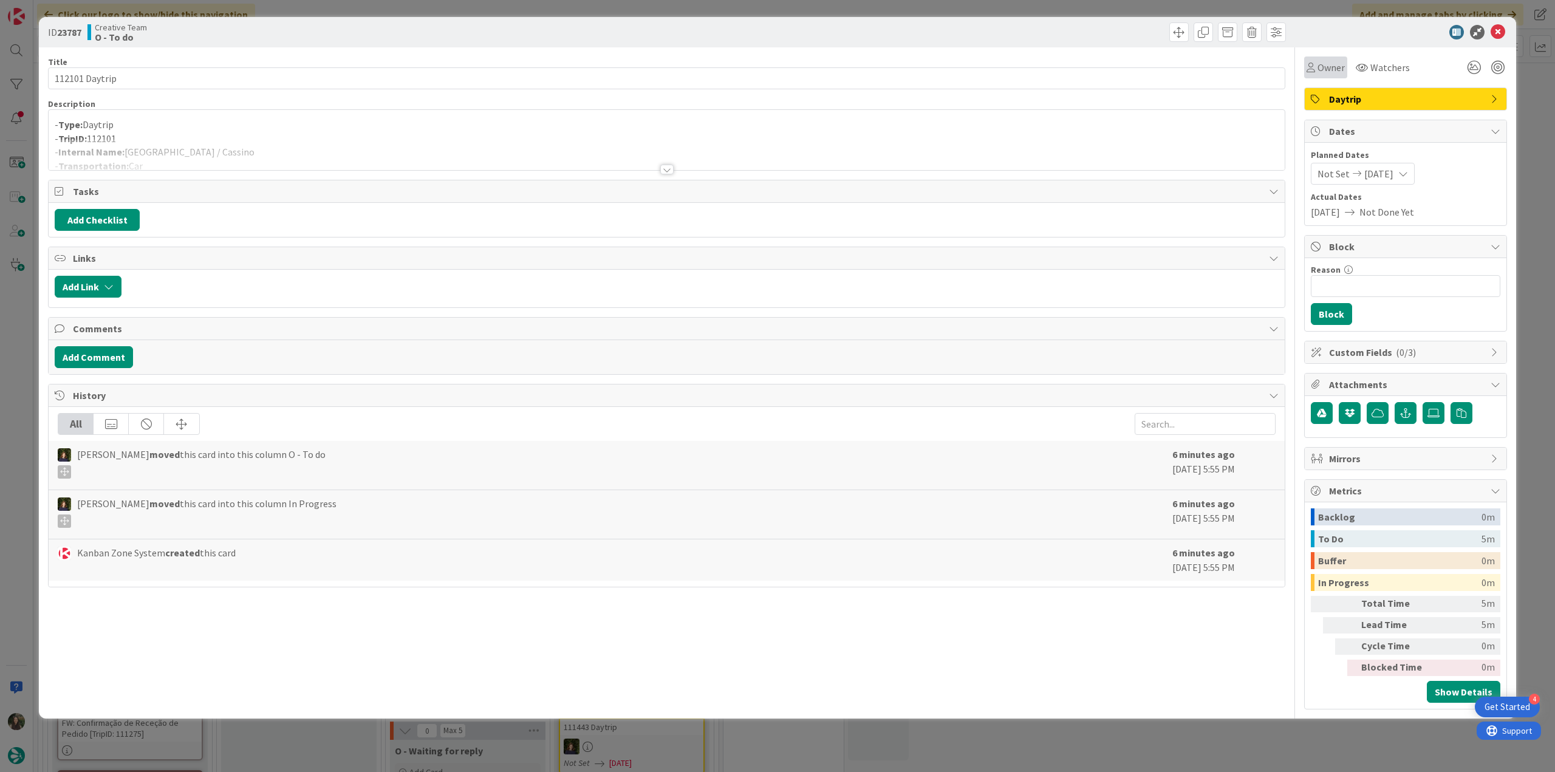
click at [1334, 75] on div "Owner" at bounding box center [1325, 67] width 43 height 22
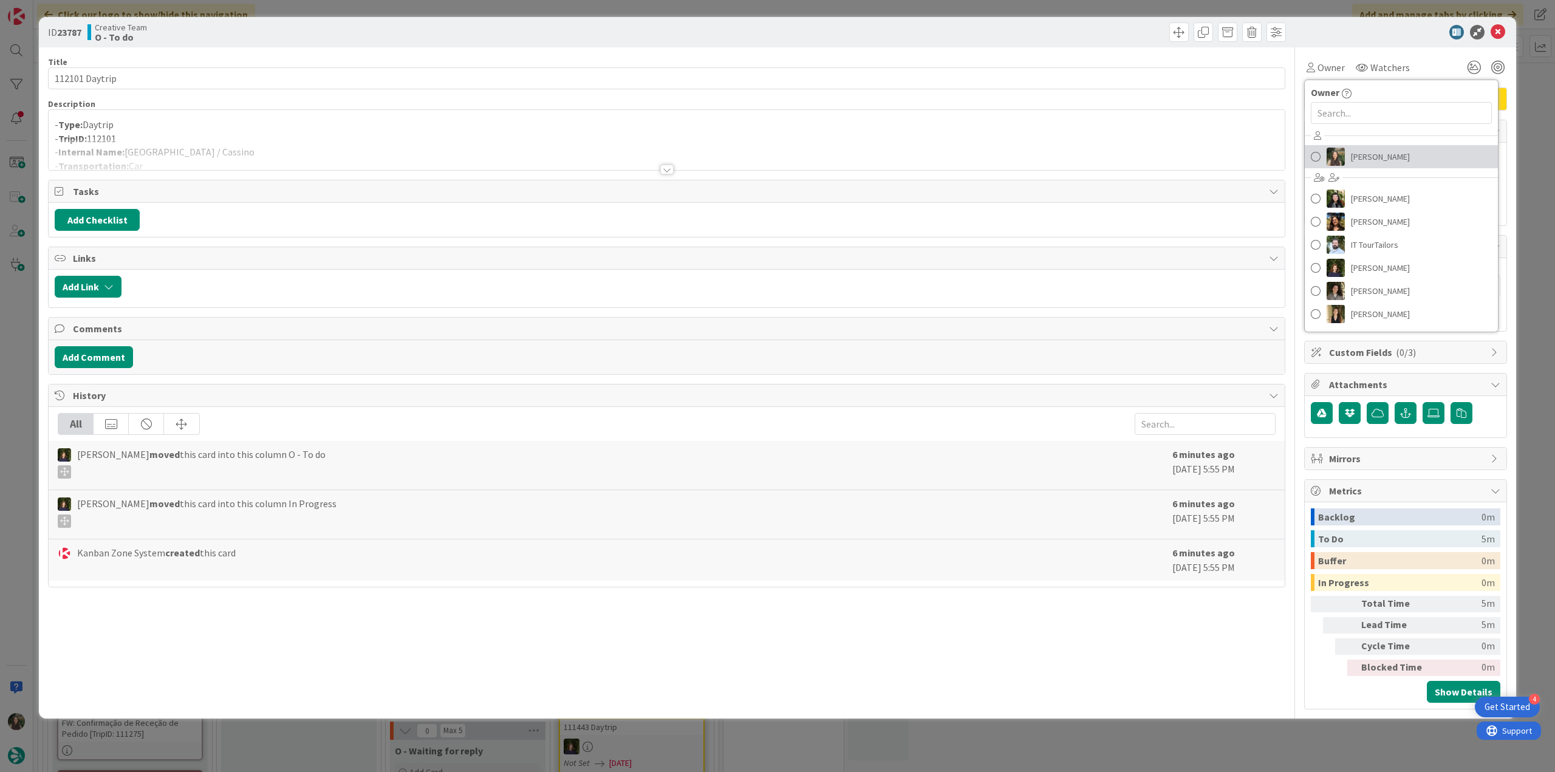
click at [1354, 148] on span "[PERSON_NAME]" at bounding box center [1380, 157] width 59 height 18
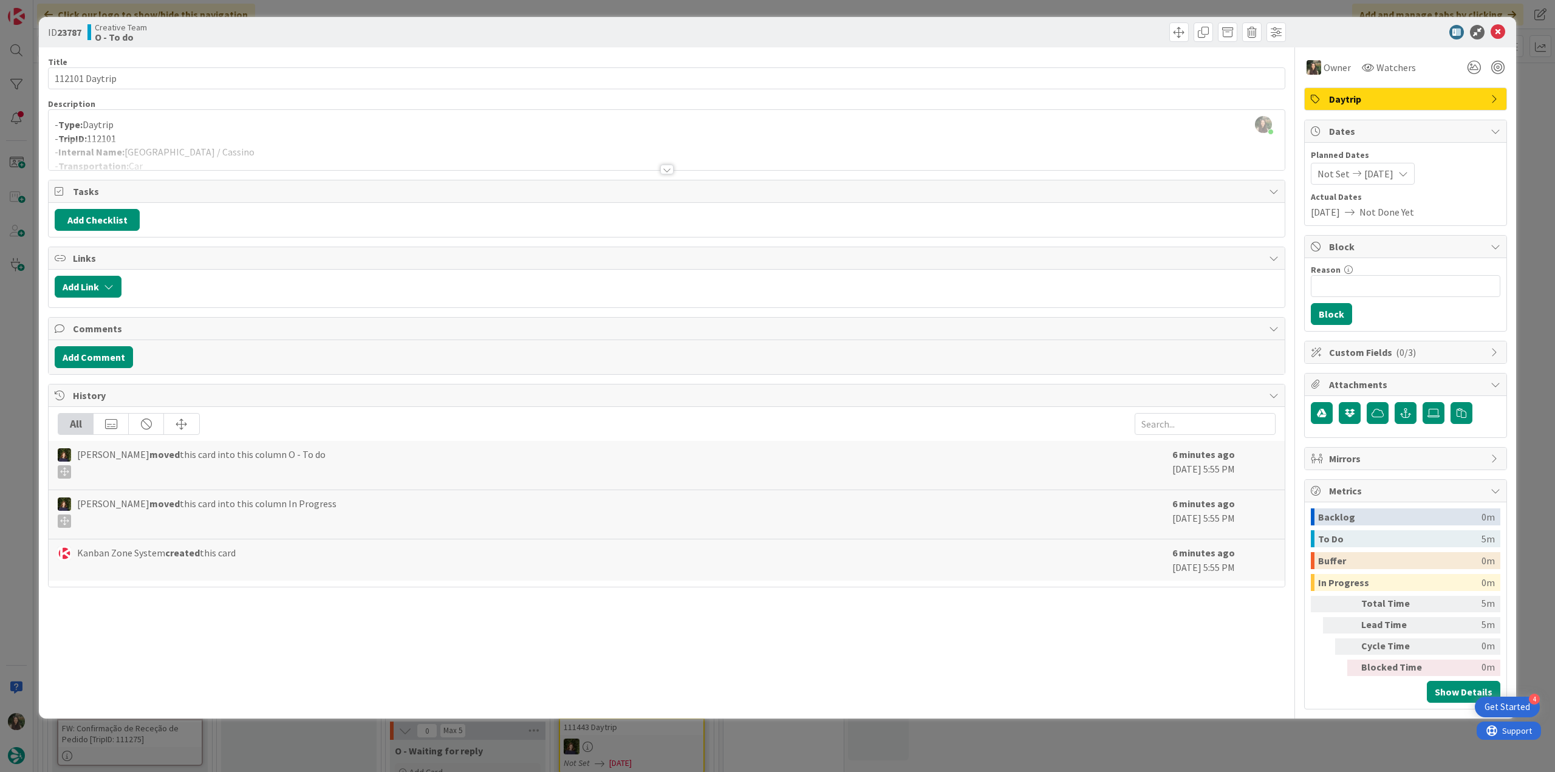
click at [1550, 107] on div "ID 23787 Creative Team O - To do Title 14 / 128 112101 Daytrip Description [PER…" at bounding box center [777, 386] width 1555 height 772
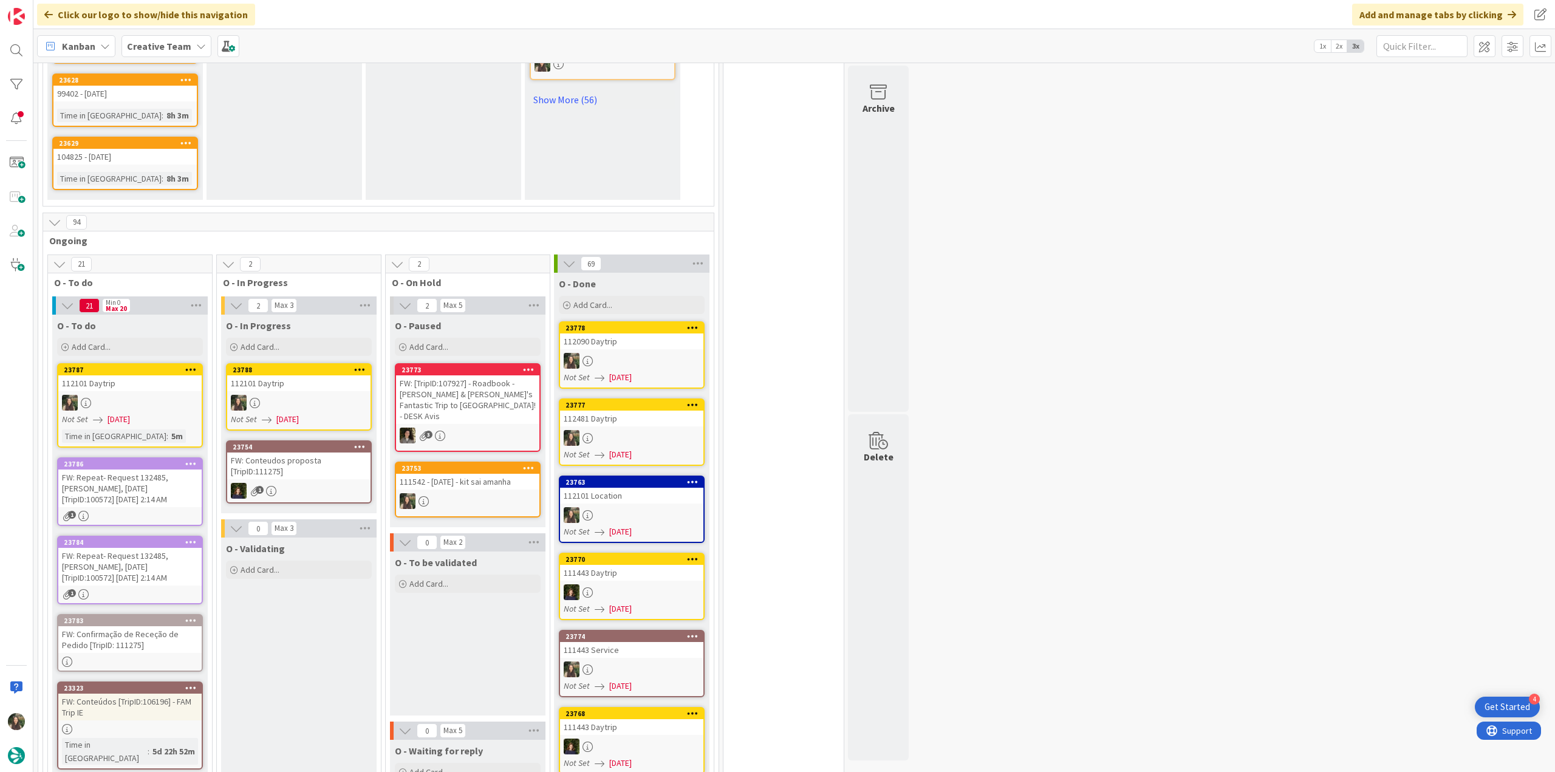
click at [275, 365] on div "23788" at bounding box center [298, 370] width 143 height 11
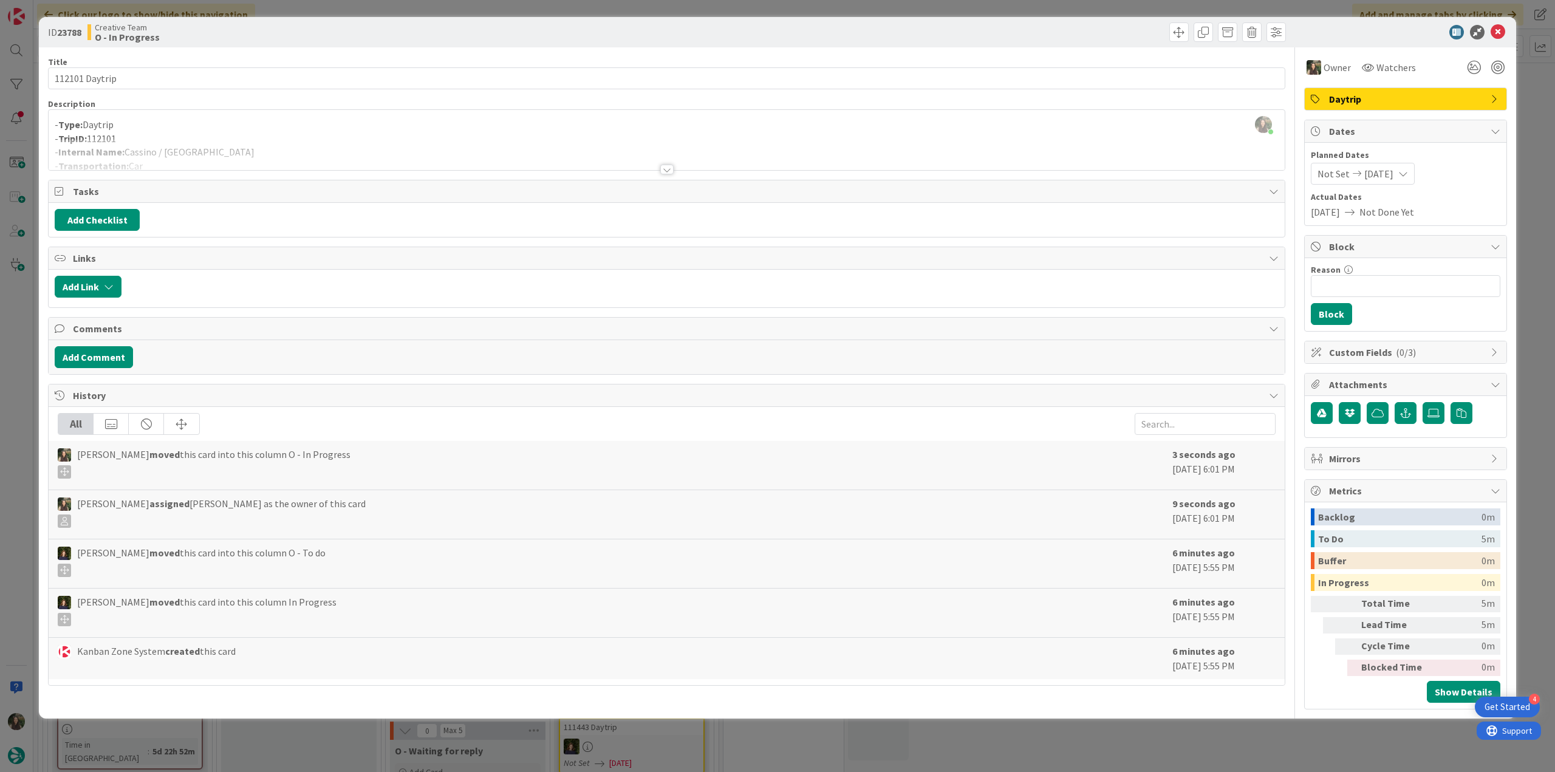
click at [236, 141] on div at bounding box center [667, 154] width 1236 height 31
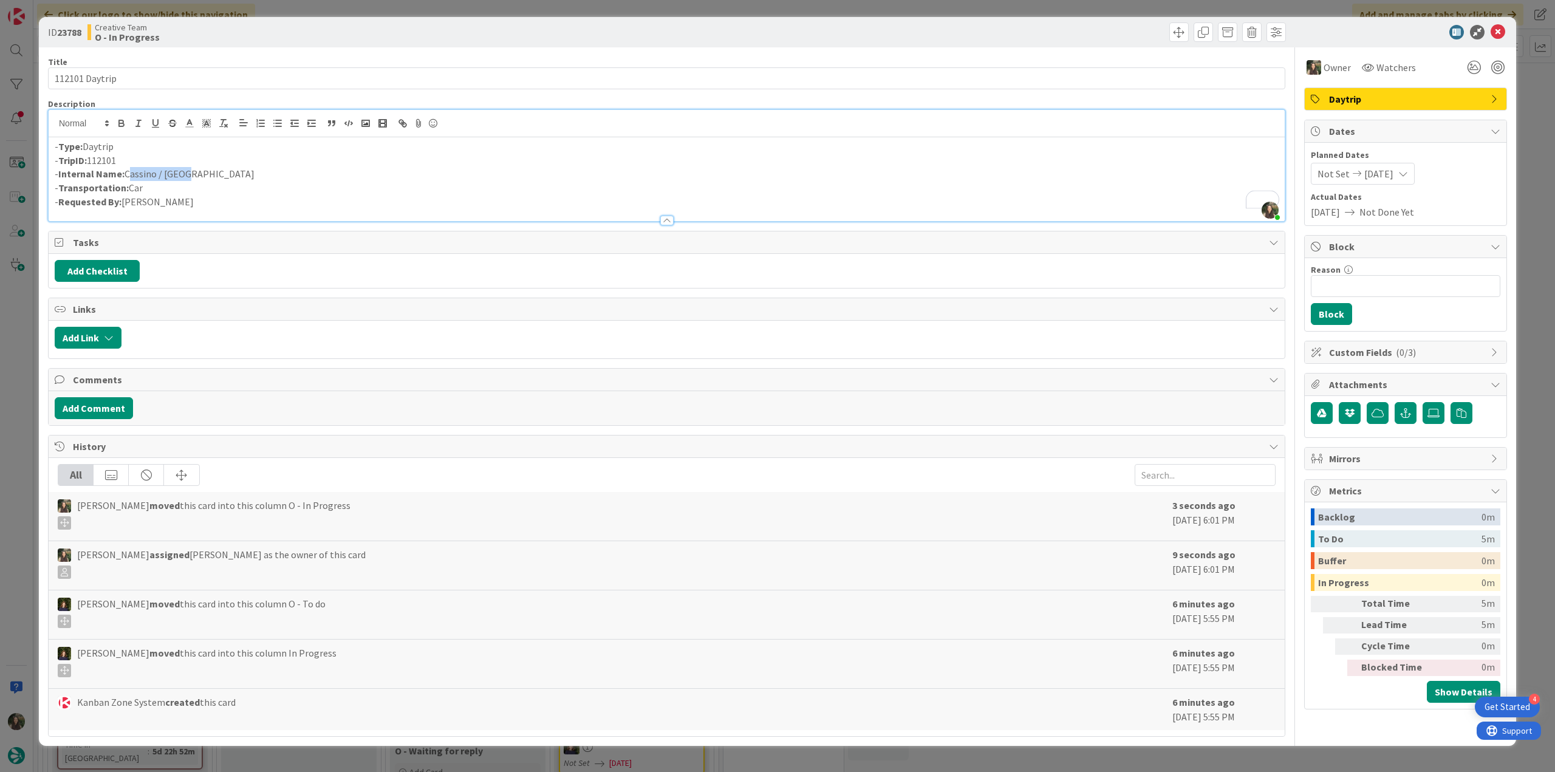
drag, startPoint x: 196, startPoint y: 174, endPoint x: 126, endPoint y: 177, distance: 69.3
click at [126, 177] on p "- Internal Name: Cassino / Rome" at bounding box center [667, 174] width 1224 height 14
copy p "Cassino / Rome"
click at [15, 344] on div "ID 23788 Creative Team O - In Progress Title 14 / 128 112101 Daytrip Descriptio…" at bounding box center [777, 386] width 1555 height 772
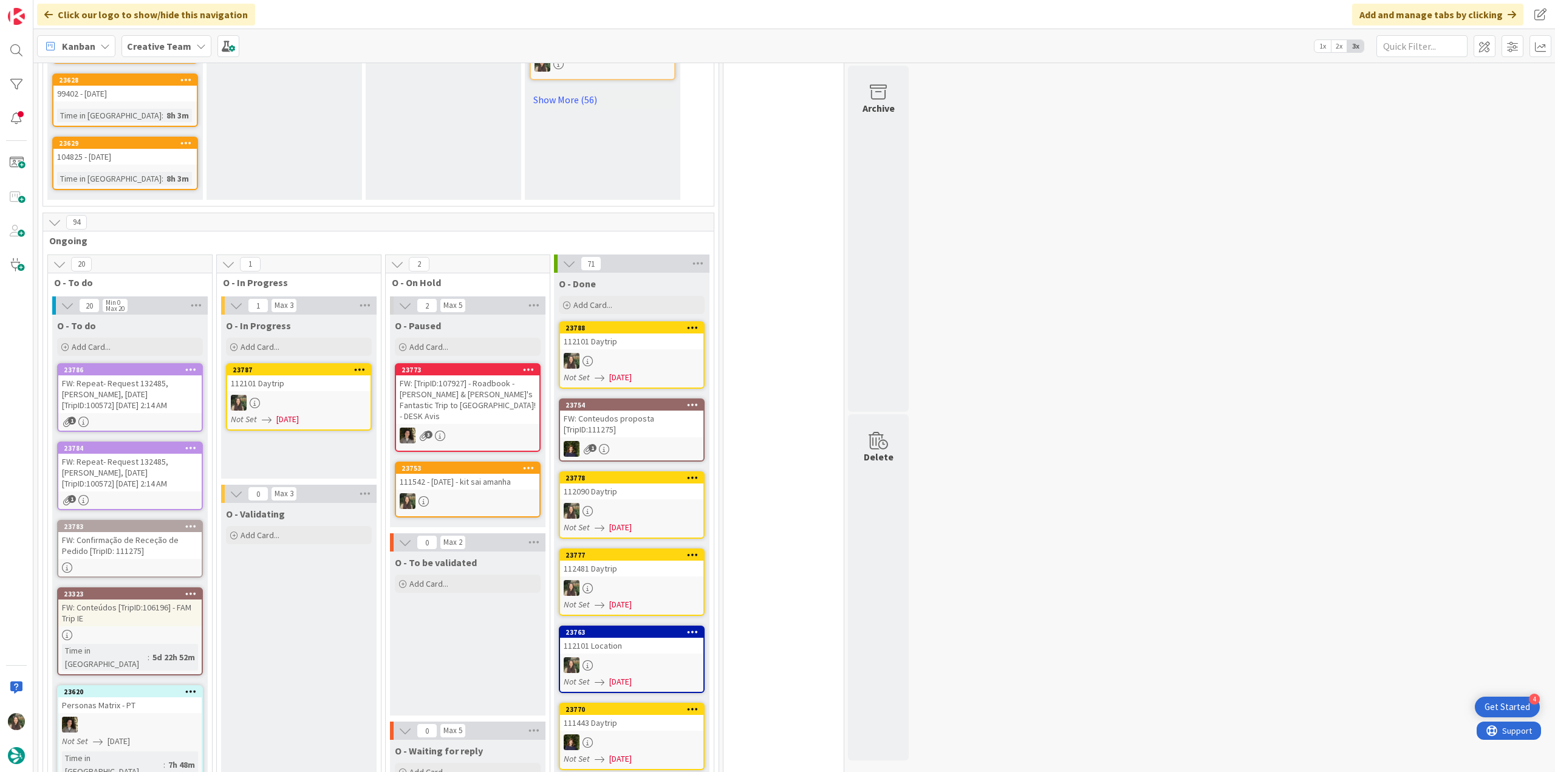
click at [281, 375] on div "112101 Daytrip" at bounding box center [298, 383] width 143 height 16
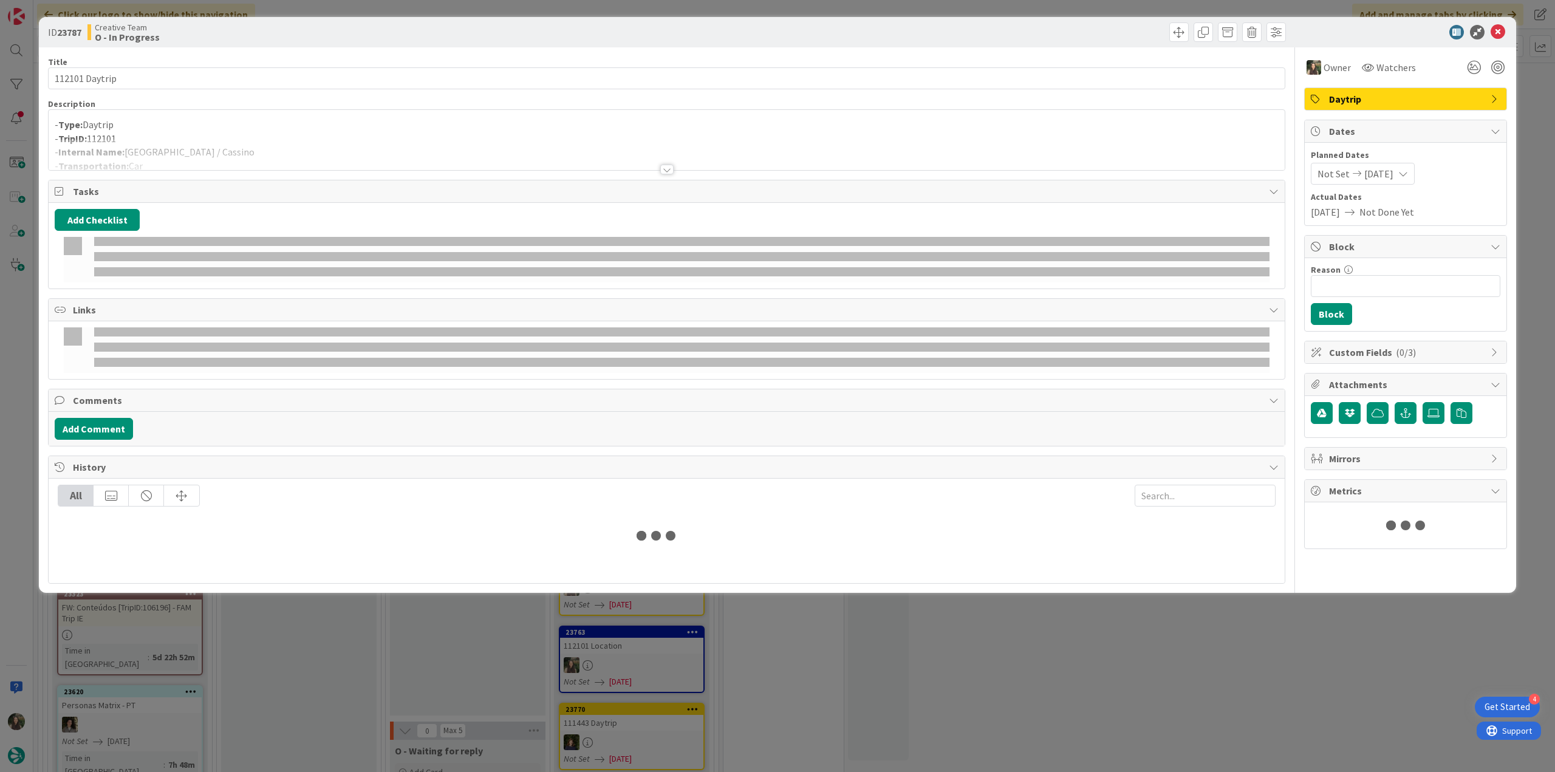
click at [194, 139] on div at bounding box center [667, 154] width 1236 height 31
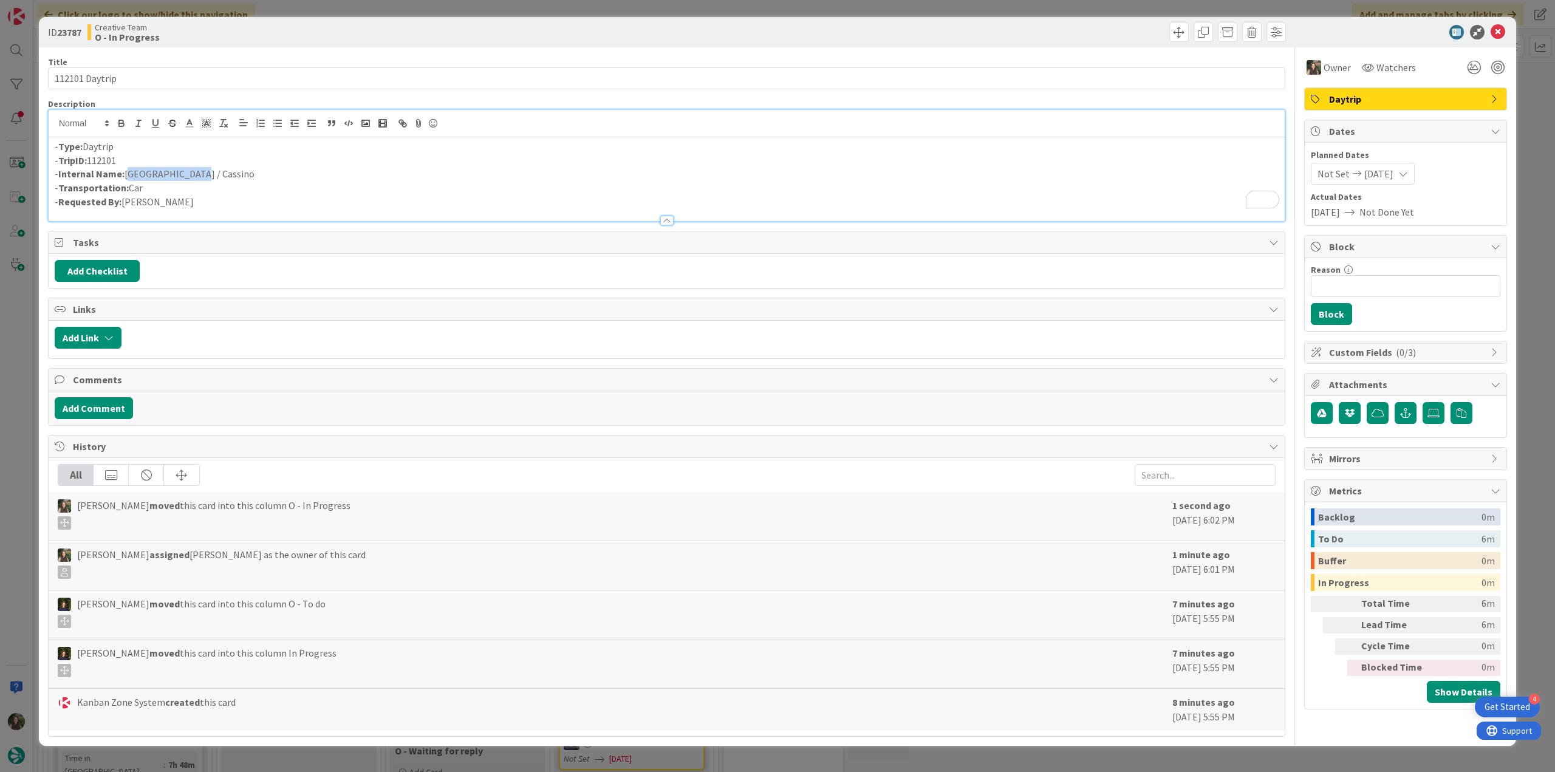
drag, startPoint x: 183, startPoint y: 169, endPoint x: 128, endPoint y: 171, distance: 55.9
click at [128, 171] on p "- Internal Name: Siena / Cassino" at bounding box center [667, 174] width 1224 height 14
copy p "[GEOGRAPHIC_DATA] / Cassino"
drag, startPoint x: 19, startPoint y: 351, endPoint x: 38, endPoint y: 358, distance: 20.4
click at [19, 351] on div "ID 23787 Creative Team O - In Progress Title 14 / 128 112101 Daytrip Descriptio…" at bounding box center [777, 386] width 1555 height 772
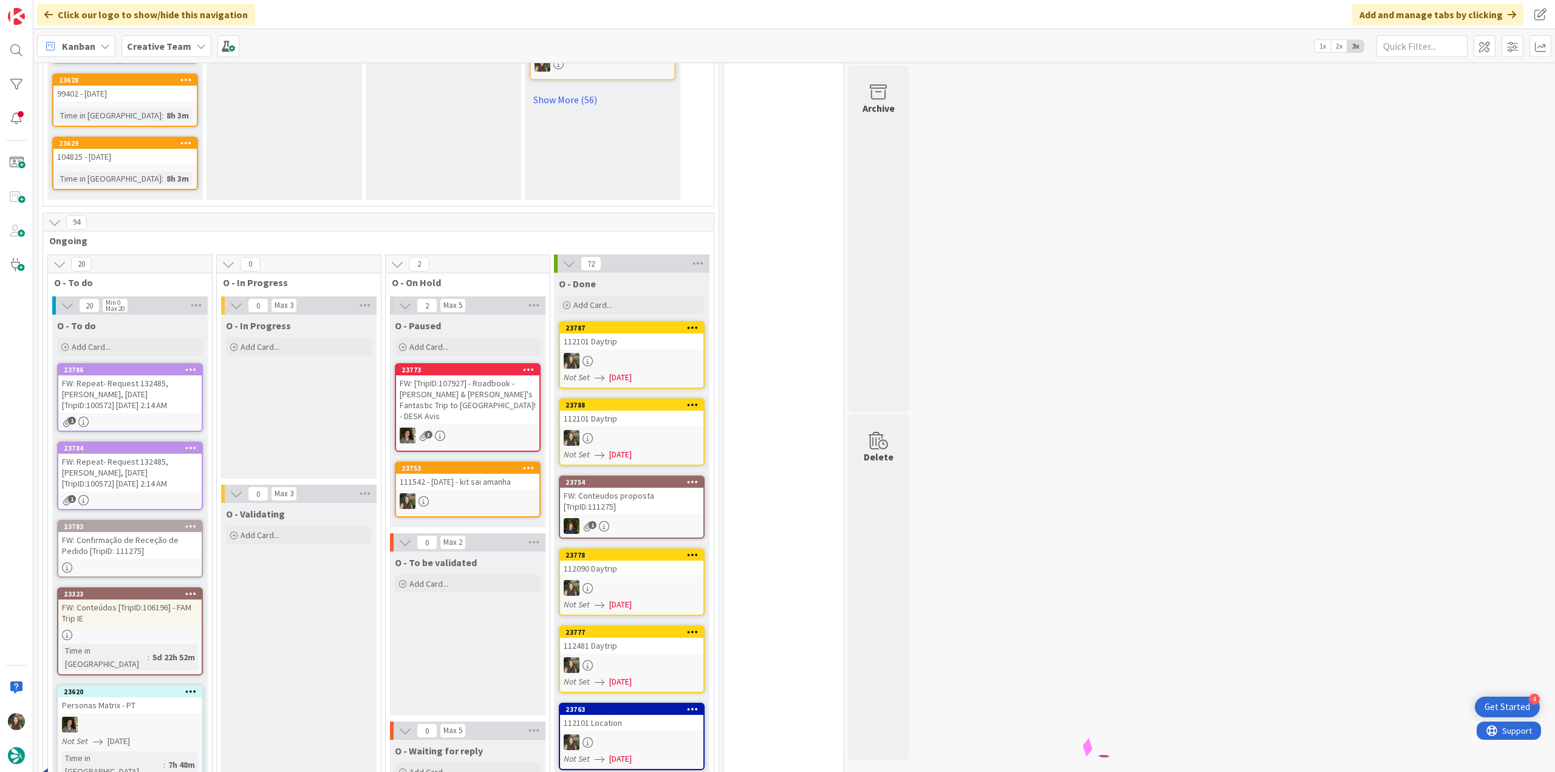
click at [621, 334] on div "112101 Daytrip" at bounding box center [631, 342] width 143 height 16
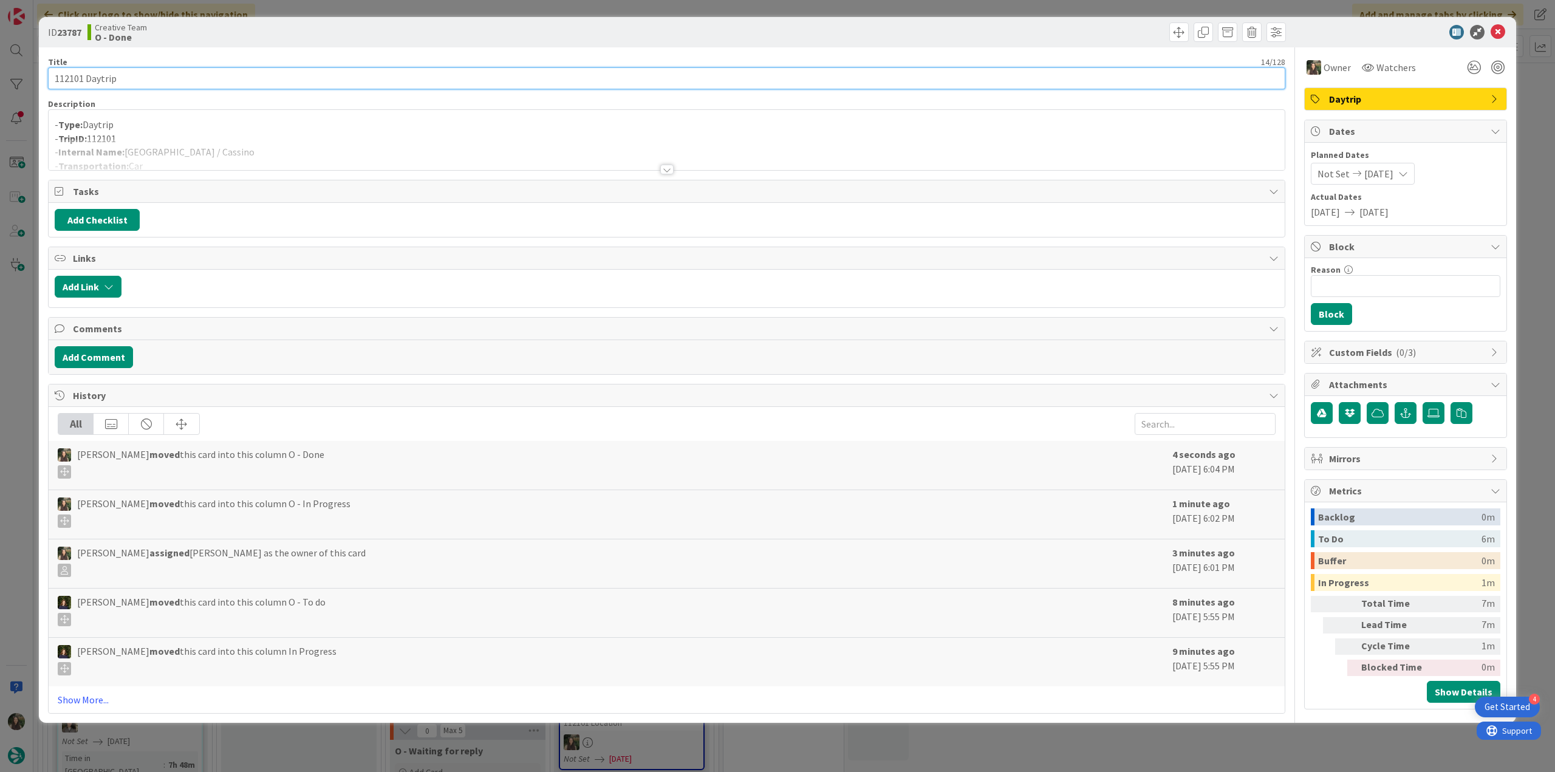
drag, startPoint x: 126, startPoint y: 77, endPoint x: 29, endPoint y: 77, distance: 97.2
click at [29, 77] on div "ID 23787 Creative Team O - Done Title 14 / 128 112101 Daytrip Description - Typ…" at bounding box center [777, 386] width 1555 height 772
click at [15, 488] on div "ID 23787 Creative Team O - Done Title 14 / 128 112101 Daytrip Description - Typ…" at bounding box center [777, 386] width 1555 height 772
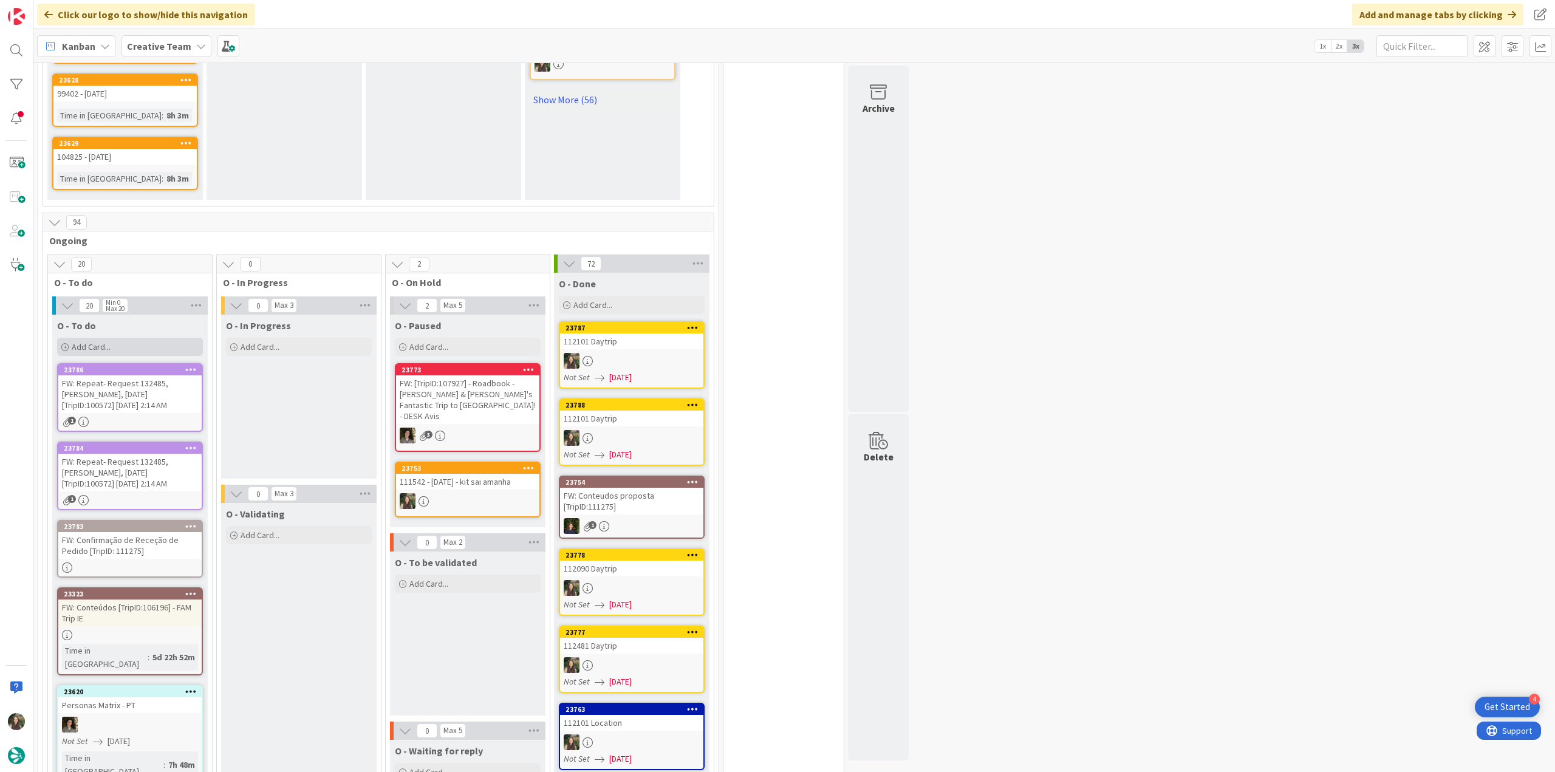
click at [136, 338] on div "Add Card..." at bounding box center [130, 347] width 146 height 18
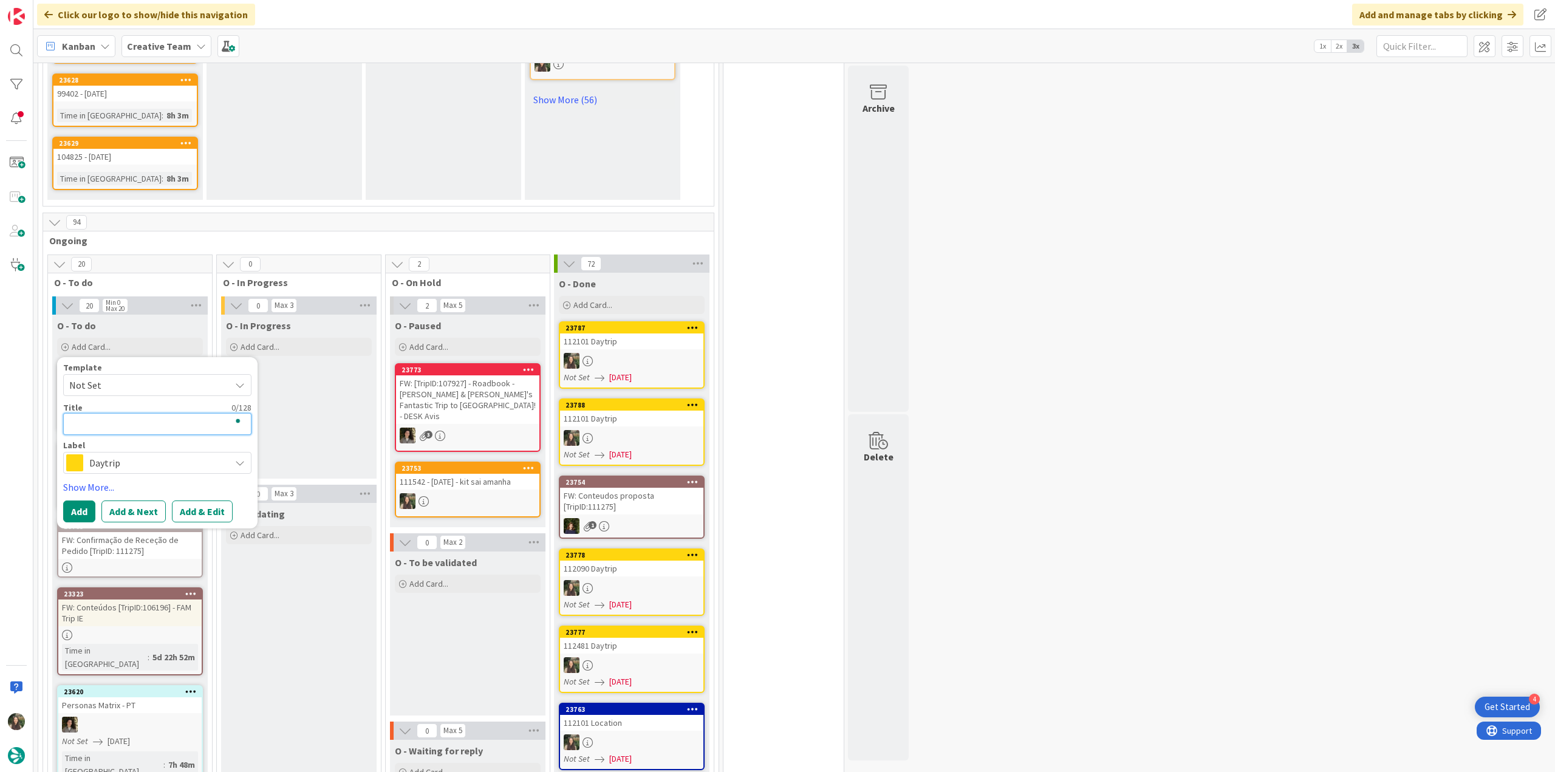
paste textarea "112101 Daytrip"
type textarea "112101 Daytrip"
type textarea "x"
type textarea "112101 Daytrip"
click at [85, 501] on button "Add" at bounding box center [79, 512] width 32 height 22
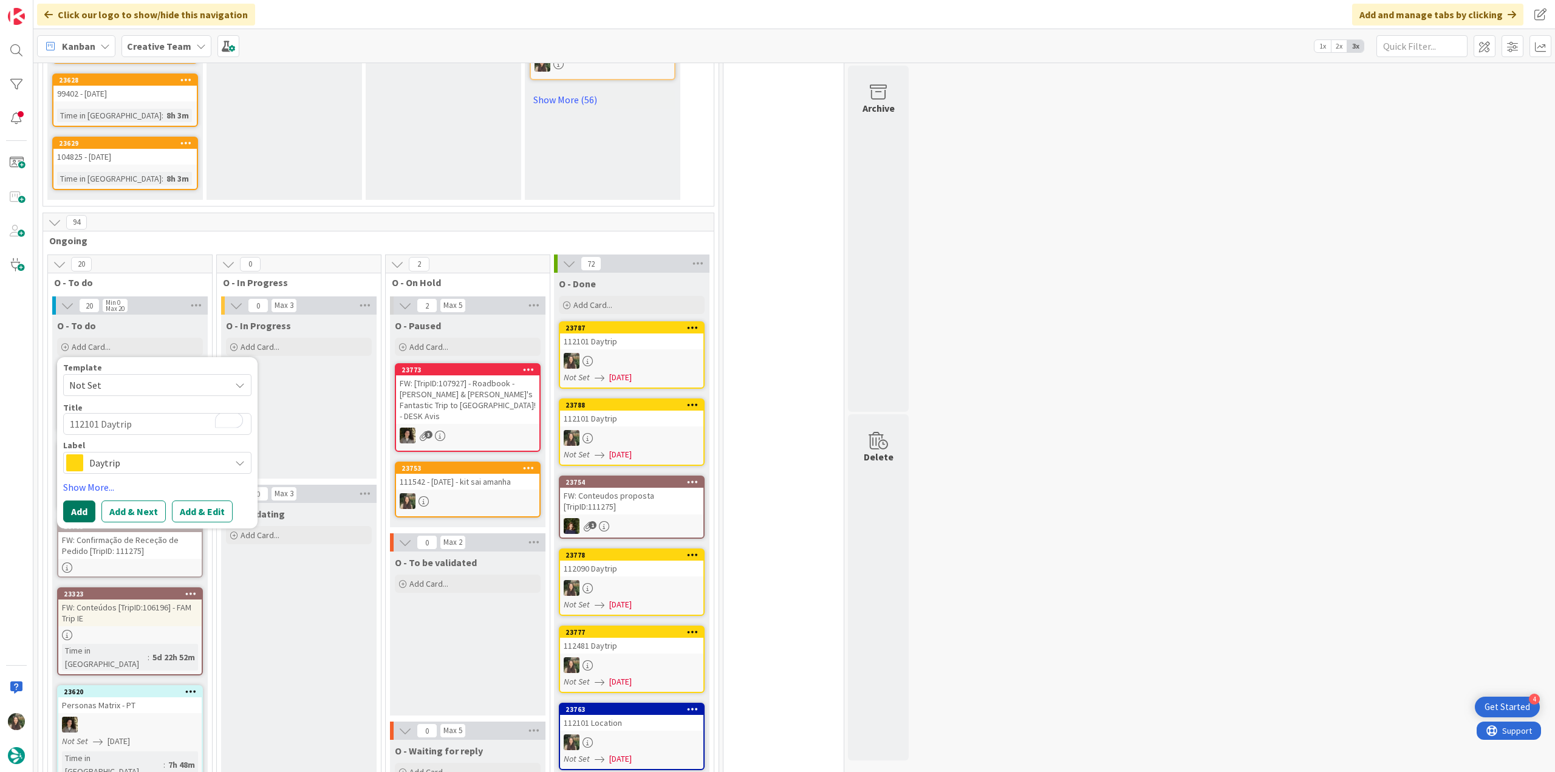
type textarea "x"
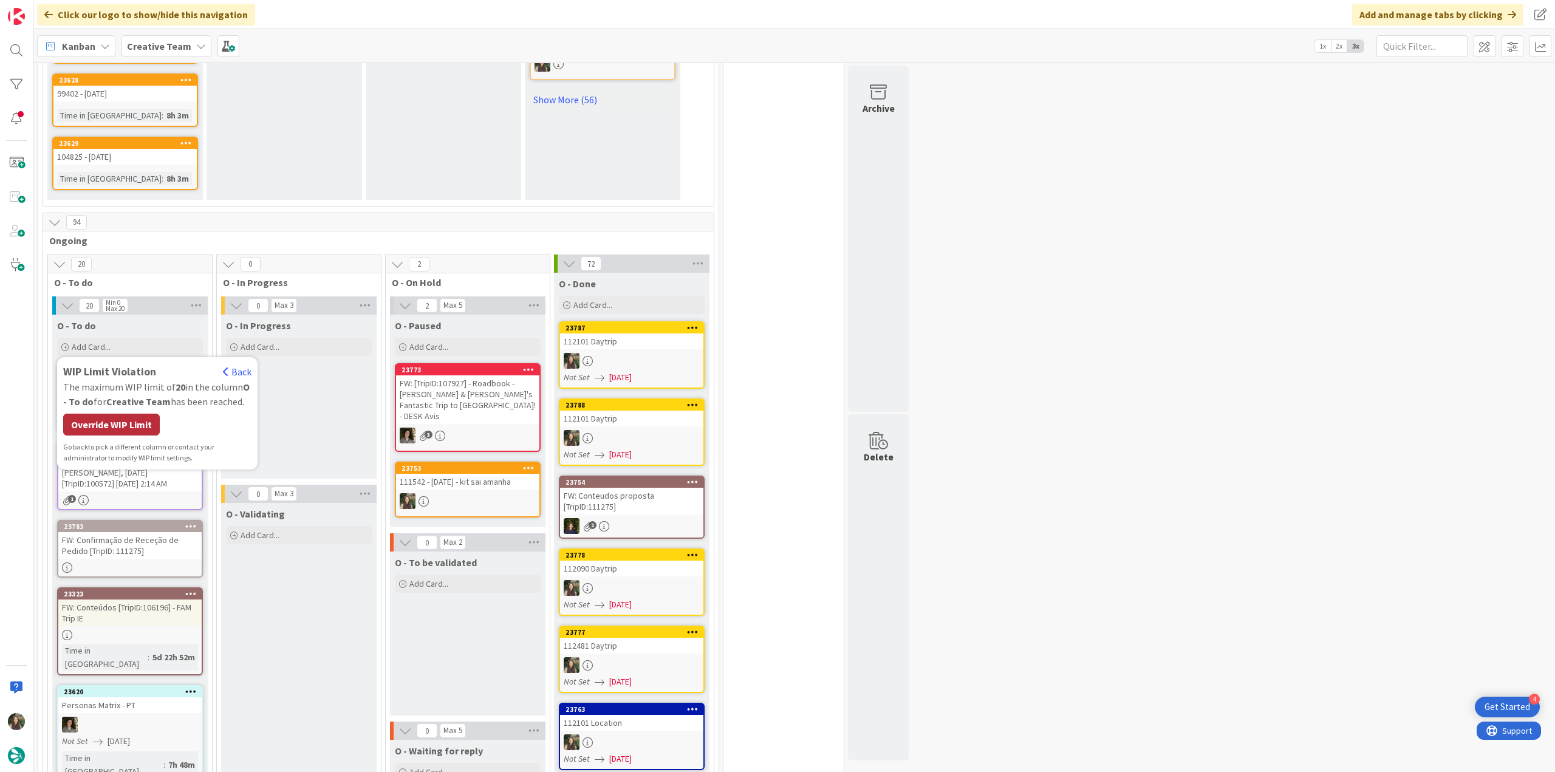
click at [106, 414] on div "Override WIP Limit" at bounding box center [111, 425] width 97 height 22
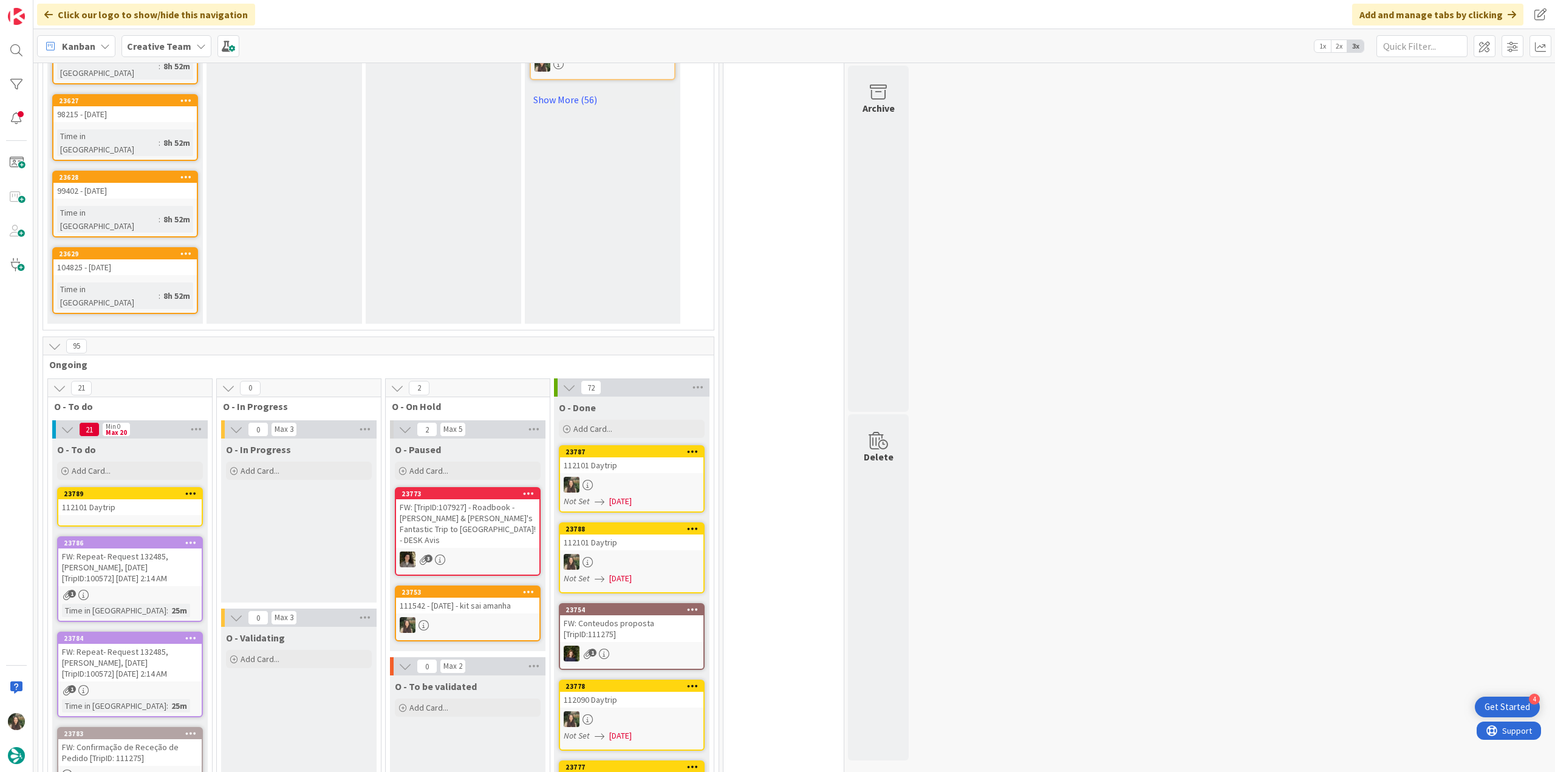
scroll to position [989, 0]
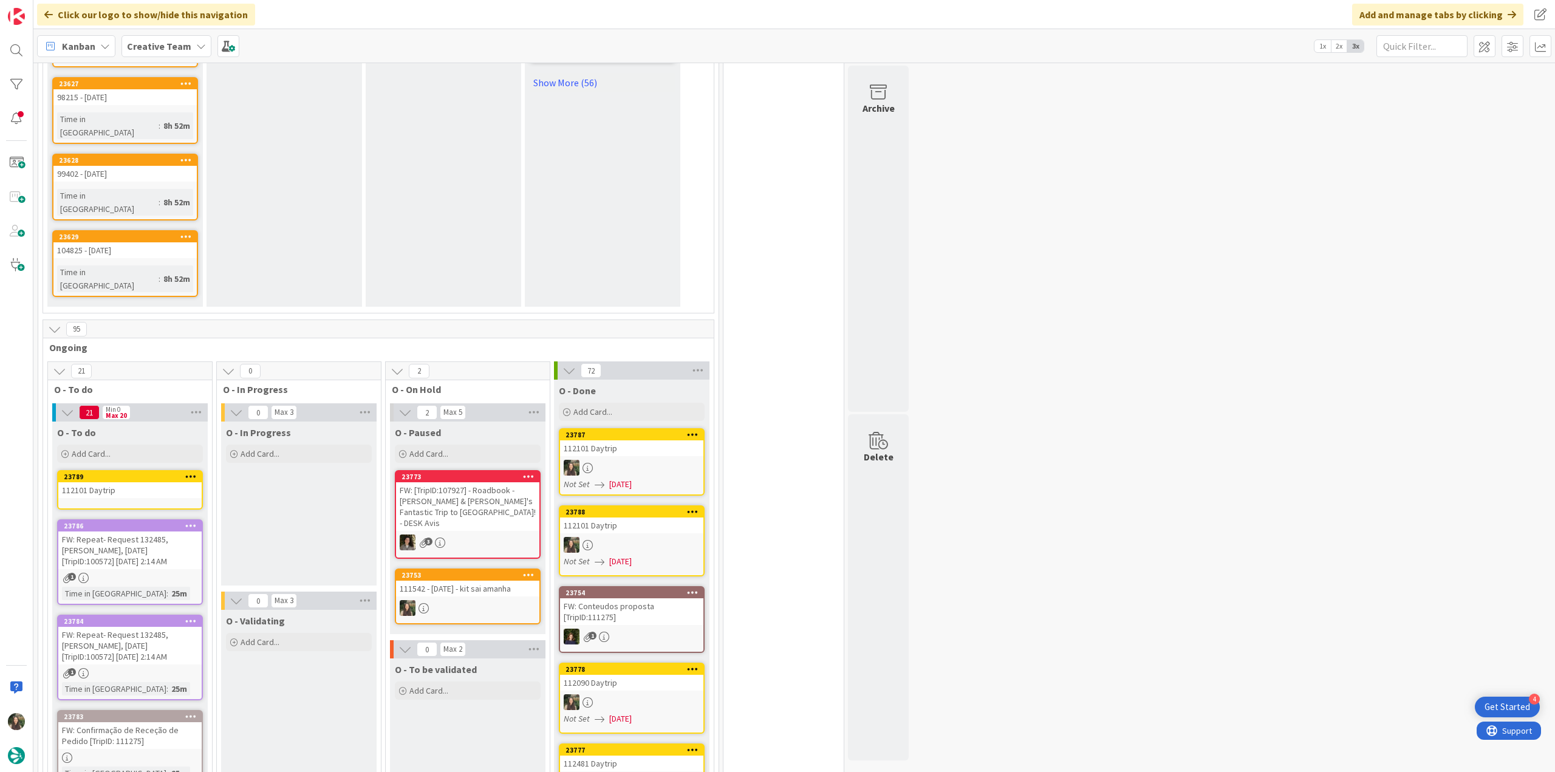
click at [115, 482] on div "112101 Daytrip" at bounding box center [129, 490] width 143 height 16
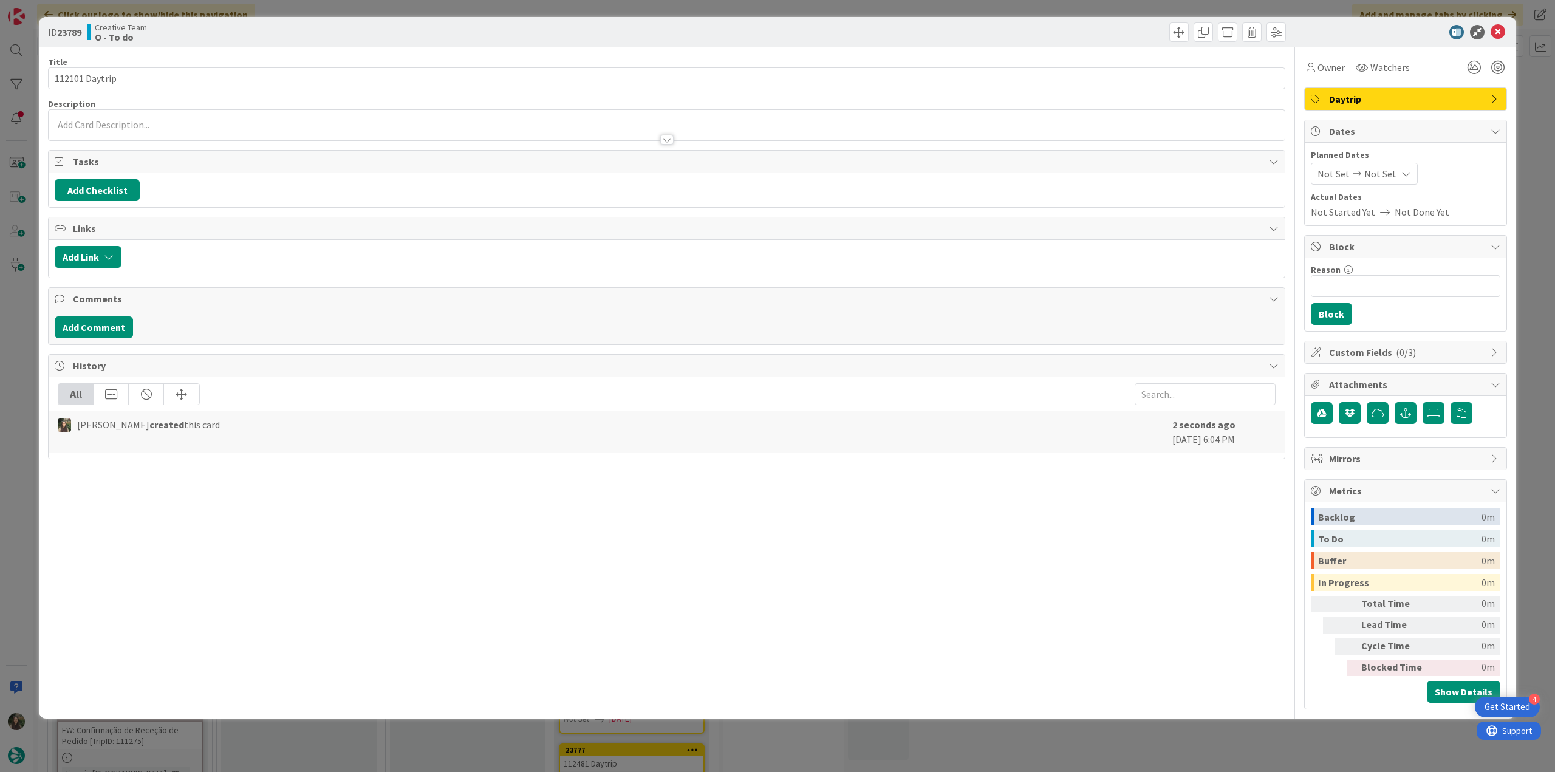
click at [132, 132] on div at bounding box center [667, 134] width 1236 height 13
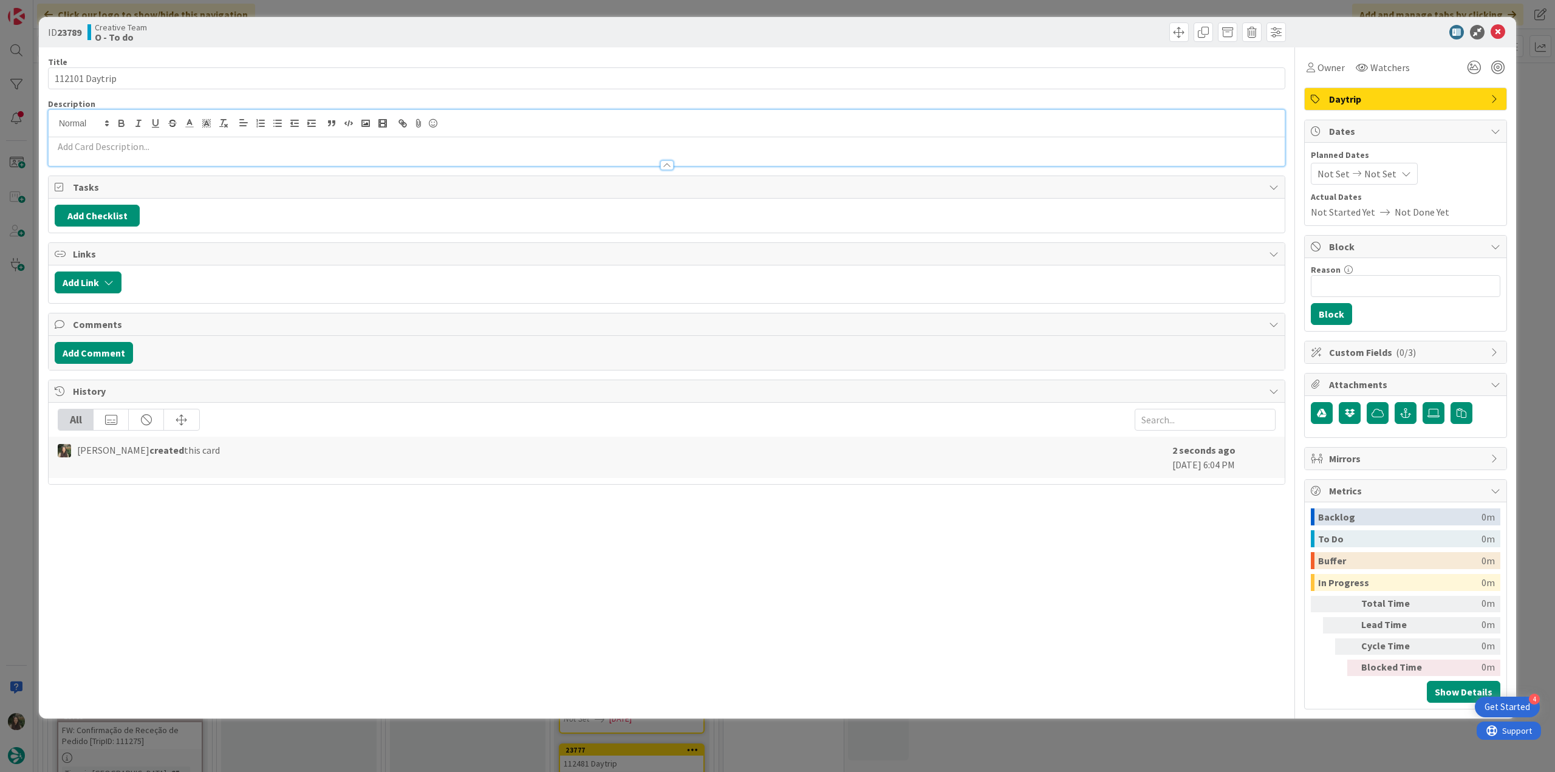
click at [123, 143] on p at bounding box center [667, 147] width 1224 height 14
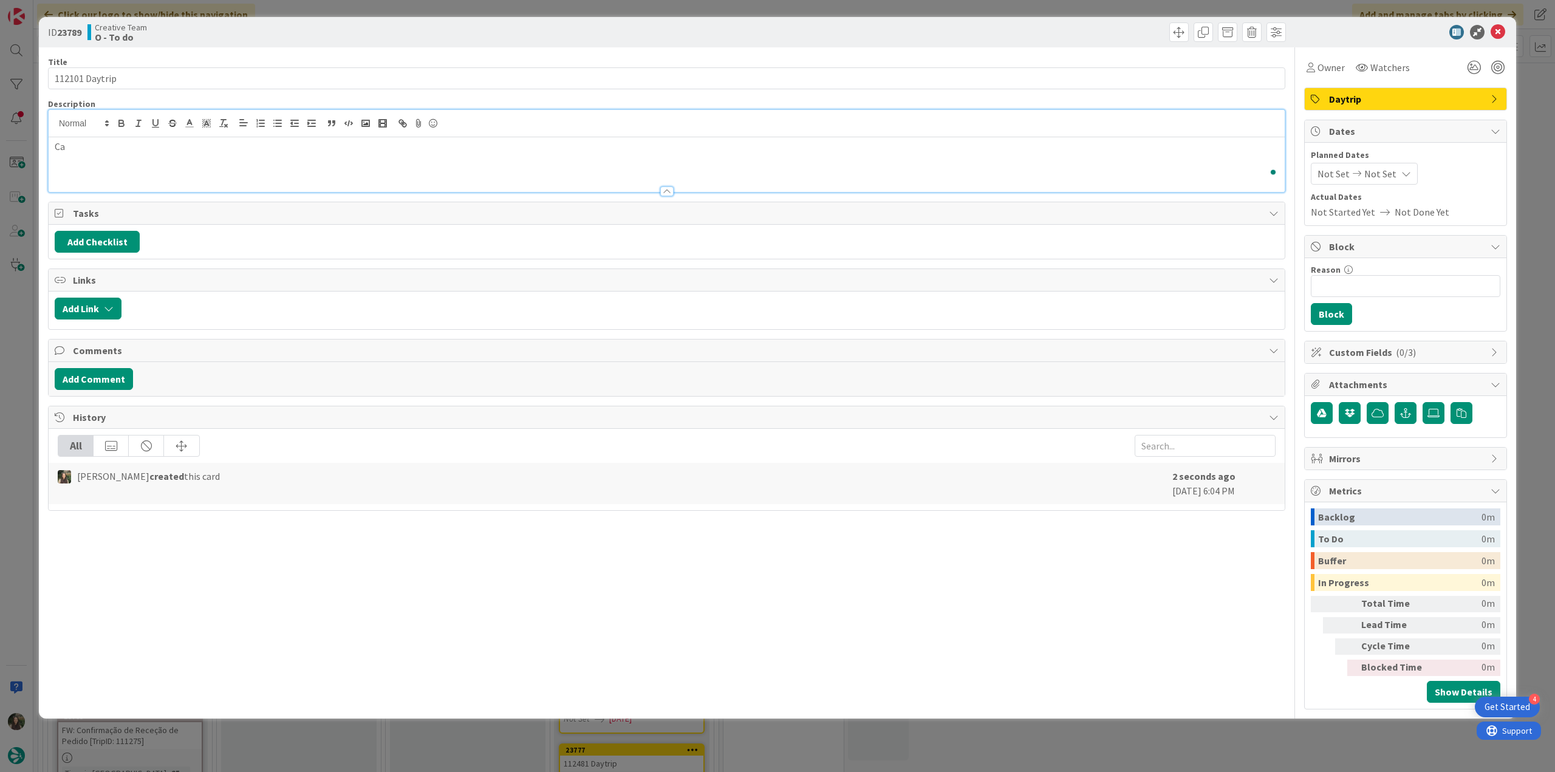
scroll to position [989, 0]
click at [19, 301] on div "ID 23789 Creative Team O - To do Title 14 / 128 112101 Daytrip Description [PER…" at bounding box center [777, 386] width 1555 height 772
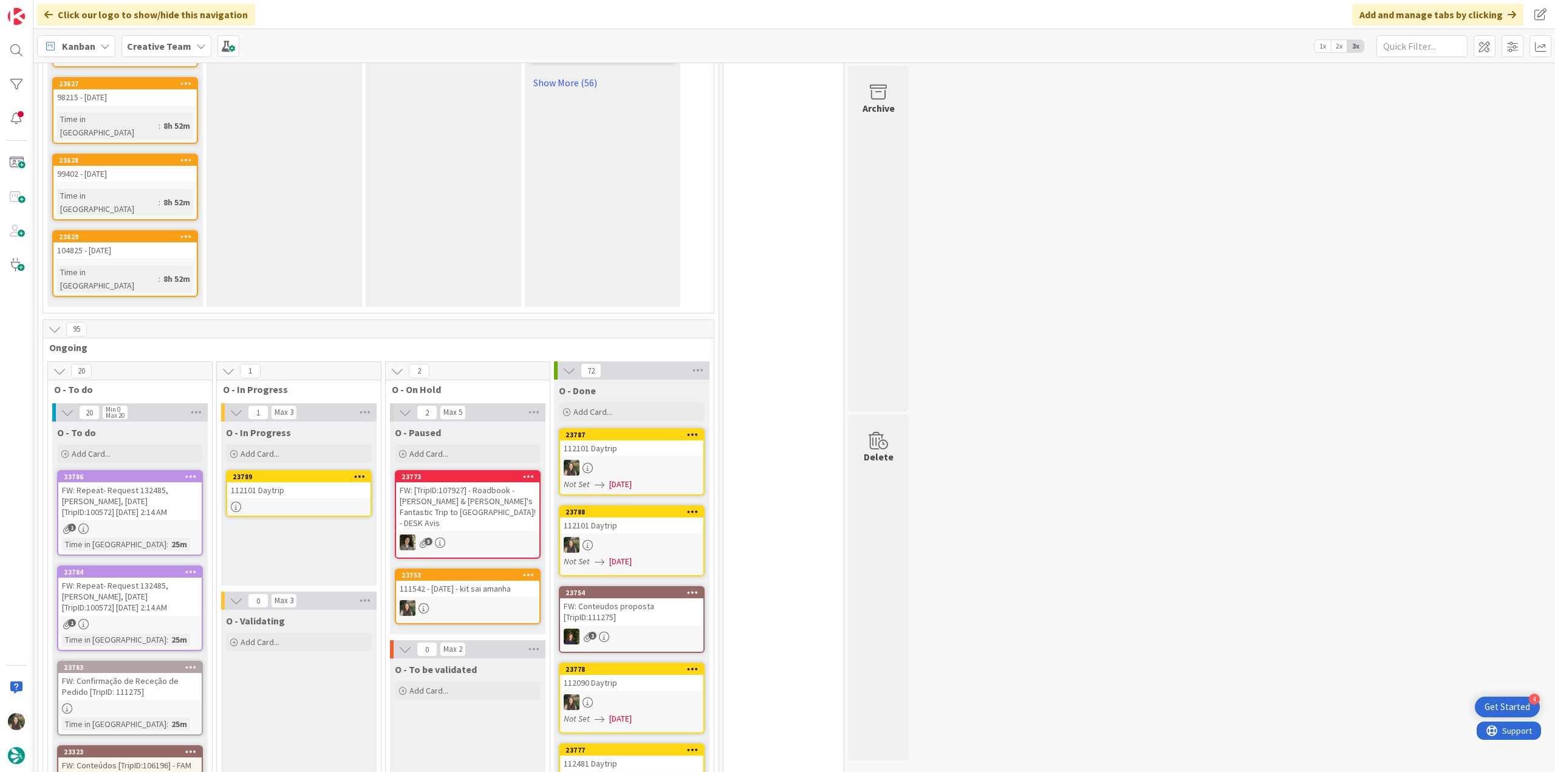
drag, startPoint x: 120, startPoint y: 331, endPoint x: 286, endPoint y: 330, distance: 165.2
click at [286, 482] on div "112101 Daytrip" at bounding box center [298, 490] width 143 height 16
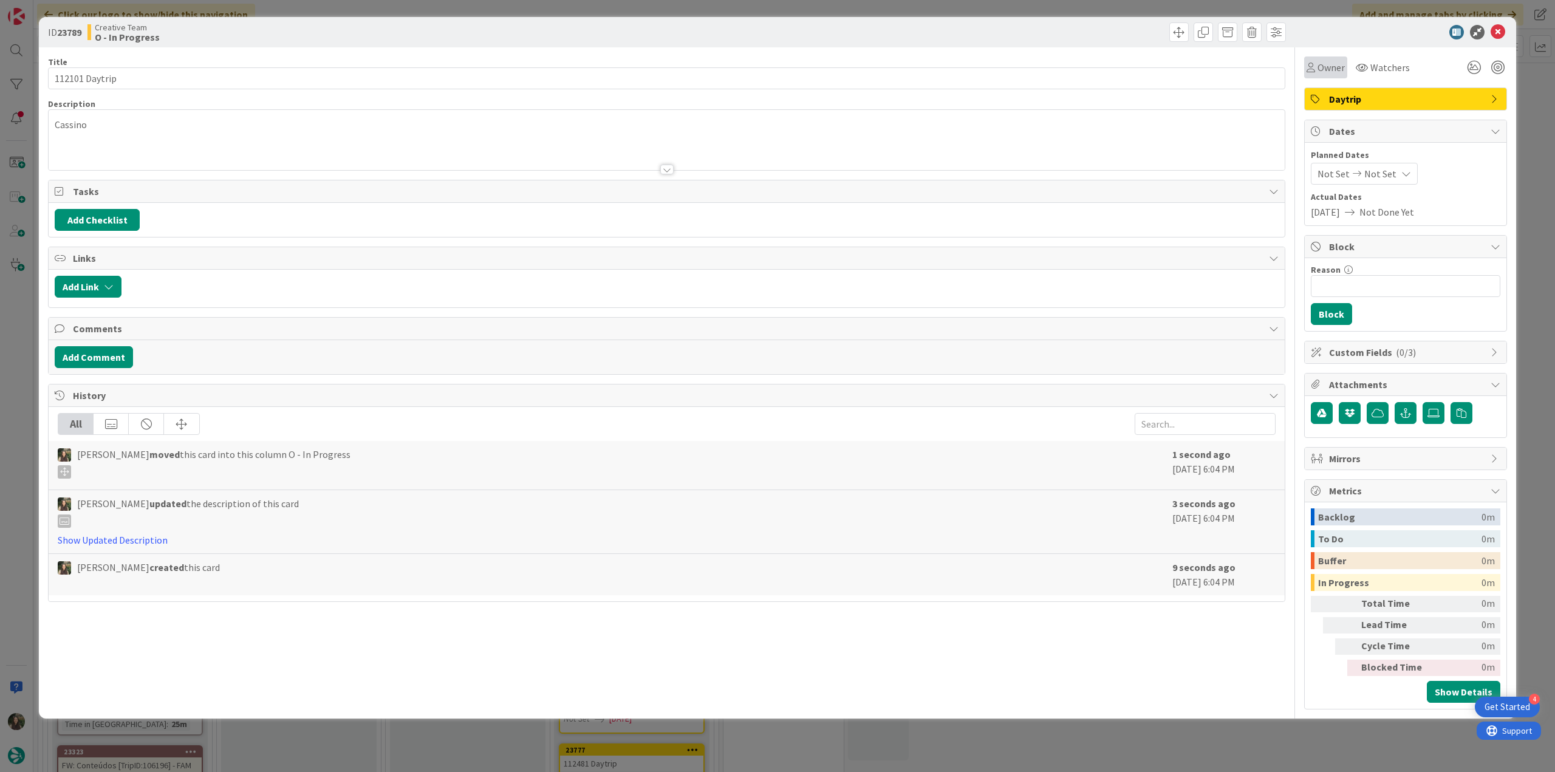
click at [1330, 70] on span "Owner" at bounding box center [1331, 67] width 27 height 15
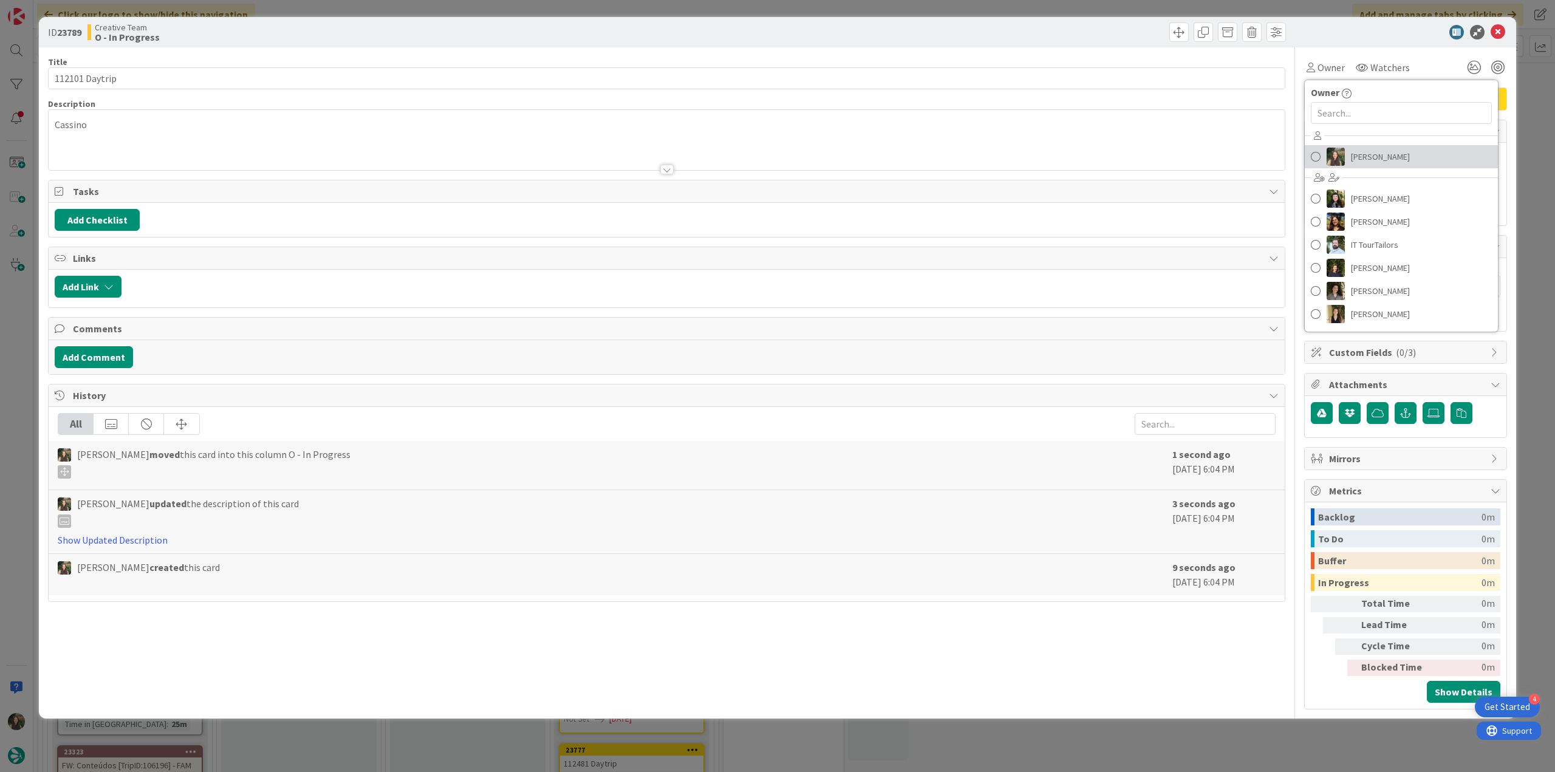
click at [1367, 155] on span "[PERSON_NAME]" at bounding box center [1380, 157] width 59 height 18
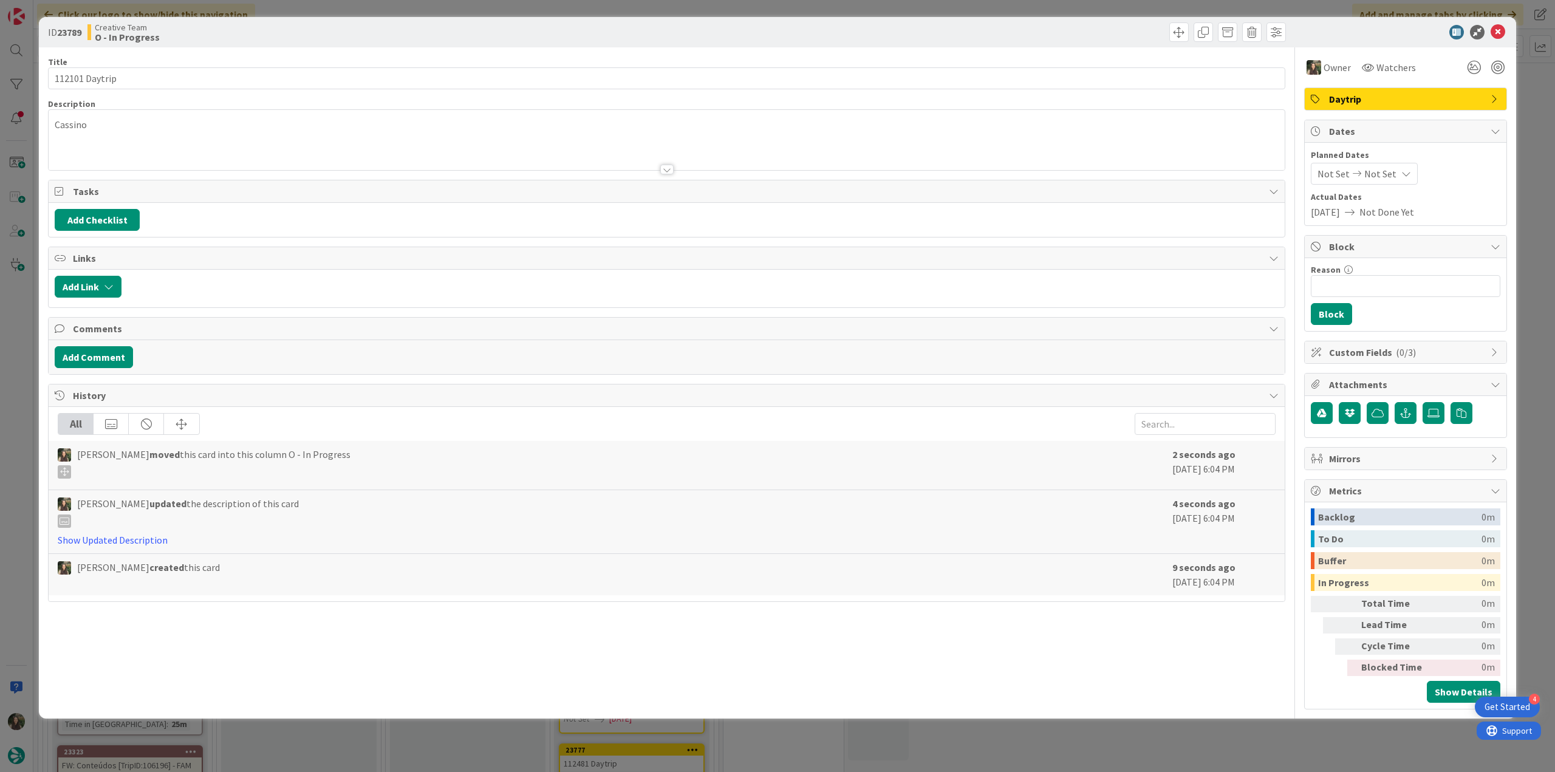
click at [1525, 101] on div "ID 23789 Creative Team O - In Progress Title 14 / 128 112101 Daytrip Descriptio…" at bounding box center [777, 386] width 1555 height 772
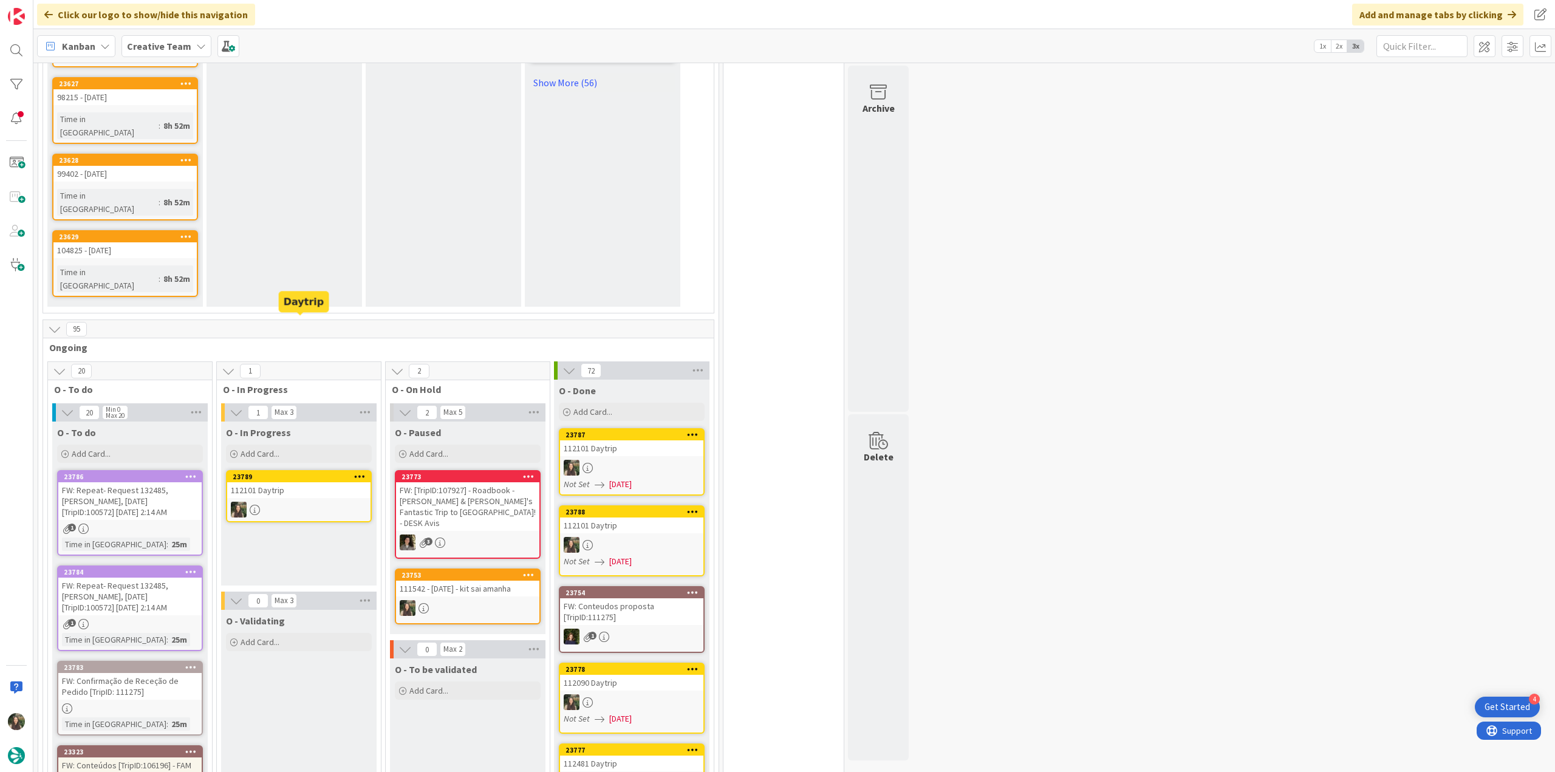
click at [276, 482] on div "112101 Daytrip" at bounding box center [298, 490] width 143 height 16
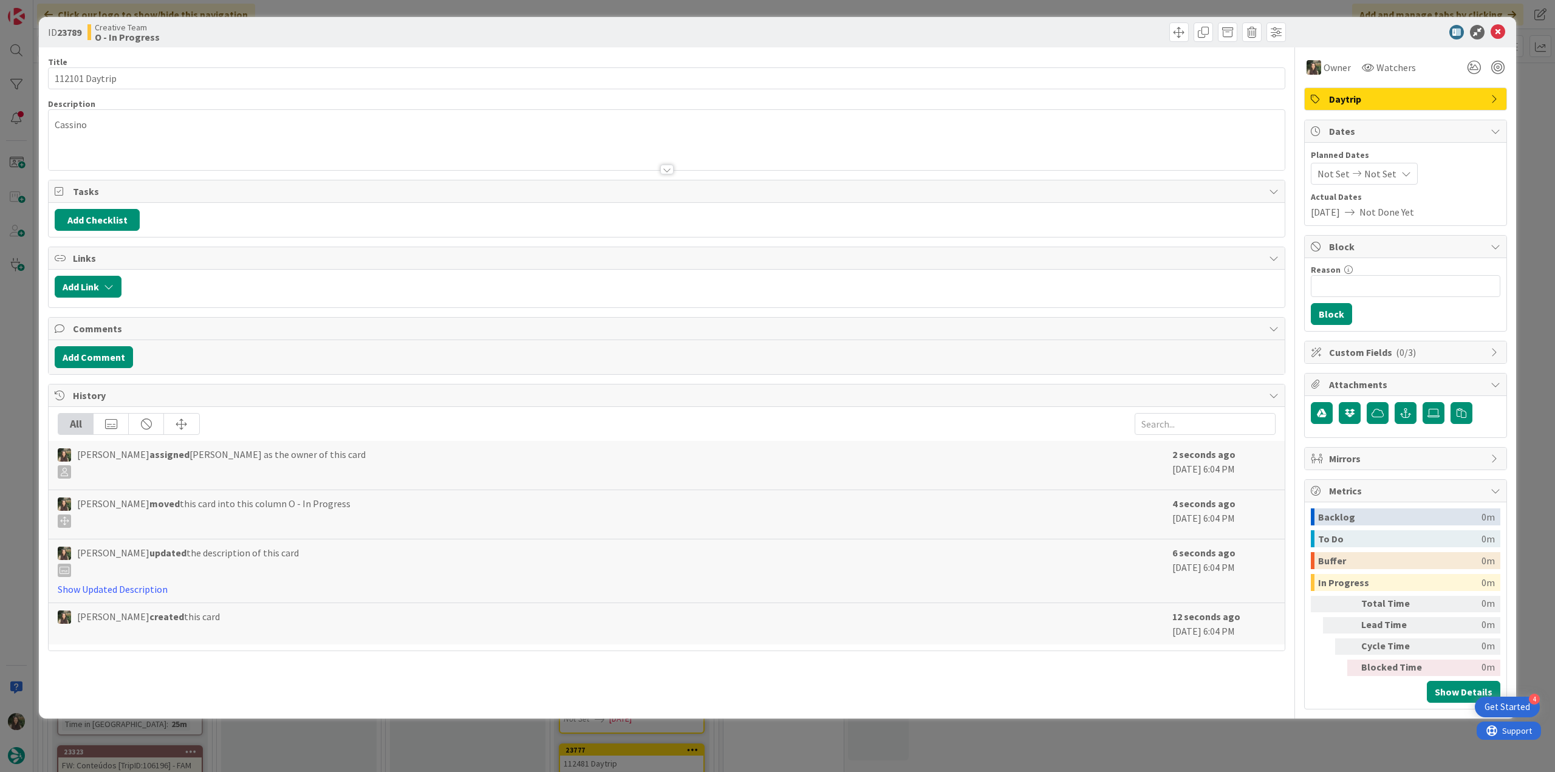
click at [74, 121] on p "Cassino" at bounding box center [667, 125] width 1224 height 14
click at [74, 121] on span at bounding box center [81, 121] width 60 height 15
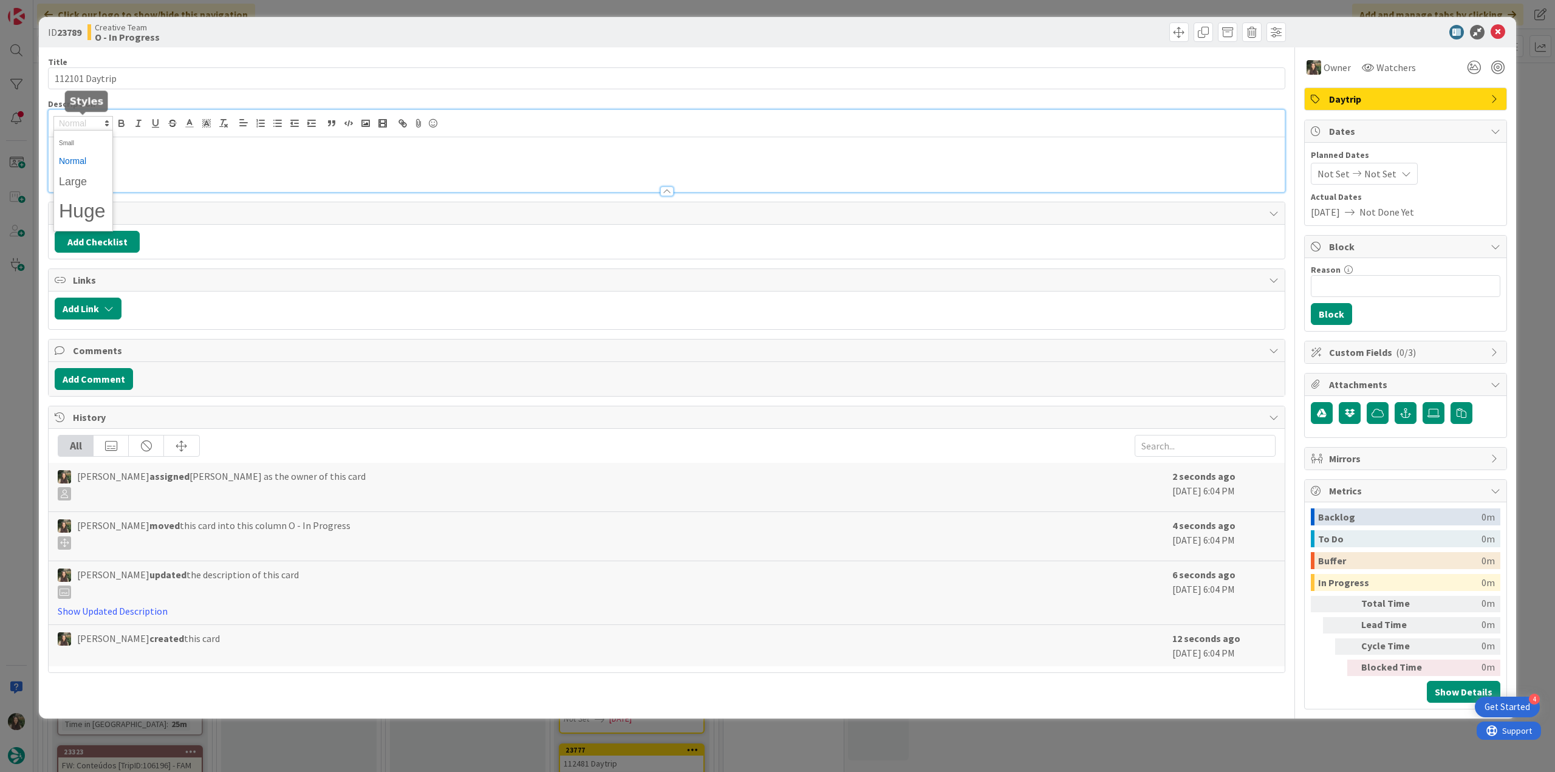
click at [178, 148] on p "Cassino" at bounding box center [667, 147] width 1224 height 14
click at [75, 146] on p "Cassino" at bounding box center [667, 147] width 1224 height 14
copy p "Cassino"
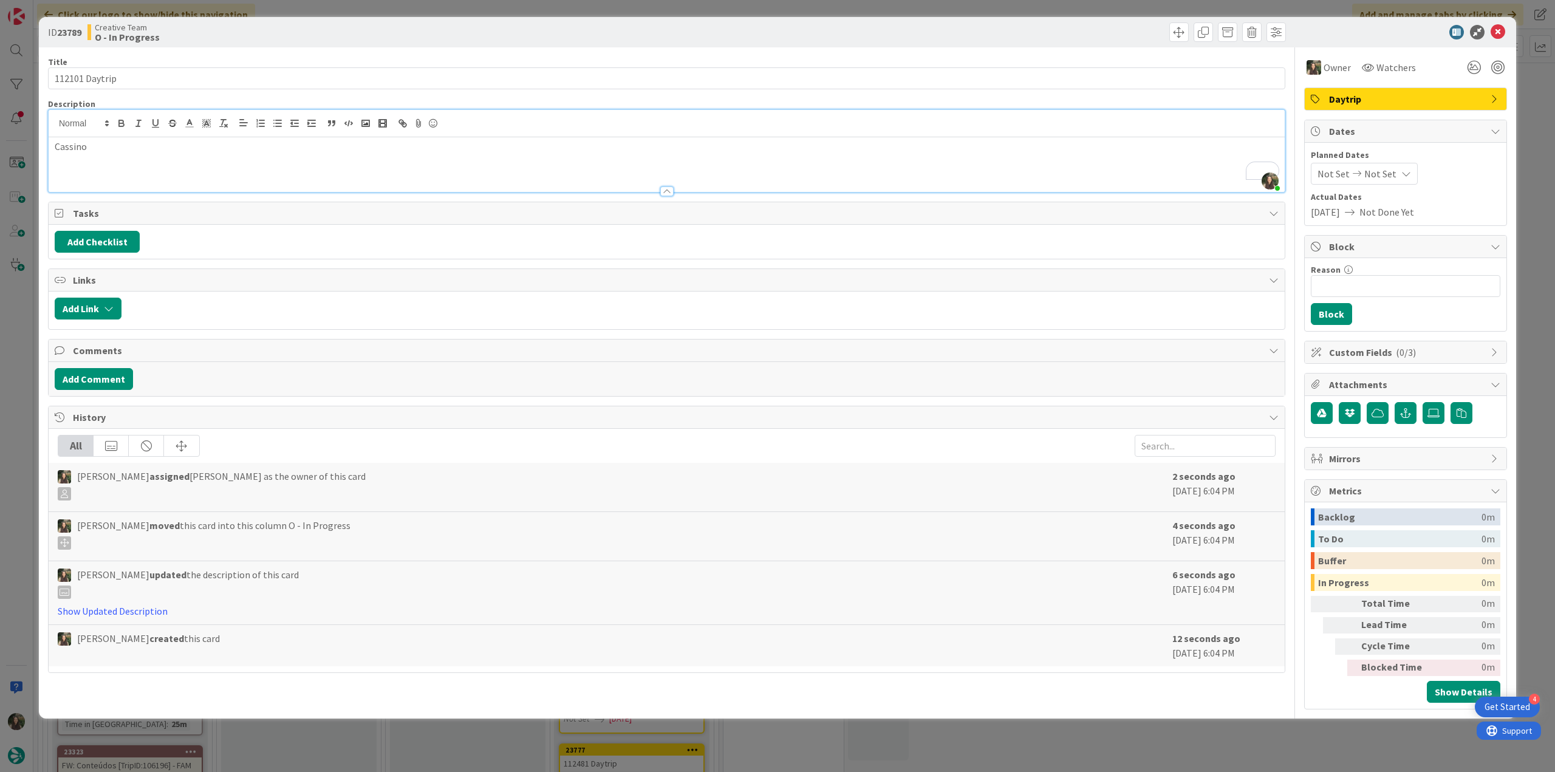
drag, startPoint x: 27, startPoint y: 402, endPoint x: 38, endPoint y: 402, distance: 10.3
click at [27, 402] on div "ID 23789 Creative Team O - In Progress Title 14 / 128 112101 Daytrip Descriptio…" at bounding box center [777, 386] width 1555 height 772
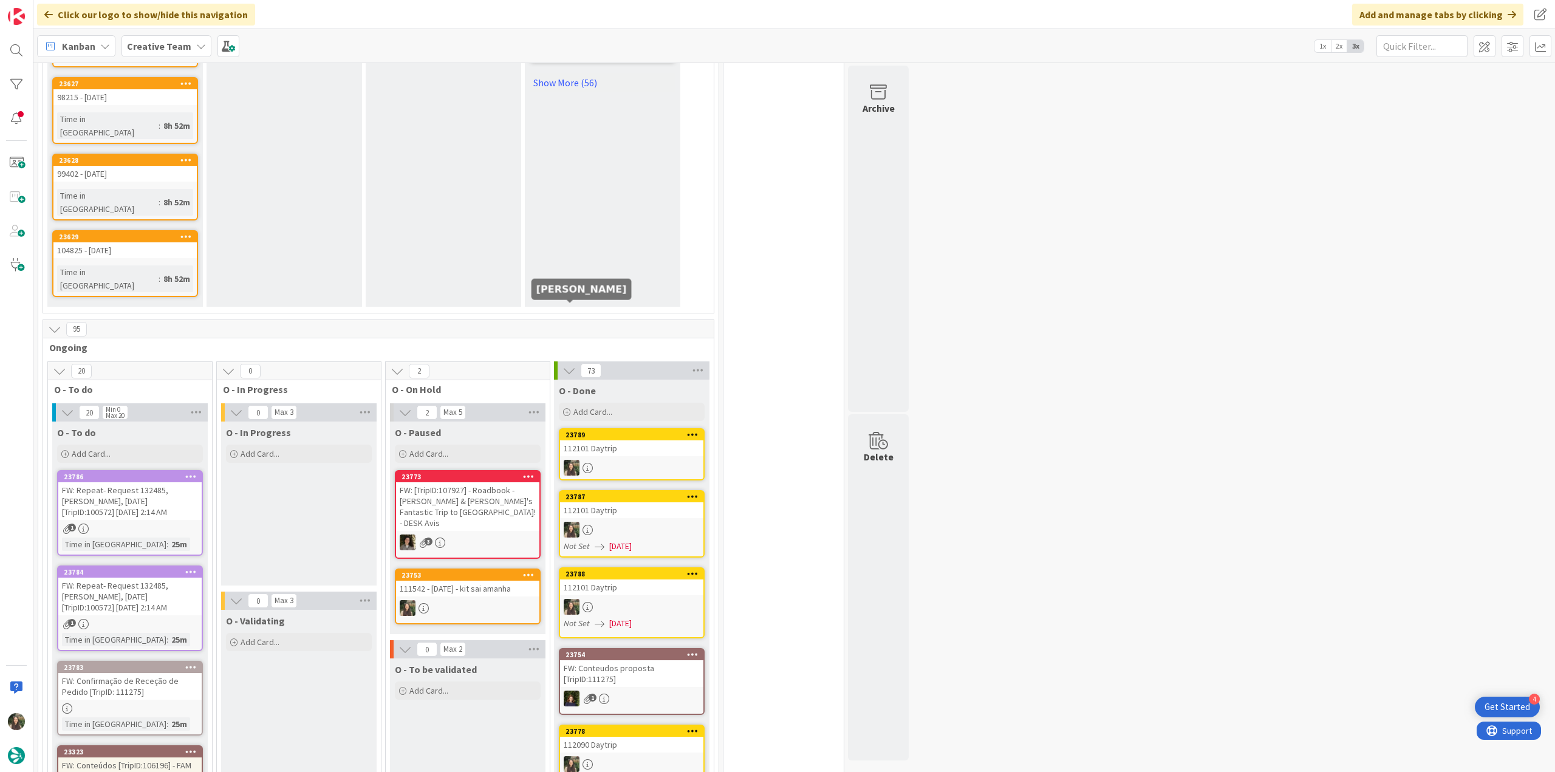
click at [586, 463] on icon at bounding box center [588, 468] width 10 height 10
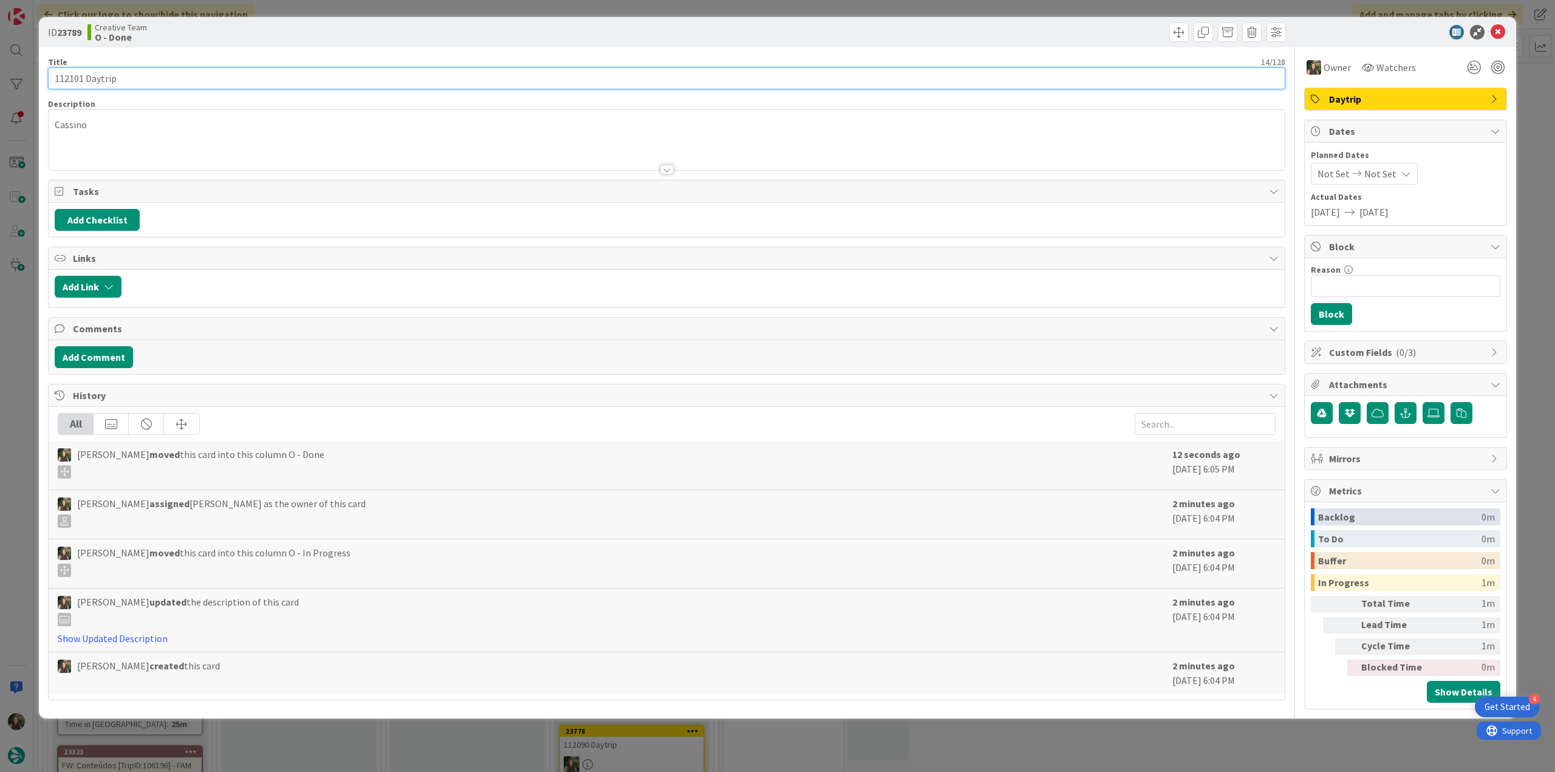
drag, startPoint x: 126, startPoint y: 76, endPoint x: 28, endPoint y: 79, distance: 97.9
click at [36, 79] on div "ID 23789 Creative Team O - Done Title 14 / 128 112101 Daytrip Description Cassi…" at bounding box center [777, 386] width 1555 height 772
click at [21, 455] on div "ID 23789 Creative Team O - Done Title 14 / 128 112101 Daytrip Description [PERS…" at bounding box center [777, 386] width 1555 height 772
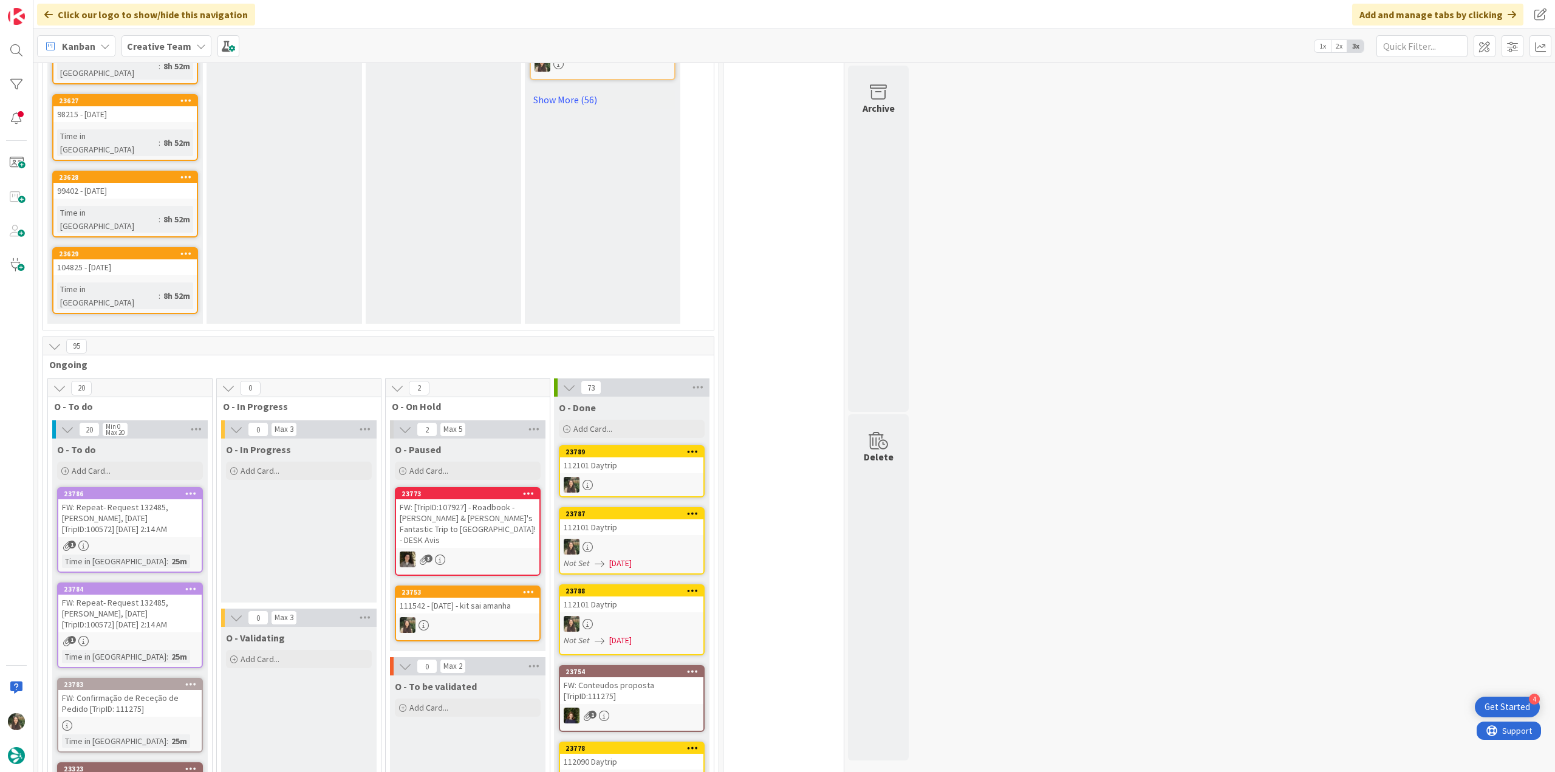
scroll to position [972, 0]
click at [450, 598] on div "111542 - [DATE] - kit sai amanha" at bounding box center [467, 606] width 143 height 16
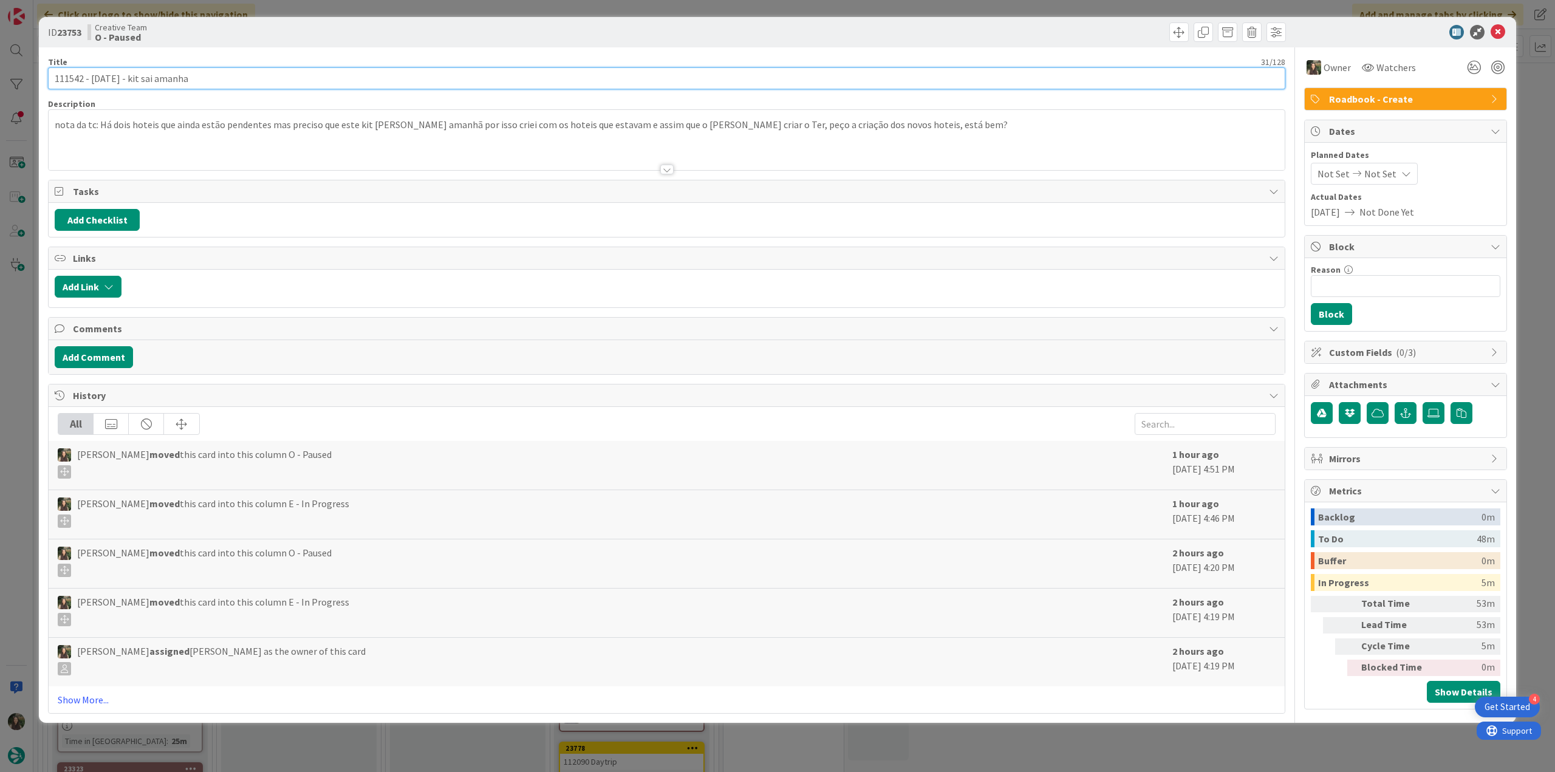
click at [74, 78] on input "111542 - [DATE] - kit sai amanha" at bounding box center [667, 78] width 1238 height 22
click at [17, 368] on div "ID 23753 Creative Team O - Paused Title 31 / 128 111542 - [DATE] - kit sai aman…" at bounding box center [777, 386] width 1555 height 772
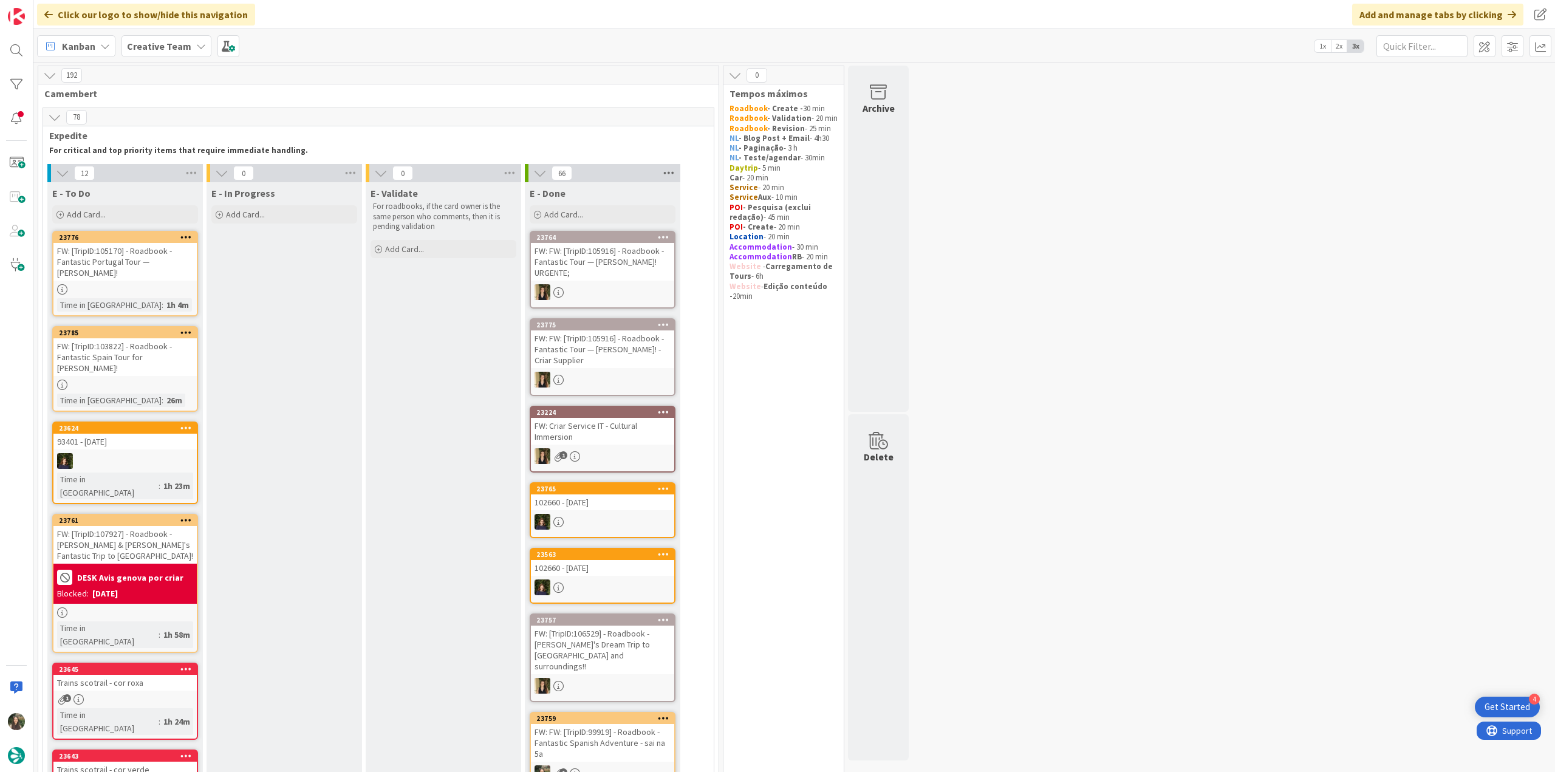
click at [671, 173] on icon at bounding box center [669, 173] width 16 height 18
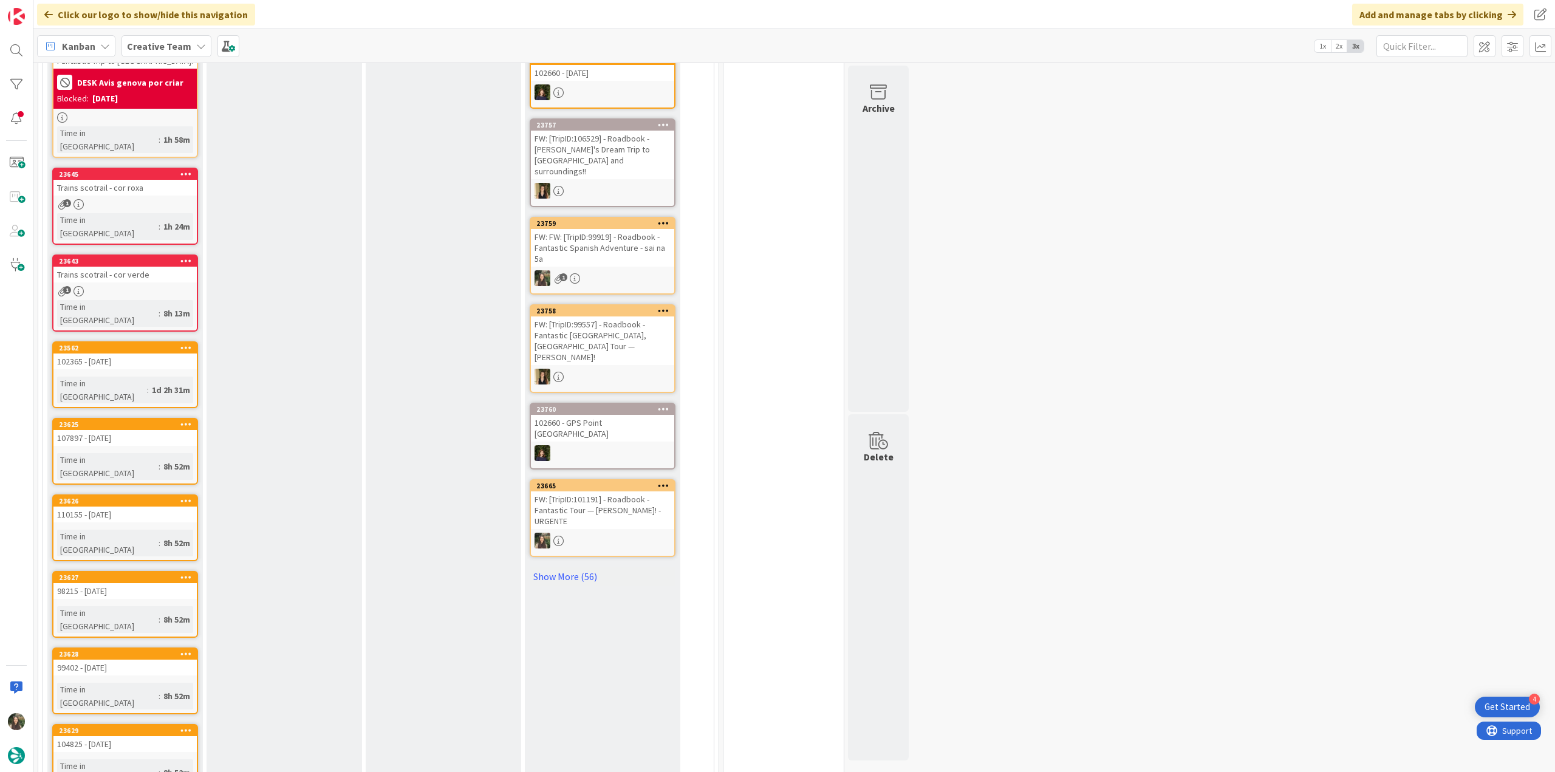
scroll to position [547, 0]
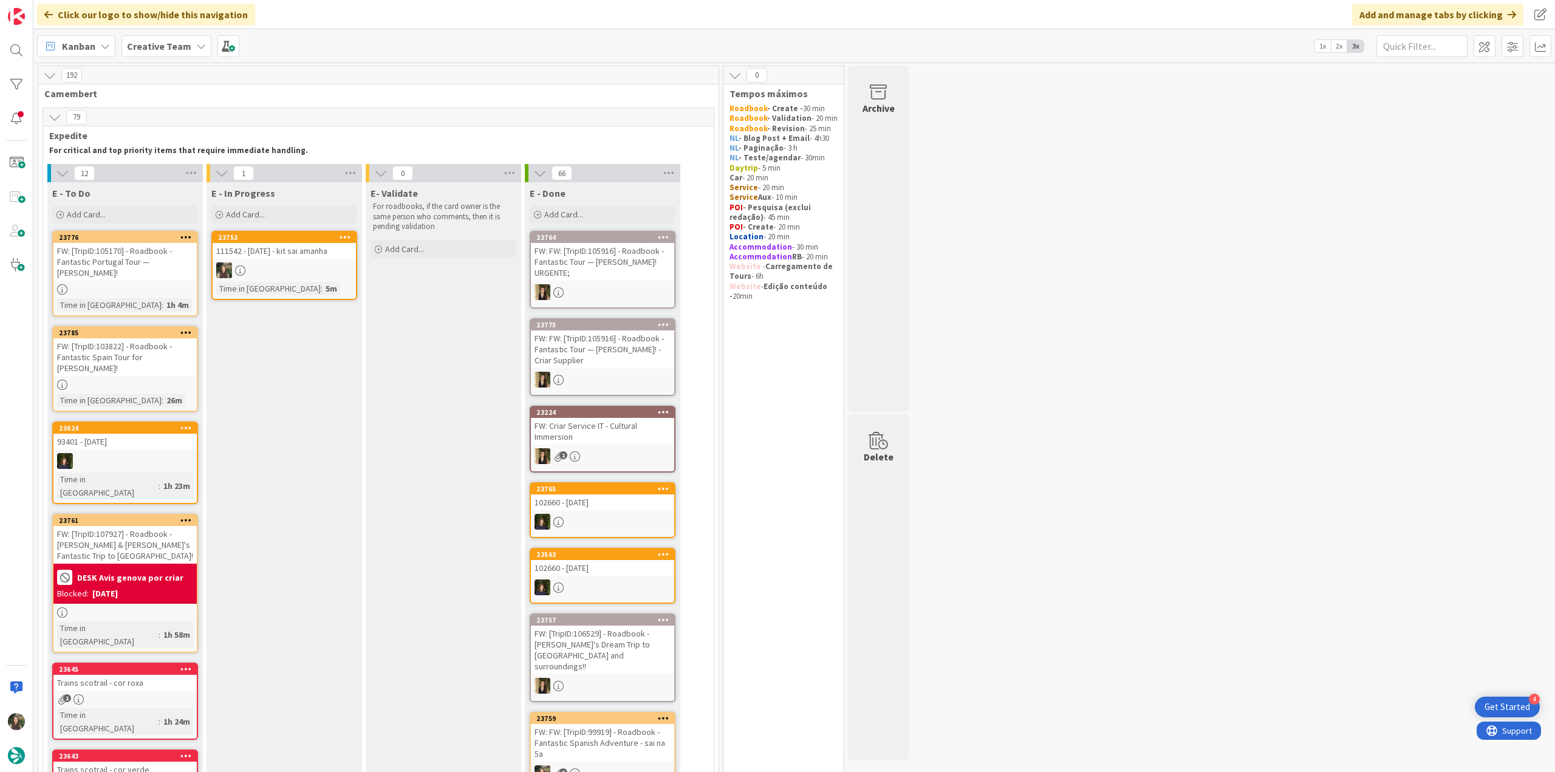
click at [295, 278] on link "23753 111542 - [DATE] - kit sai amanha Time in Column : 5m" at bounding box center [284, 265] width 146 height 69
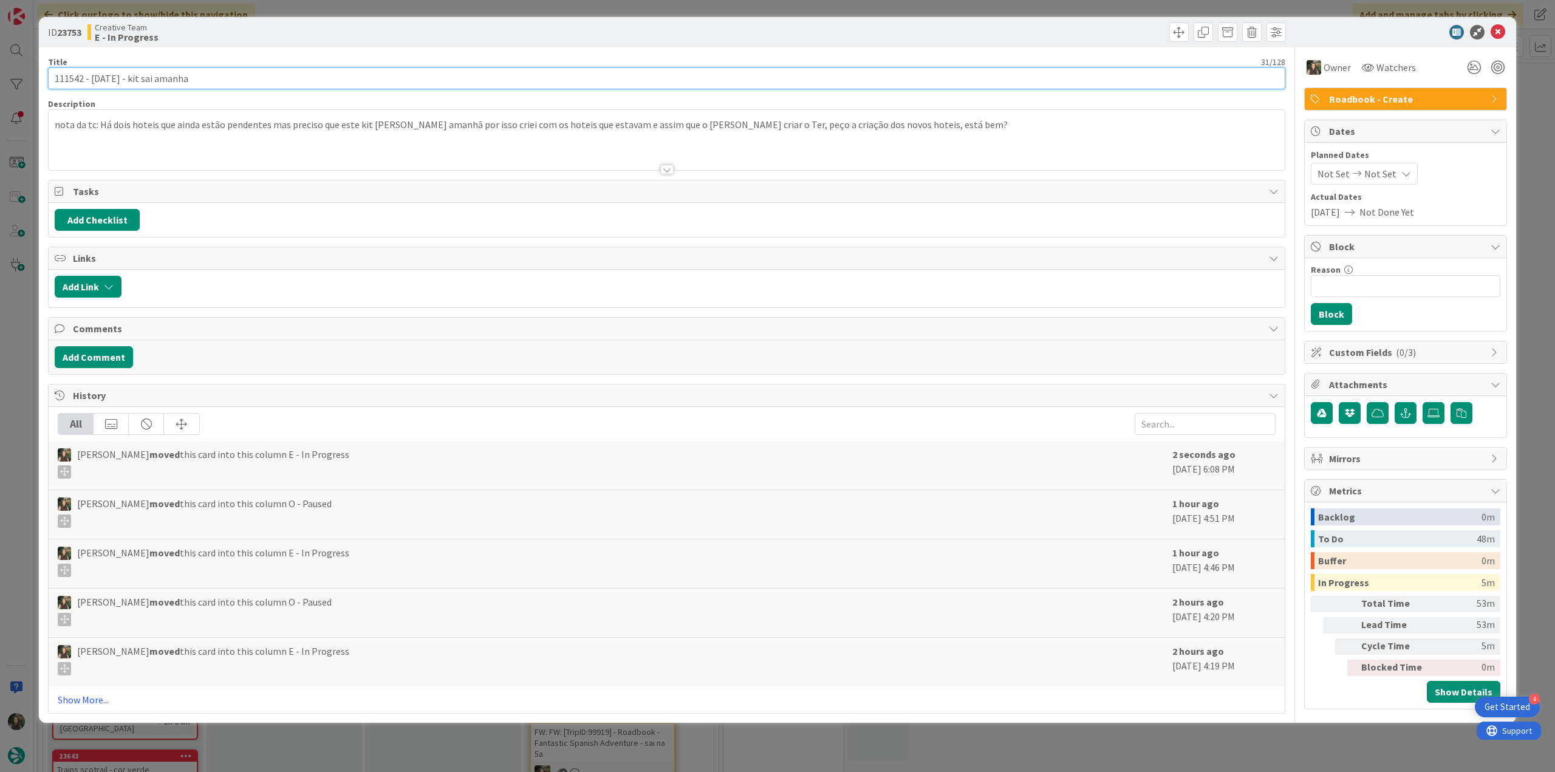
click at [72, 80] on input "111542 - [DATE] - kit sai amanha" at bounding box center [667, 78] width 1238 height 22
click at [27, 343] on div "ID 23753 Creative Team E - In Progress Title 31 / 128 111542 - [DATE] - kit sai…" at bounding box center [777, 386] width 1555 height 772
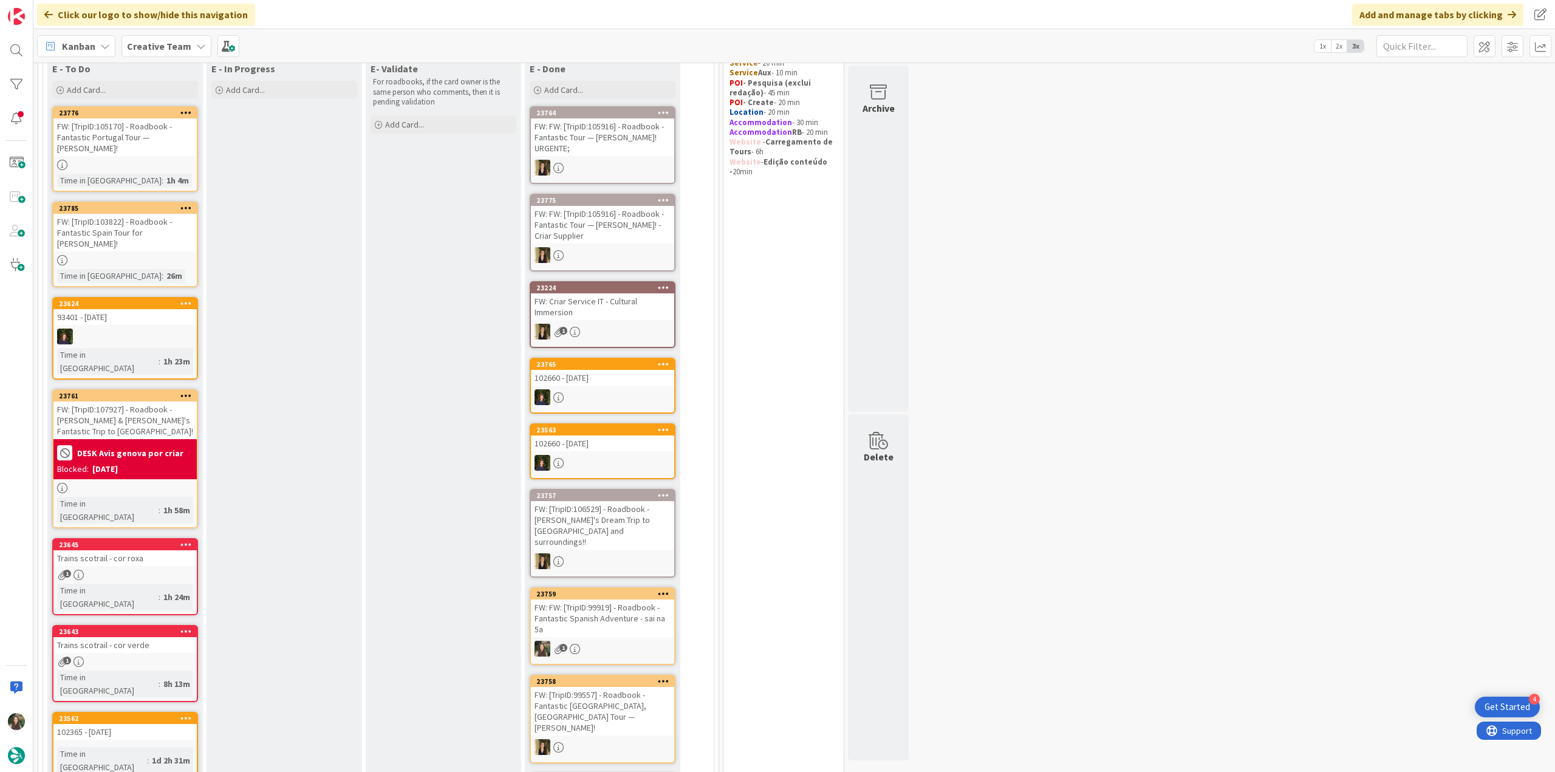
scroll to position [22, 0]
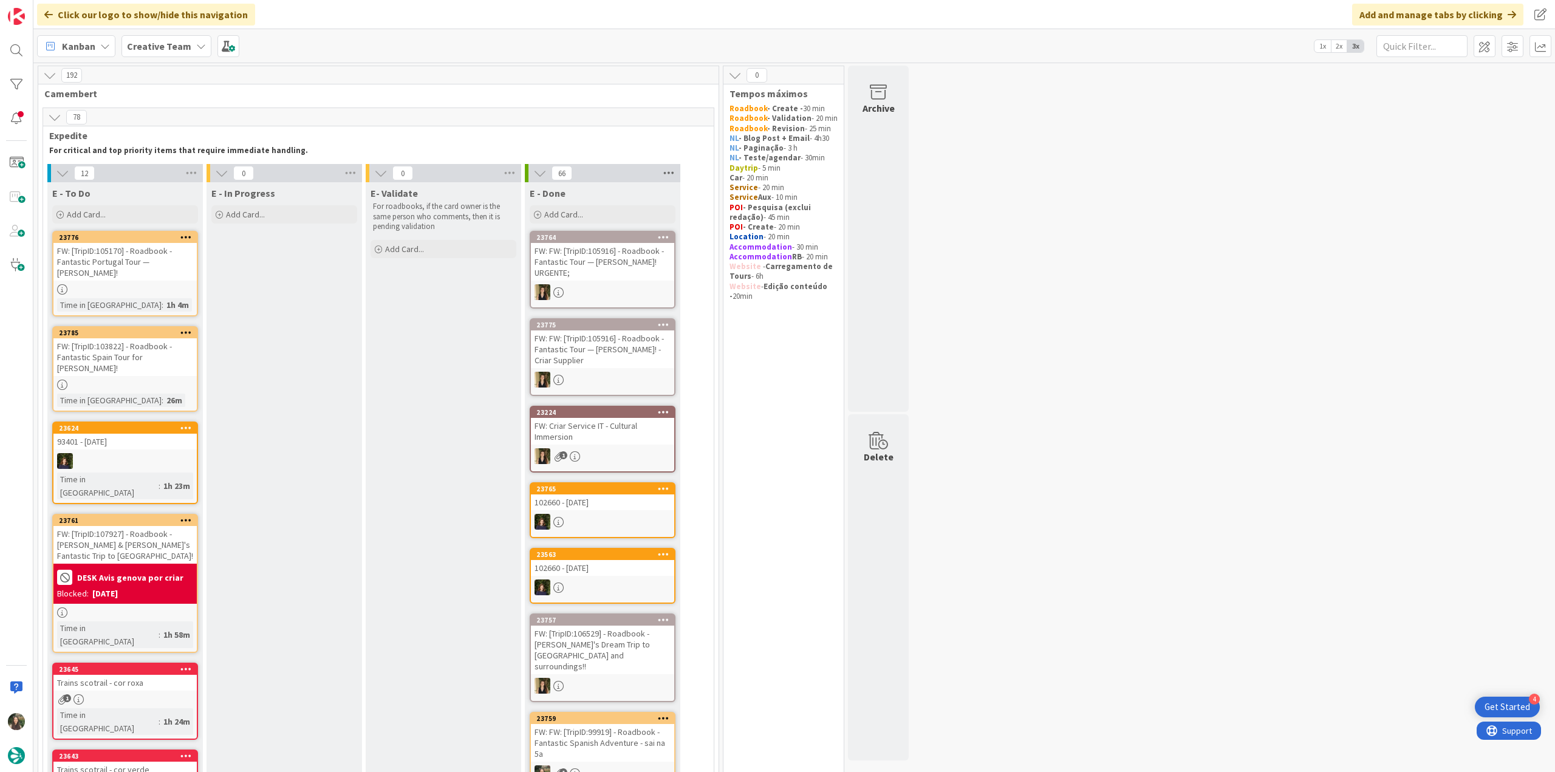
click at [666, 173] on icon at bounding box center [669, 173] width 16 height 18
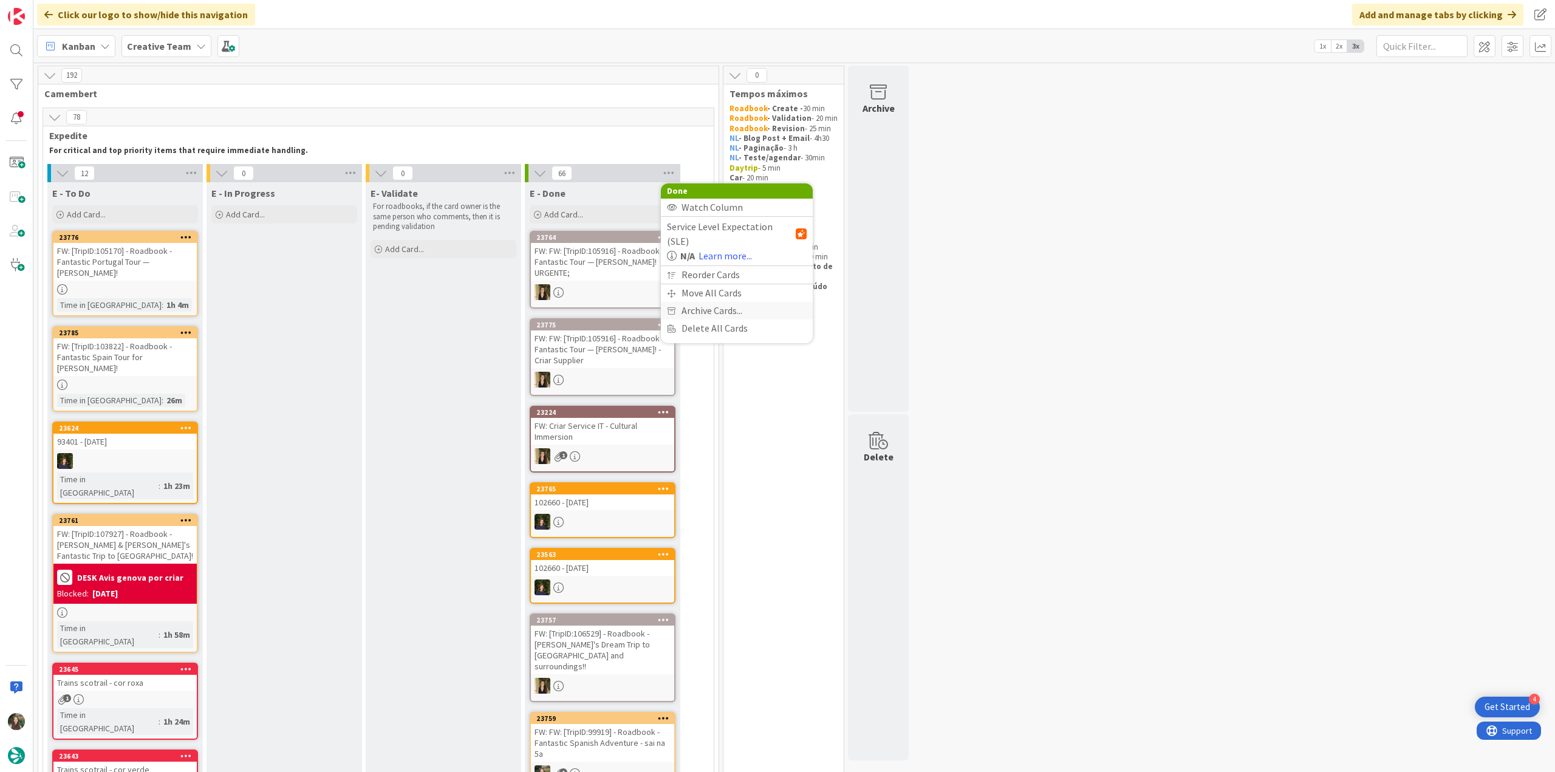
click at [688, 302] on span "Archive Cards..." at bounding box center [712, 311] width 61 height 18
click at [730, 335] on span "Archive Now" at bounding box center [717, 335] width 54 height 18
click at [689, 259] on button "Archive All" at bounding box center [697, 254] width 61 height 22
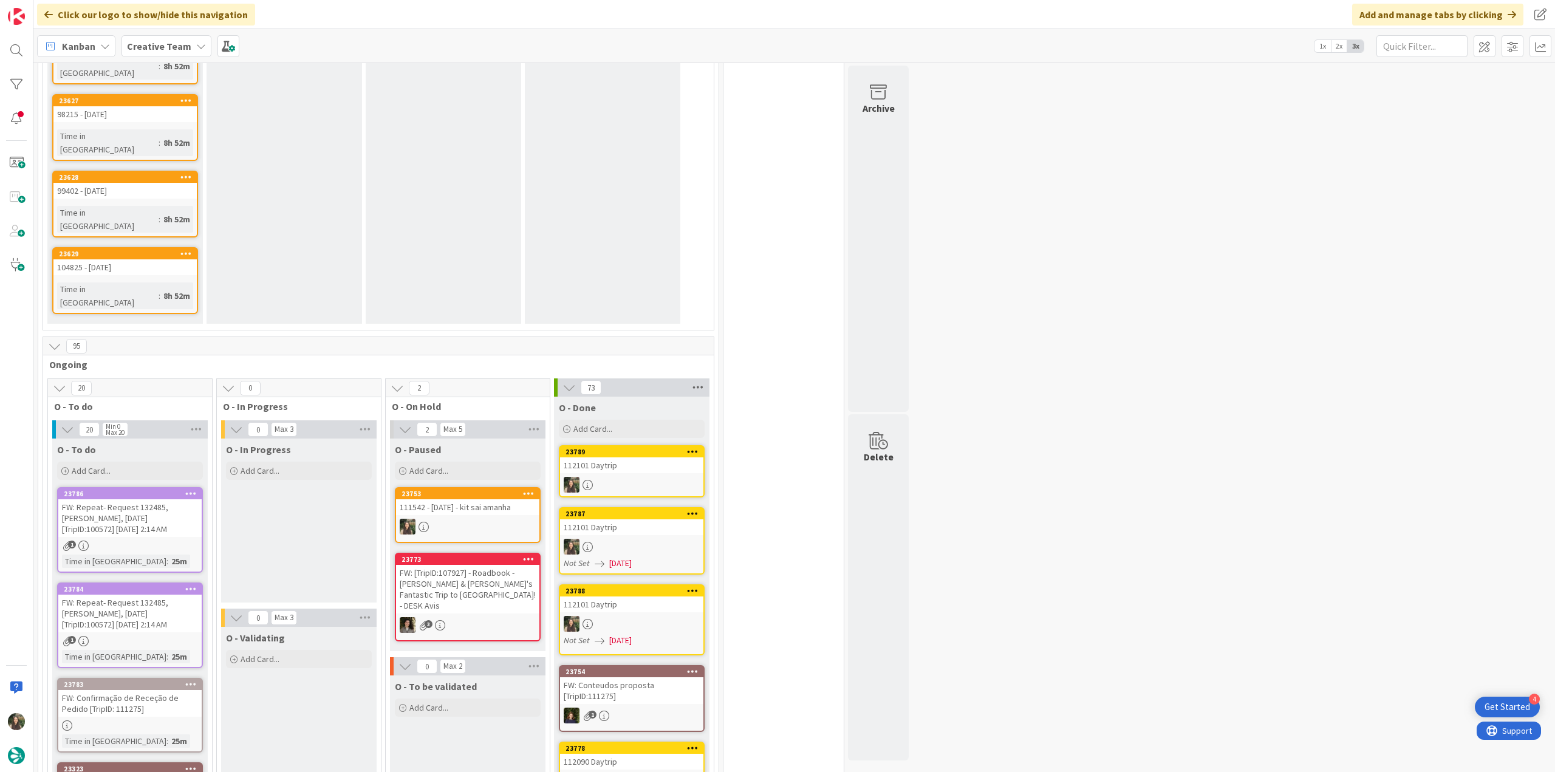
click at [694, 378] on icon at bounding box center [698, 387] width 16 height 18
click at [717, 516] on span "Archive Cards..." at bounding box center [741, 525] width 61 height 18
click at [722, 541] on span "Archive Now" at bounding box center [746, 550] width 54 height 18
click at [714, 457] on button "Archive All" at bounding box center [726, 468] width 61 height 22
